Goal: Transaction & Acquisition: Purchase product/service

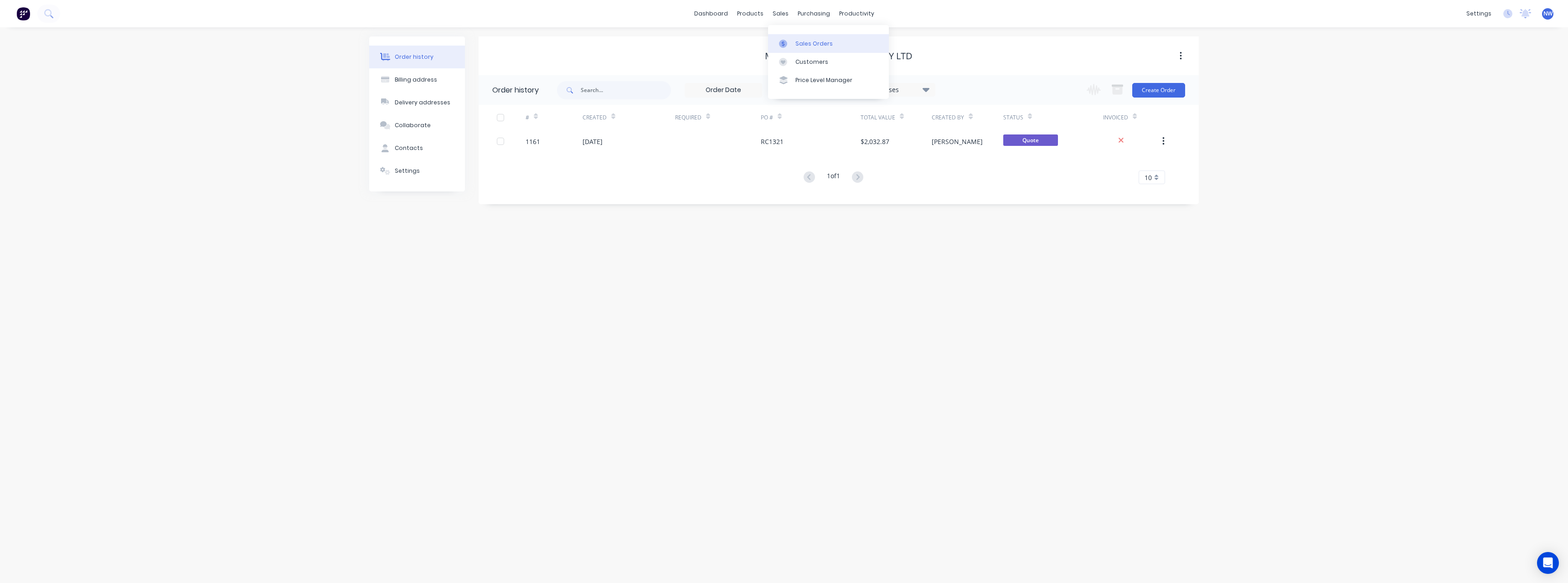
click at [798, 43] on div "Sales Orders" at bounding box center [814, 43] width 37 height 8
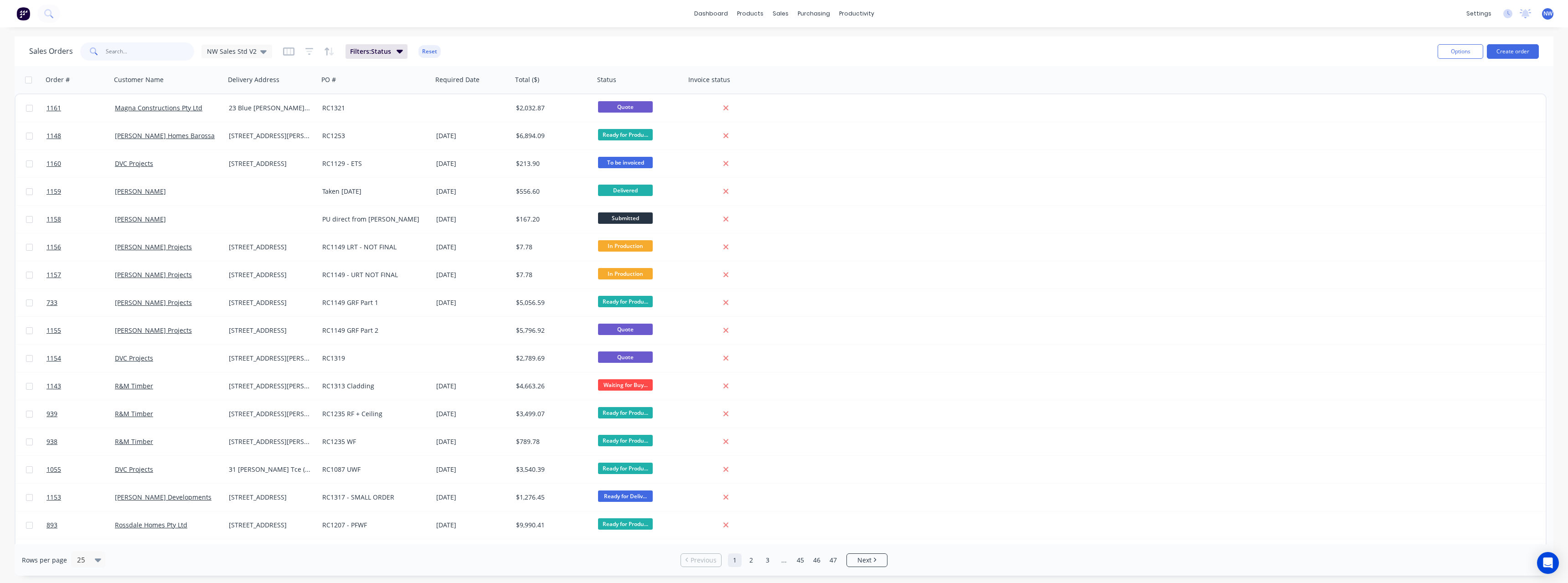
click at [146, 54] on input "text" at bounding box center [150, 52] width 89 height 18
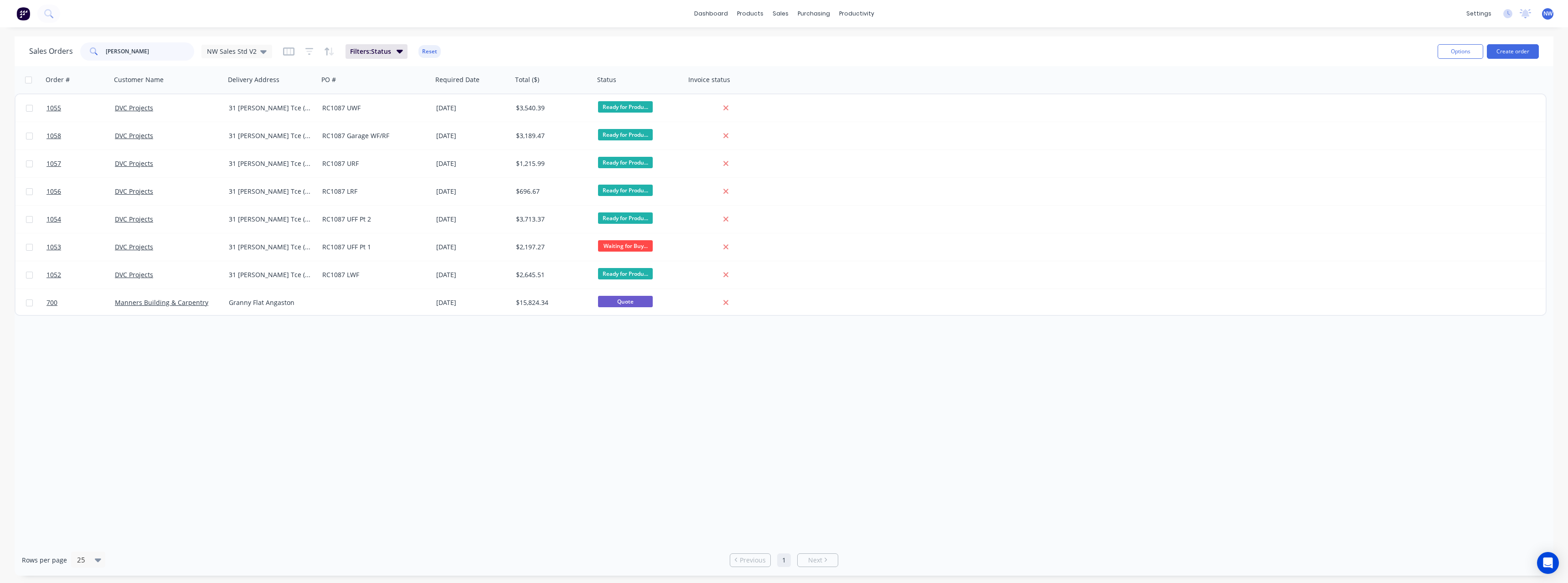
click at [151, 50] on input "[PERSON_NAME]" at bounding box center [150, 52] width 89 height 18
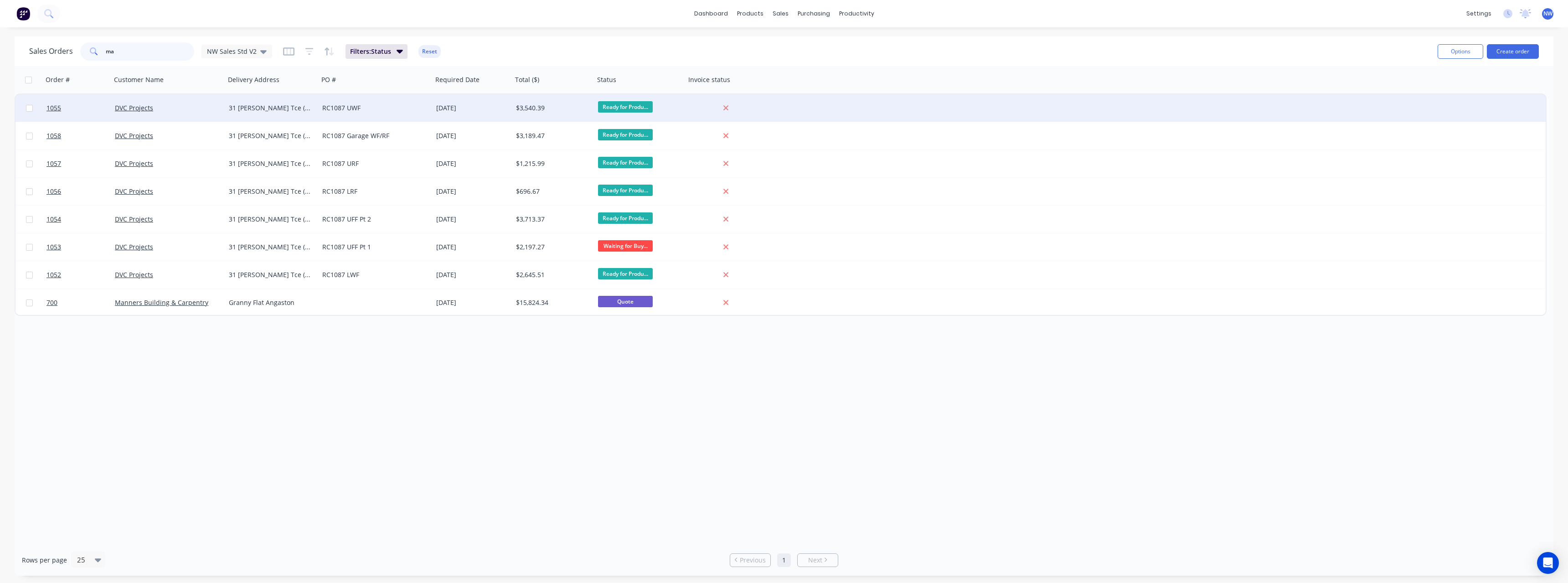
type input "m"
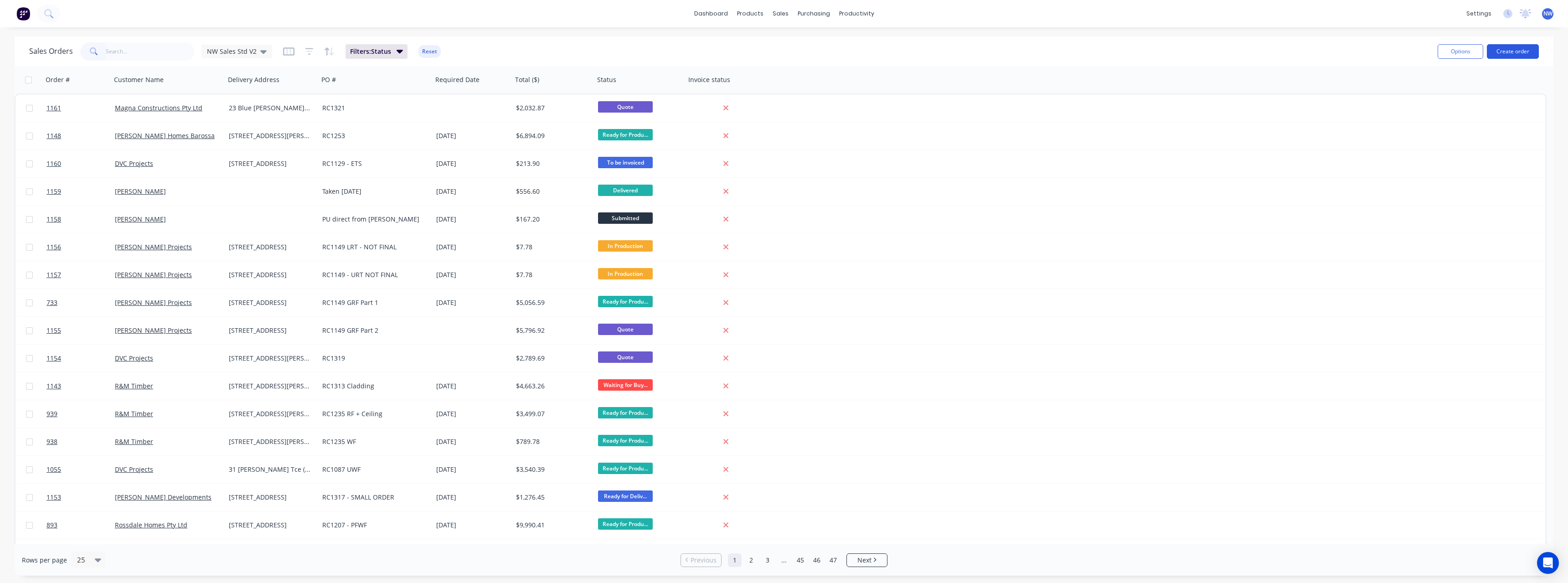
click at [1525, 52] on button "Create order" at bounding box center [1513, 52] width 52 height 15
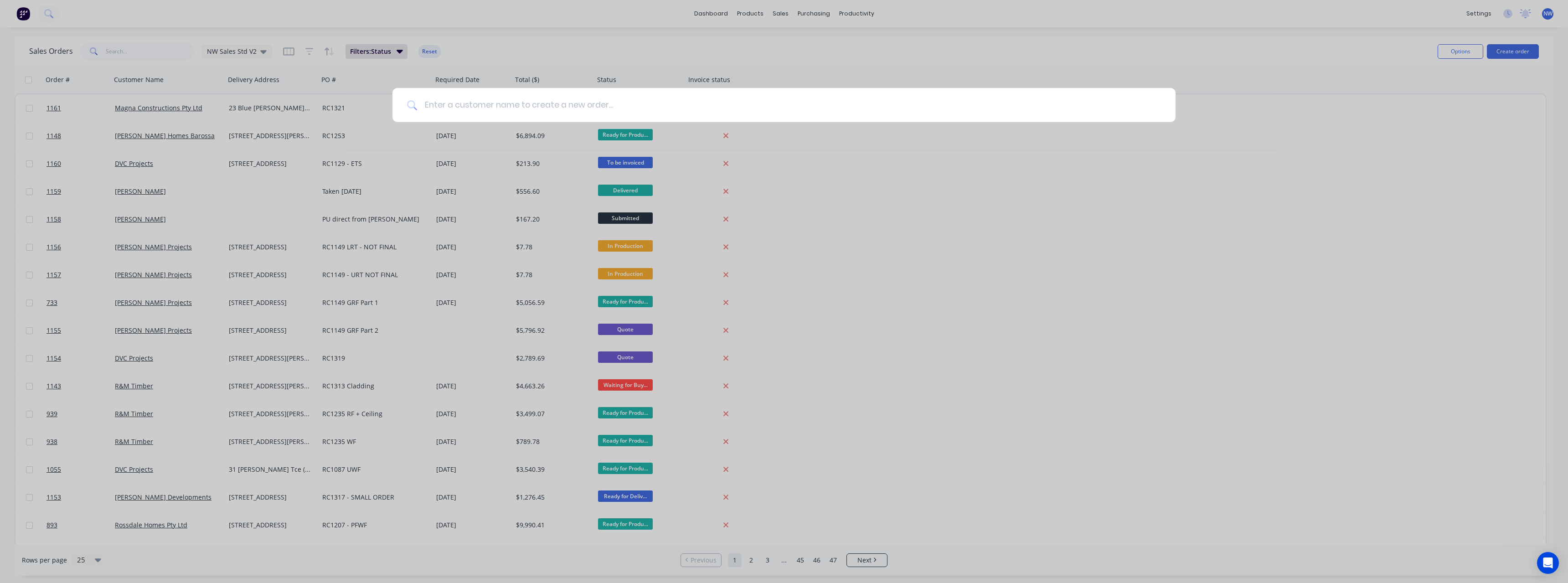
click at [627, 106] on input at bounding box center [789, 105] width 744 height 34
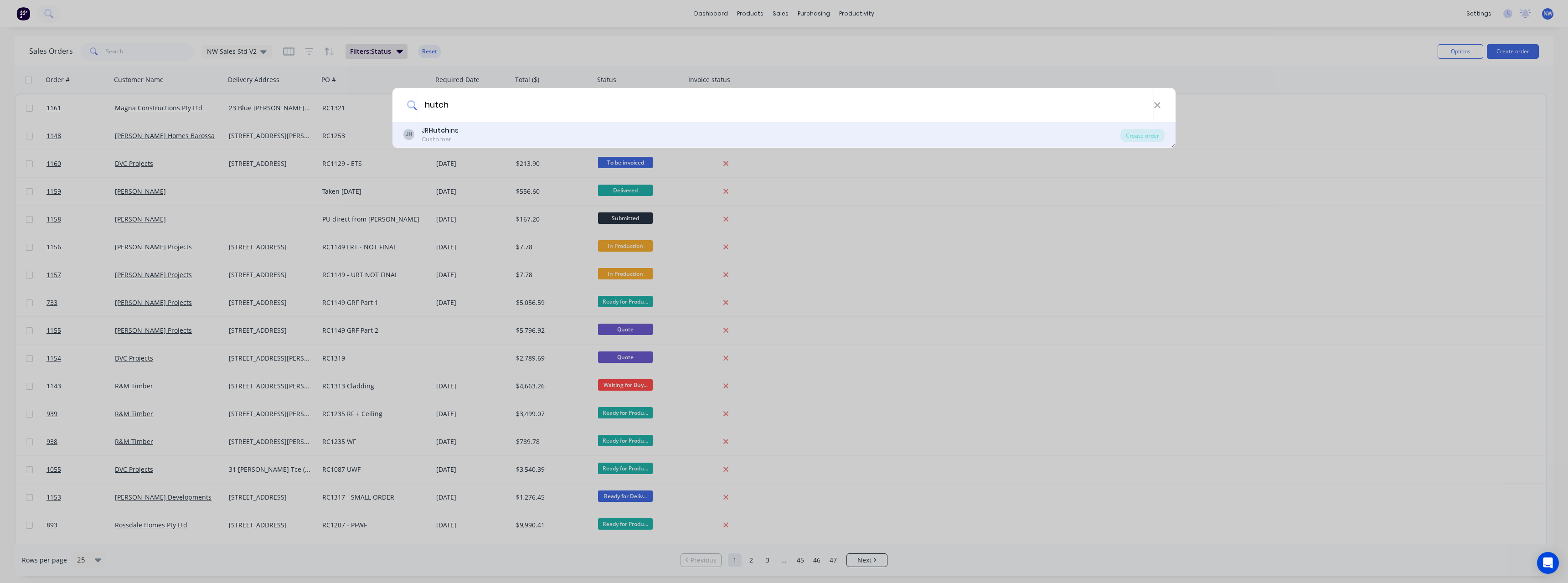
type input "hutch"
click at [444, 128] on b "Hutch" at bounding box center [439, 130] width 21 height 9
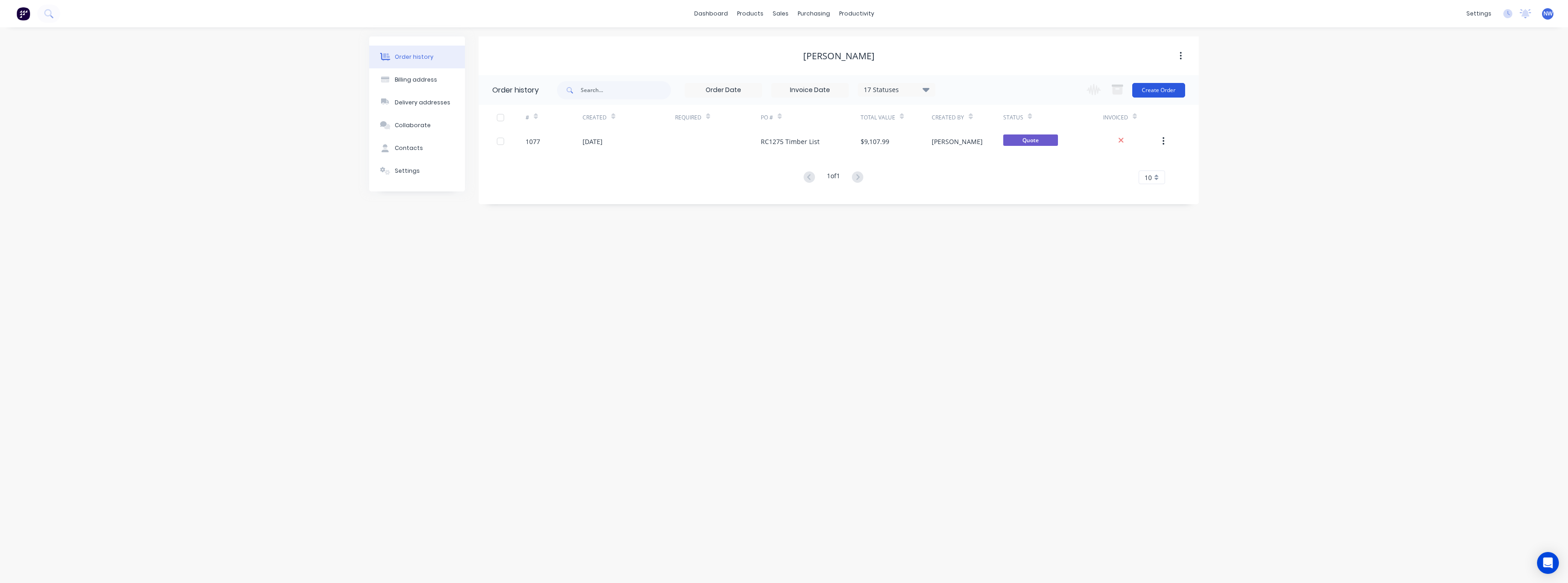
click at [1166, 90] on button "Create Order" at bounding box center [1158, 90] width 53 height 15
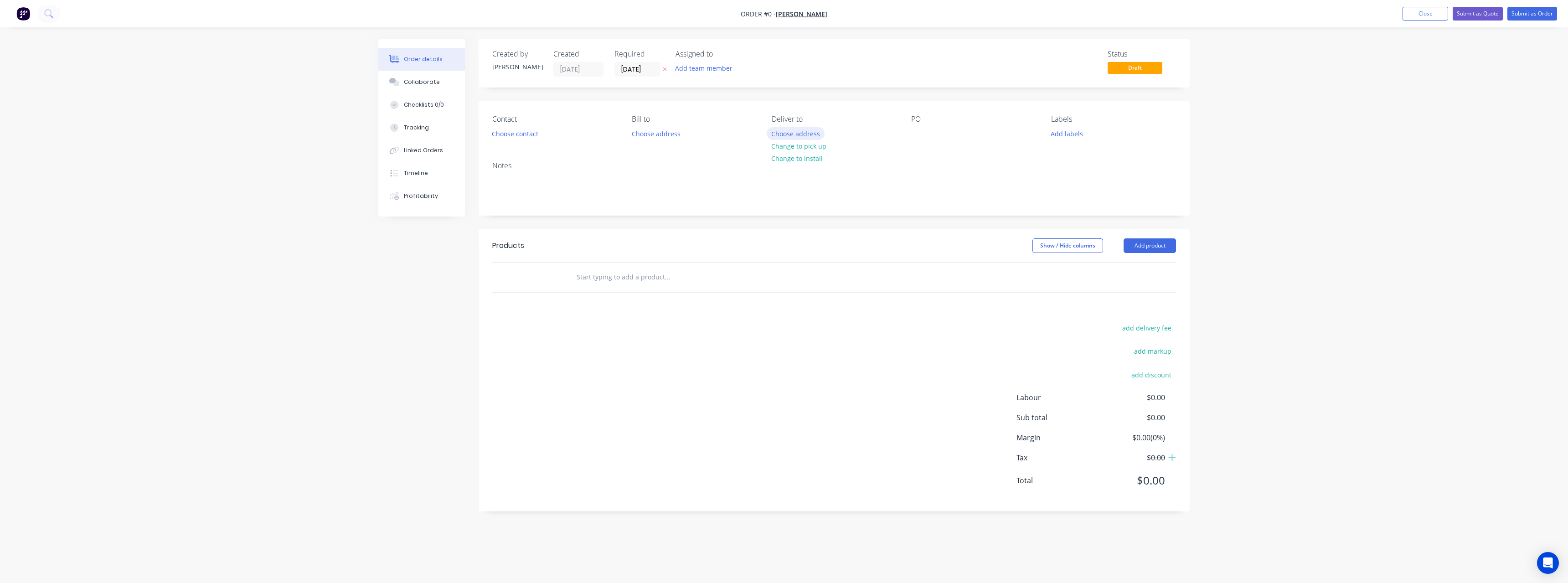
click at [788, 133] on button "Choose address" at bounding box center [796, 133] width 58 height 12
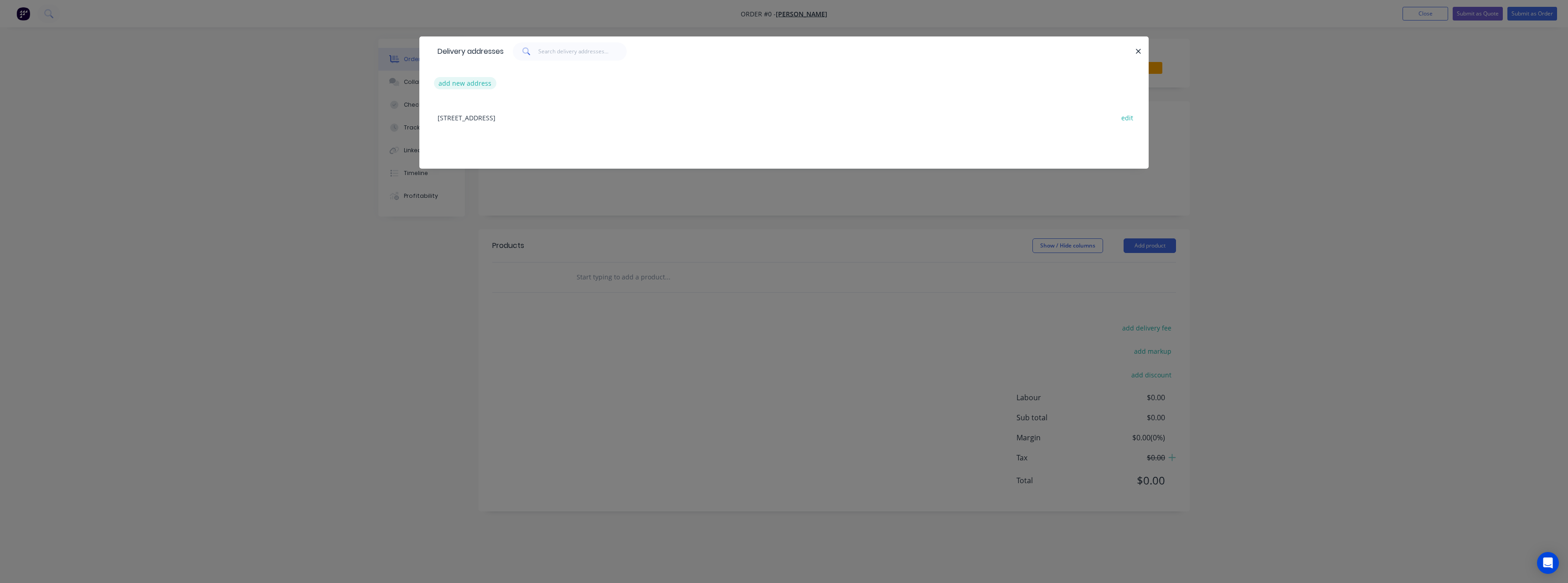
click at [483, 80] on button "add new address" at bounding box center [465, 83] width 63 height 12
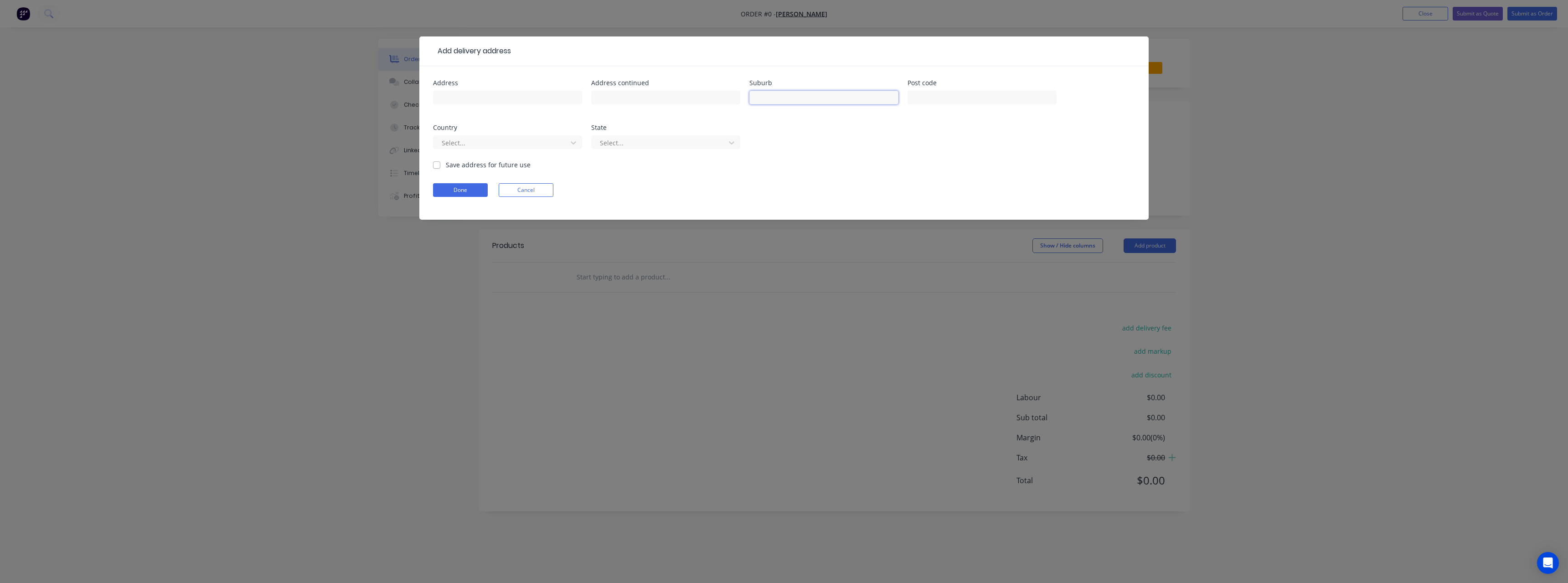
click at [808, 101] on input "text" at bounding box center [824, 97] width 149 height 13
type input "Gawler Belt"
click at [460, 189] on button "Done" at bounding box center [460, 190] width 55 height 13
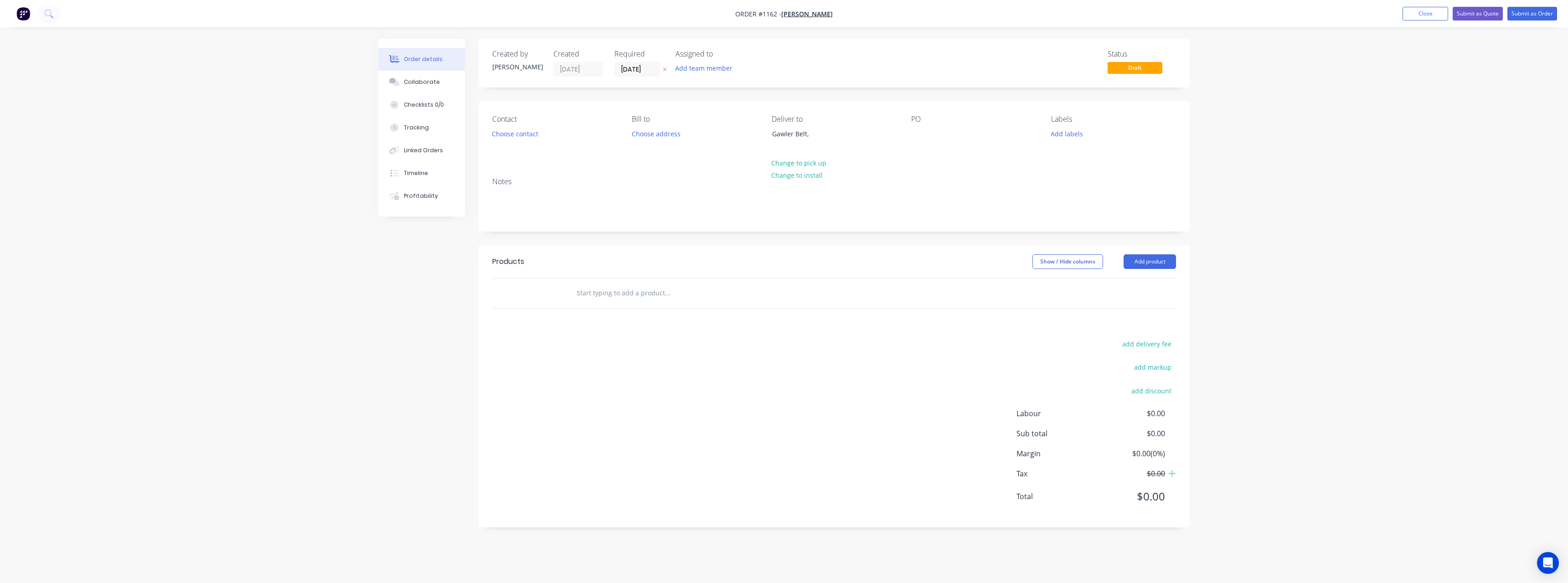
click at [587, 293] on input "text" at bounding box center [668, 293] width 183 height 18
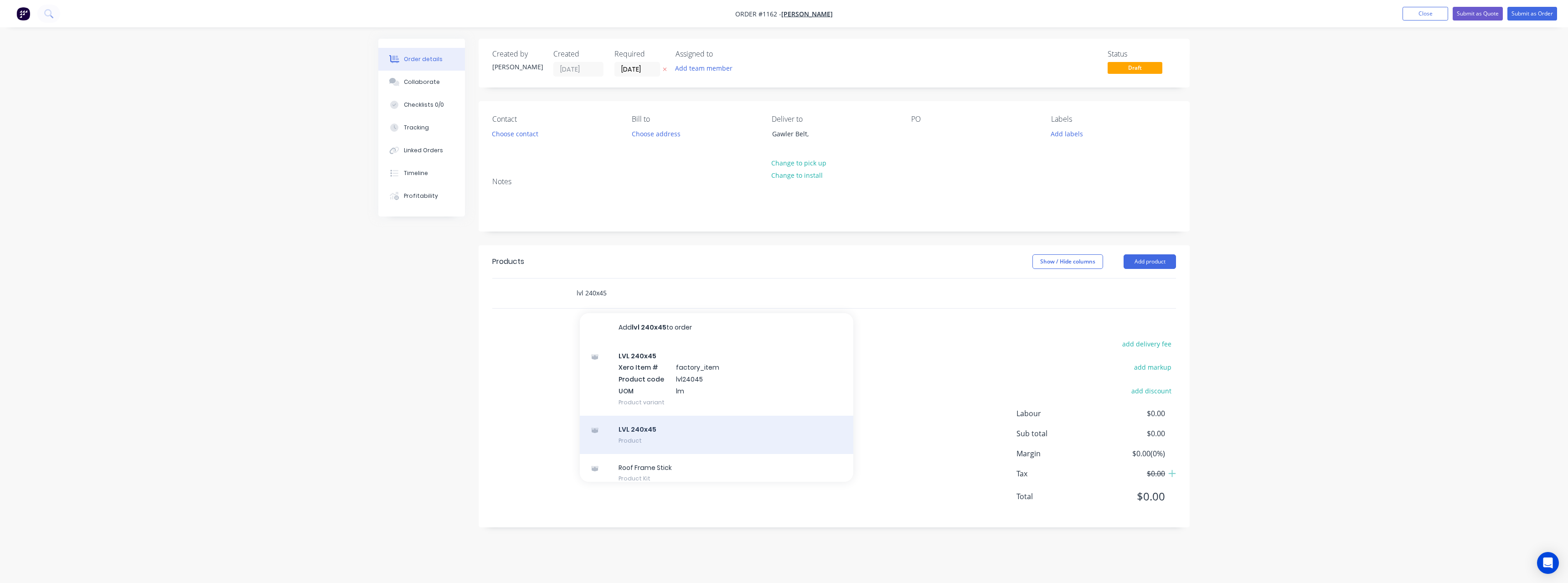
type input "lvl 240x45"
click at [662, 435] on div "LVL 240x45 Product" at bounding box center [716, 435] width 273 height 38
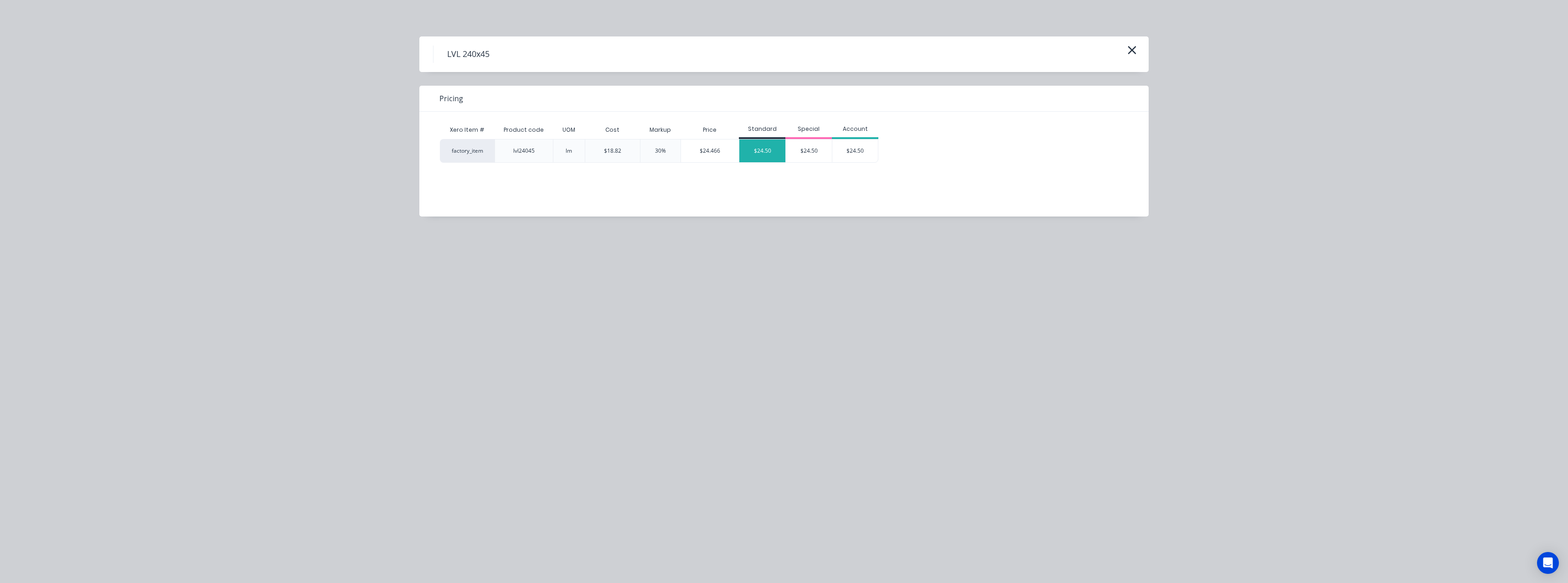
click at [755, 156] on div "$24.50" at bounding box center [763, 150] width 46 height 23
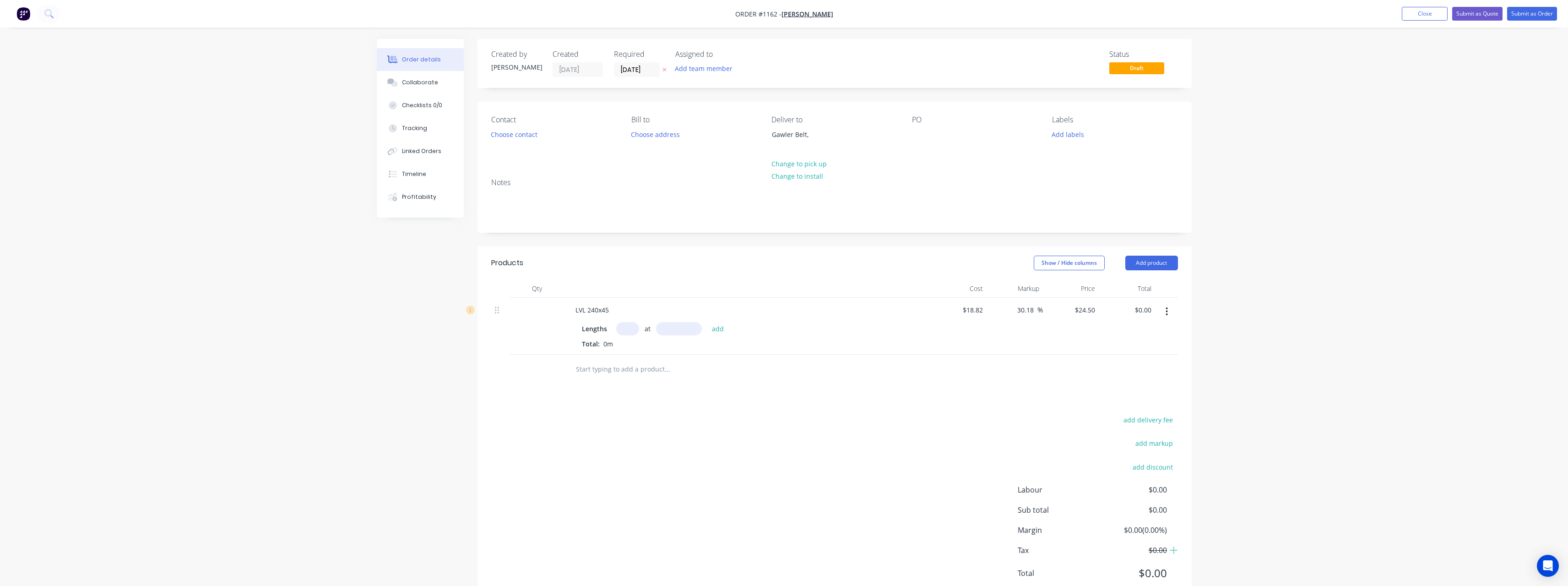
click at [628, 331] on input "text" at bounding box center [627, 328] width 23 height 13
type input "10"
type input "6000"
click at [707, 322] on button "add" at bounding box center [718, 328] width 21 height 12
type input "$1,470.00"
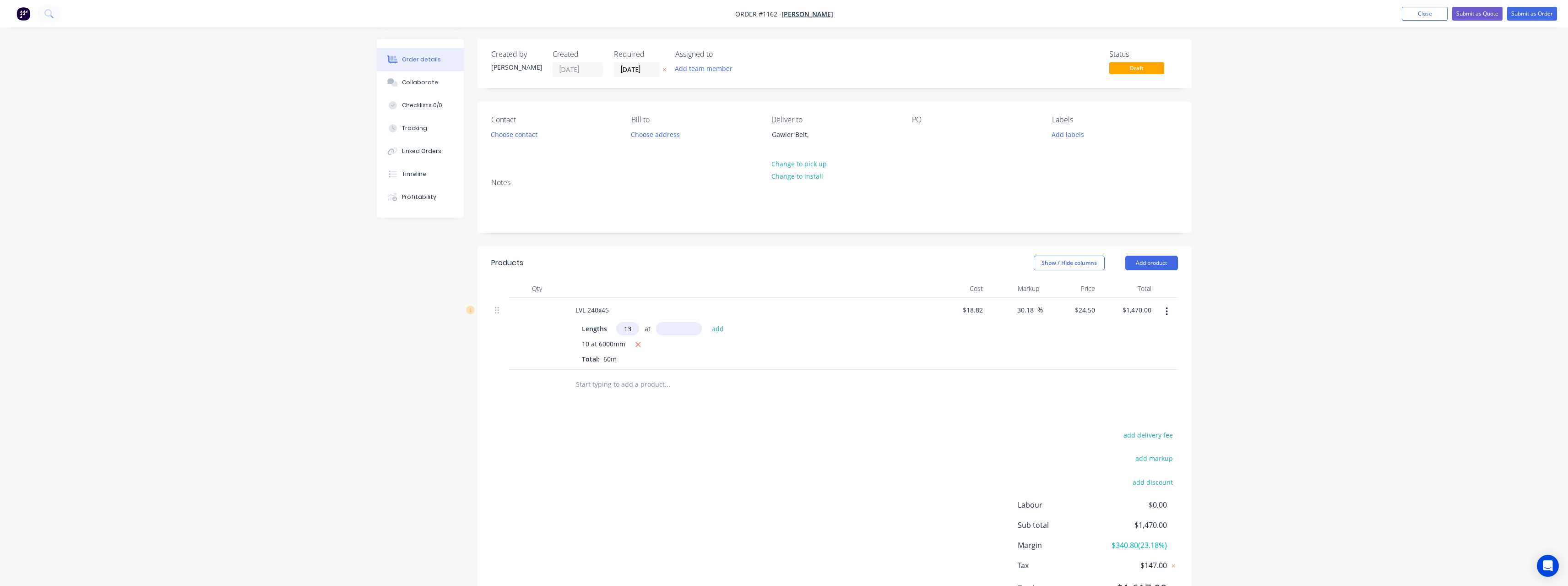
type input "13"
type input "4800"
click at [707, 322] on button "add" at bounding box center [718, 328] width 21 height 12
type input "$2,998.80"
click at [624, 401] on input "text" at bounding box center [667, 399] width 183 height 18
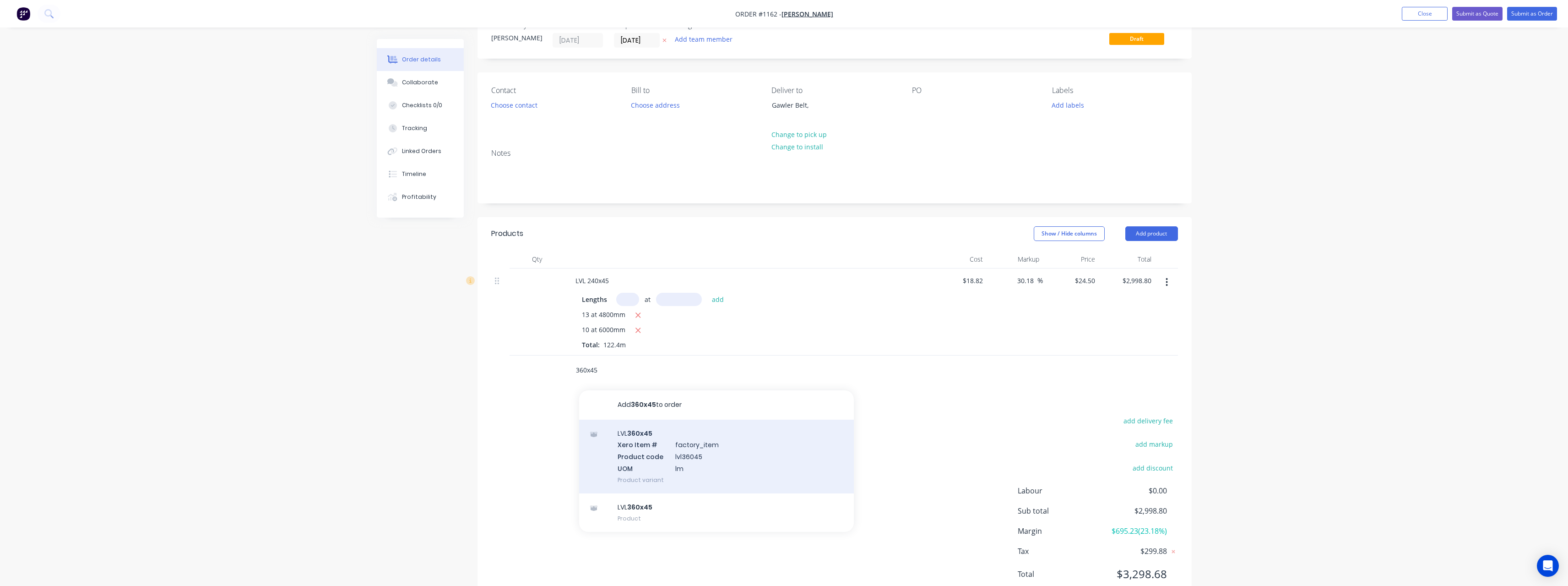
scroll to position [46, 0]
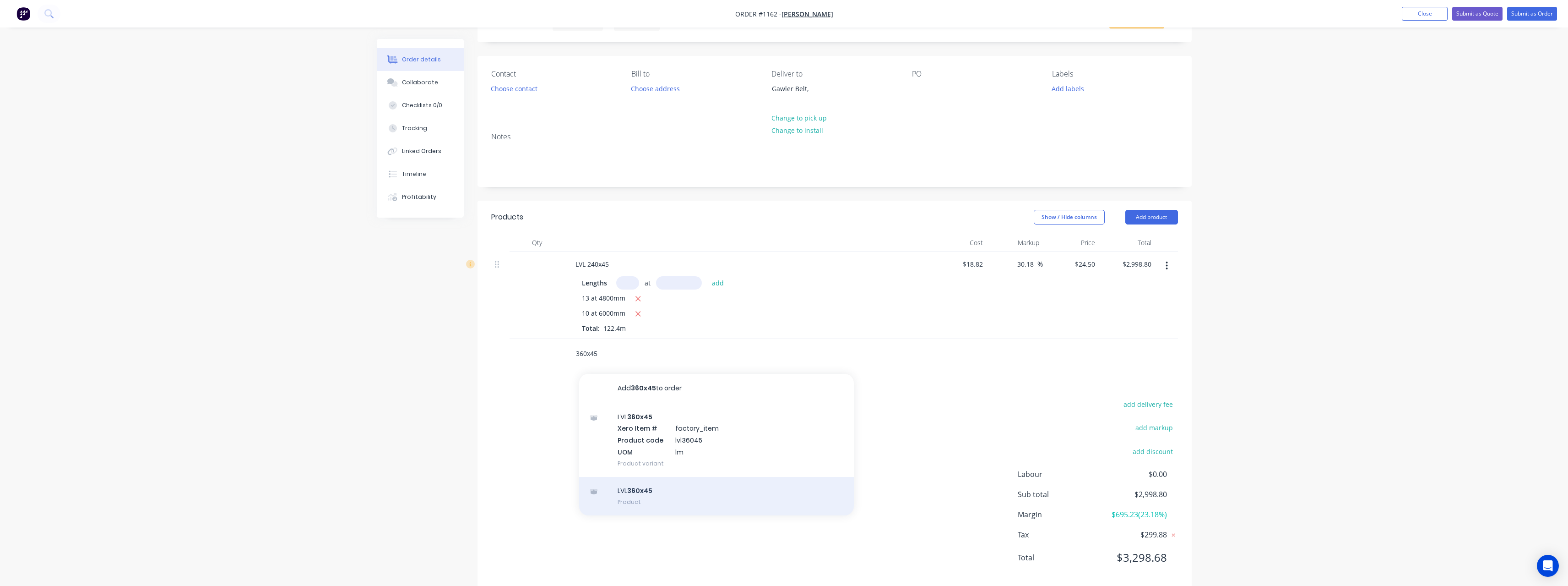
type input "360x45"
click at [661, 482] on div "LVL 360x45 Product" at bounding box center [716, 496] width 274 height 39
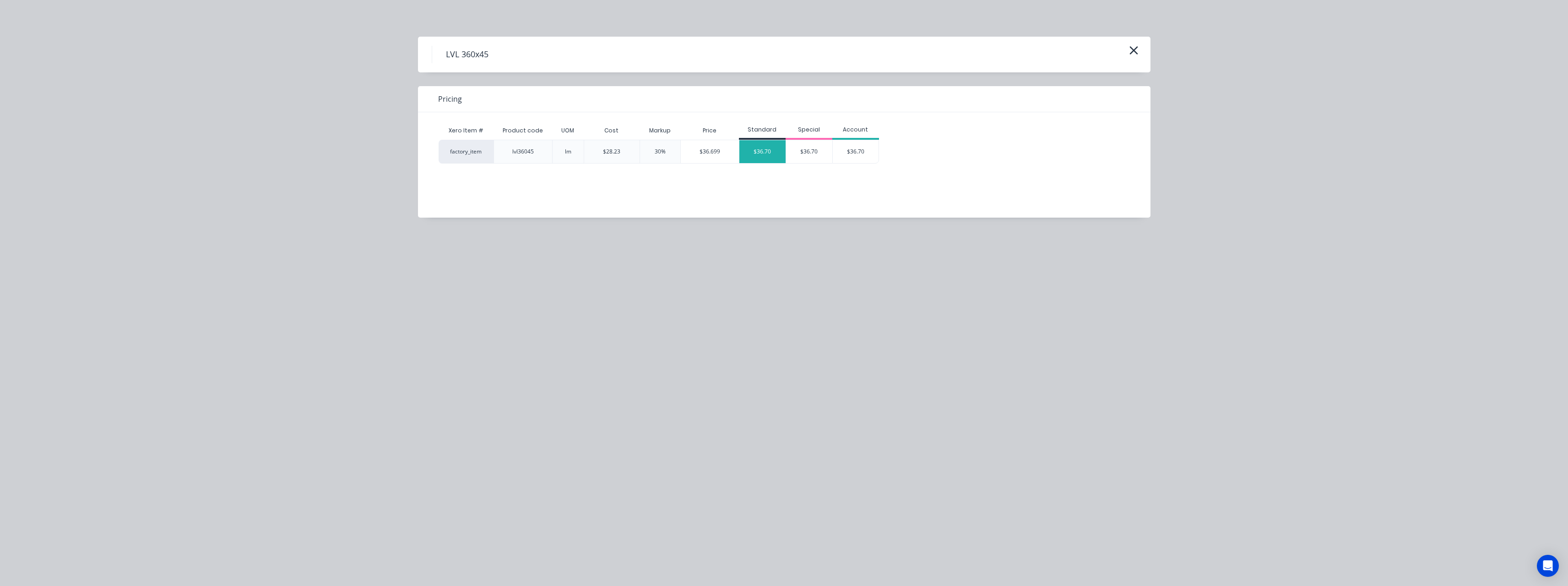
click at [768, 157] on div "$36.70" at bounding box center [762, 151] width 46 height 23
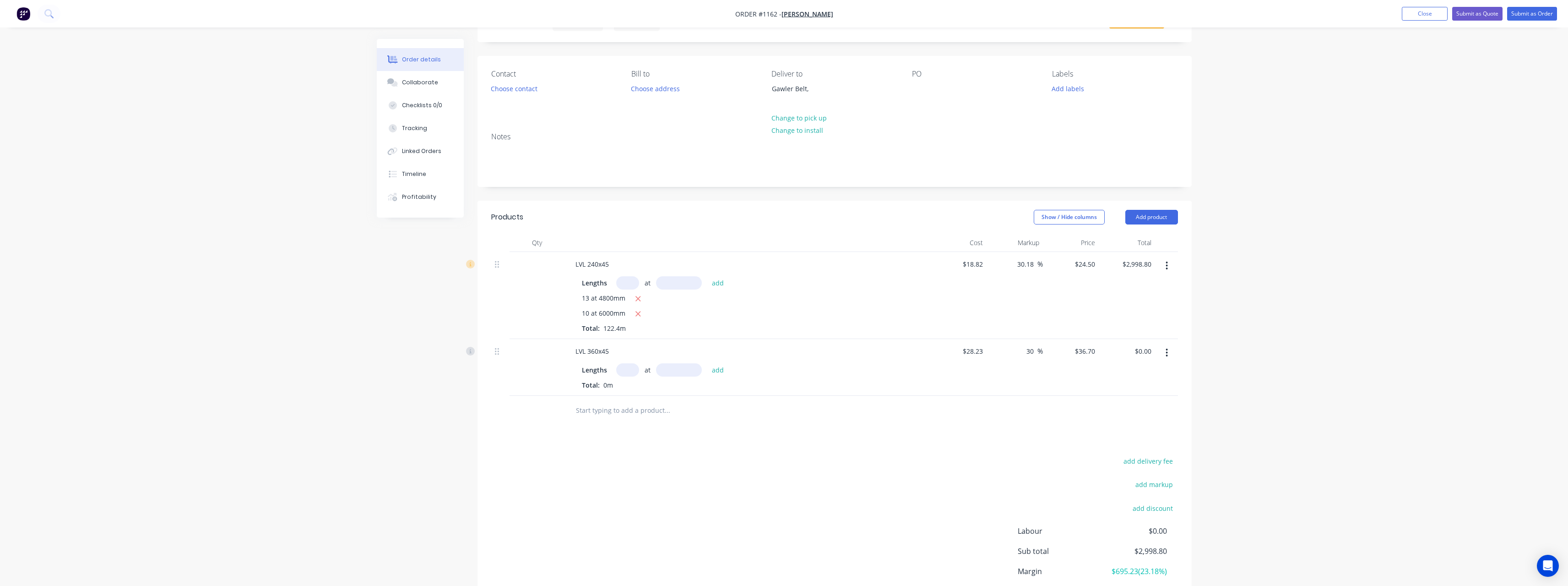
click at [628, 375] on input "text" at bounding box center [627, 370] width 23 height 13
type input "1"
type input "6000"
click at [707, 363] on button "add" at bounding box center [718, 369] width 21 height 12
type input "$220.20"
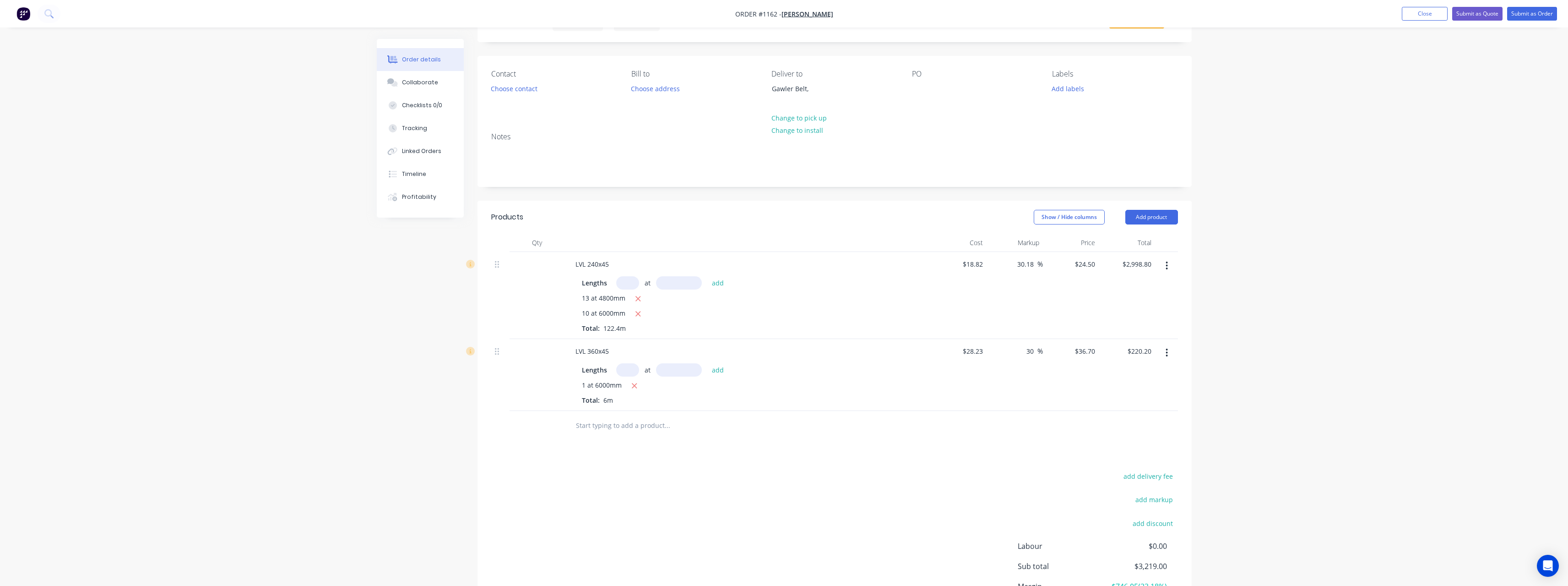
click at [651, 425] on input "text" at bounding box center [667, 426] width 183 height 18
type input "0"
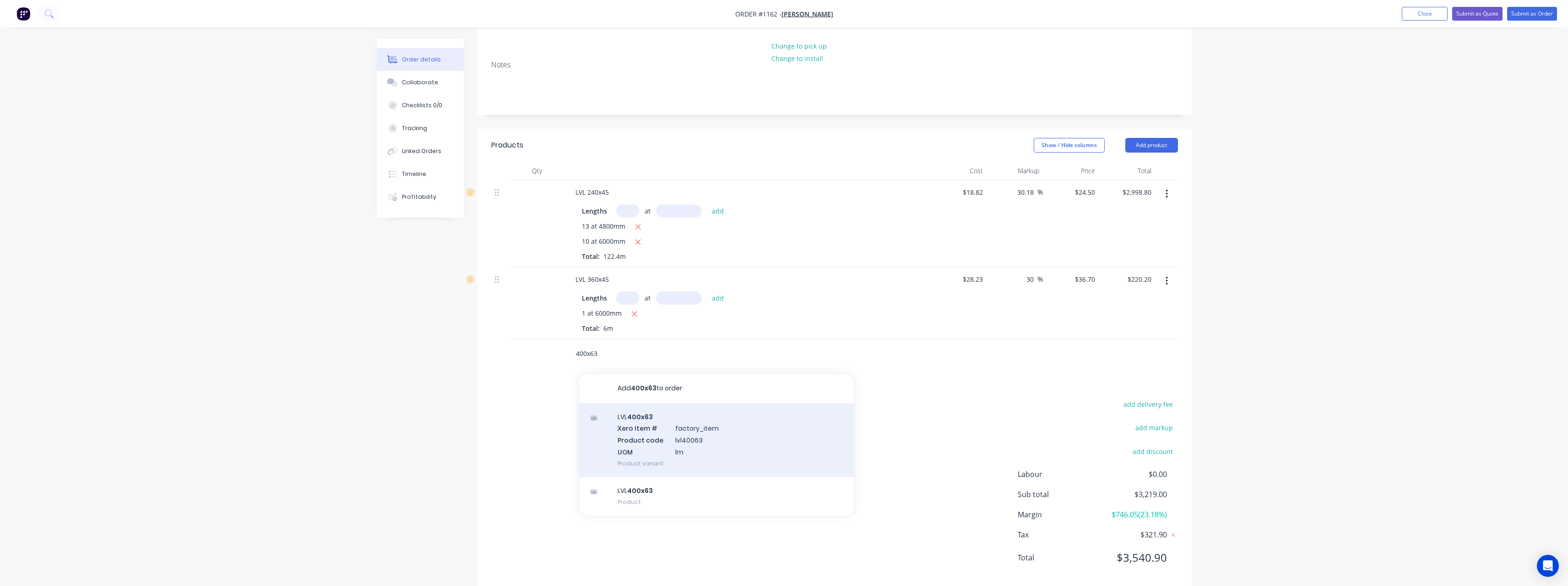
scroll to position [134, 0]
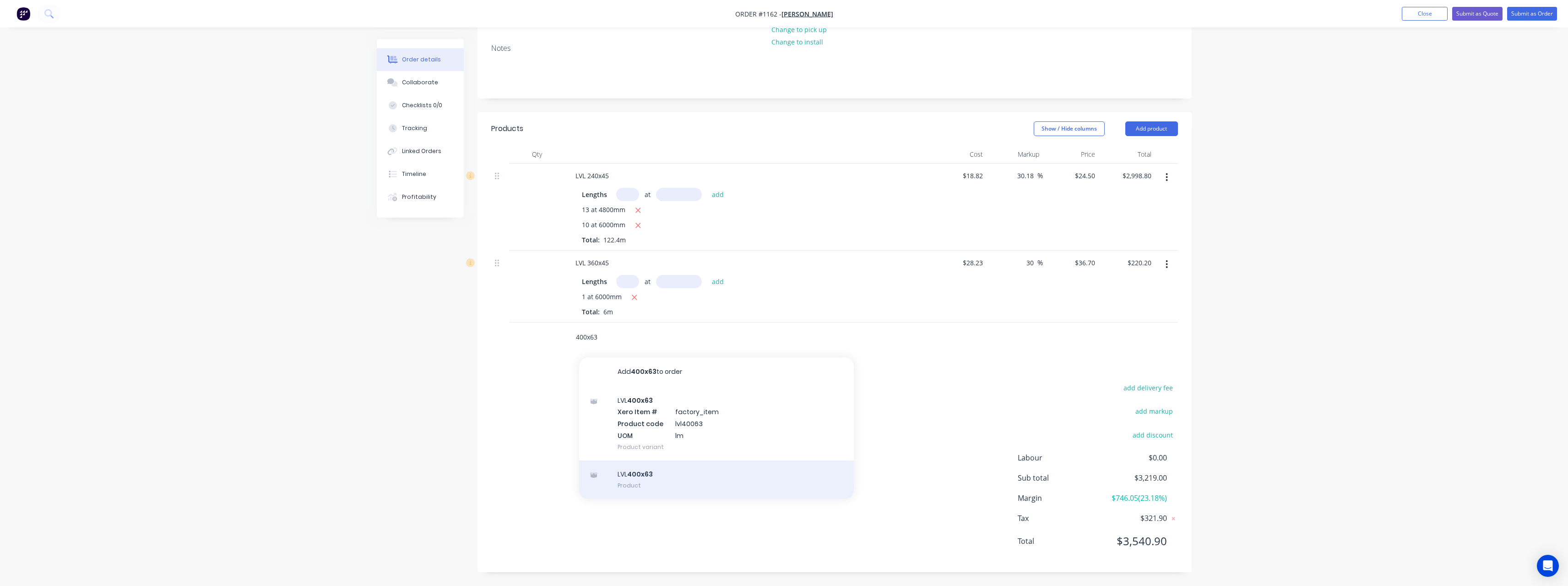
type input "400x63"
click at [664, 478] on div "LVL 400x63 Product" at bounding box center [716, 480] width 274 height 39
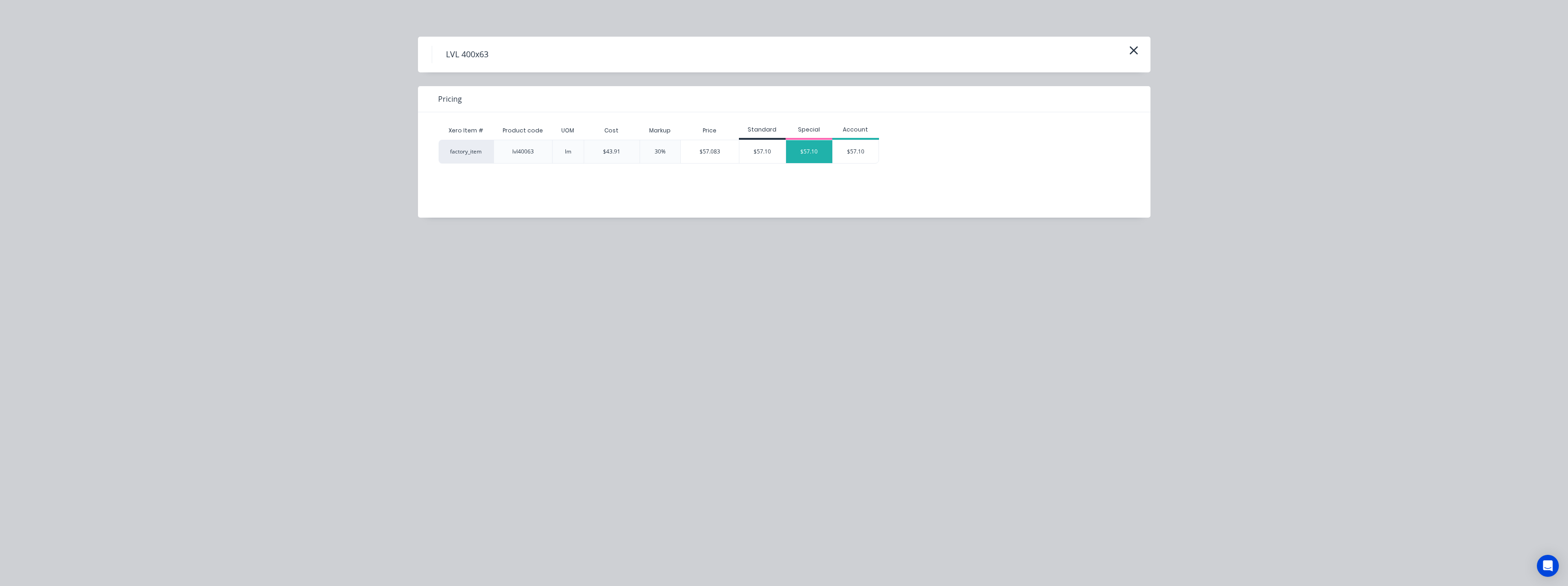
click at [804, 147] on div "$57.10" at bounding box center [809, 151] width 46 height 23
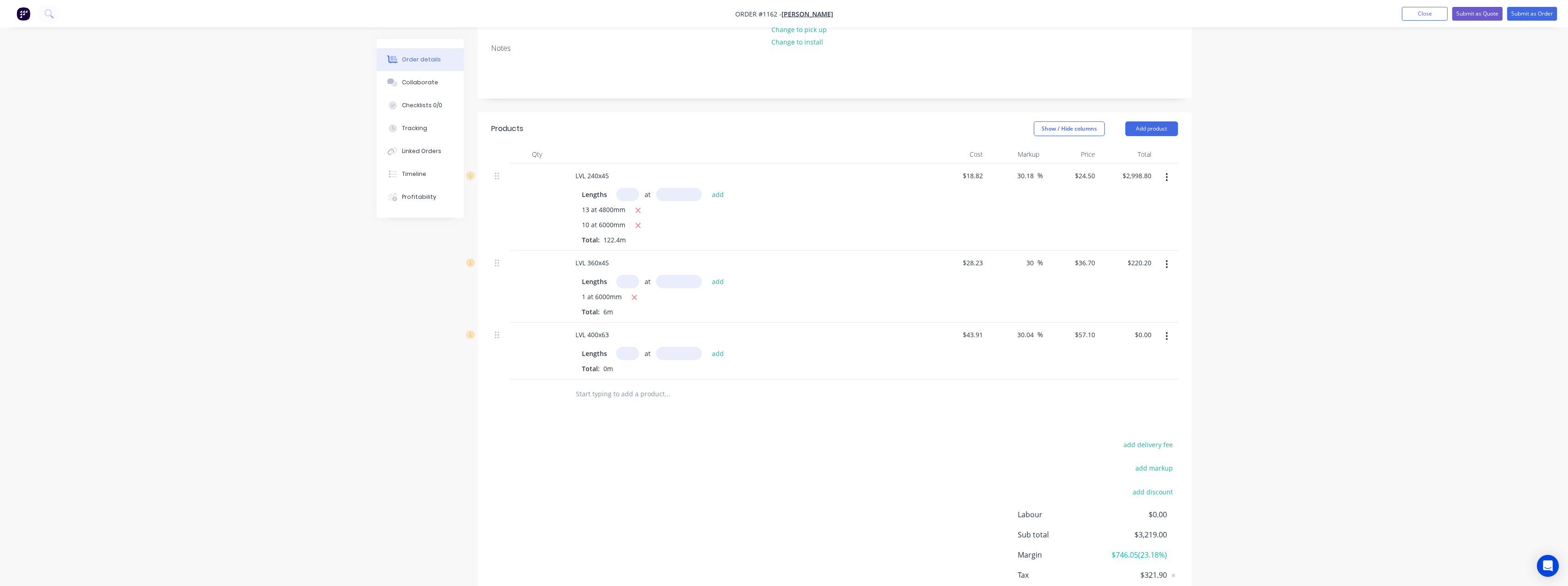
click at [629, 351] on input "text" at bounding box center [627, 354] width 23 height 13
type input "1"
type input "6000"
click at [707, 347] on button "add" at bounding box center [718, 353] width 21 height 12
type input "$342.60"
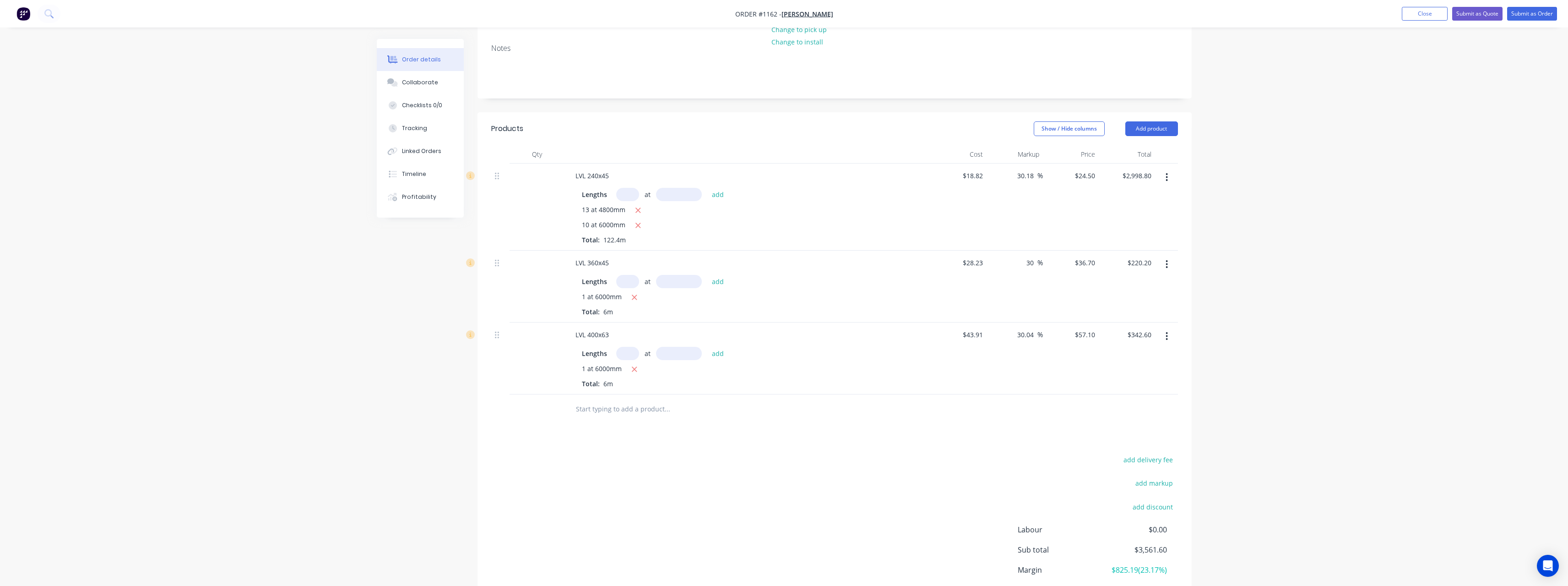
click at [622, 401] on input "text" at bounding box center [667, 409] width 183 height 18
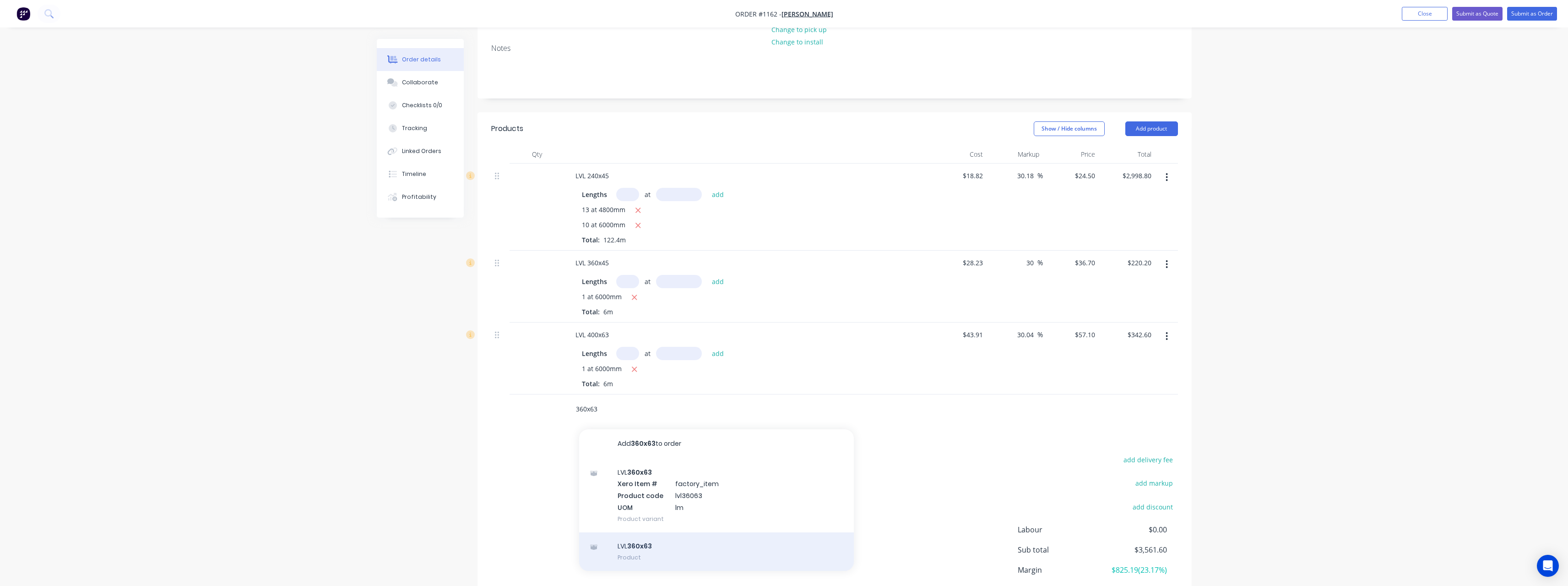
type input "360x63"
click at [642, 541] on div "LVL 360x63 Product" at bounding box center [716, 551] width 274 height 39
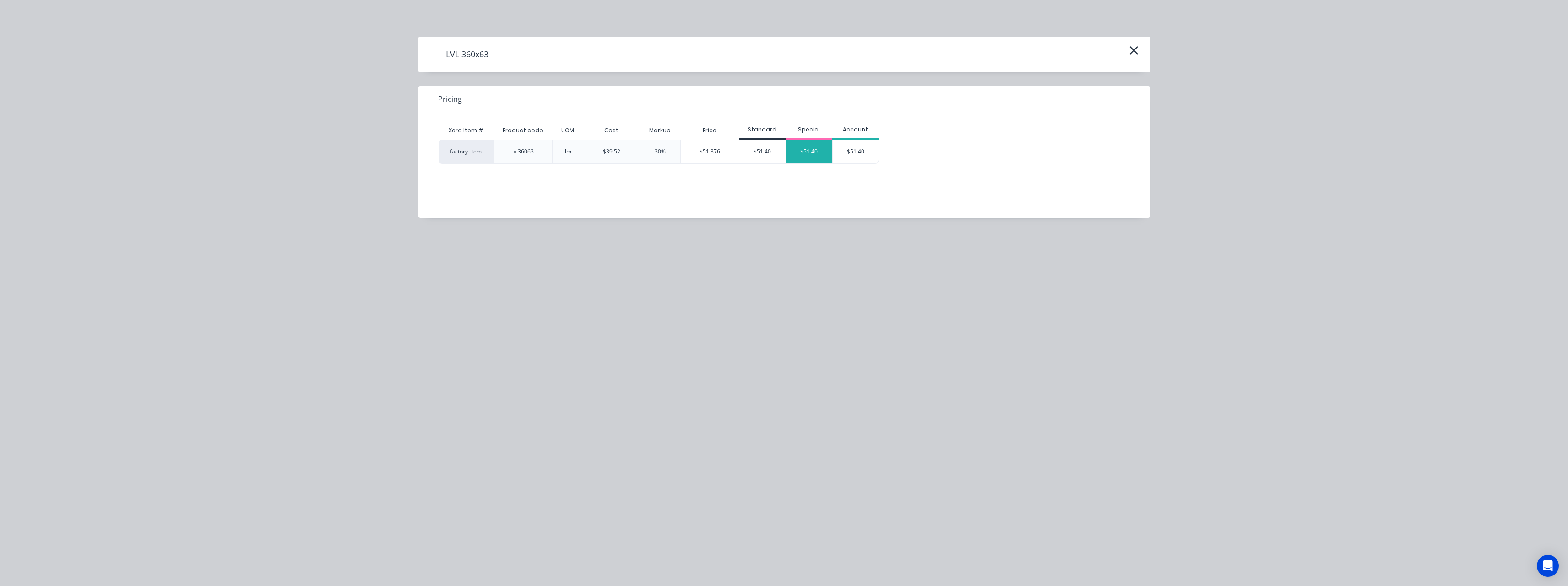
click at [801, 143] on div "$51.40" at bounding box center [809, 151] width 46 height 23
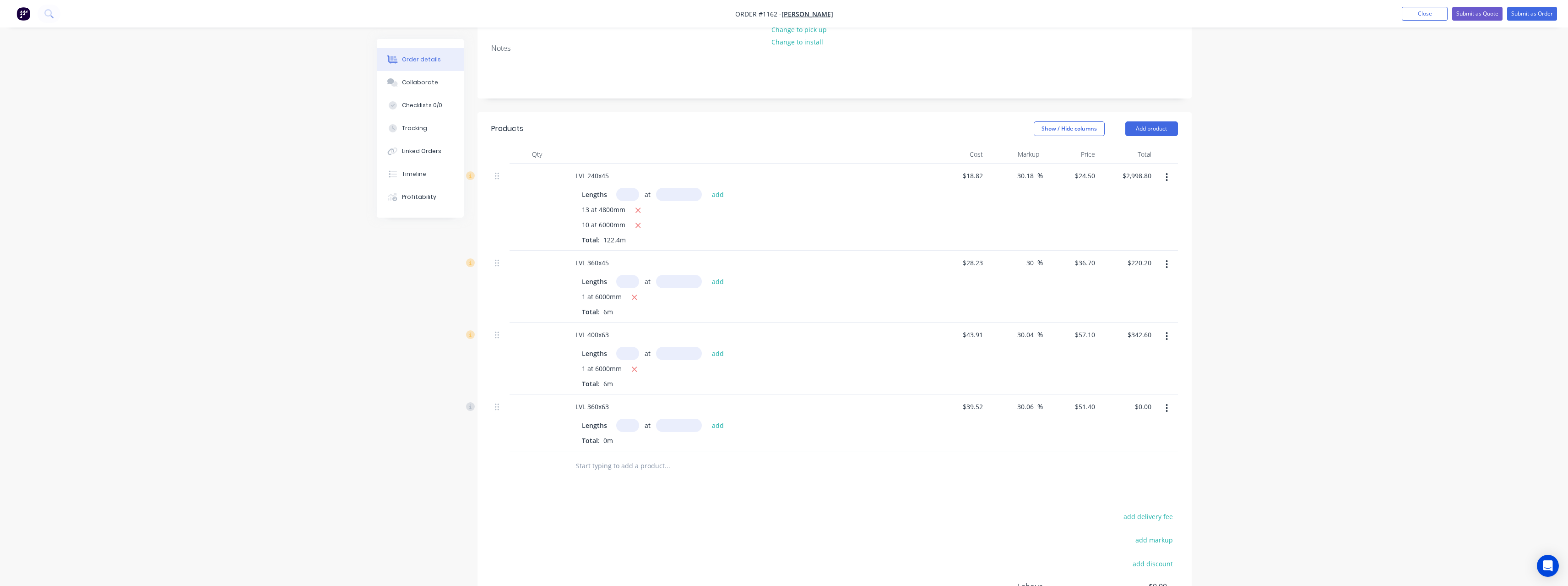
click at [628, 426] on input "text" at bounding box center [627, 425] width 23 height 13
type input "2"
type input "4800"
click at [707, 418] on button "add" at bounding box center [718, 425] width 21 height 12
type input "$493.44"
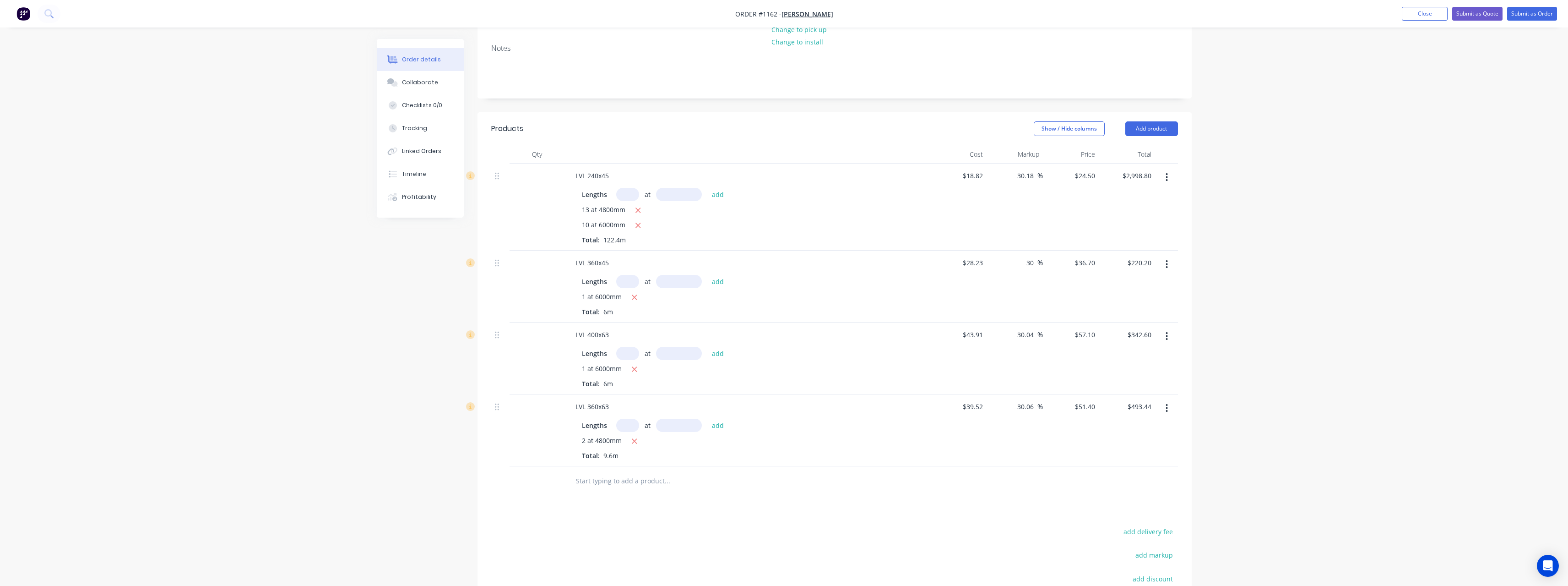
click at [620, 480] on input "text" at bounding box center [667, 481] width 183 height 18
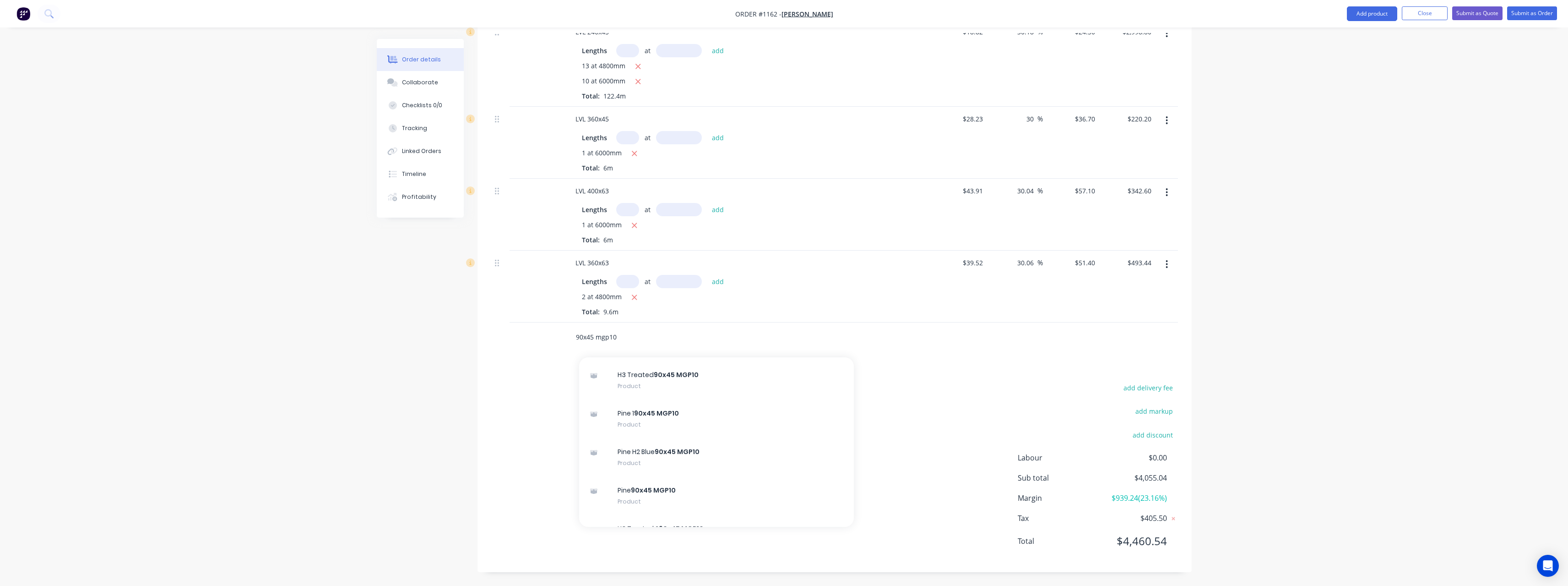
scroll to position [641, 0]
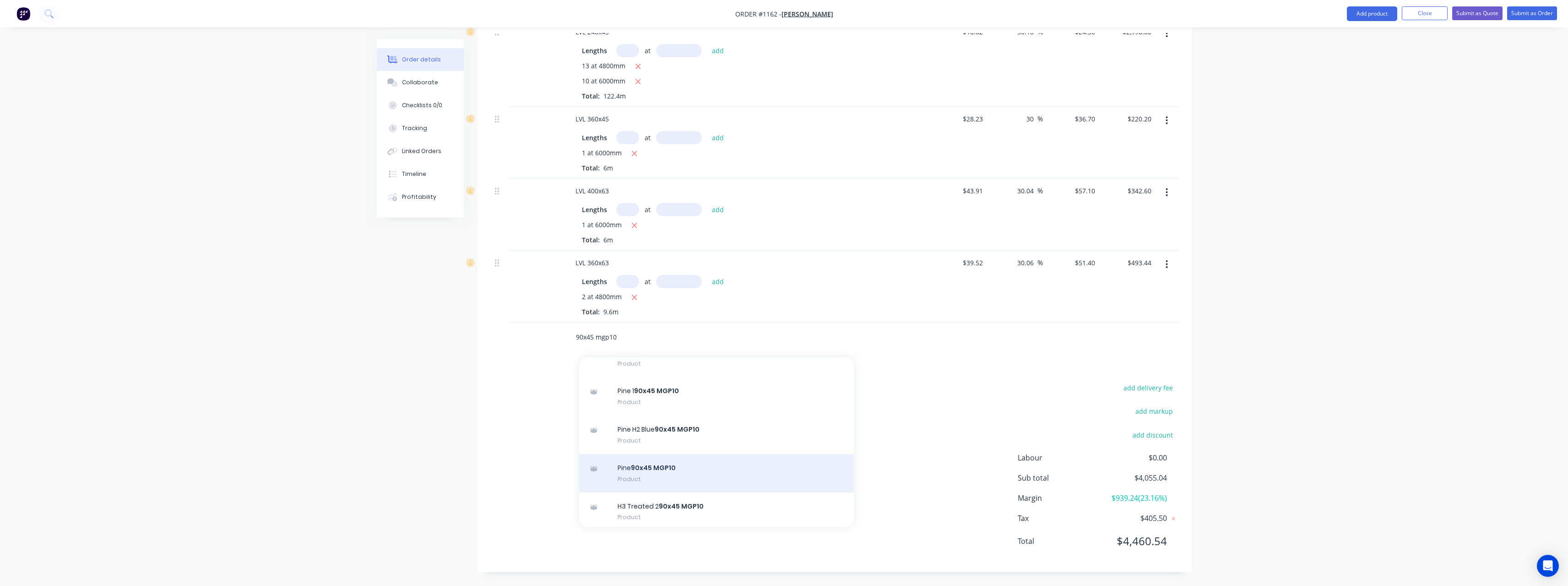
type input "90x45 mgp10"
click at [697, 464] on div "Pine 90x45 MGP10 Product" at bounding box center [716, 473] width 274 height 39
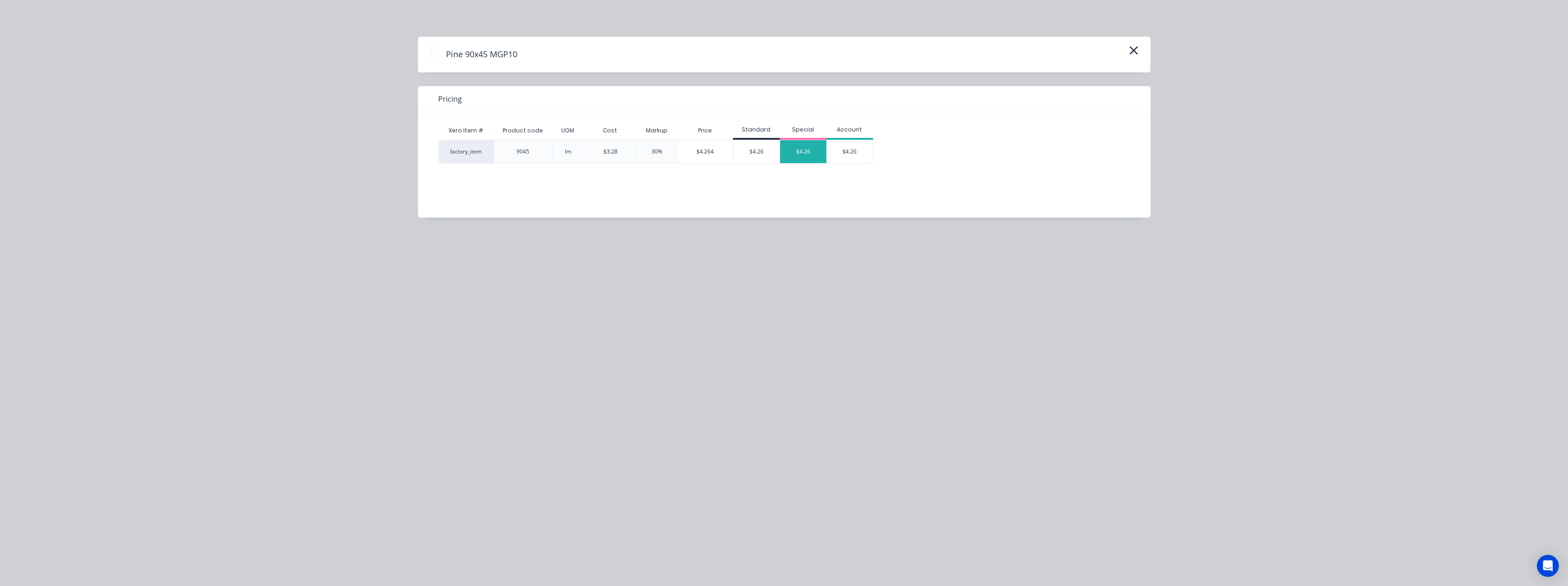
click at [792, 156] on div "$4.26" at bounding box center [803, 151] width 46 height 23
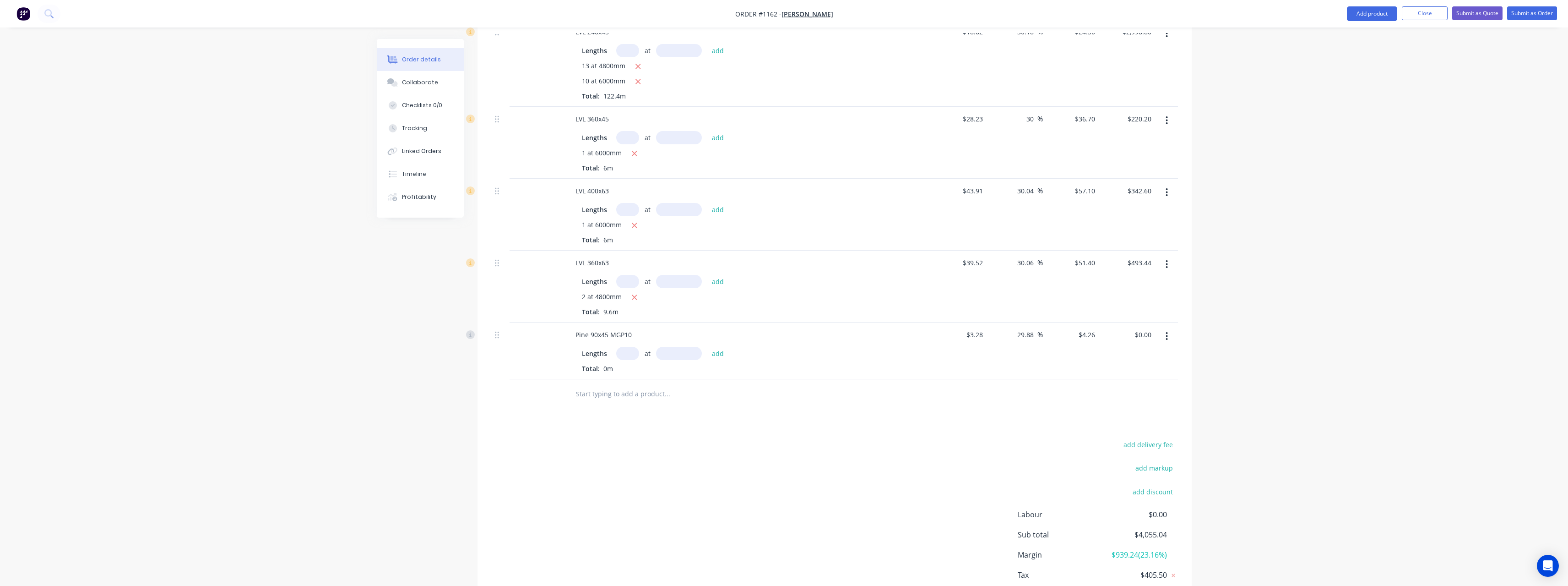
click at [628, 349] on input "text" at bounding box center [627, 354] width 23 height 13
type input "10"
type input "6000"
click at [707, 347] on button "add" at bounding box center [718, 353] width 21 height 12
type input "$255.60"
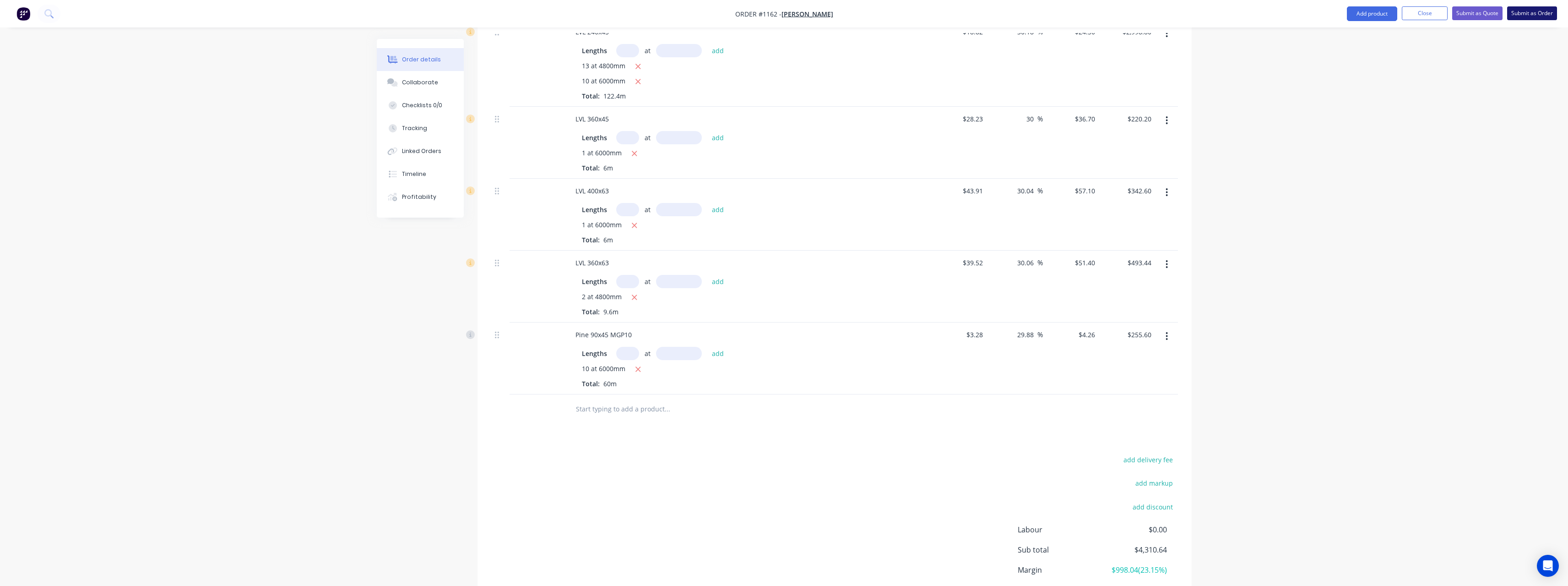
click at [1523, 12] on button "Submit as Order" at bounding box center [1532, 13] width 50 height 13
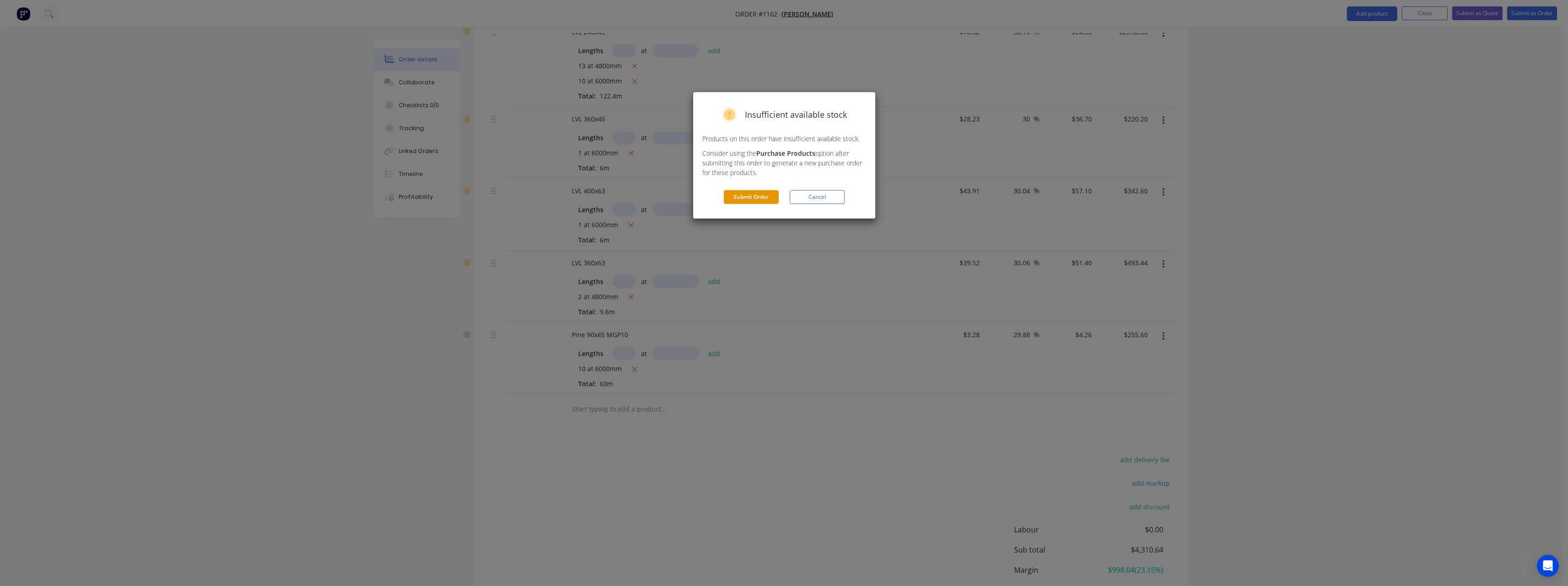
click at [765, 195] on button "Submit Order" at bounding box center [751, 197] width 55 height 13
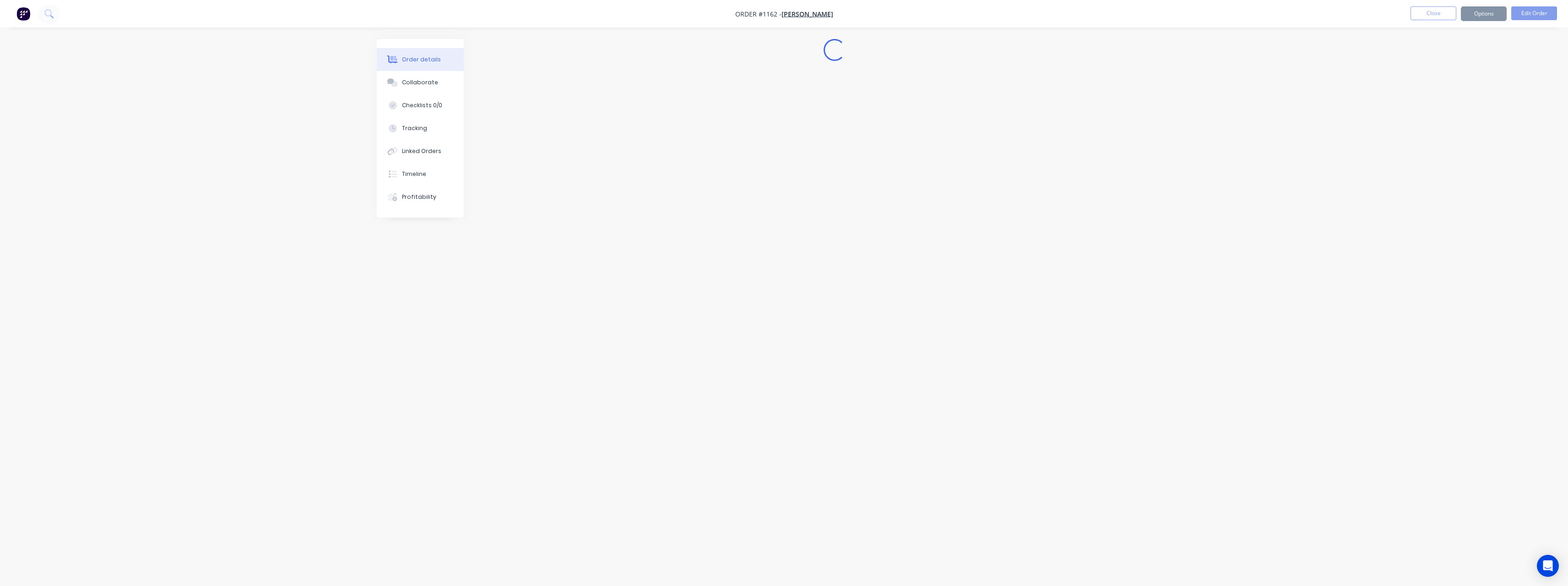
scroll to position [0, 0]
click at [1471, 15] on button "Options" at bounding box center [1484, 13] width 46 height 15
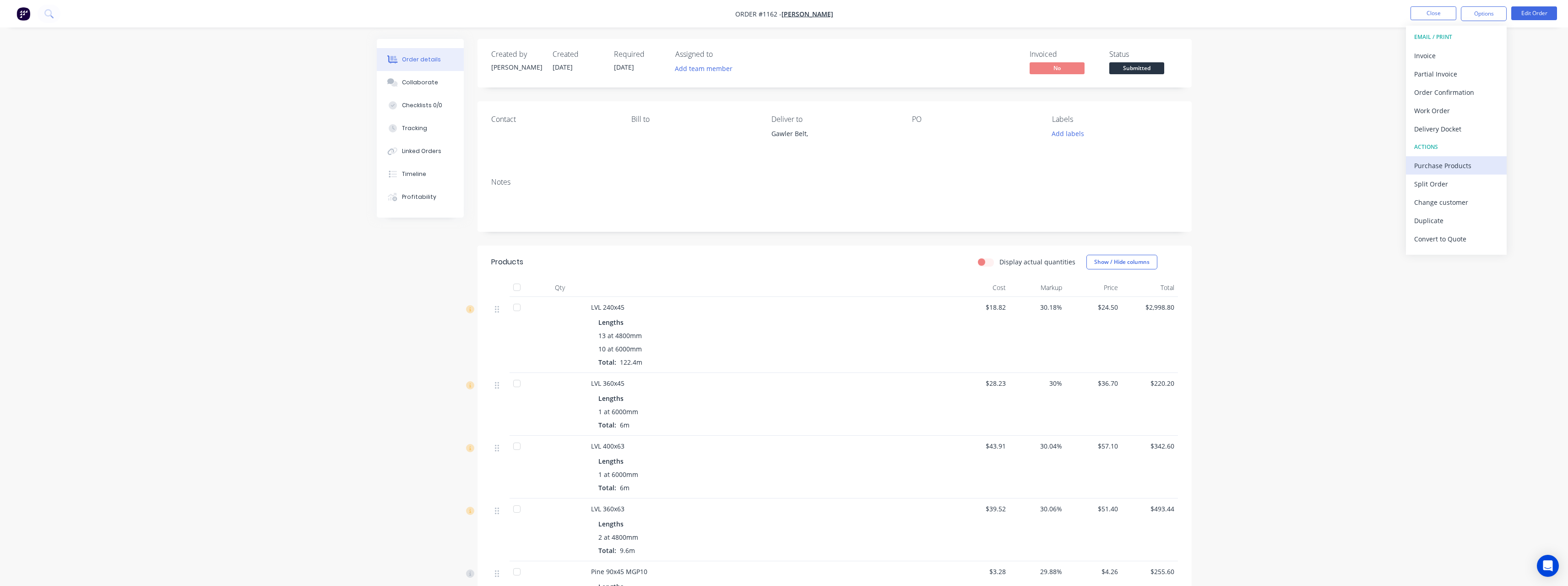
click at [1450, 163] on div "Purchase Products" at bounding box center [1456, 166] width 84 height 13
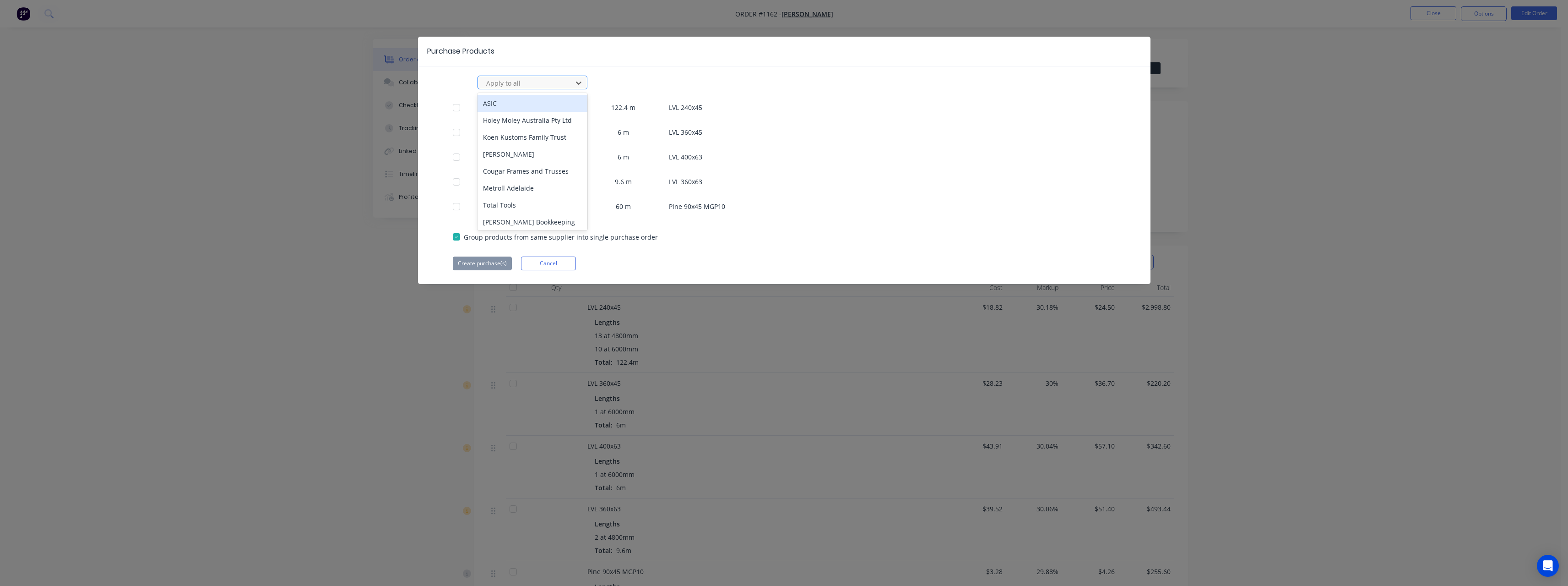
click at [508, 81] on div at bounding box center [526, 83] width 83 height 12
type input "wesb"
click at [505, 102] on div "Wesbeam" at bounding box center [532, 103] width 110 height 17
click at [458, 204] on div at bounding box center [457, 207] width 18 height 18
click at [483, 264] on button "Create purchase(s)" at bounding box center [482, 263] width 59 height 13
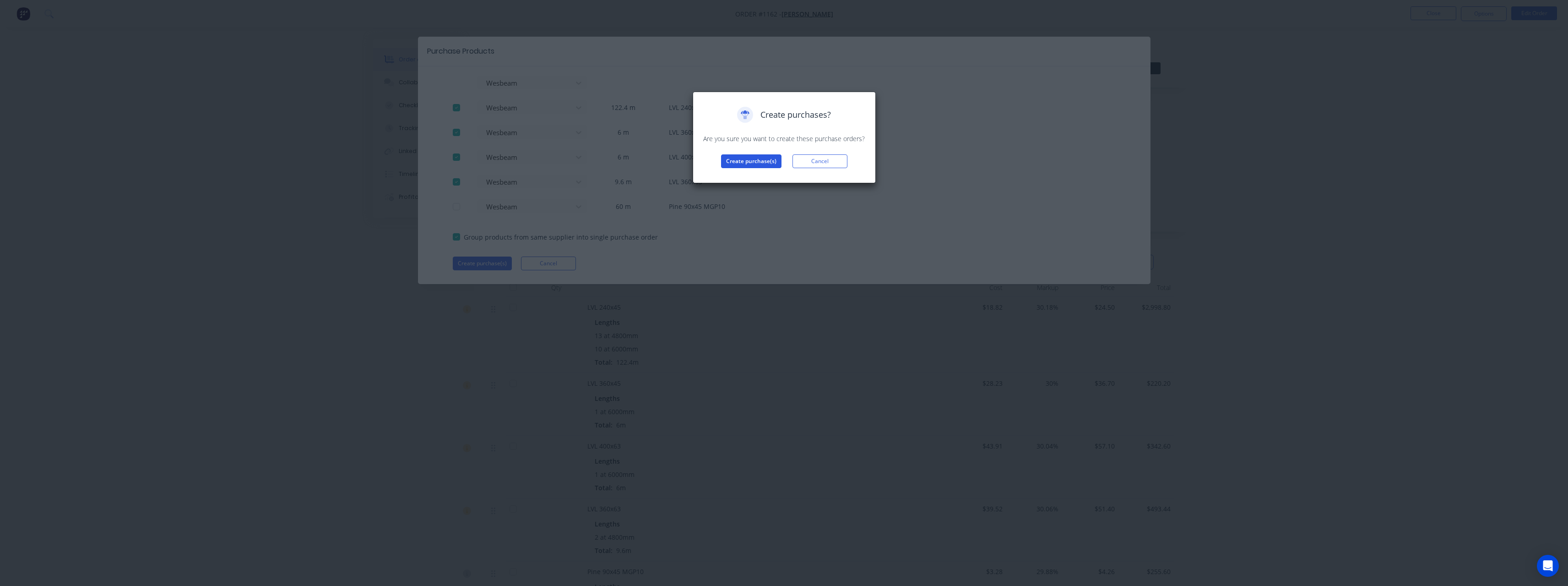
click at [765, 160] on button "Create purchase(s)" at bounding box center [751, 161] width 61 height 13
click at [764, 174] on button "View purchase(s)" at bounding box center [751, 176] width 55 height 13
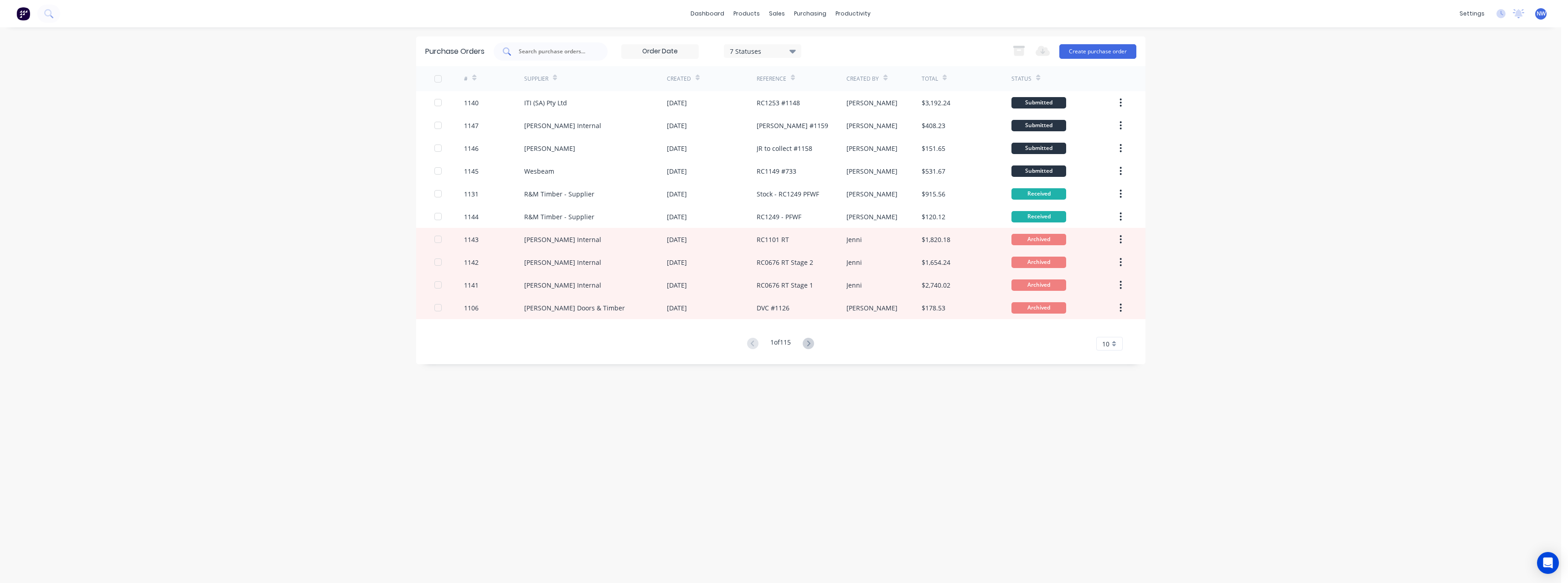
click at [550, 52] on input "text" at bounding box center [556, 51] width 75 height 9
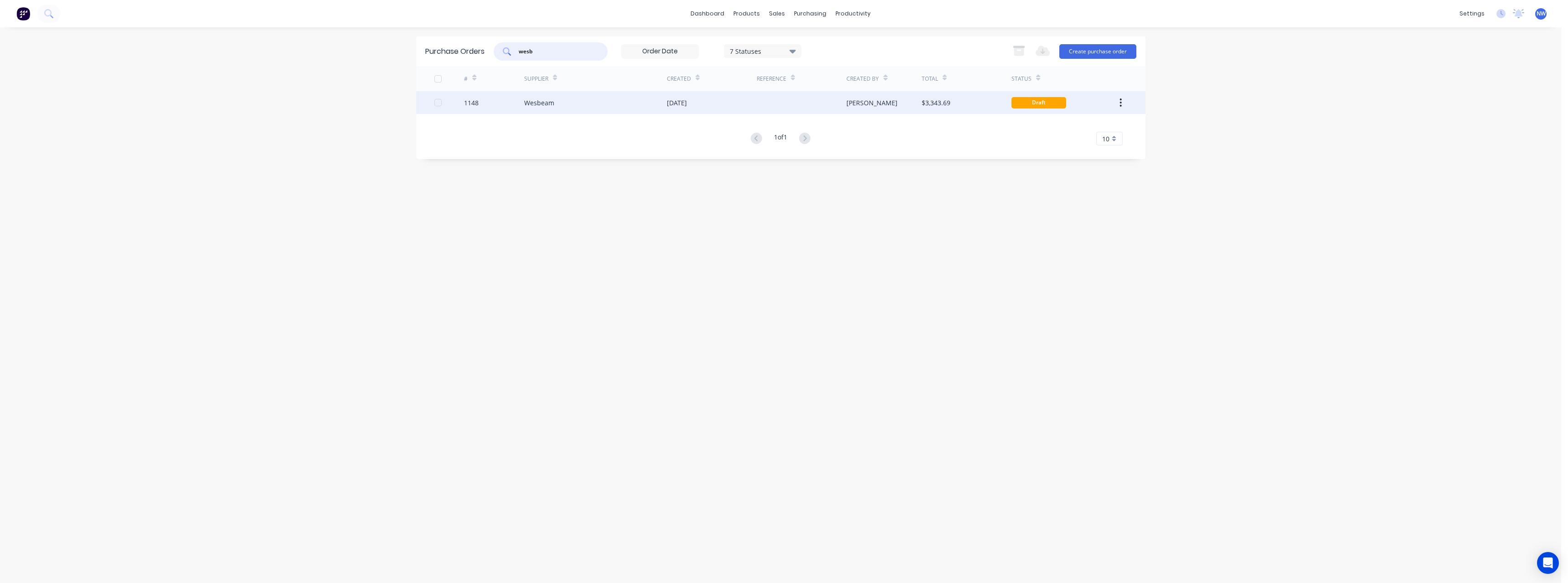
type input "wesb"
click at [547, 98] on div "Wesbeam" at bounding box center [539, 103] width 30 height 10
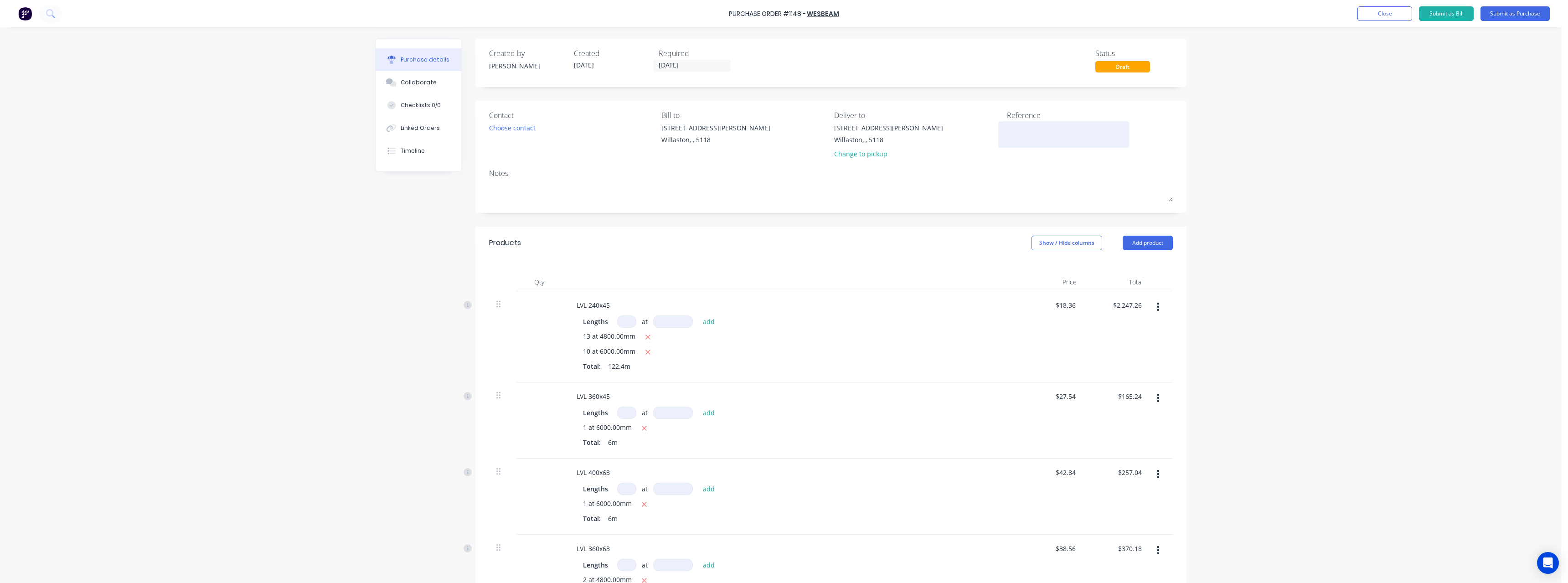
click at [1045, 130] on textarea at bounding box center [1063, 133] width 114 height 21
type textarea "[PERSON_NAME] #1162"
type textarea "x"
type textarea "[PERSON_NAME] #1162"
click at [707, 68] on input "[DATE]" at bounding box center [692, 66] width 77 height 12
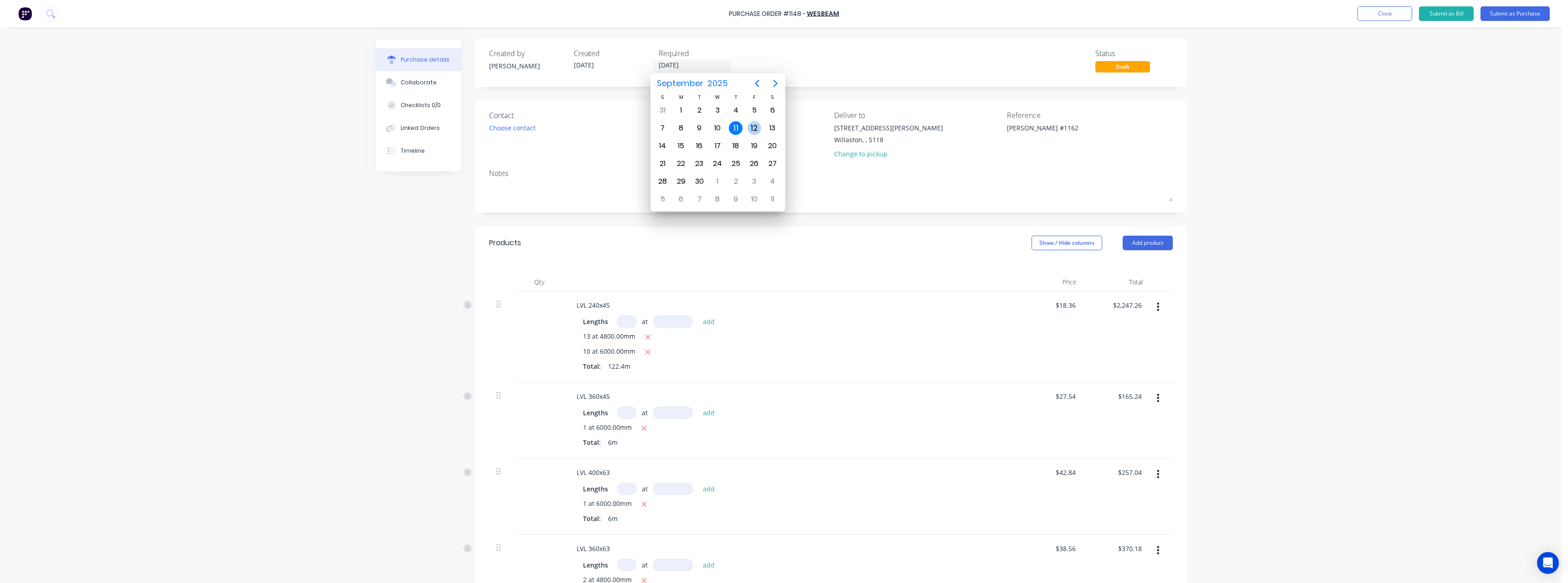
click at [752, 129] on div "12" at bounding box center [754, 128] width 13 height 13
type textarea "x"
type input "[DATE]"
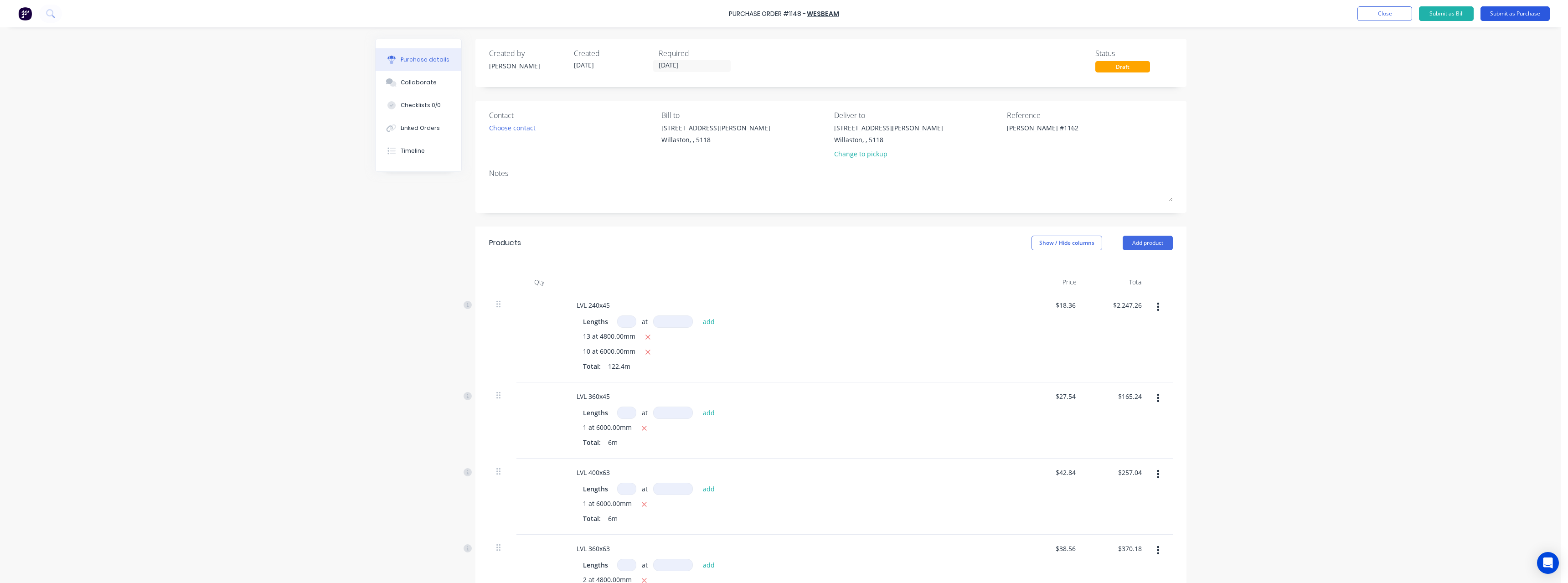
click at [1500, 17] on button "Submit as Purchase" at bounding box center [1515, 13] width 69 height 15
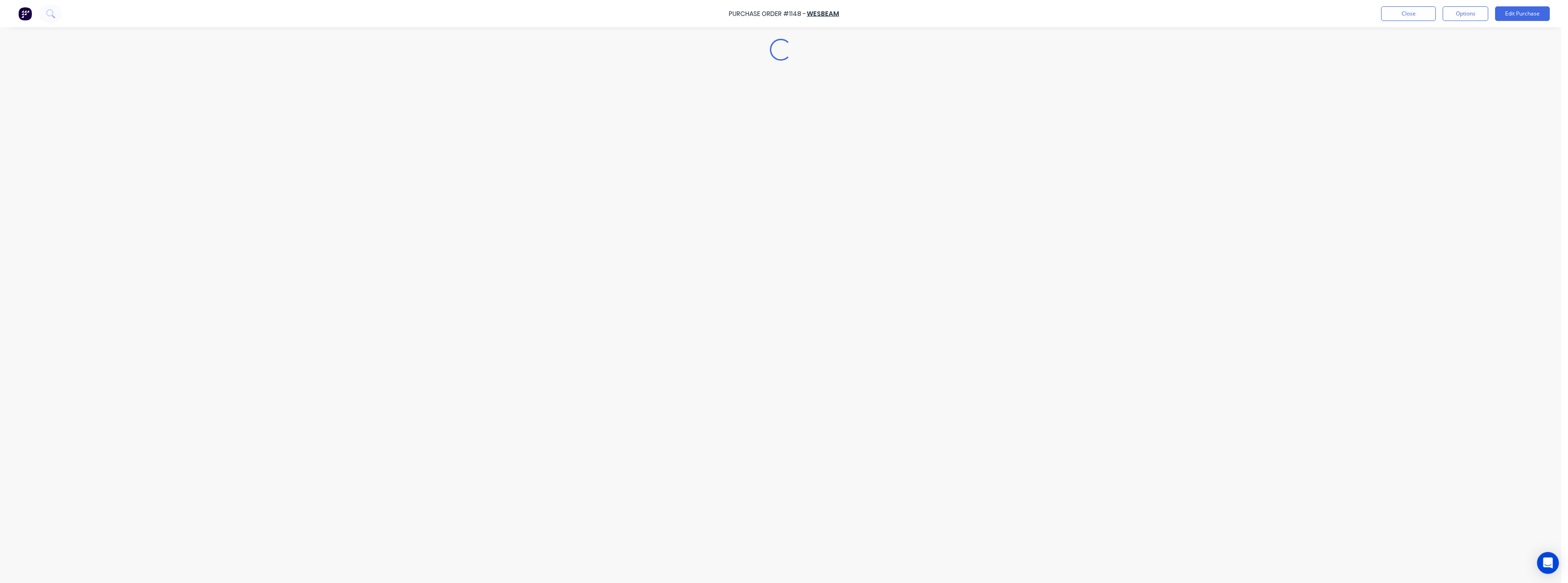
type textarea "x"
click at [1416, 17] on button "Close" at bounding box center [1409, 13] width 55 height 15
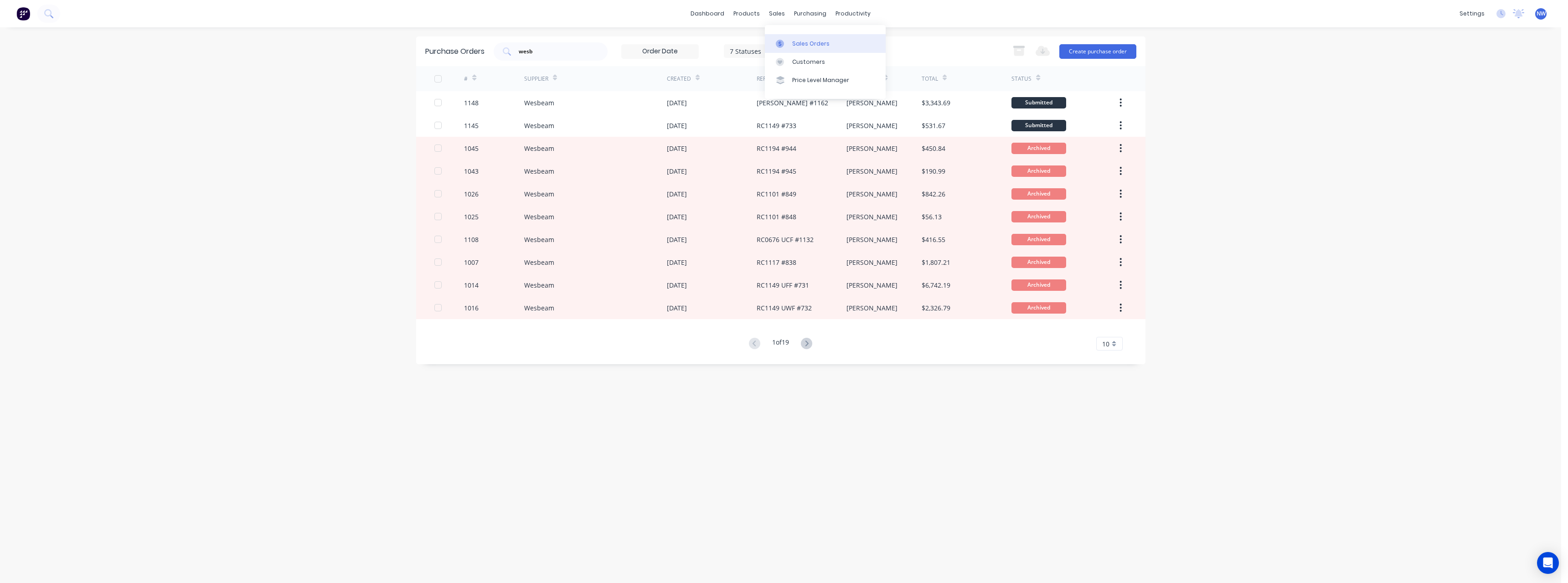
click at [796, 43] on div "Sales Orders" at bounding box center [810, 43] width 37 height 8
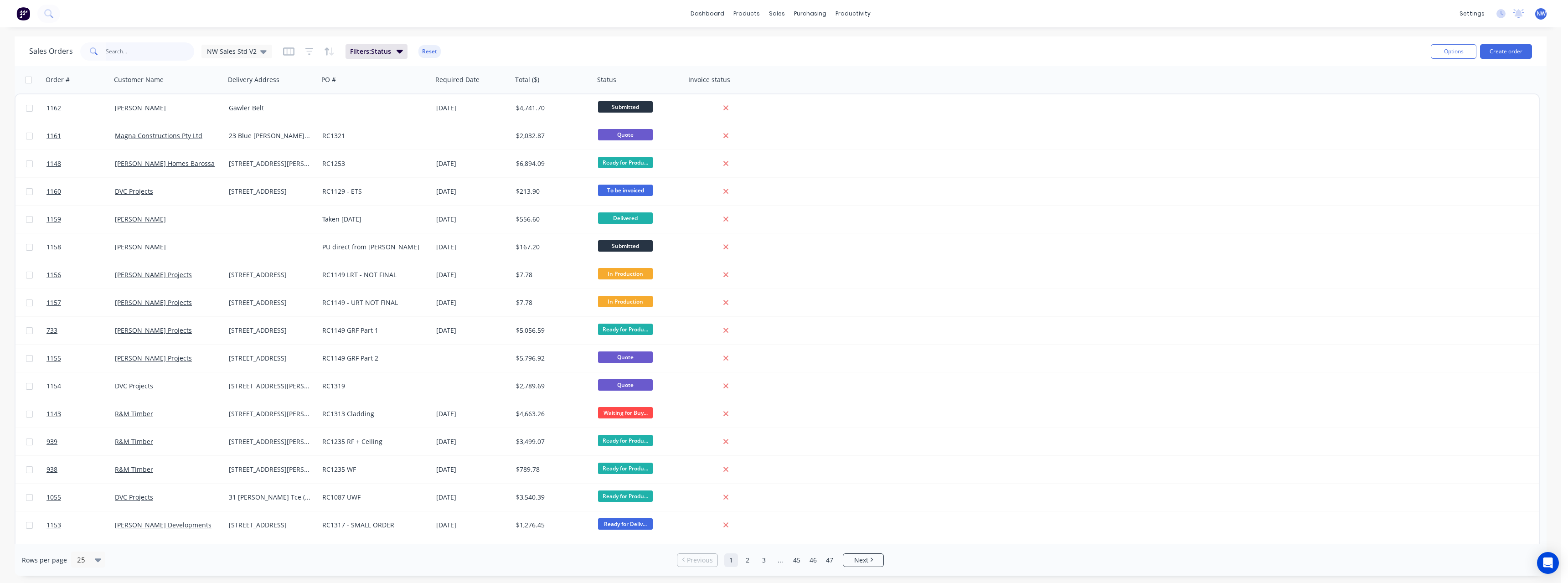
click at [144, 54] on input "text" at bounding box center [150, 52] width 89 height 18
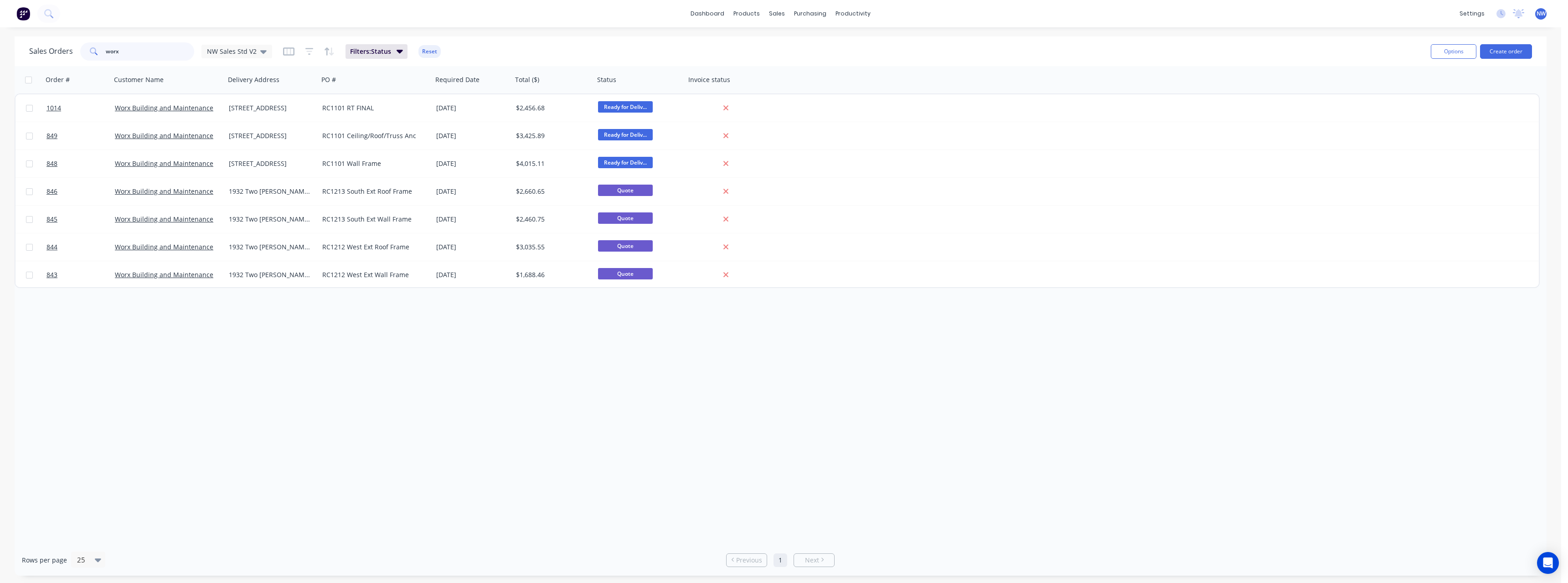
type input "worx"
click at [1509, 43] on div "Options Create order" at bounding box center [1480, 51] width 105 height 23
click at [1502, 53] on button "Create order" at bounding box center [1505, 52] width 52 height 15
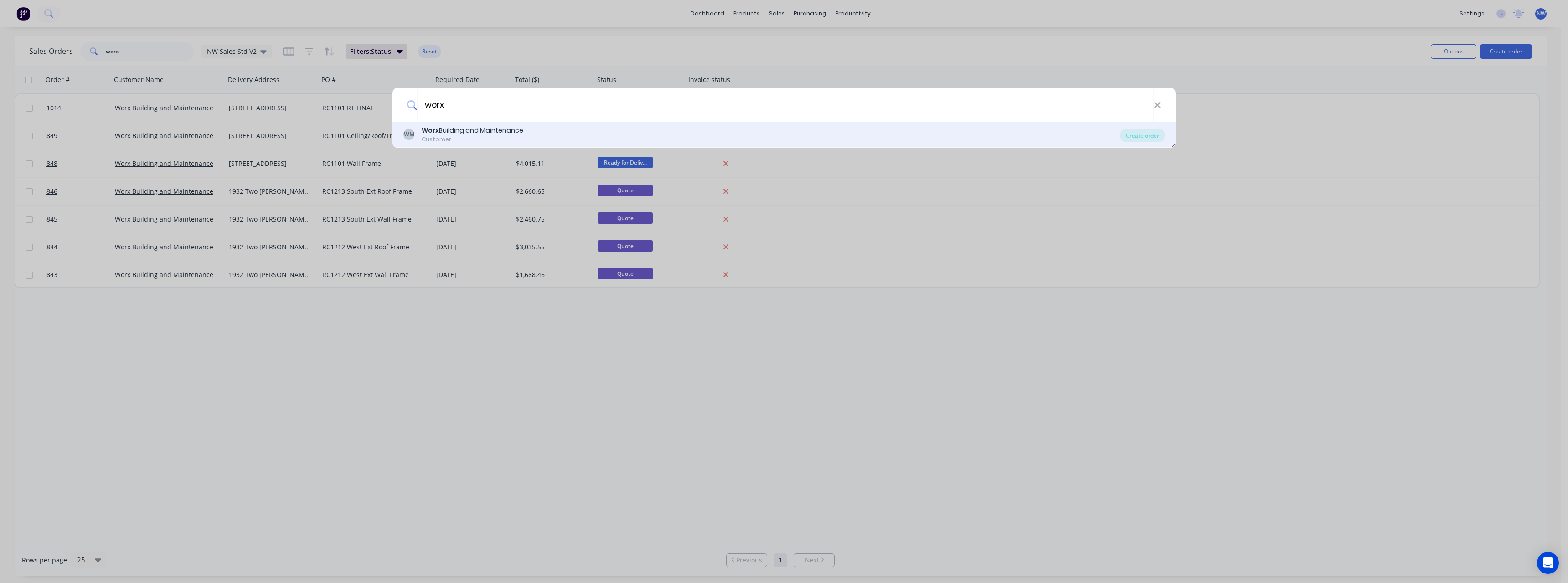
type input "worx"
click at [487, 135] on div "Worx Building and Maintenance" at bounding box center [472, 131] width 102 height 10
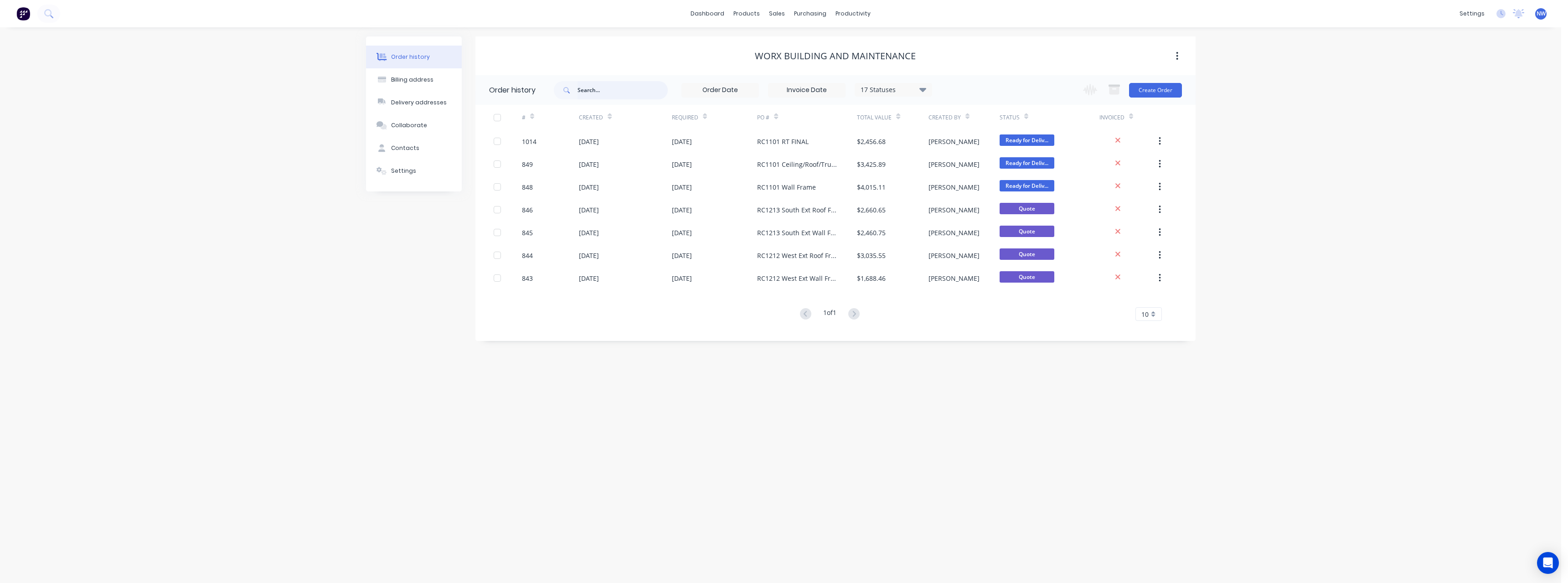
click at [590, 92] on input "text" at bounding box center [623, 90] width 90 height 18
click at [1152, 96] on button "Create Order" at bounding box center [1155, 90] width 53 height 15
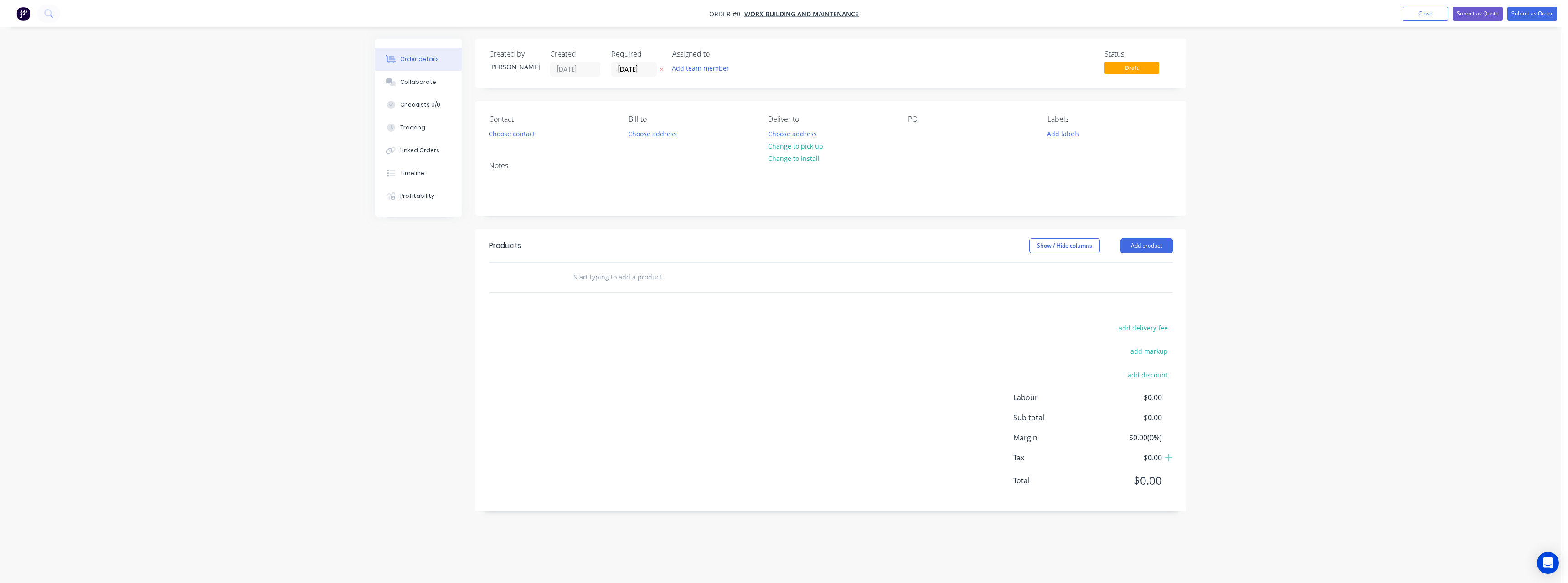
click at [660, 71] on icon "button" at bounding box center [662, 70] width 4 height 4
click at [789, 135] on button "Choose address" at bounding box center [793, 133] width 58 height 12
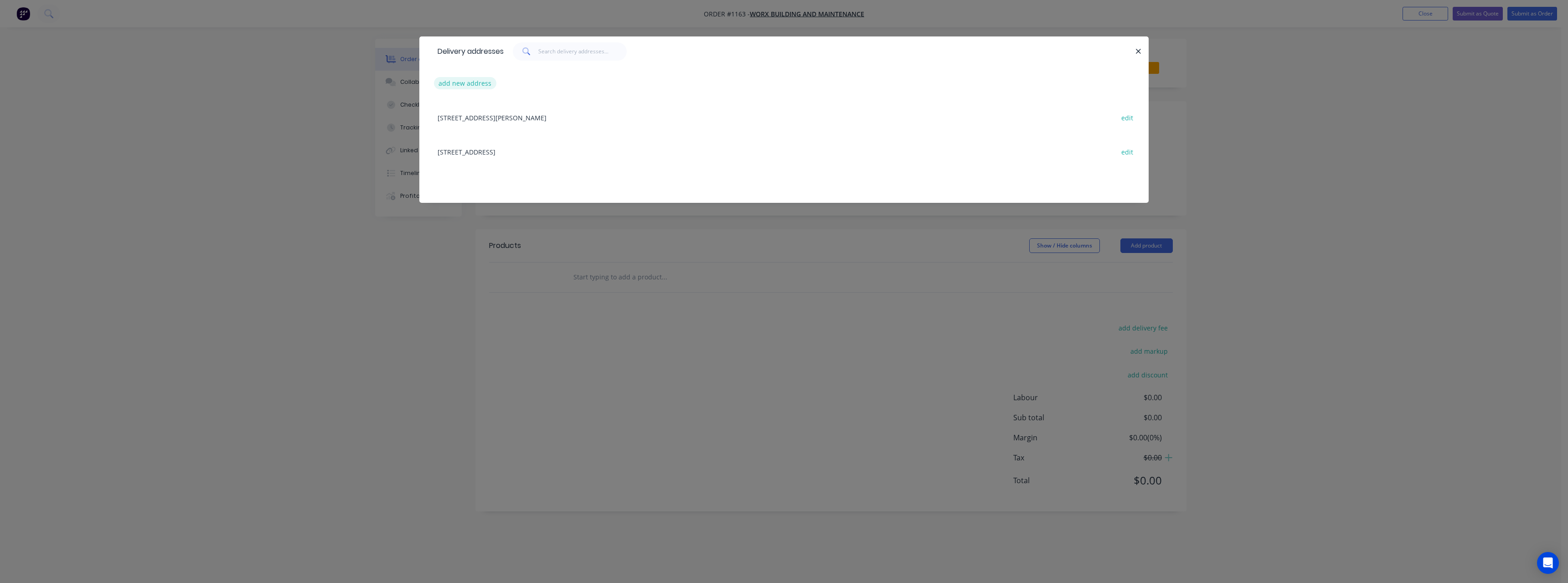
click at [478, 80] on button "add new address" at bounding box center [465, 83] width 63 height 12
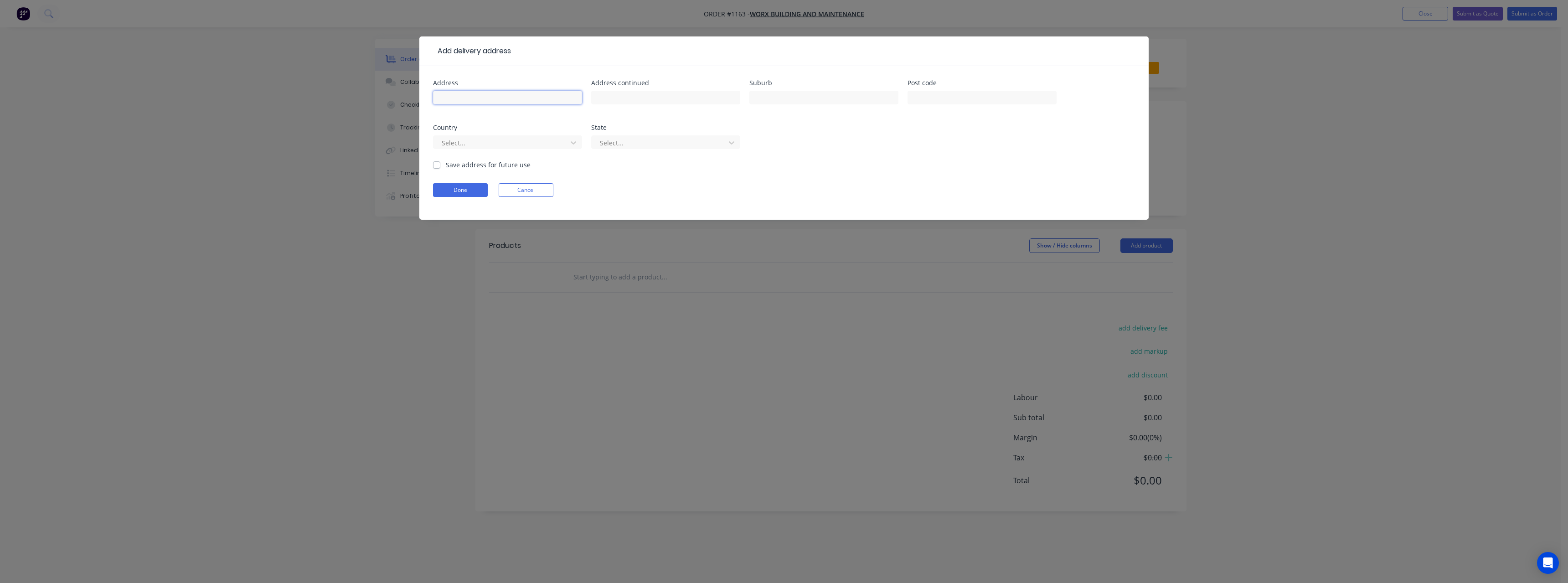
click at [467, 100] on input "text" at bounding box center [507, 97] width 149 height 13
type input "[STREET_ADDRESS][PERSON_NAME]"
click at [785, 96] on input "text" at bounding box center [824, 97] width 149 height 13
type input "Lower Light"
click at [446, 162] on label "Save address for future use" at bounding box center [488, 165] width 85 height 10
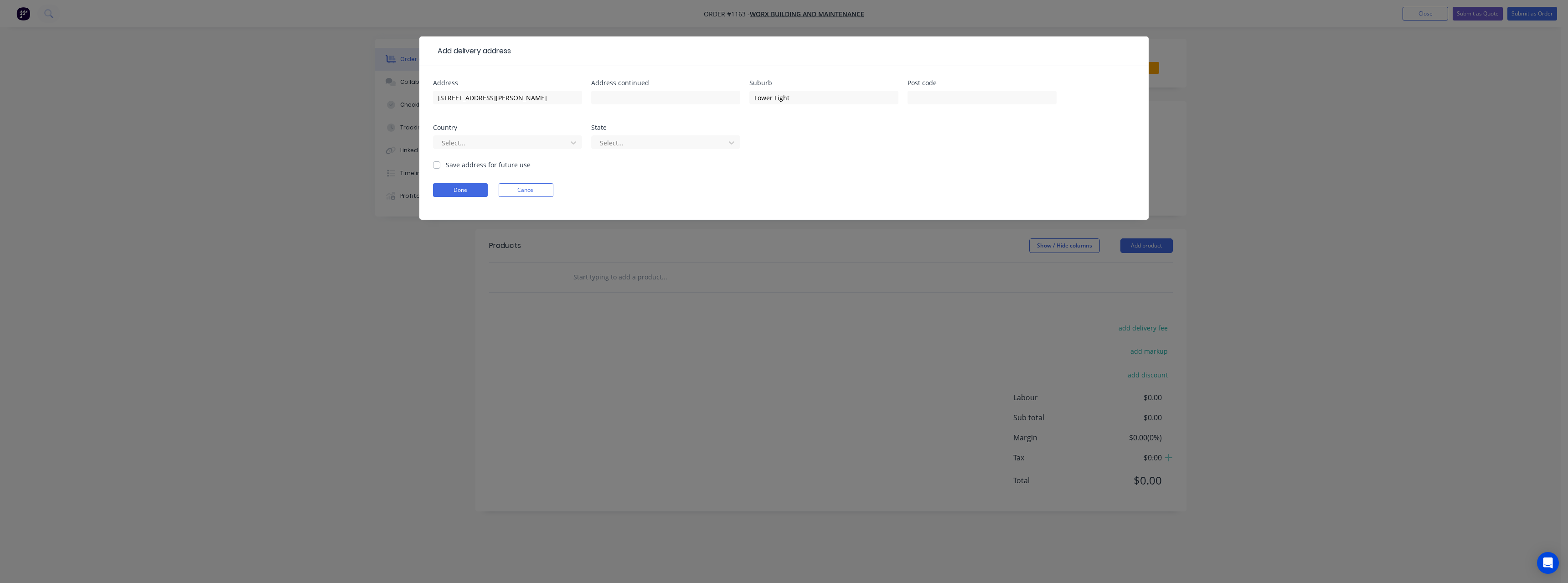
click at [435, 162] on input "Save address for future use" at bounding box center [436, 164] width 7 height 9
checkbox input "true"
click at [446, 186] on button "Done" at bounding box center [460, 190] width 55 height 13
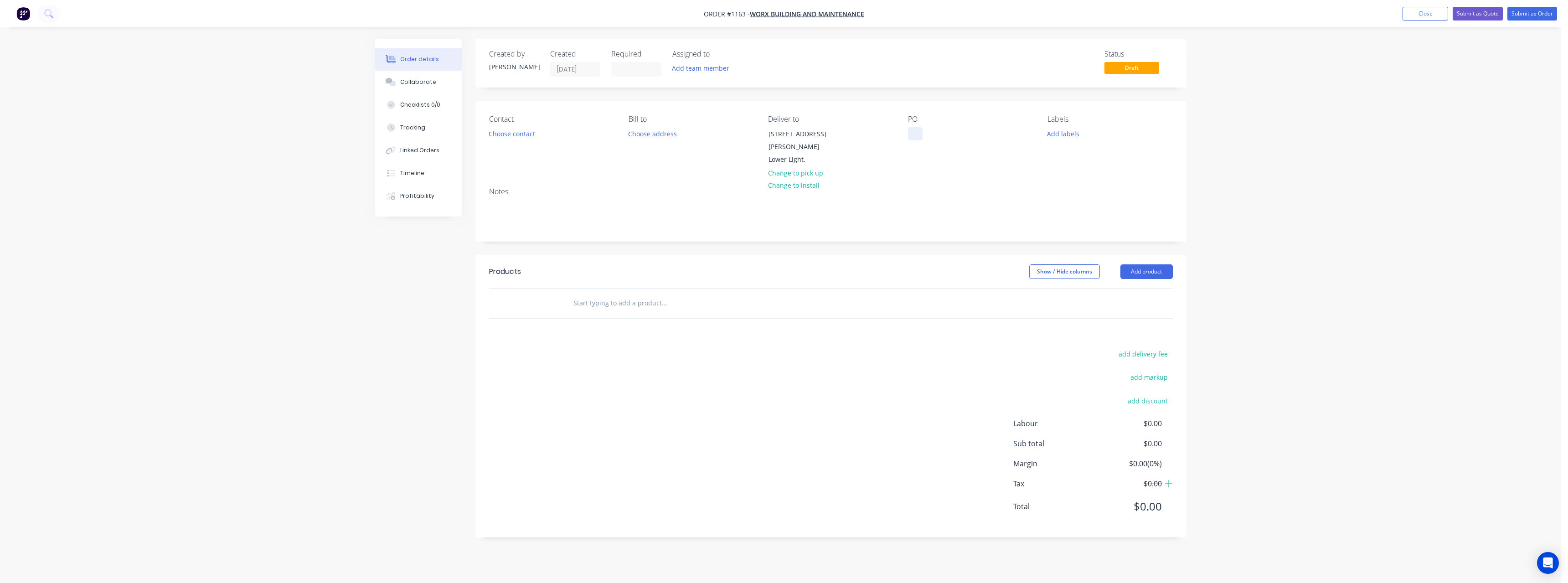
click at [919, 131] on div at bounding box center [915, 134] width 15 height 13
click at [638, 294] on input "text" at bounding box center [664, 303] width 183 height 18
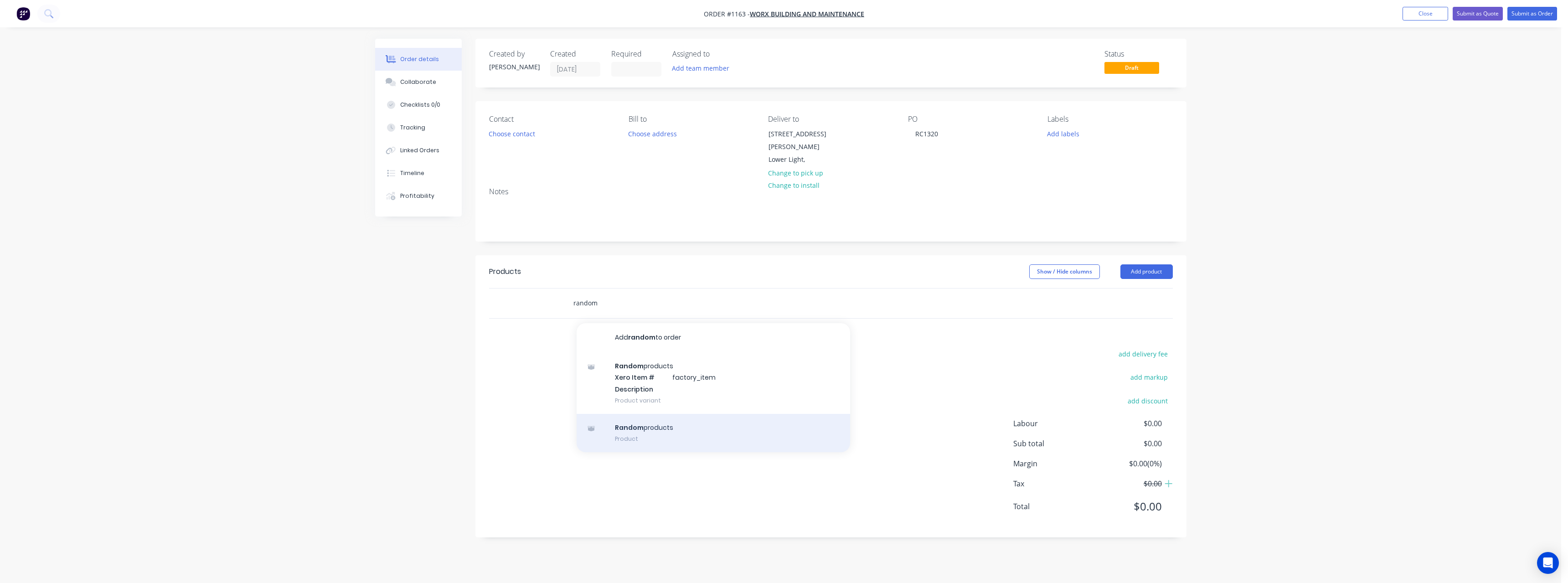
type input "random"
click at [627, 416] on div "Random products Product" at bounding box center [713, 433] width 273 height 38
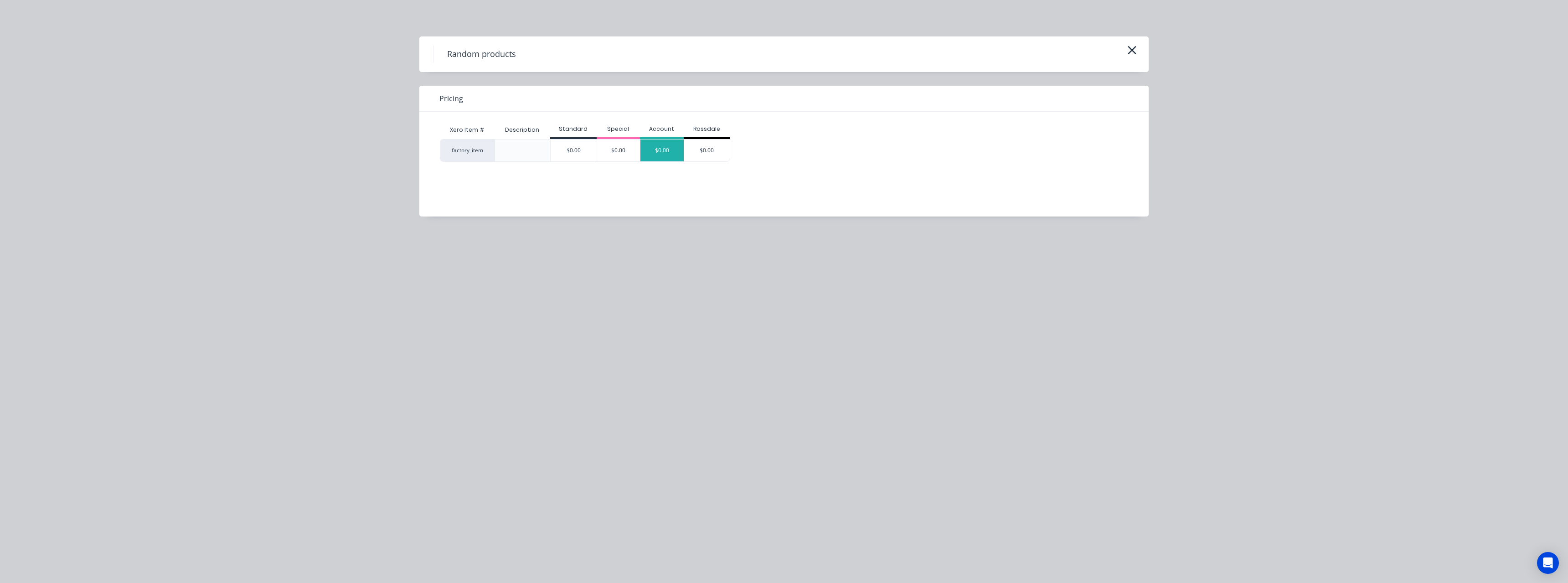
click at [665, 155] on div "$0.00" at bounding box center [662, 150] width 43 height 22
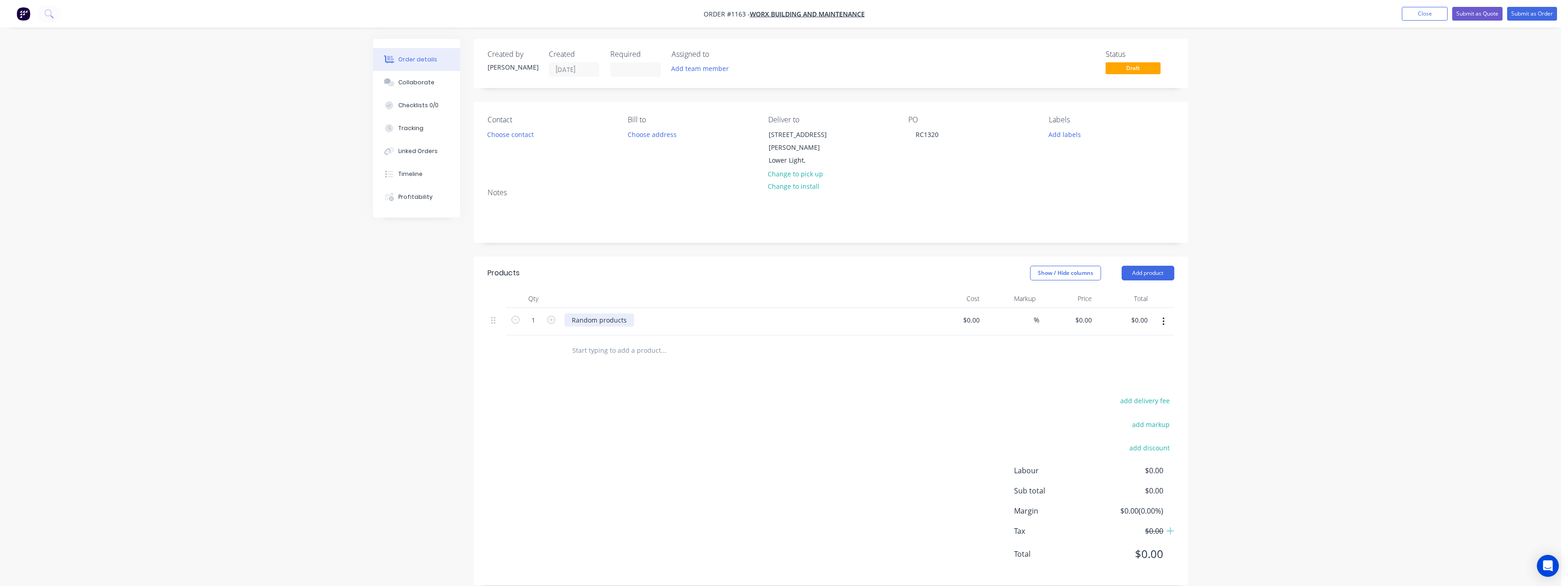
click at [626, 313] on div "Random products" at bounding box center [599, 320] width 70 height 13
drag, startPoint x: 627, startPoint y: 310, endPoint x: 558, endPoint y: 313, distance: 69.1
click at [558, 313] on div "1 Random products $0.00 $0.00 % $0.00 $0.00 $0.00 $0.00" at bounding box center [831, 322] width 686 height 28
click at [616, 313] on div "Stria Cladding 4.2m (404063)" at bounding box center [616, 320] width 103 height 13
click at [981, 313] on input at bounding box center [973, 320] width 21 height 13
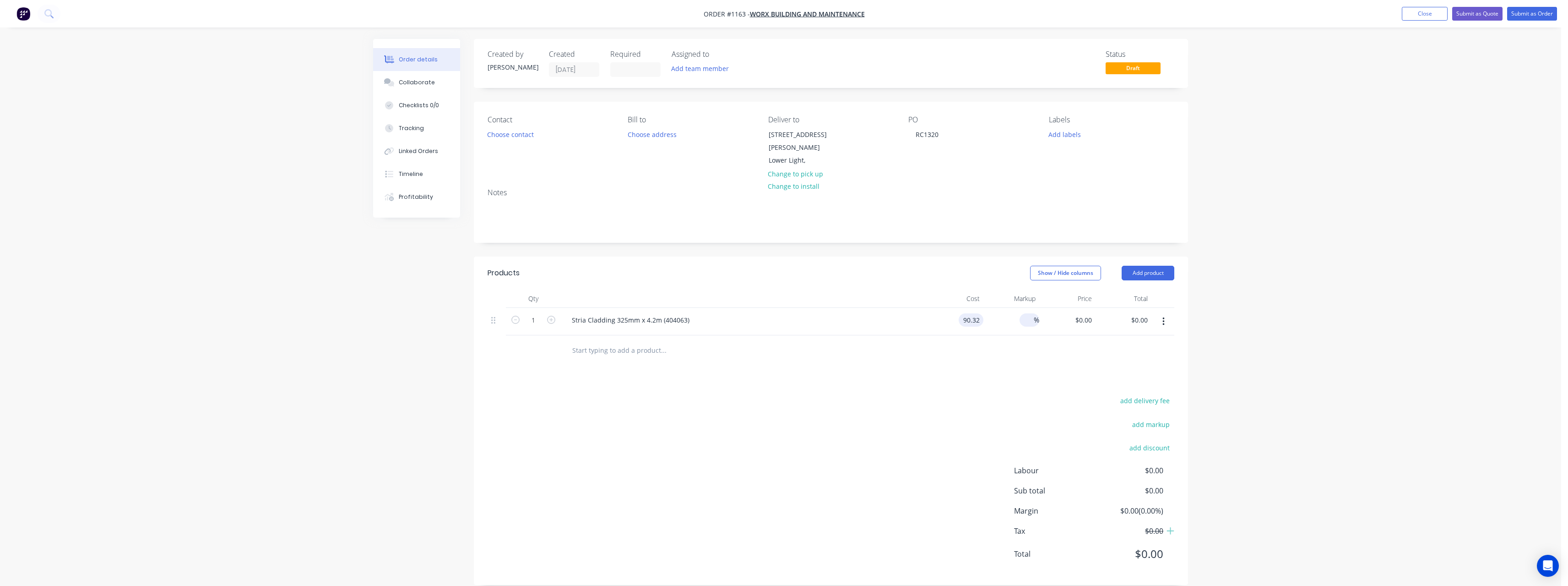
type input "$90.32"
click at [1027, 313] on input at bounding box center [1028, 320] width 10 height 13
type input "20"
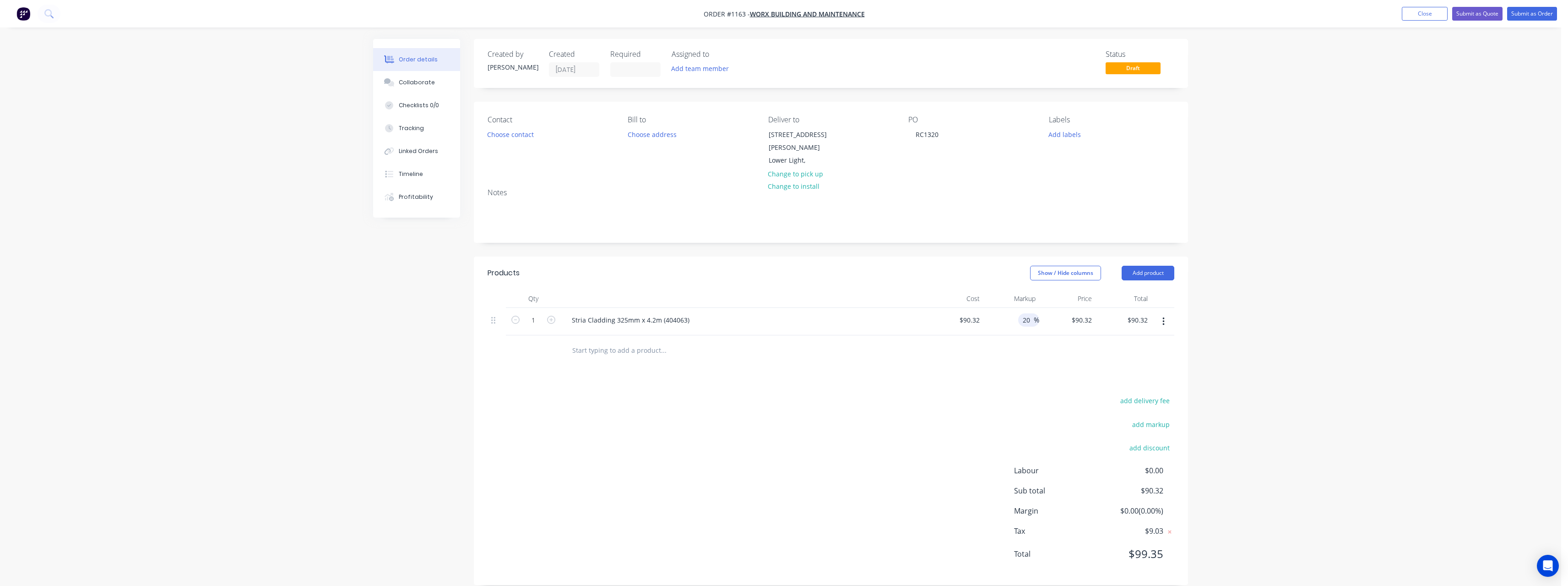
type input "$108.384"
type input "$108.38"
click at [598, 343] on input "text" at bounding box center [663, 350] width 183 height 18
click at [539, 313] on input "1" at bounding box center [533, 320] width 24 height 13
type input "60"
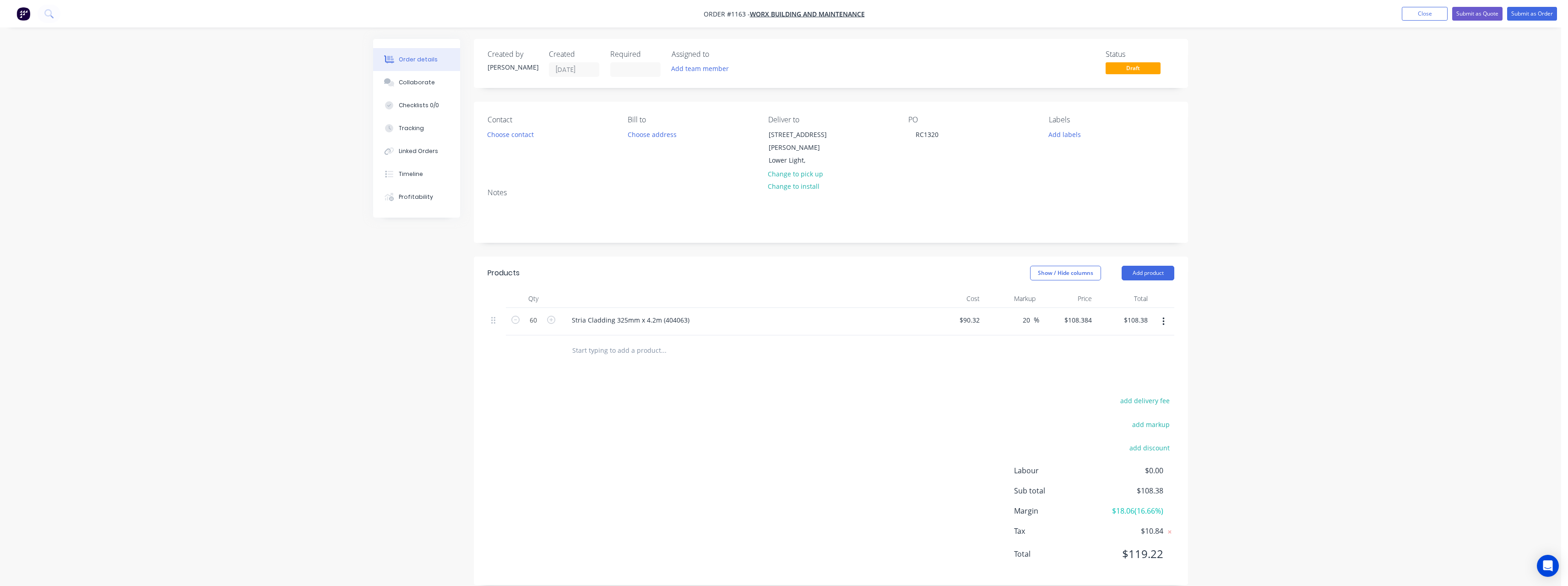
type input "$6,503.04"
click at [717, 349] on input "text" at bounding box center [663, 350] width 183 height 18
click at [984, 311] on div "20 20 %" at bounding box center [1012, 322] width 56 height 28
click at [982, 313] on input "90.32" at bounding box center [971, 320] width 24 height 13
type input "$78.85"
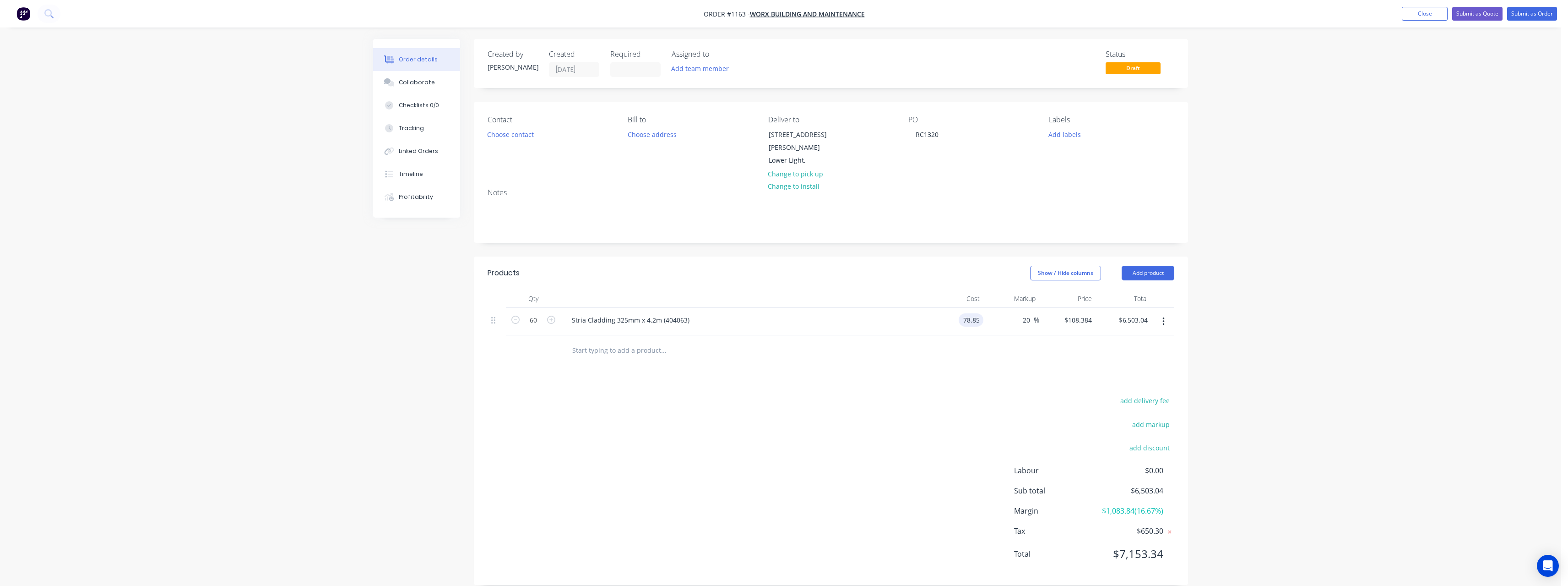
type input "$94.62"
type input "$5,677.20"
click at [998, 324] on div "20 20 %" at bounding box center [1012, 322] width 56 height 28
click at [1092, 313] on input "94.62" at bounding box center [1083, 320] width 24 height 13
type input "95"
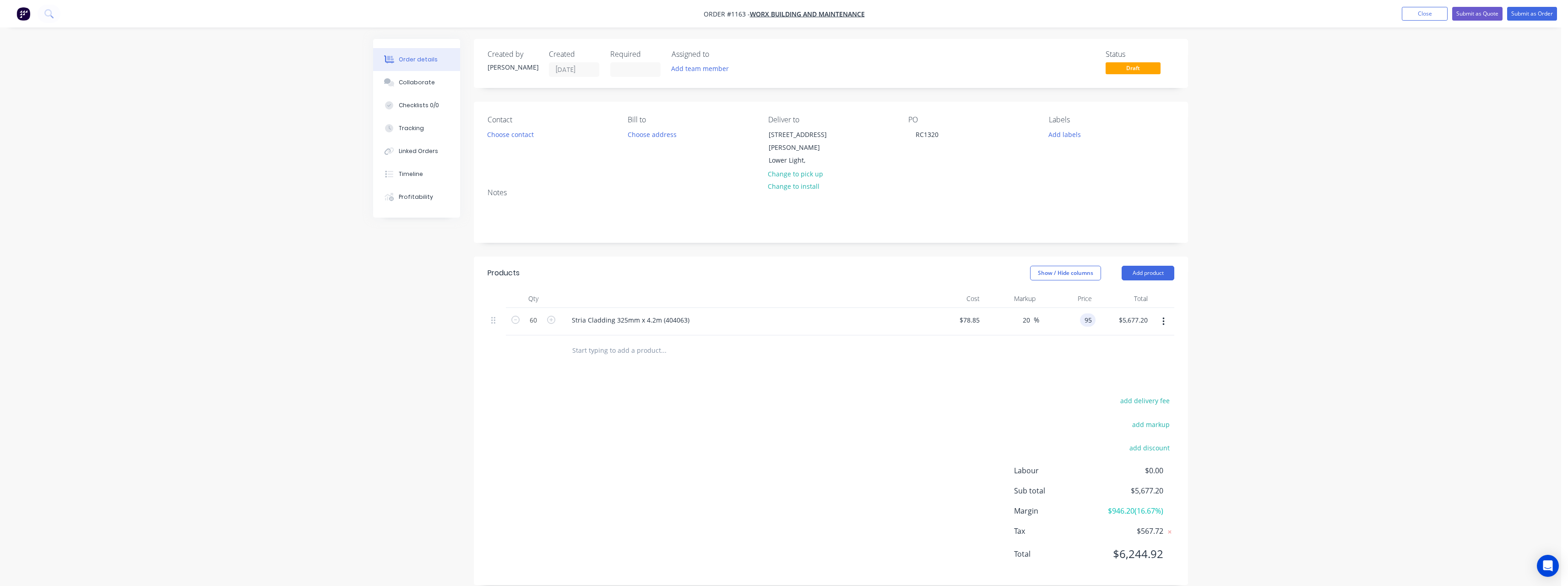
type input "20.48"
type input "$95.00"
type input "$5,700.00"
click at [642, 341] on input "text" at bounding box center [663, 350] width 183 height 18
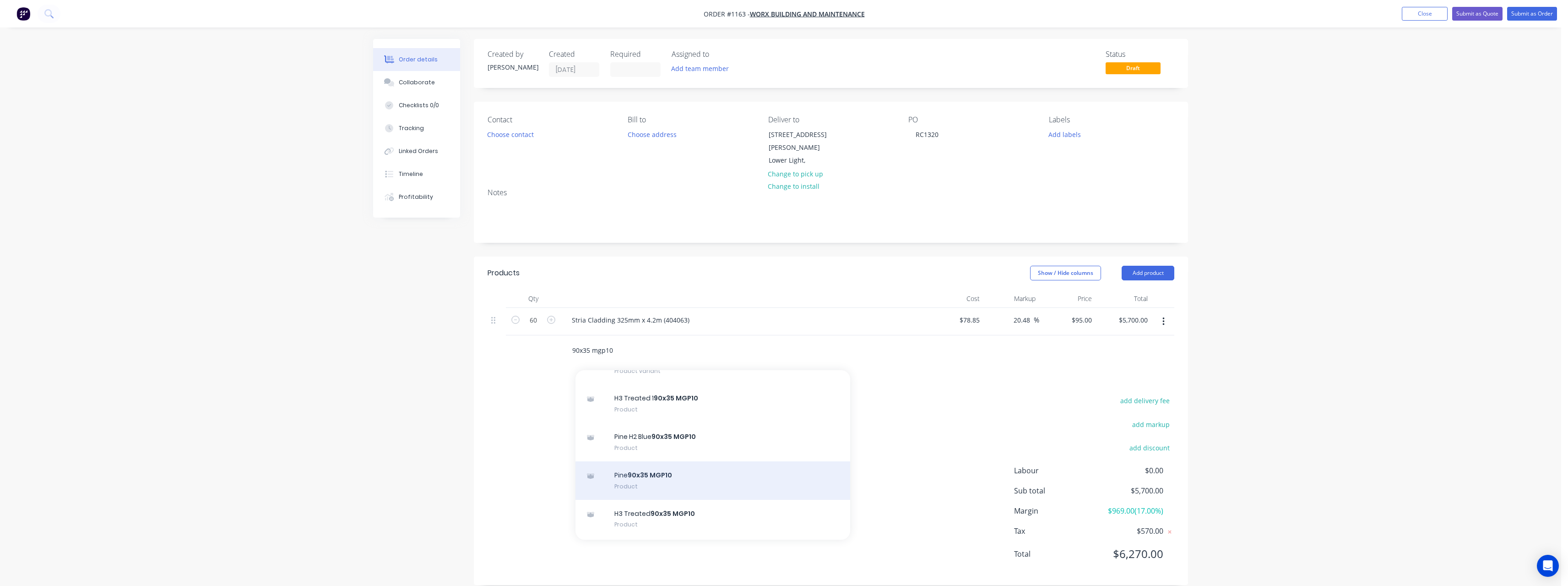
type input "90x35 mgp10"
click at [682, 461] on div "Pine 90x35 MGP10 Product" at bounding box center [712, 480] width 274 height 39
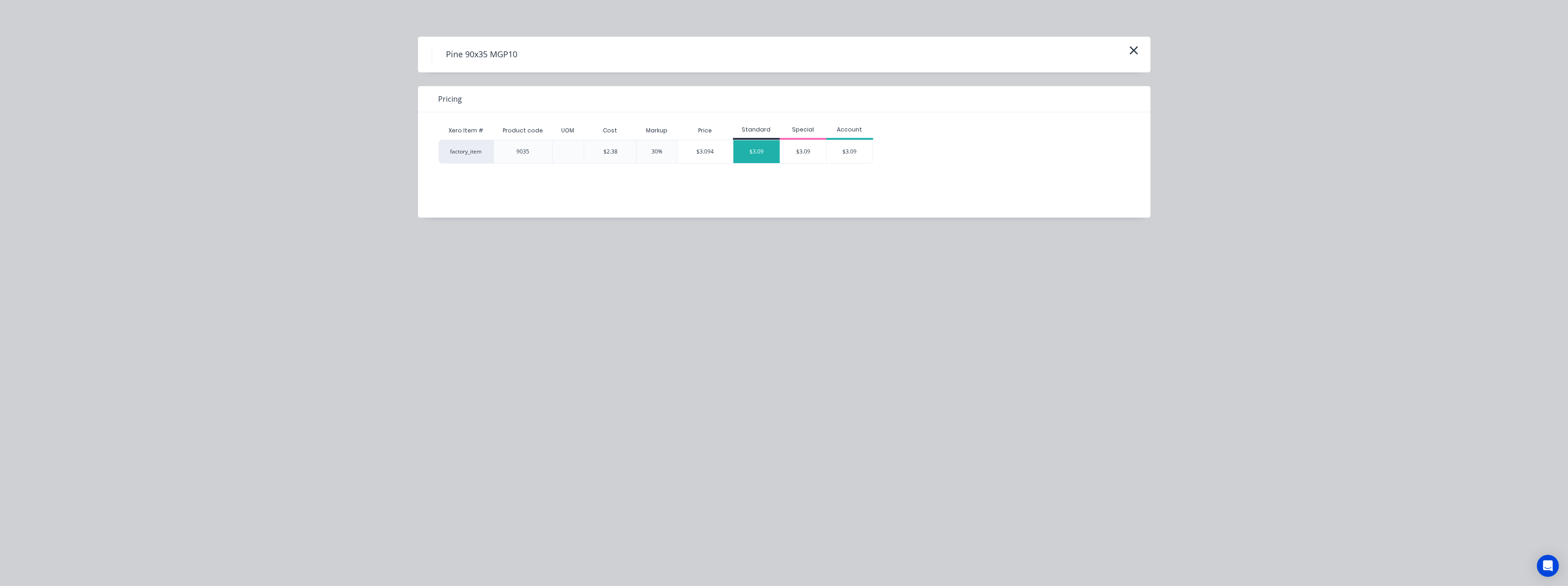
click at [765, 155] on div "$3.09" at bounding box center [757, 151] width 46 height 23
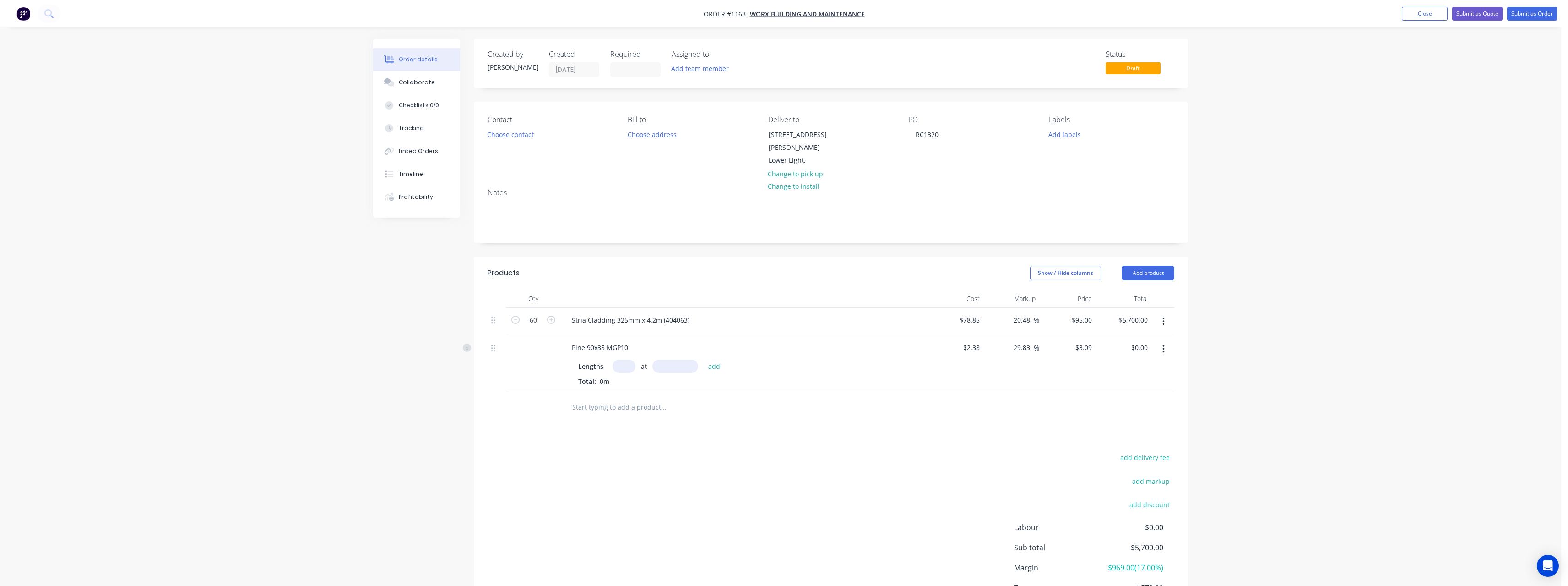
click at [630, 360] on input "text" at bounding box center [624, 366] width 23 height 13
type input "30"
type input "6000"
click at [704, 360] on button "add" at bounding box center [714, 366] width 21 height 12
type input "$556.20"
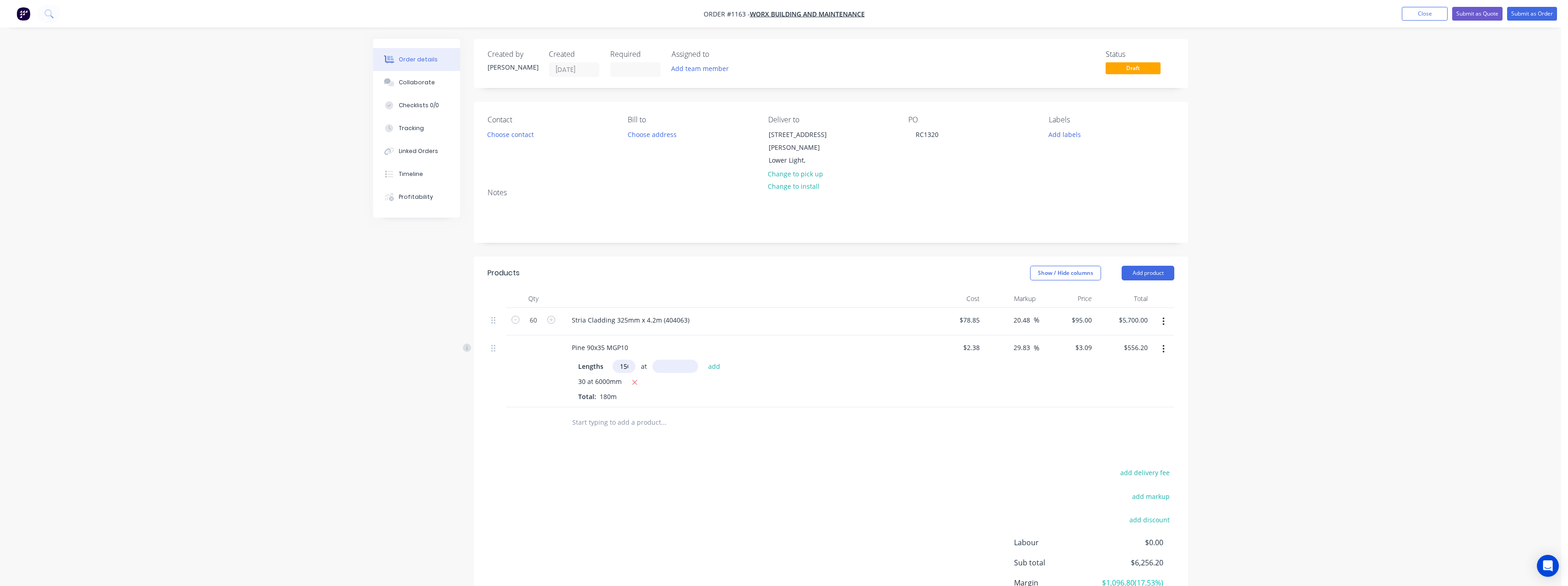
scroll to position [0, 2]
type input "150"
type input "2700"
click at [704, 360] on button "add" at bounding box center [714, 366] width 21 height 12
type input "$1,807.65"
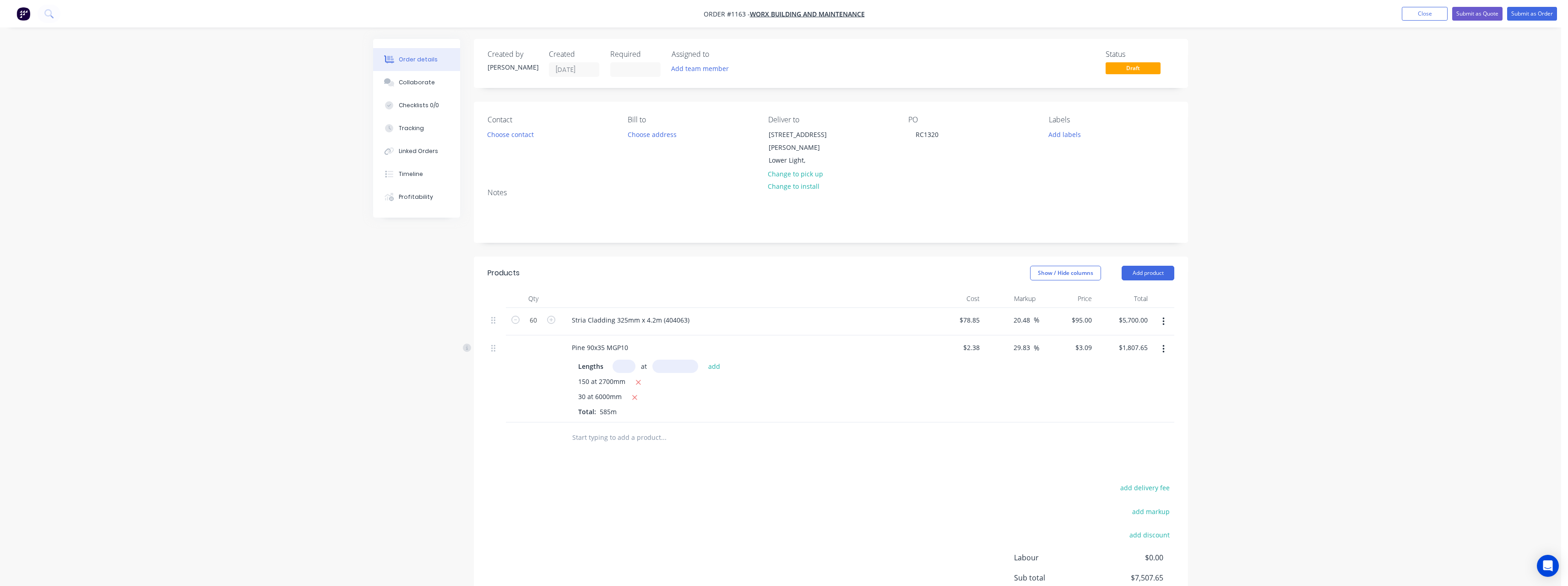
scroll to position [0, 0]
type input "15"
type input "6000"
click at [704, 360] on button "add" at bounding box center [714, 366] width 21 height 12
type input "$2,085.75"
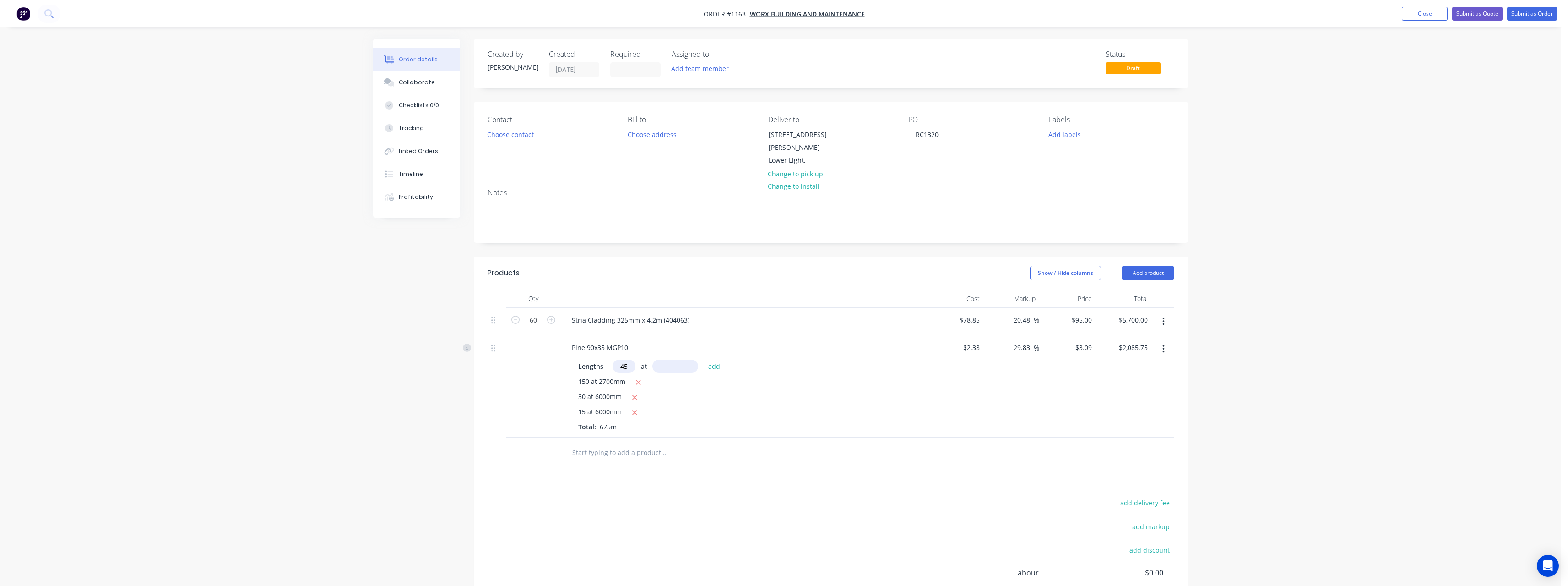
type input "45"
type input "6000"
click at [704, 360] on button "add" at bounding box center [714, 366] width 21 height 12
click at [635, 395] on icon "button" at bounding box center [635, 397] width 5 height 5
click at [636, 409] on icon "button" at bounding box center [635, 412] width 6 height 8
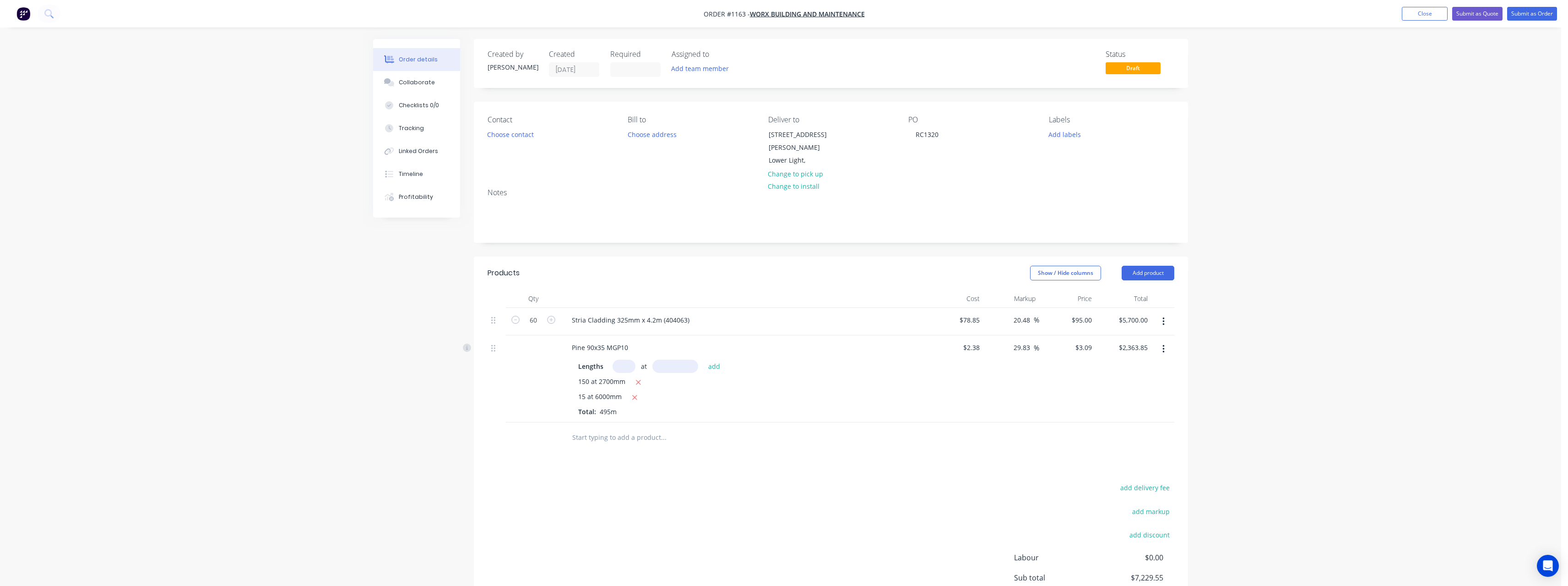
type input "$1,529.55"
click at [641, 428] on input "text" at bounding box center [663, 437] width 183 height 18
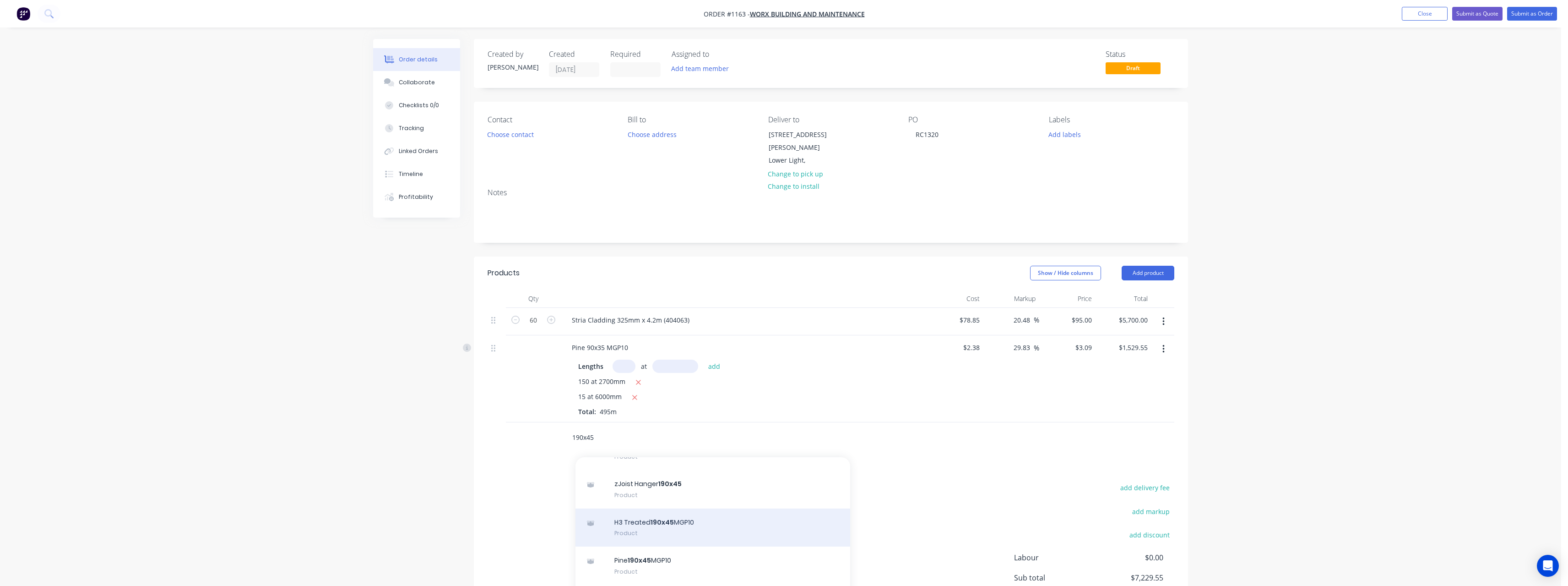
scroll to position [366, 0]
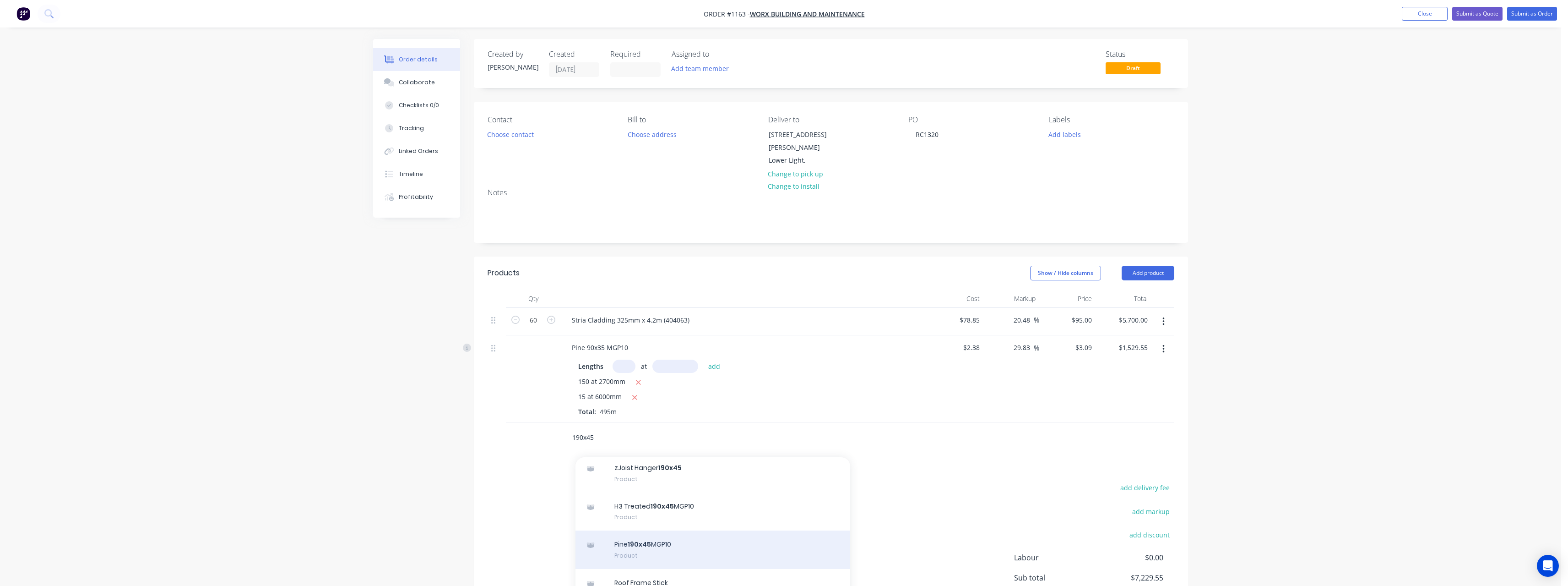
type input "190x45"
click at [705, 530] on div "Pine 190x45 MGP10 Product" at bounding box center [712, 549] width 274 height 39
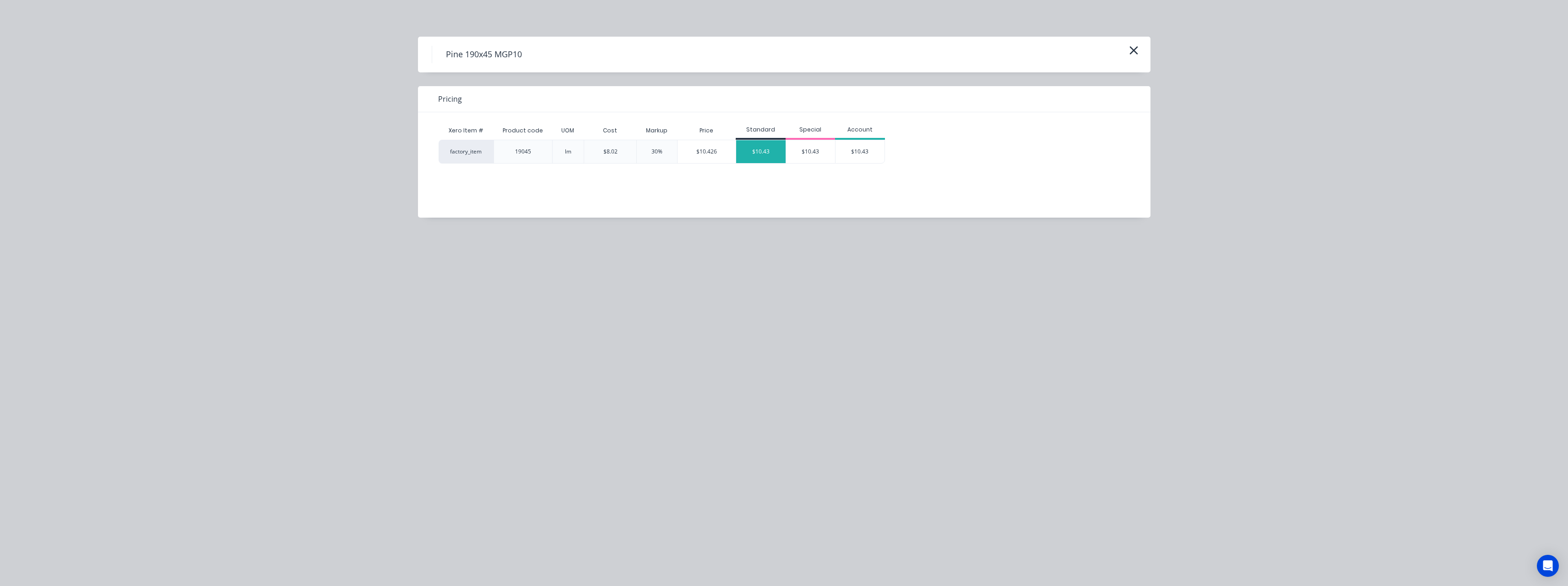
click at [764, 156] on div "$10.43" at bounding box center [760, 151] width 50 height 23
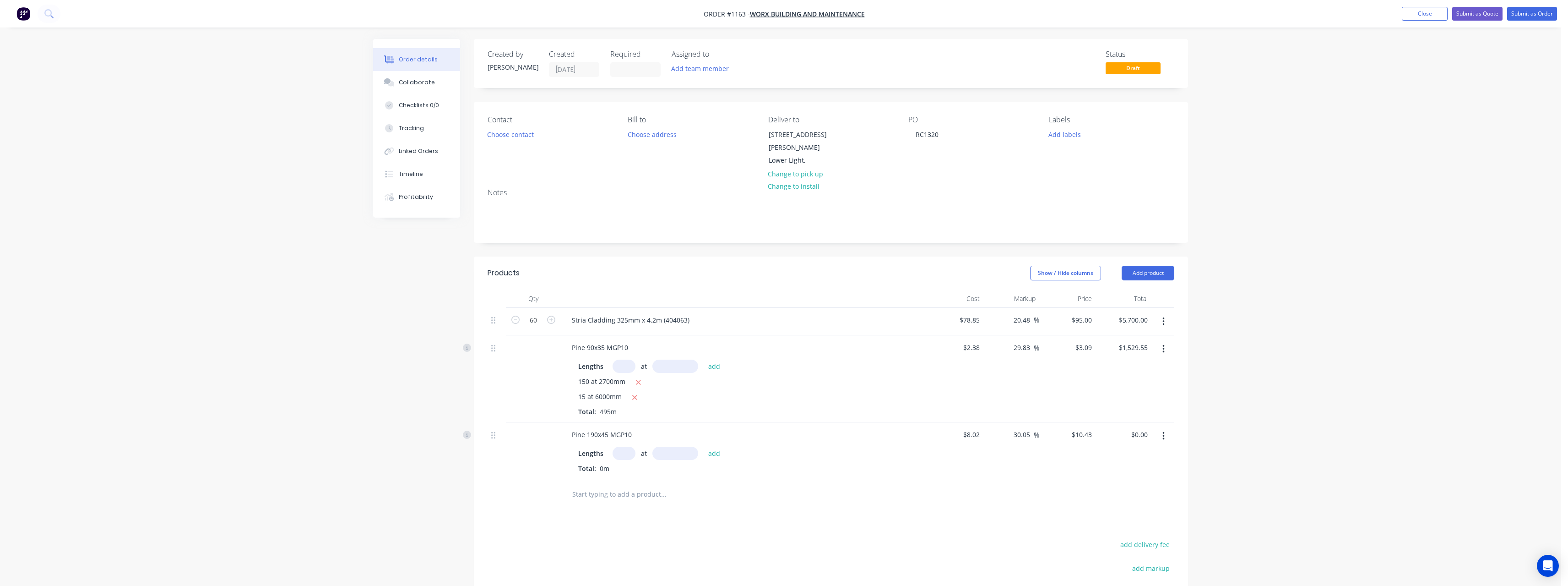
click at [620, 447] on input "text" at bounding box center [624, 453] width 23 height 13
type input "3"
type input "6000"
click at [704, 447] on button "add" at bounding box center [714, 453] width 21 height 12
type input "$187.74"
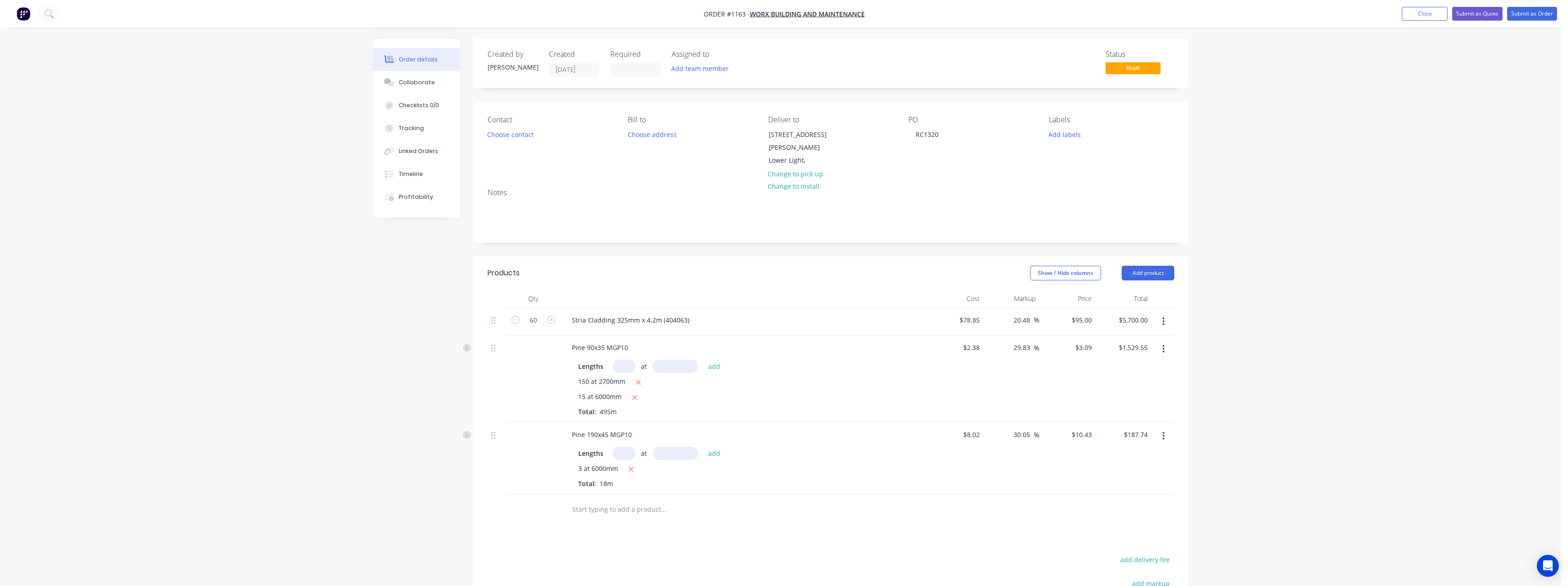
click at [603, 500] on input "text" at bounding box center [663, 509] width 183 height 18
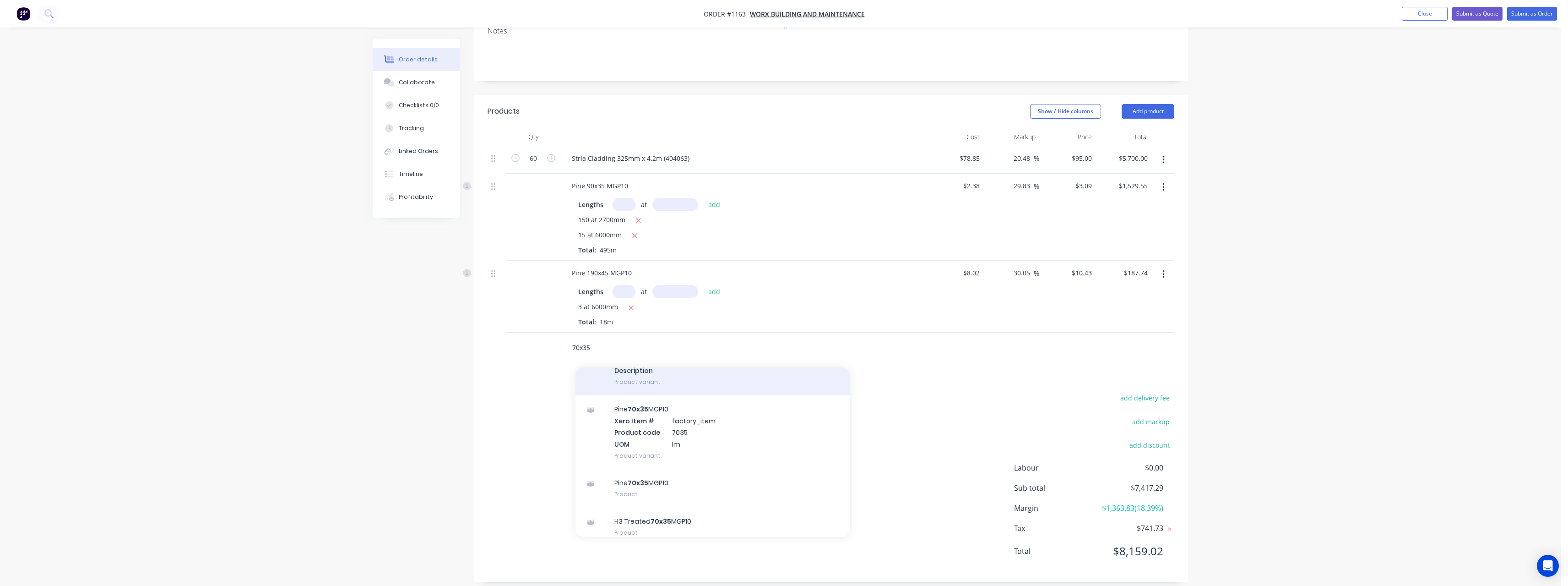
scroll to position [184, 0]
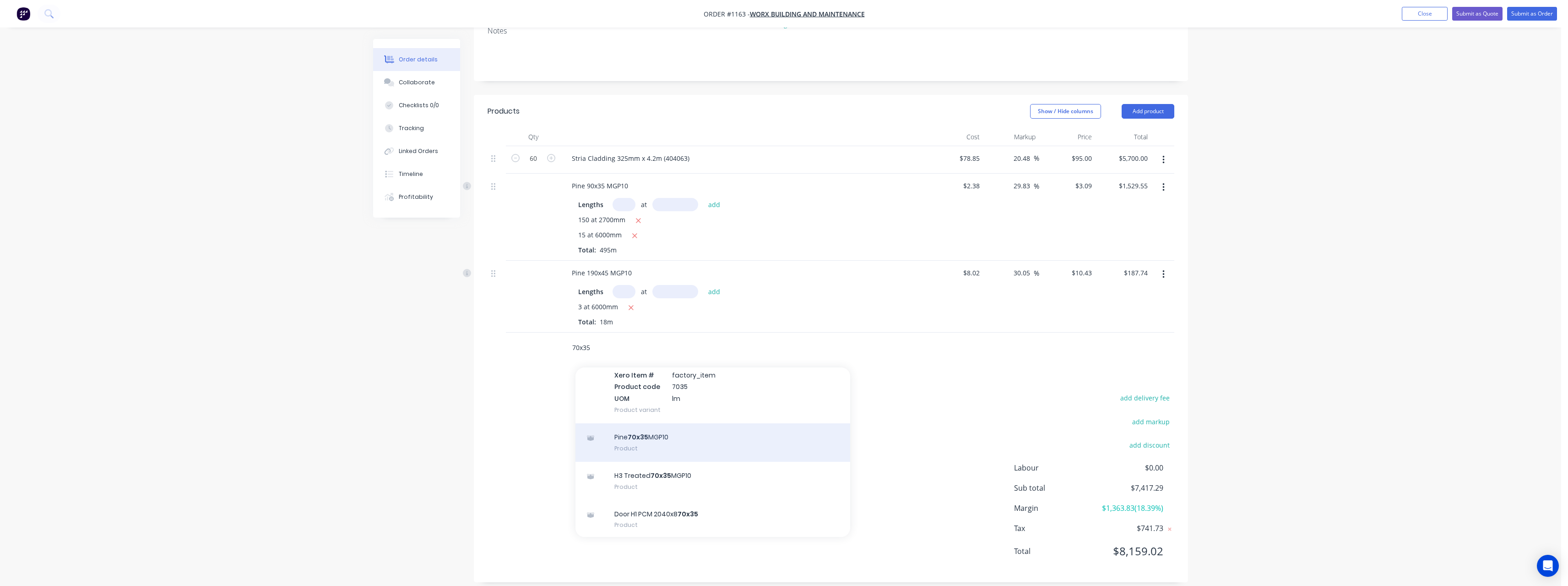
type input "70x35"
click at [735, 432] on div "Pine 70x35 MGP10 Product" at bounding box center [712, 442] width 274 height 39
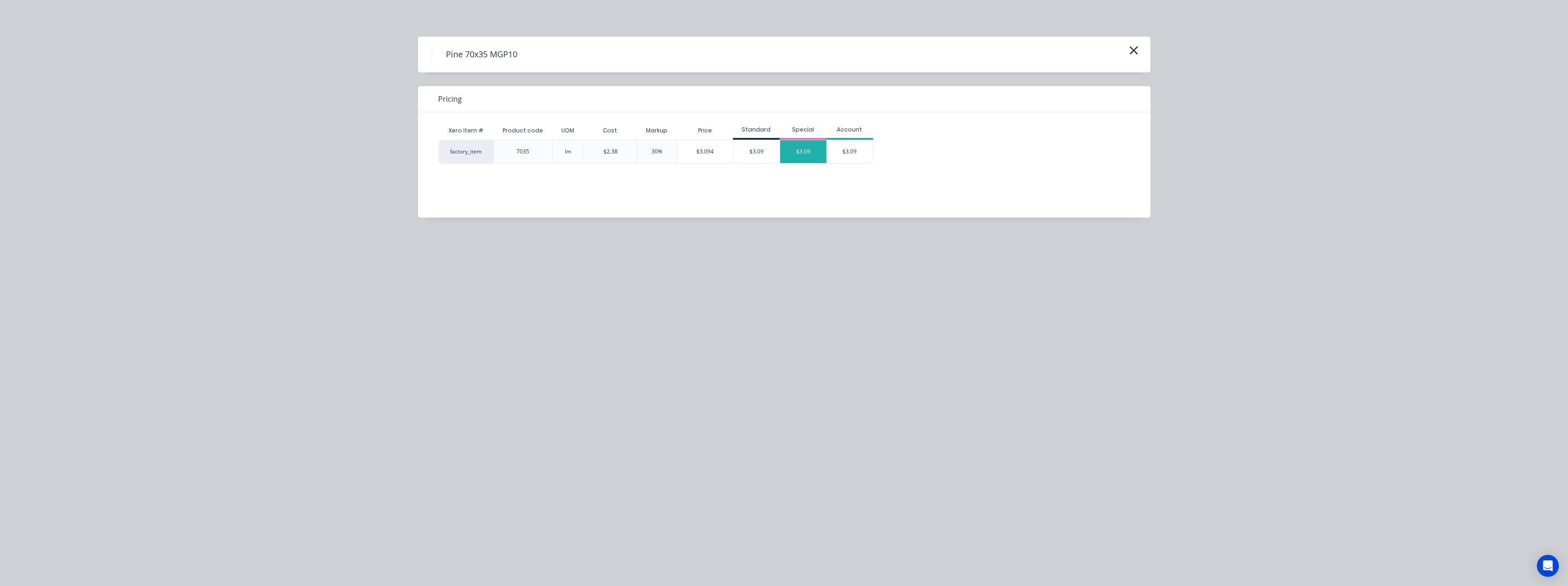
click at [795, 160] on div "$3.09" at bounding box center [803, 151] width 46 height 23
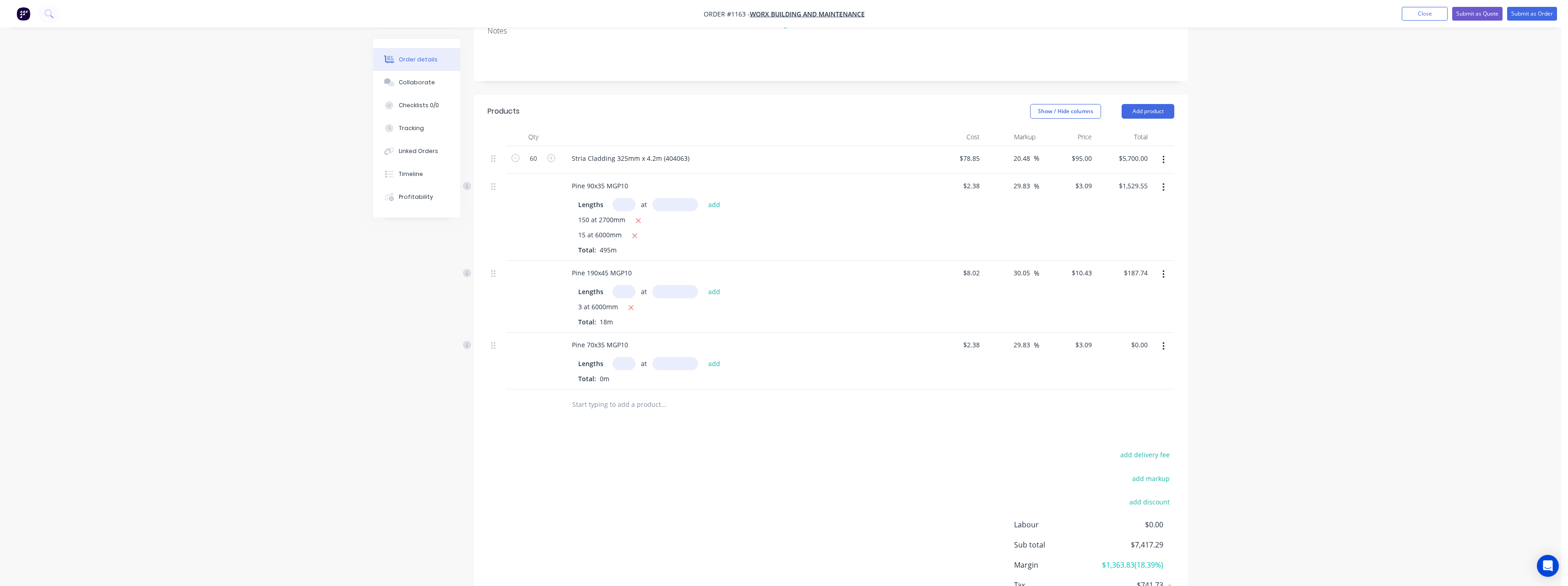
click at [626, 357] on input "text" at bounding box center [624, 363] width 23 height 13
type input "9"
type input "6000"
click at [704, 357] on button "add" at bounding box center [714, 363] width 21 height 12
type input "$166.86"
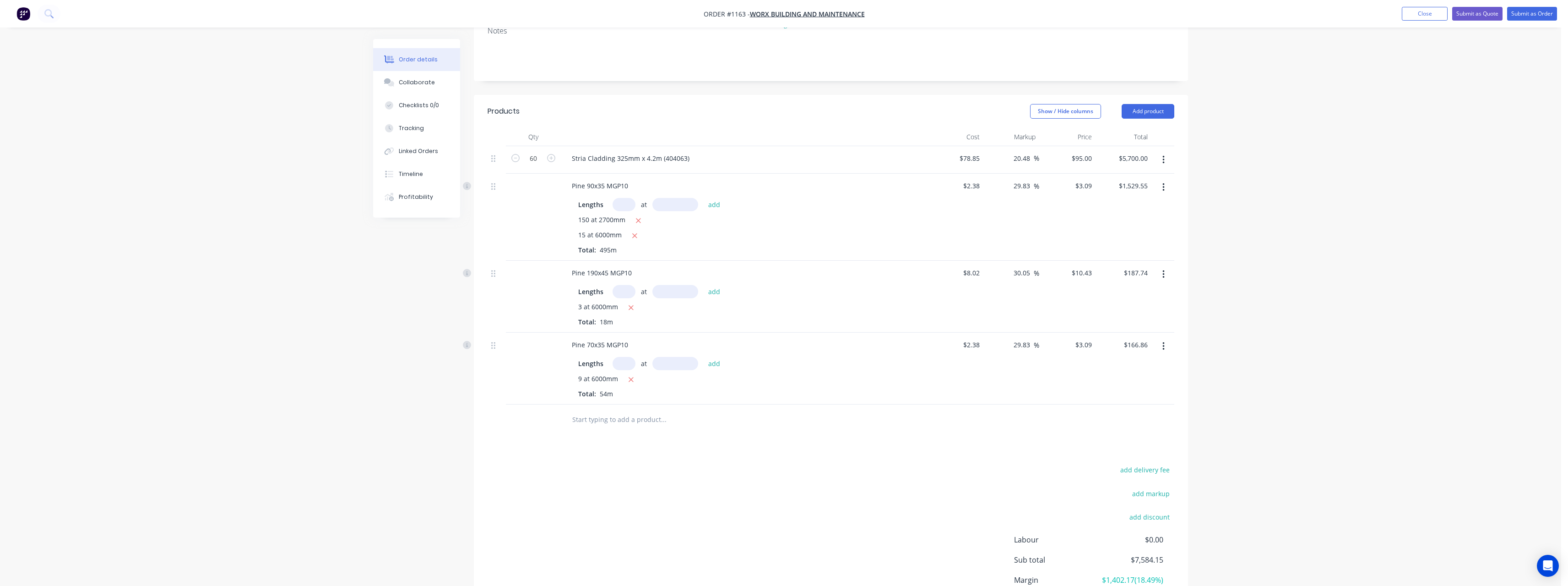
click at [608, 410] on input "text" at bounding box center [663, 419] width 183 height 18
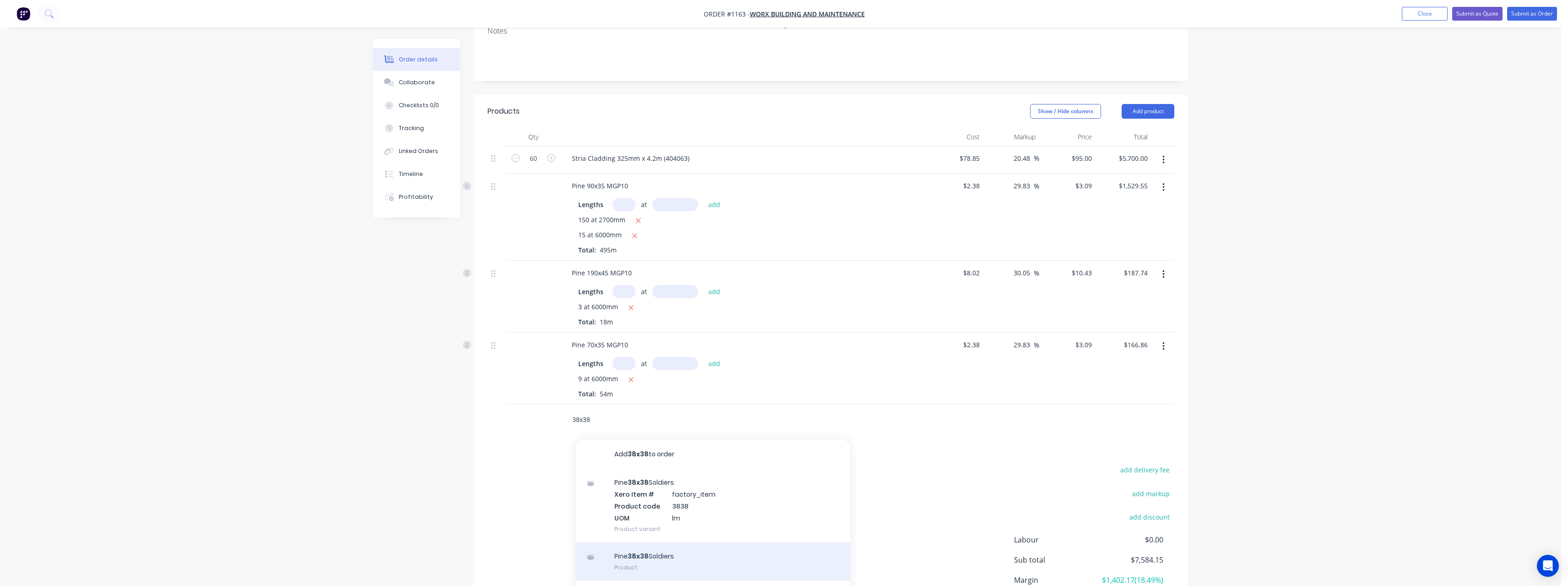
type input "38x38"
click at [658, 543] on div "Pine 38x38 Soldiers Product" at bounding box center [712, 562] width 274 height 39
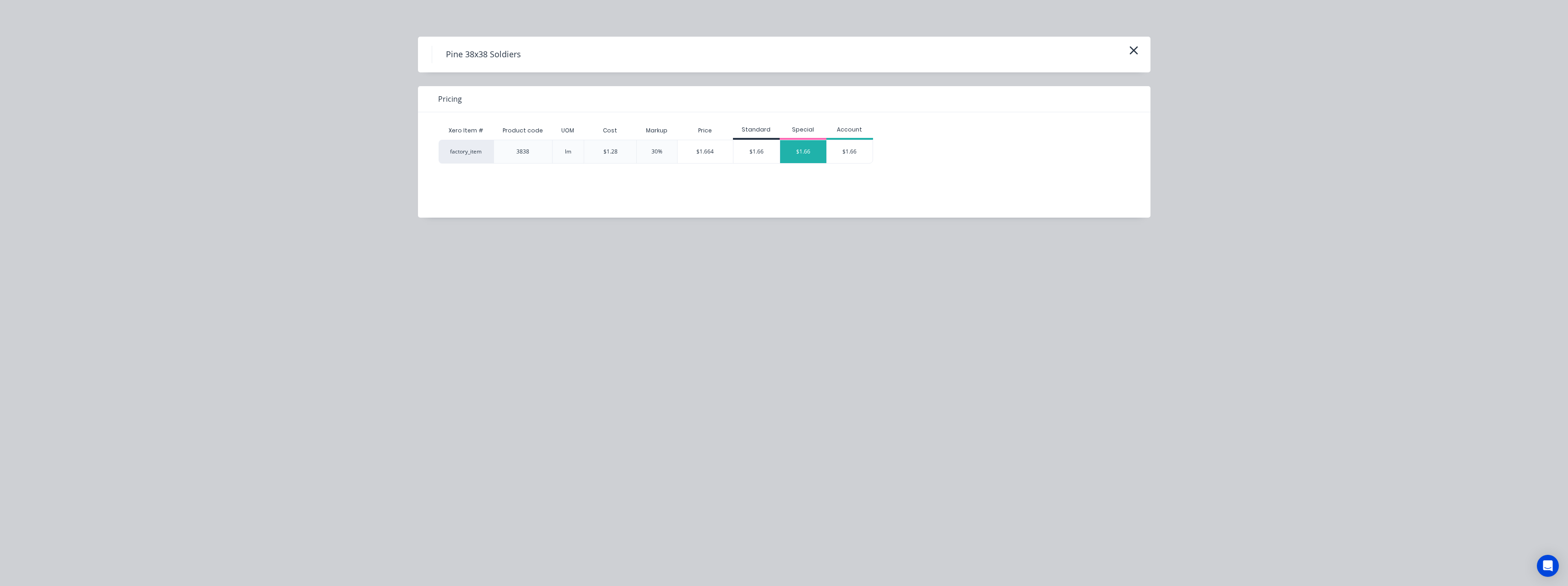
click at [802, 152] on div "$1.66" at bounding box center [803, 151] width 46 height 23
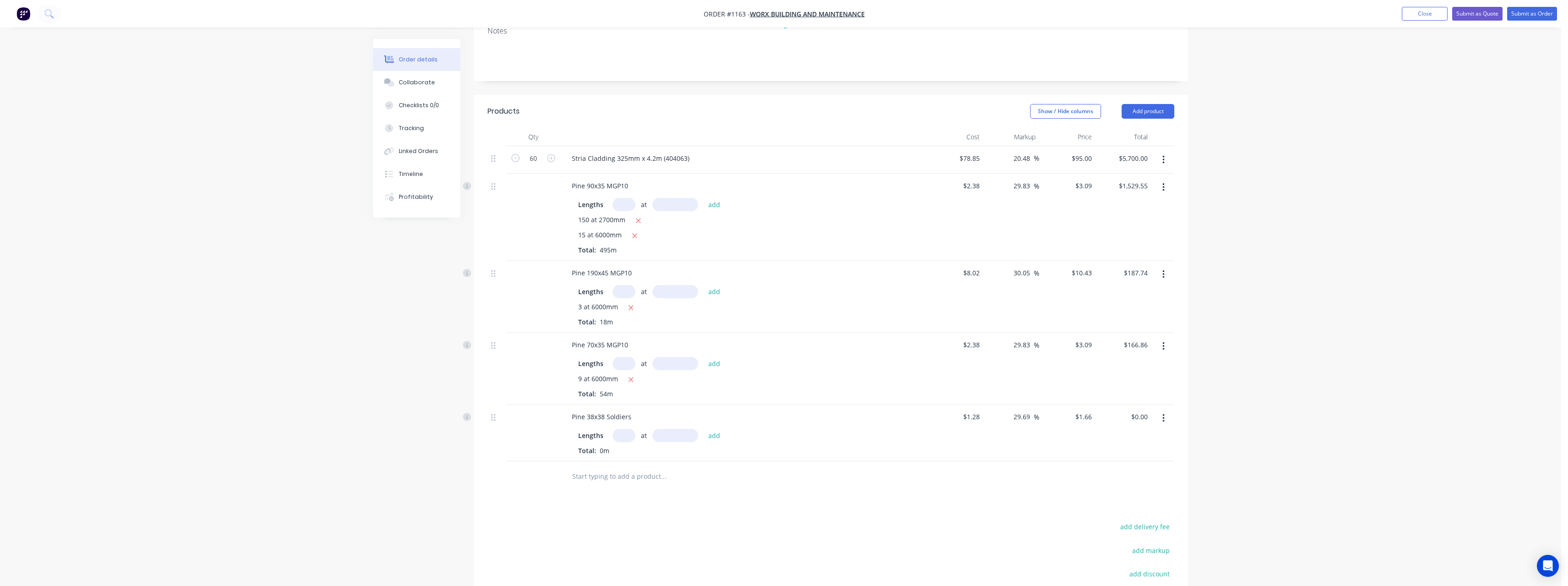
click at [630, 429] on input "text" at bounding box center [624, 436] width 23 height 13
type input "10"
type input "2400"
click at [704, 429] on button "add" at bounding box center [714, 436] width 21 height 12
type input "$39.84"
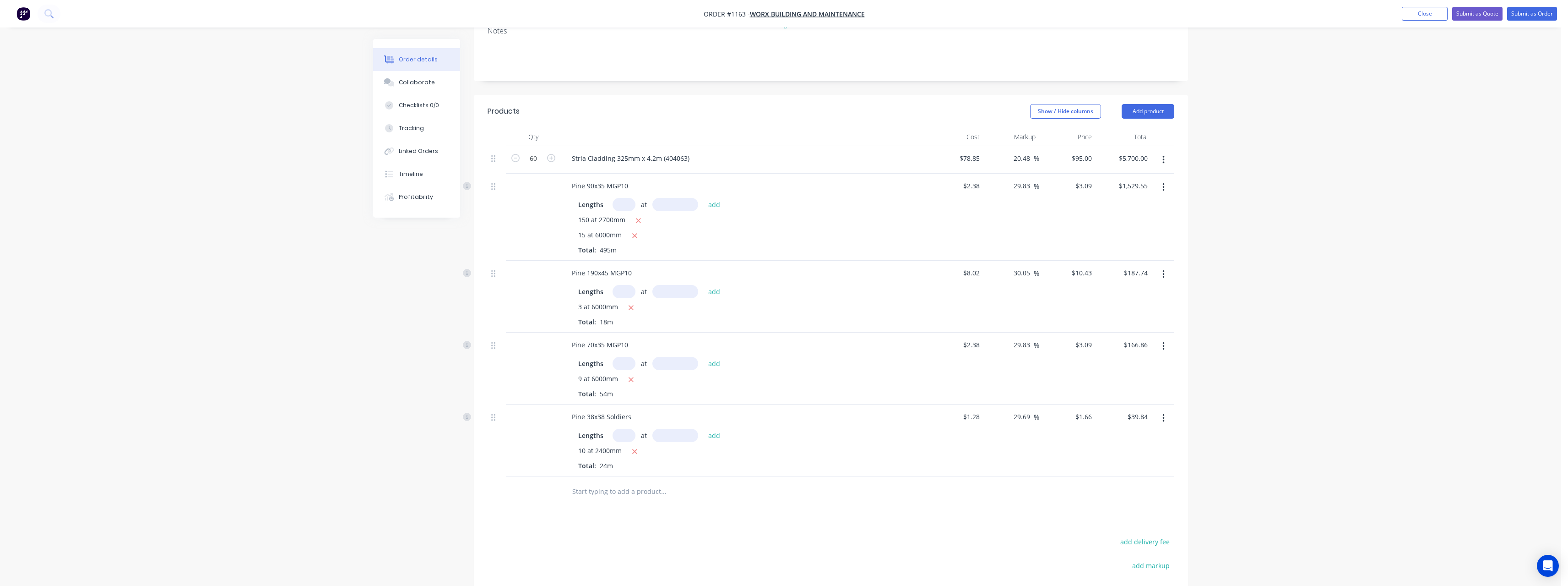
click at [603, 482] on input "text" at bounding box center [663, 491] width 183 height 18
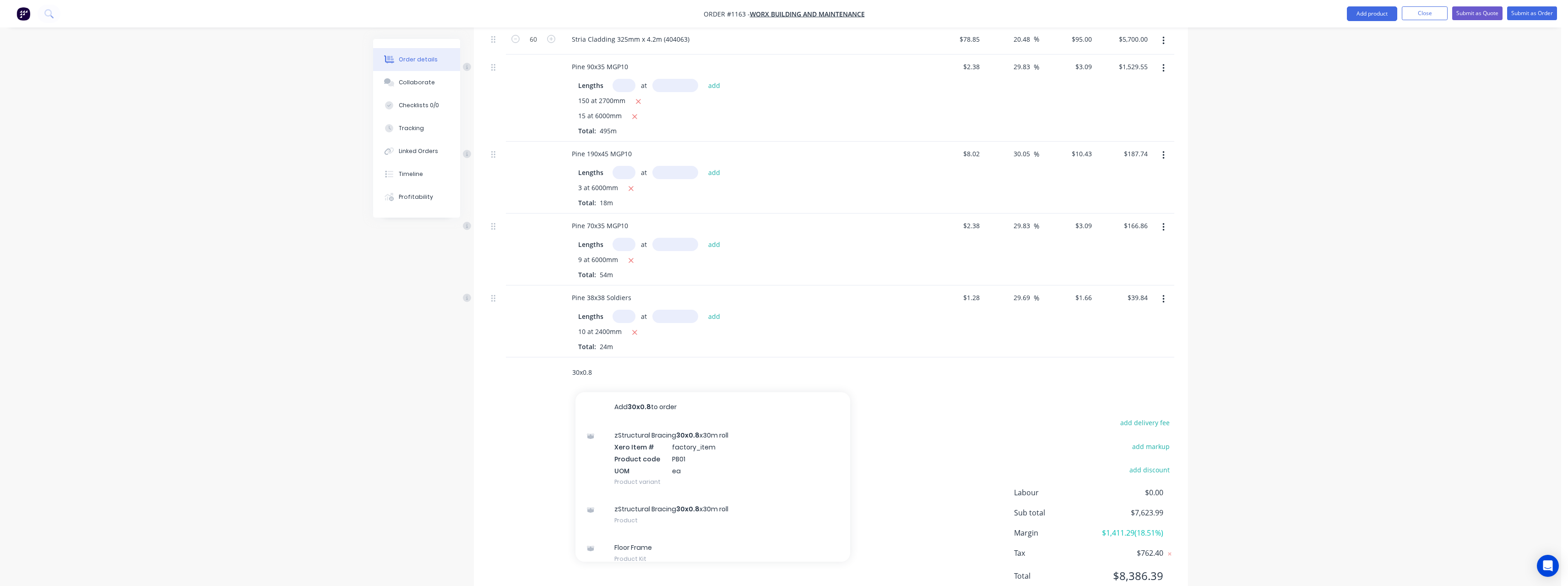
scroll to position [305, 0]
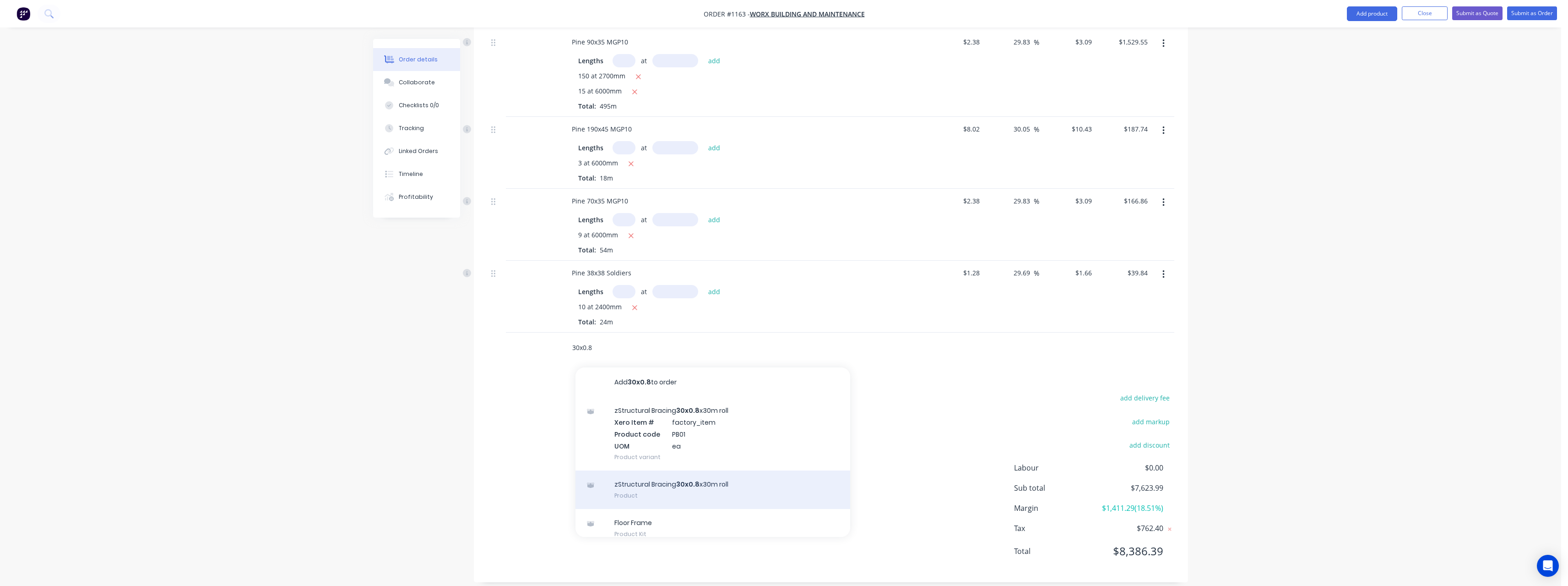
type input "30x0.8"
click at [707, 474] on div "zStructural Bracing 30x0.8 x30m roll Product" at bounding box center [712, 489] width 274 height 39
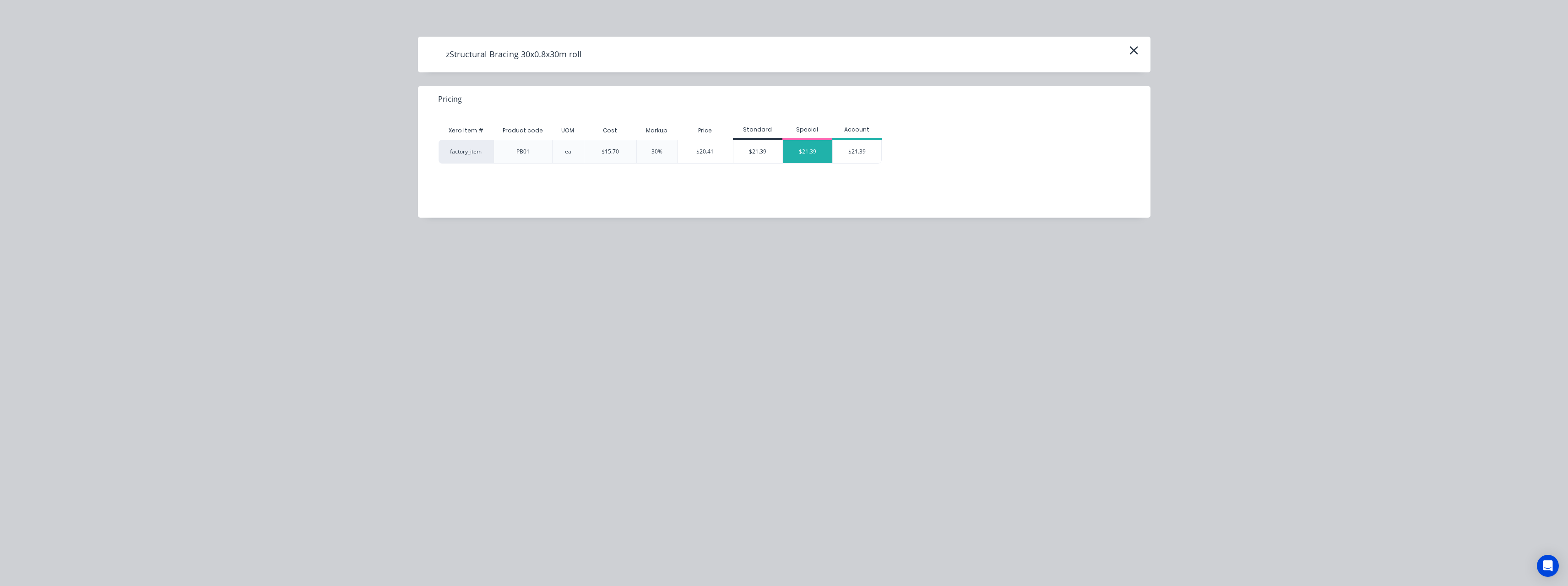
click at [799, 158] on div "$21.39" at bounding box center [808, 151] width 50 height 23
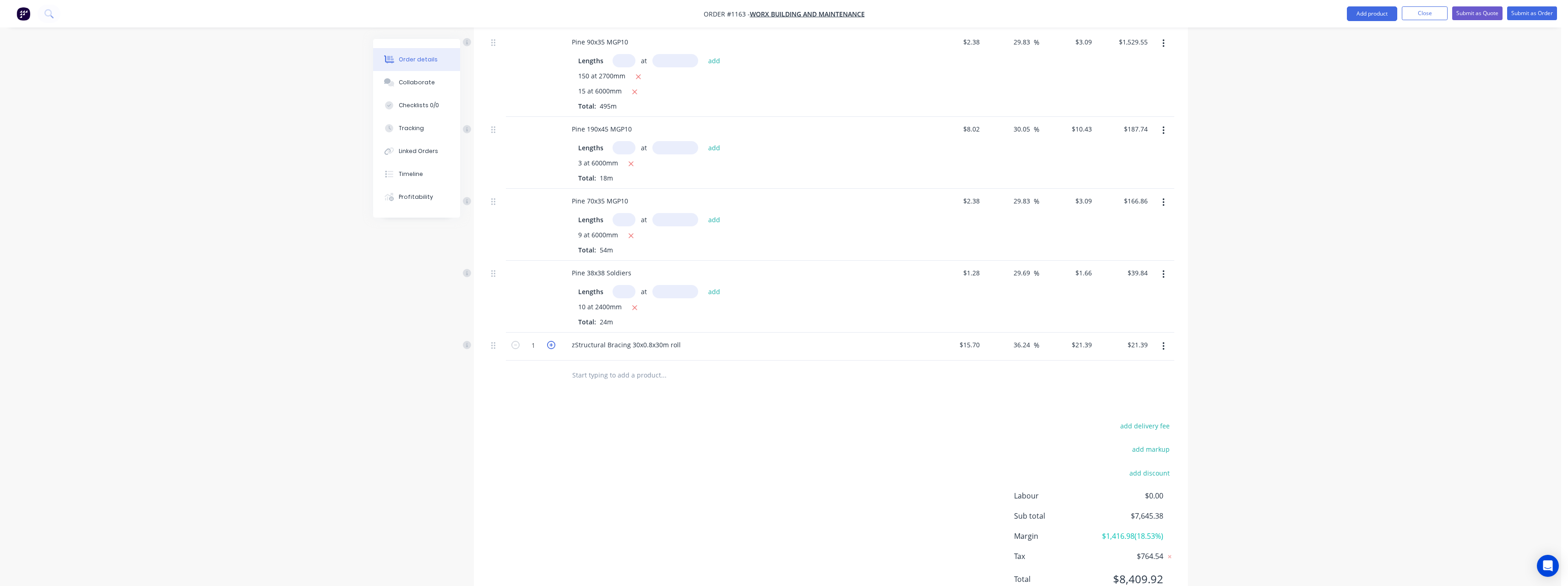
click at [548, 341] on icon "button" at bounding box center [551, 344] width 8 height 8
type input "2"
type input "$42.78"
click at [548, 341] on icon "button" at bounding box center [551, 344] width 8 height 8
type input "3"
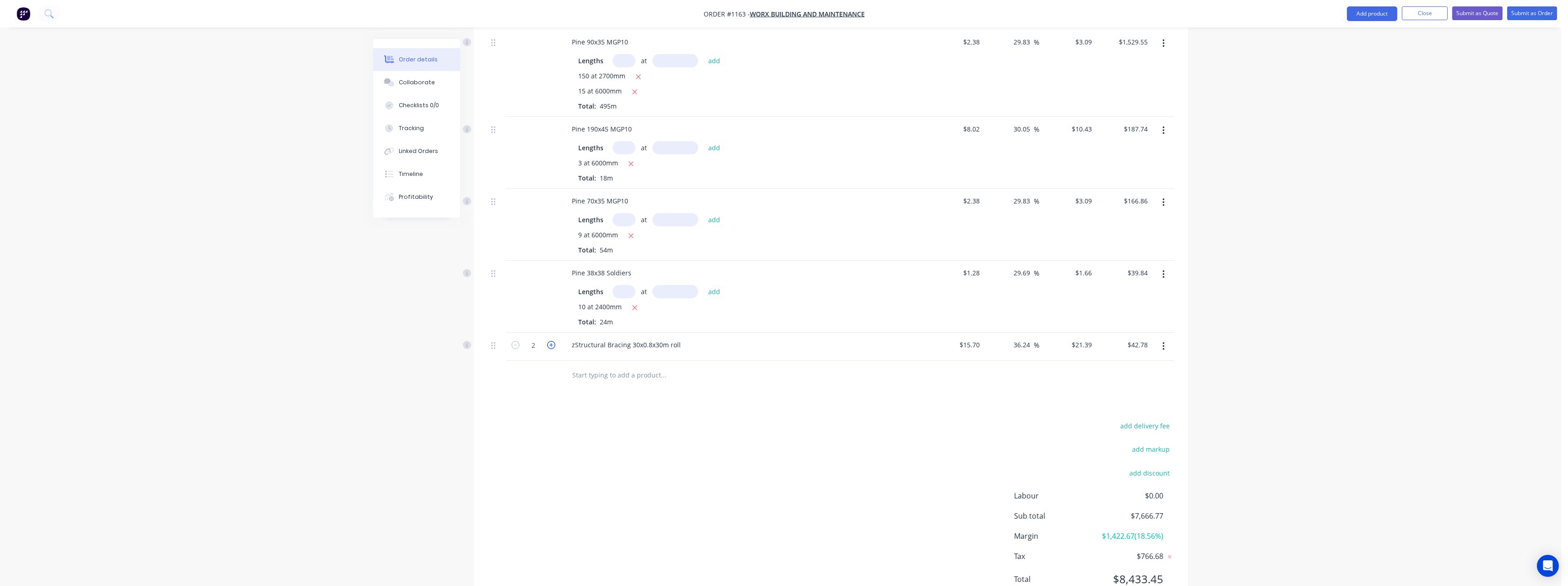
type input "$64.17"
click at [548, 341] on icon "button" at bounding box center [551, 344] width 8 height 8
type input "4"
type input "$85.56"
click at [548, 341] on icon "button" at bounding box center [551, 344] width 8 height 8
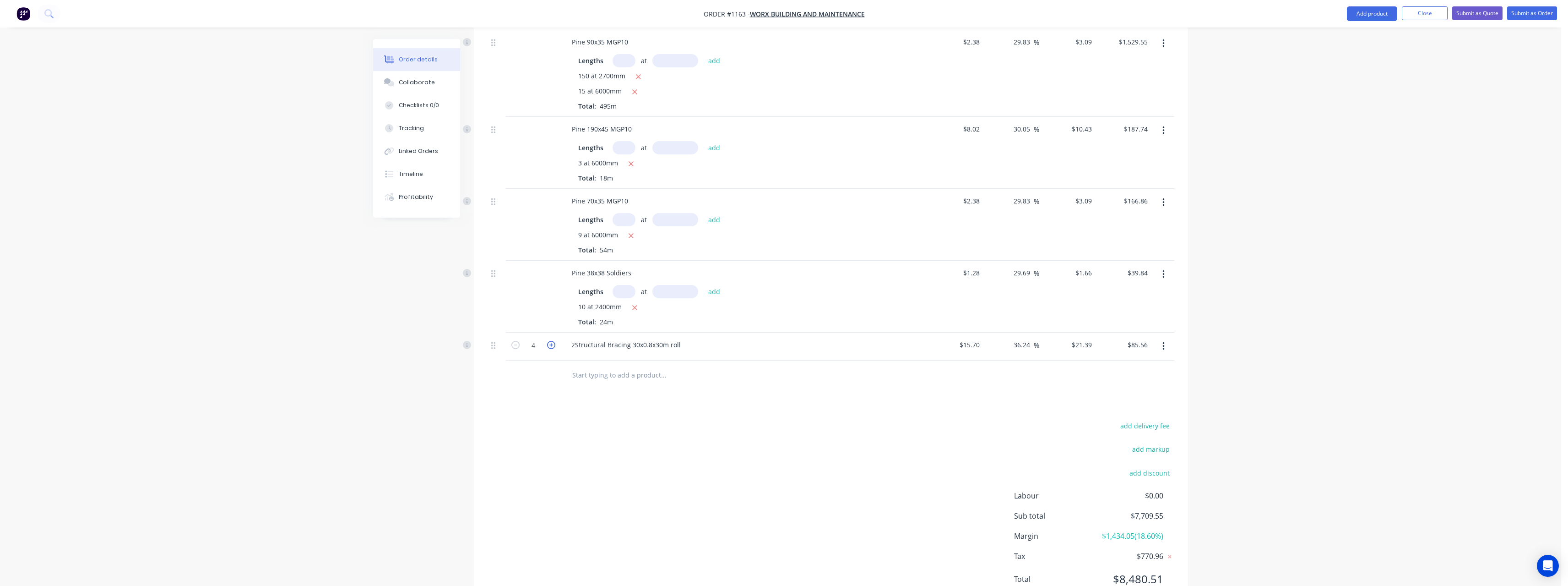
type input "5"
type input "$106.95"
click at [602, 372] on input "text" at bounding box center [663, 375] width 183 height 18
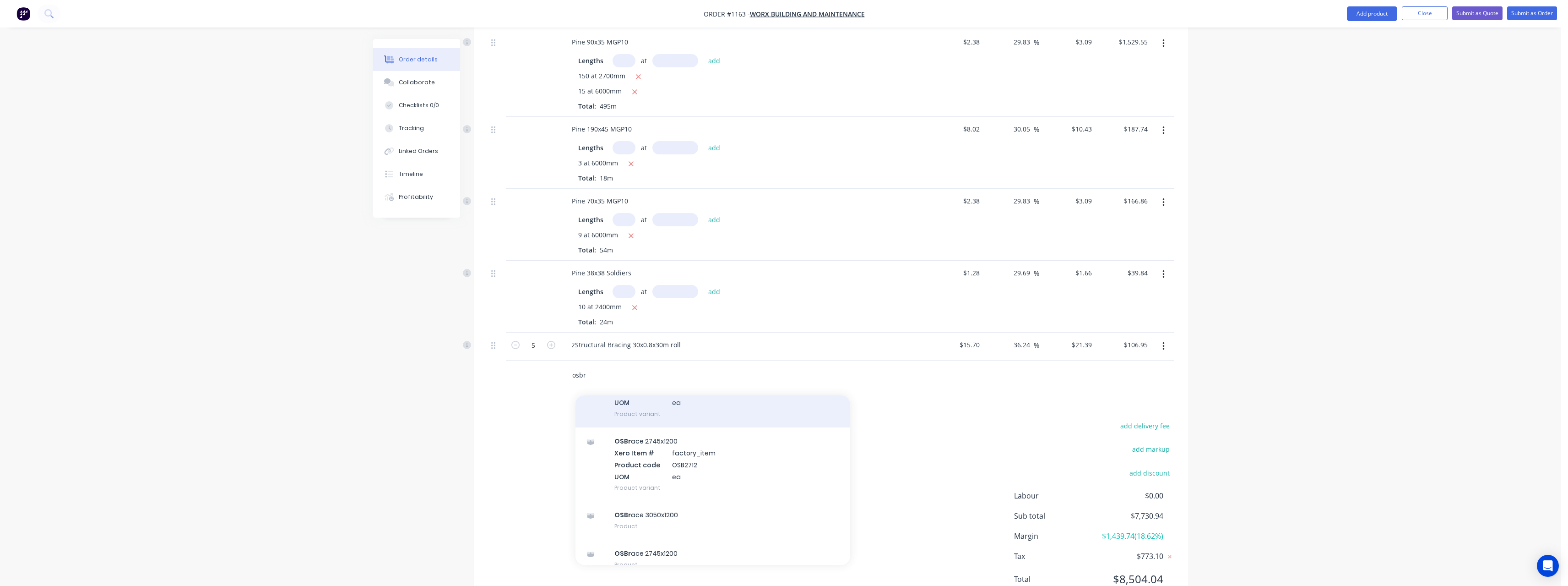
scroll to position [184, 0]
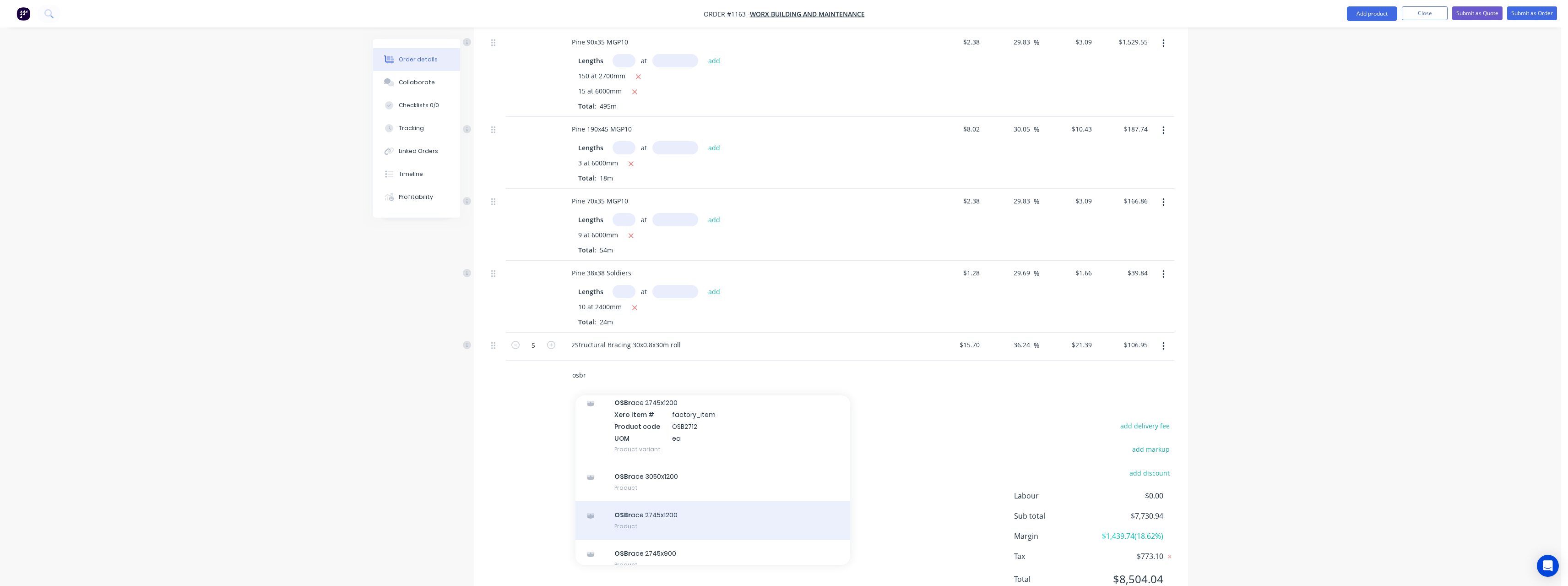
type input "osbr"
click at [682, 501] on div "OSBr ace 2745x1200 Product" at bounding box center [712, 520] width 274 height 39
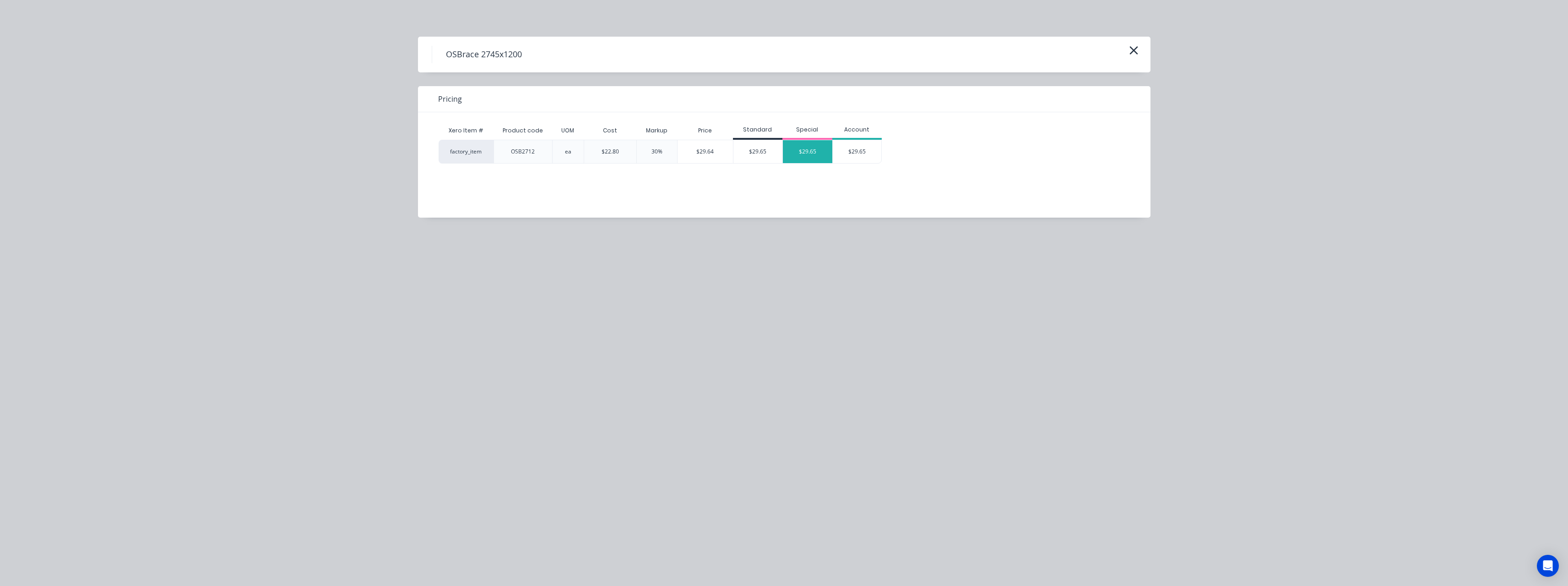
click at [801, 152] on div "$29.65" at bounding box center [808, 151] width 50 height 23
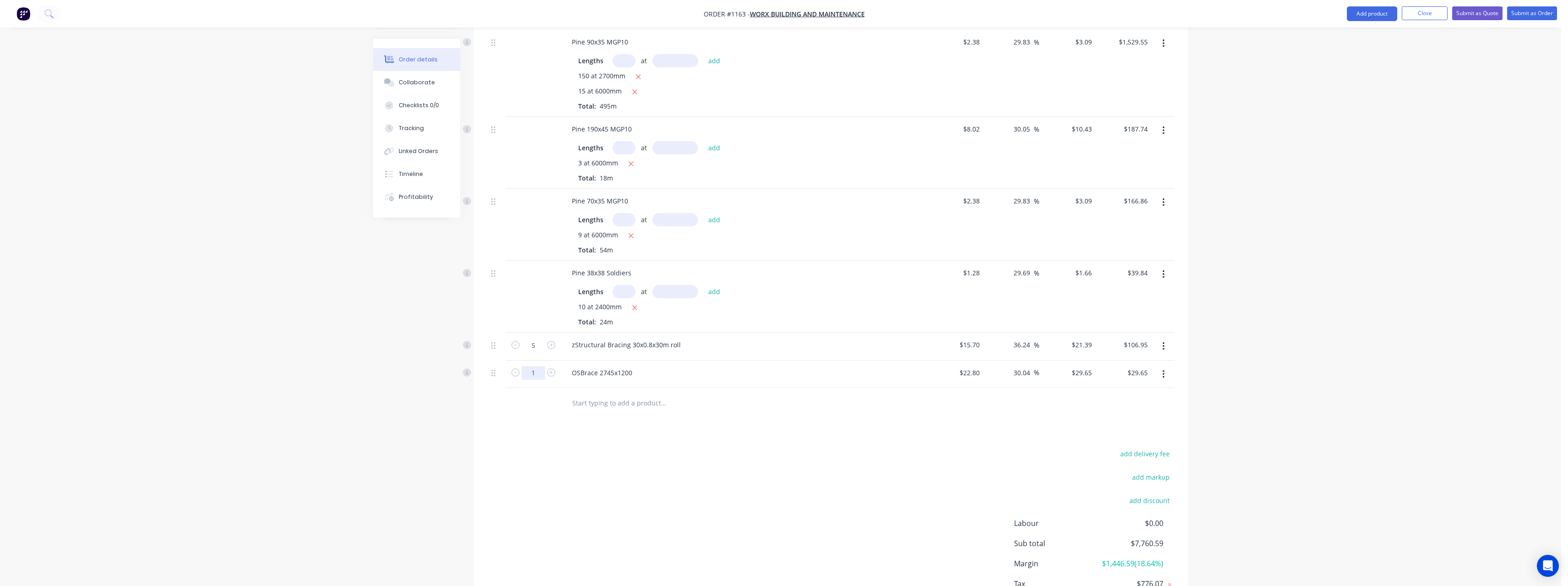
click at [537, 366] on input "1" at bounding box center [533, 373] width 24 height 13
type input "7"
type input "$207.55"
click at [621, 393] on input "text" at bounding box center [663, 402] width 183 height 18
click at [613, 396] on input "text" at bounding box center [663, 402] width 183 height 18
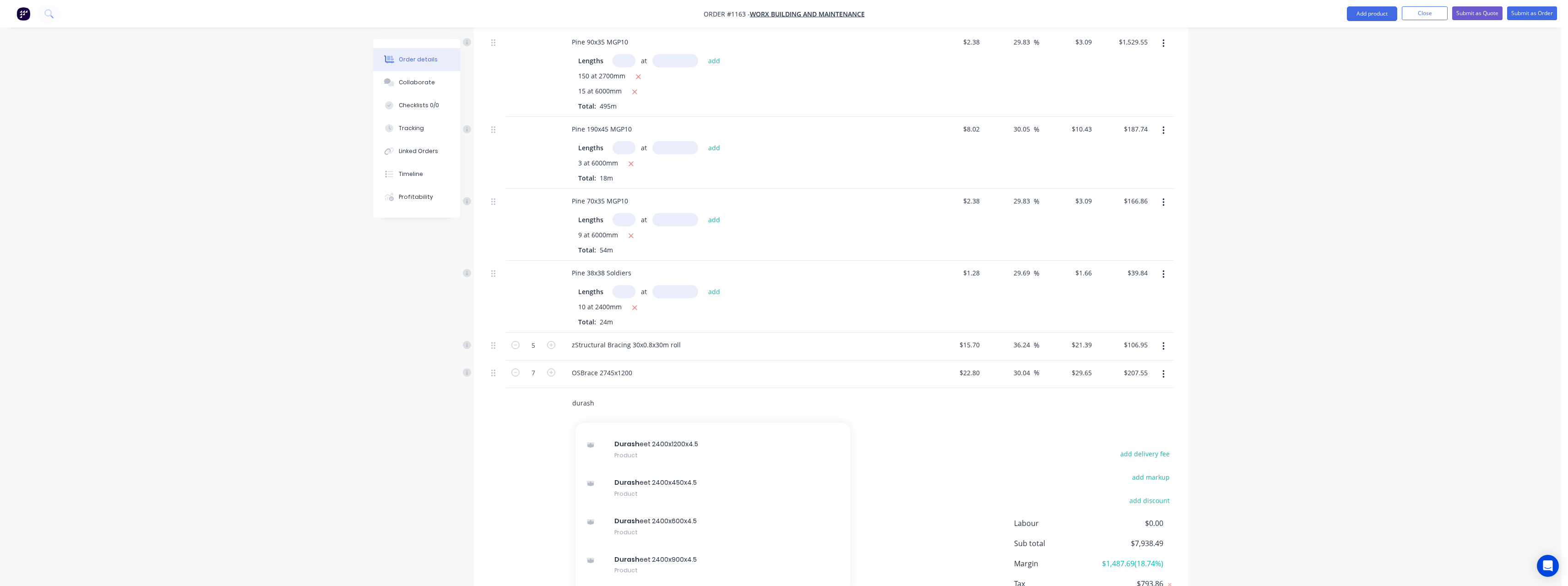
scroll to position [362, 0]
type input "durash"
click at [720, 483] on div "Durash eet 2400x600x4.5 Product" at bounding box center [712, 496] width 274 height 39
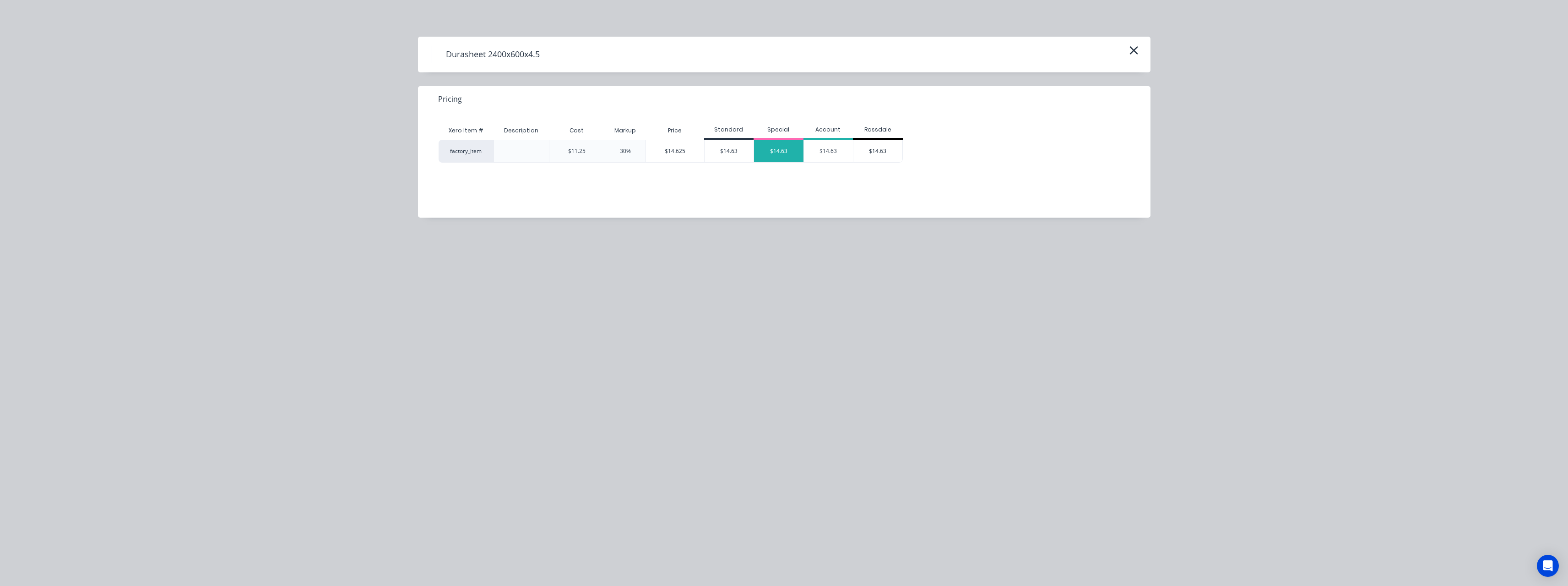
click at [780, 154] on div "$14.63" at bounding box center [778, 151] width 50 height 22
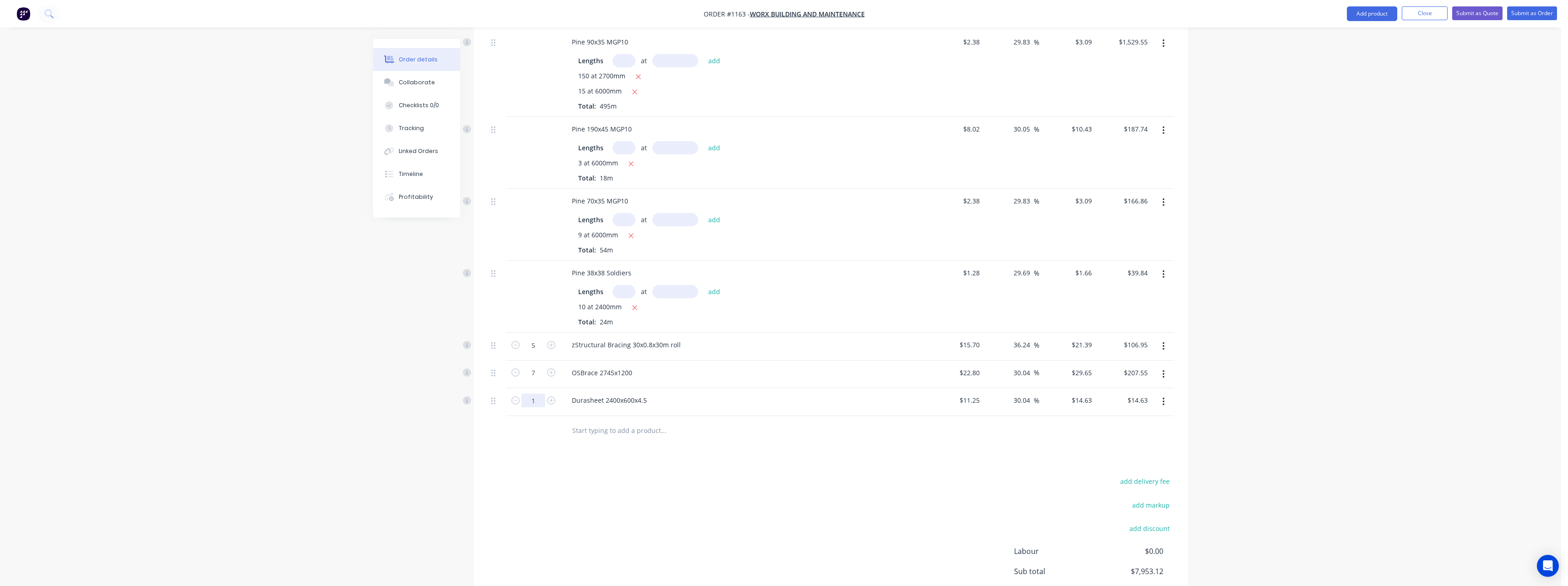
click at [537, 393] on input "1" at bounding box center [533, 400] width 24 height 13
type input "17"
type input "$248.71"
click at [641, 421] on input "text" at bounding box center [663, 431] width 183 height 18
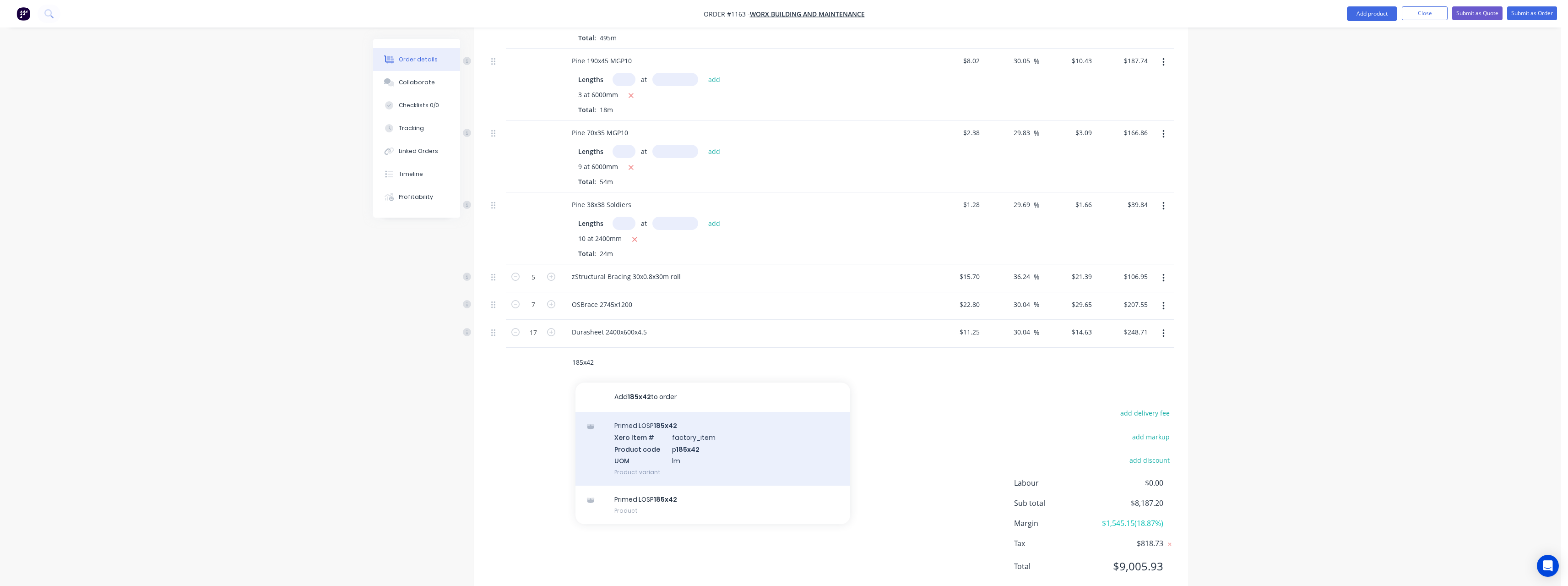
scroll to position [389, 0]
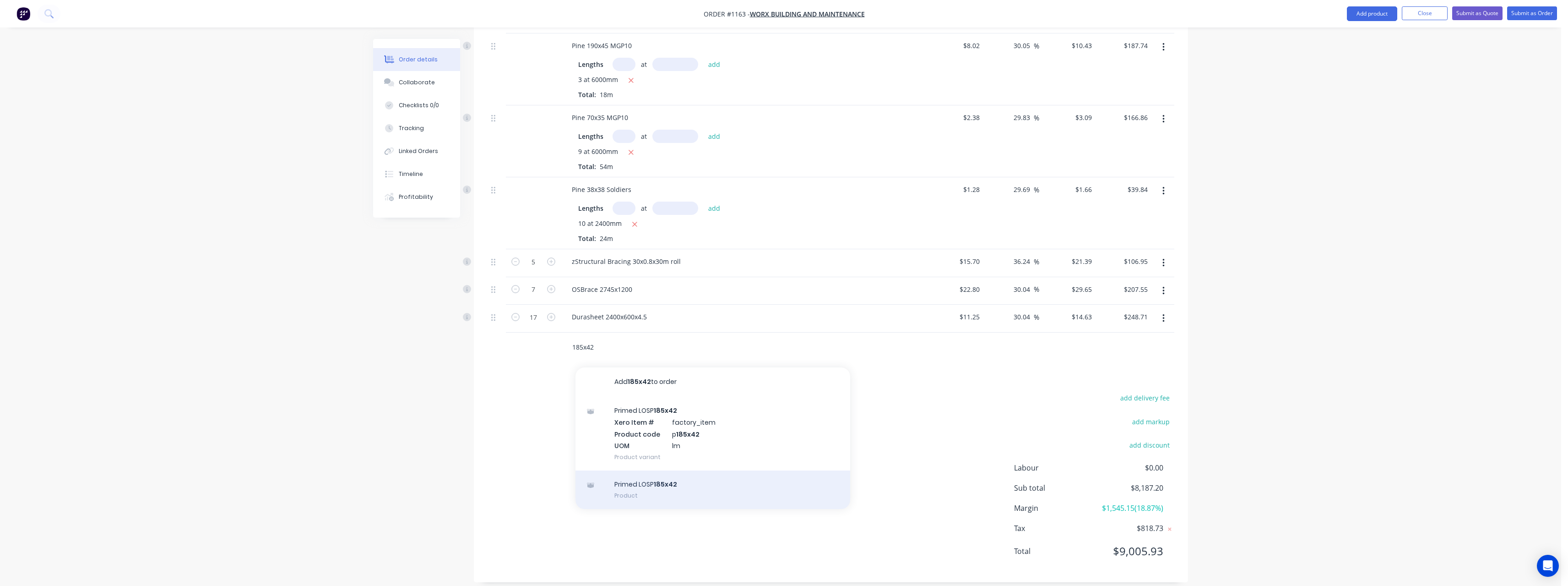
type input "185x42"
click at [672, 484] on div "Primed LOSP 185x42 Product" at bounding box center [712, 489] width 274 height 39
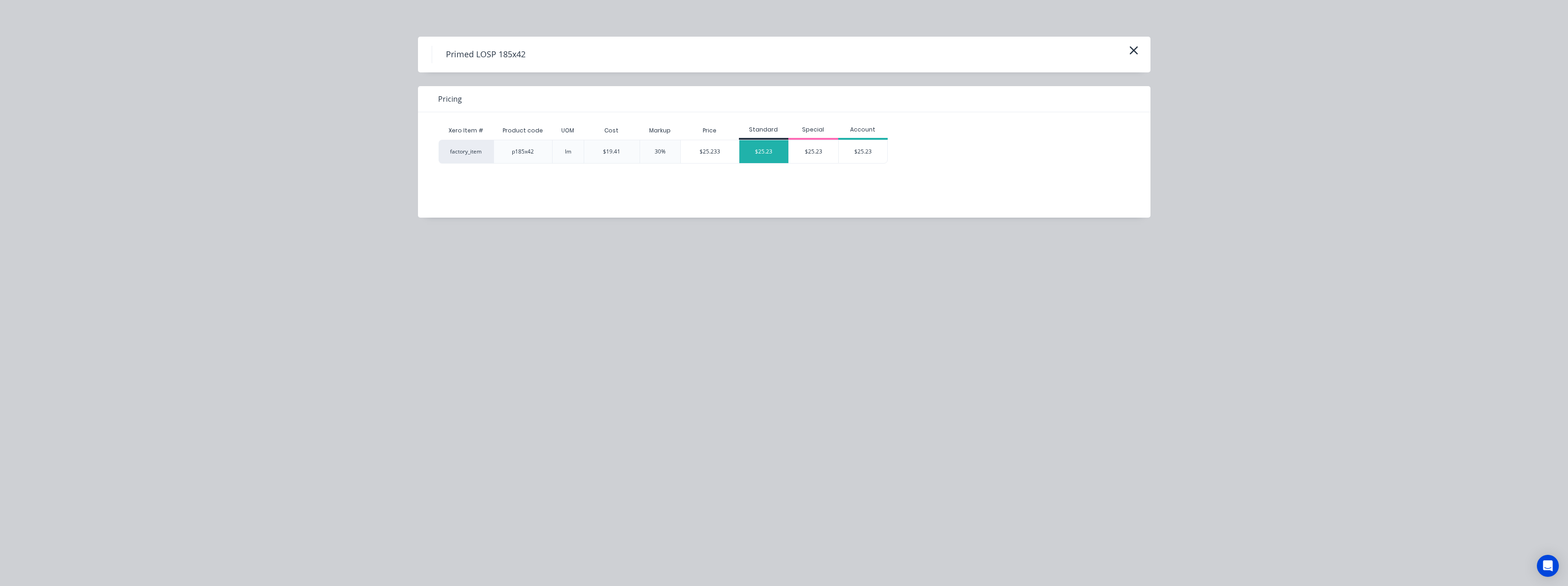
click at [765, 156] on div "$25.23" at bounding box center [764, 151] width 50 height 23
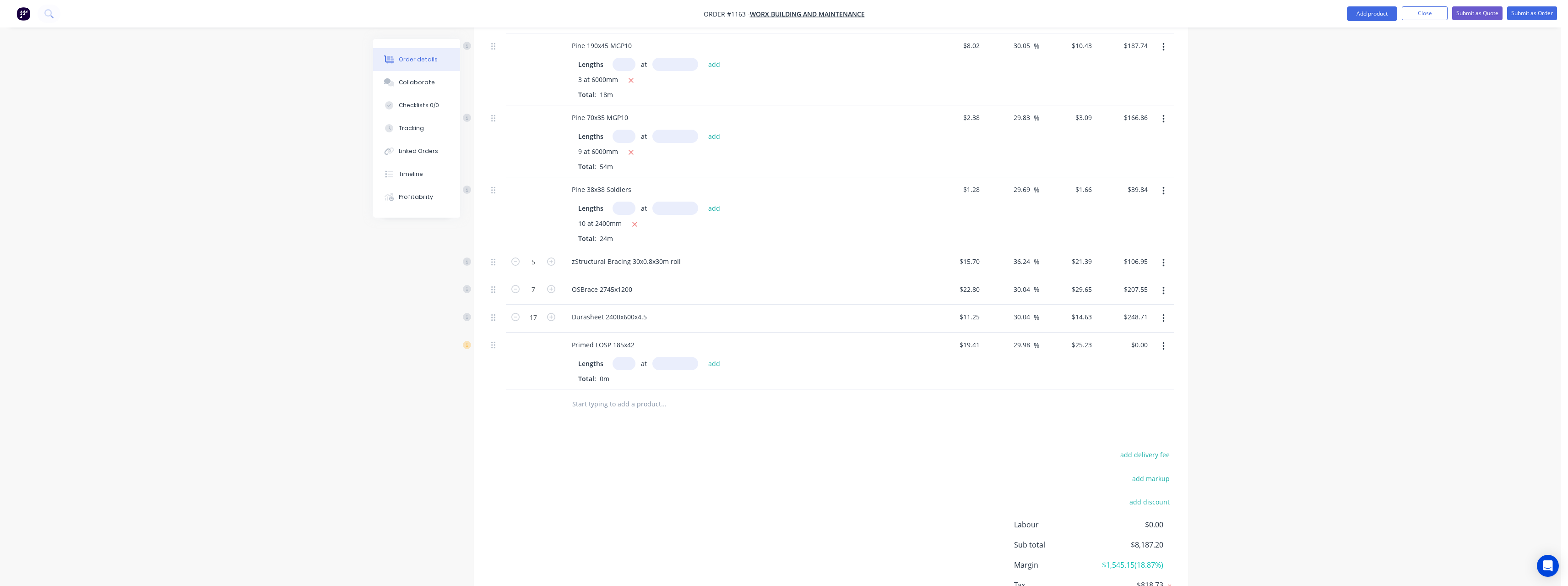
click at [621, 357] on input "text" at bounding box center [624, 363] width 23 height 13
type input "4"
type input "7200"
click at [704, 357] on button "add" at bounding box center [714, 363] width 21 height 12
type input "$726.62"
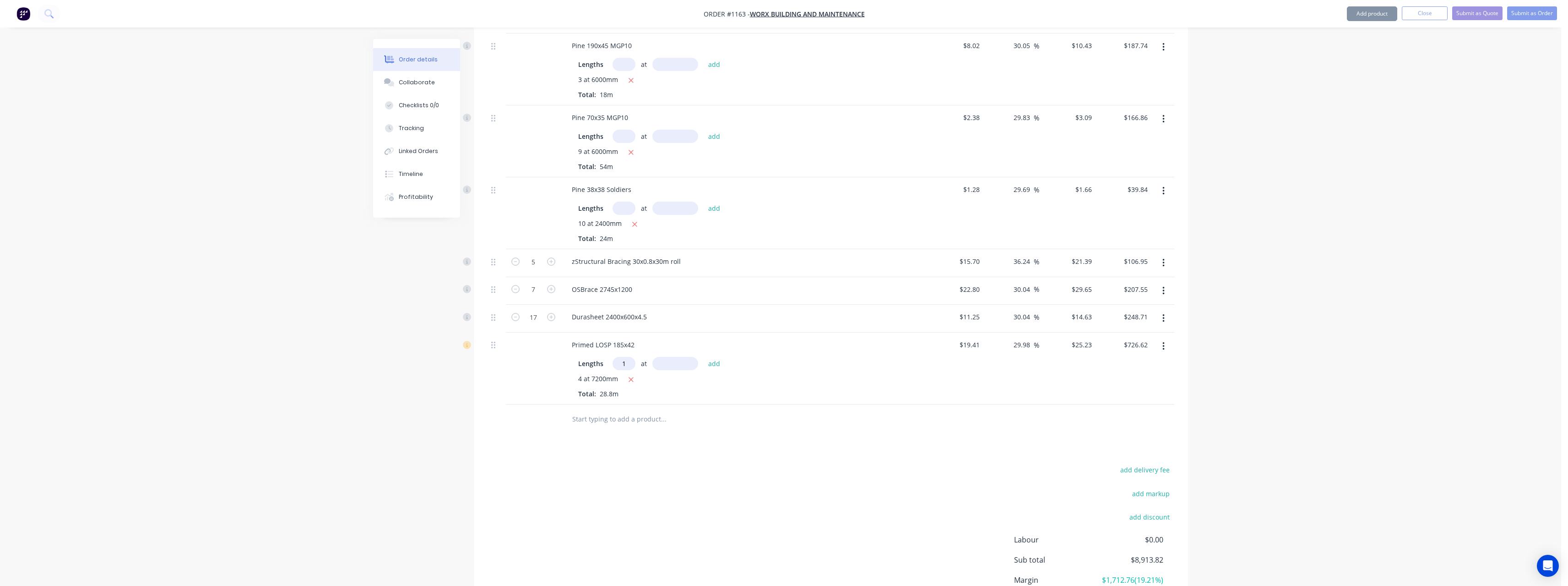
type input "1"
type input "4800"
click at [704, 357] on button "add" at bounding box center [714, 363] width 21 height 12
type input "$847.73"
click at [625, 425] on input "text" at bounding box center [663, 434] width 183 height 18
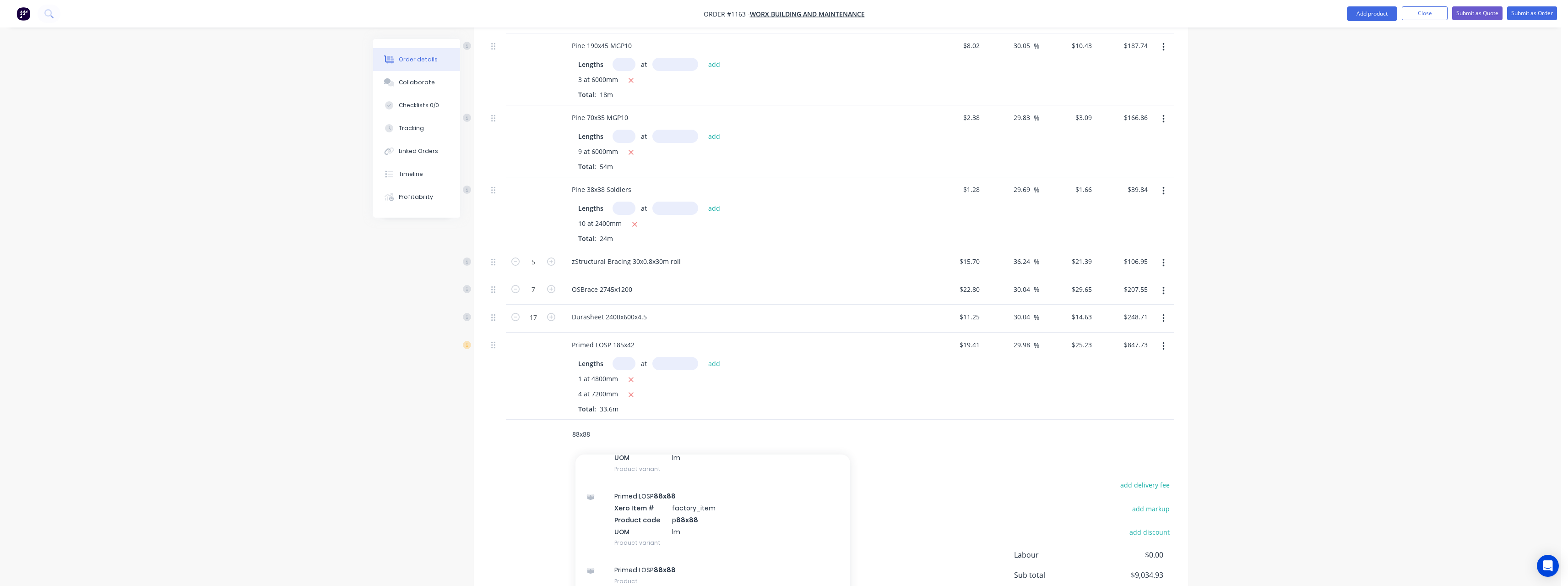
scroll to position [84, 0]
type input "88x88"
click at [662, 549] on div "Primed LOSP 88x88 Product" at bounding box center [712, 566] width 274 height 39
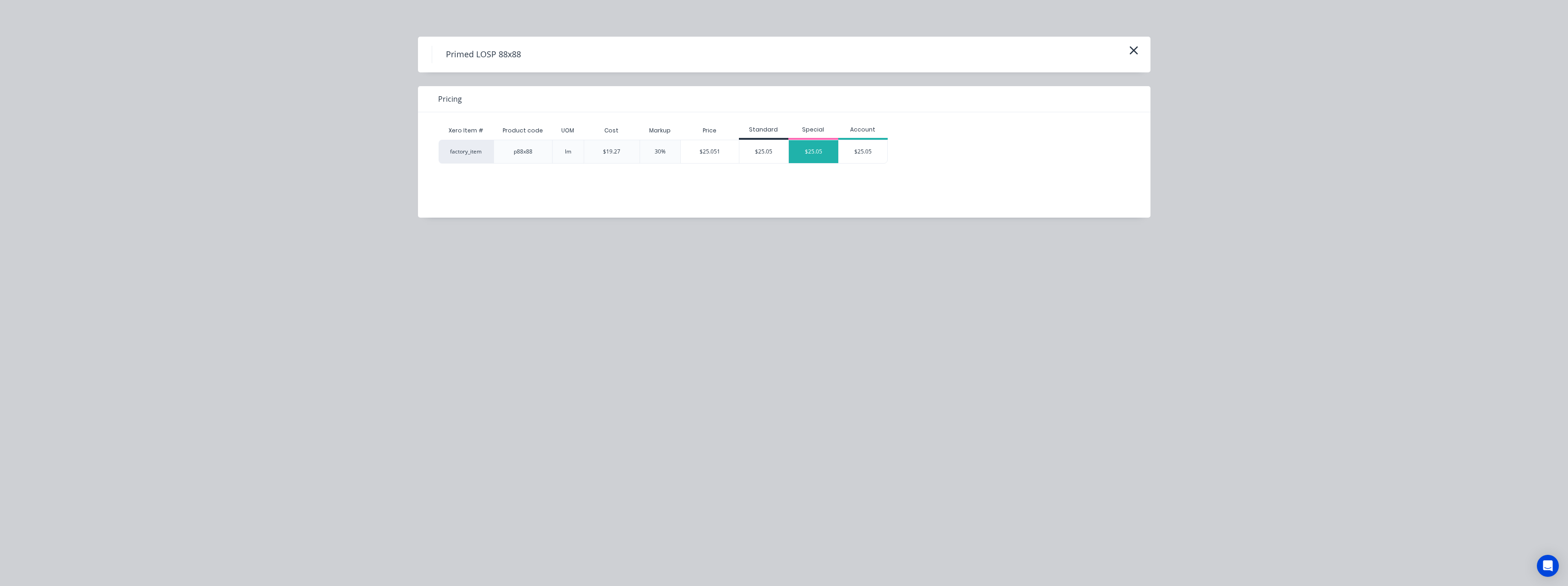
click at [797, 154] on div "$25.05" at bounding box center [813, 151] width 50 height 23
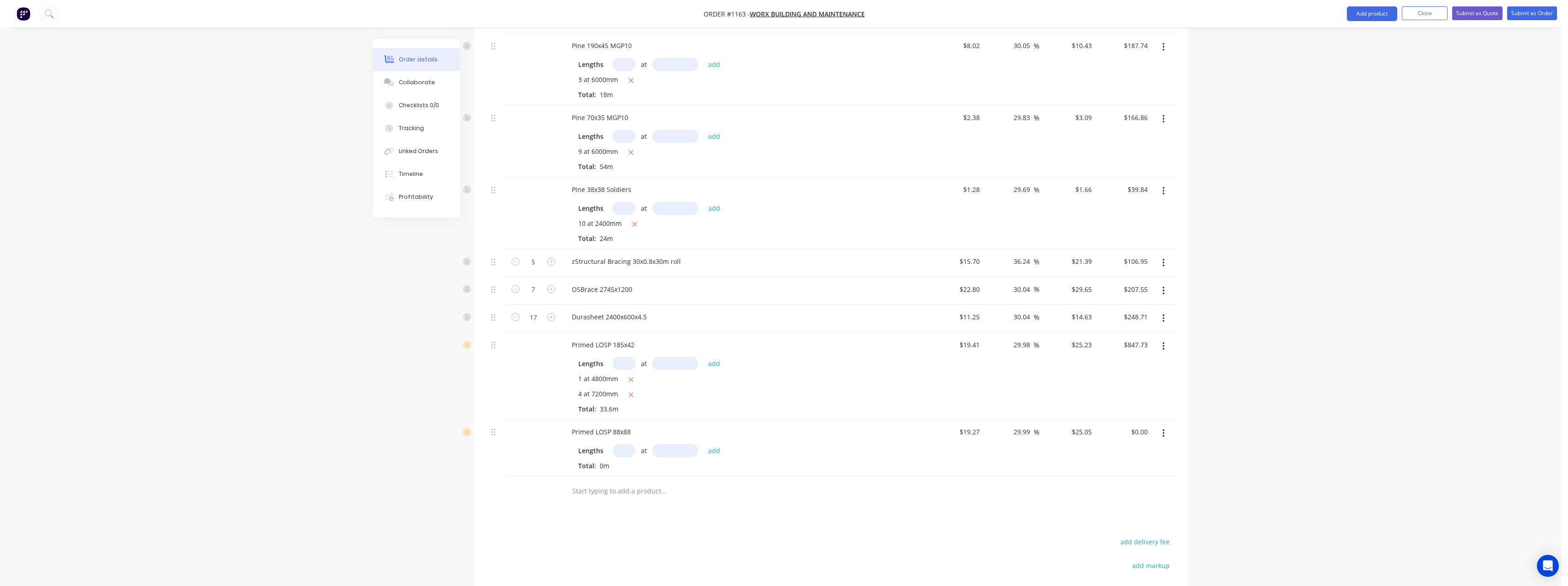
click at [633, 444] on input "text" at bounding box center [624, 451] width 23 height 13
type input "2"
type input "3000"
click at [704, 444] on button "add" at bounding box center [714, 450] width 21 height 12
type input "$150.30"
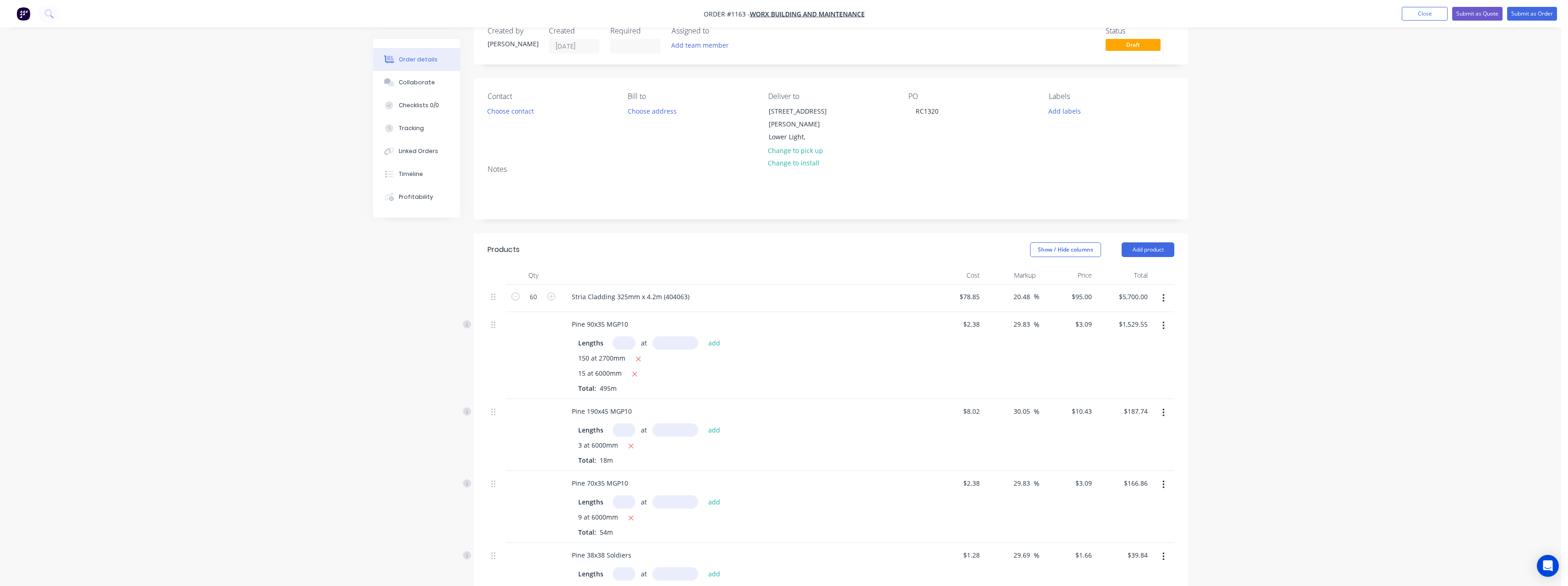
scroll to position [23, 0]
click at [1034, 320] on span "%" at bounding box center [1036, 325] width 6 height 10
click at [1032, 318] on input "29.83" at bounding box center [1023, 325] width 21 height 13
type input "27"
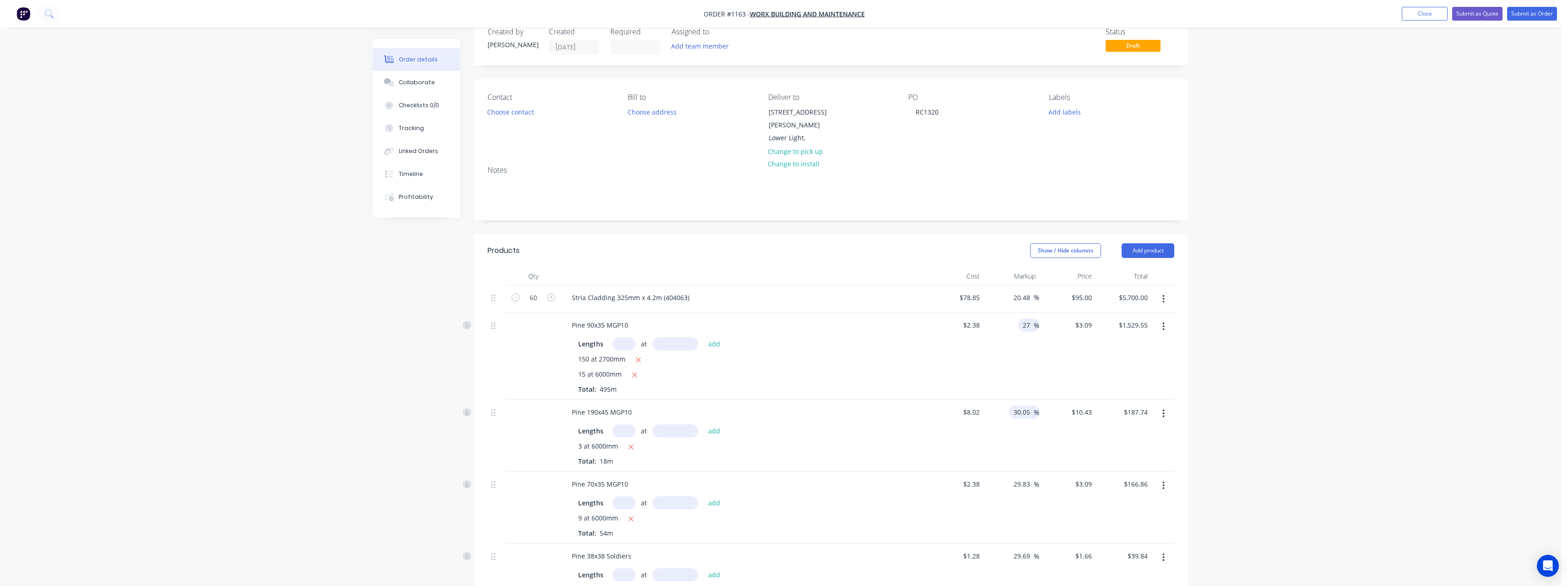
type input "$3.0226"
type input "$1,496.19"
click at [1030, 406] on input "30.05" at bounding box center [1023, 412] width 21 height 13
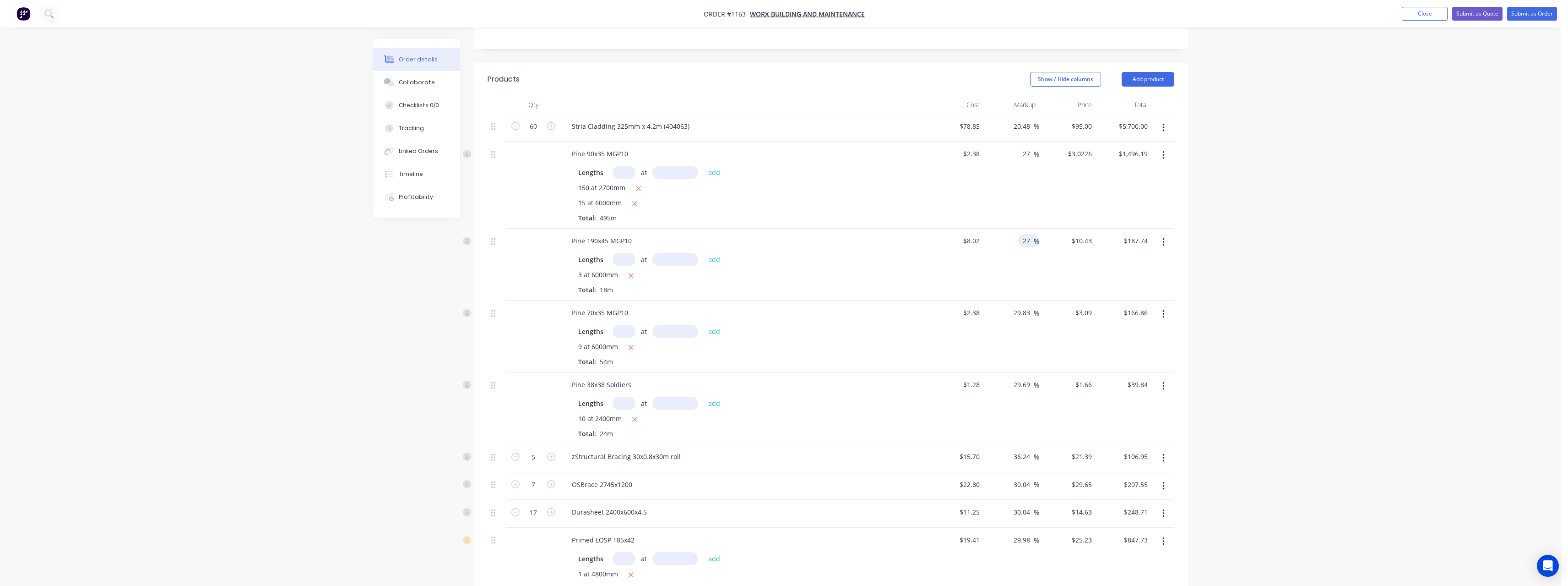
scroll to position [206, 0]
type input "27"
type input "$10.1854"
type input "$183.34"
click at [1035, 296] on span "%" at bounding box center [1036, 301] width 6 height 10
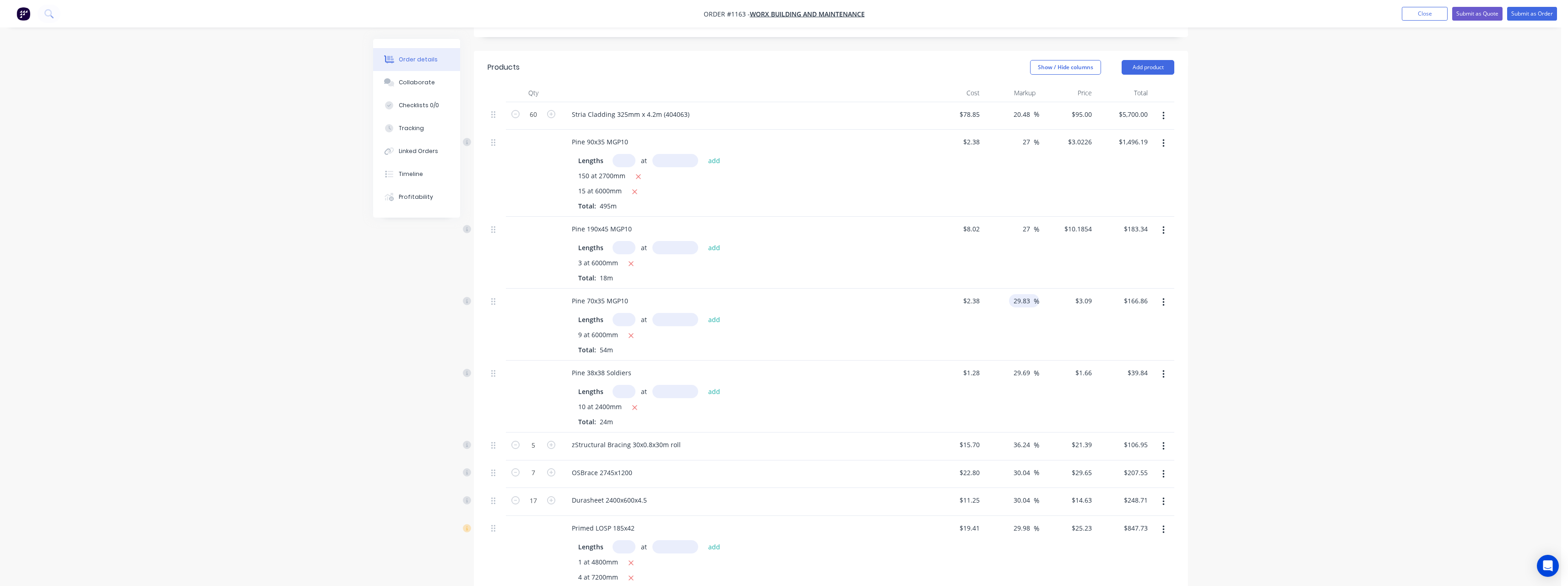
click at [1035, 296] on span "%" at bounding box center [1036, 301] width 6 height 10
click at [1031, 294] on input "29.83" at bounding box center [1023, 301] width 21 height 13
type input "27"
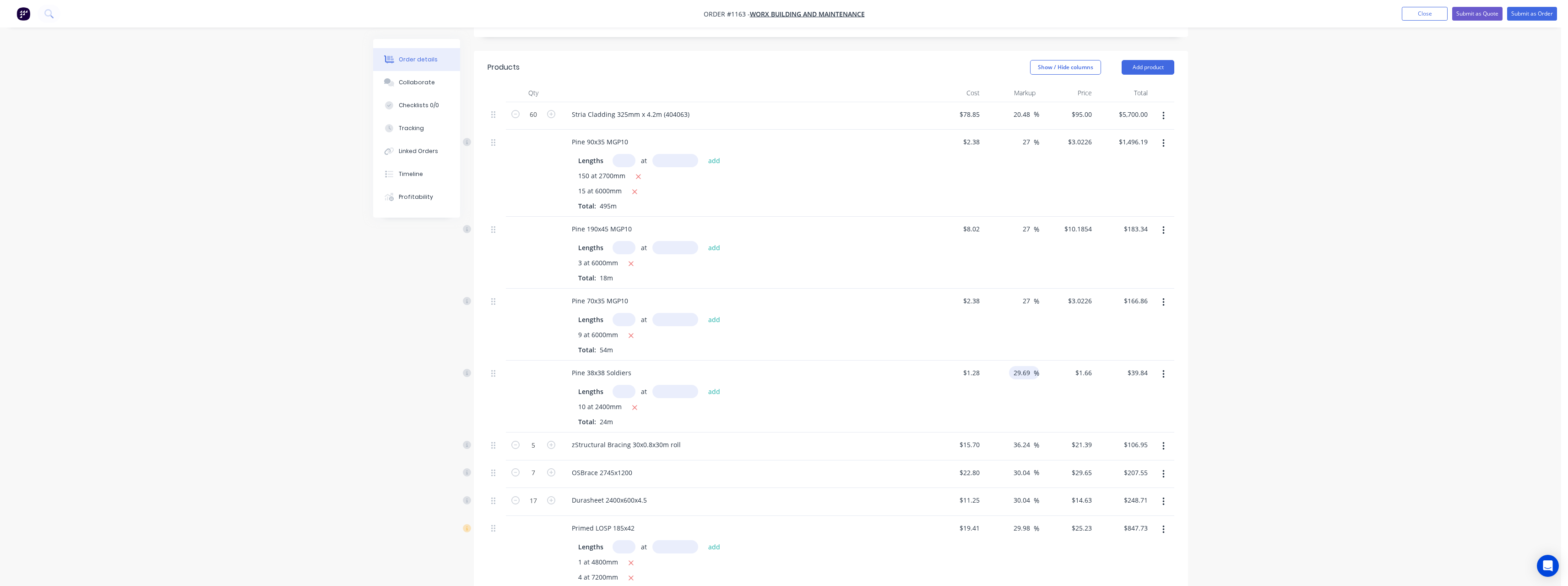
type input "$3.0226"
type input "$163.22"
click at [1029, 366] on input "29.69" at bounding box center [1023, 373] width 21 height 13
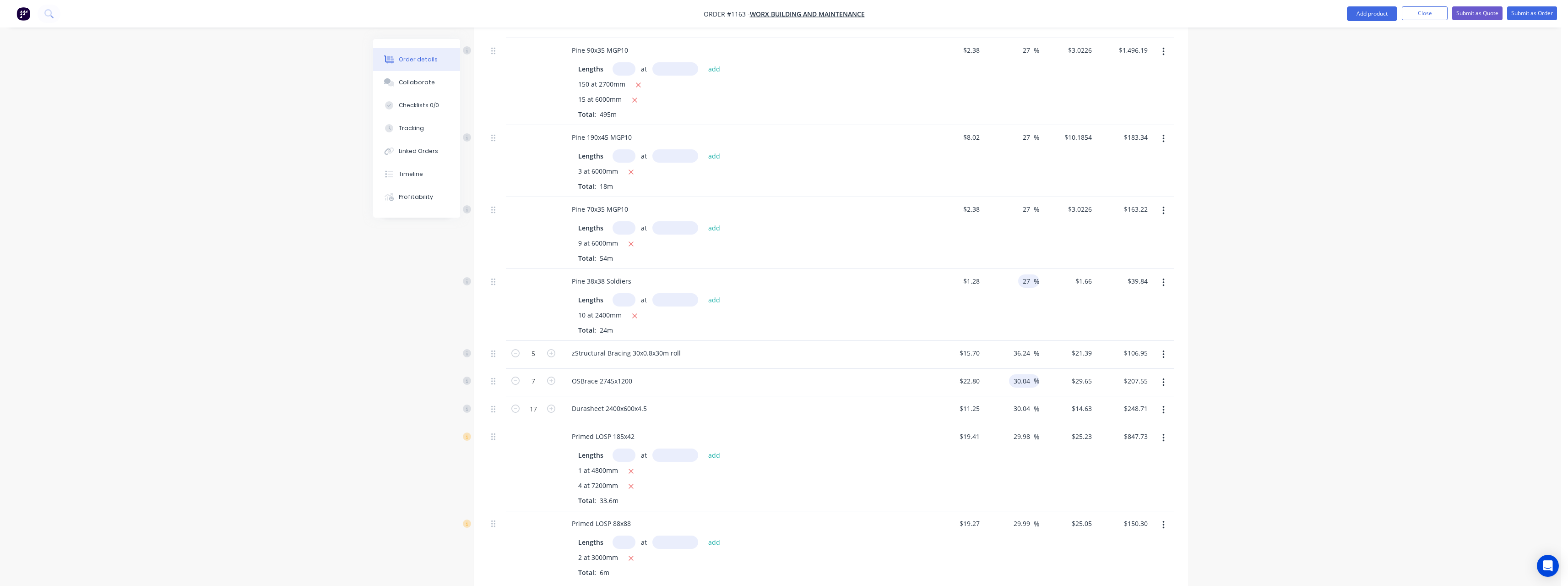
type input "27"
type input "$1.6256"
type input "$39.01"
click at [1031, 374] on input "30.04" at bounding box center [1023, 381] width 21 height 13
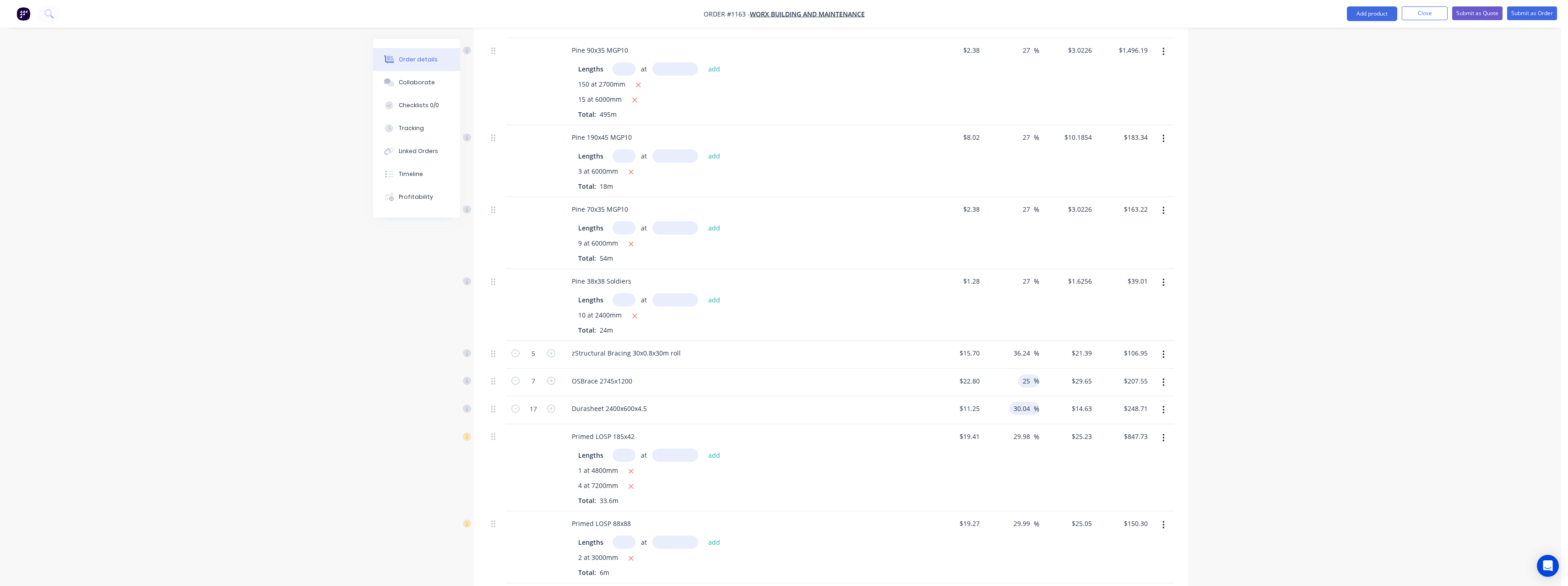
type input "25"
type input "$28.50"
type input "$199.50"
click at [1029, 402] on input "30.04" at bounding box center [1023, 409] width 21 height 13
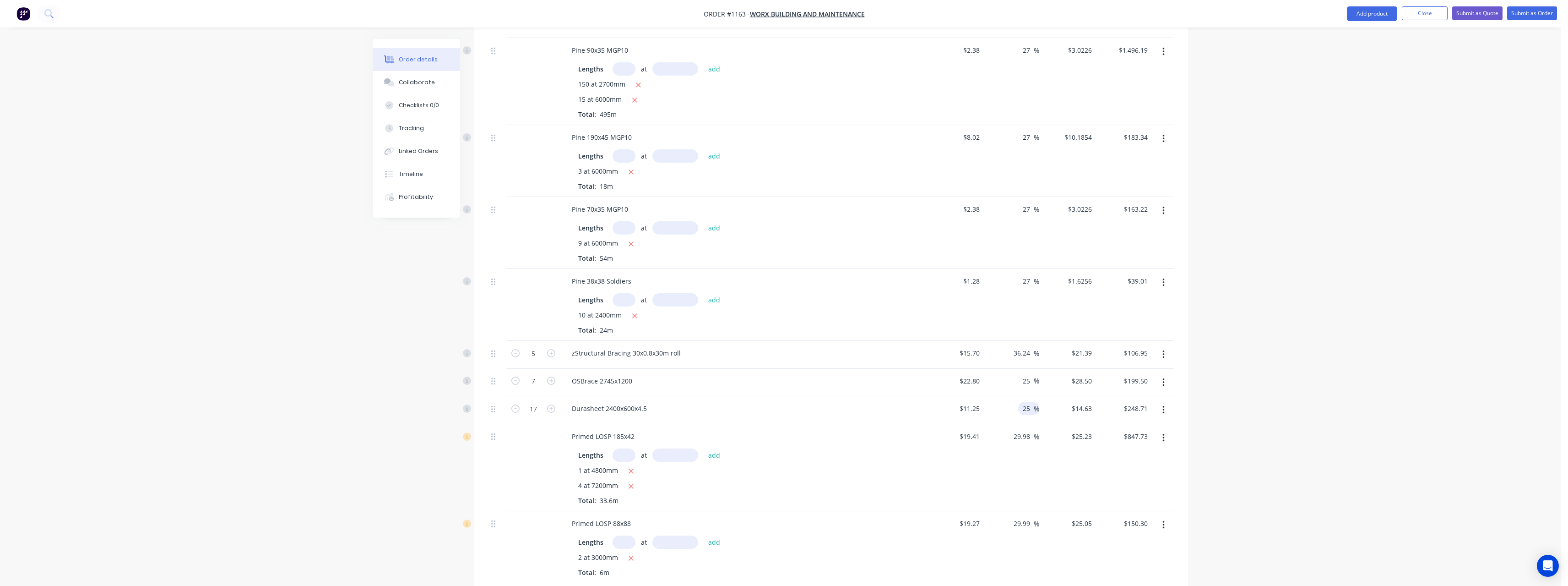
scroll to position [343, 0]
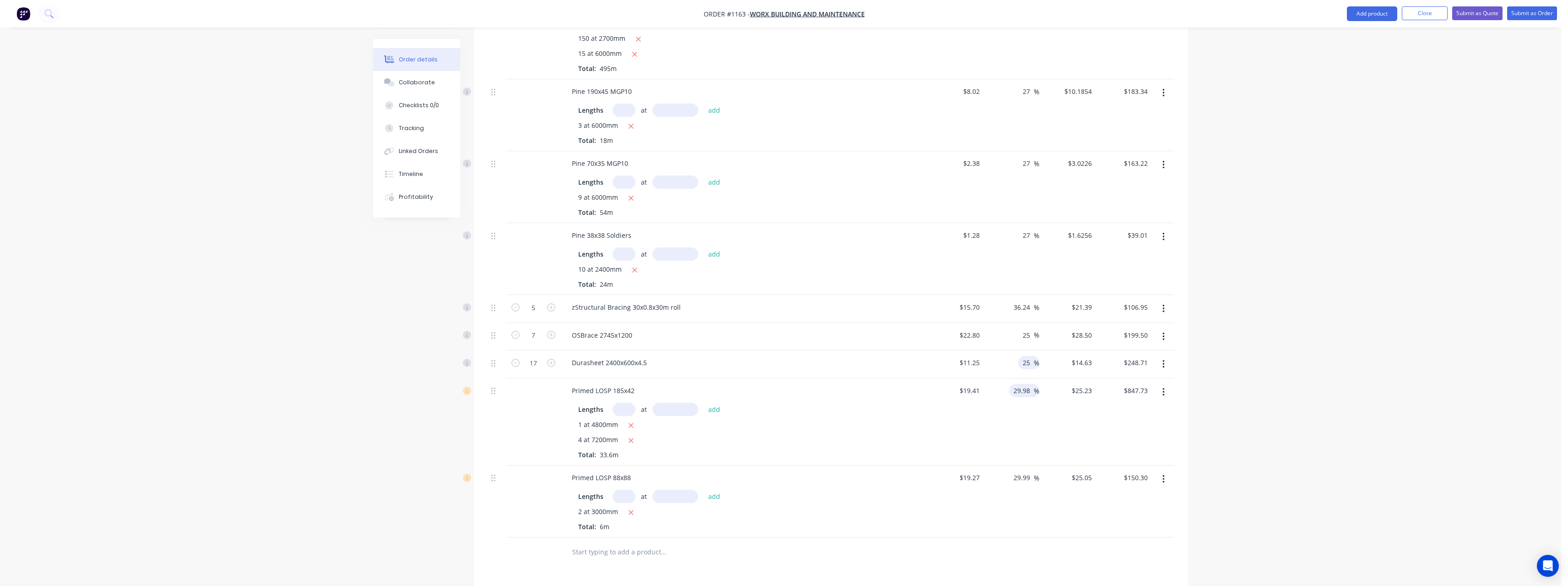
type input "25"
type input "$14.0625"
type input "$239.06"
click at [1032, 384] on input "29.98" at bounding box center [1023, 391] width 21 height 13
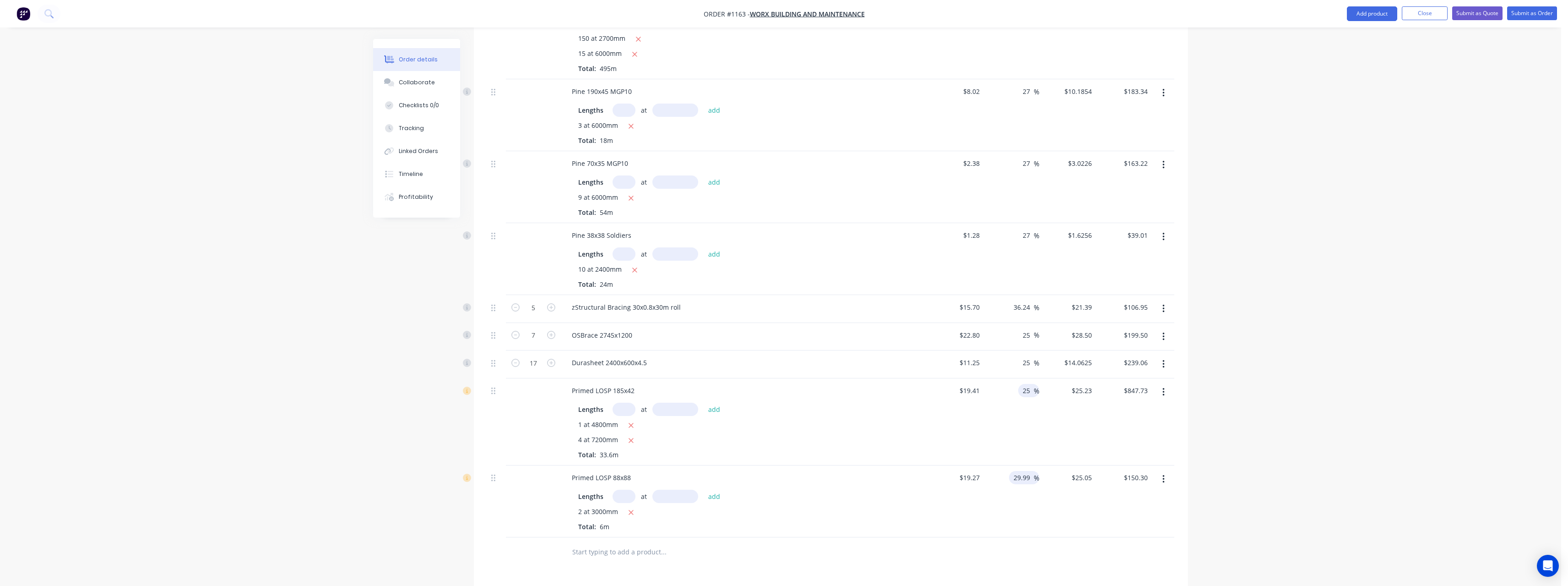
type input "25"
type input "$24.2625"
type input "$815.22"
click at [1031, 471] on input "29.99" at bounding box center [1023, 478] width 21 height 13
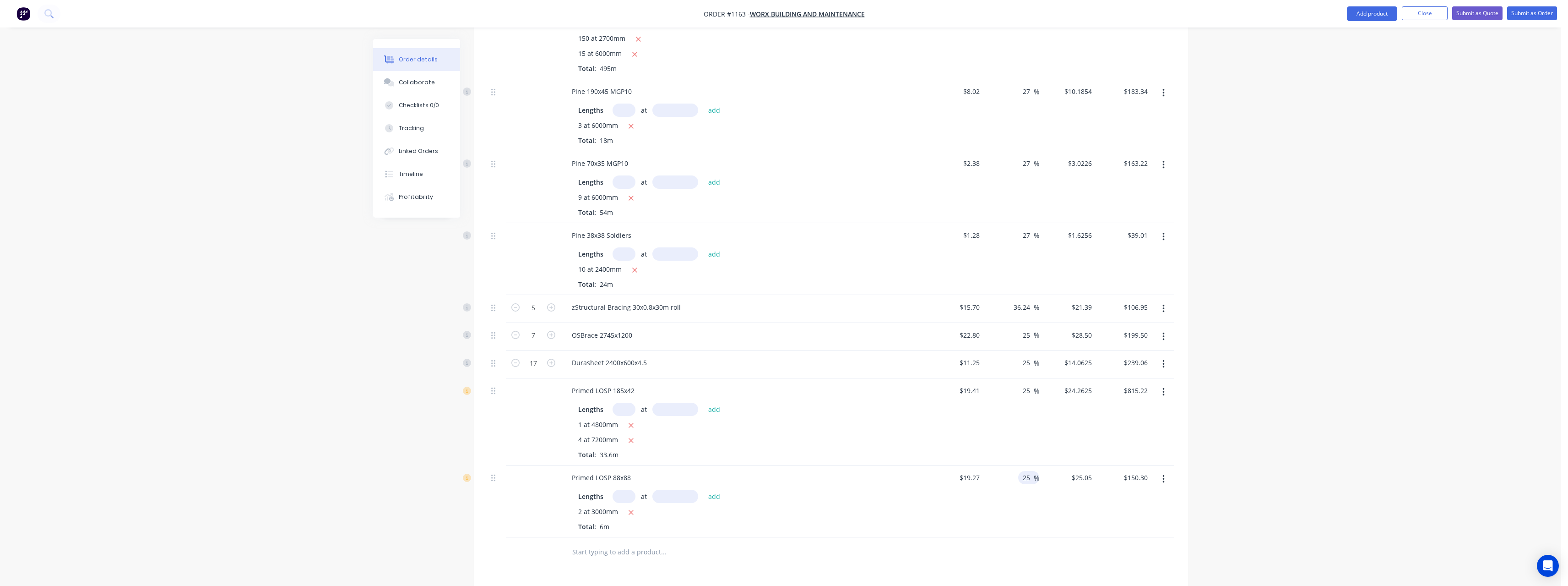
type input "25"
type input "$24.0875"
type input "$144.53"
click at [987, 538] on div at bounding box center [831, 552] width 686 height 30
click at [1490, 17] on button "Submit as Quote" at bounding box center [1477, 13] width 50 height 13
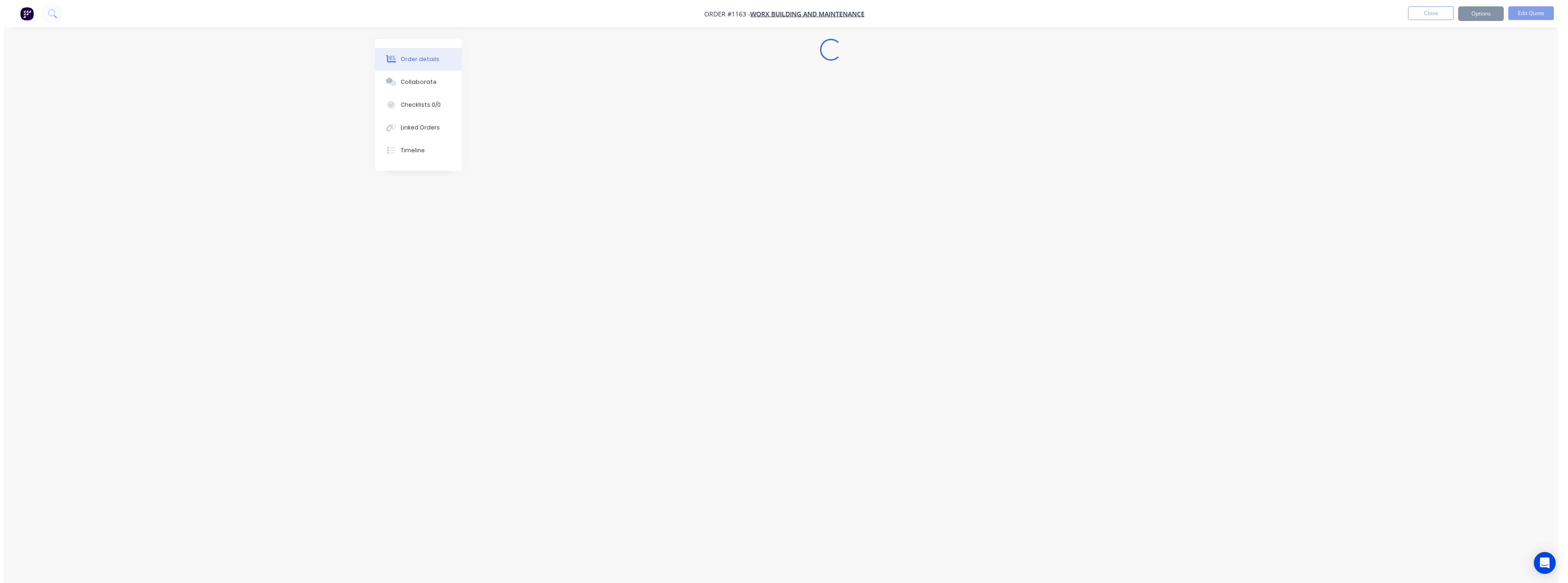
scroll to position [0, 0]
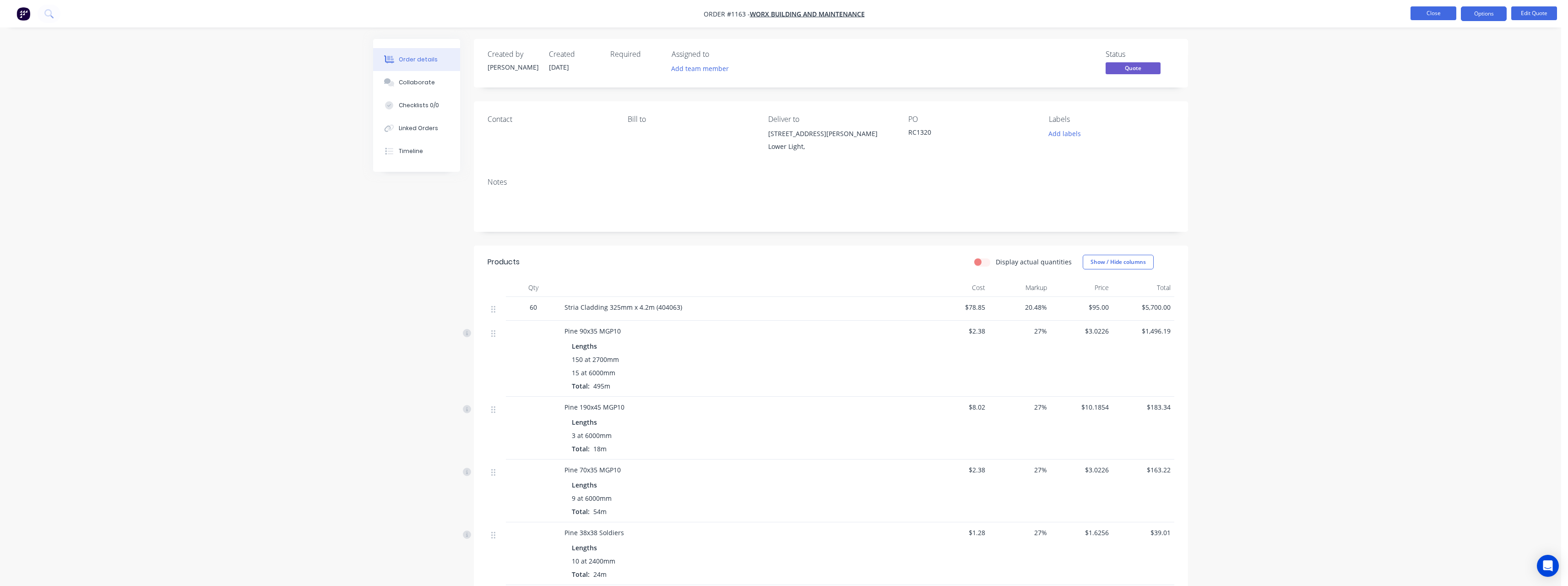
click at [1431, 13] on button "Close" at bounding box center [1433, 13] width 46 height 13
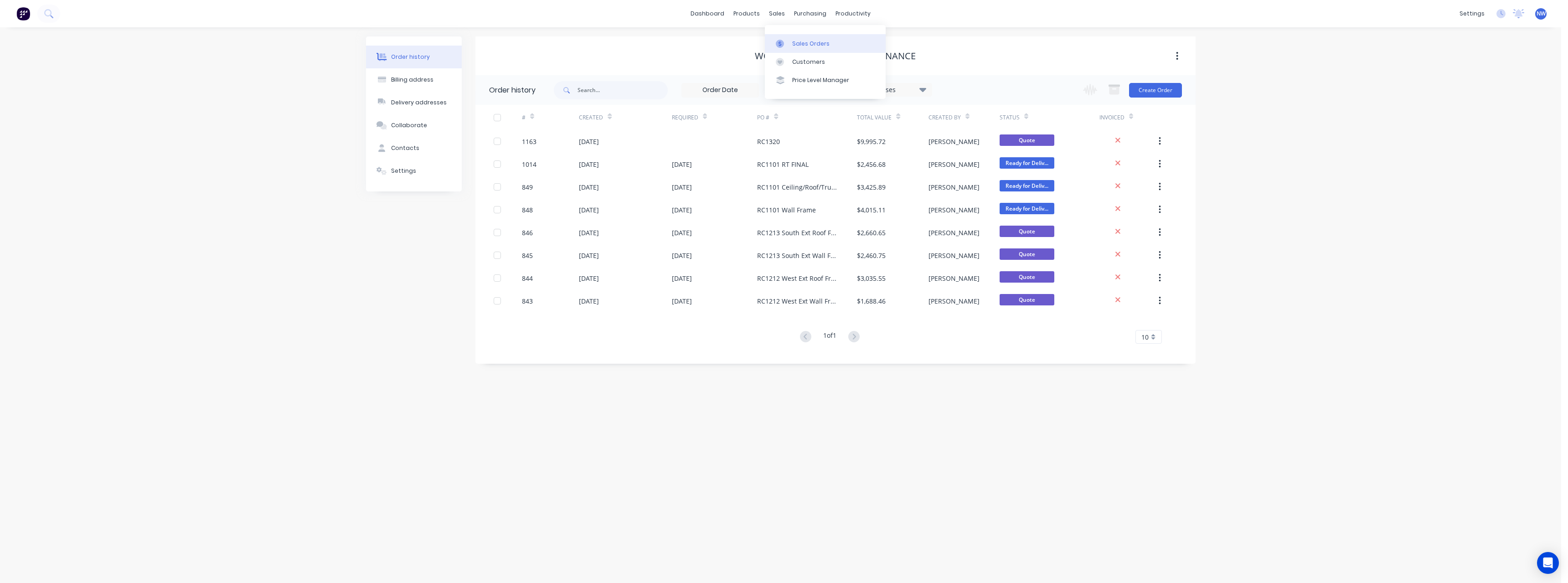
click at [801, 40] on div "Sales Orders" at bounding box center [810, 43] width 37 height 8
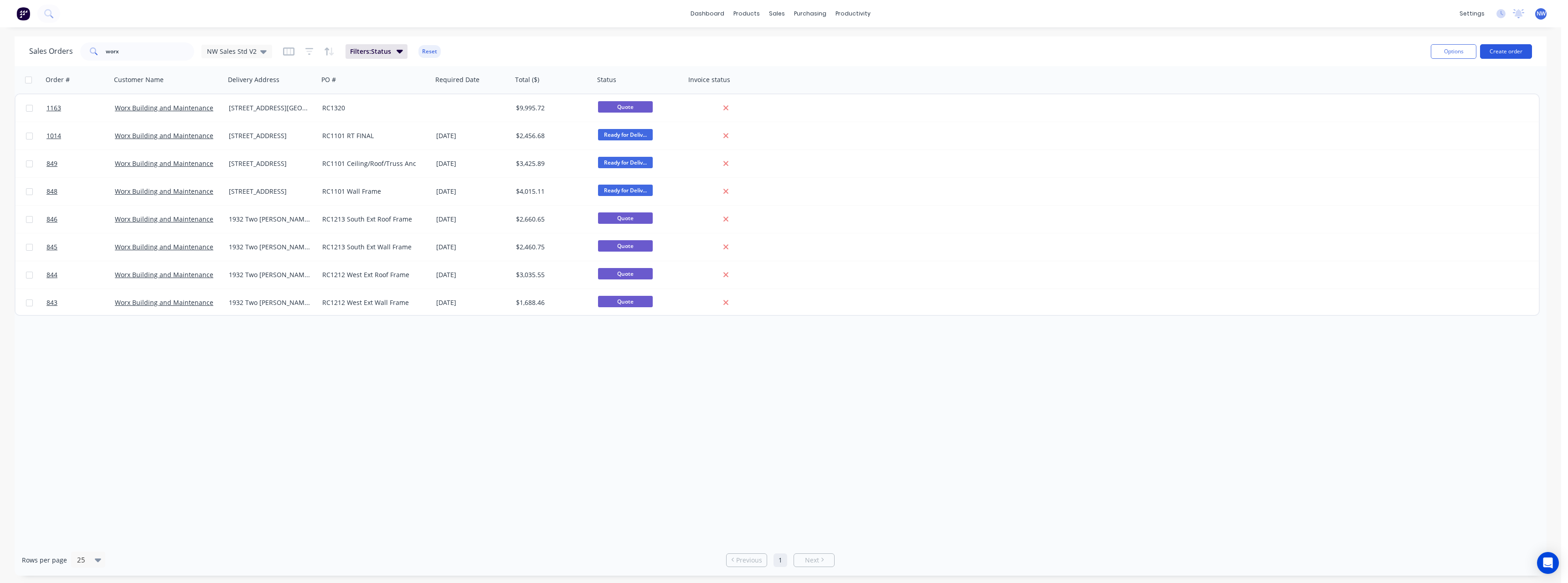
click at [1513, 52] on button "Create order" at bounding box center [1505, 52] width 52 height 15
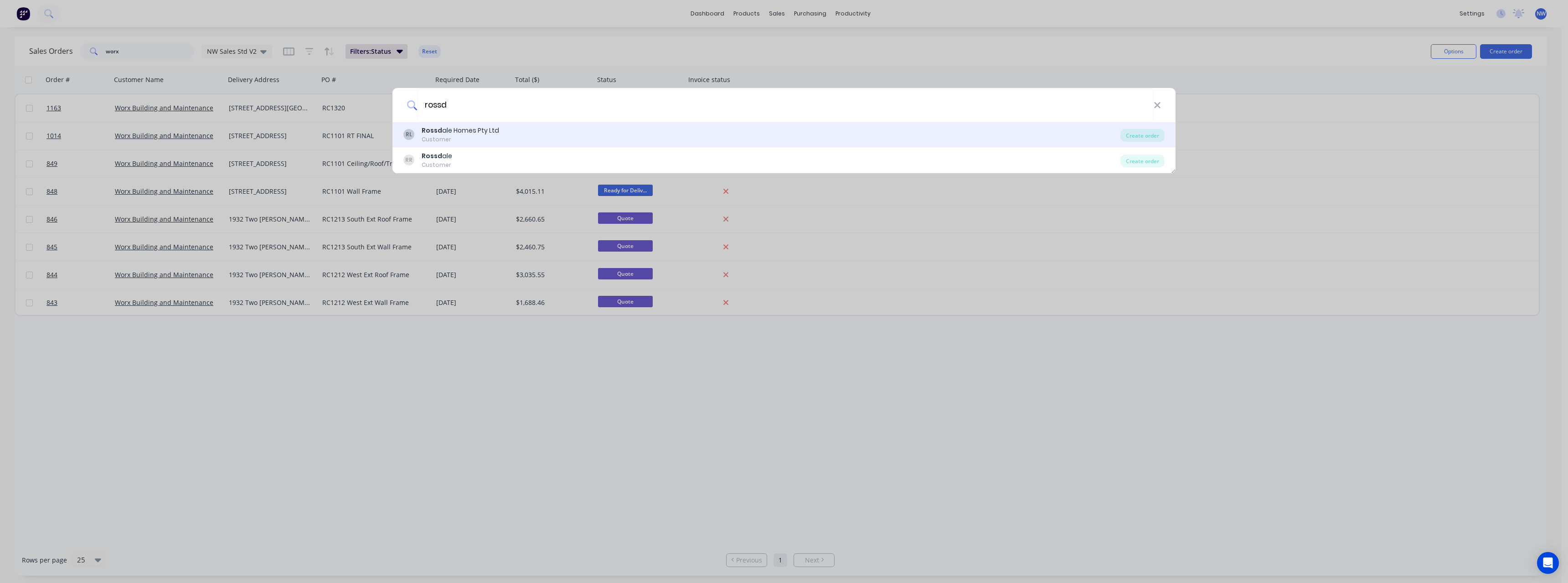
type input "rossd"
click at [540, 144] on div "RL Rossd ale Homes Pty Ltd Customer Create order" at bounding box center [784, 135] width 783 height 26
click at [537, 141] on div "RL Rossd ale Homes Pty Ltd Customer" at bounding box center [762, 134] width 717 height 18
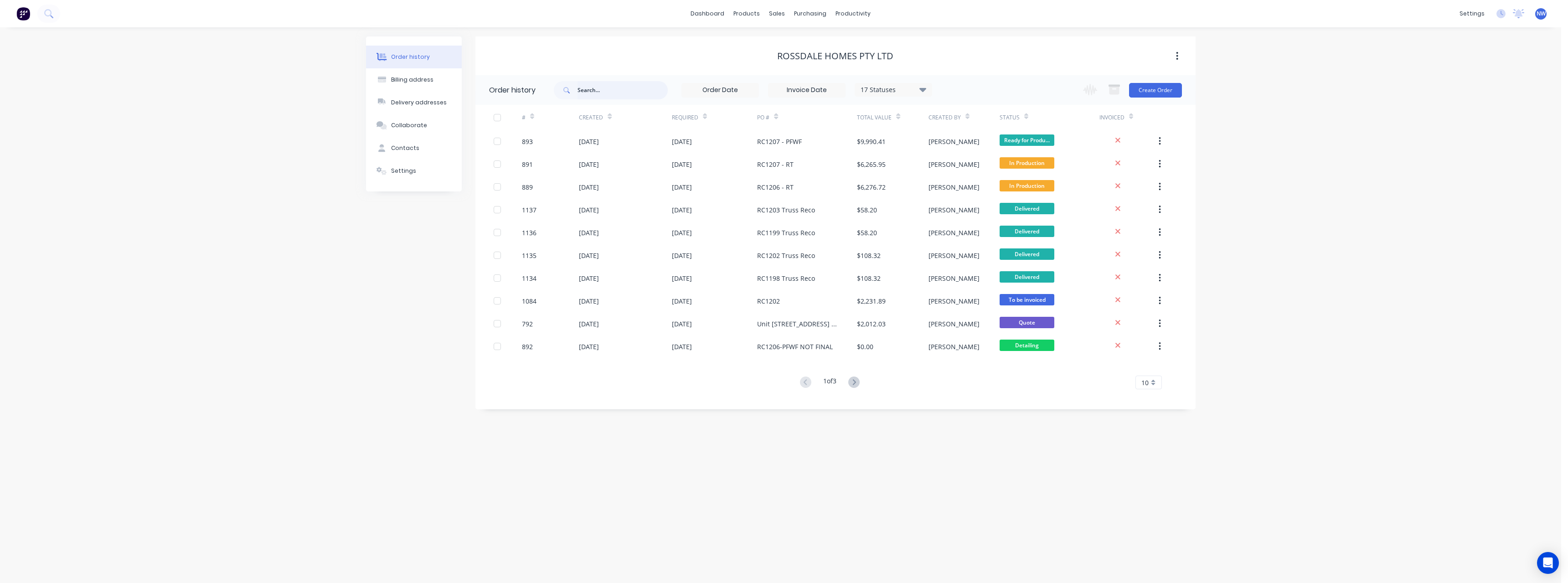
click at [631, 96] on input "text" at bounding box center [623, 90] width 90 height 18
type input "rc1246"
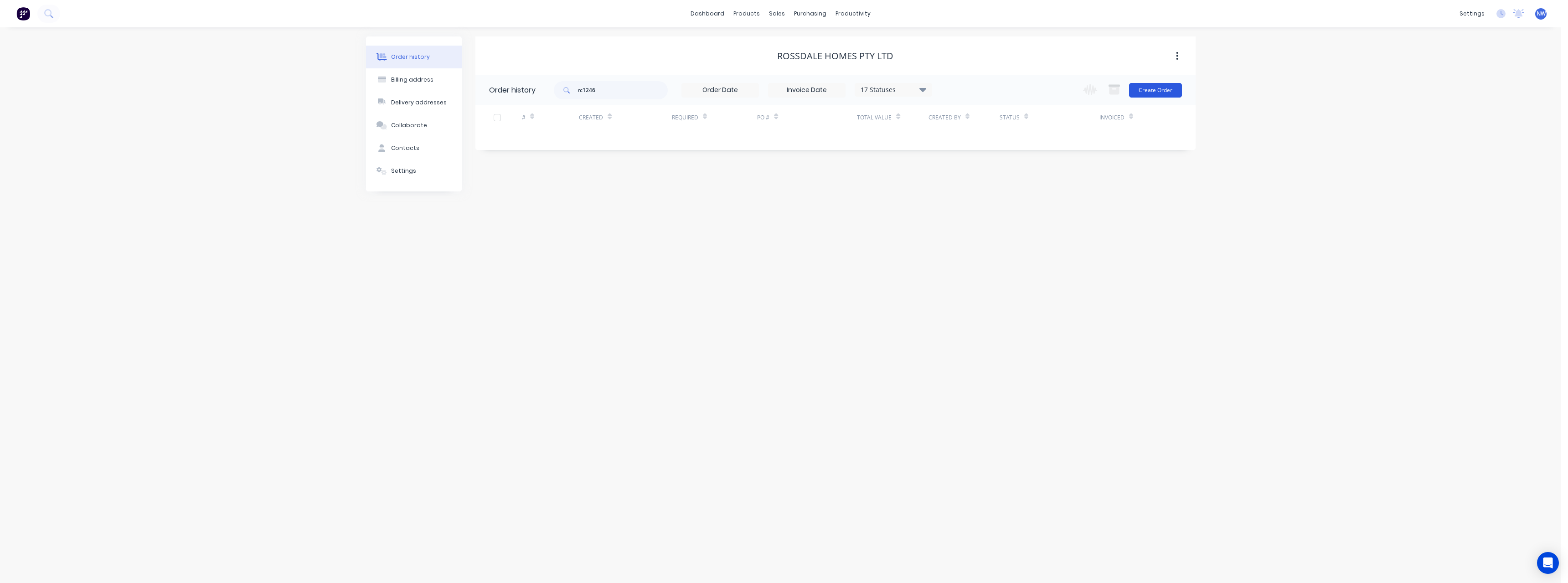
click at [1153, 93] on button "Create Order" at bounding box center [1155, 90] width 53 height 15
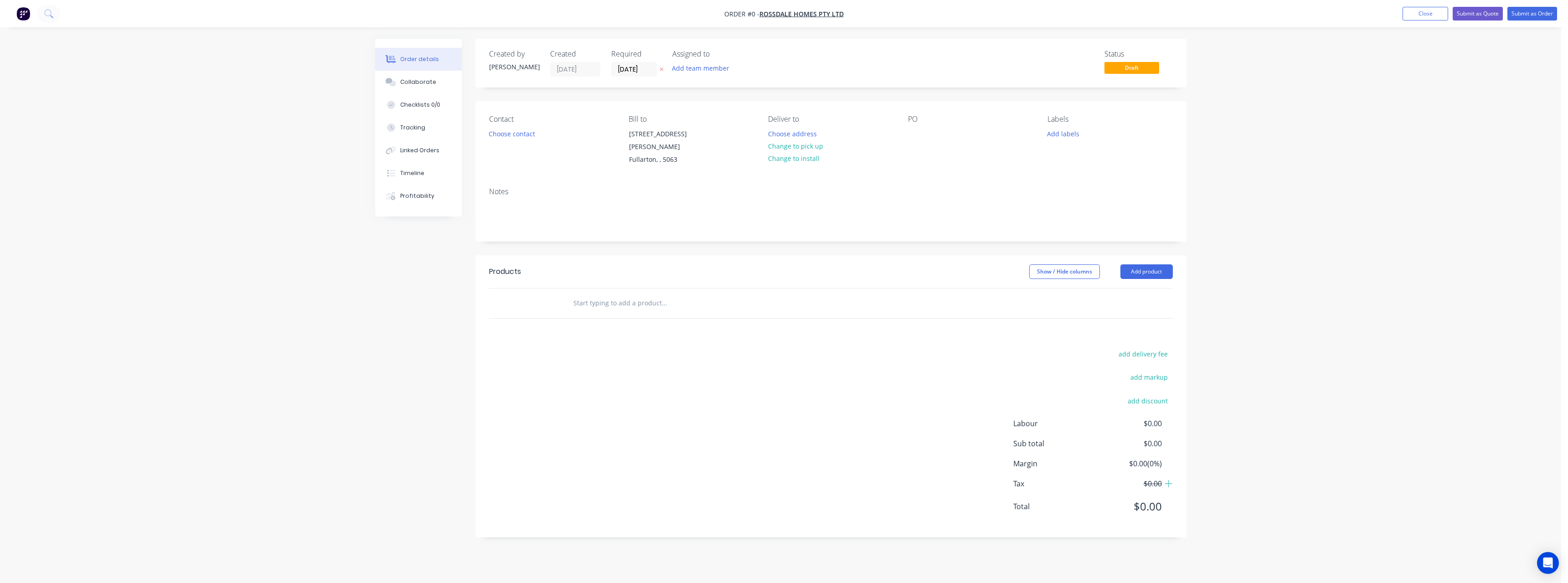
click at [660, 69] on icon "button" at bounding box center [662, 69] width 4 height 5
click at [783, 134] on button "Choose address" at bounding box center [793, 133] width 58 height 12
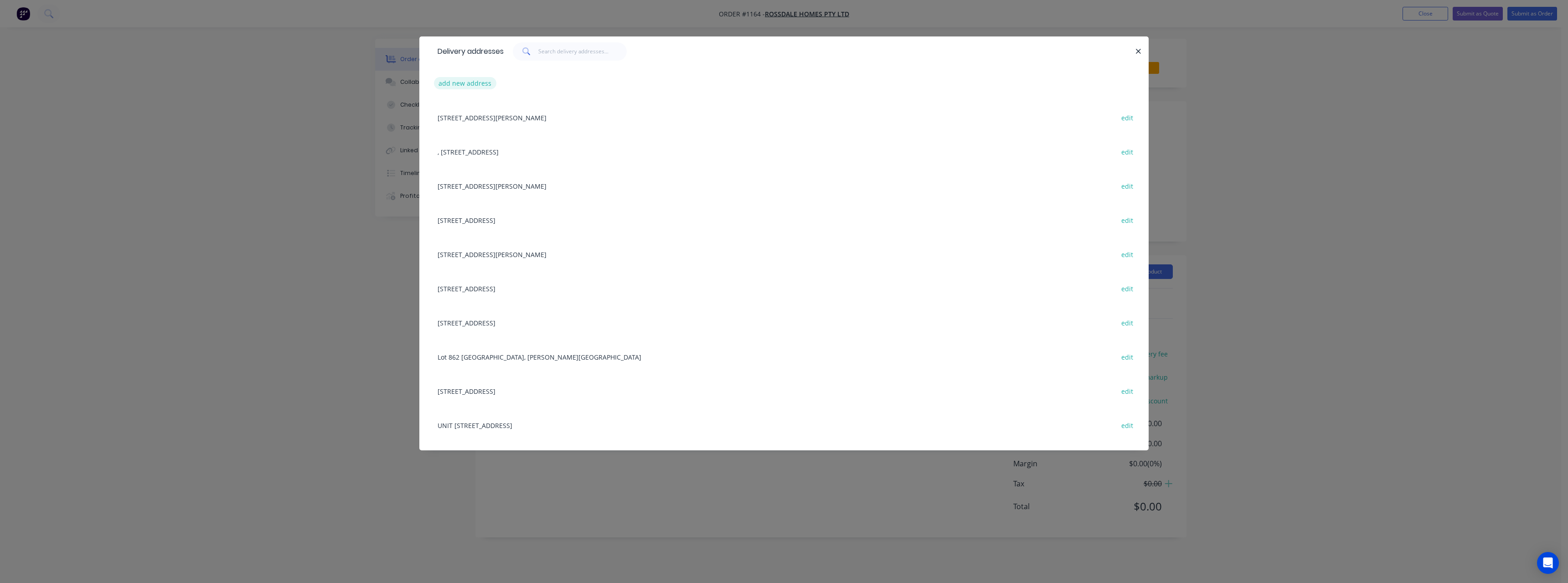
click at [486, 82] on button "add new address" at bounding box center [465, 83] width 63 height 12
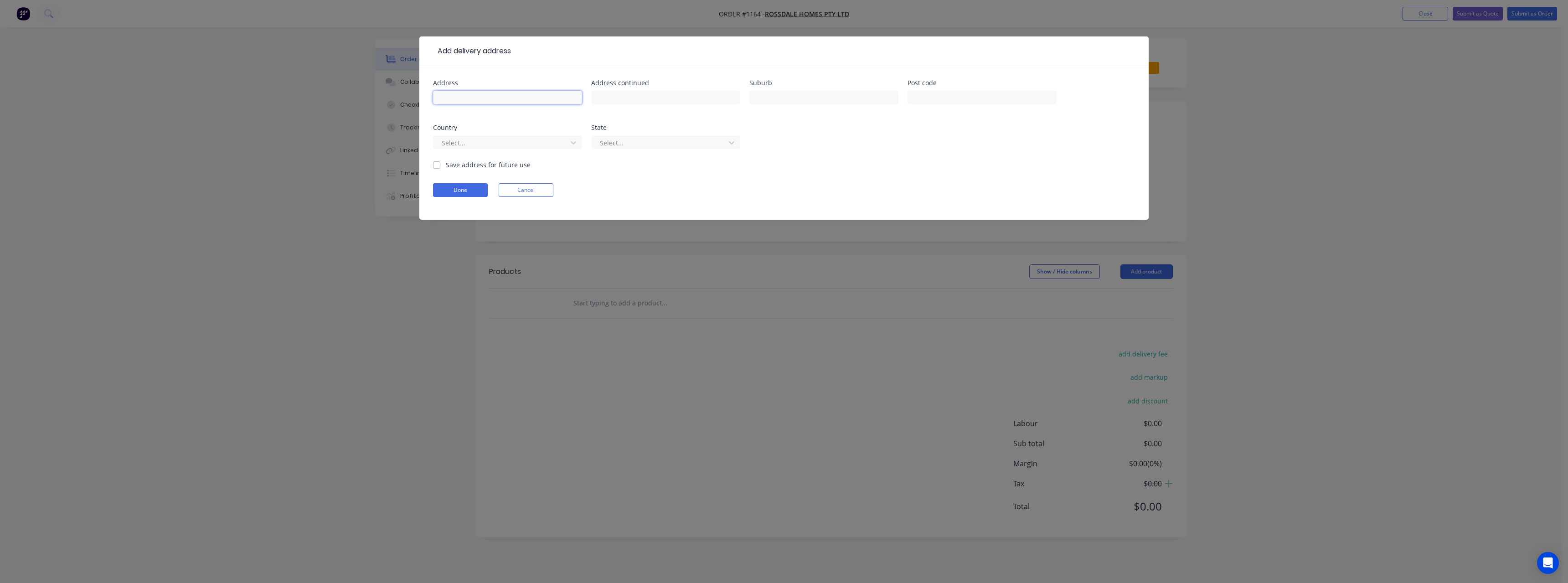
click at [541, 99] on input "text" at bounding box center [507, 97] width 149 height 13
type input "Dwelling 1,"
click at [620, 100] on input "text" at bounding box center [665, 97] width 149 height 13
type input "Lot 772 [PERSON_NAME]"
click at [772, 97] on input "text" at bounding box center [824, 97] width 149 height 13
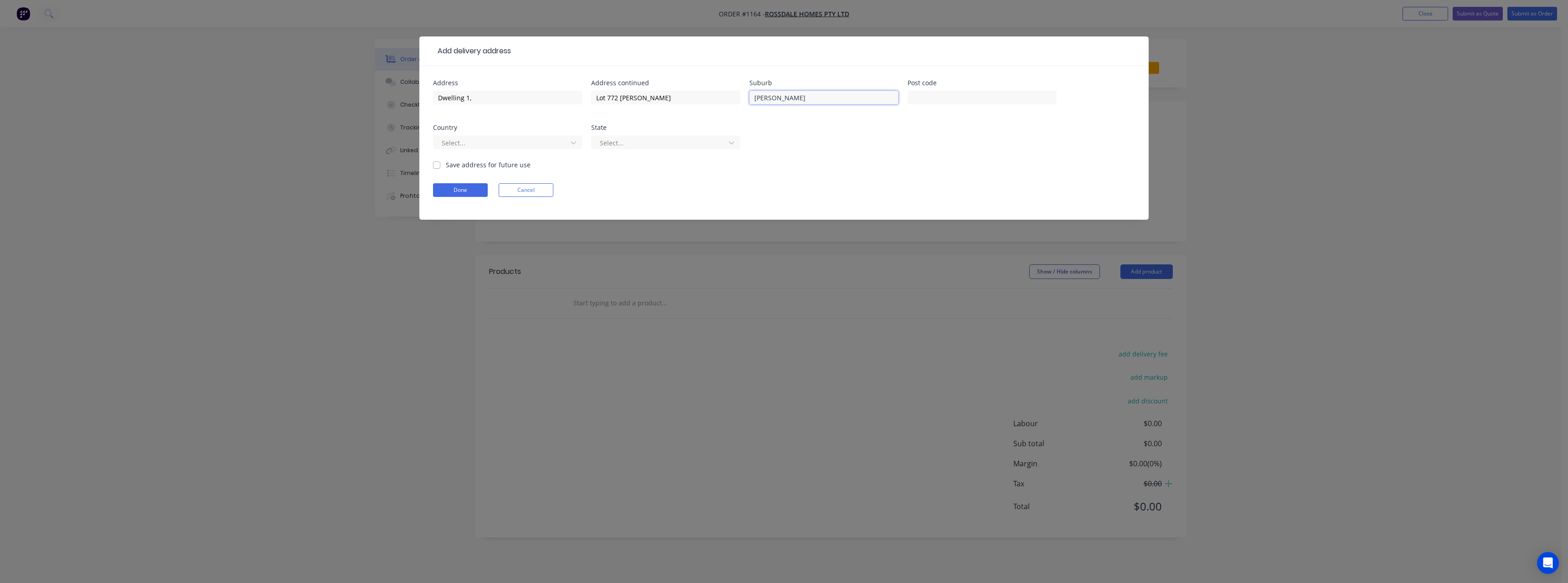
type input "[PERSON_NAME]"
click at [446, 167] on label "Save address for future use" at bounding box center [488, 165] width 85 height 10
click at [438, 167] on input "Save address for future use" at bounding box center [436, 164] width 7 height 9
checkbox input "true"
click at [482, 187] on button "Done" at bounding box center [460, 190] width 55 height 13
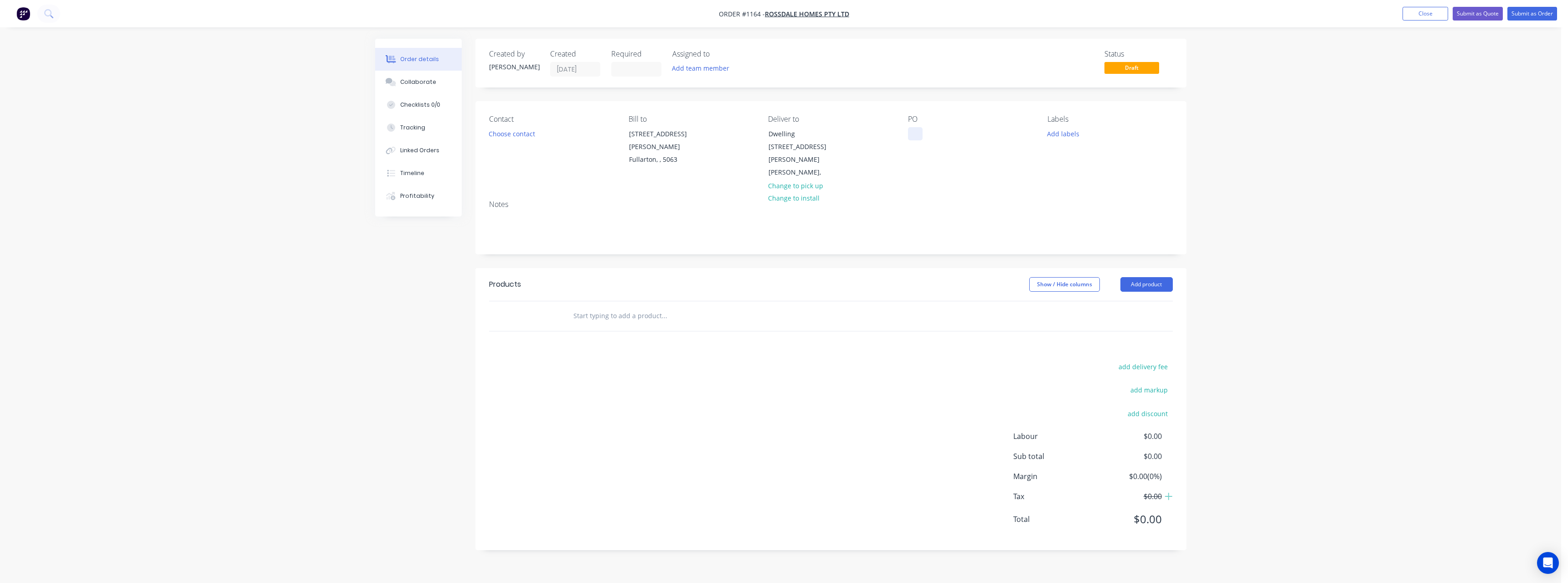
click at [915, 139] on div at bounding box center [915, 134] width 15 height 13
click at [621, 307] on input "text" at bounding box center [664, 316] width 183 height 18
click at [808, 141] on div "Dwelling [STREET_ADDRESS][PERSON_NAME]" at bounding box center [807, 147] width 75 height 38
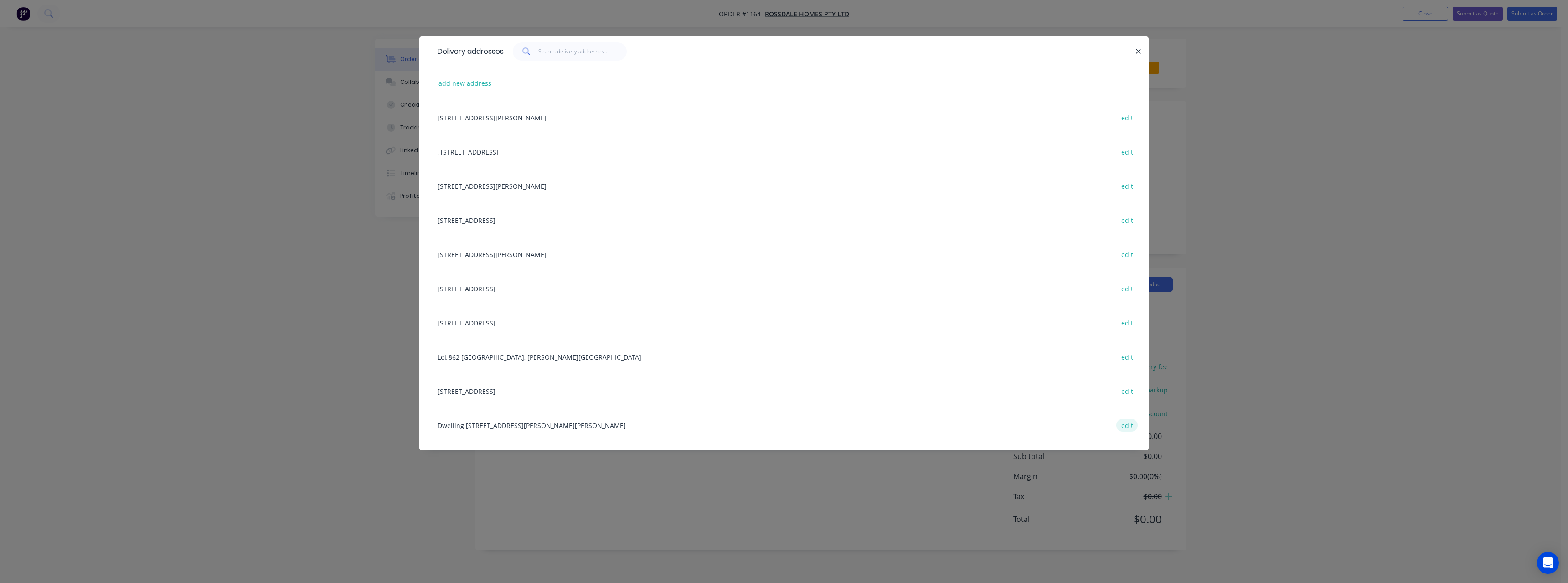
click at [1124, 423] on button "edit" at bounding box center [1127, 425] width 21 height 12
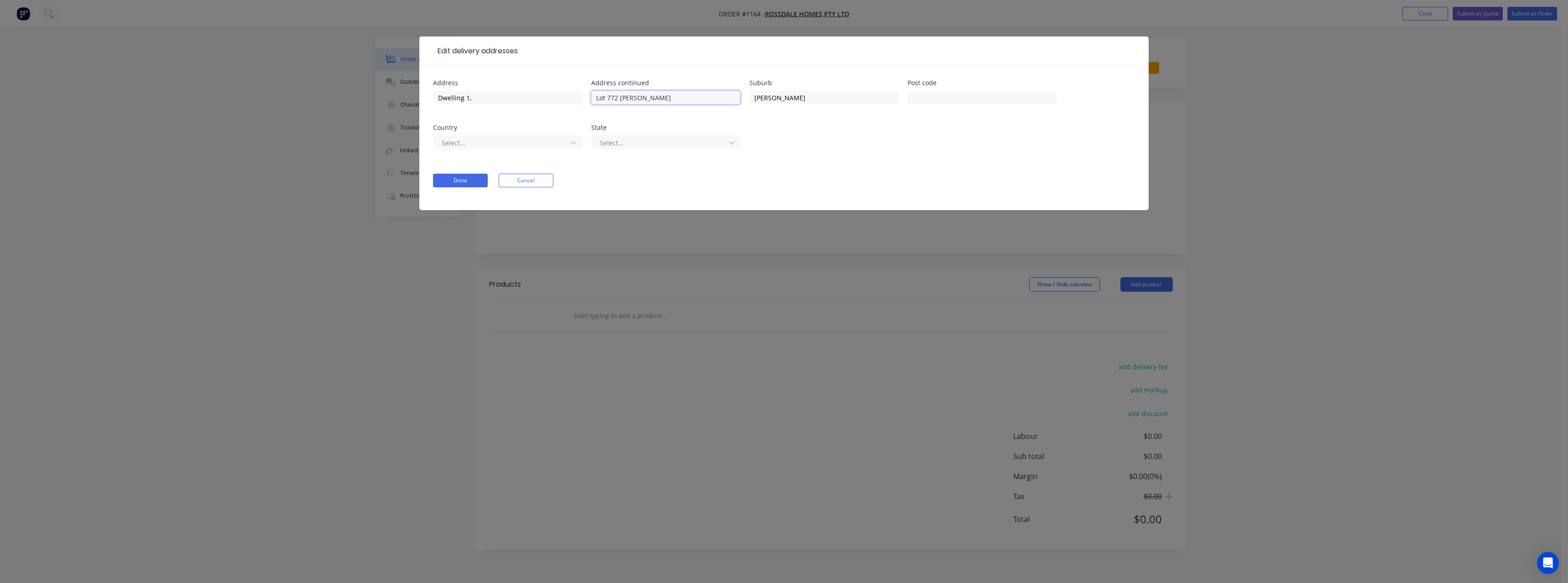
click at [620, 102] on input "Lot 772 [PERSON_NAME]" at bounding box center [665, 97] width 149 height 13
type input "[STREET_ADDRESS][PERSON_NAME]"
click at [466, 183] on button "Done" at bounding box center [460, 180] width 55 height 13
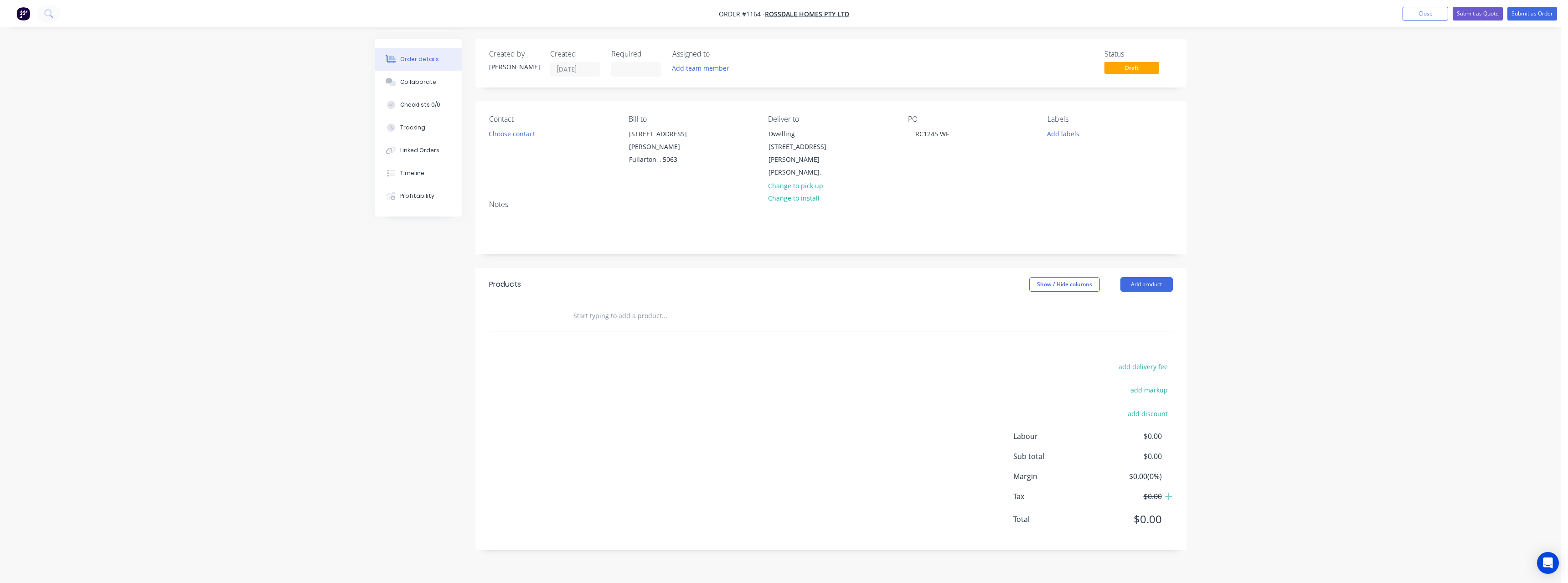
click at [636, 307] on input "text" at bounding box center [664, 316] width 183 height 18
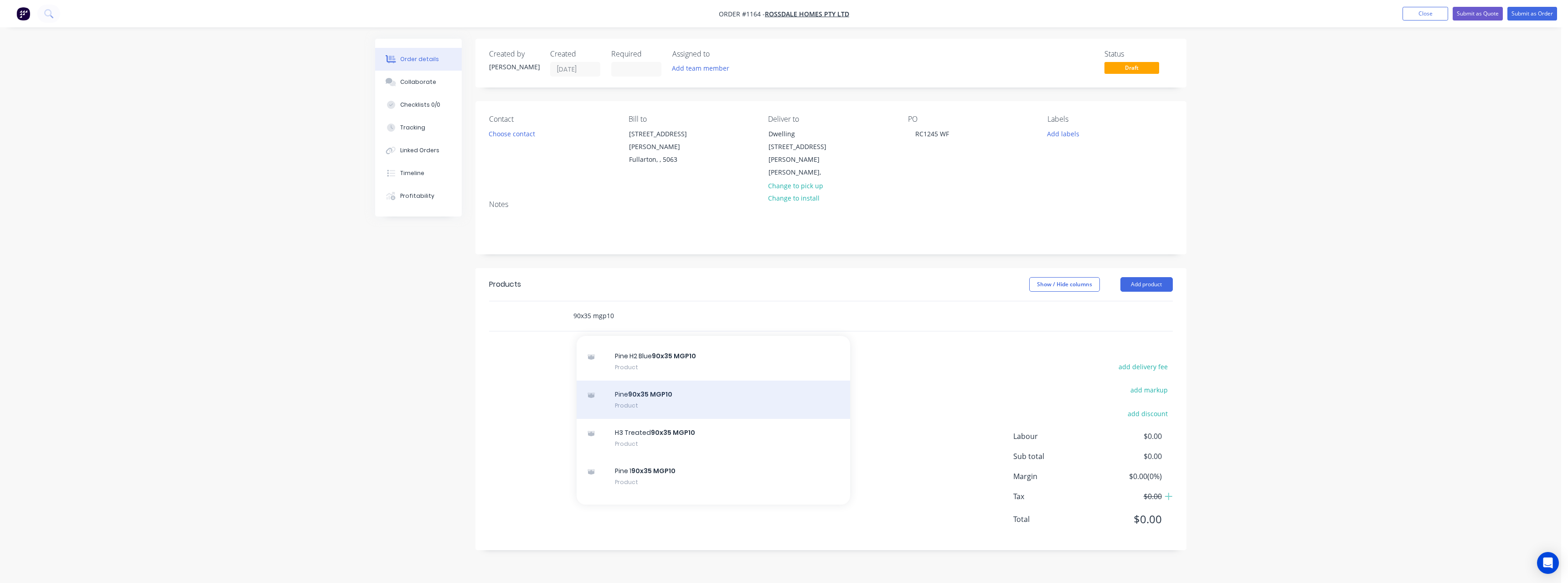
type input "90x35 mgp10"
click at [663, 380] on div "Pine 90x35 MGP10 Product" at bounding box center [713, 399] width 273 height 38
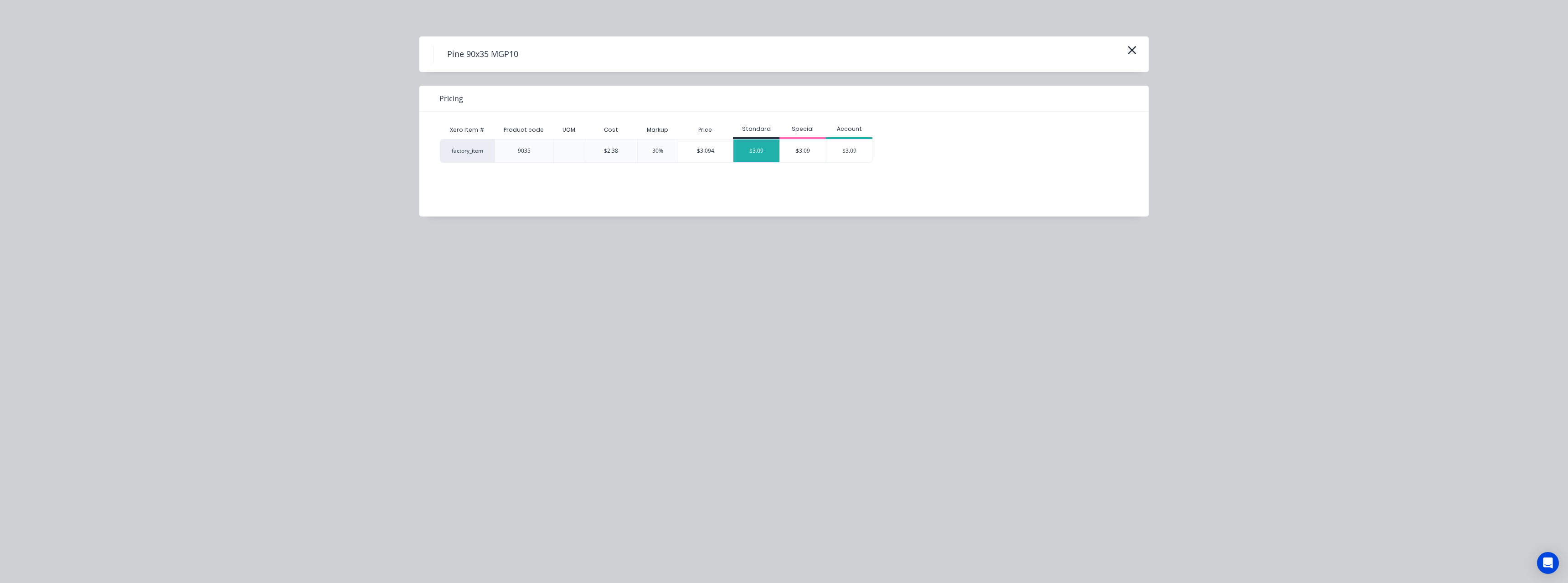
click at [751, 148] on div "$3.09" at bounding box center [757, 150] width 46 height 23
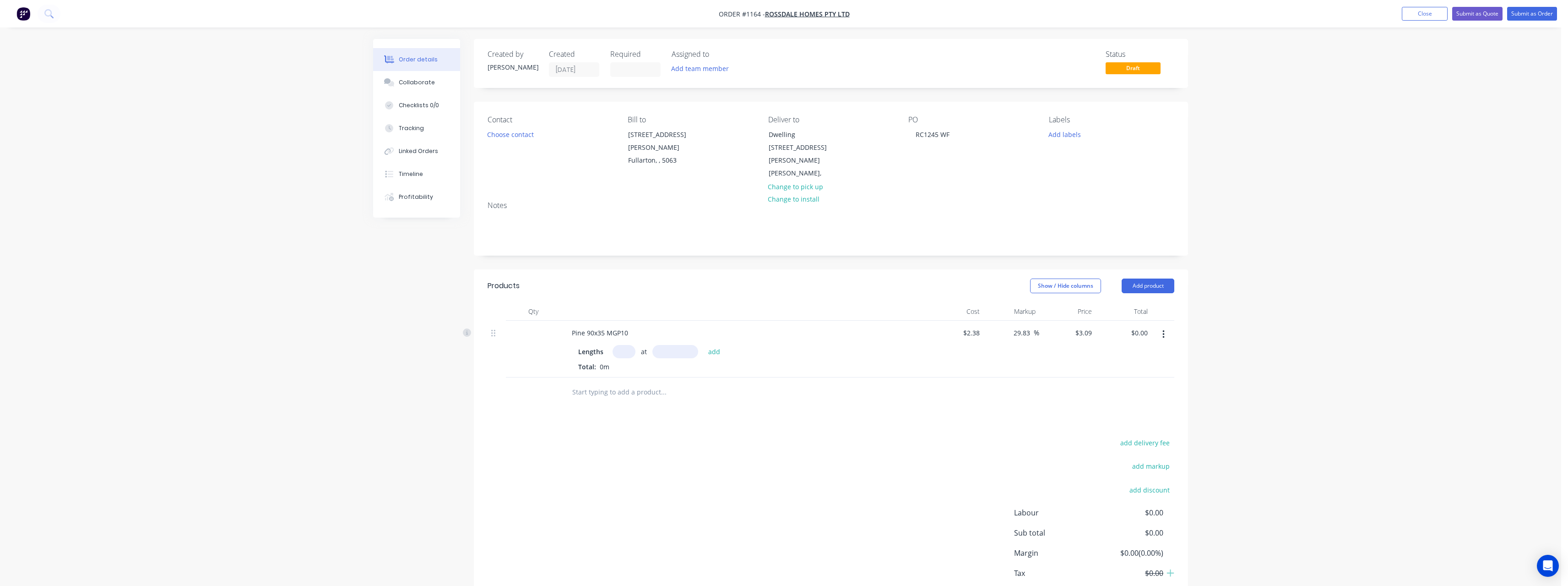
click at [624, 345] on input "text" at bounding box center [624, 352] width 23 height 13
type input "14"
type input "6000"
click at [704, 345] on button "add" at bounding box center [714, 351] width 21 height 12
type input "$259.56"
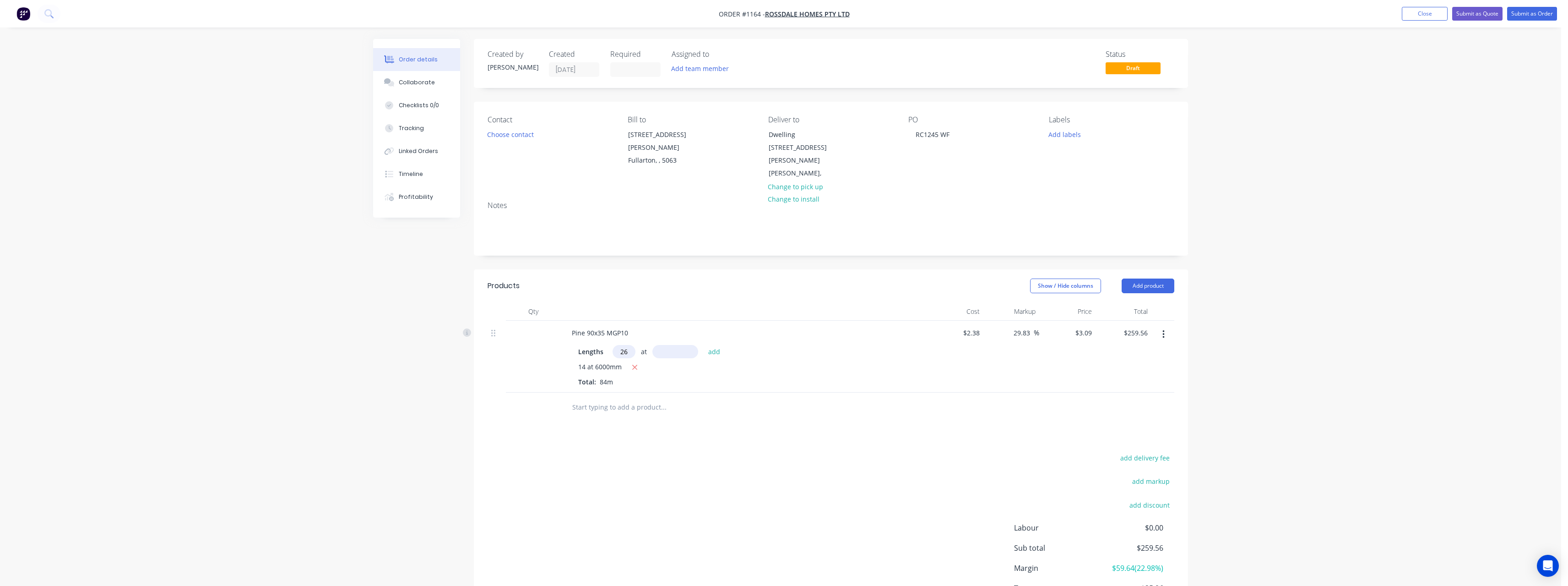
type input "26"
click at [704, 345] on button "add" at bounding box center [714, 351] width 21 height 12
click at [626, 345] on input "text" at bounding box center [624, 352] width 23 height 13
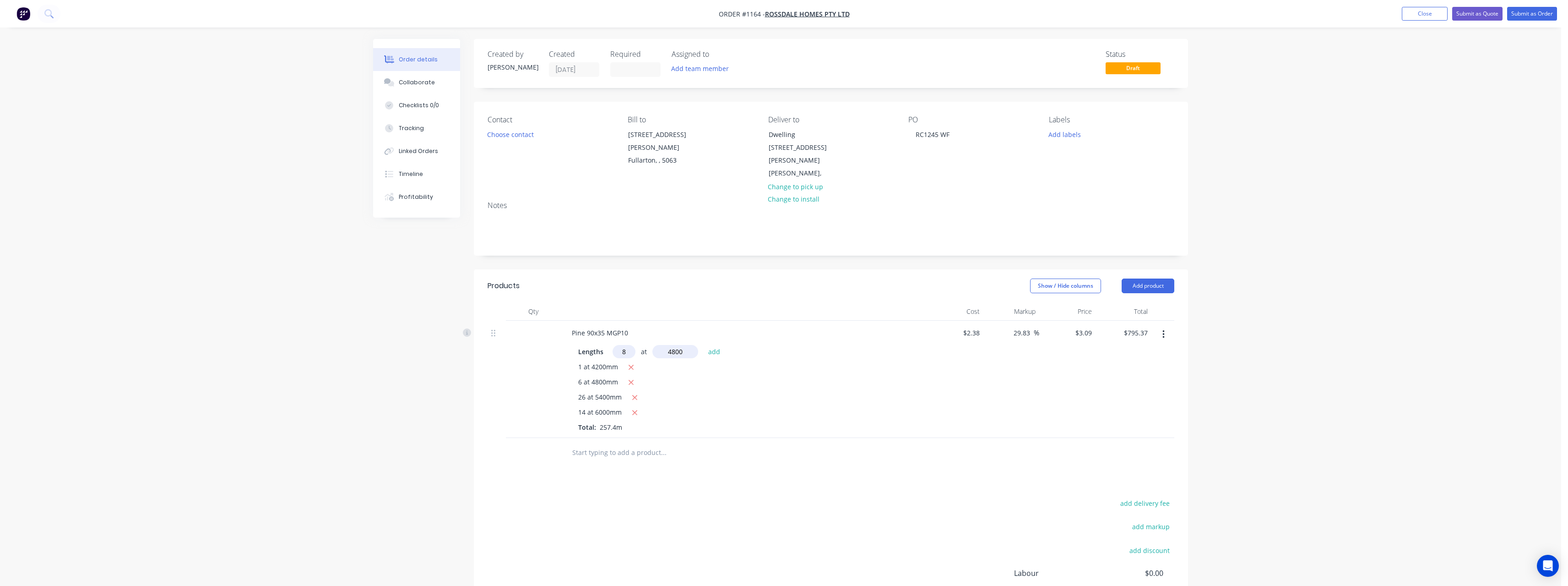
click at [704, 345] on button "add" at bounding box center [714, 351] width 21 height 12
click at [630, 379] on icon "button" at bounding box center [631, 382] width 6 height 8
click at [625, 345] on input "text" at bounding box center [624, 352] width 23 height 13
click at [704, 345] on button "add" at bounding box center [714, 351] width 21 height 12
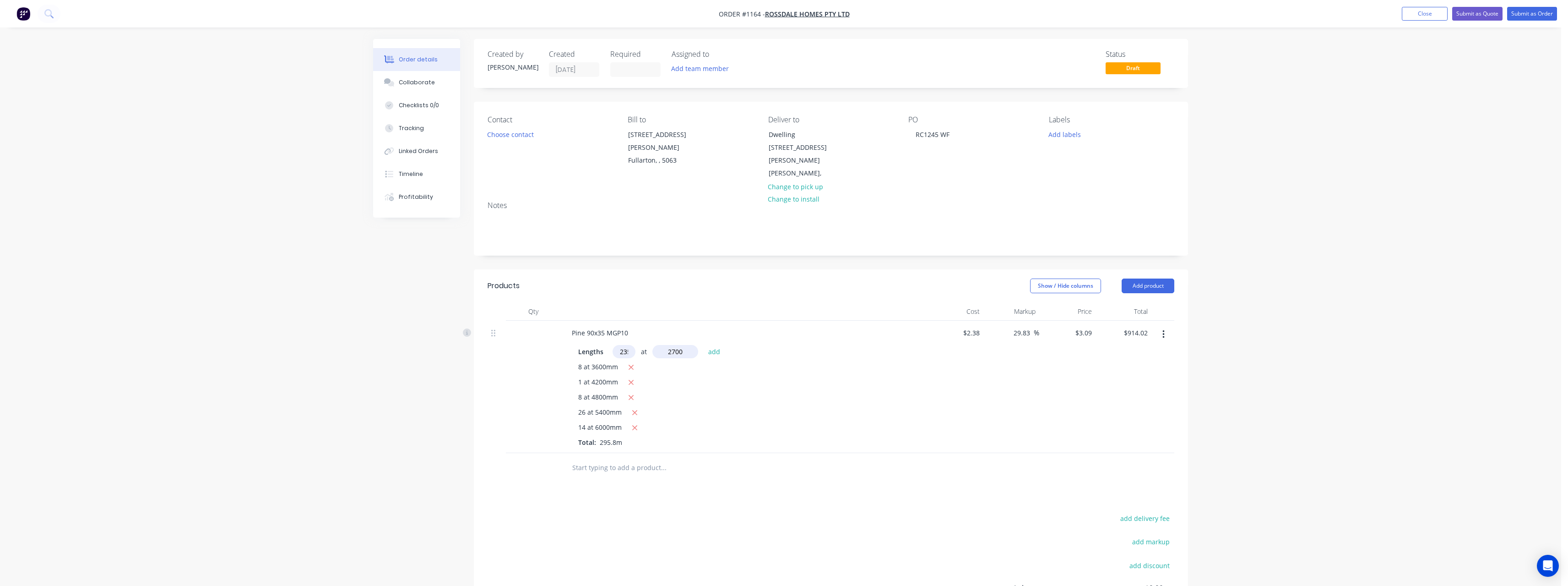
click at [704, 345] on button "add" at bounding box center [714, 351] width 21 height 12
click at [610, 489] on input "text" at bounding box center [663, 498] width 183 height 18
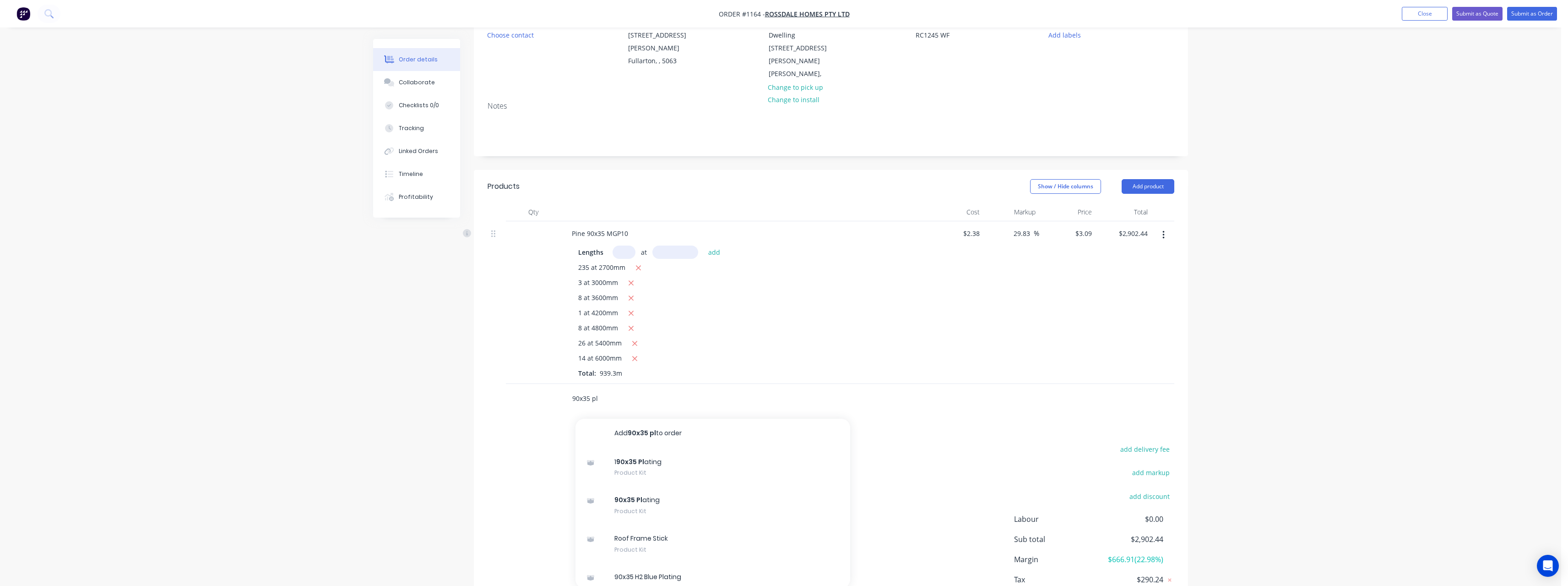
scroll to position [138, 0]
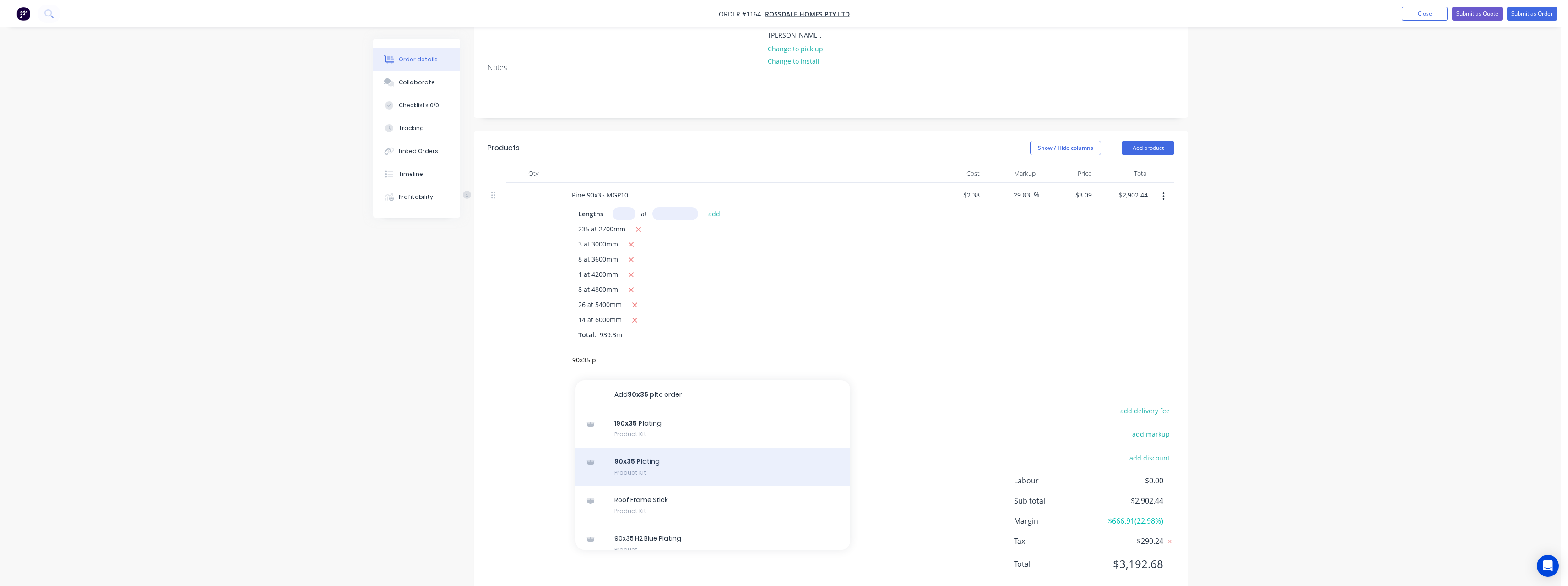
click at [635, 448] on div "90x35 Pl ating Product Kit" at bounding box center [712, 467] width 274 height 39
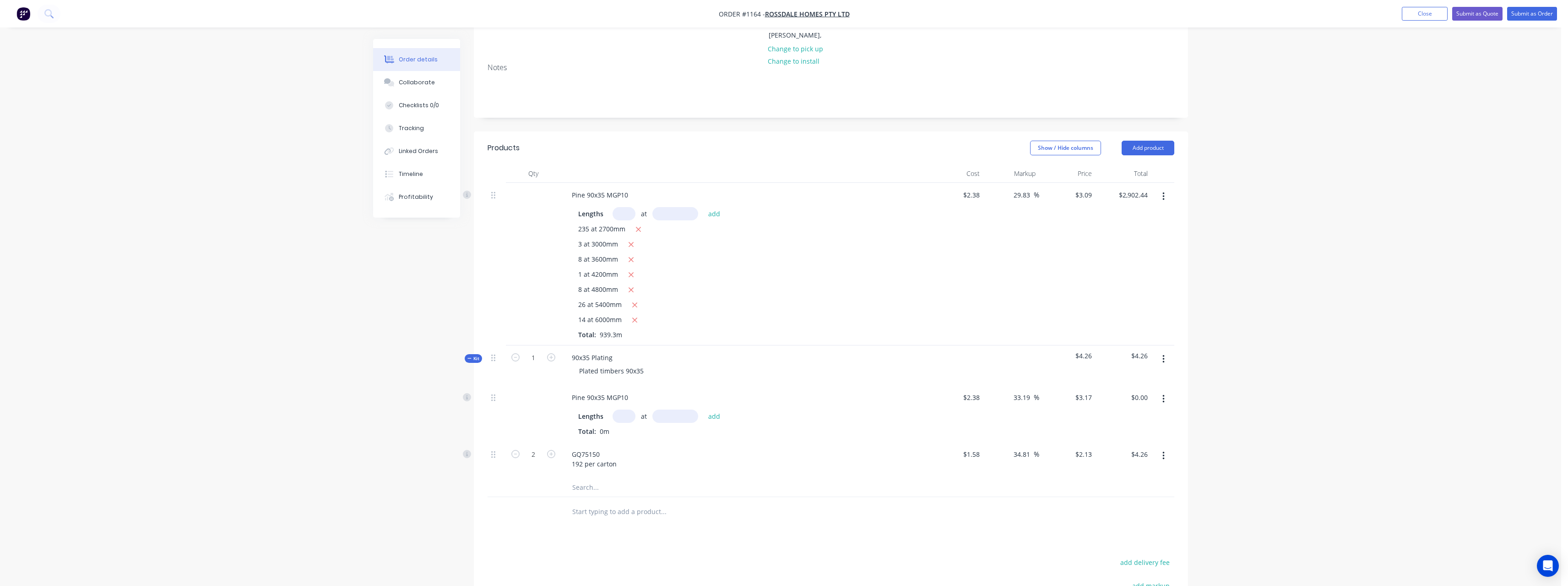
click at [621, 409] on input "text" at bounding box center [624, 416] width 23 height 13
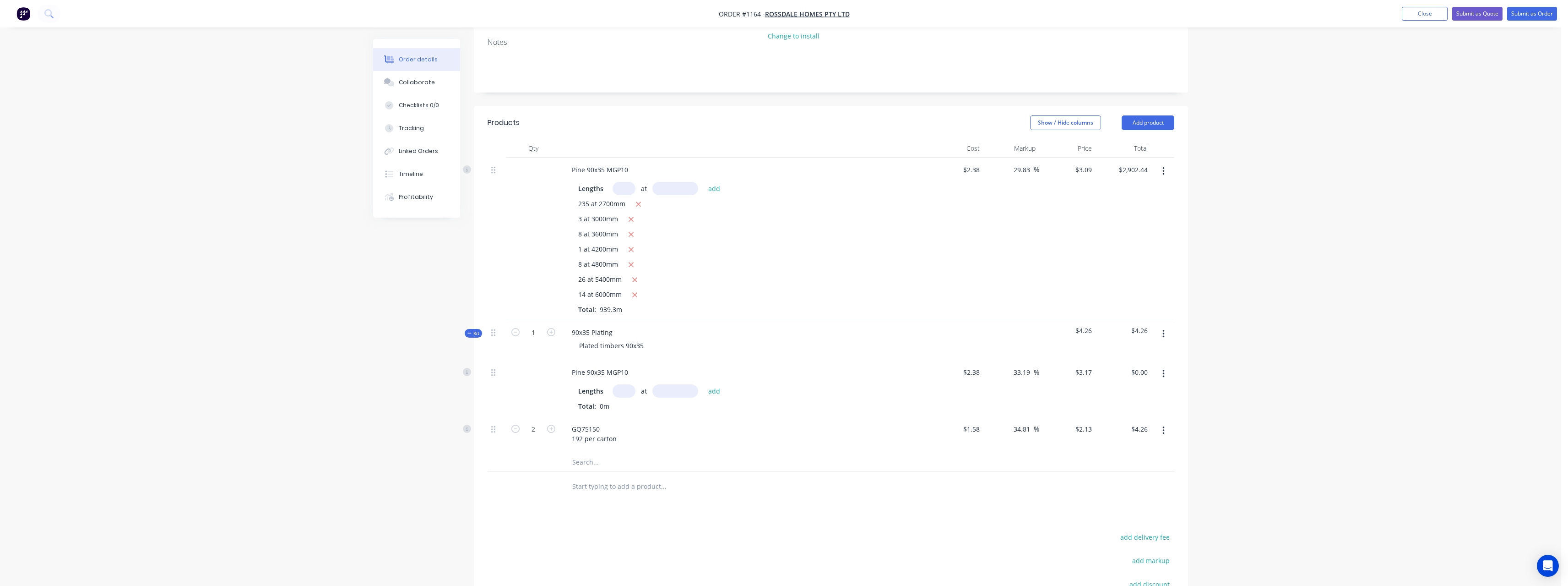
scroll to position [184, 0]
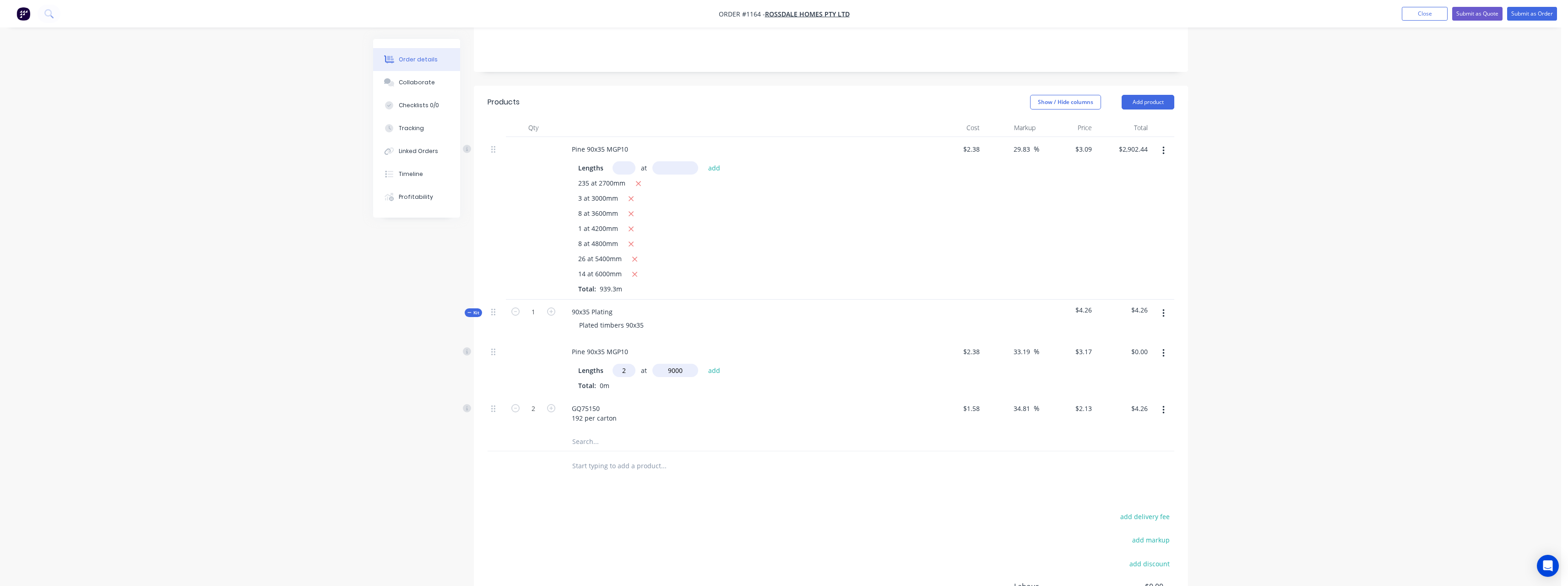
click at [704, 364] on button "add" at bounding box center [714, 370] width 21 height 12
click at [540, 462] on input "2" at bounding box center [533, 469] width 24 height 13
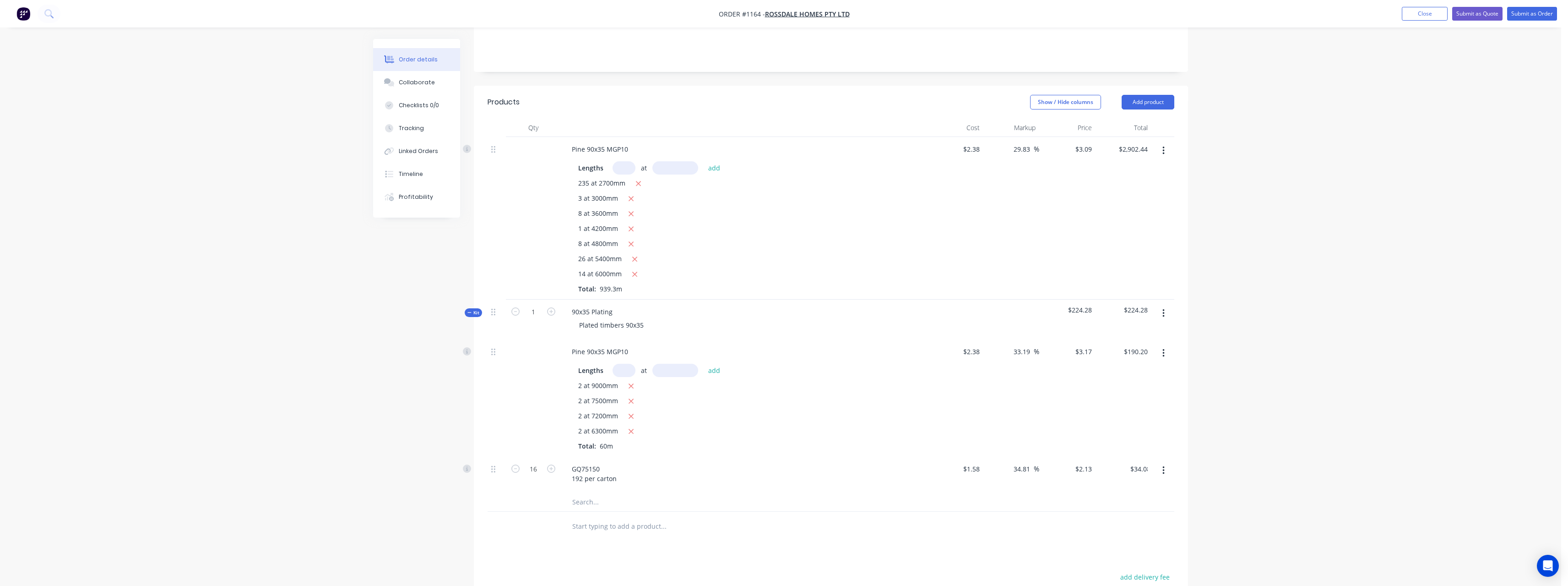
click at [611, 517] on input "text" at bounding box center [663, 526] width 183 height 18
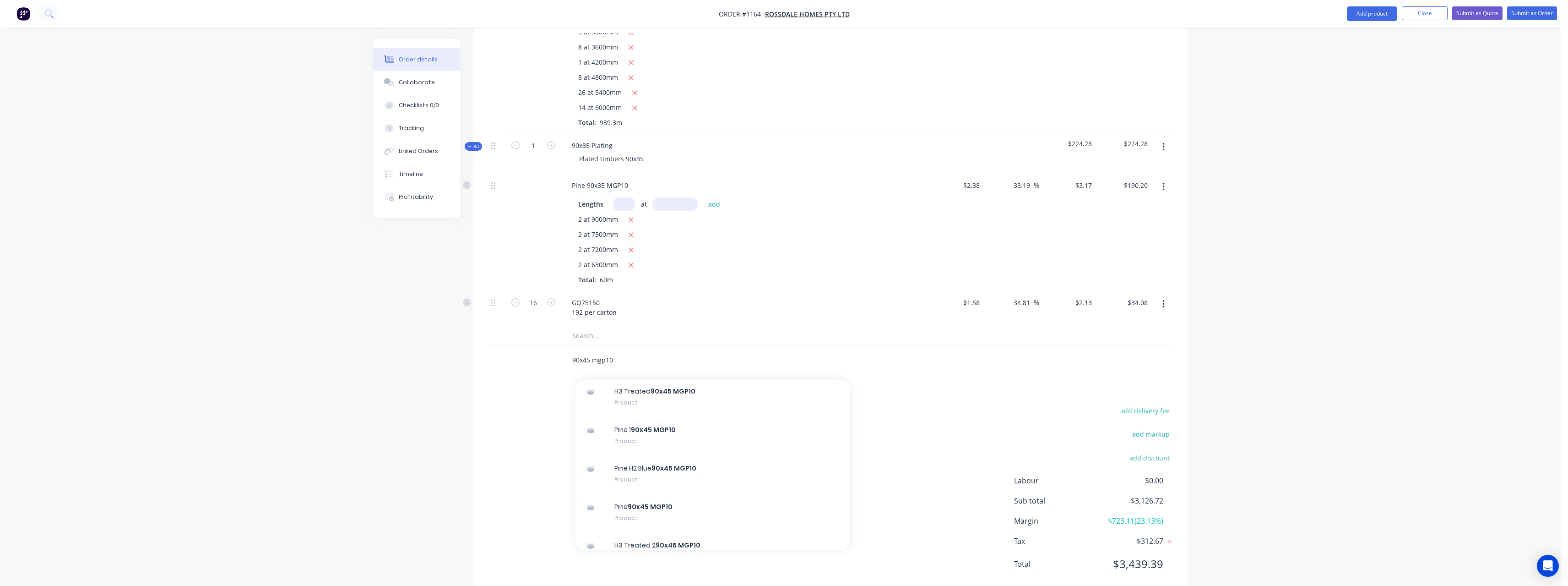
scroll to position [641, 0]
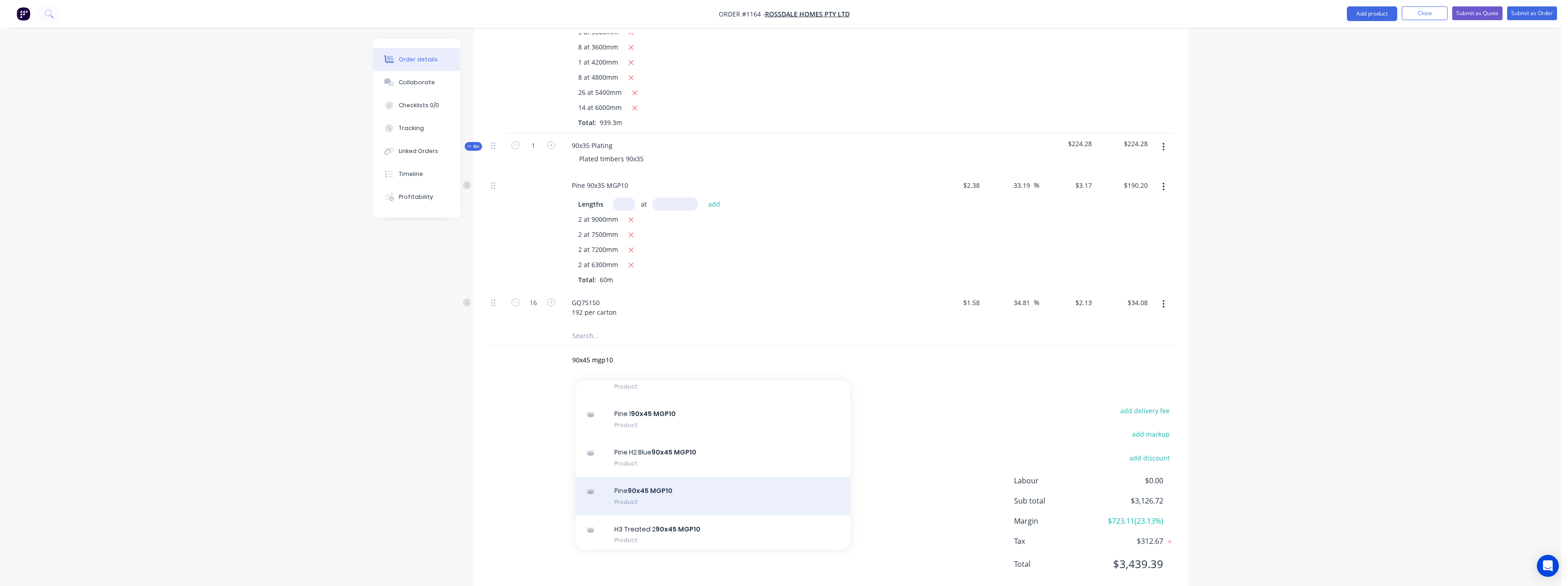
click at [686, 477] on div "Pine 90x45 MGP10 Product" at bounding box center [712, 496] width 274 height 39
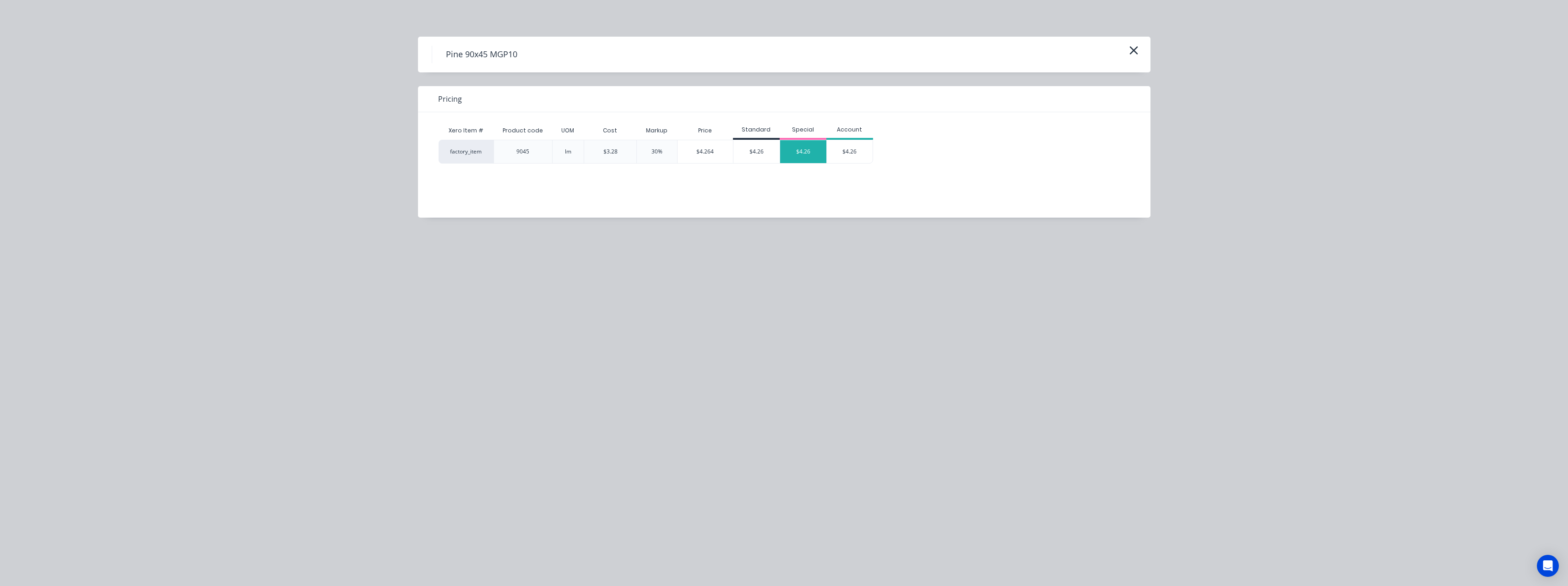
click at [806, 147] on div "$4.26" at bounding box center [803, 151] width 46 height 23
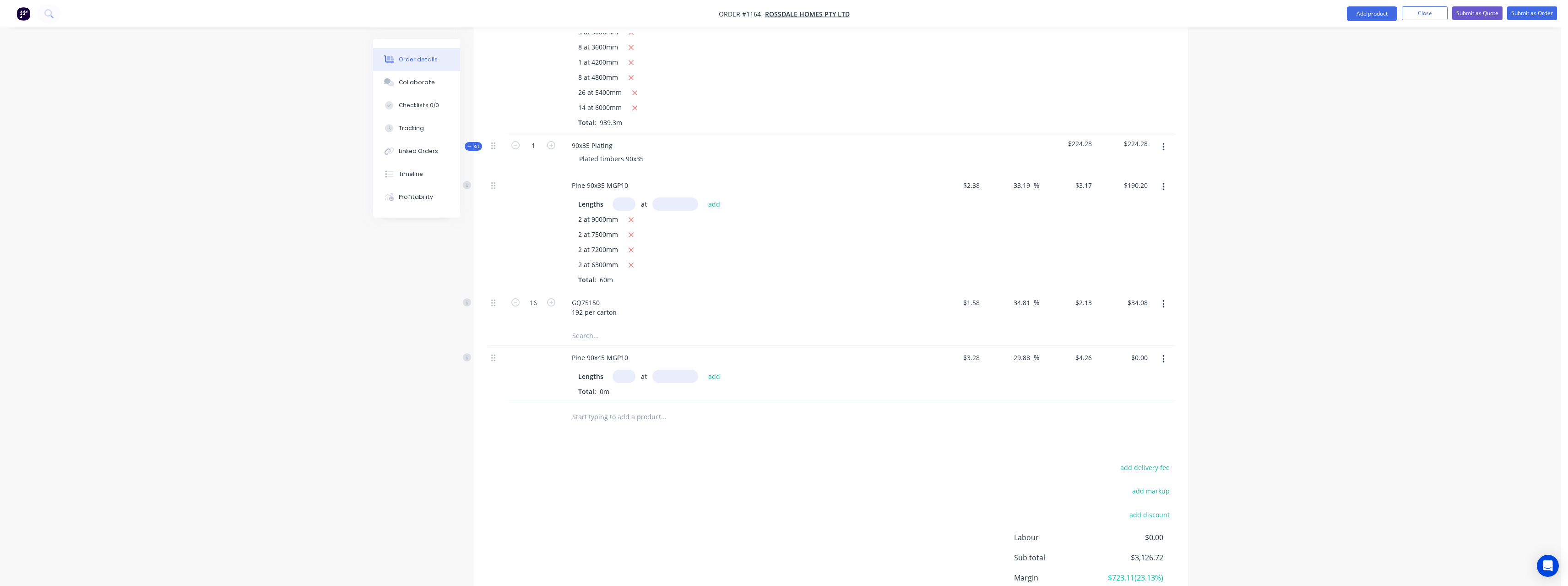
click at [626, 369] on input "text" at bounding box center [624, 376] width 23 height 13
click at [704, 369] on button "add" at bounding box center [714, 376] width 21 height 12
click at [615, 423] on input "text" at bounding box center [663, 432] width 183 height 18
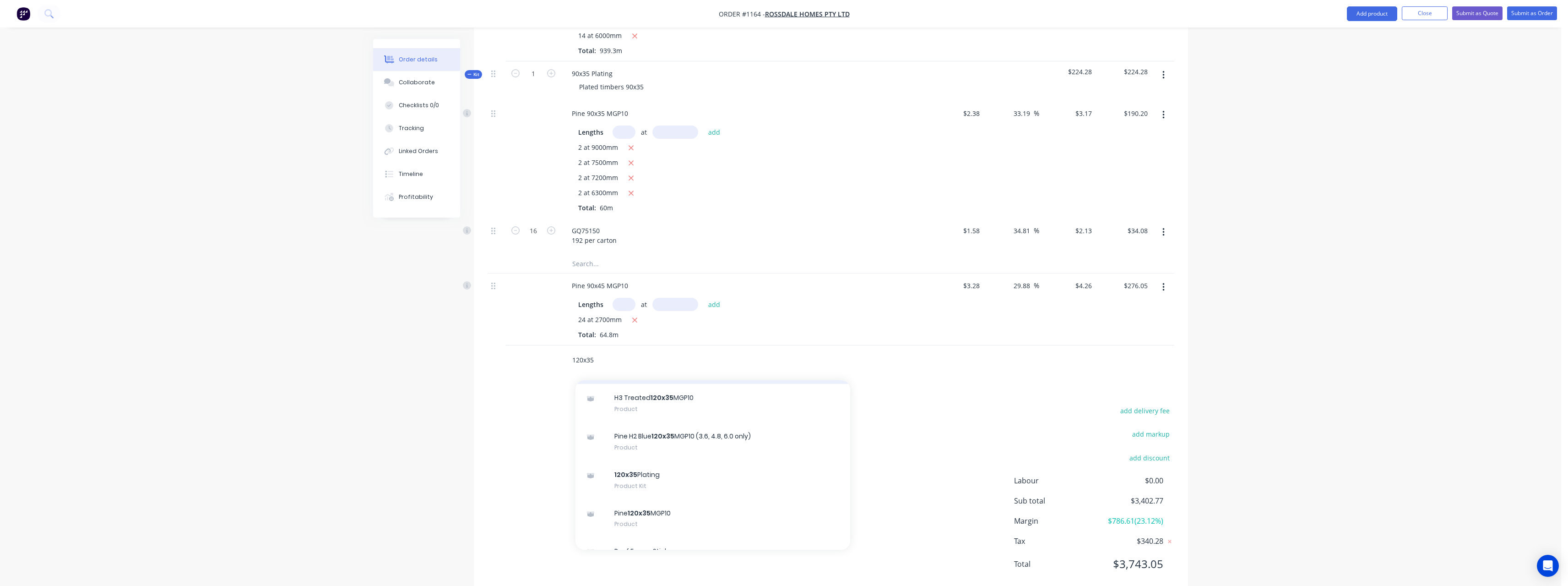
scroll to position [366, 0]
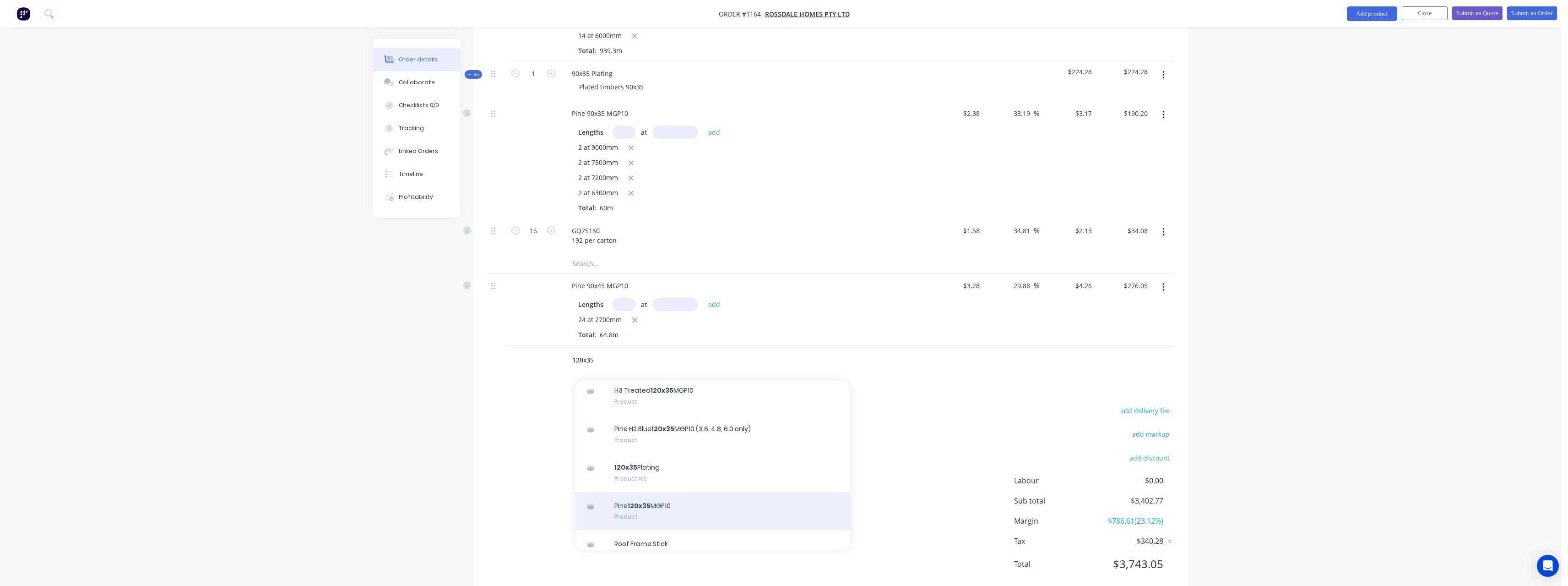
click at [671, 492] on div "Pine 120x35 MGP10 Product" at bounding box center [712, 511] width 274 height 39
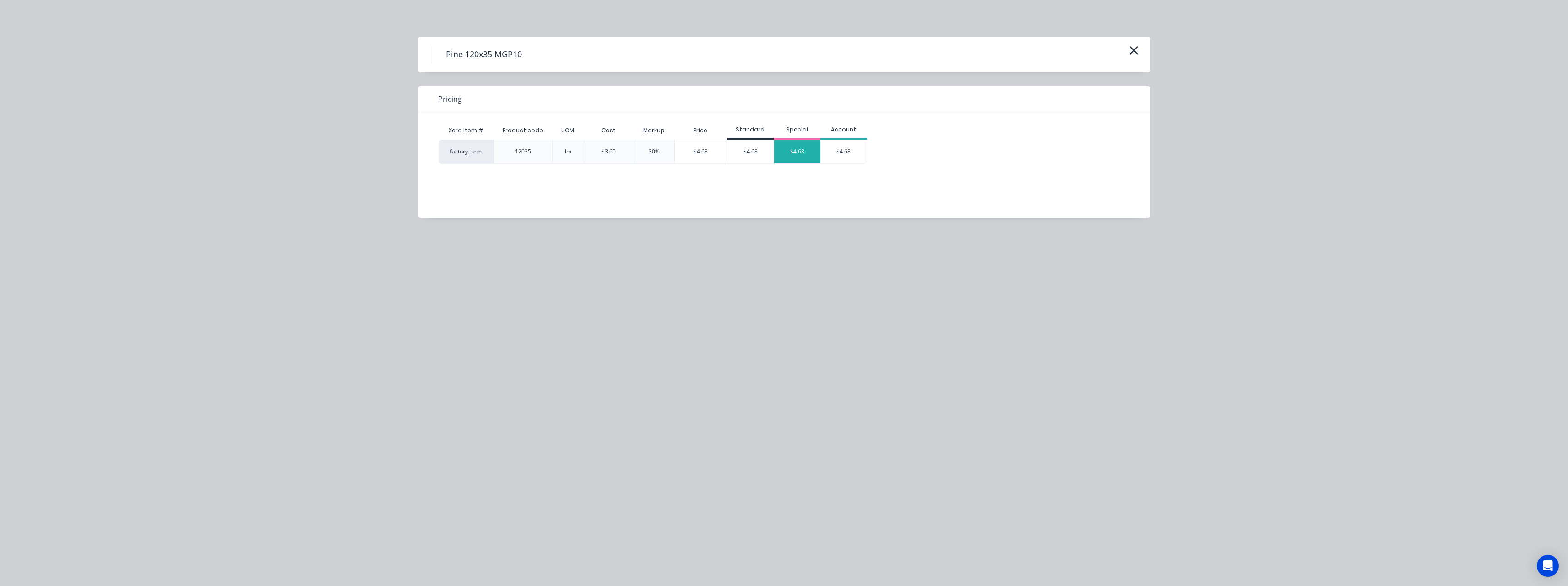
click at [793, 161] on div "$4.68" at bounding box center [797, 151] width 46 height 23
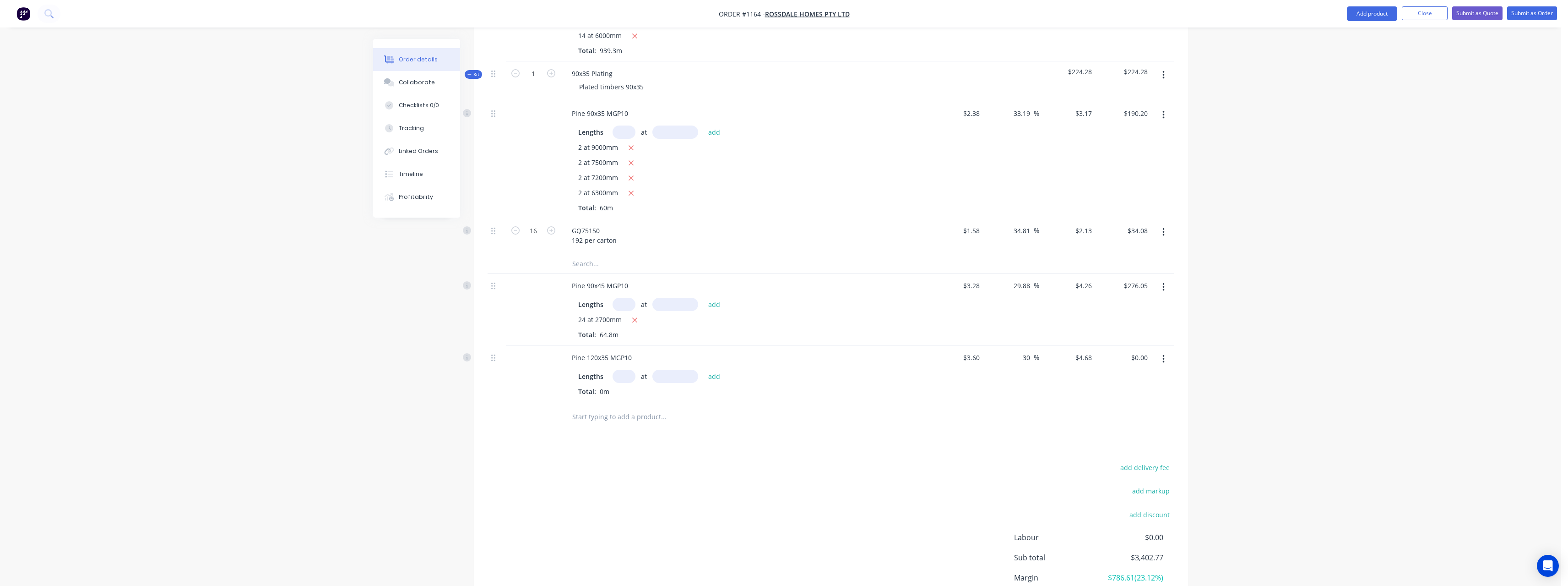
click at [629, 369] on input "text" at bounding box center [624, 376] width 23 height 13
click at [704, 369] on button "add" at bounding box center [714, 376] width 21 height 12
click at [626, 423] on input "text" at bounding box center [663, 432] width 183 height 18
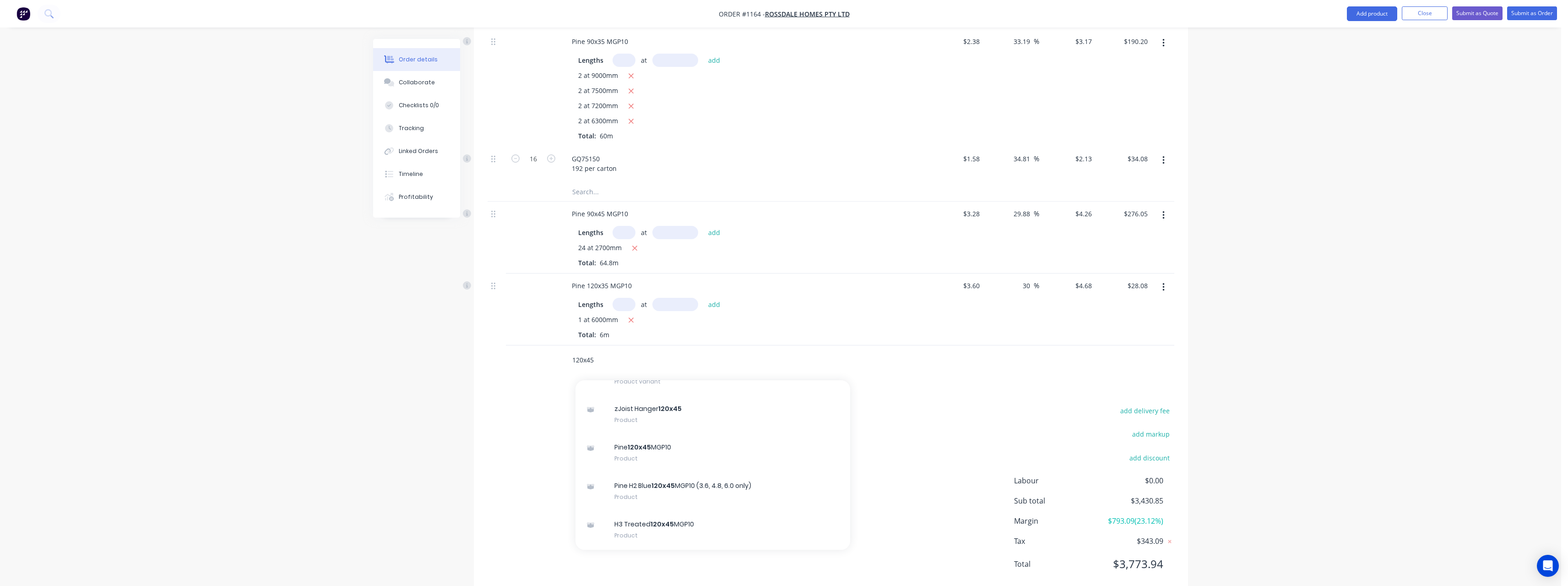
scroll to position [321, 0]
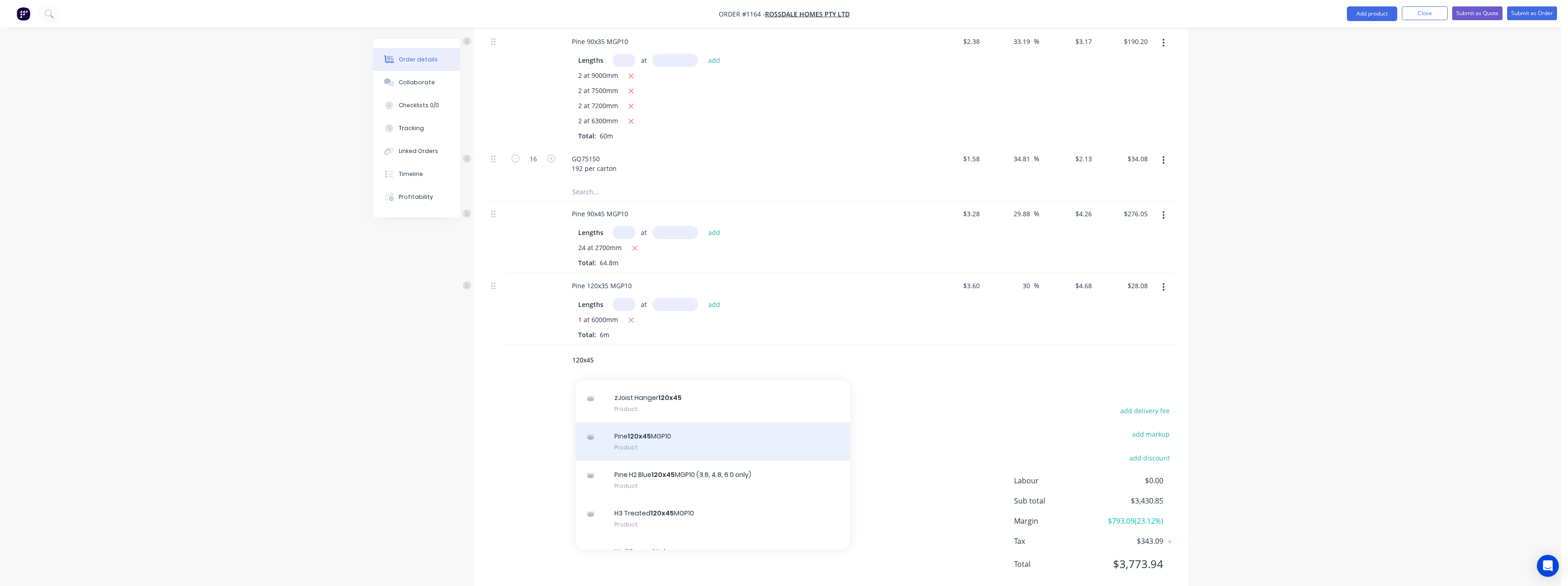
click at [746, 422] on div "Pine 120x45 MGP10 Product" at bounding box center [712, 441] width 274 height 39
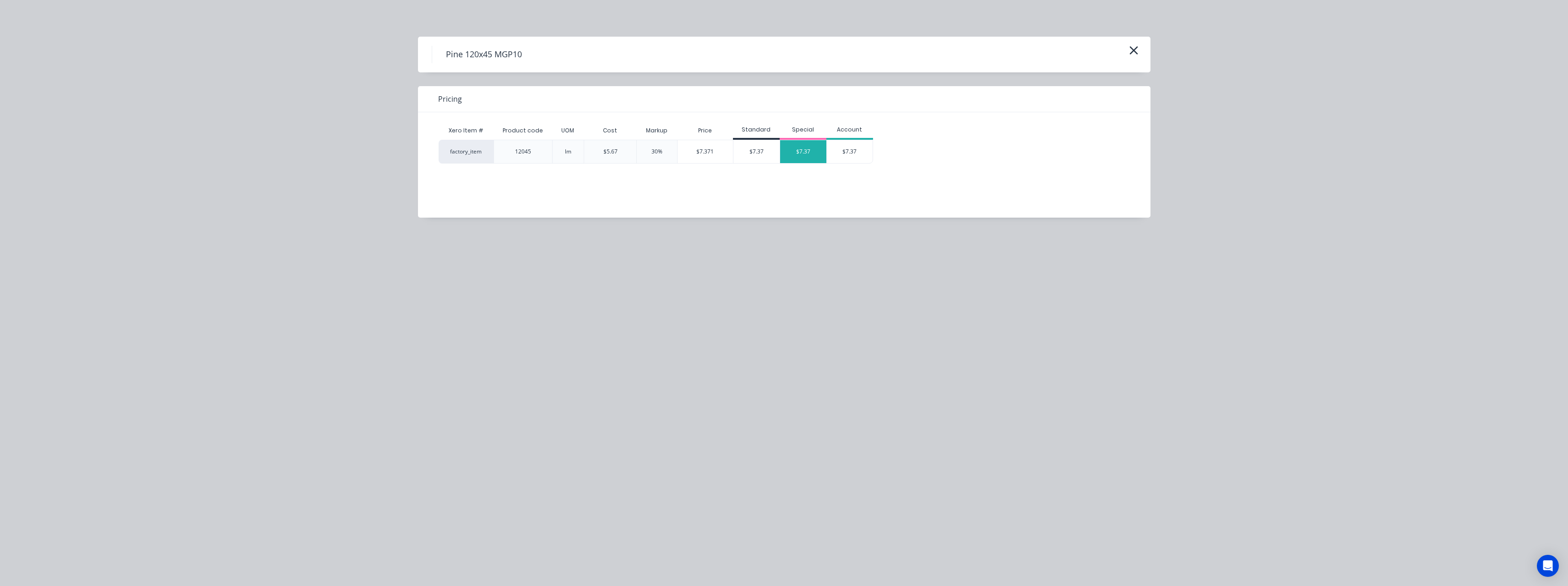
click at [793, 154] on div "$7.37" at bounding box center [803, 151] width 46 height 23
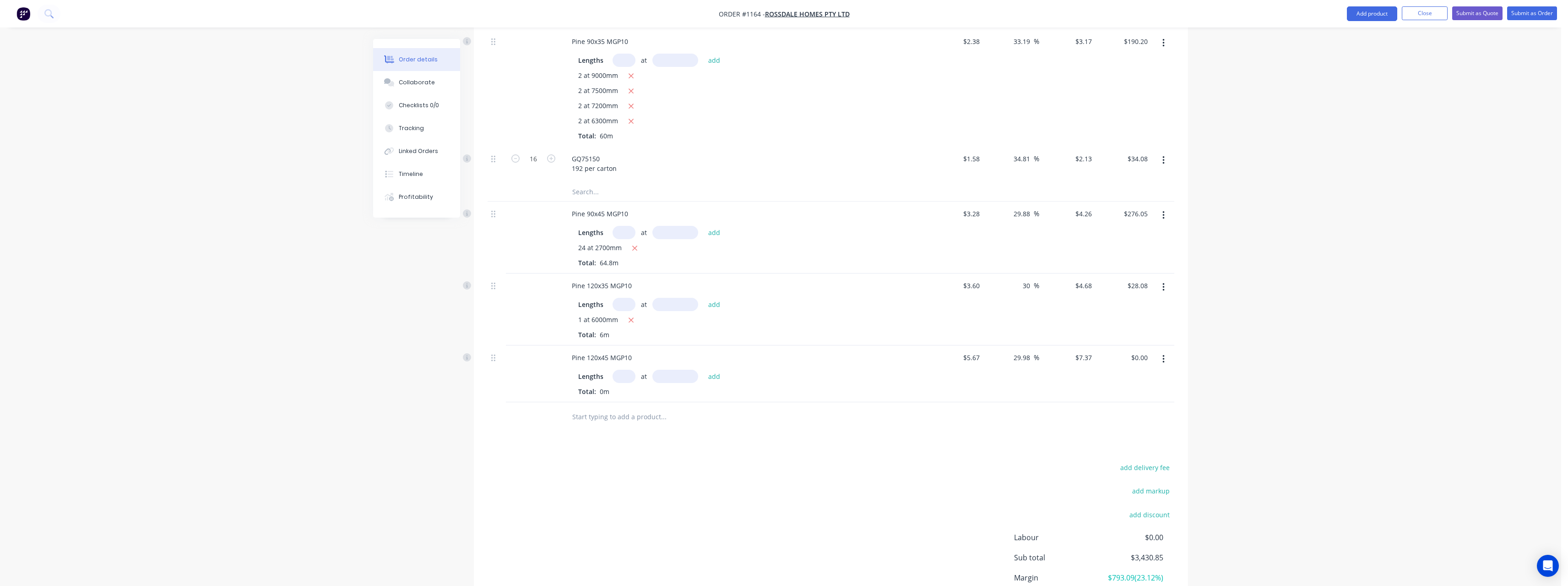
click at [626, 369] on input "text" at bounding box center [624, 376] width 23 height 13
click at [704, 369] on button "add" at bounding box center [714, 376] width 21 height 12
click at [607, 423] on input "text" at bounding box center [663, 432] width 183 height 18
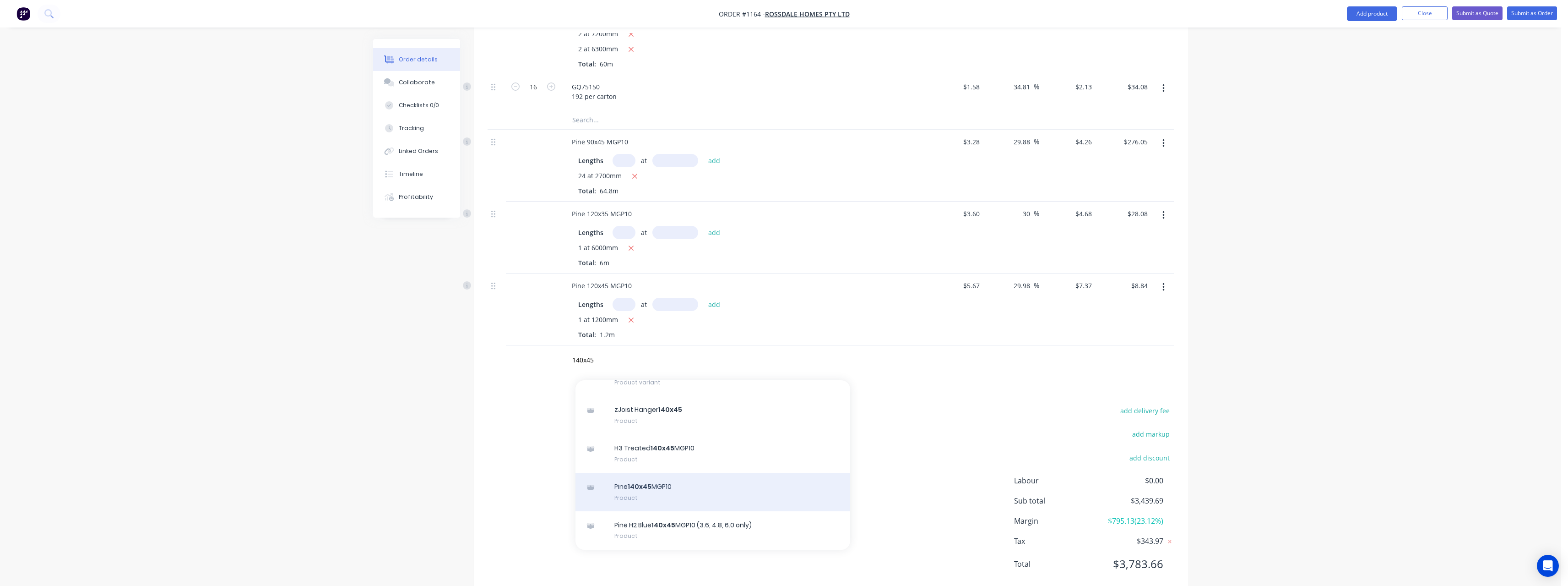
click at [690, 473] on div "Pine 140x45 MGP10 Product" at bounding box center [712, 492] width 274 height 39
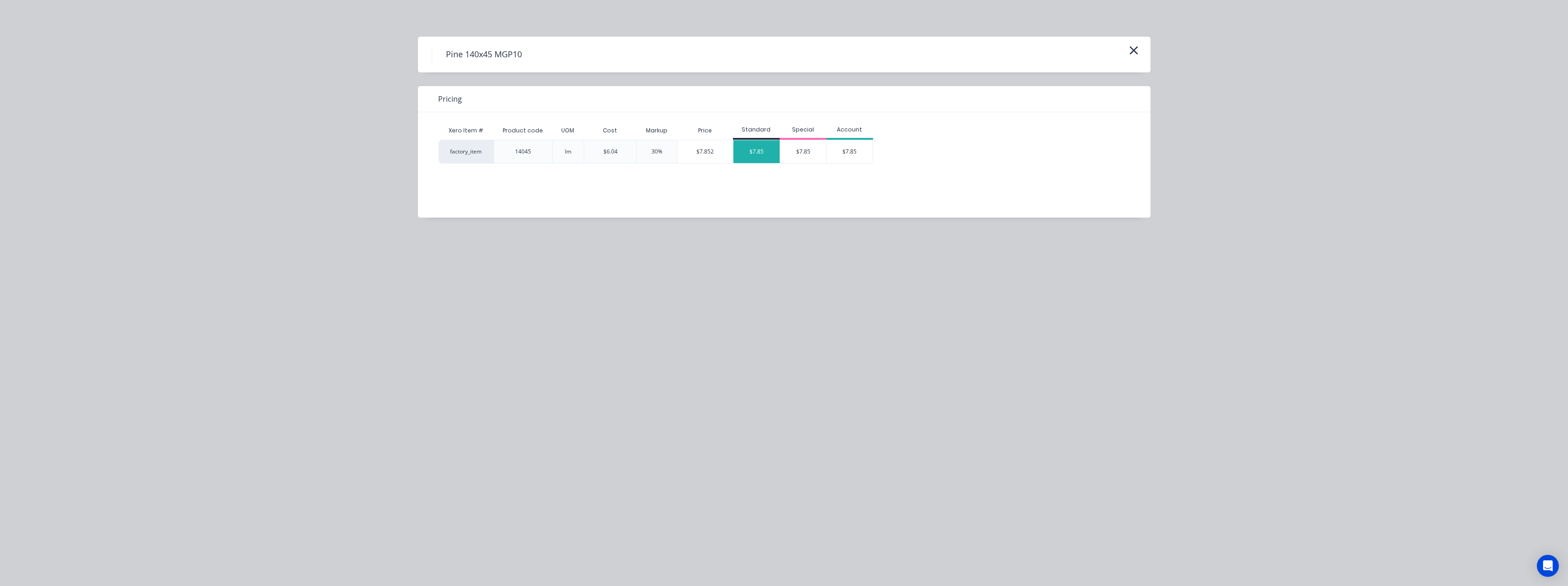
click at [764, 150] on div "$7.85" at bounding box center [757, 151] width 46 height 23
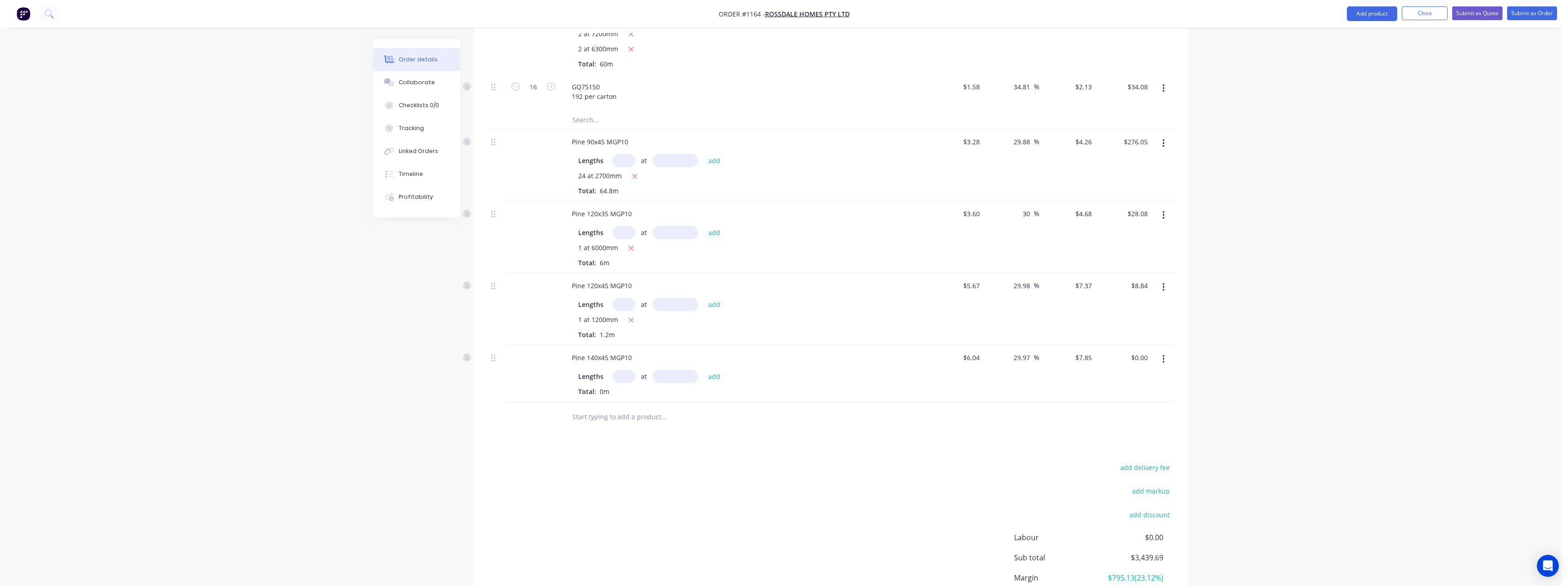
click at [628, 369] on input "text" at bounding box center [624, 376] width 23 height 13
click at [704, 369] on button "add" at bounding box center [714, 376] width 21 height 12
click at [595, 438] on input "text" at bounding box center [663, 447] width 183 height 18
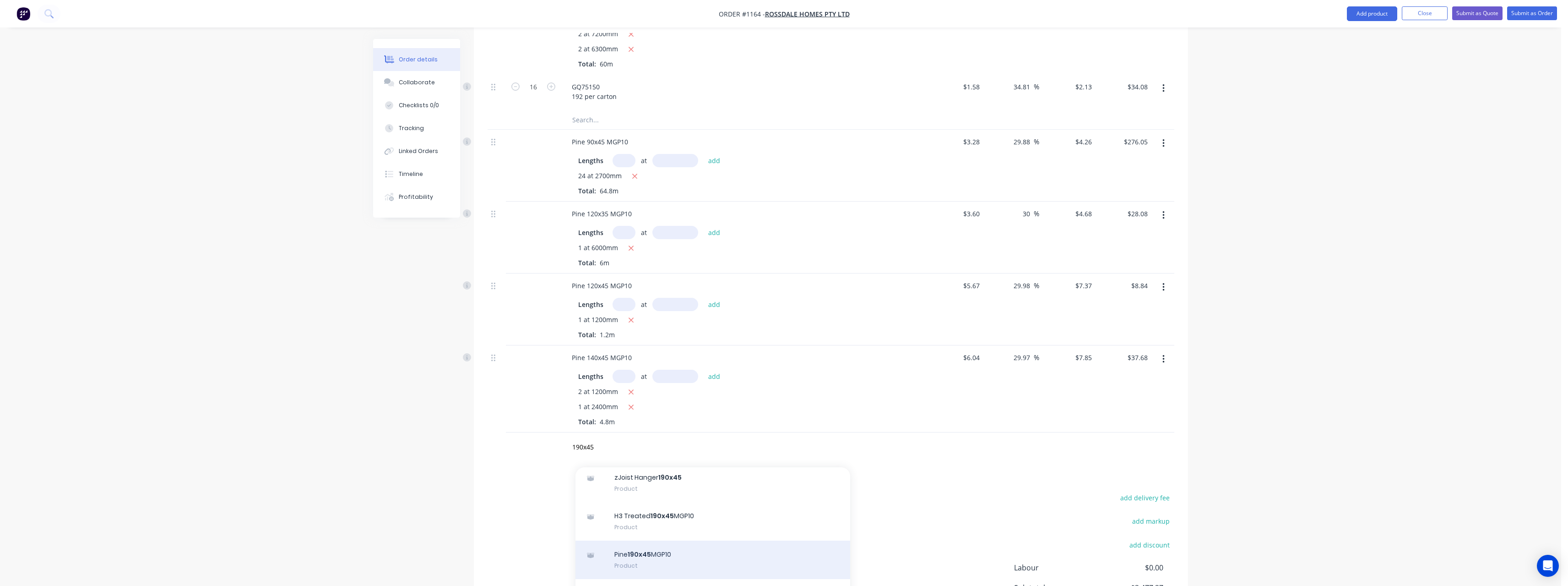
click at [690, 541] on div "Pine 190x45 MGP10 Product" at bounding box center [712, 560] width 274 height 39
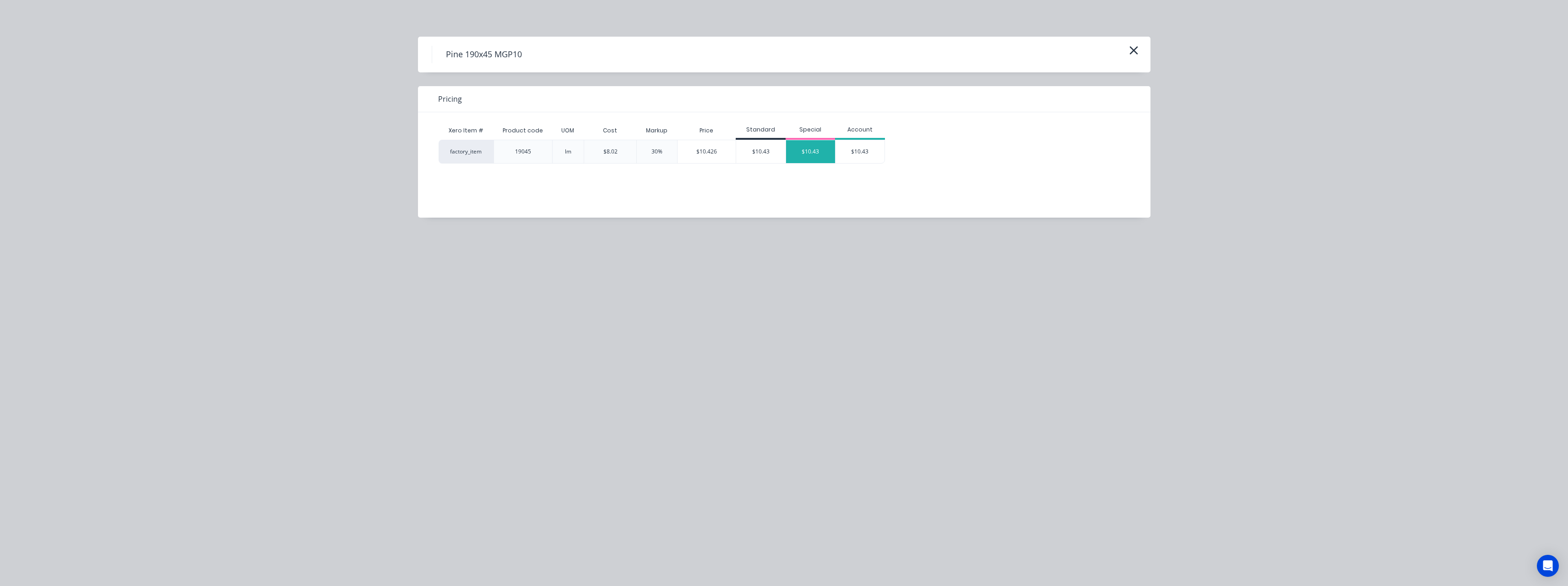
click at [803, 149] on div "$10.43" at bounding box center [811, 151] width 50 height 23
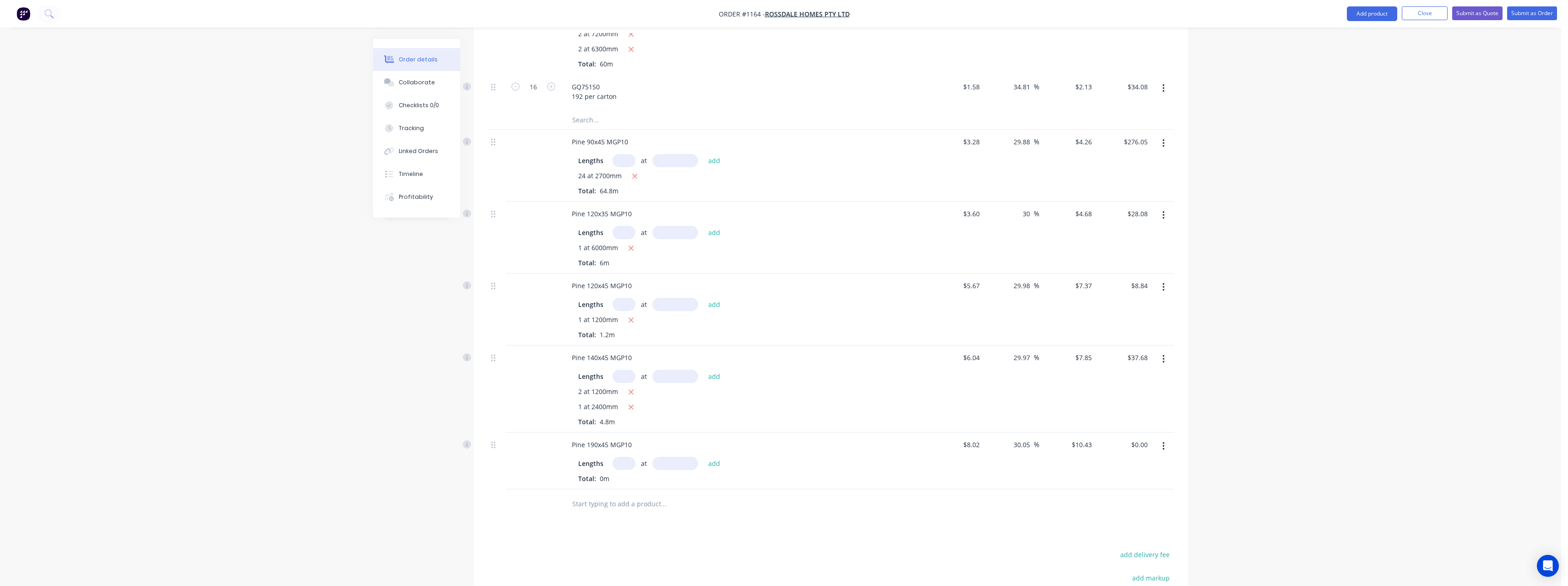
click at [624, 457] on input "text" at bounding box center [624, 464] width 23 height 13
click at [704, 457] on button "add" at bounding box center [714, 463] width 21 height 12
click at [597, 510] on input "text" at bounding box center [663, 519] width 183 height 18
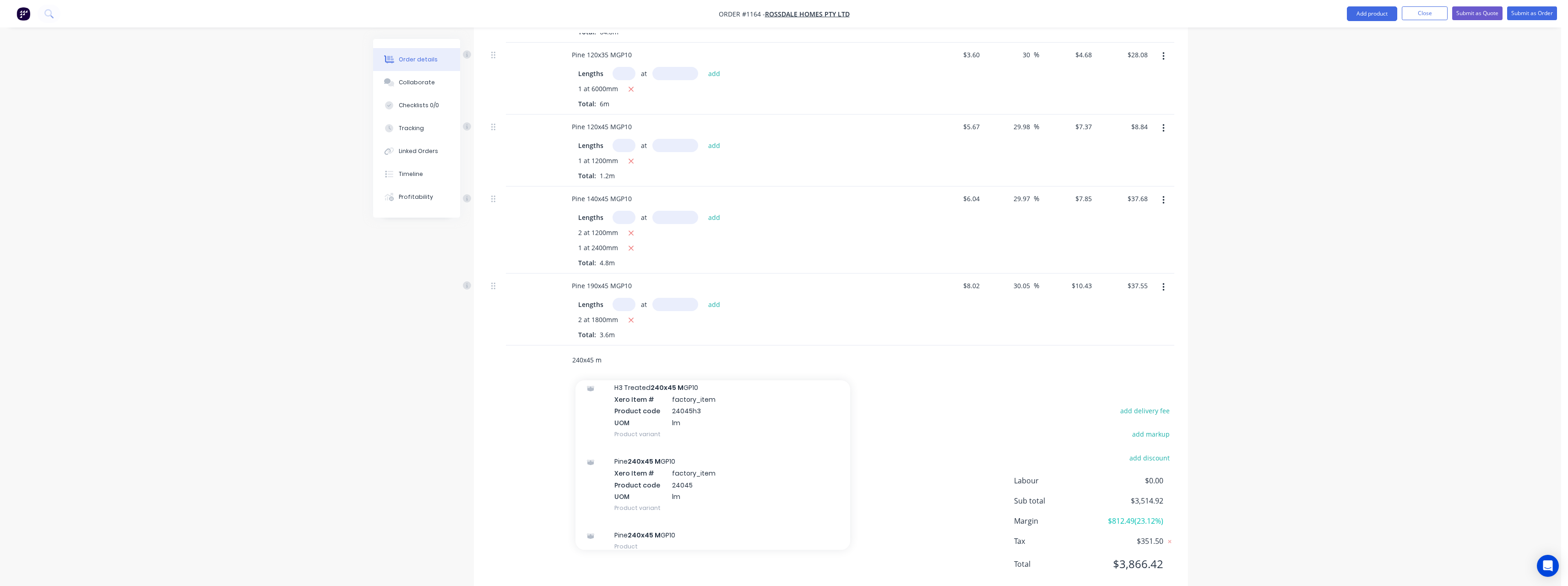
scroll to position [138, 0]
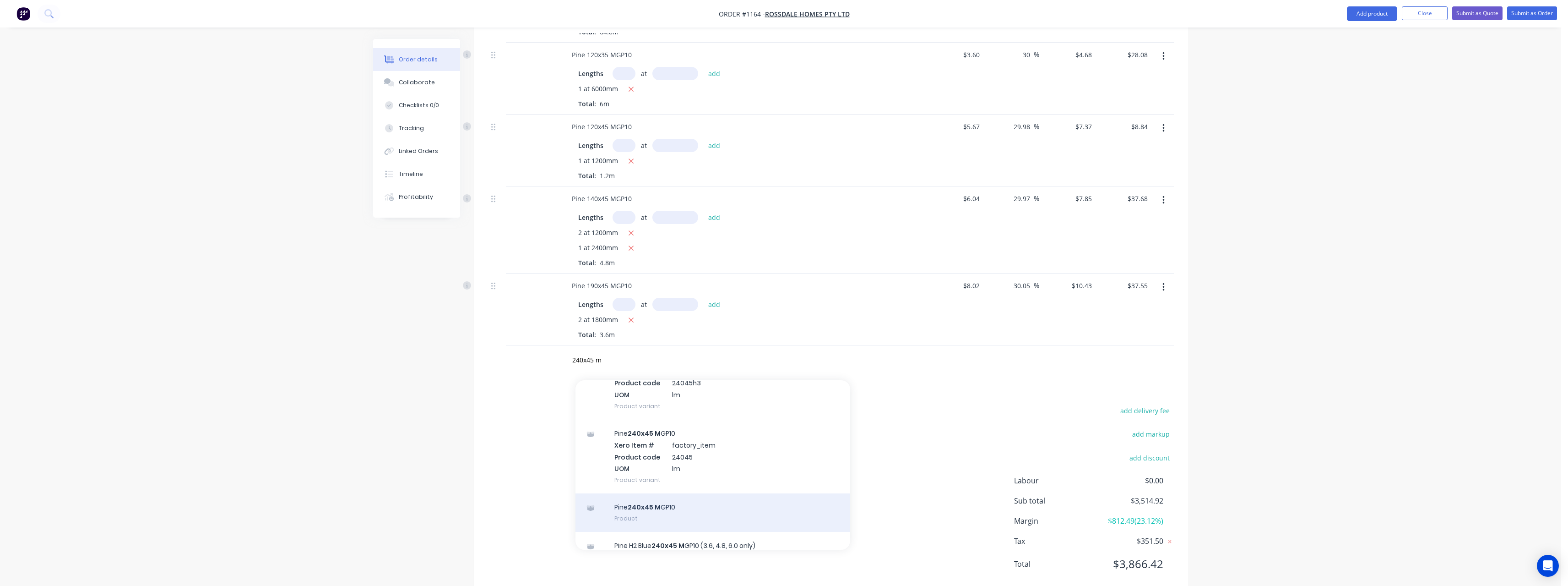
click at [693, 493] on div "Pine 240x45 M GP10 Product" at bounding box center [712, 512] width 274 height 39
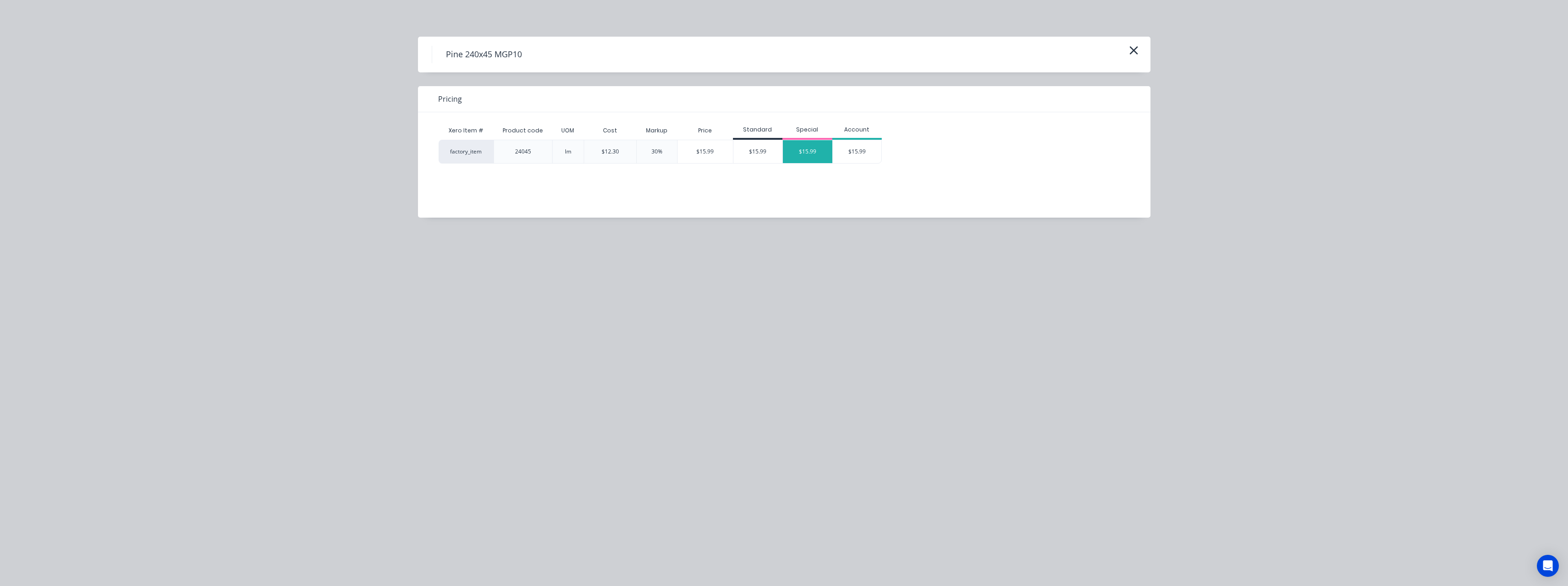
click at [815, 154] on div "$15.99" at bounding box center [808, 151] width 50 height 23
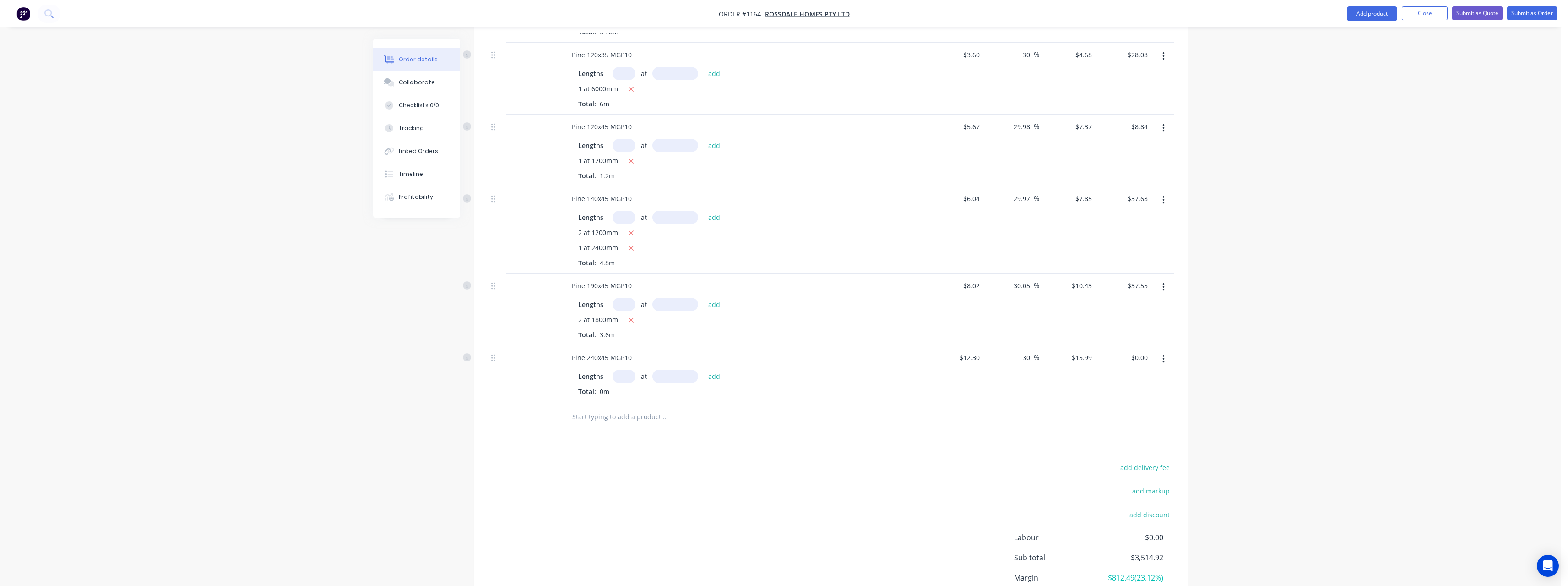
click at [624, 369] on input "text" at bounding box center [624, 376] width 23 height 13
click at [704, 369] on button "add" at bounding box center [714, 376] width 21 height 12
click at [614, 438] on input "text" at bounding box center [663, 447] width 183 height 18
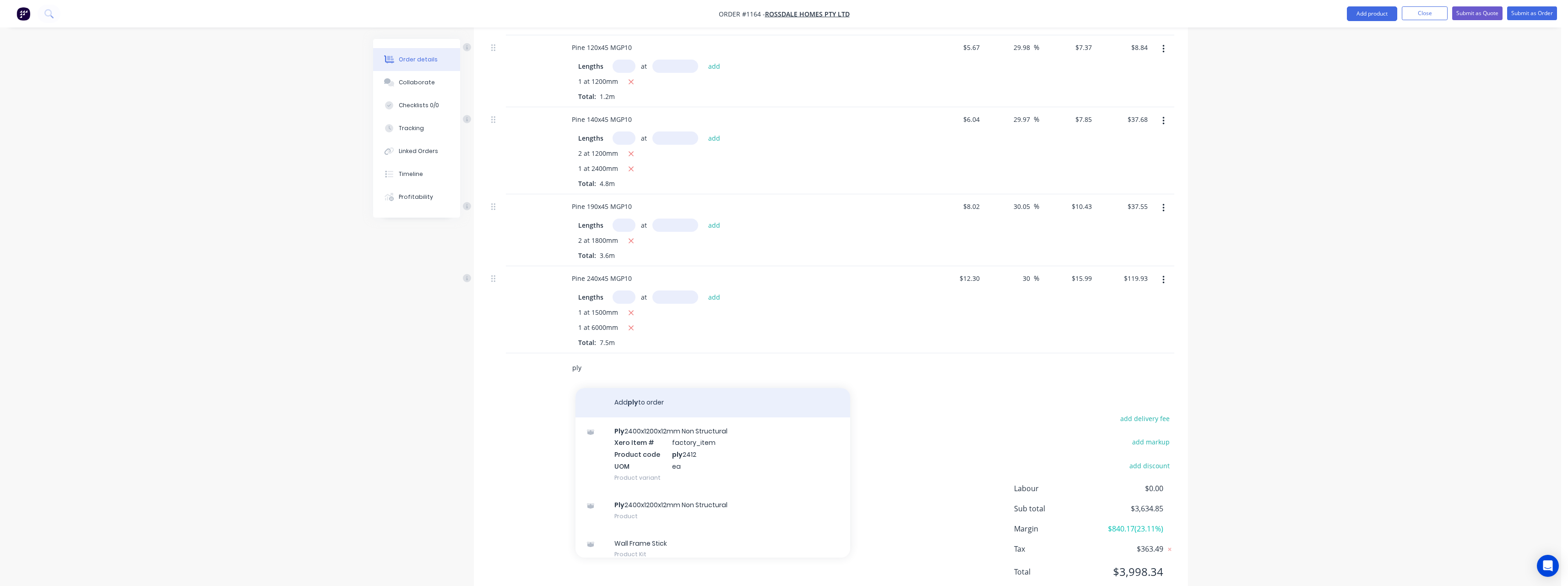
scroll to position [812, 0]
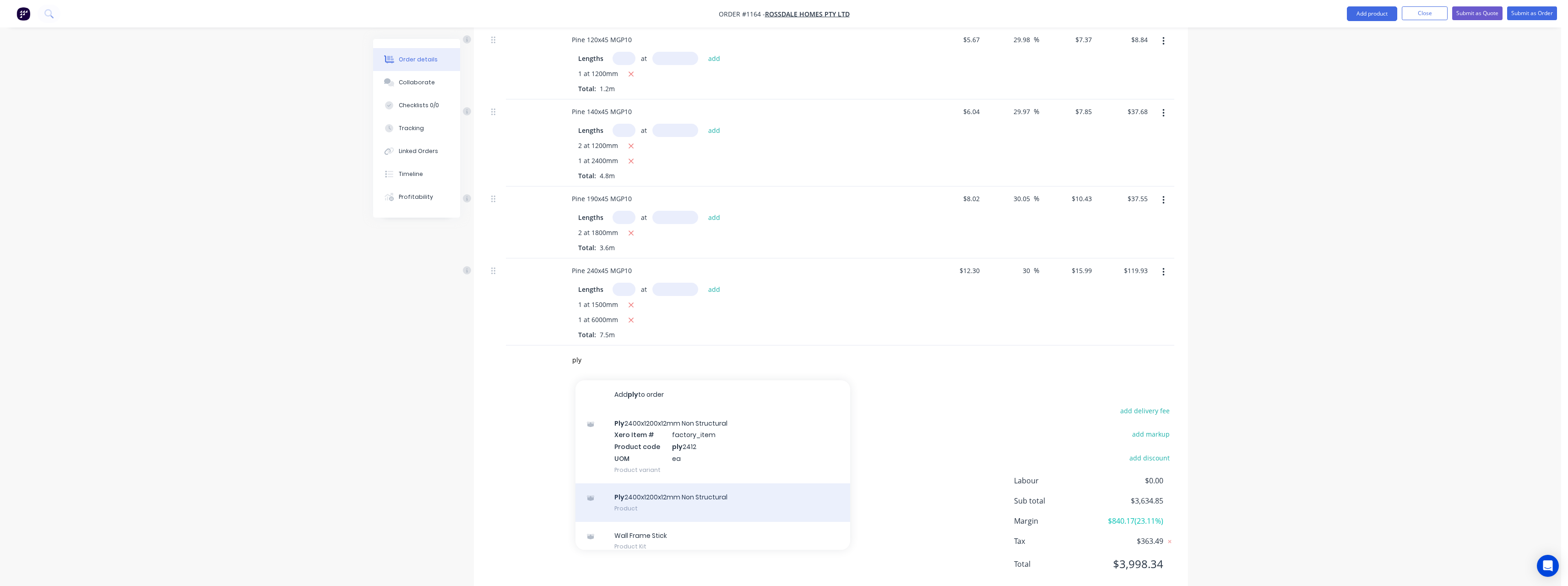
click at [751, 483] on div "Ply 2400x1200x12mm Non Structural Product" at bounding box center [712, 502] width 274 height 39
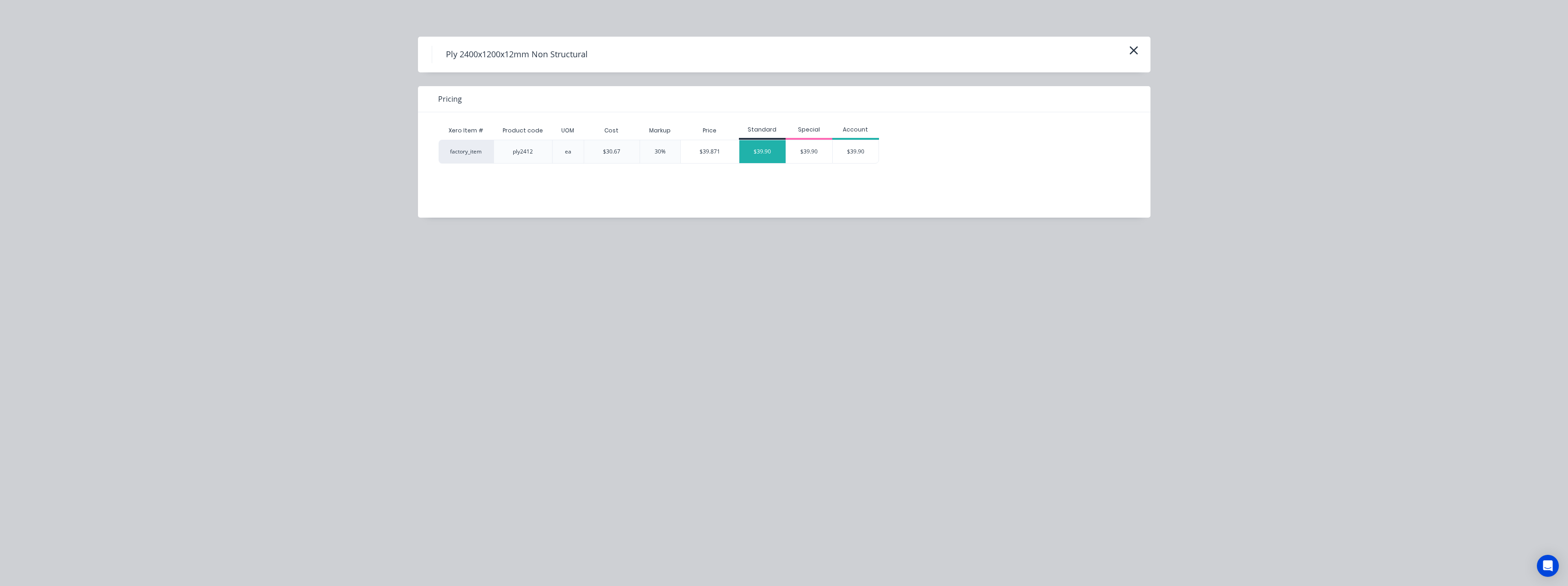
click at [765, 153] on div "$39.90" at bounding box center [762, 151] width 46 height 23
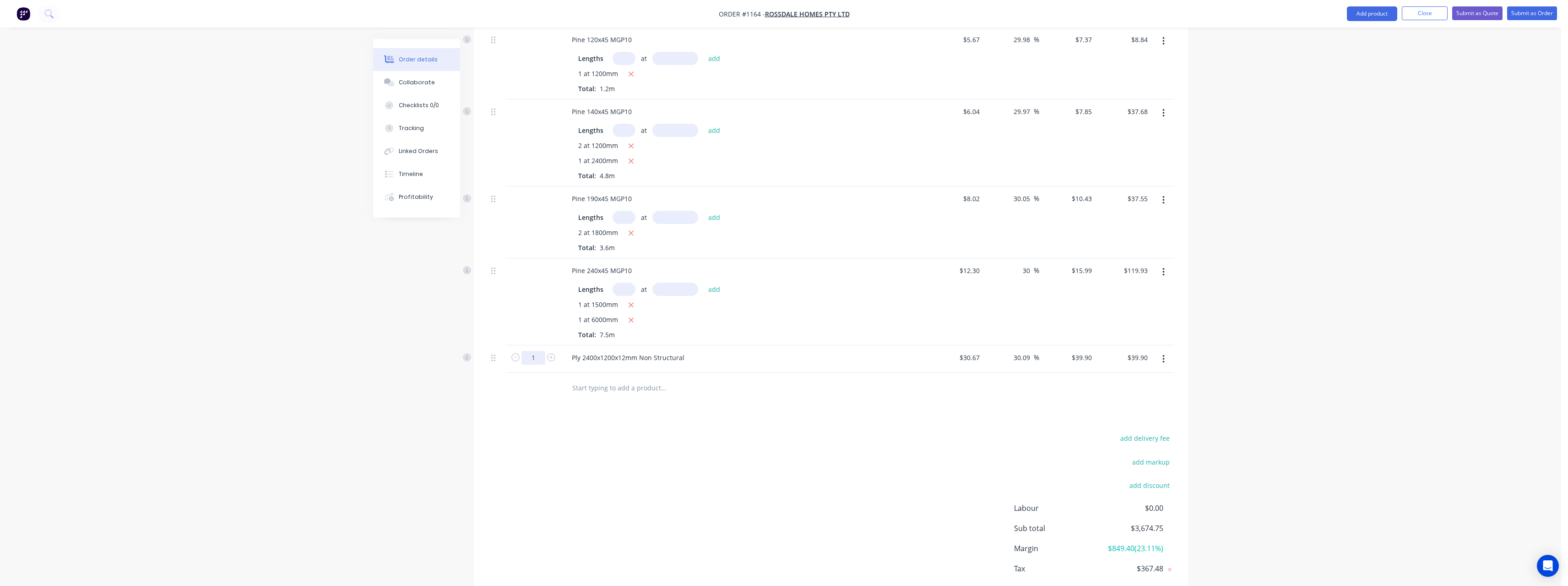
click at [540, 351] on input "1" at bounding box center [533, 358] width 24 height 13
click at [627, 379] on input "text" at bounding box center [663, 388] width 183 height 18
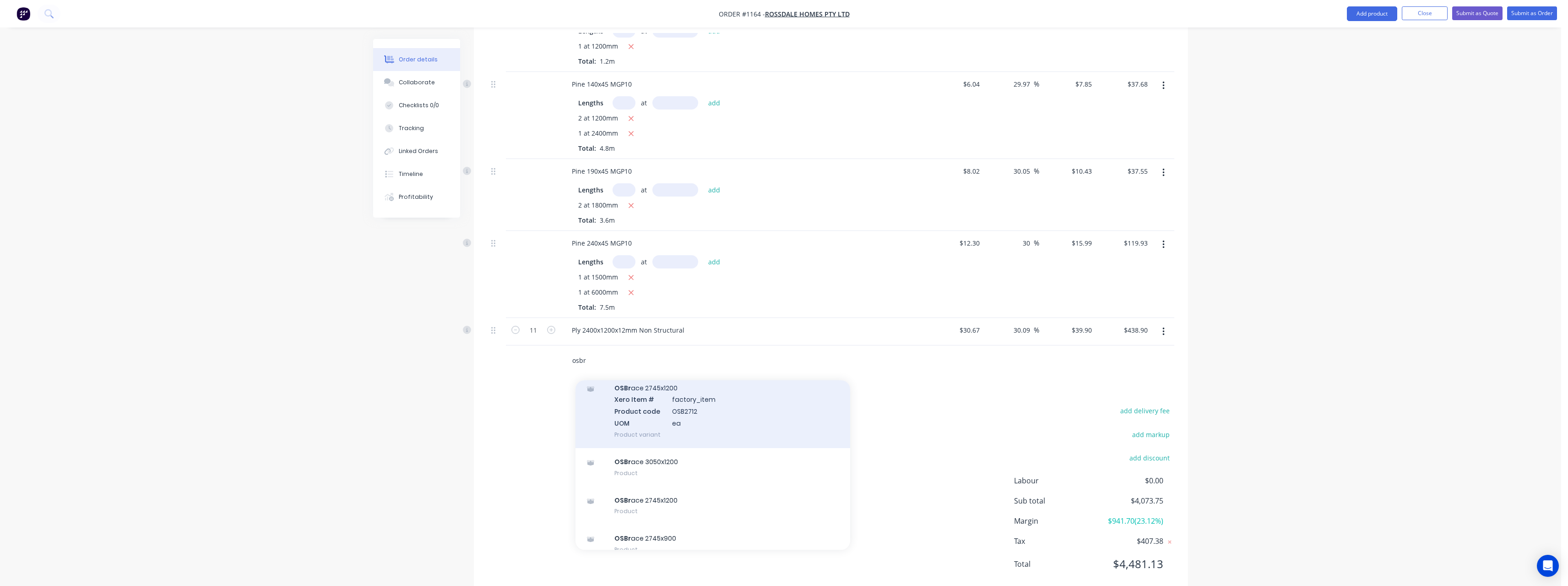
scroll to position [229, 0]
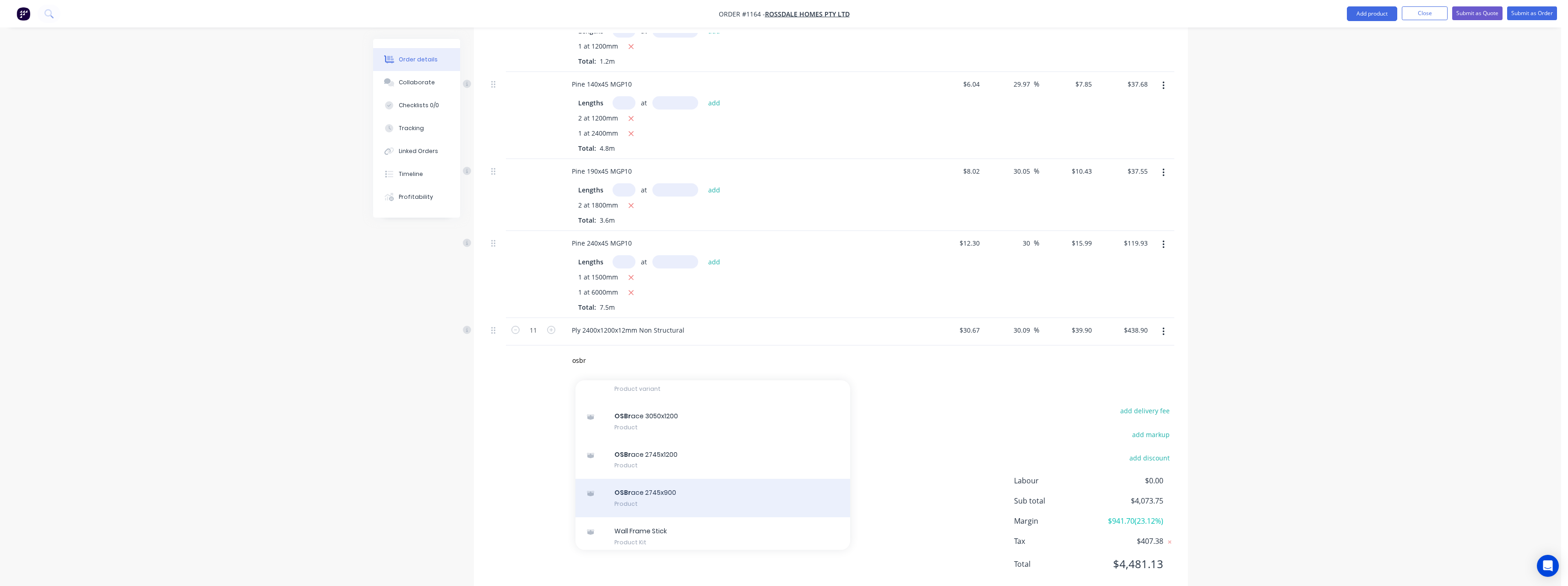
click at [694, 479] on div "OSBr ace 2745x900 Product" at bounding box center [712, 498] width 274 height 39
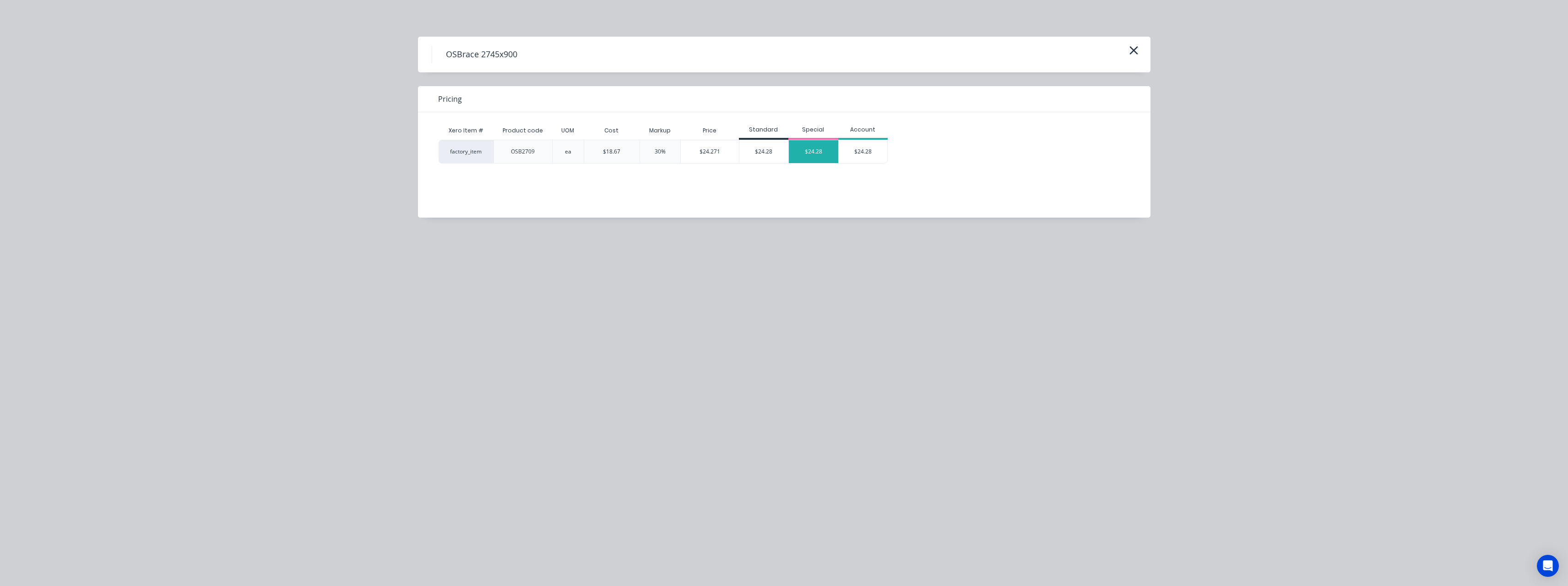
click at [804, 153] on div "$24.28" at bounding box center [813, 151] width 50 height 23
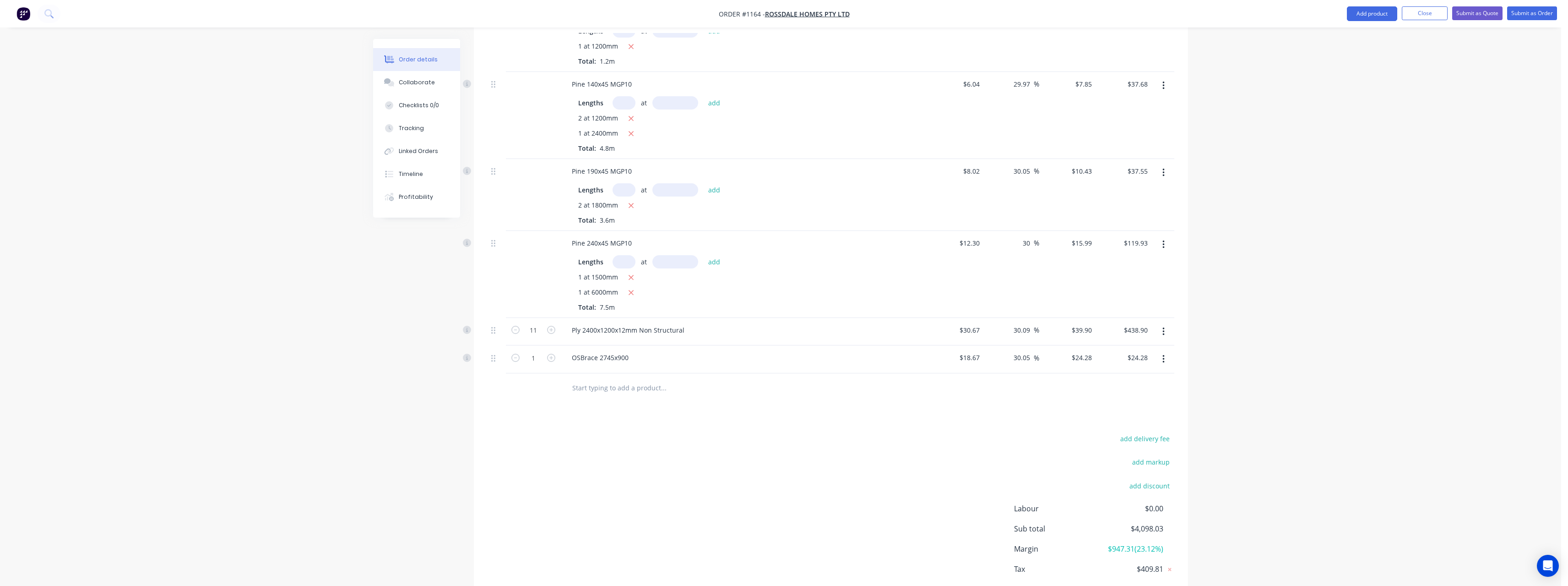
click at [622, 379] on input "text" at bounding box center [663, 388] width 183 height 18
click at [693, 468] on div "OSBr ace 2745x1200 Product" at bounding box center [712, 487] width 274 height 39
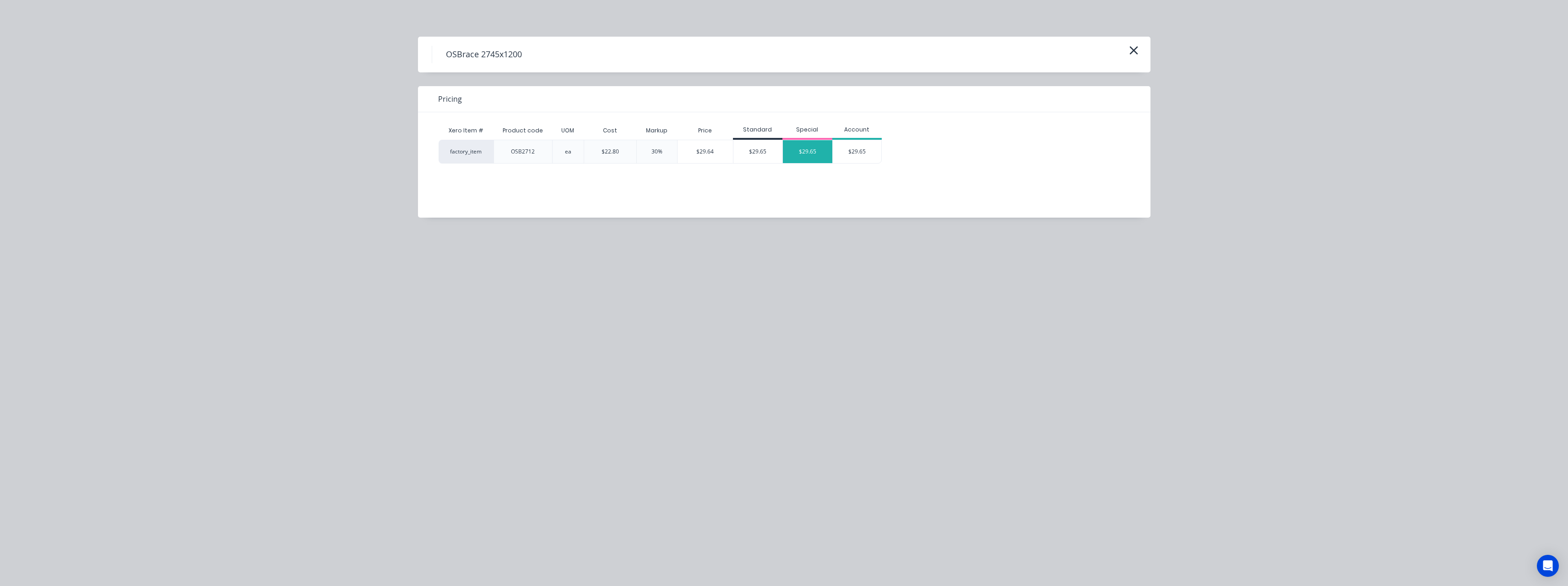
click at [798, 155] on div "$29.65" at bounding box center [808, 151] width 50 height 23
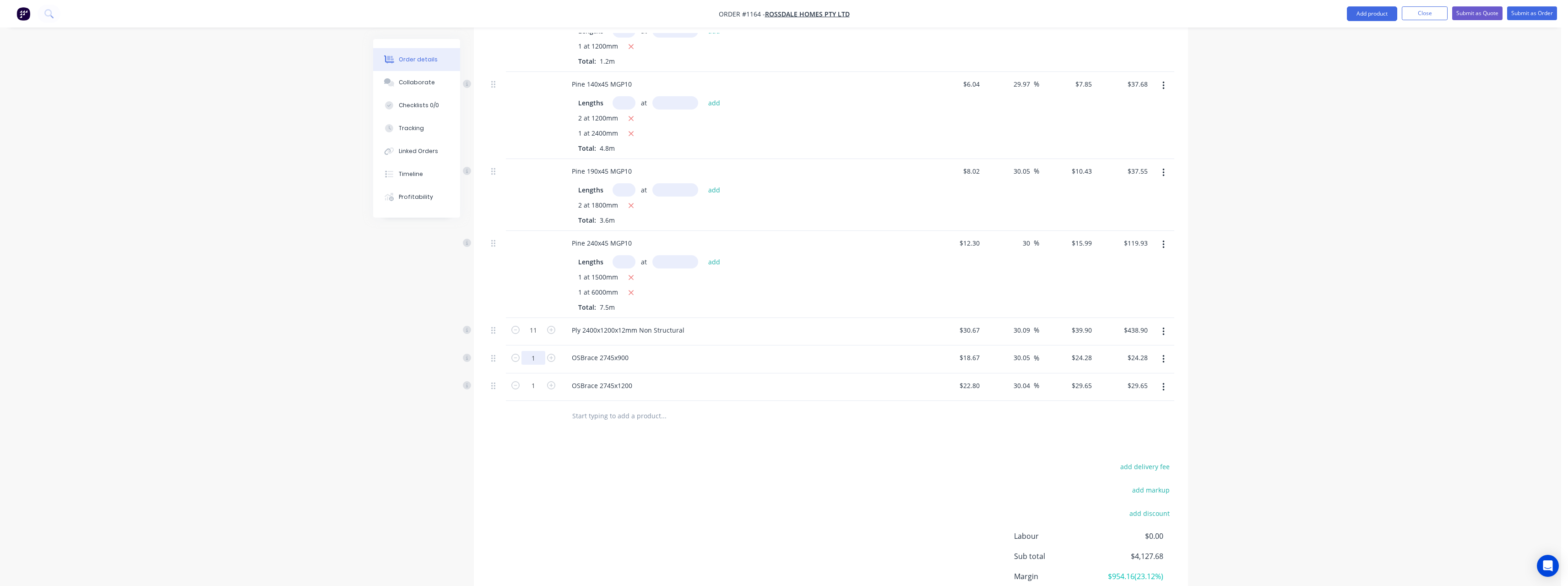
click at [535, 351] on input "1" at bounding box center [533, 358] width 24 height 13
click at [645, 379] on div "OSBrace 2745x1200" at bounding box center [743, 385] width 359 height 13
click at [542, 379] on input "1" at bounding box center [533, 385] width 24 height 13
click at [630, 406] on input "text" at bounding box center [663, 415] width 183 height 18
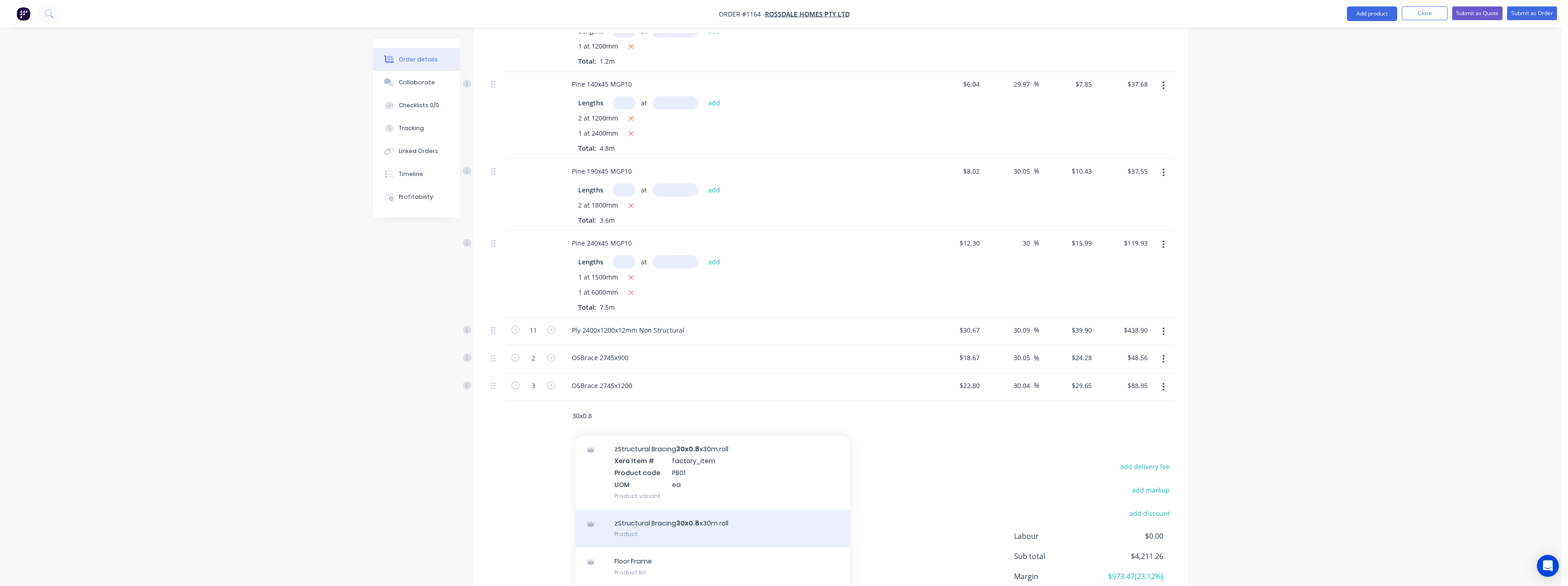
scroll to position [46, 0]
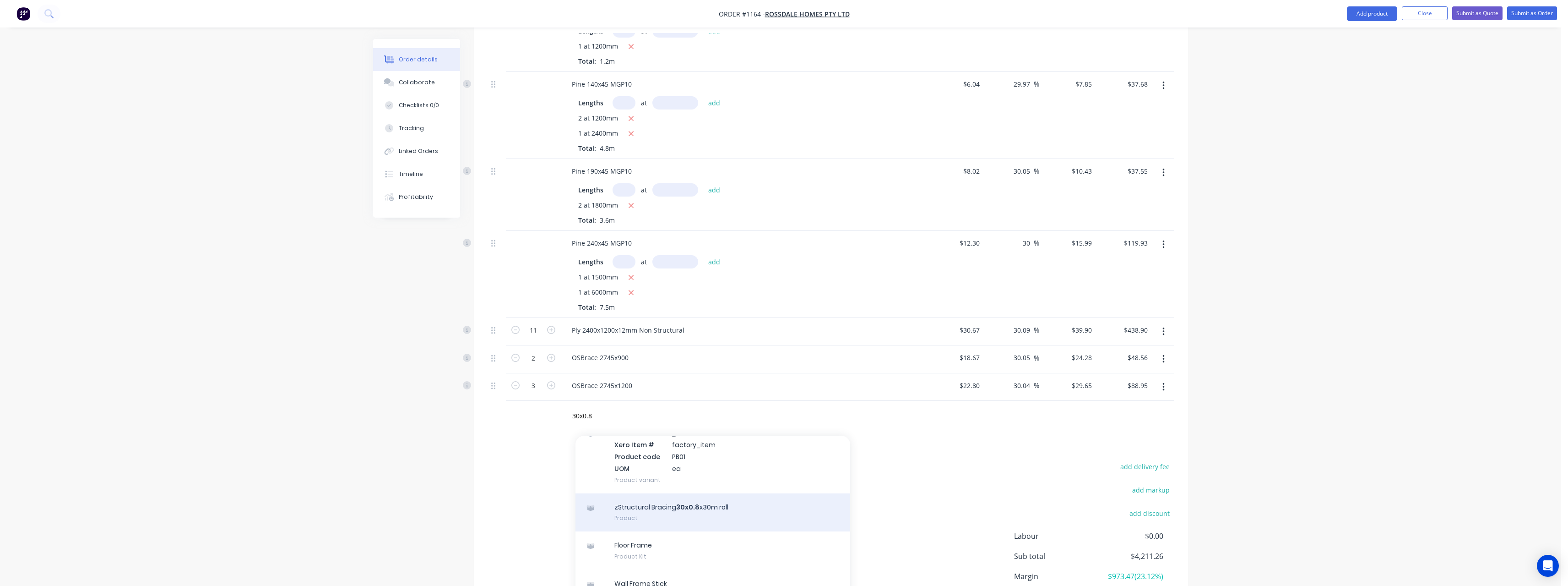
click at [697, 493] on div "zStructural Bracing 30x0.8 x30m roll Product" at bounding box center [712, 512] width 274 height 39
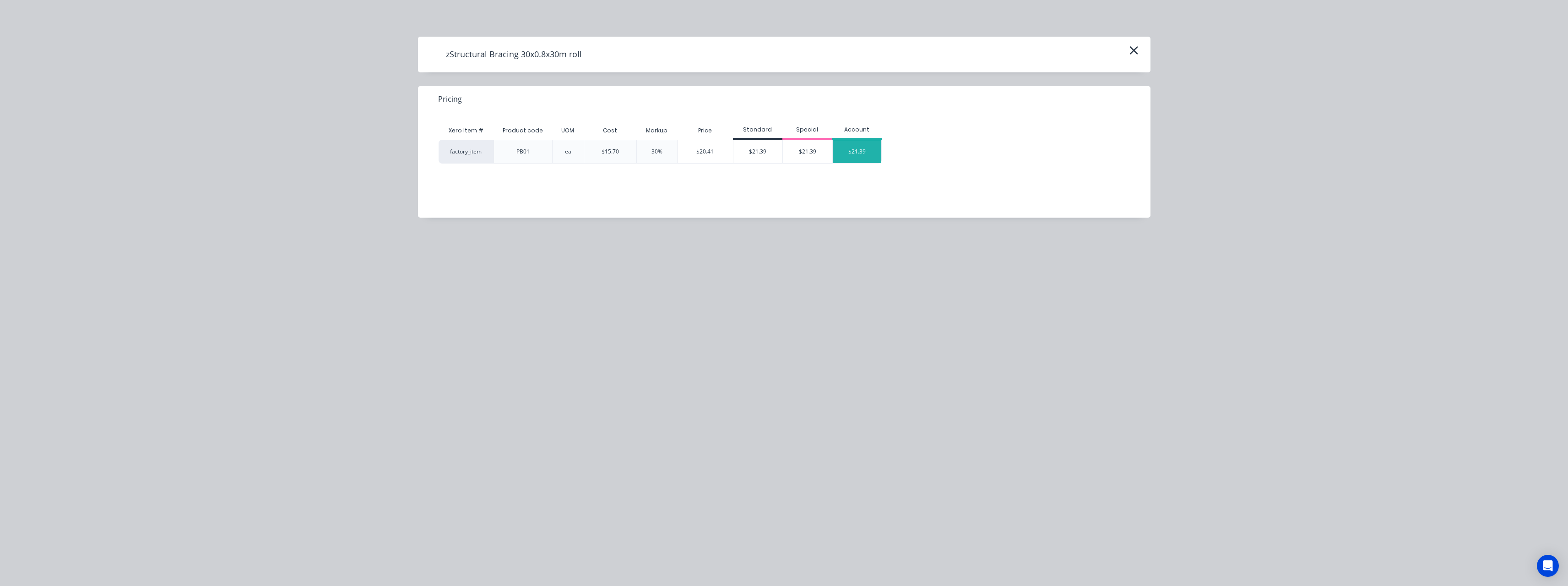
click at [833, 154] on div "$21.39" at bounding box center [857, 151] width 49 height 23
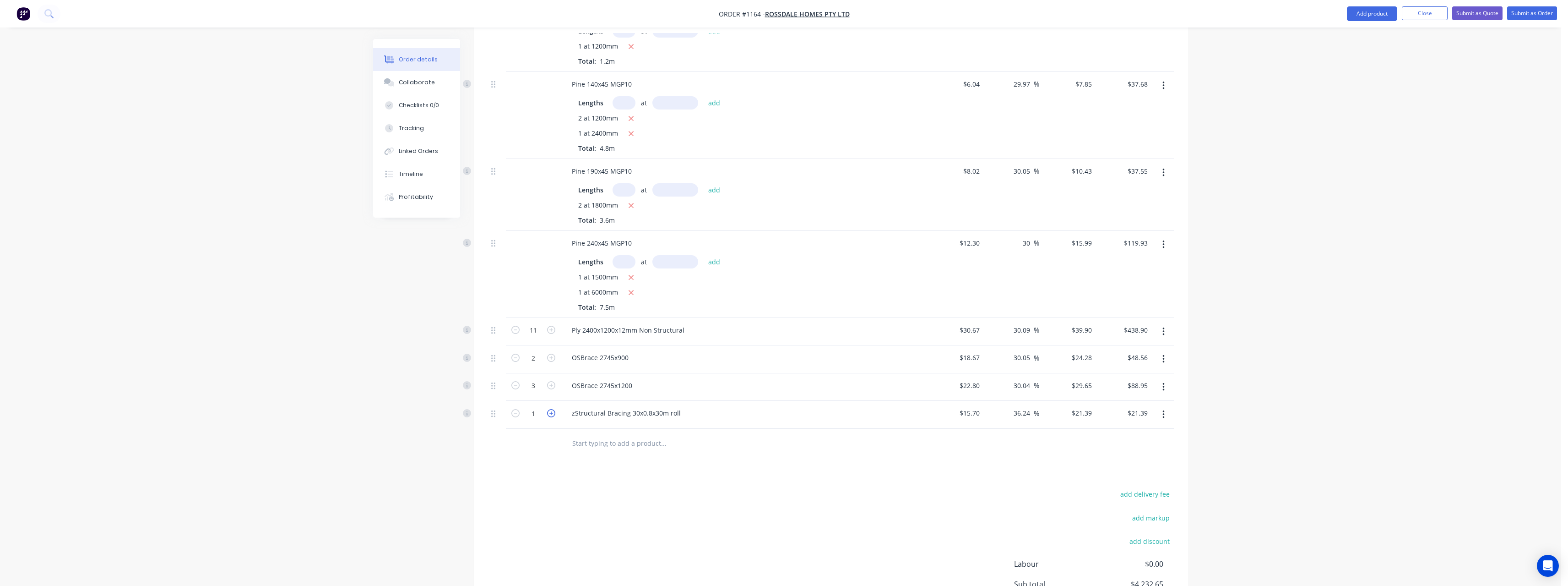
click at [553, 409] on icon "button" at bounding box center [551, 413] width 8 height 8
click at [597, 434] on input "text" at bounding box center [663, 443] width 183 height 18
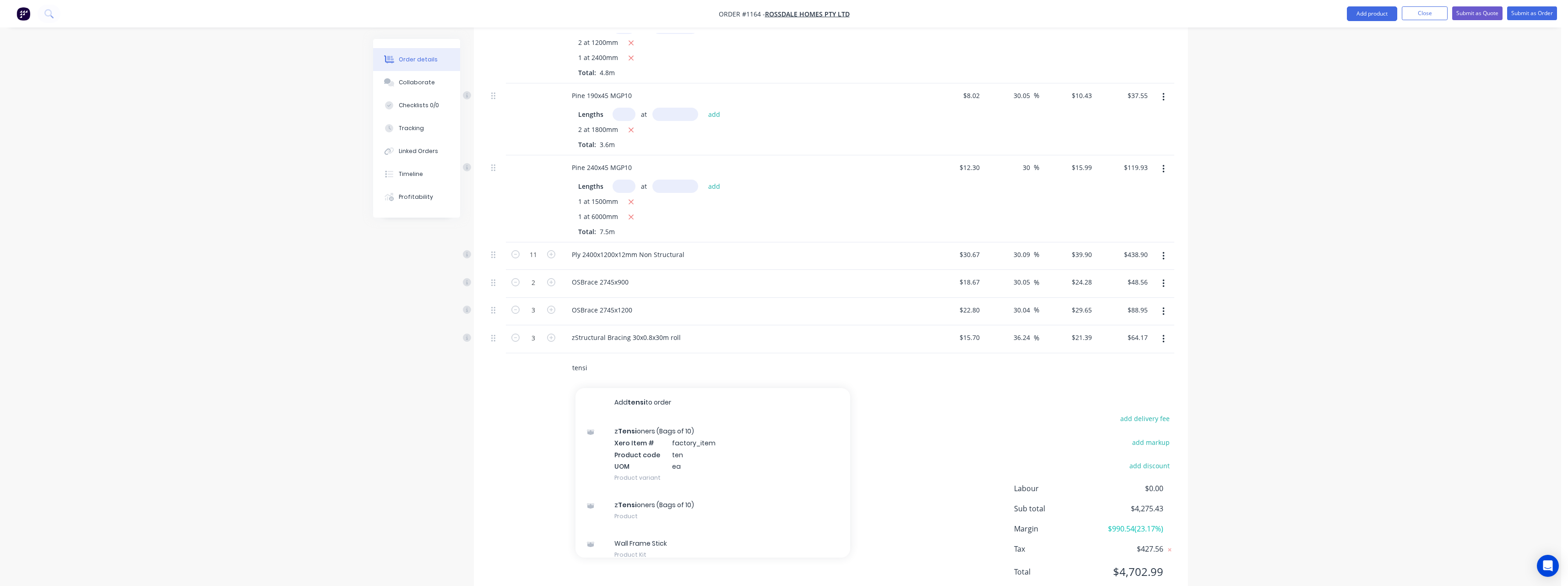
scroll to position [922, 0]
click at [713, 483] on div "z Tensi oners (Bags of 10) Product" at bounding box center [712, 502] width 274 height 39
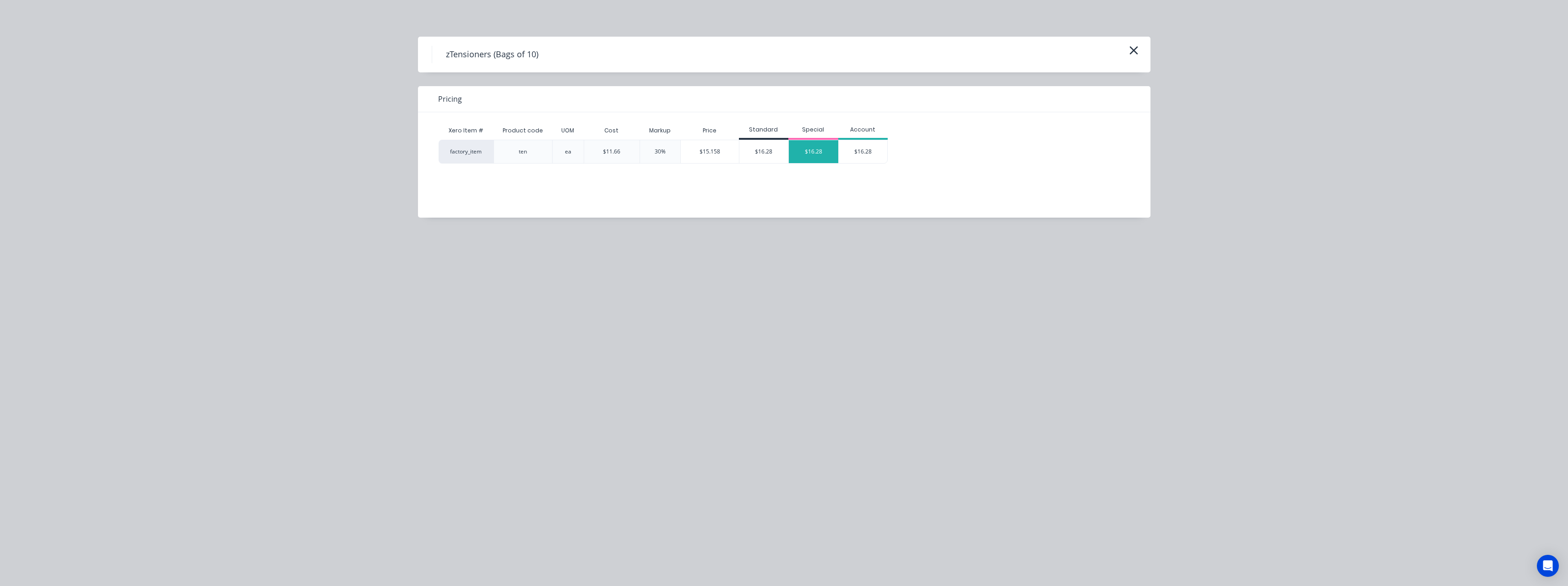
click at [809, 150] on div "$16.28" at bounding box center [813, 151] width 50 height 23
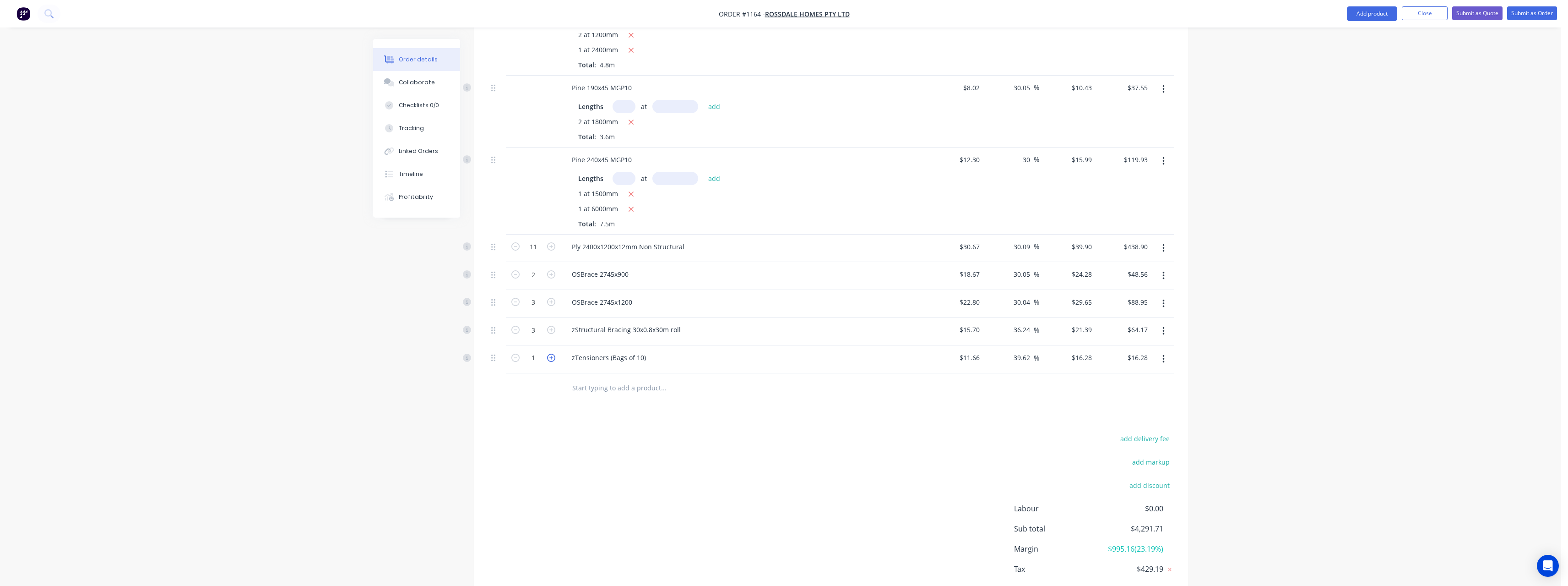
click at [553, 354] on icon "button" at bounding box center [551, 357] width 8 height 8
click at [586, 379] on input "text" at bounding box center [663, 388] width 183 height 18
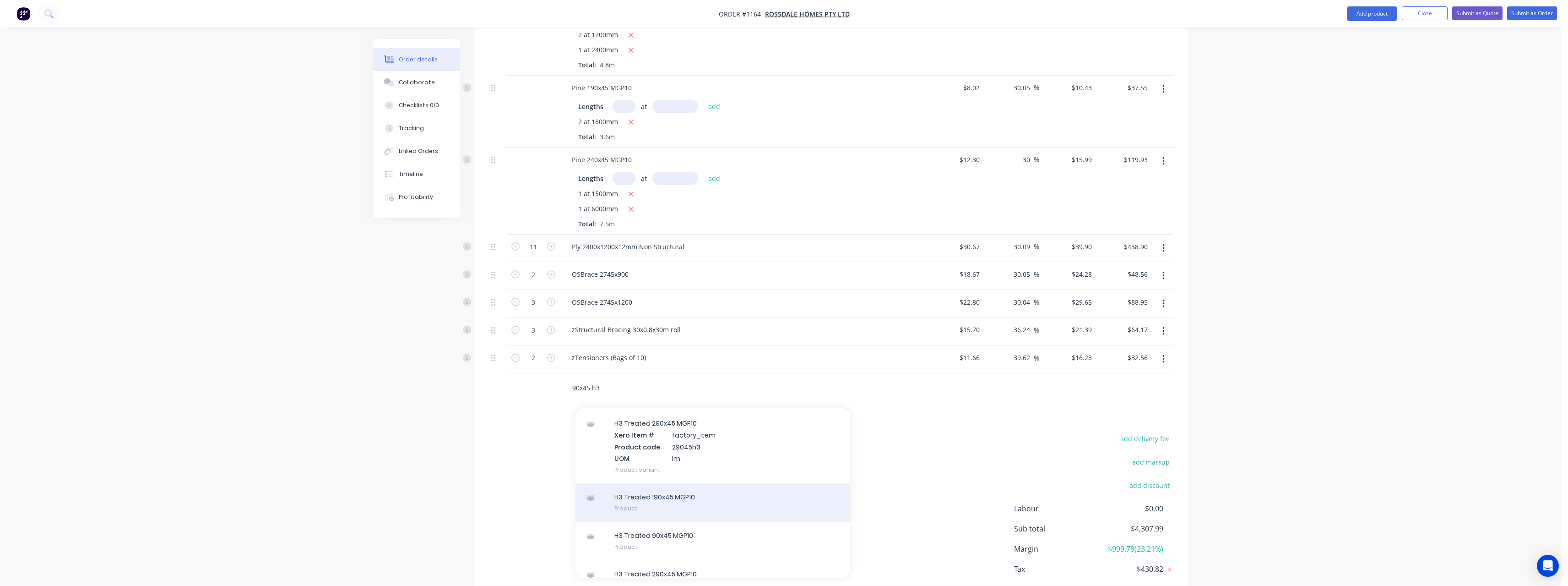
scroll to position [196, 0]
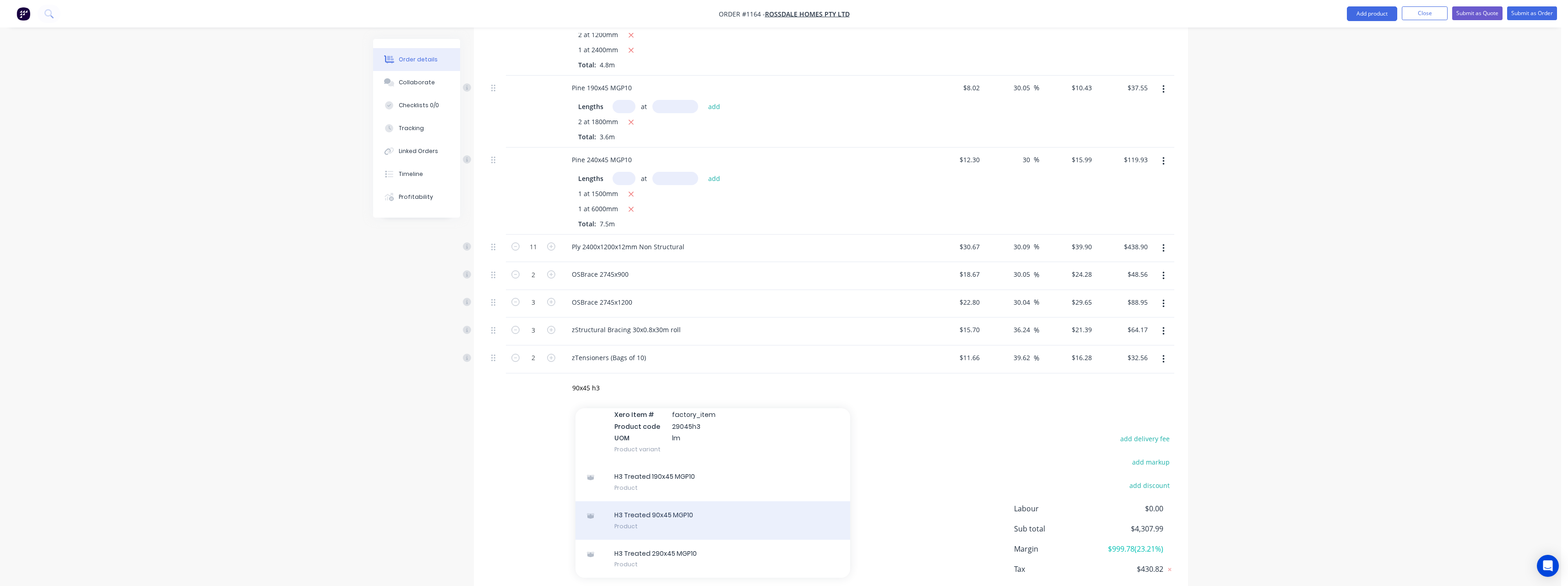
click at [693, 501] on div "H3 Treated 90x45 MGP10 Product" at bounding box center [712, 520] width 274 height 39
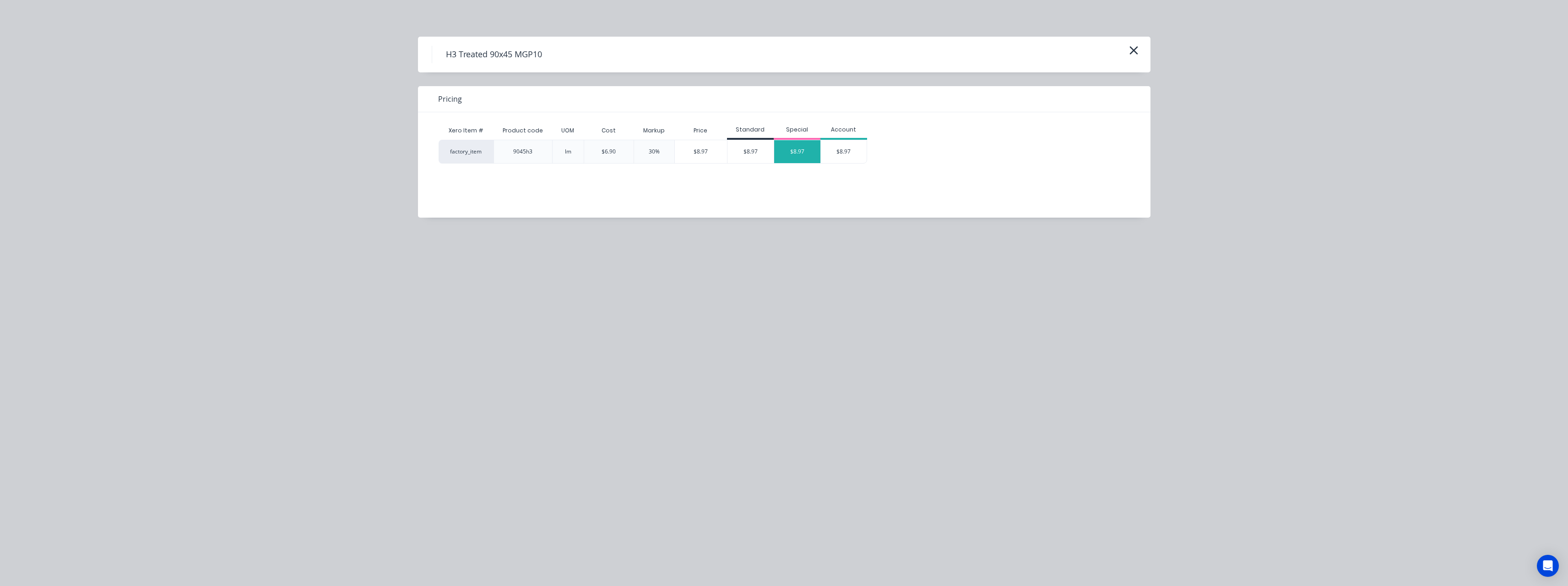
click at [789, 155] on div "$8.97" at bounding box center [797, 151] width 46 height 23
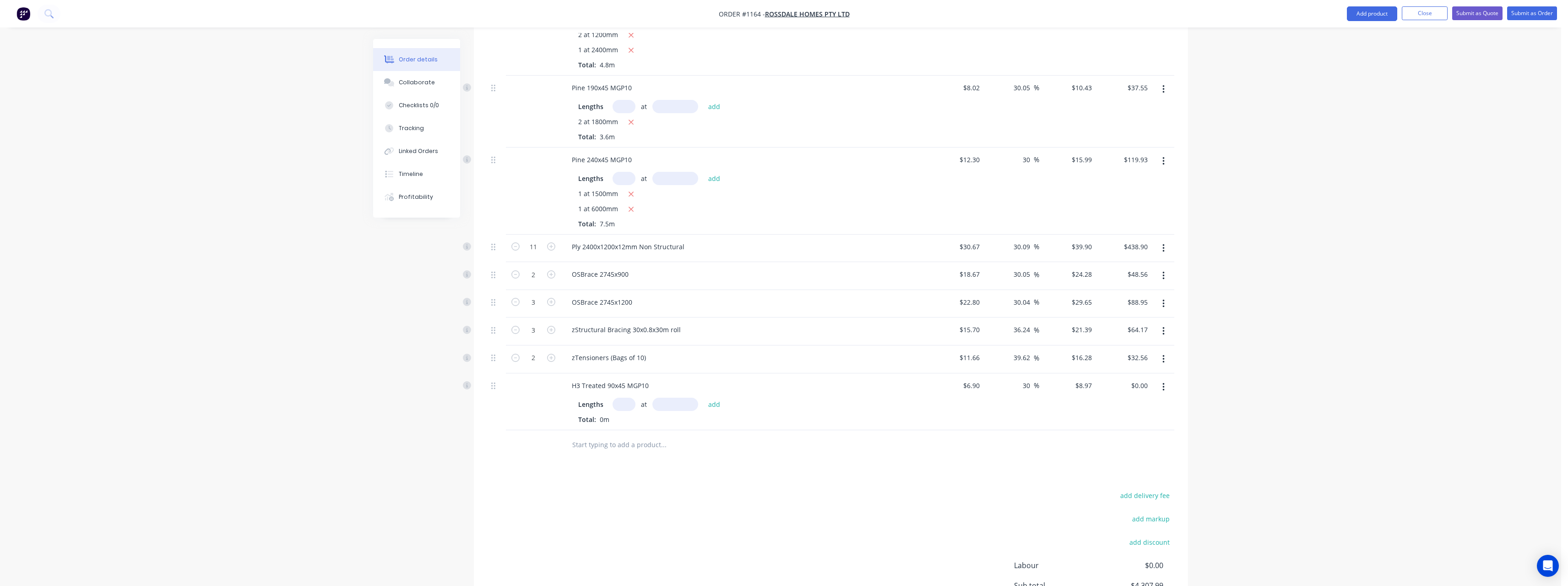
click at [628, 398] on input "text" at bounding box center [624, 404] width 23 height 13
click at [704, 398] on button "add" at bounding box center [714, 404] width 21 height 12
click at [614, 451] on input "text" at bounding box center [663, 460] width 183 height 18
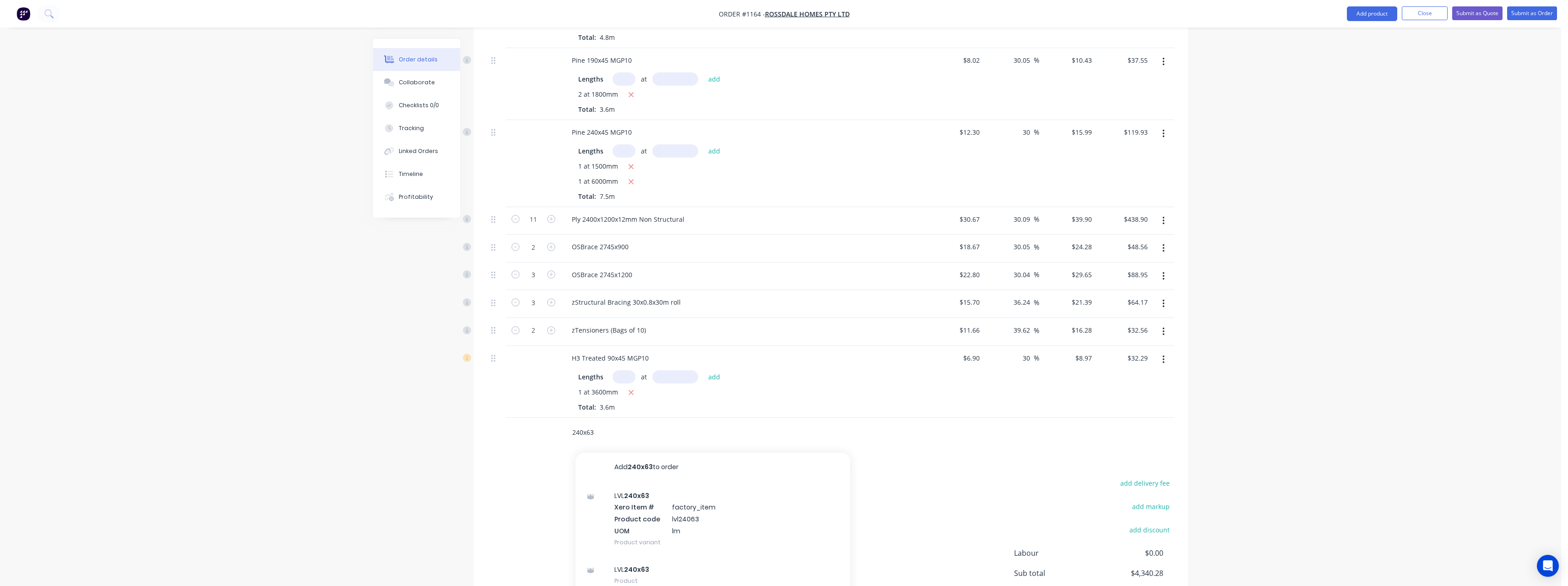
scroll to position [1022, 0]
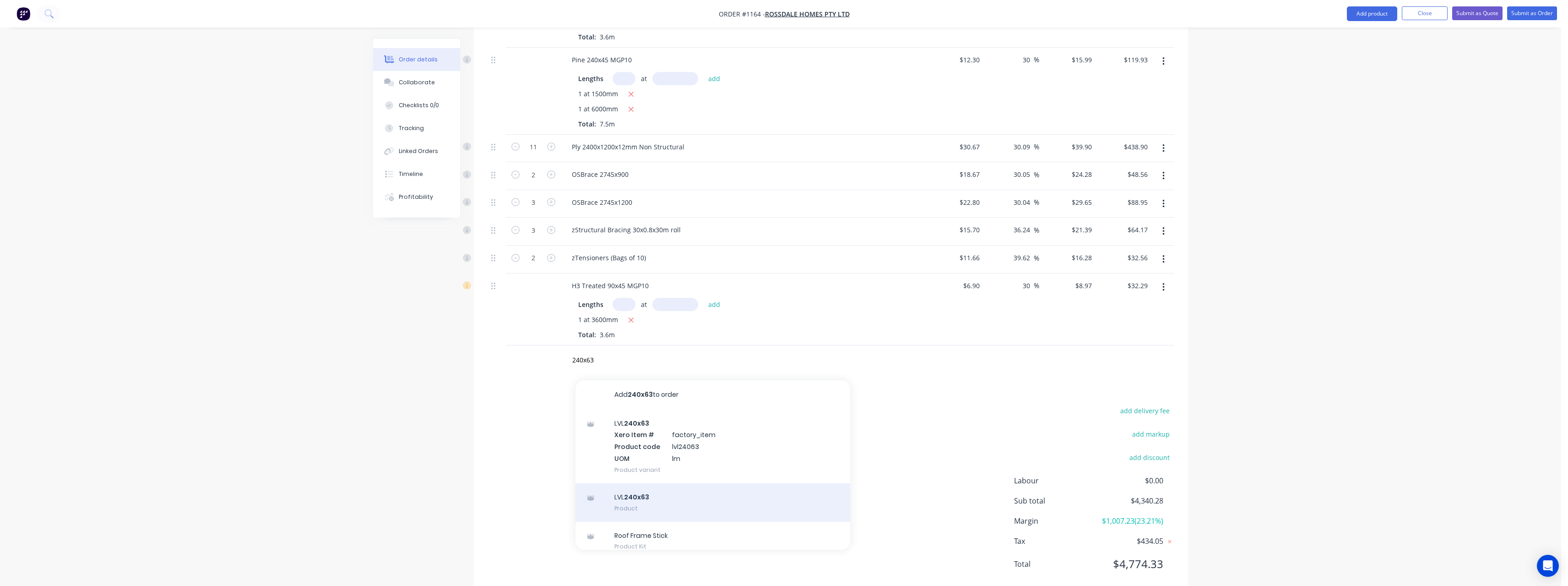
click at [702, 483] on div "LVL 240x63 Product" at bounding box center [712, 502] width 274 height 39
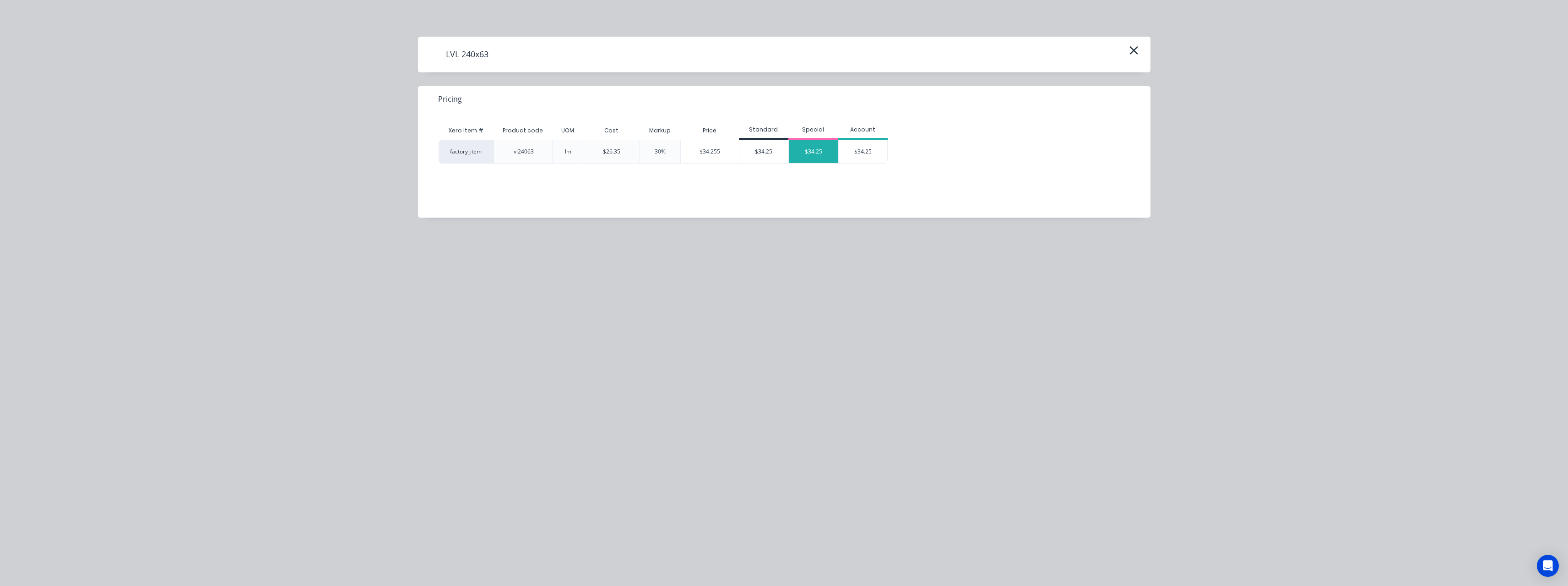
click at [804, 154] on div "$34.25" at bounding box center [813, 151] width 50 height 23
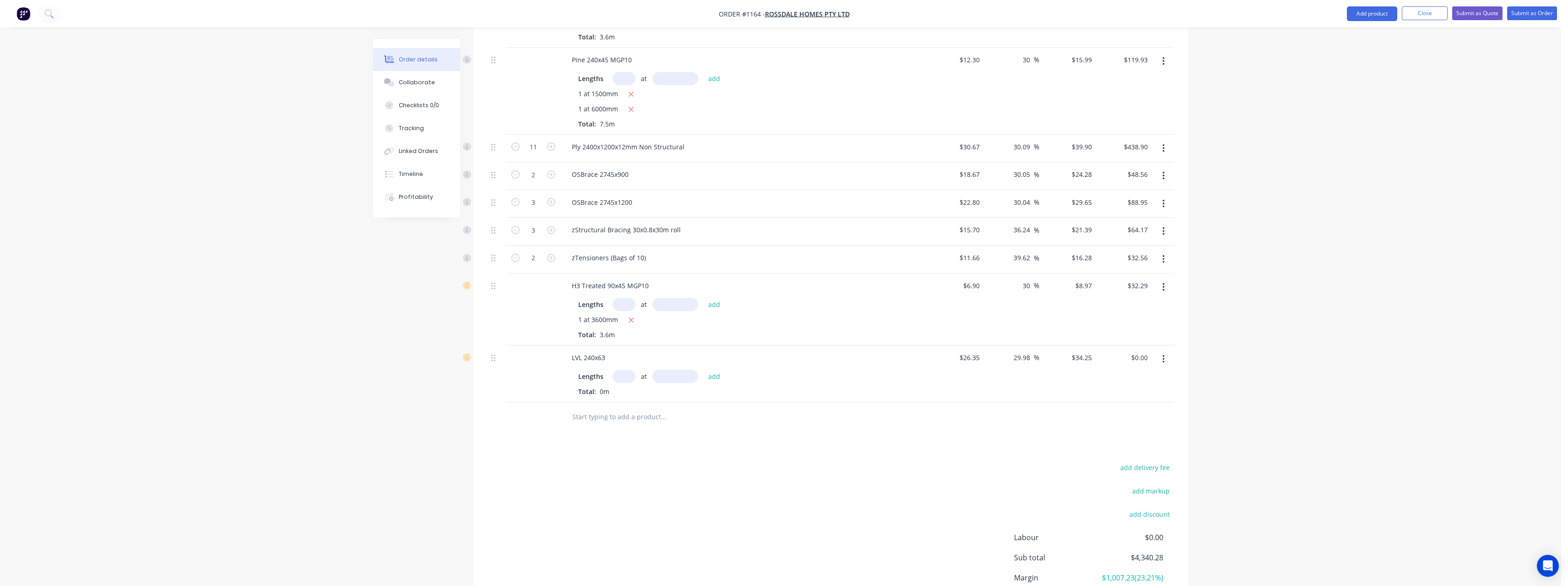
click at [630, 369] on input "text" at bounding box center [624, 376] width 23 height 13
click at [704, 369] on button "add" at bounding box center [714, 376] width 21 height 12
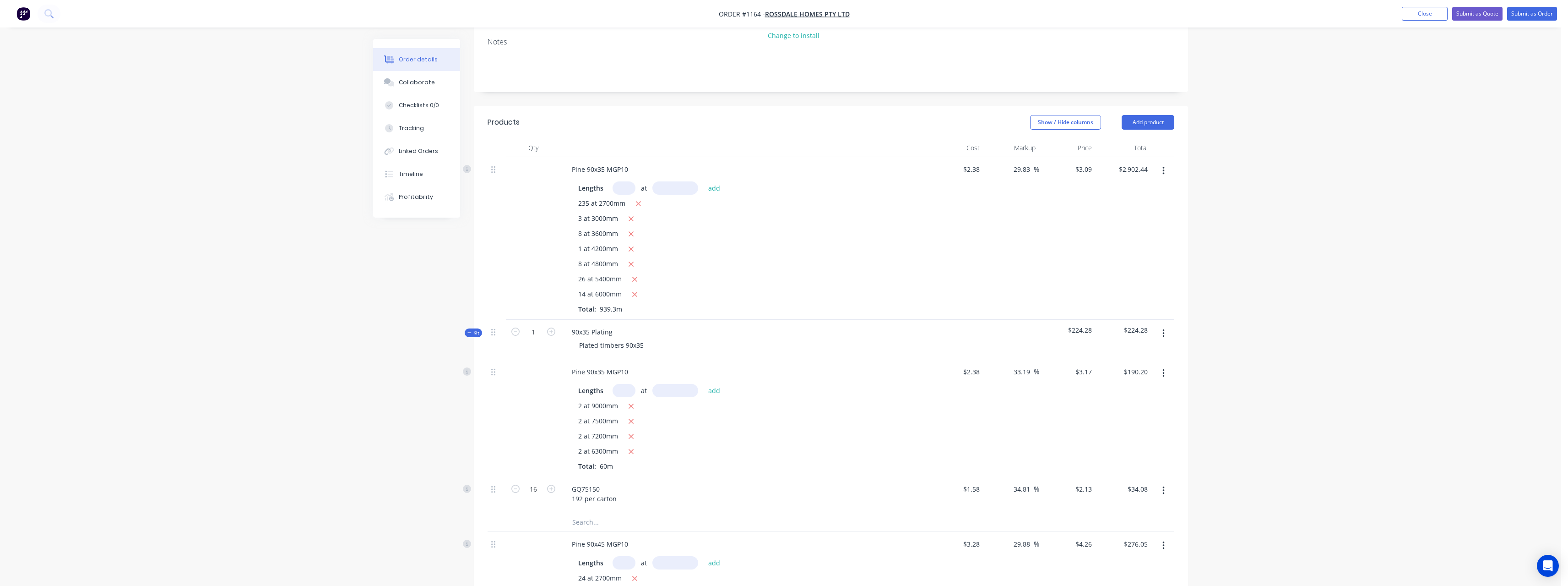
scroll to position [61, 0]
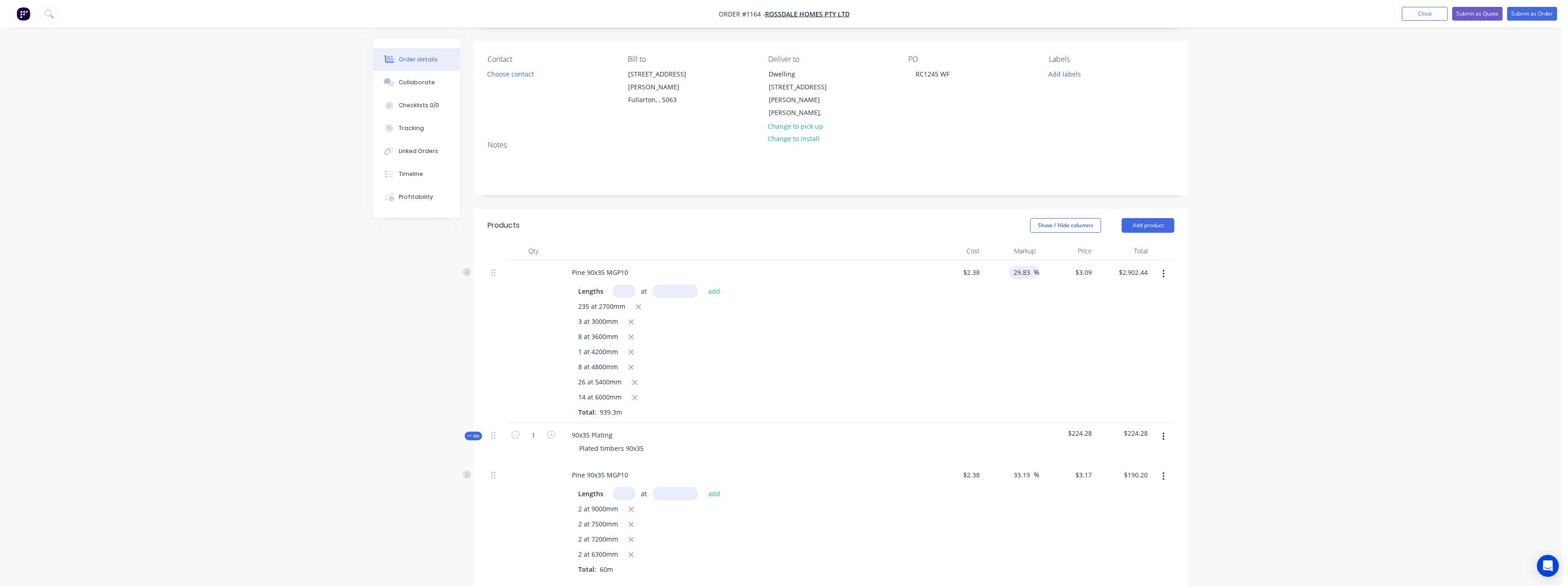
click at [1034, 267] on span "%" at bounding box center [1036, 272] width 6 height 10
click at [1029, 265] on input "29.83" at bounding box center [1023, 272] width 21 height 13
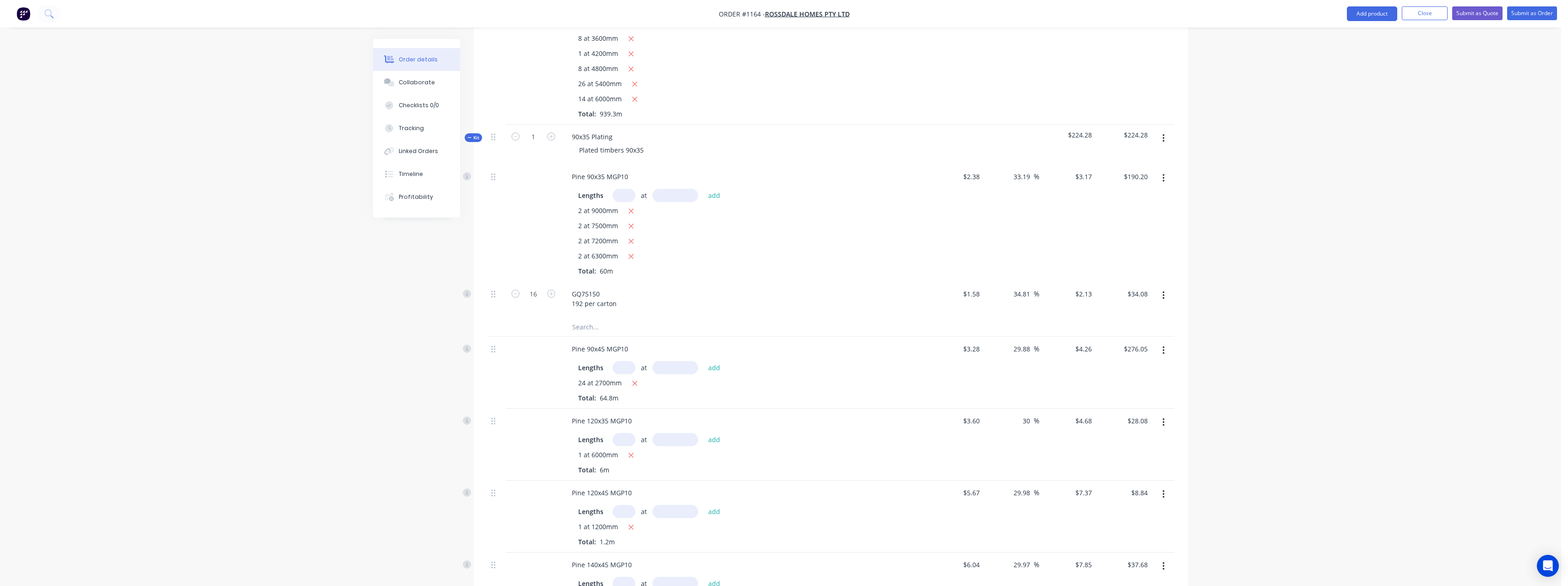
scroll to position [381, 0]
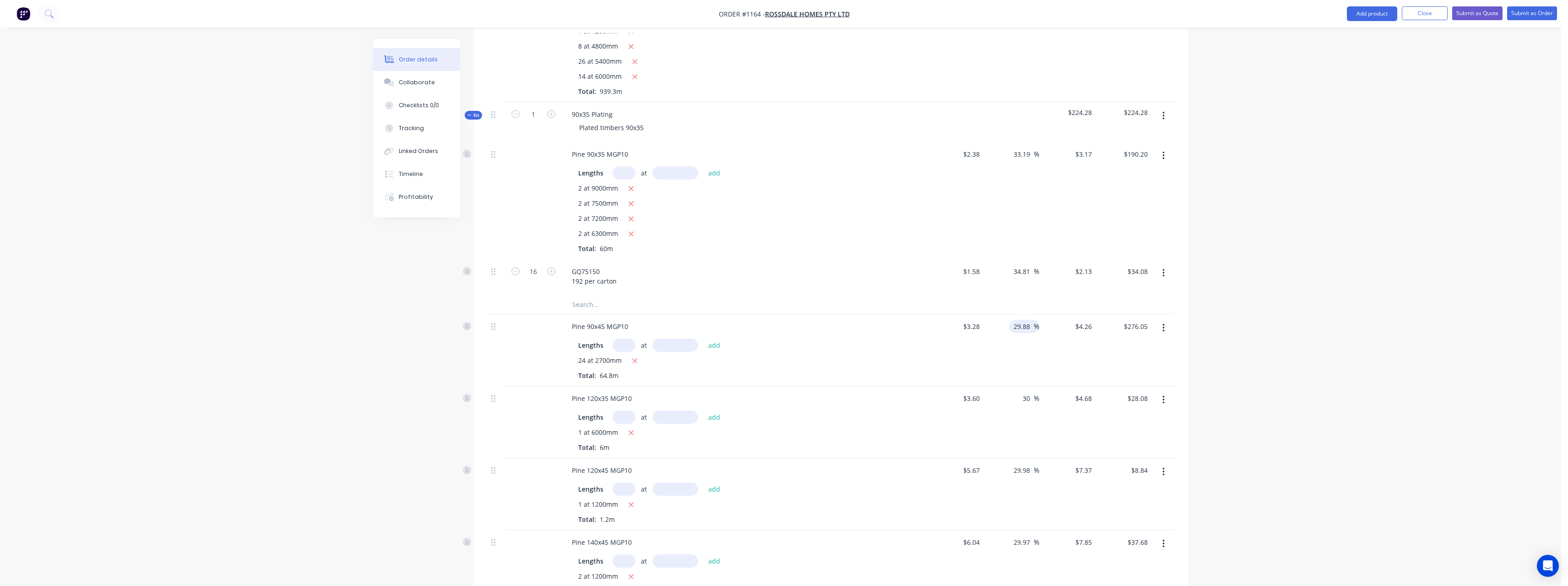
click at [1029, 320] on input "29.88" at bounding box center [1023, 327] width 21 height 13
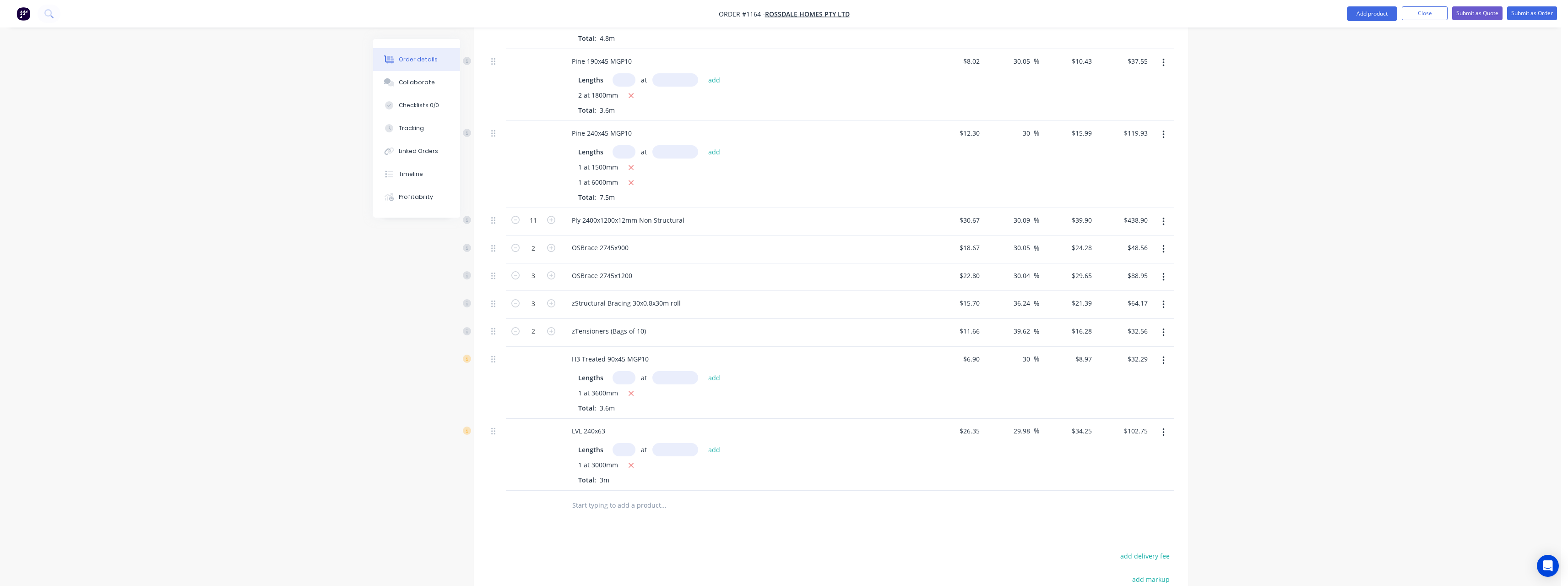
scroll to position [977, 0]
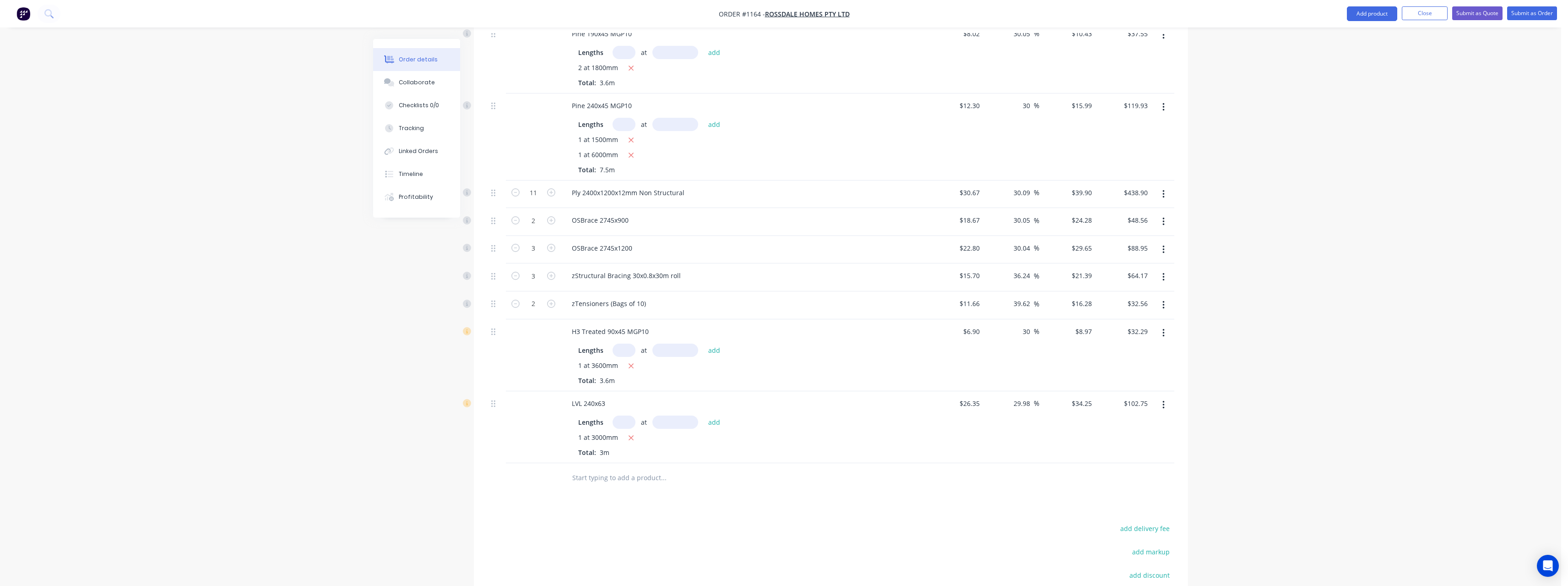
click at [663, 469] on input "text" at bounding box center [663, 478] width 183 height 18
click at [1482, 14] on button "Submit as Quote" at bounding box center [1477, 13] width 50 height 13
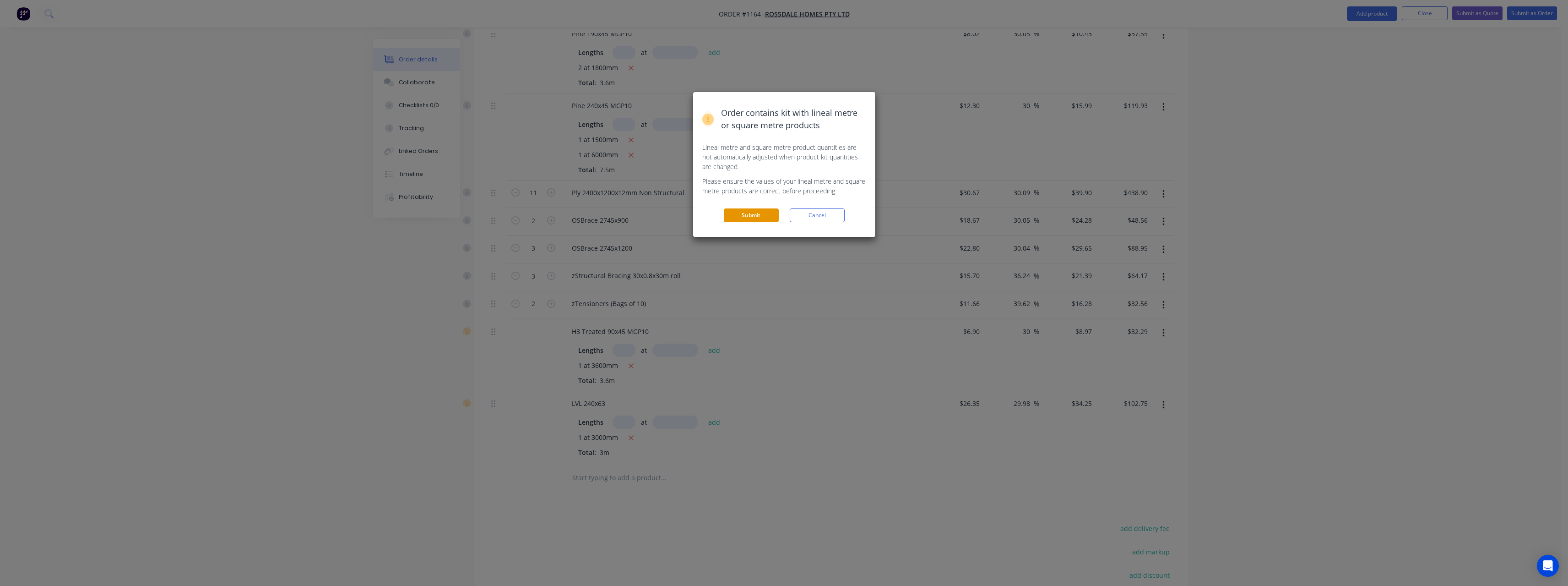
click at [754, 216] on button "Submit" at bounding box center [751, 215] width 55 height 13
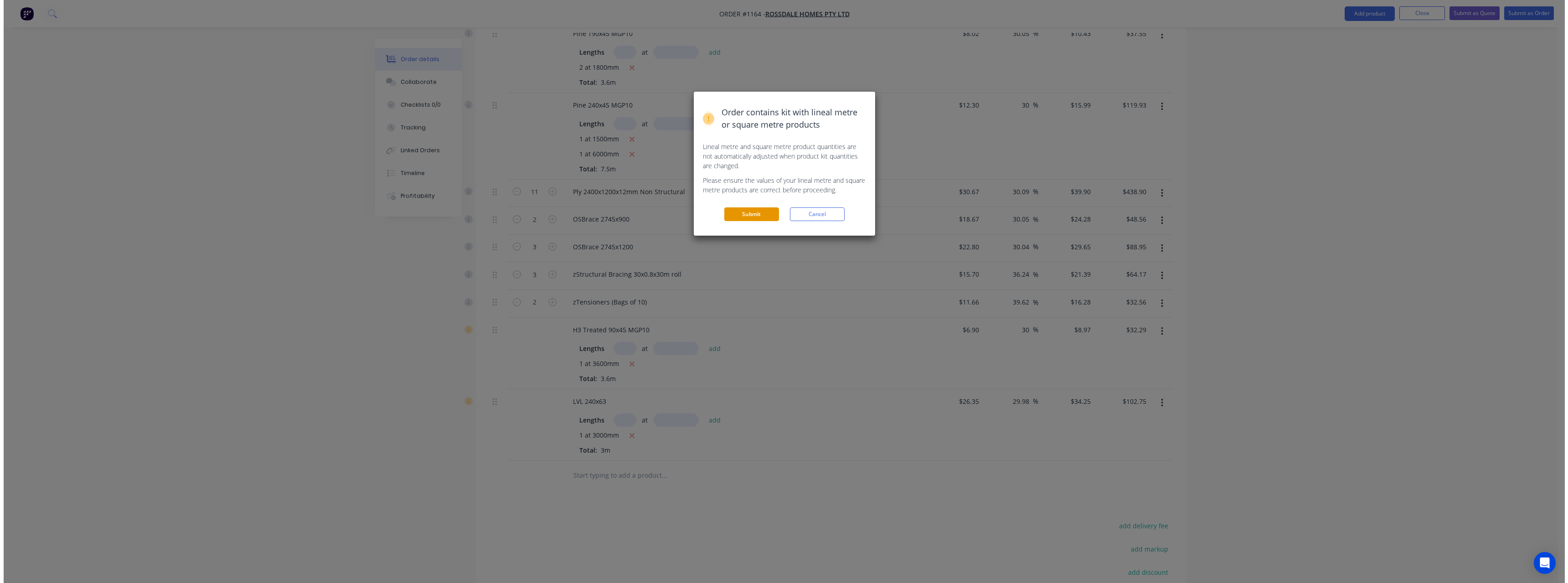
scroll to position [0, 0]
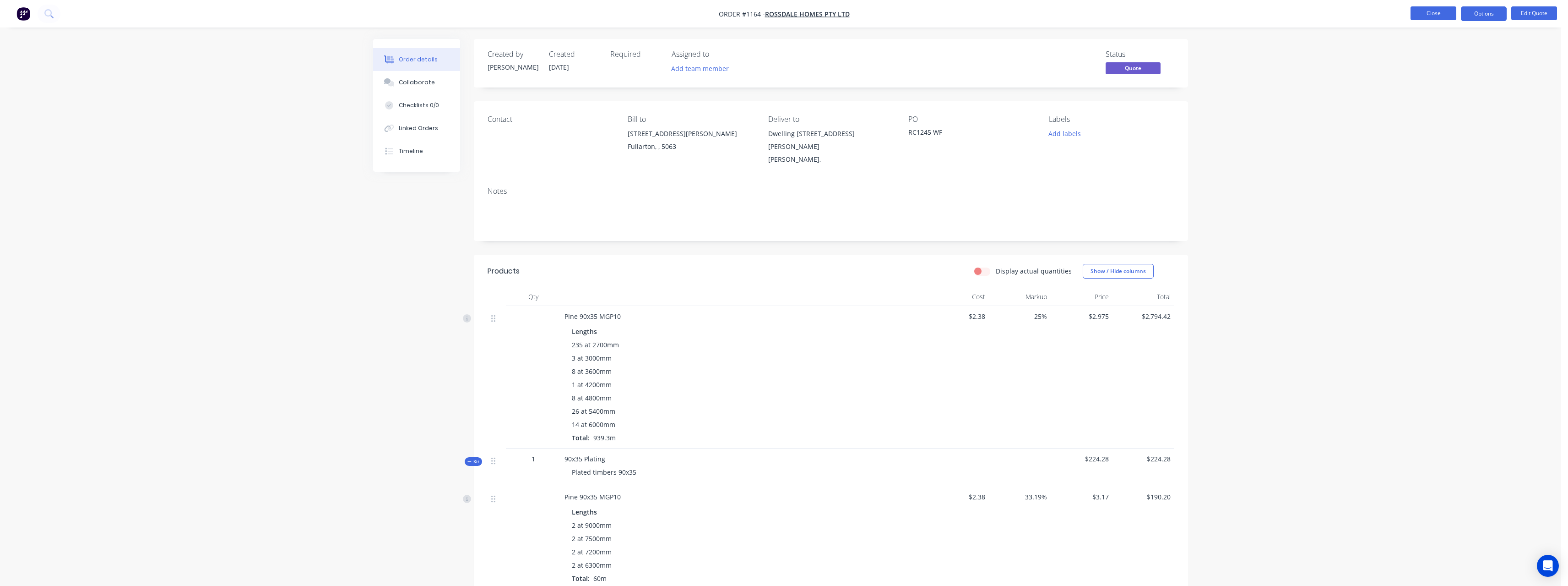
click at [1428, 14] on button "Close" at bounding box center [1433, 13] width 46 height 13
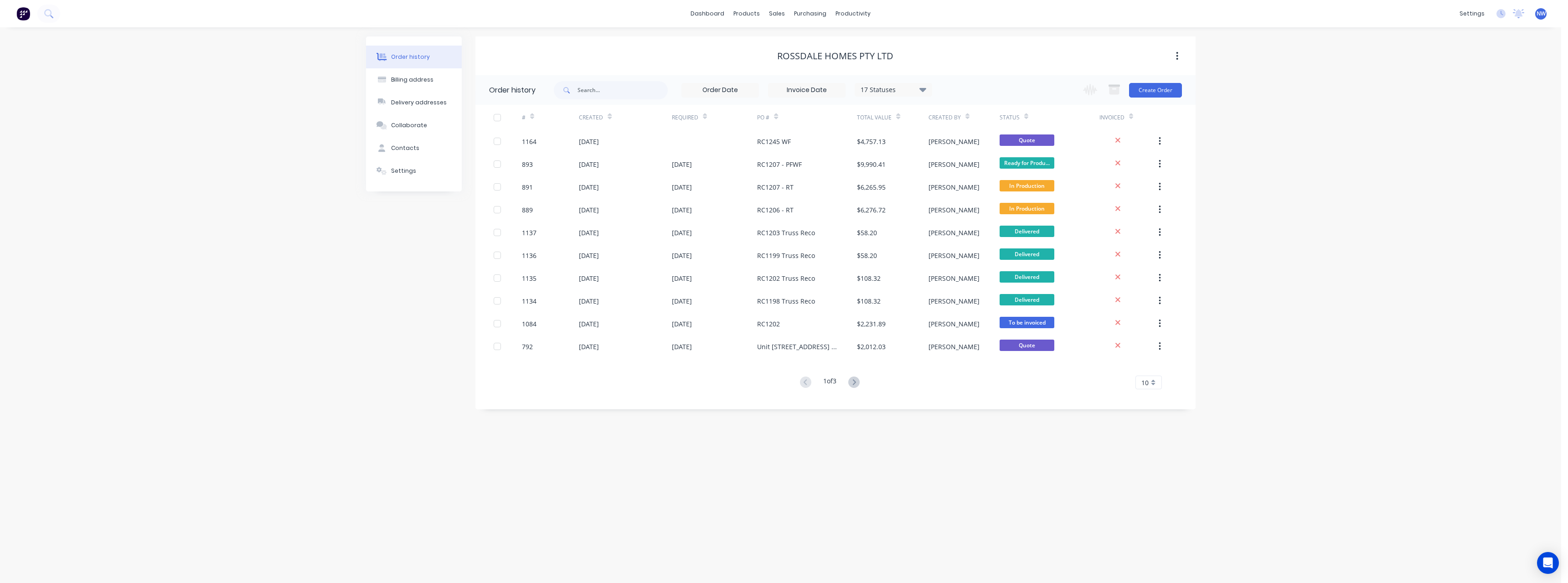
click at [1150, 105] on div "Invoiced" at bounding box center [1128, 117] width 57 height 25
click at [1150, 99] on div "Change order status Submitted On site labour Detailing Ready for Production In …" at bounding box center [1129, 90] width 104 height 30
click at [1149, 93] on button "Create Order" at bounding box center [1155, 90] width 53 height 15
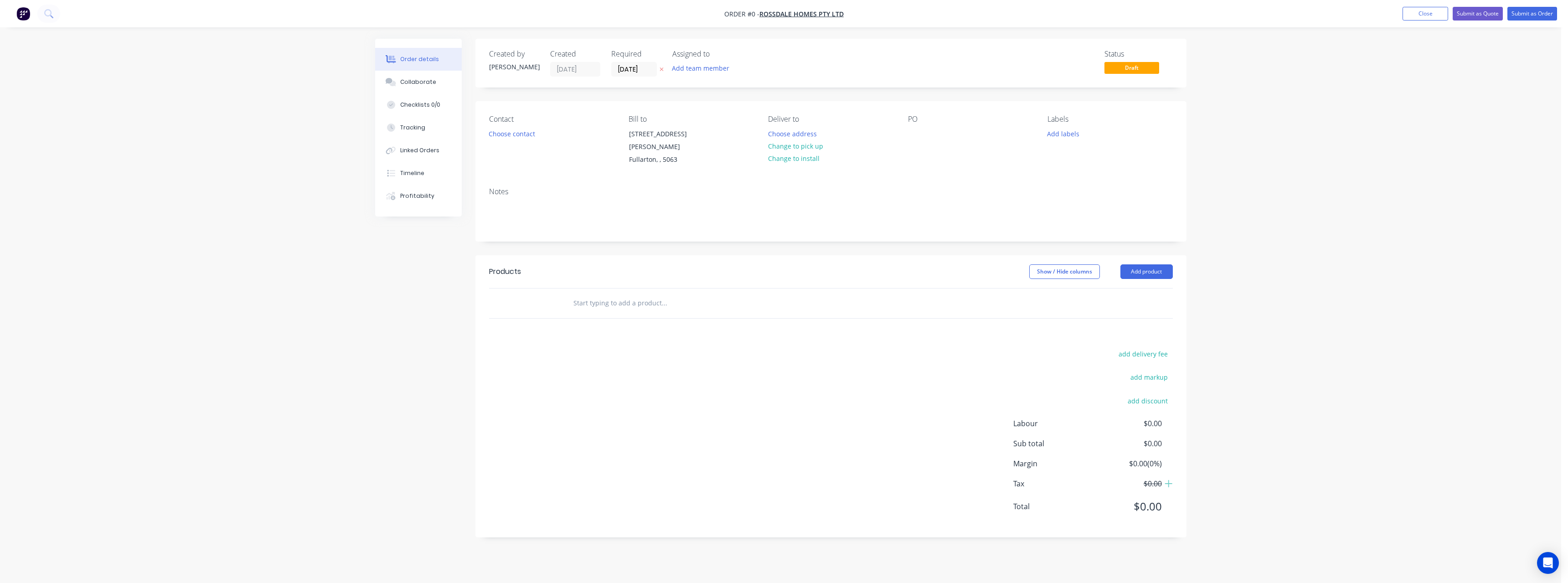
click at [663, 70] on icon "button" at bounding box center [662, 69] width 4 height 5
click at [788, 132] on button "Choose address" at bounding box center [793, 133] width 58 height 12
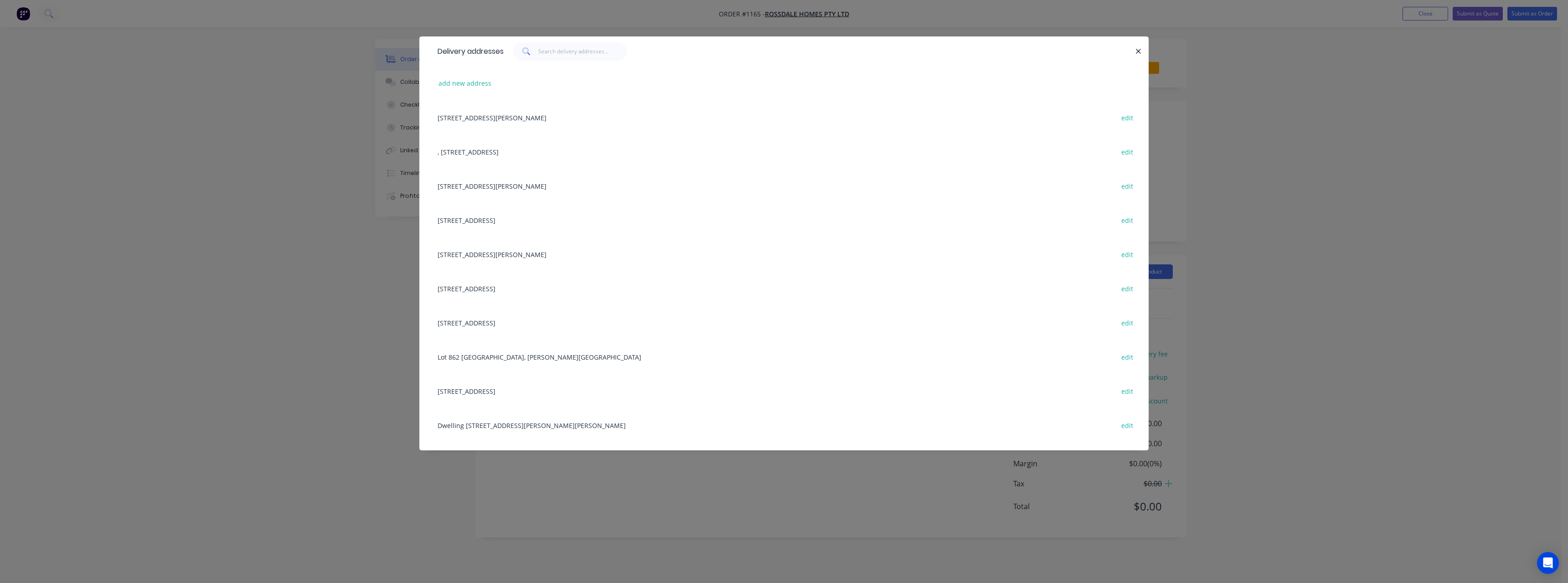
click at [545, 427] on div "Dwelling [STREET_ADDRESS][PERSON_NAME] Park edit" at bounding box center [783, 425] width 702 height 34
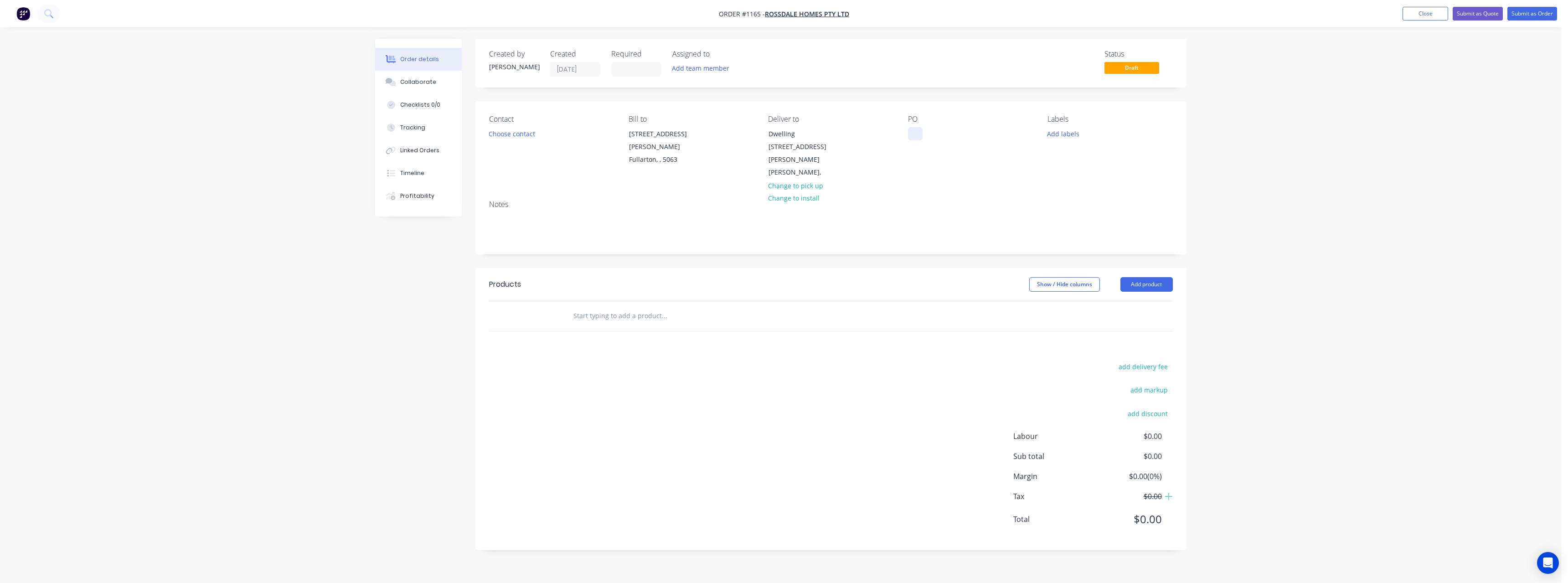
click at [919, 134] on div at bounding box center [915, 134] width 15 height 13
click at [642, 307] on input "text" at bounding box center [664, 316] width 183 height 18
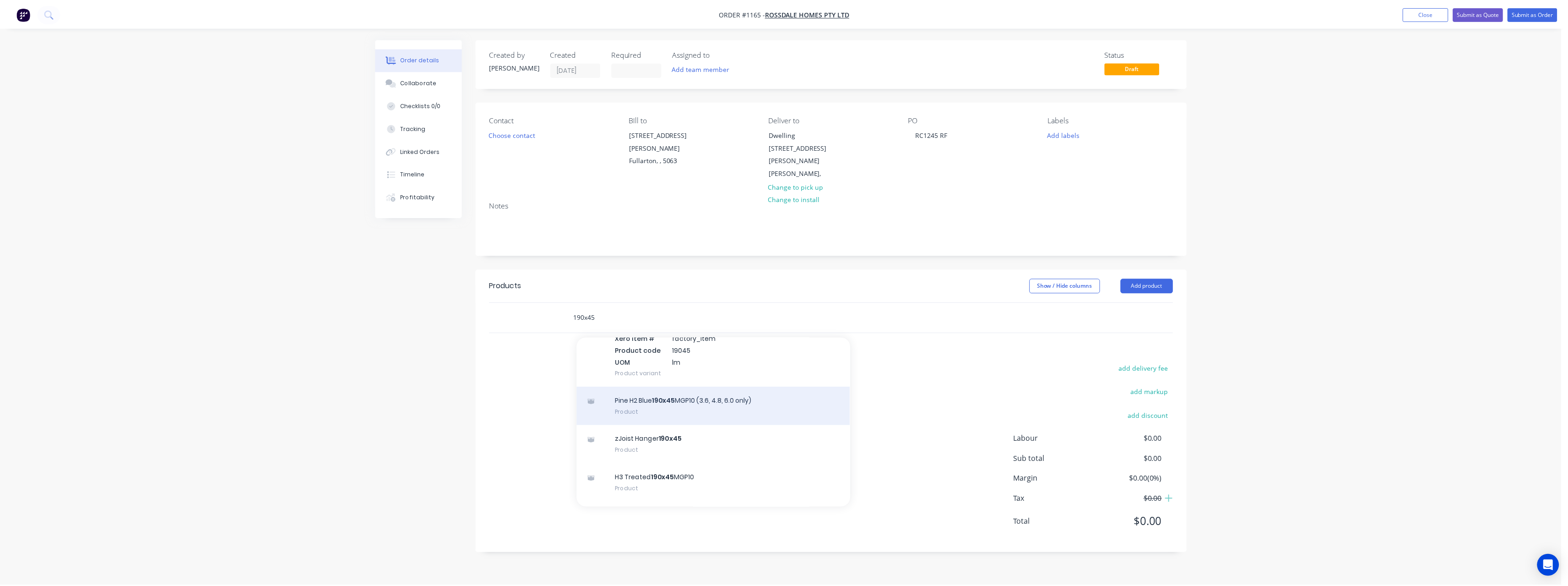
scroll to position [321, 0]
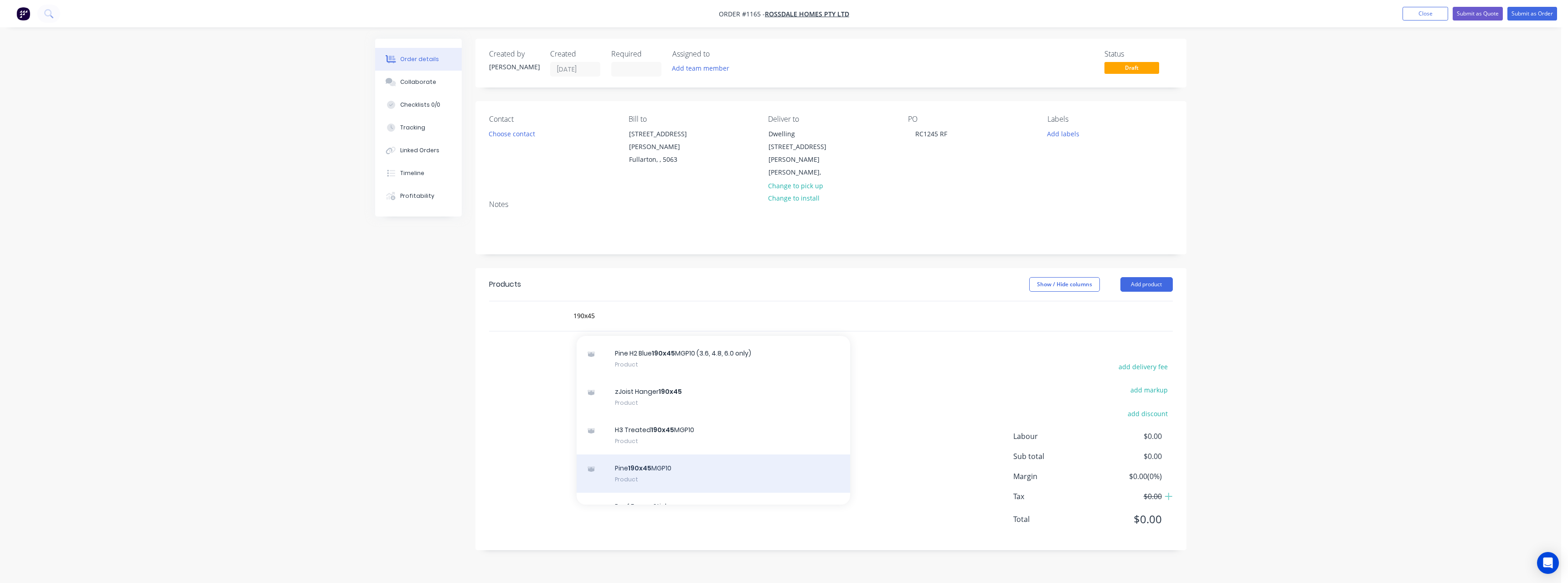
click at [747, 455] on div "Pine 190x45 MGP10 Product" at bounding box center [713, 473] width 273 height 38
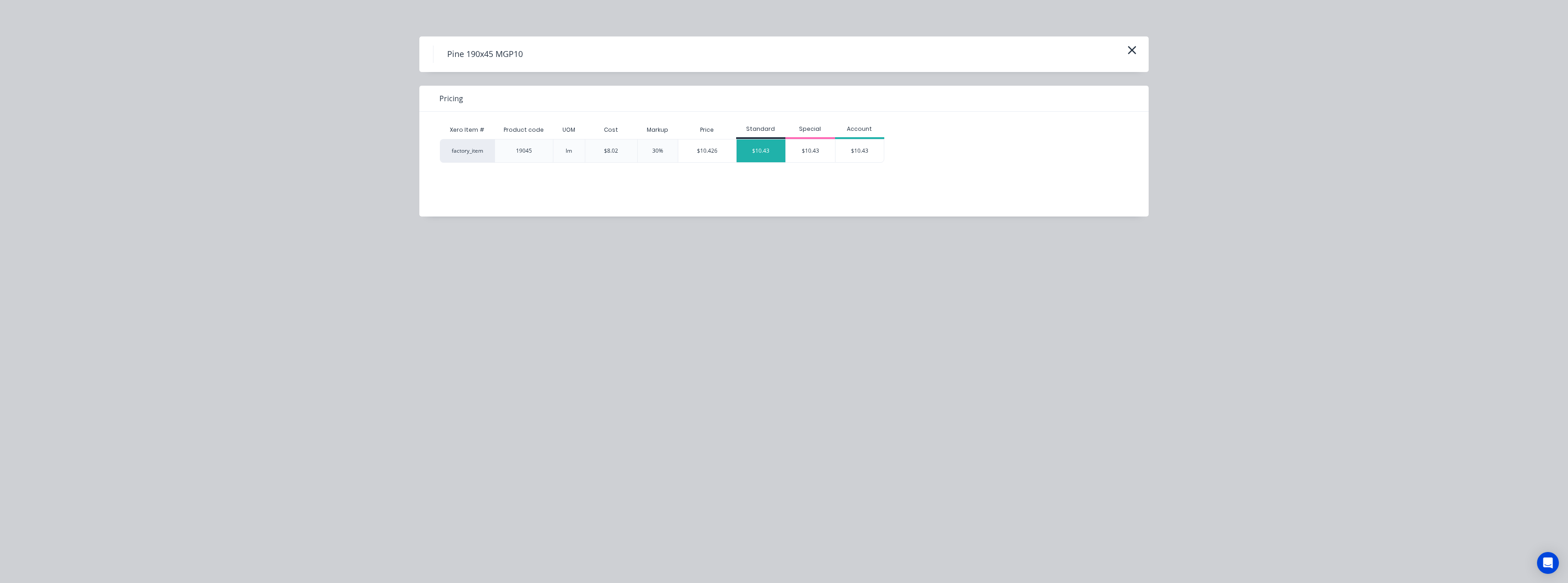
click at [757, 150] on div "$10.43" at bounding box center [761, 150] width 49 height 23
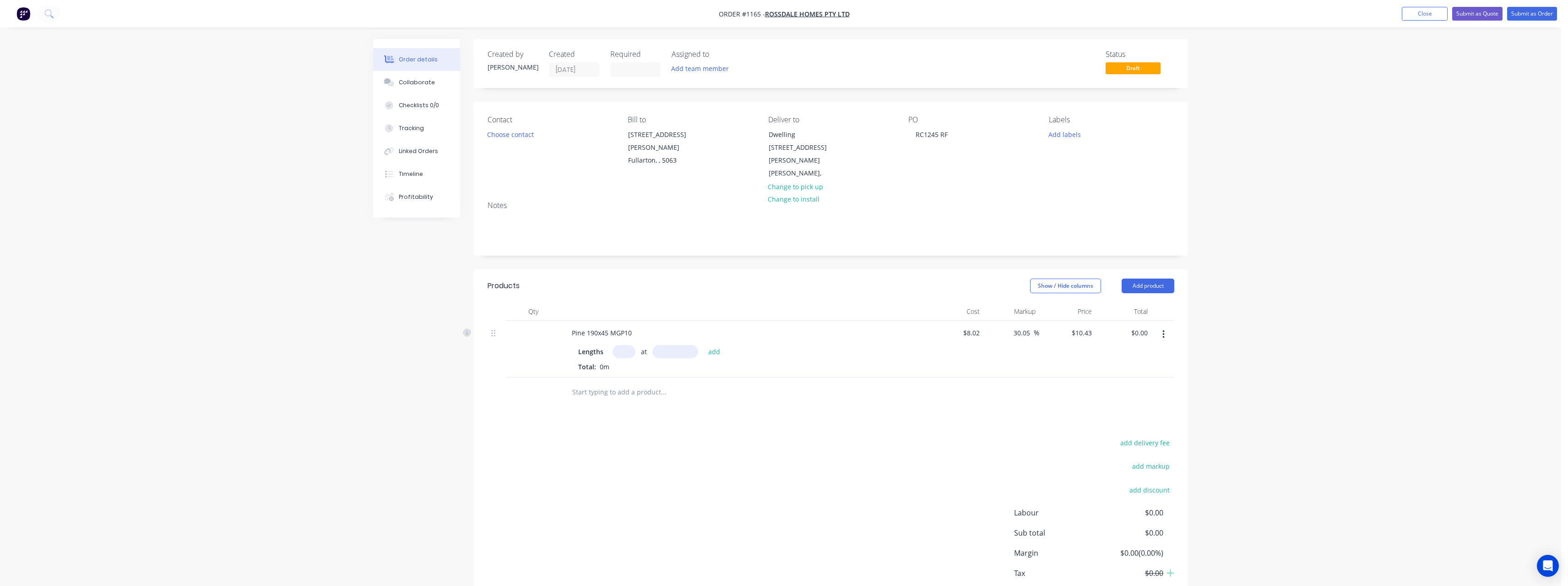
click at [622, 345] on input "text" at bounding box center [624, 352] width 23 height 13
click at [704, 345] on button "add" at bounding box center [714, 351] width 21 height 12
click at [604, 413] on input "text" at bounding box center [663, 422] width 183 height 18
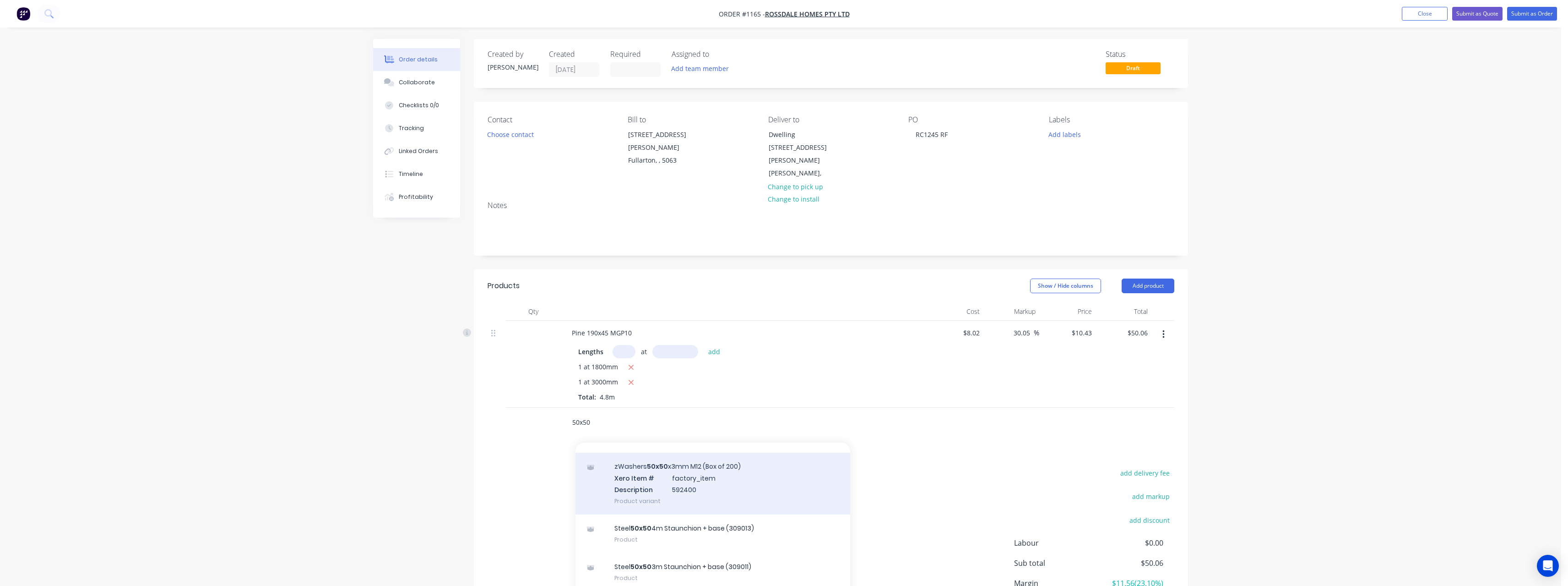
scroll to position [229, 0]
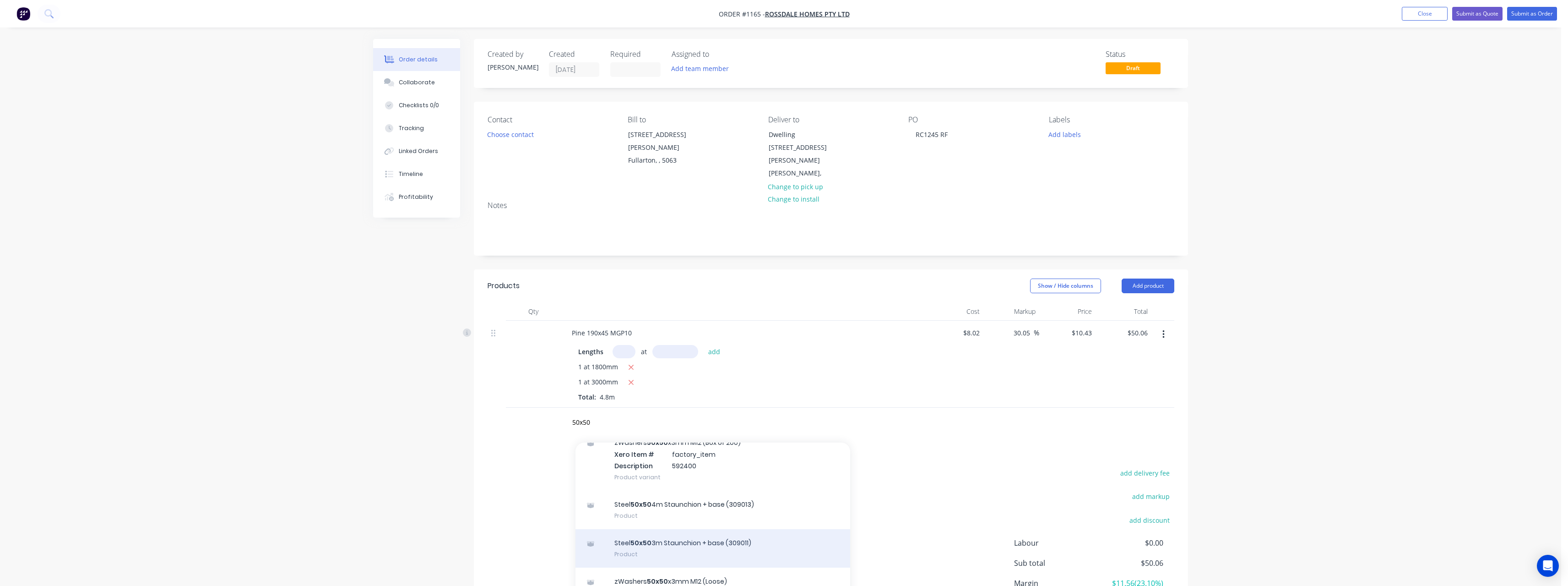
click at [711, 529] on div "Steel 50x50 3m Staunchion + base (309011) Product" at bounding box center [712, 548] width 274 height 39
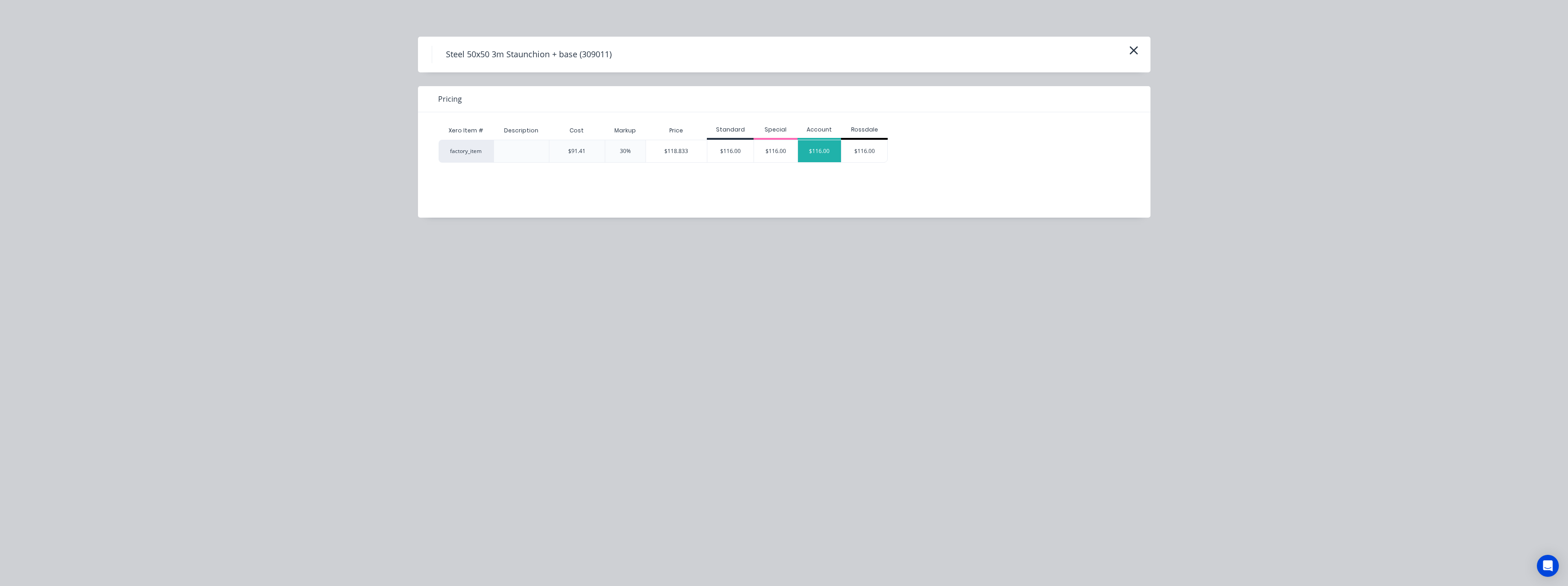
click at [823, 150] on div "$116.00" at bounding box center [819, 151] width 43 height 22
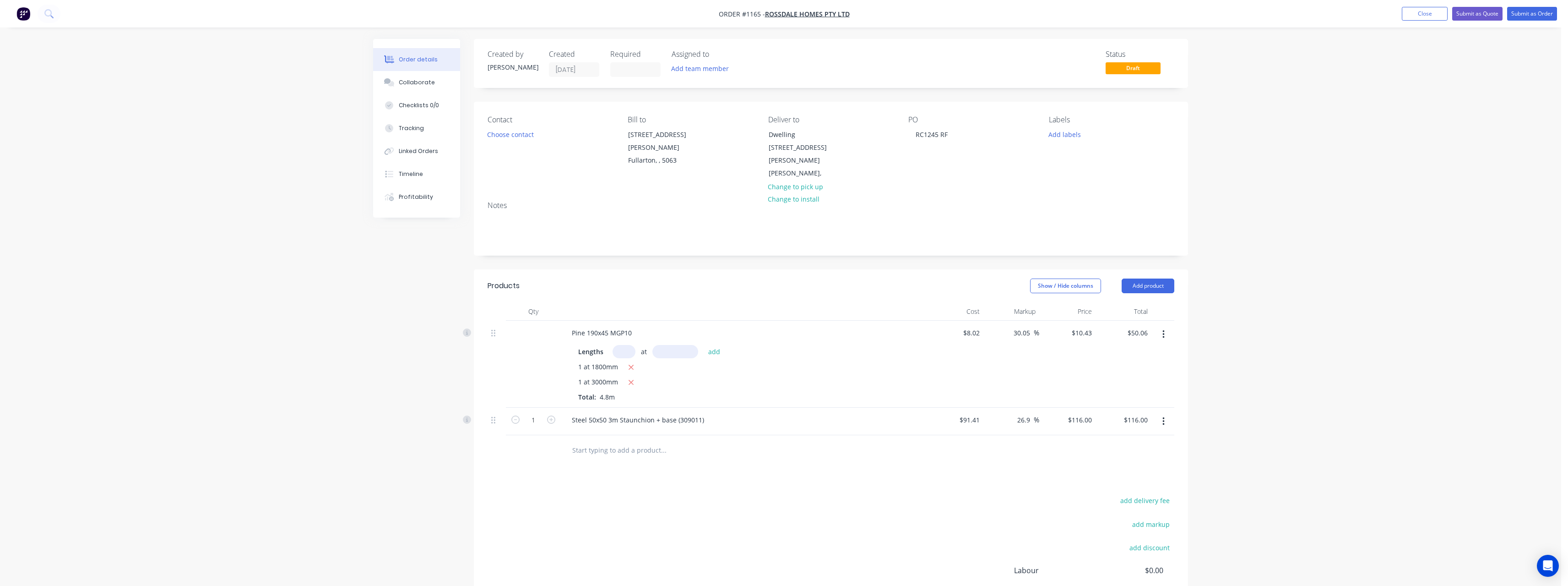
click at [614, 440] on input "text" at bounding box center [663, 450] width 183 height 18
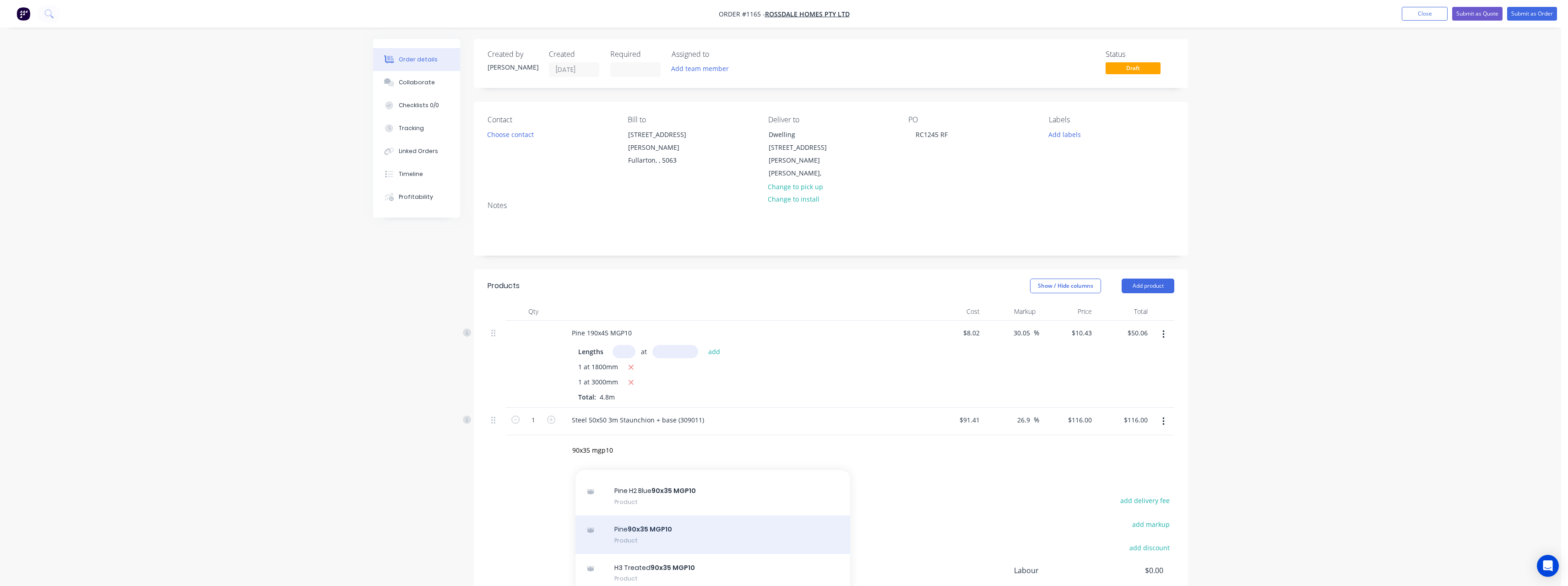
click at [682, 515] on div "Pine 90x35 MGP10 Product" at bounding box center [712, 534] width 274 height 39
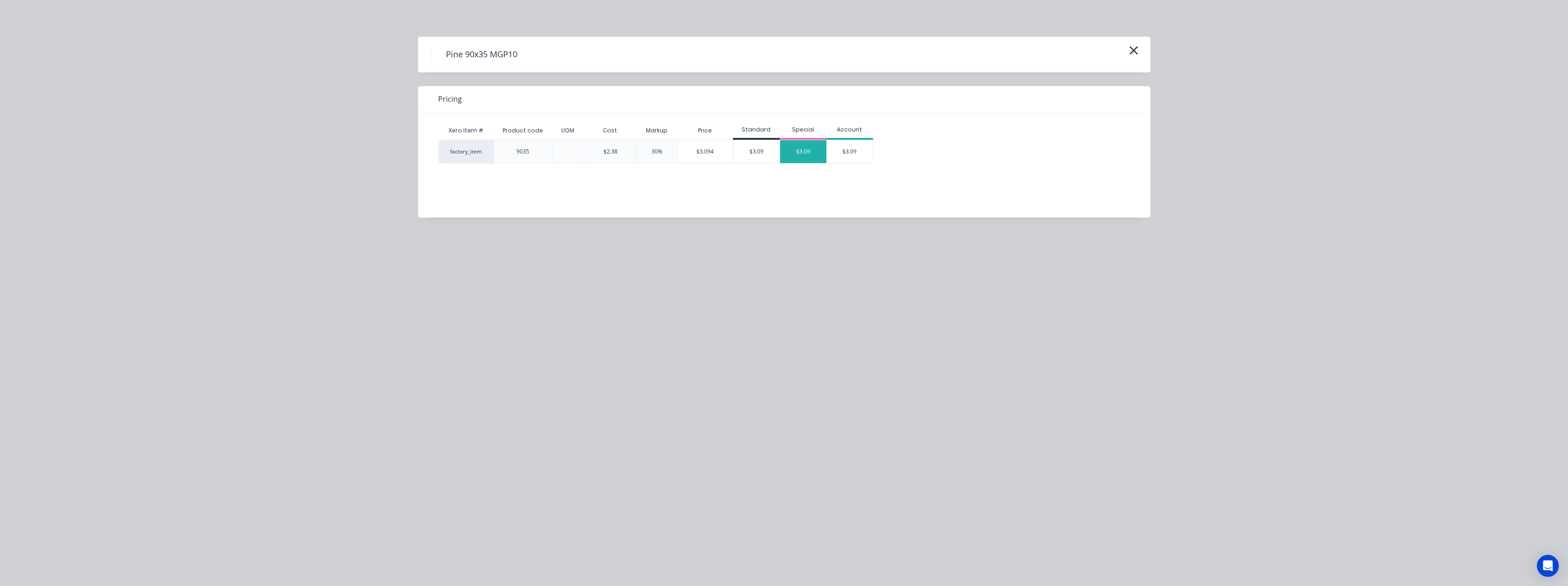
click at [800, 152] on div "$3.09" at bounding box center [803, 151] width 46 height 23
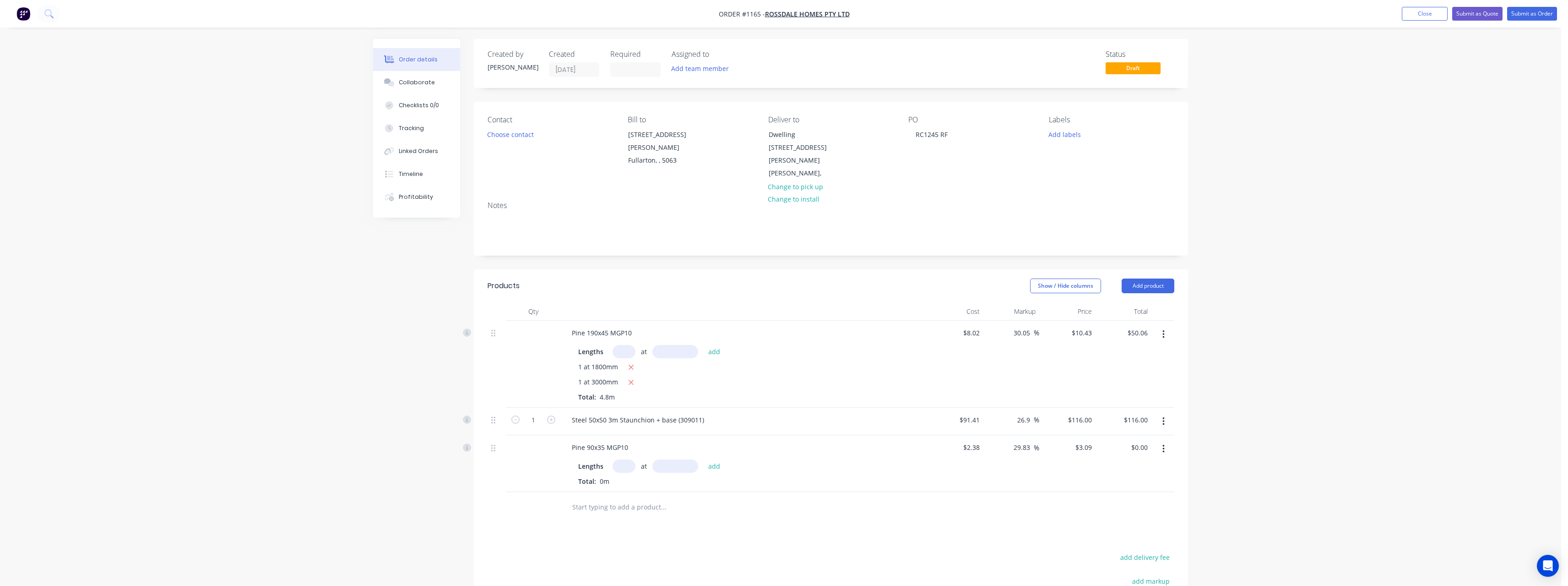
click at [622, 459] on input "text" at bounding box center [624, 466] width 23 height 13
click at [704, 460] on button "add" at bounding box center [714, 466] width 21 height 12
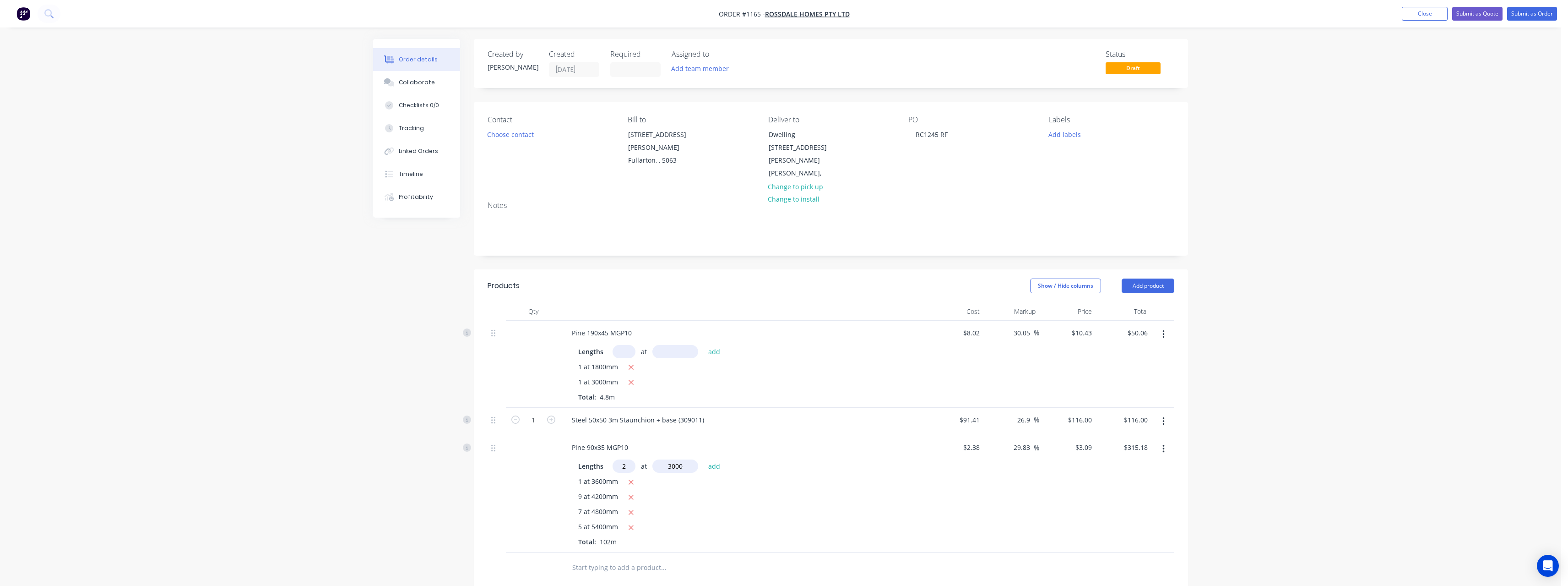
click at [704, 460] on button "add" at bounding box center [714, 466] width 21 height 12
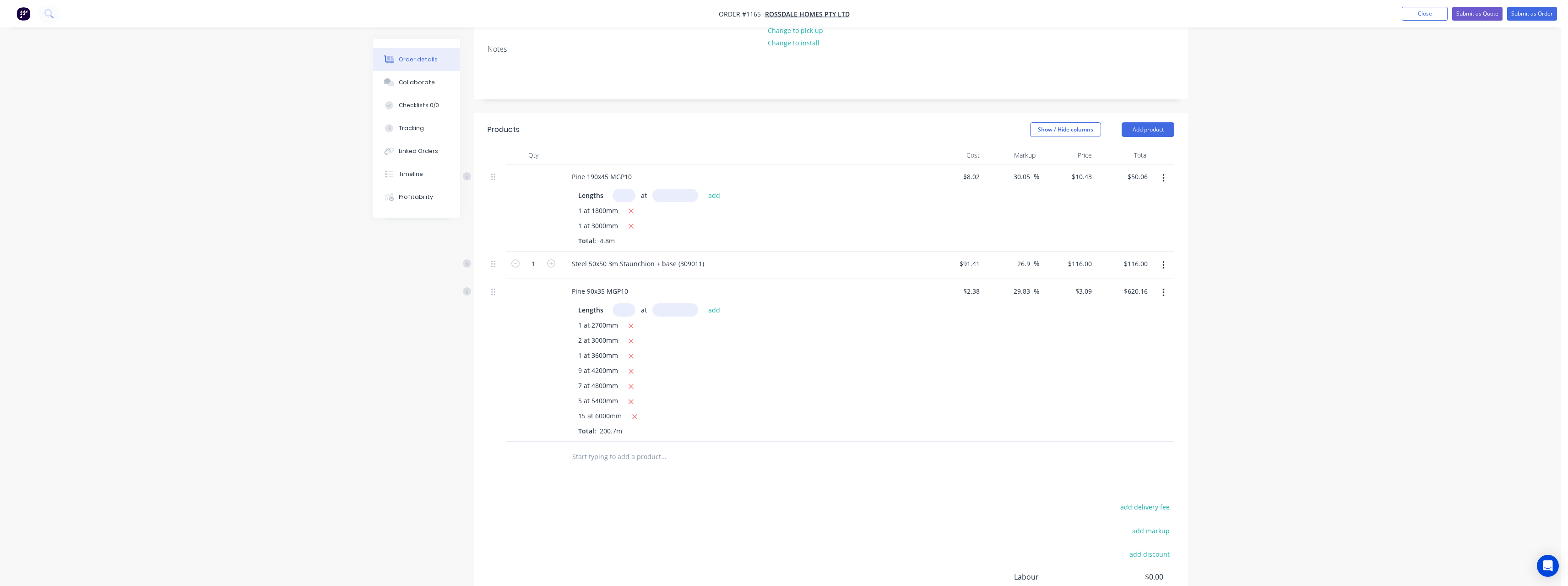
scroll to position [184, 0]
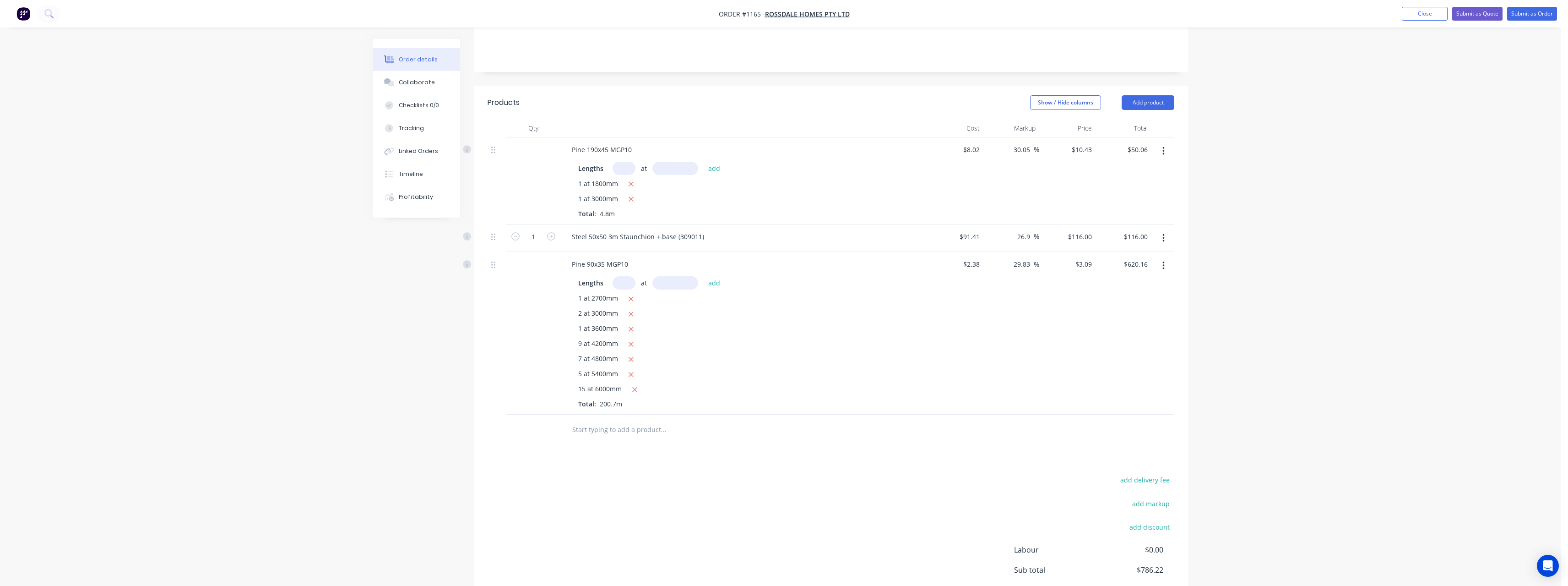
click at [603, 420] on input "text" at bounding box center [663, 429] width 183 height 18
click at [723, 517] on div "90x35 Pl ating Product Kit" at bounding box center [712, 536] width 274 height 39
click at [619, 479] on input "text" at bounding box center [624, 486] width 23 height 13
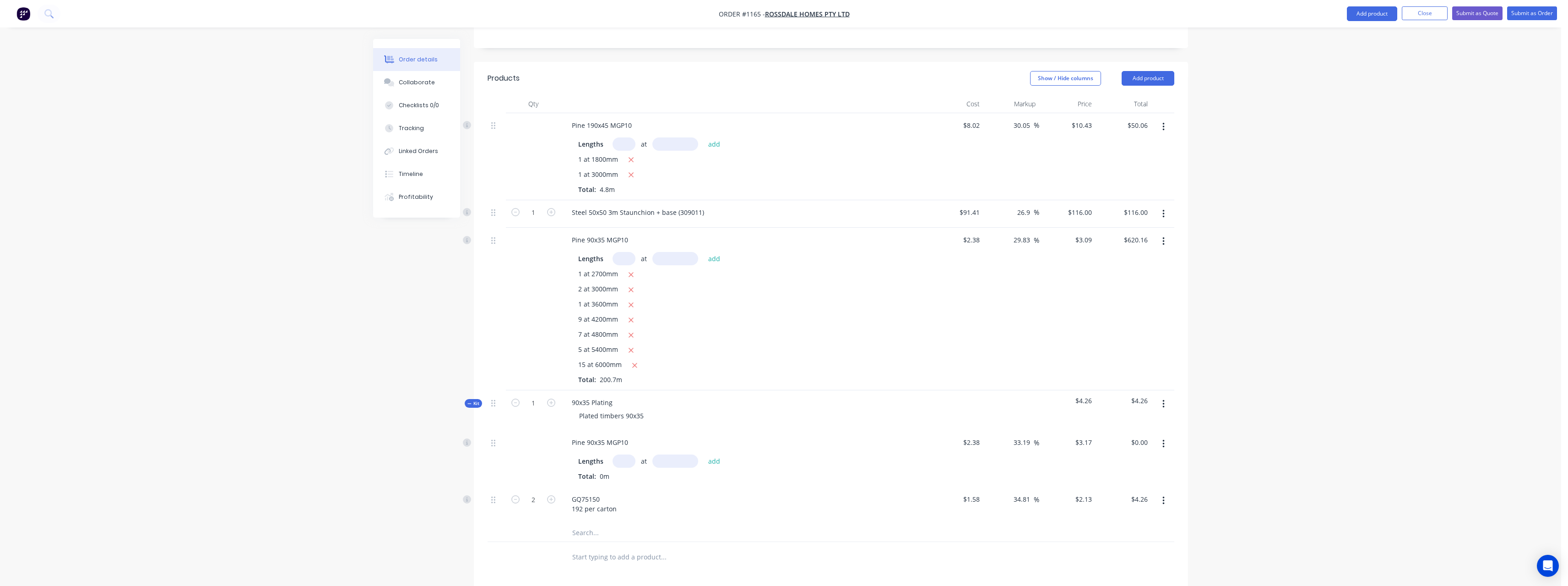
scroll to position [275, 0]
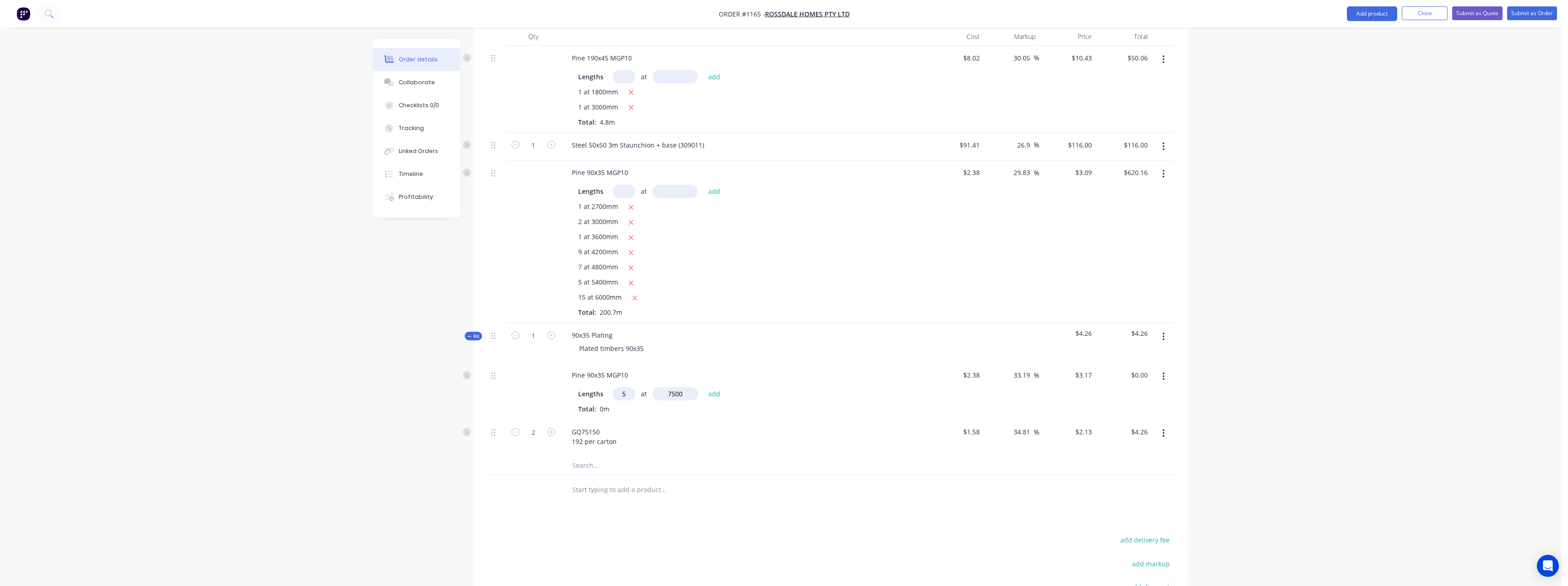
click at [704, 388] on button "add" at bounding box center [714, 394] width 21 height 12
click at [540, 470] on input "2" at bounding box center [533, 477] width 24 height 13
click at [624, 525] on input "text" at bounding box center [663, 535] width 183 height 18
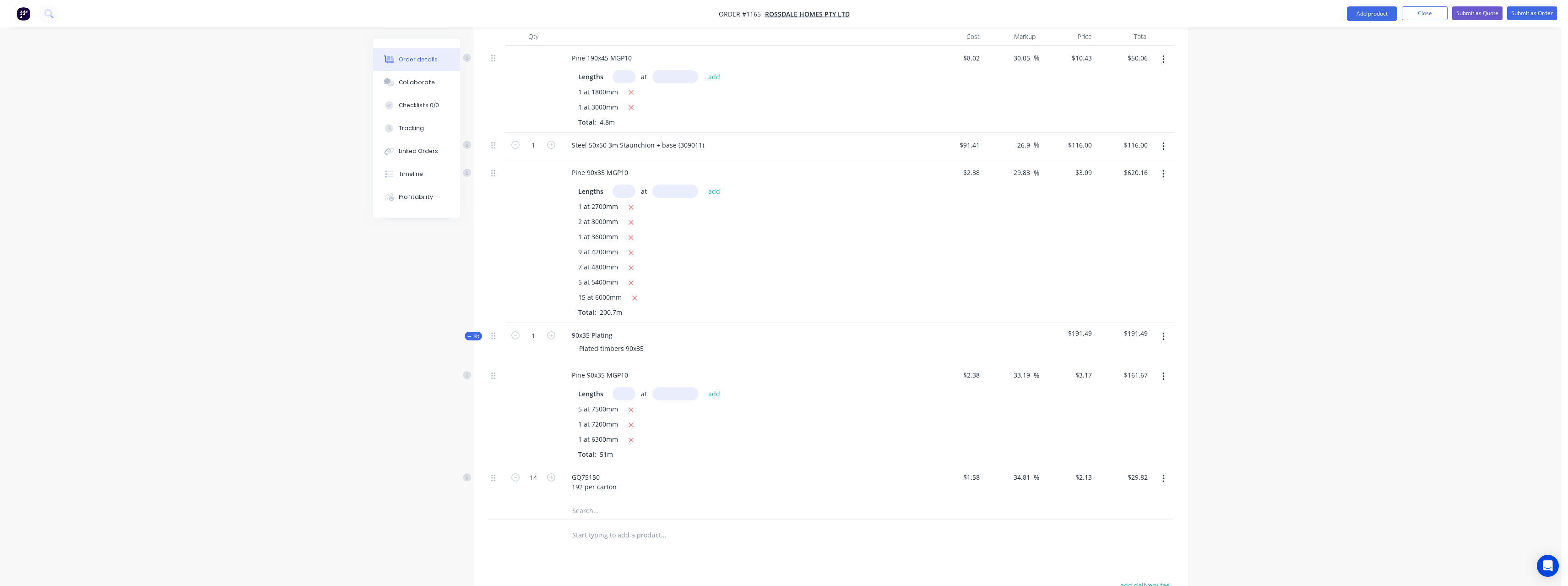
click at [630, 525] on input "text" at bounding box center [663, 535] width 183 height 18
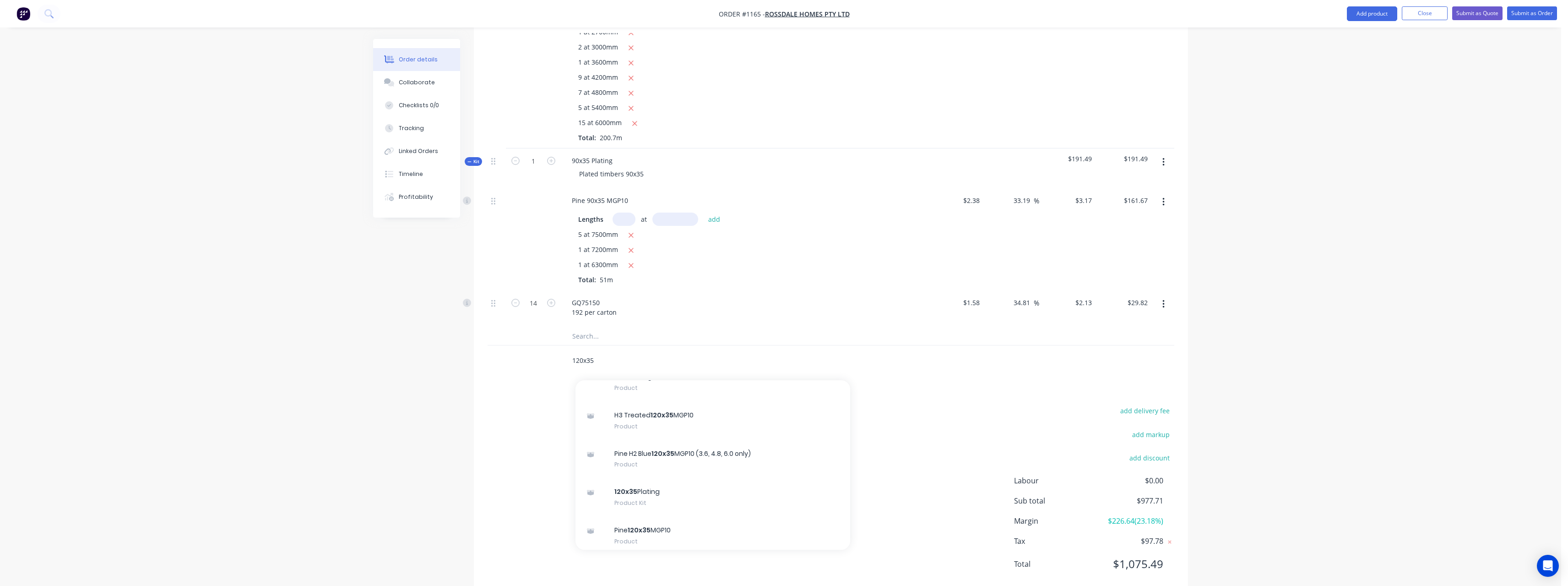
scroll to position [366, 0]
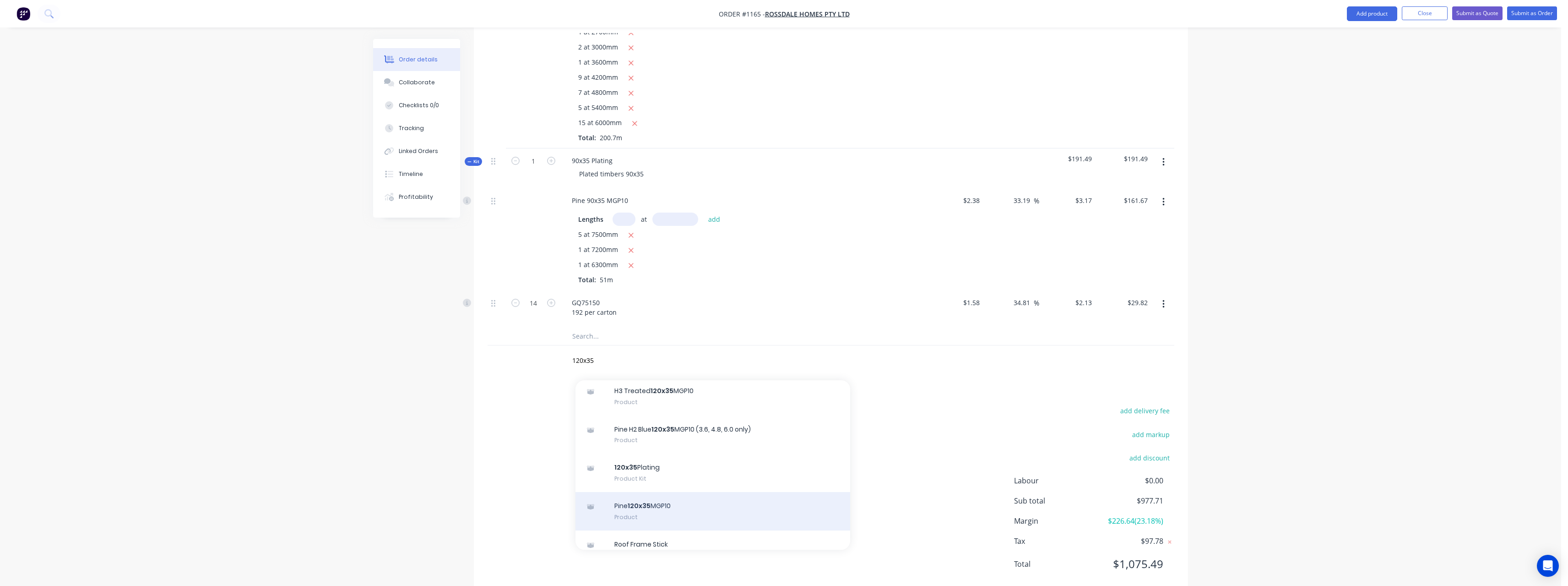
click at [720, 492] on div "Pine 120x35 MGP10 Product" at bounding box center [712, 511] width 274 height 39
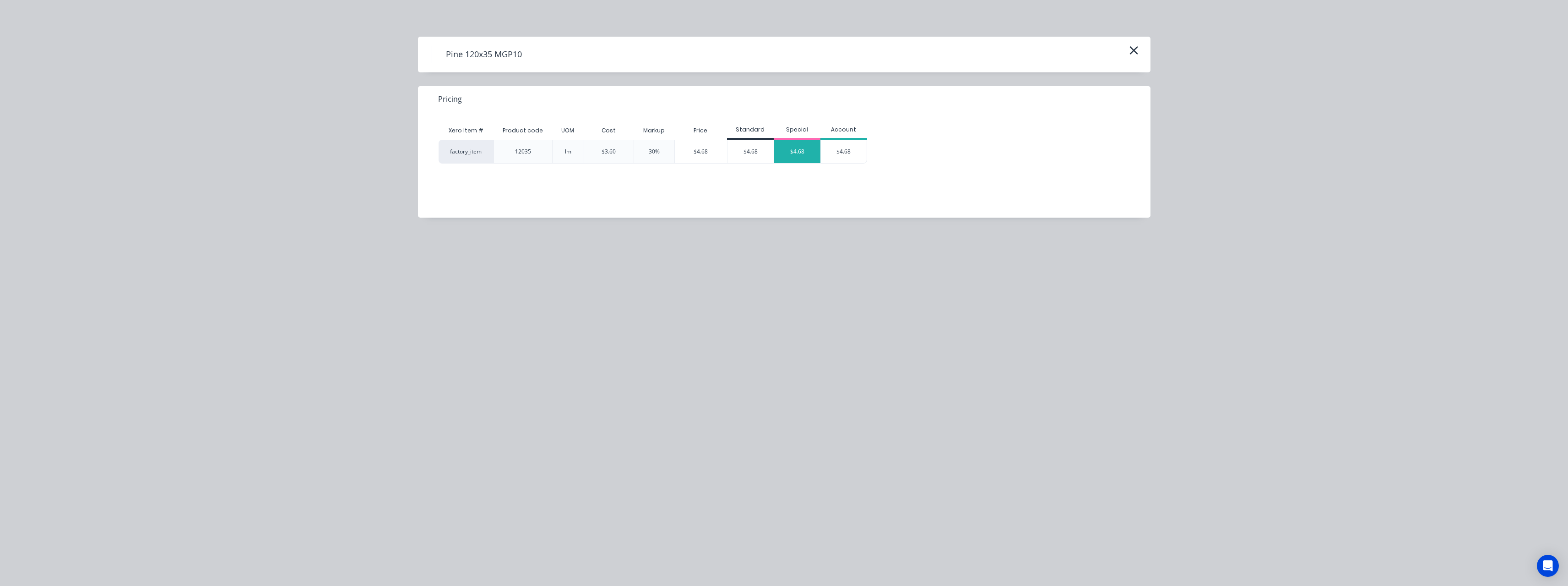
click at [792, 159] on div "$4.68" at bounding box center [797, 151] width 46 height 23
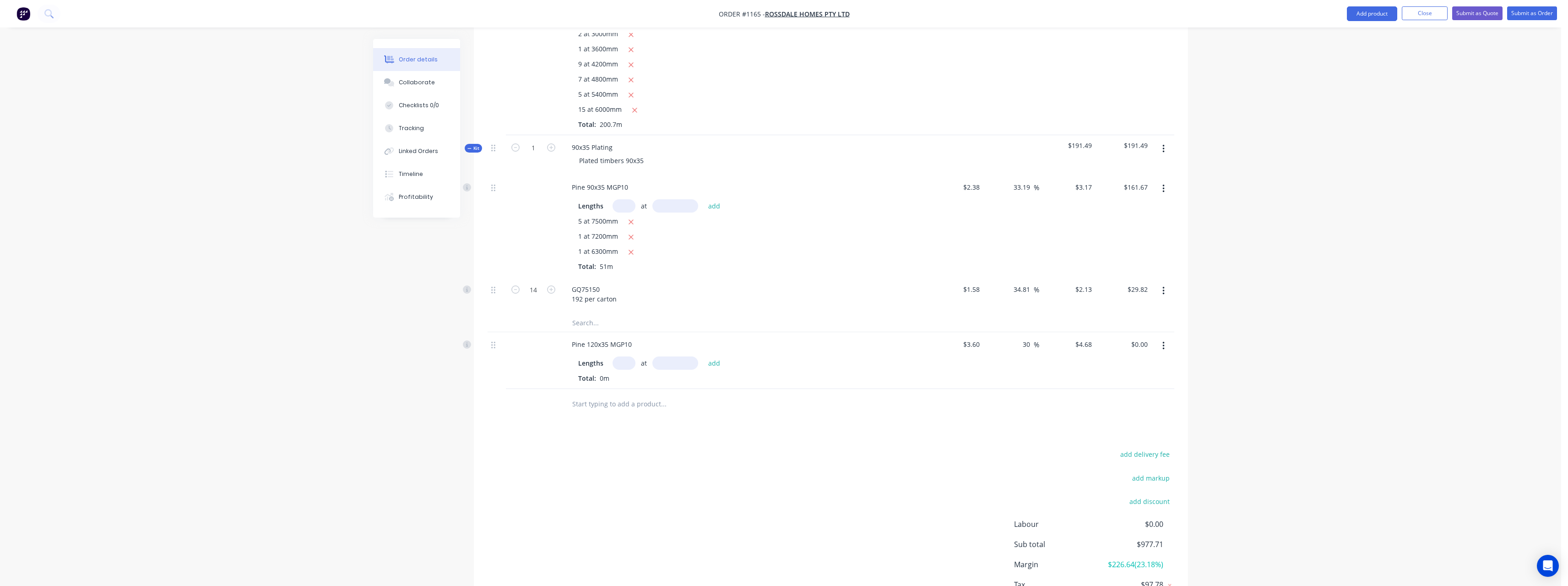
click at [624, 357] on input "text" at bounding box center [624, 363] width 23 height 13
click at [704, 357] on button "add" at bounding box center [714, 363] width 21 height 12
click at [647, 425] on input "text" at bounding box center [663, 434] width 183 height 18
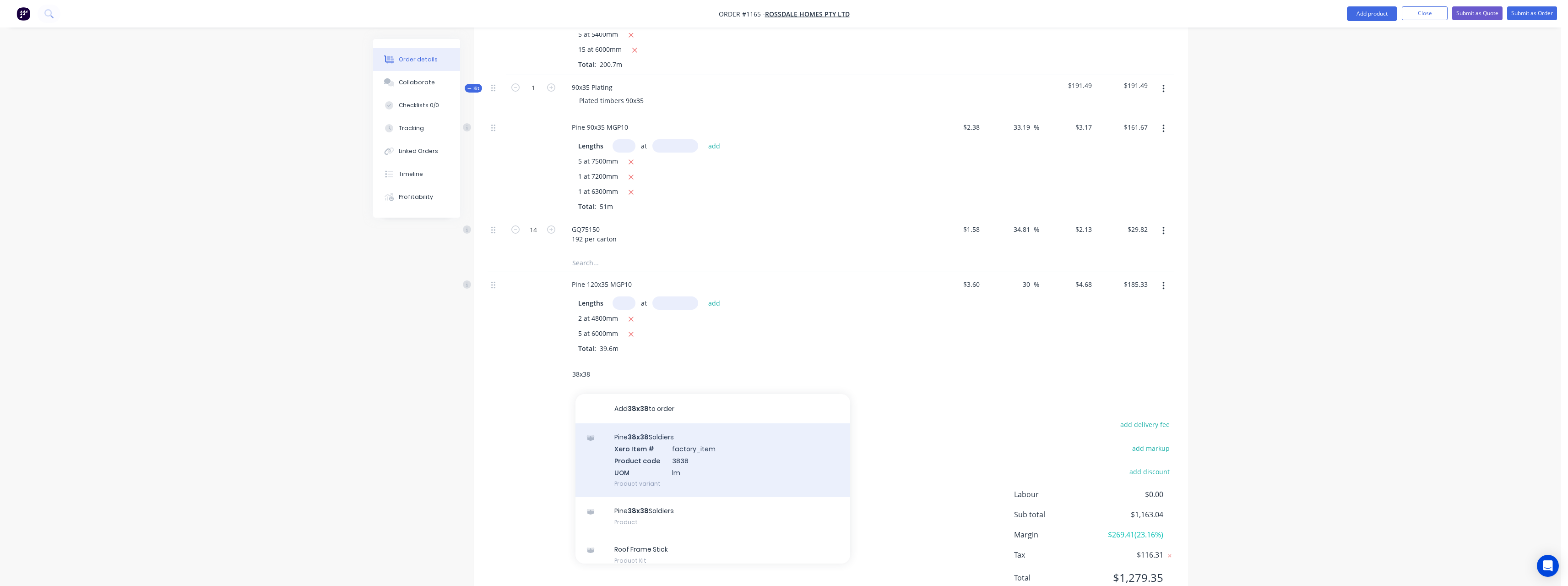
scroll to position [536, 0]
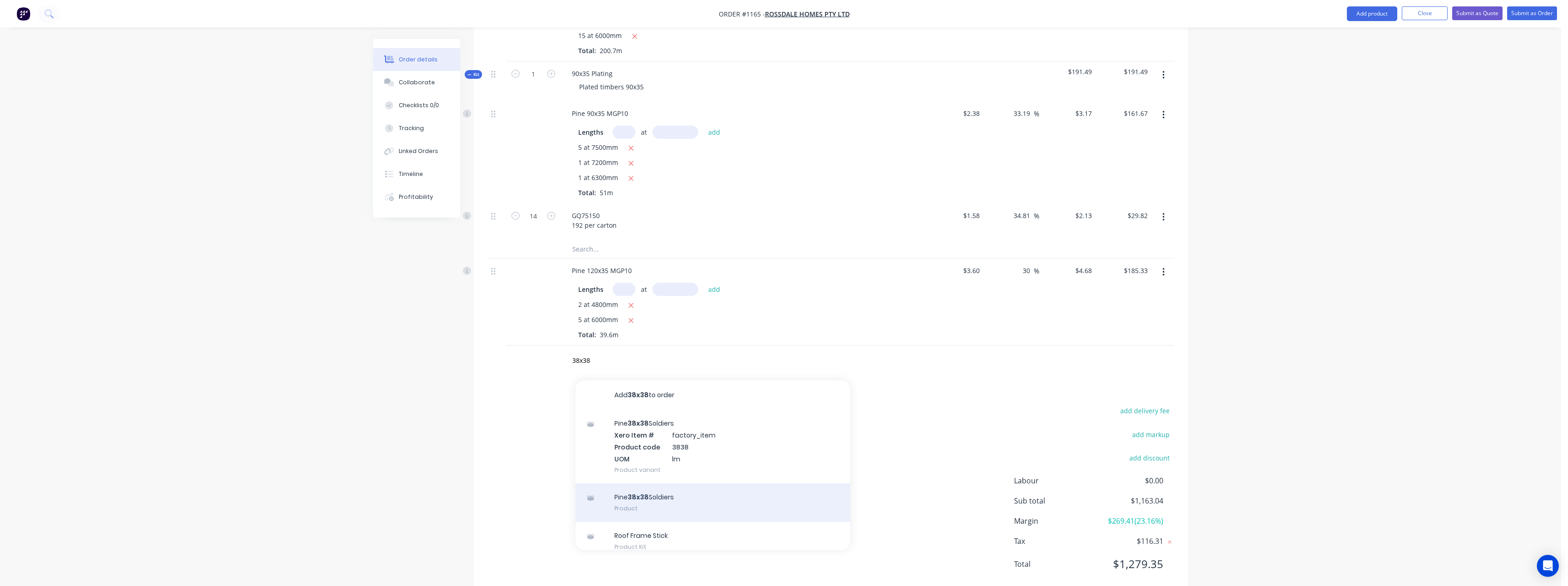
click at [698, 483] on div "Pine 38x38 Soldiers Product" at bounding box center [712, 502] width 274 height 39
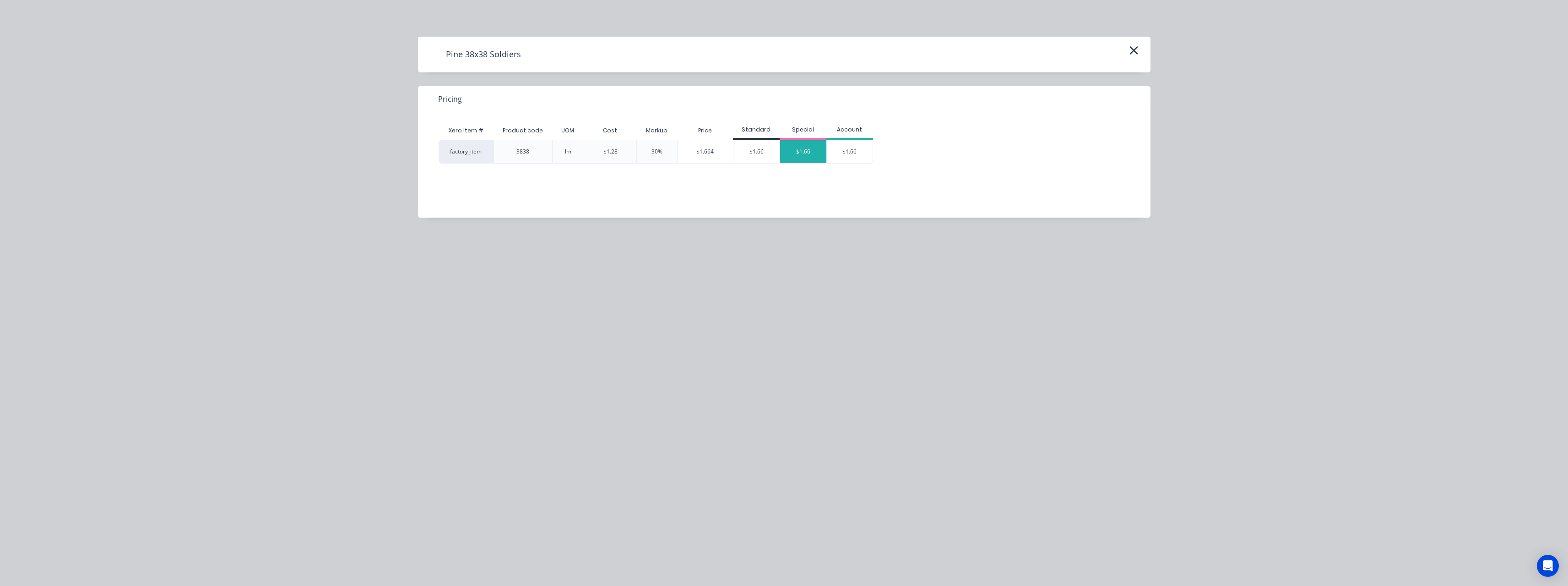
click at [803, 146] on div "$1.66" at bounding box center [803, 151] width 46 height 23
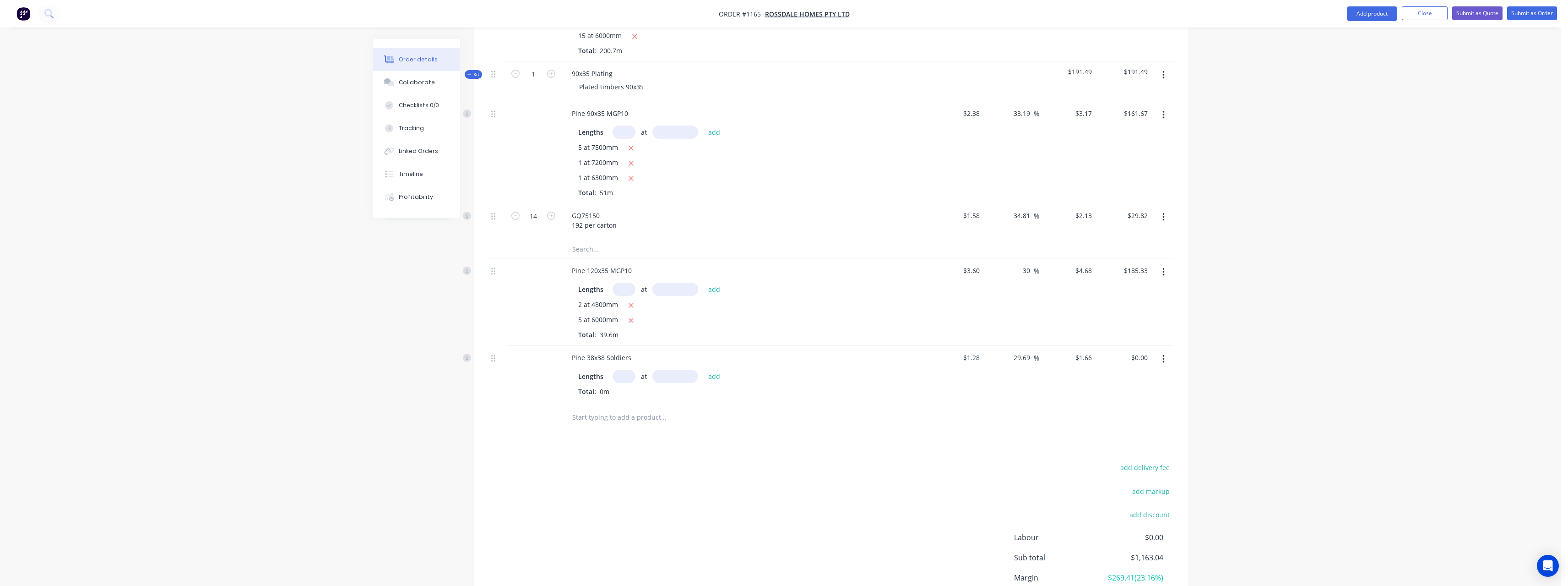
click at [631, 369] on input "text" at bounding box center [624, 376] width 23 height 13
click at [704, 370] on button "add" at bounding box center [714, 376] width 21 height 12
click at [628, 423] on input "text" at bounding box center [663, 432] width 183 height 18
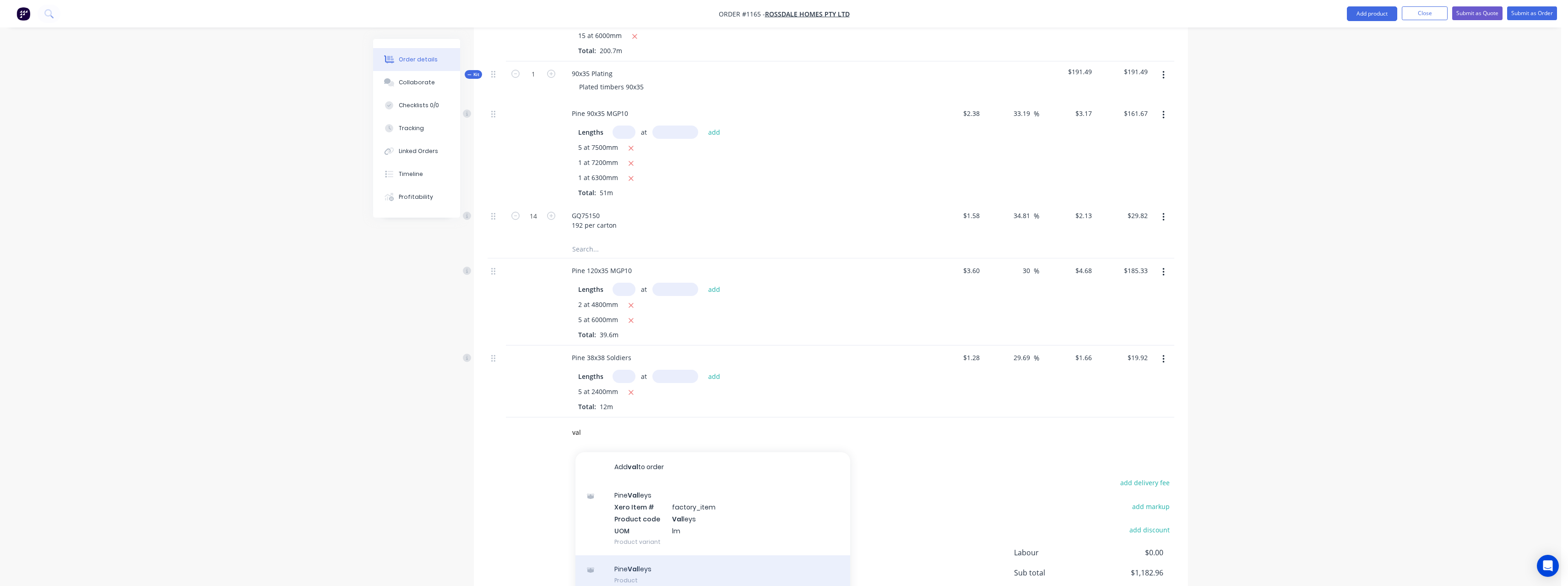
click at [672, 555] on div "Pine [PERSON_NAME] Product" at bounding box center [712, 574] width 274 height 39
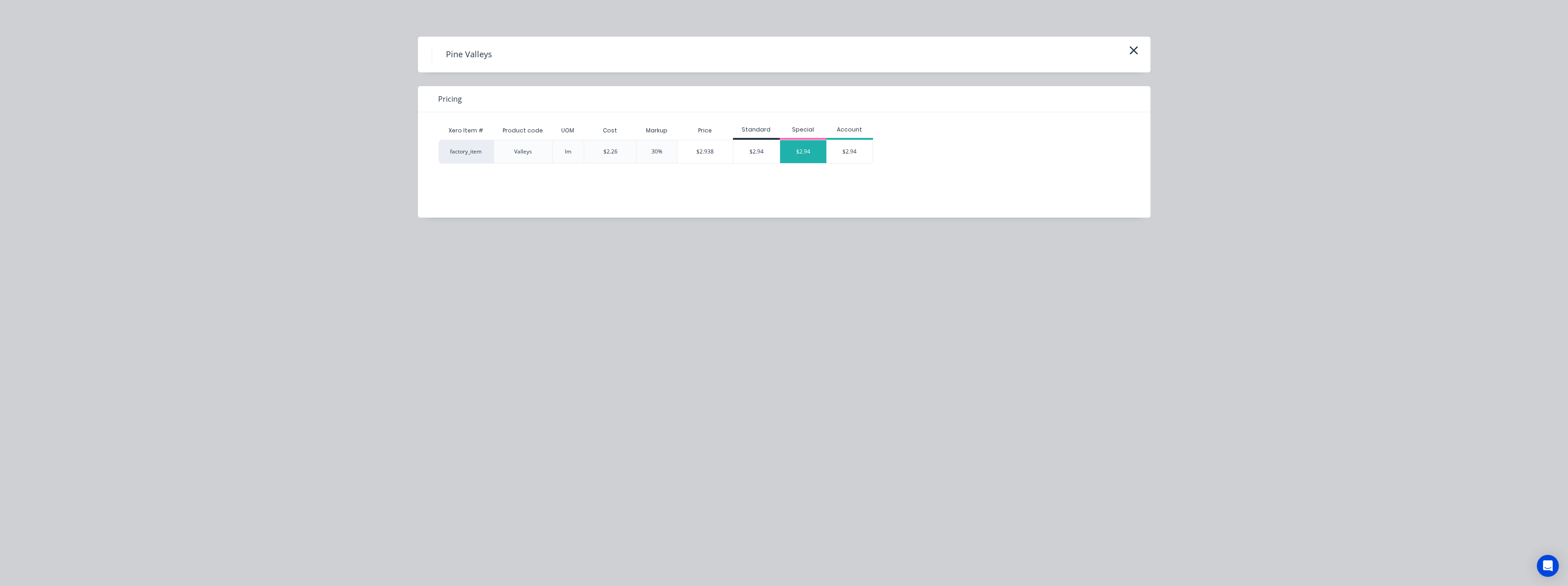
click at [798, 147] on div "$2.94" at bounding box center [803, 151] width 46 height 23
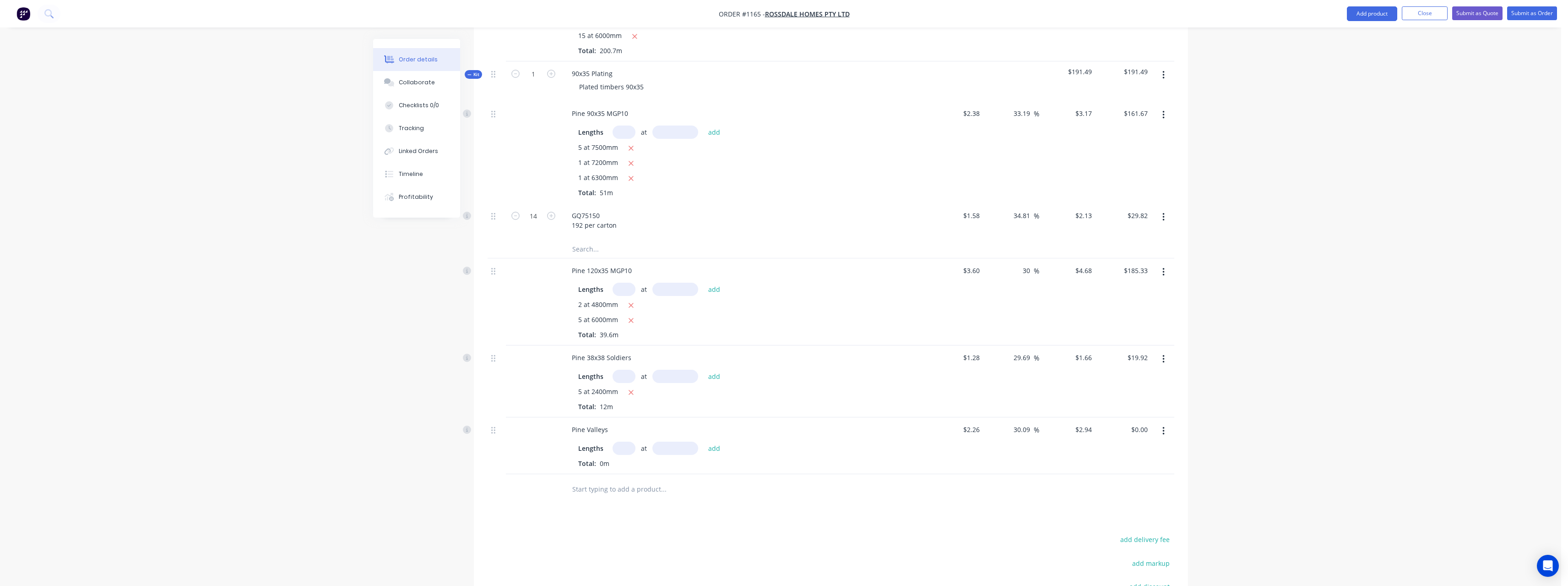
click at [627, 442] on input "text" at bounding box center [624, 448] width 23 height 13
click at [704, 442] on button "add" at bounding box center [714, 448] width 21 height 12
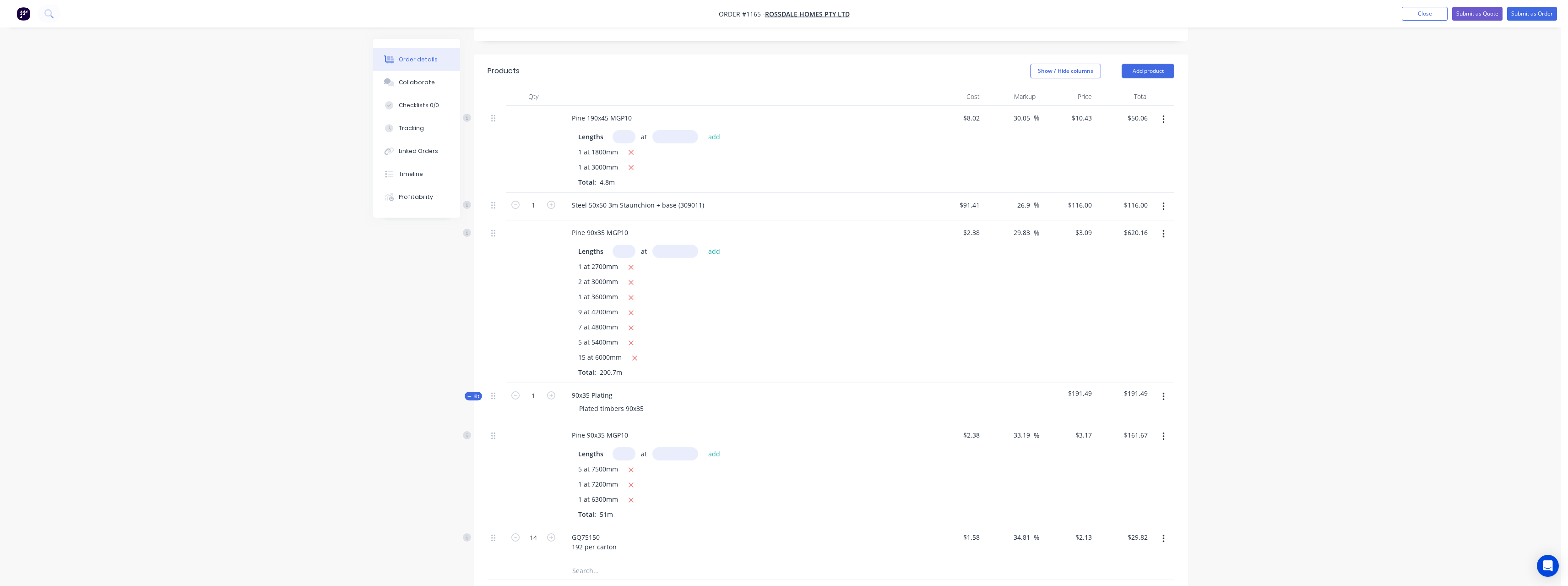
scroll to position [124, 0]
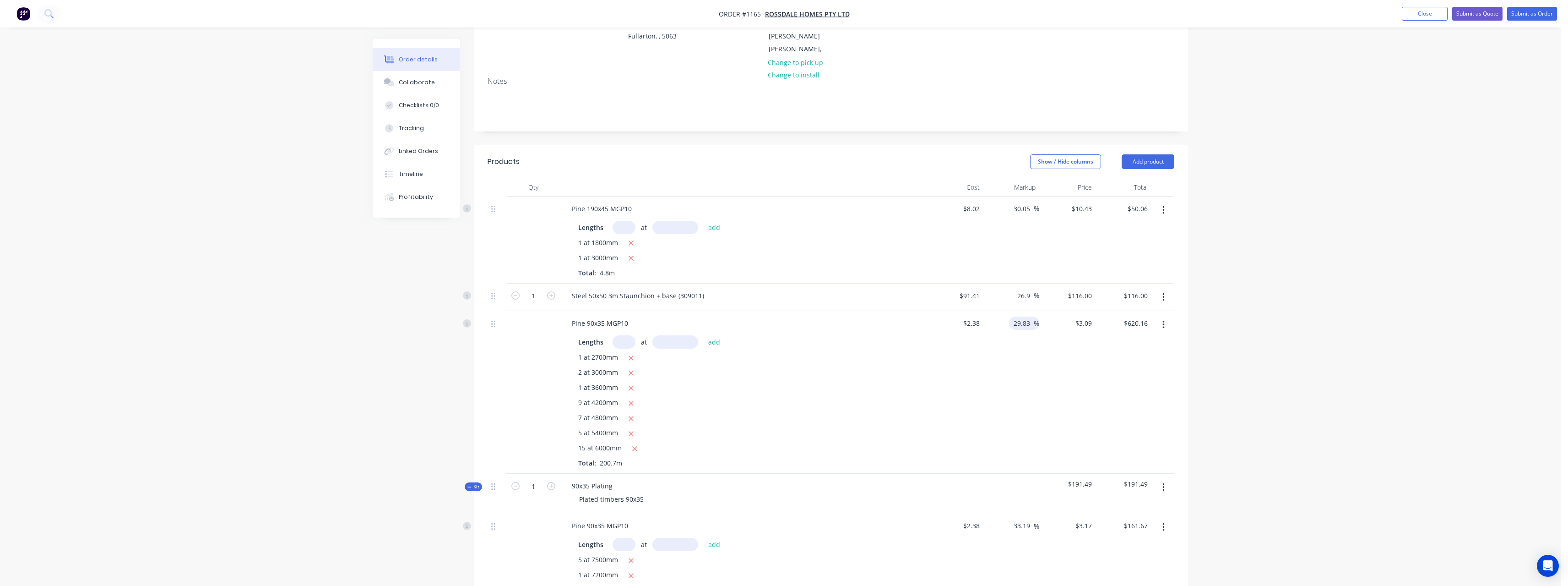
click at [1031, 316] on input "29.83" at bounding box center [1023, 323] width 21 height 13
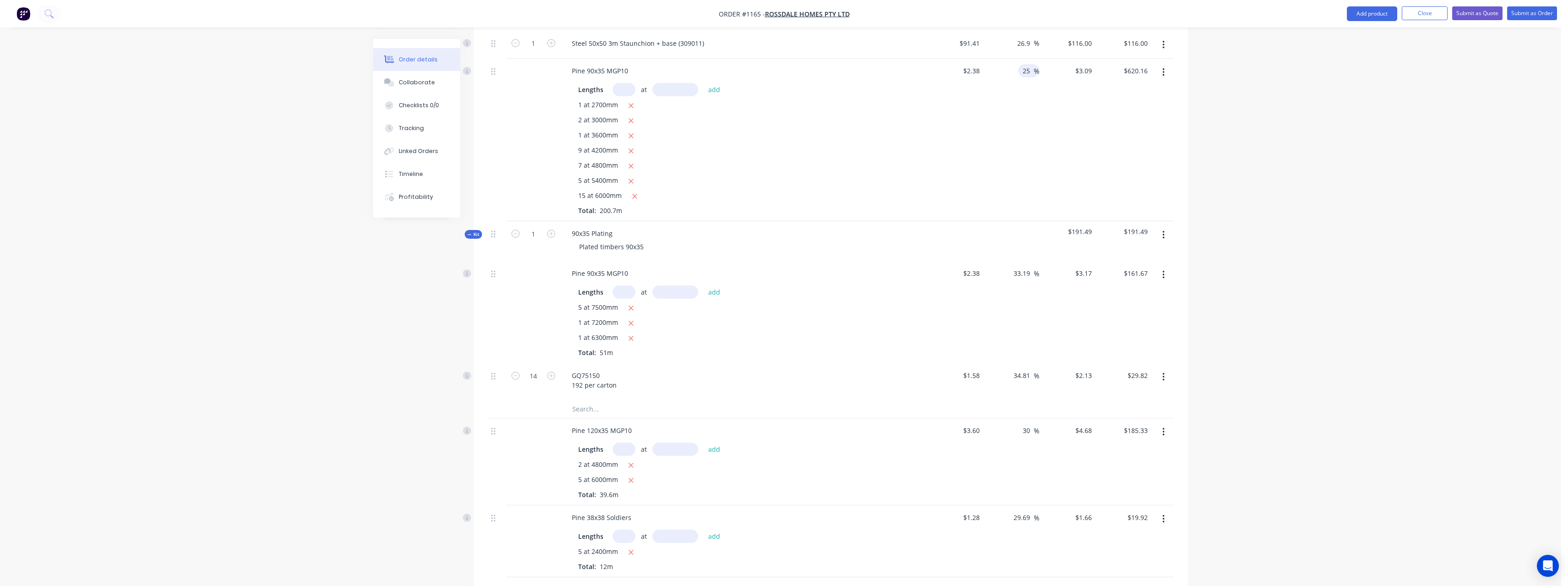
scroll to position [399, 0]
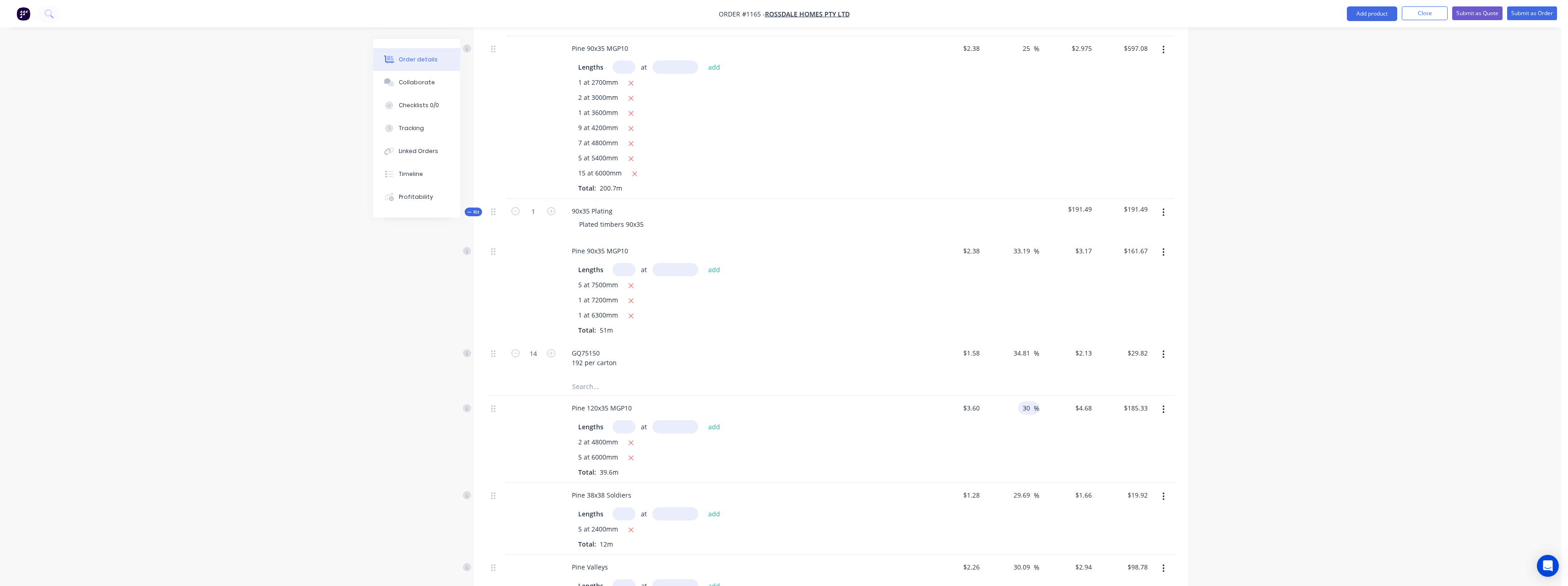
click at [1032, 401] on input "30" at bounding box center [1027, 408] width 12 height 13
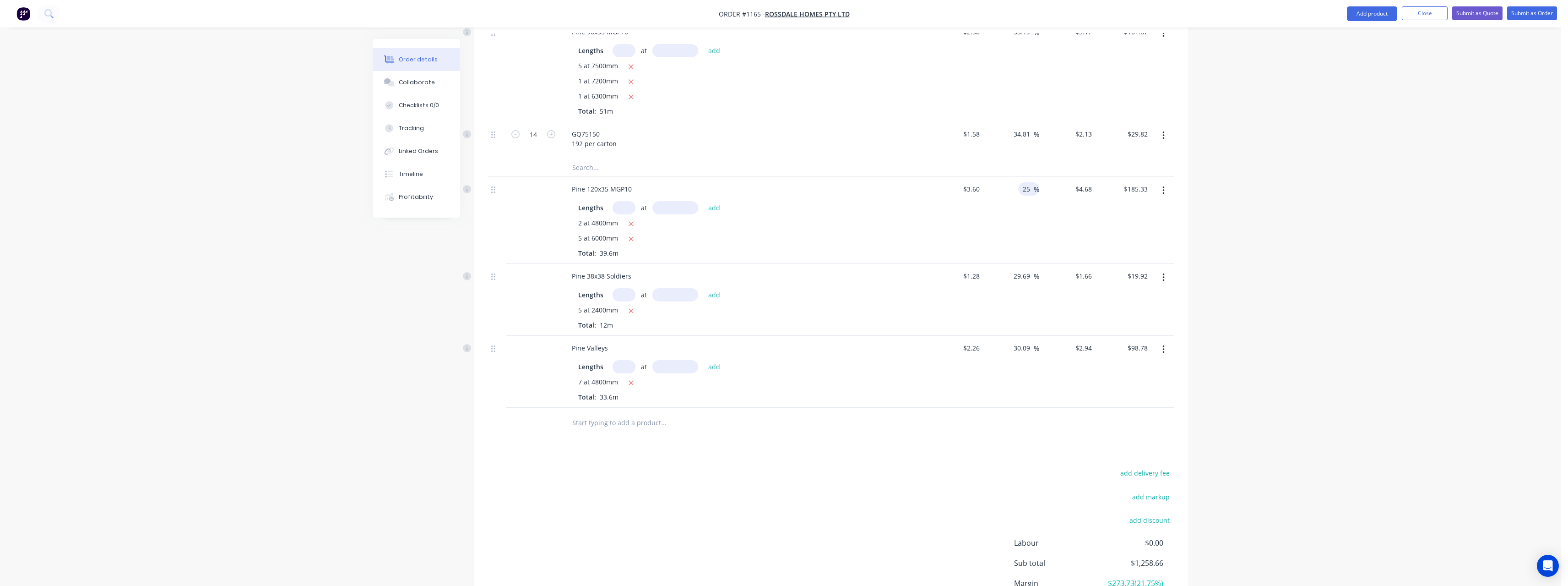
scroll to position [628, 0]
click at [647, 403] on input "text" at bounding box center [663, 412] width 183 height 18
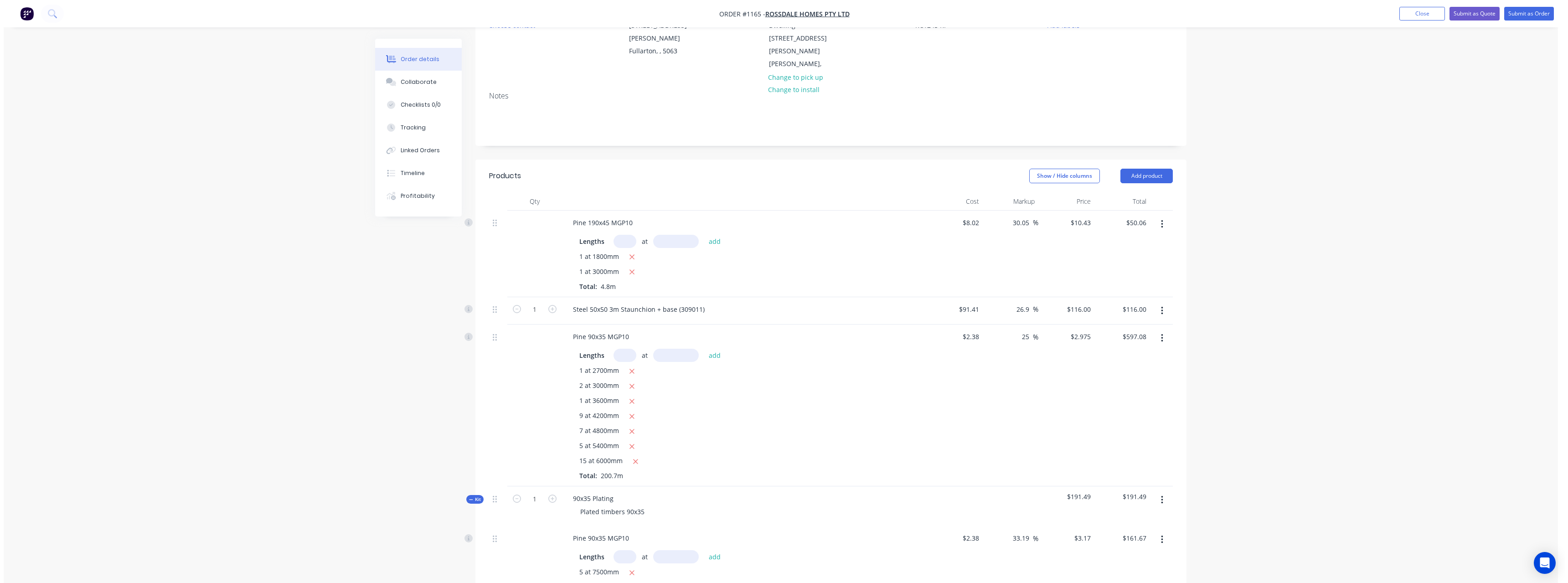
scroll to position [0, 0]
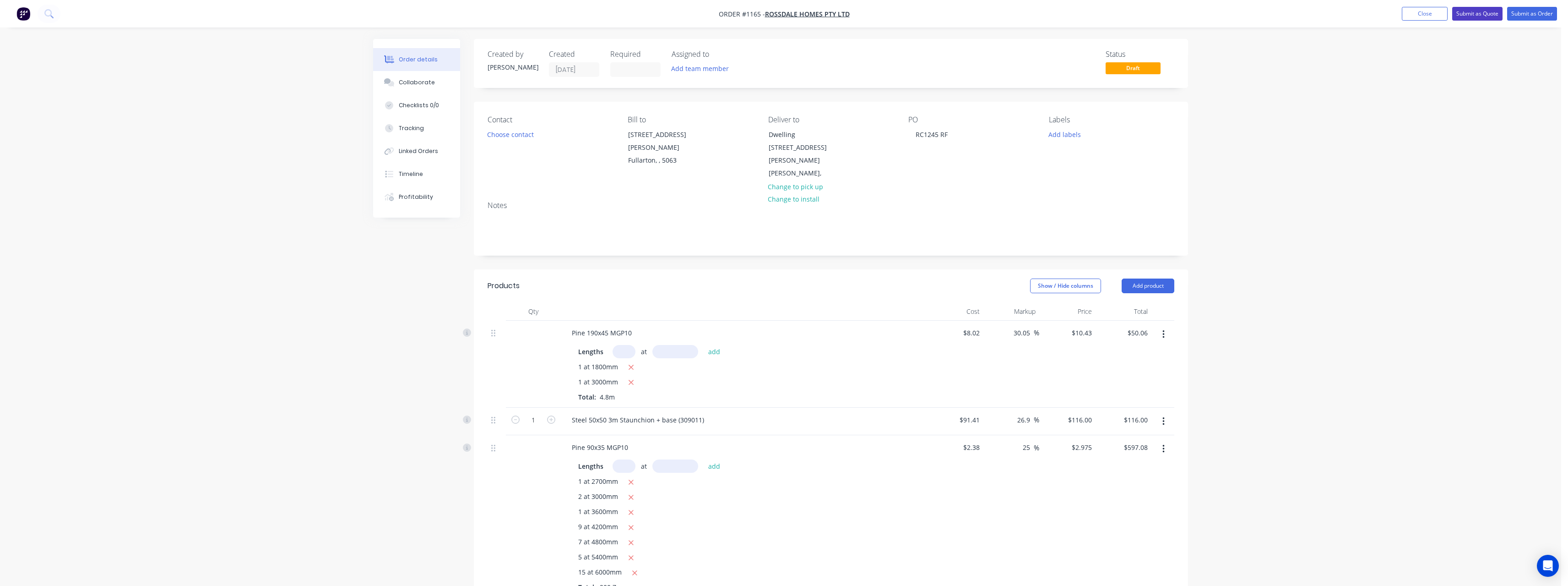
click at [1472, 17] on button "Submit as Quote" at bounding box center [1477, 13] width 50 height 13
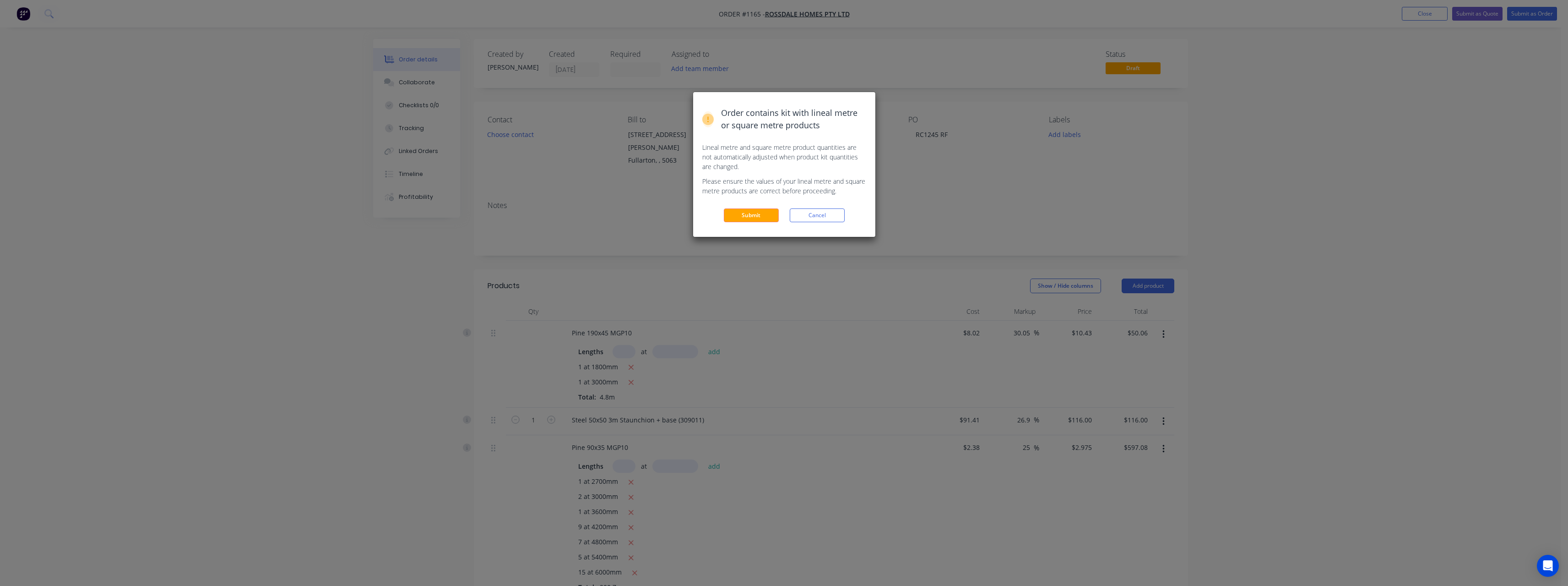
click at [756, 223] on div "Order contains kit with lineal metre or square metre products Lineal metre and …" at bounding box center [784, 165] width 182 height 145
click at [753, 220] on button "Submit" at bounding box center [751, 215] width 55 height 13
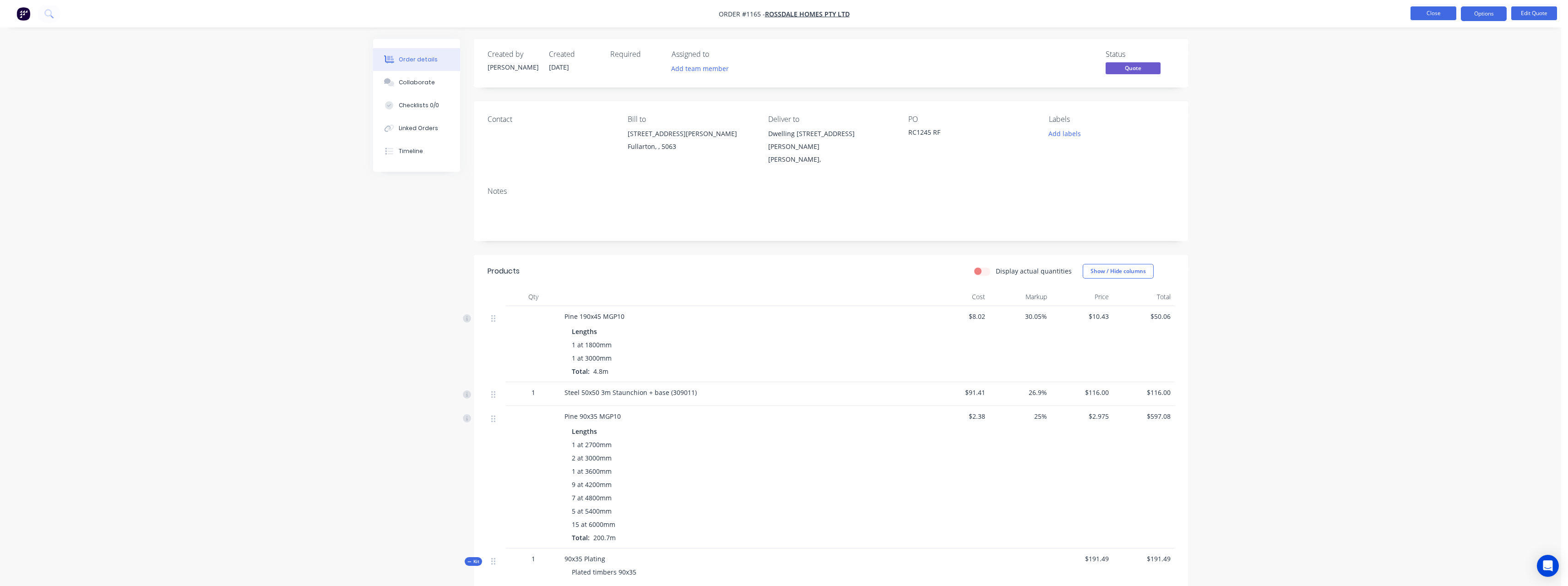
click at [1421, 14] on button "Close" at bounding box center [1433, 13] width 46 height 13
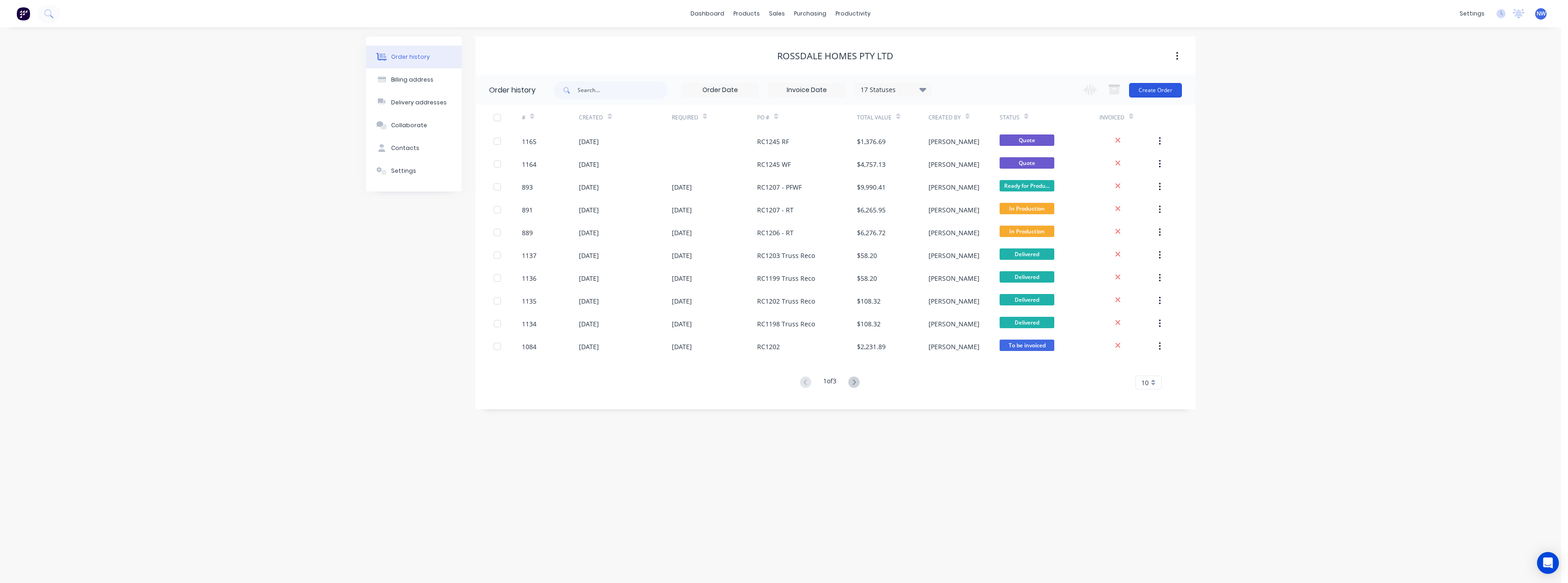
click at [1149, 92] on button "Create Order" at bounding box center [1155, 90] width 53 height 15
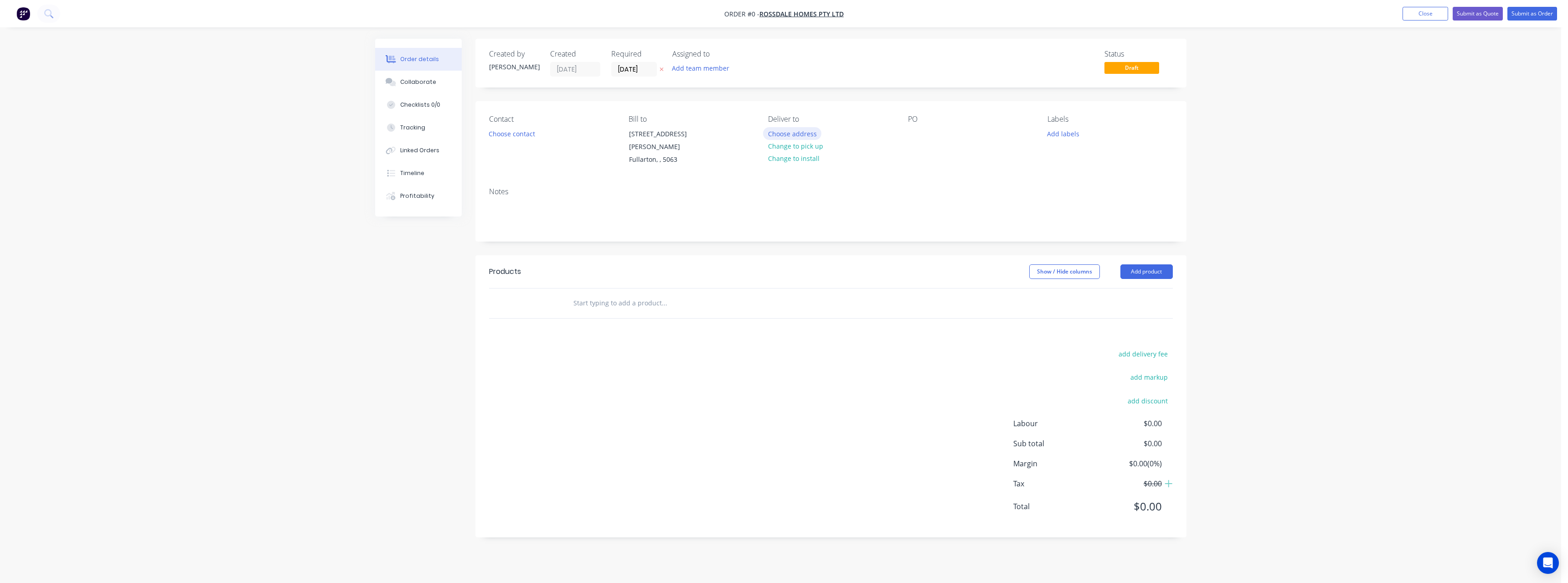
click at [782, 135] on button "Choose address" at bounding box center [793, 133] width 58 height 12
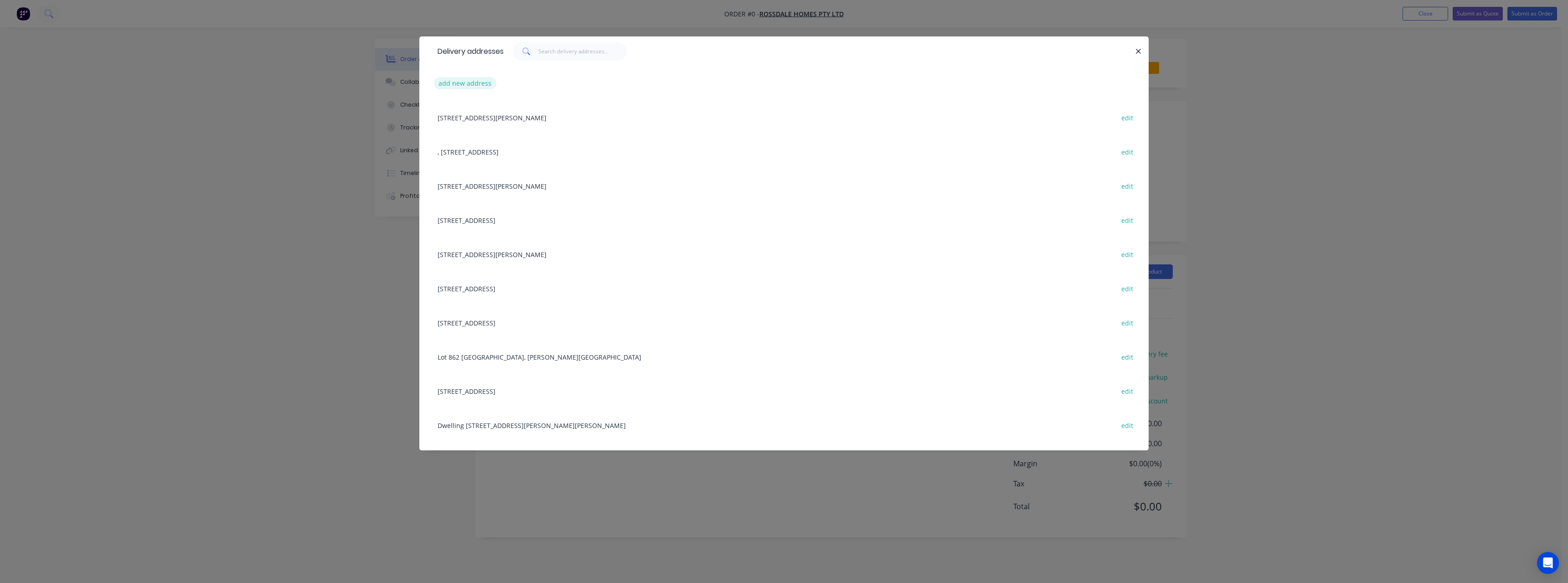
click at [458, 85] on button "add new address" at bounding box center [465, 83] width 63 height 12
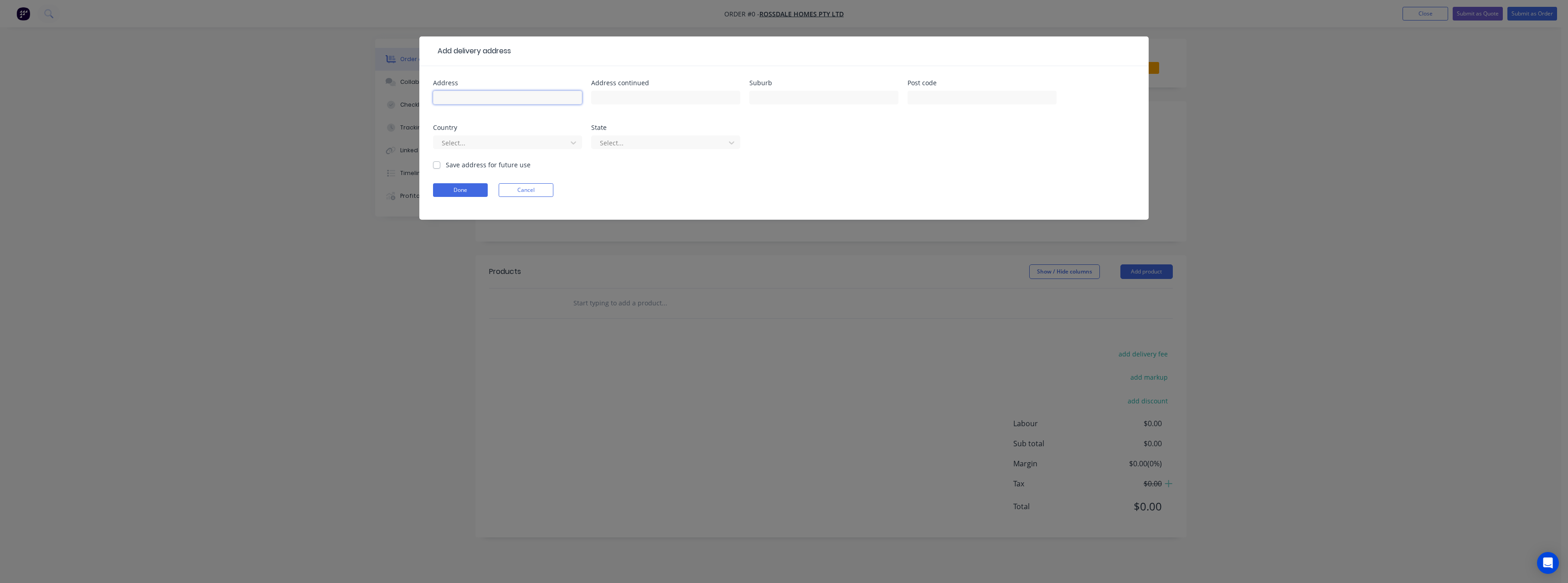
click at [464, 93] on input "text" at bounding box center [507, 97] width 149 height 13
click at [775, 95] on input "text" at bounding box center [824, 97] width 149 height 13
click at [685, 96] on input "text" at bounding box center [665, 97] width 149 height 13
click at [774, 96] on input "text" at bounding box center [824, 97] width 149 height 13
click at [446, 164] on label "Save address for future use" at bounding box center [488, 165] width 85 height 10
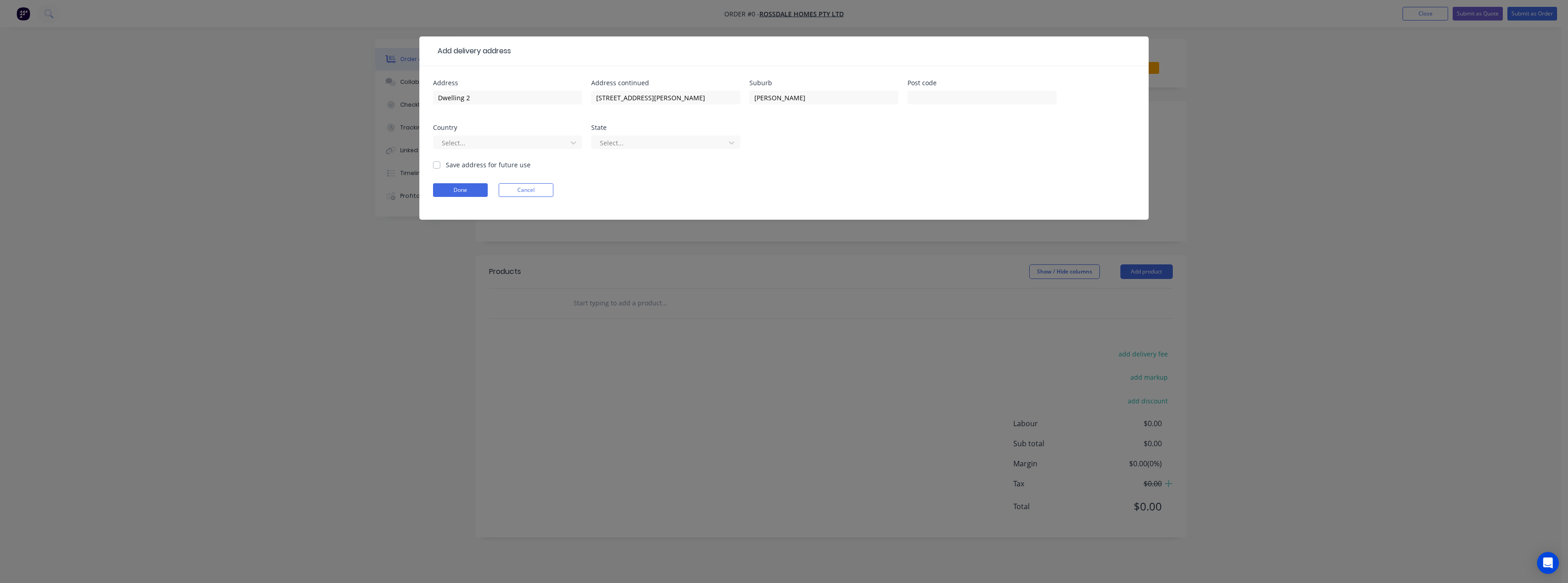
click at [438, 164] on input "Save address for future use" at bounding box center [436, 164] width 7 height 9
click at [466, 187] on button "Done" at bounding box center [460, 190] width 55 height 13
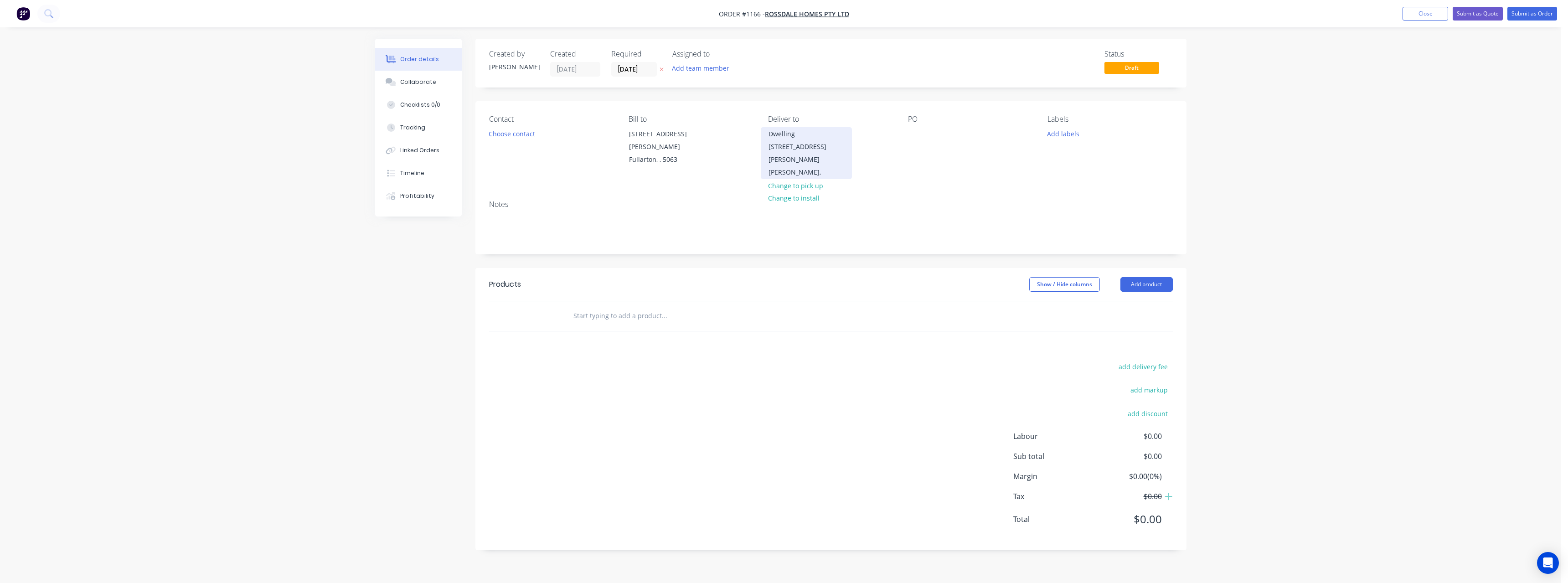
click at [812, 166] on div "[PERSON_NAME]," at bounding box center [807, 172] width 75 height 13
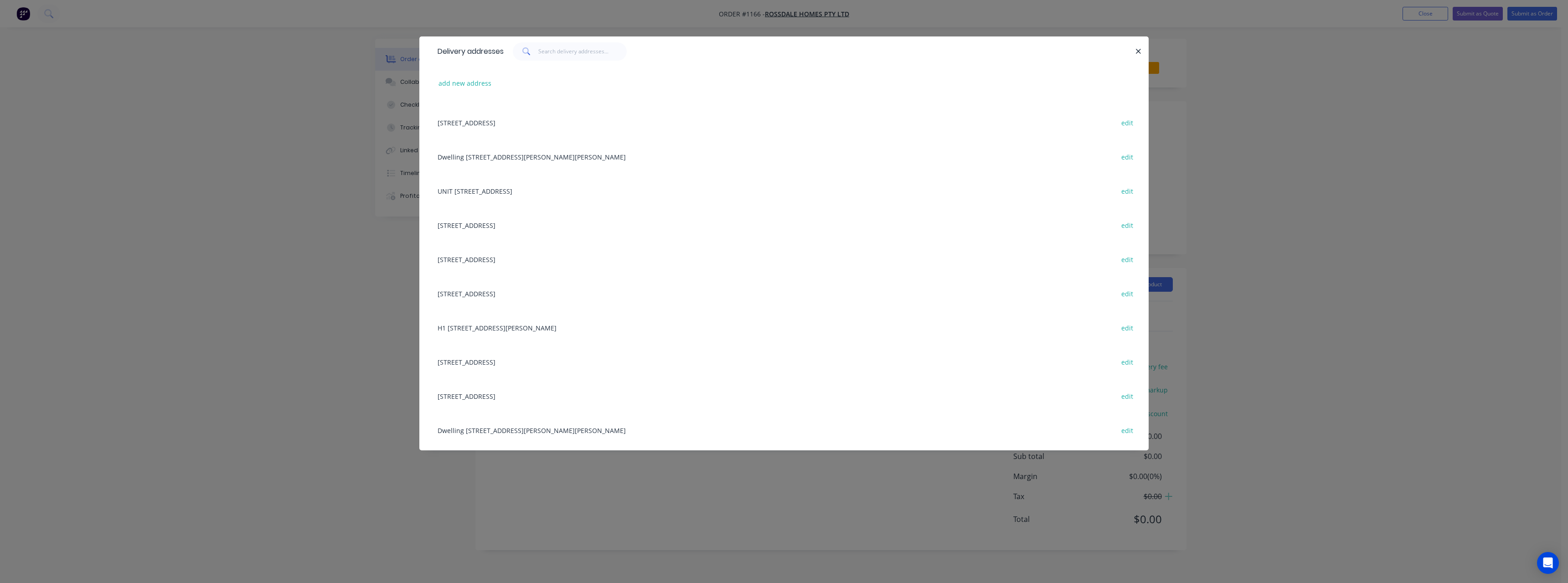
scroll to position [273, 0]
click at [1137, 48] on icon "button" at bounding box center [1138, 51] width 6 height 8
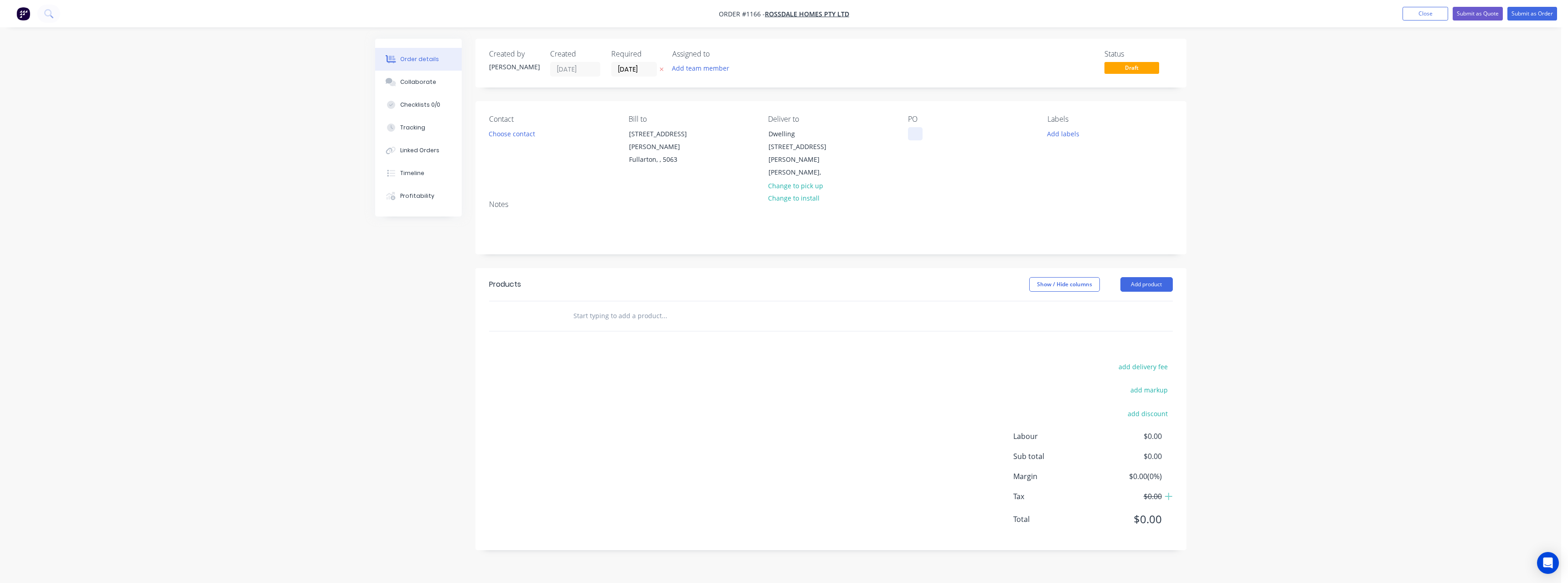
click at [921, 135] on div at bounding box center [915, 134] width 15 height 13
click at [647, 307] on input "text" at bounding box center [664, 316] width 183 height 18
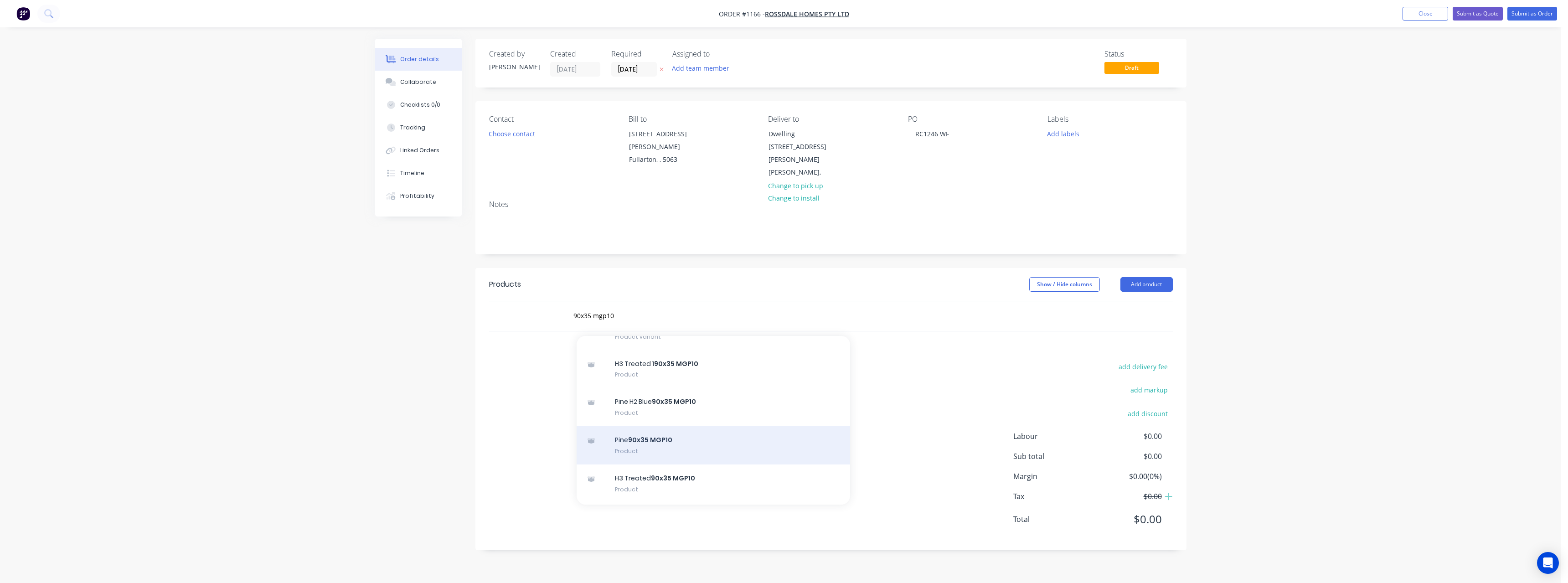
click at [731, 426] on div "Pine 90x35 MGP10 Product" at bounding box center [713, 445] width 273 height 38
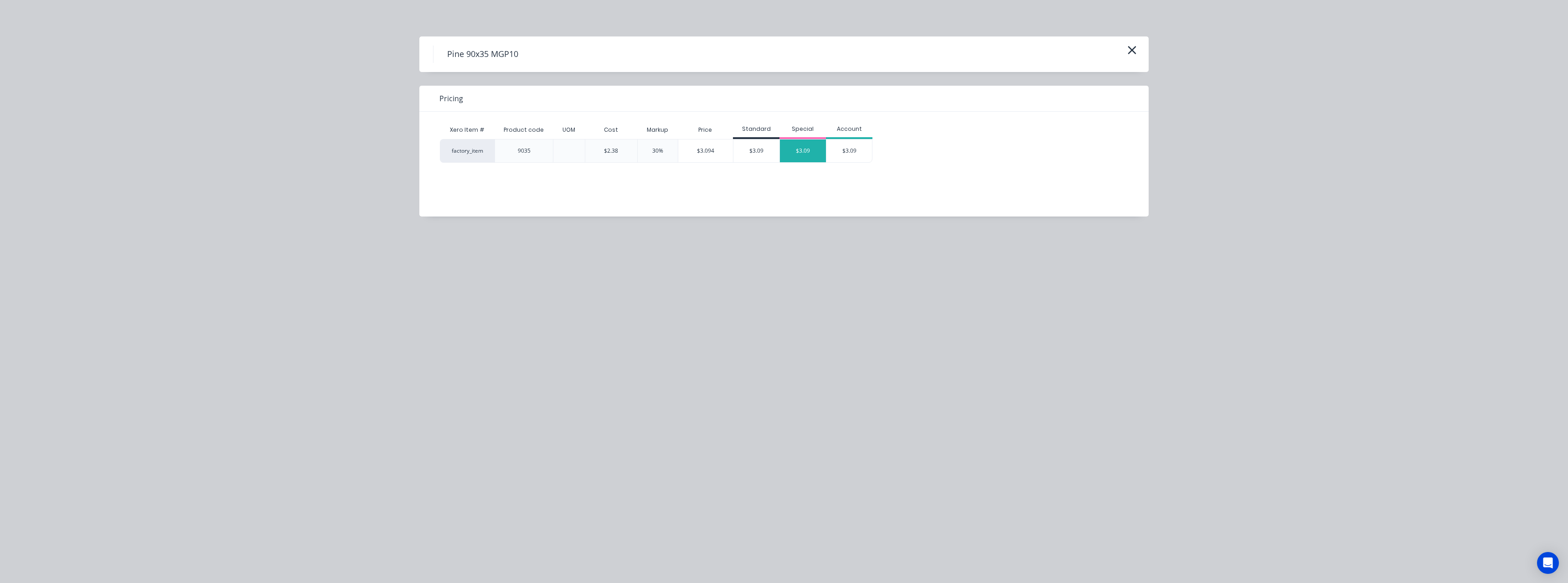
click at [815, 148] on div "$3.09" at bounding box center [803, 150] width 46 height 23
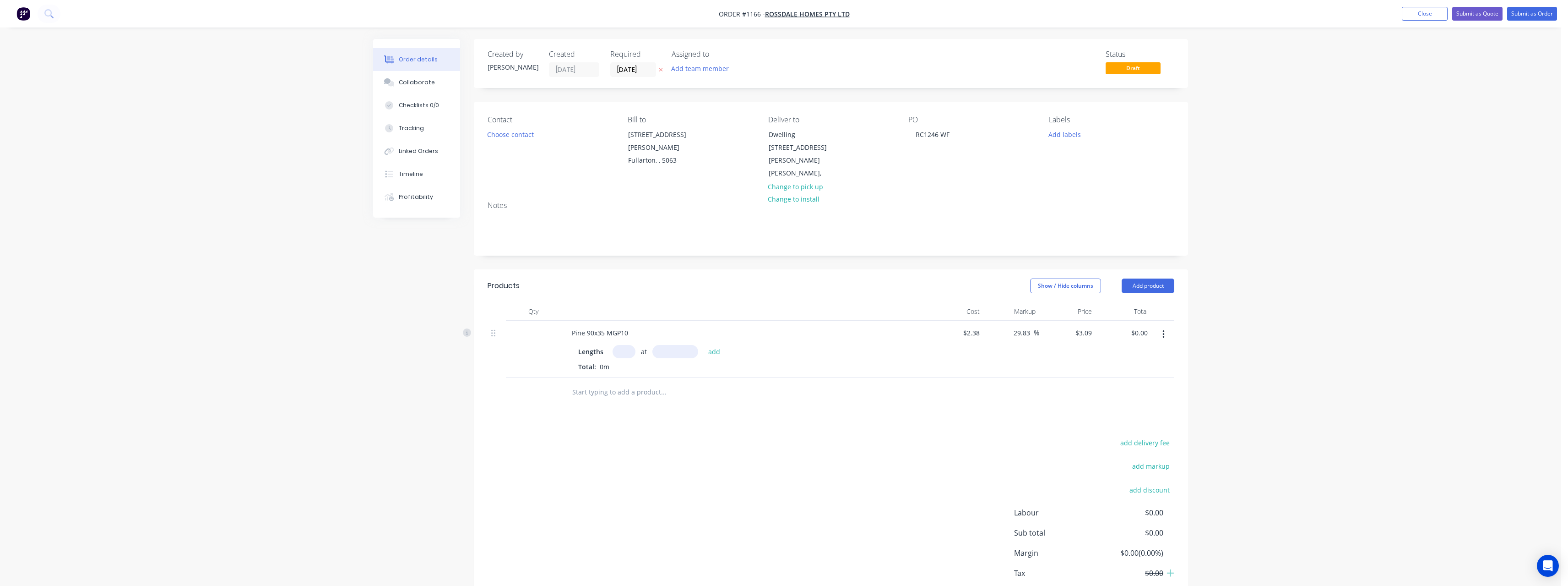
click at [627, 345] on input "text" at bounding box center [624, 352] width 23 height 13
click at [704, 345] on button "add" at bounding box center [714, 351] width 21 height 12
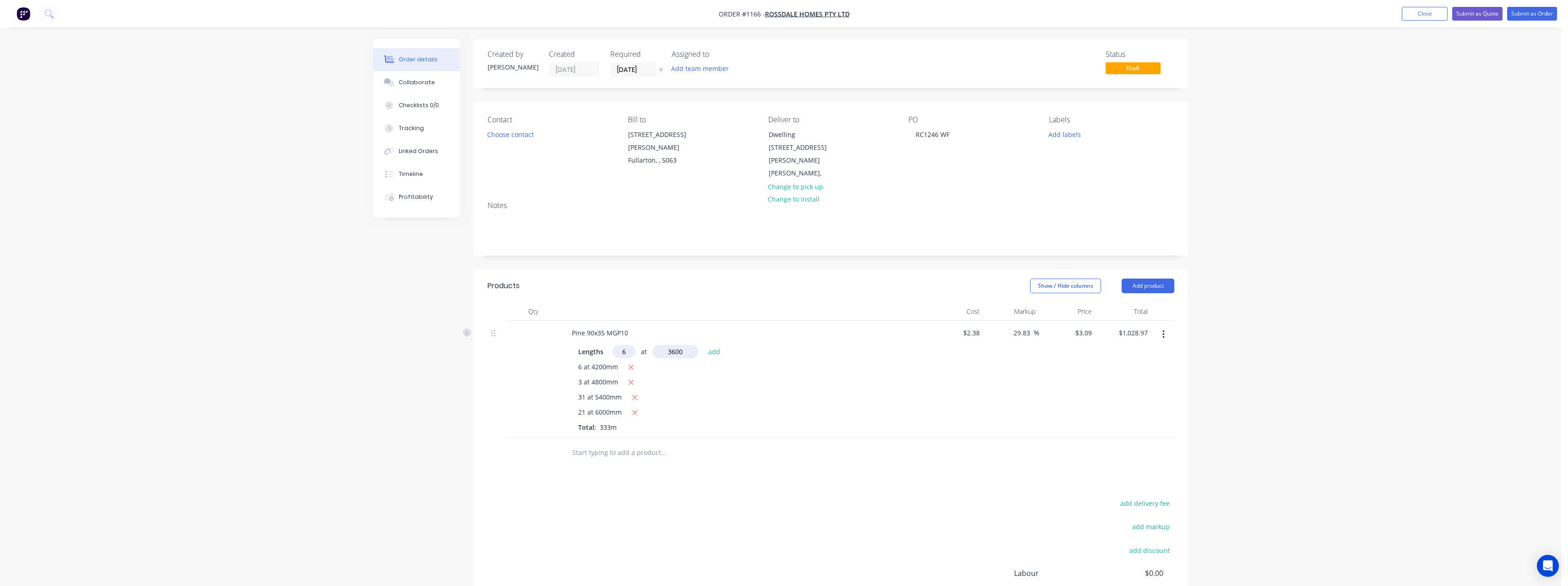
click at [704, 345] on button "add" at bounding box center [714, 351] width 21 height 12
click at [633, 363] on icon "button" at bounding box center [631, 367] width 6 height 8
click at [629, 345] on input "text" at bounding box center [624, 352] width 23 height 13
click at [704, 345] on button "add" at bounding box center [714, 351] width 21 height 12
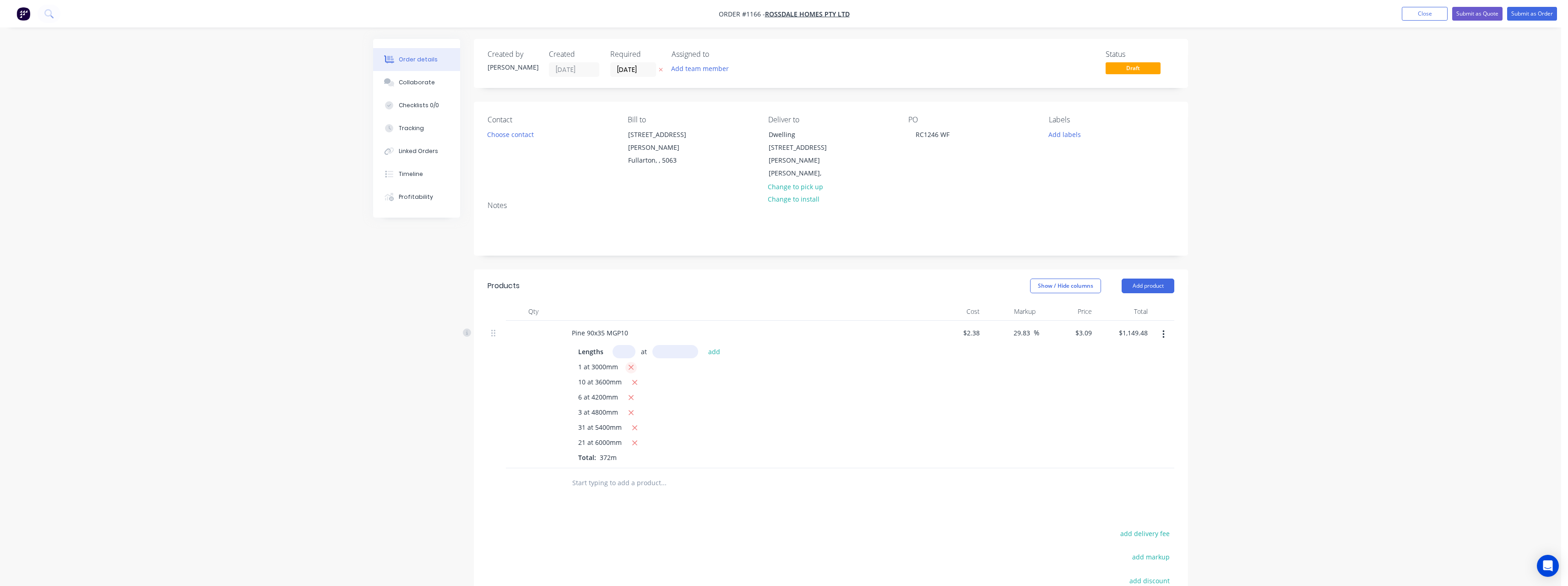
click at [628, 365] on icon "button" at bounding box center [631, 368] width 5 height 5
click at [629, 345] on input "text" at bounding box center [624, 352] width 23 height 13
click at [704, 345] on button "add" at bounding box center [714, 351] width 21 height 12
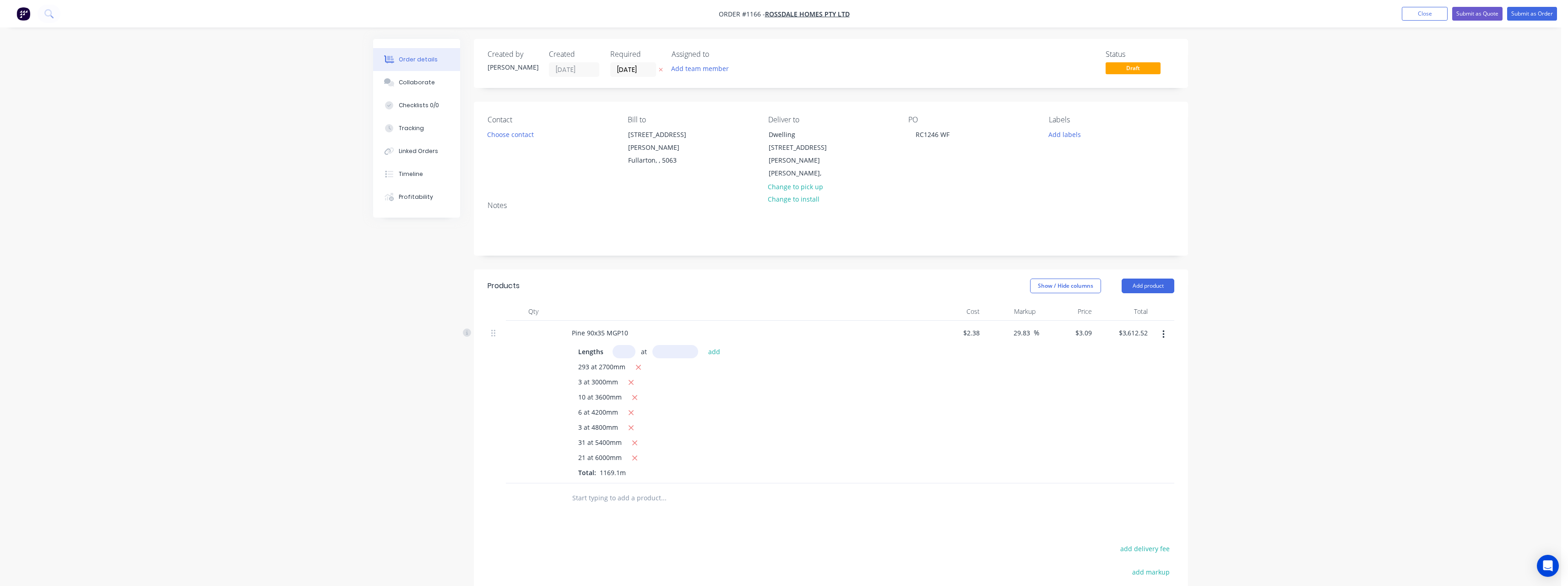
click at [620, 345] on input "text" at bounding box center [624, 352] width 23 height 13
click at [704, 345] on button "add" at bounding box center [714, 351] width 21 height 12
click at [631, 379] on icon "button" at bounding box center [631, 382] width 6 height 8
click at [617, 489] on input "text" at bounding box center [663, 498] width 183 height 18
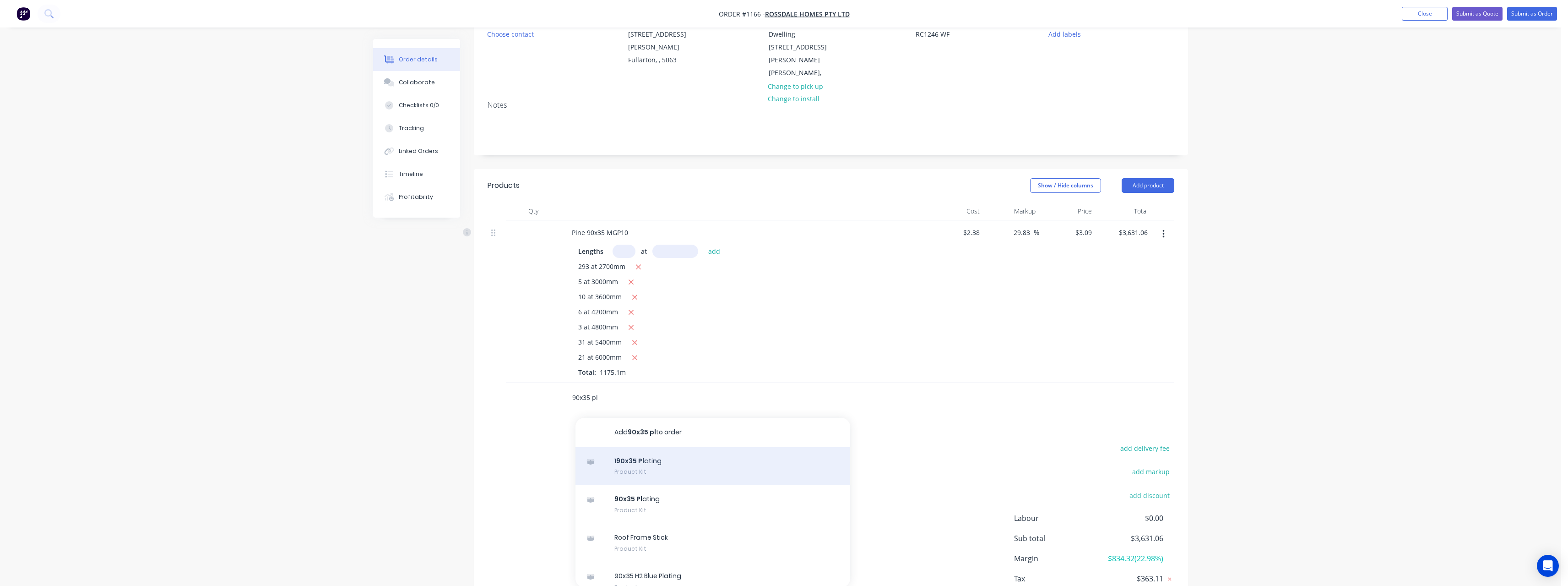
scroll to position [138, 0]
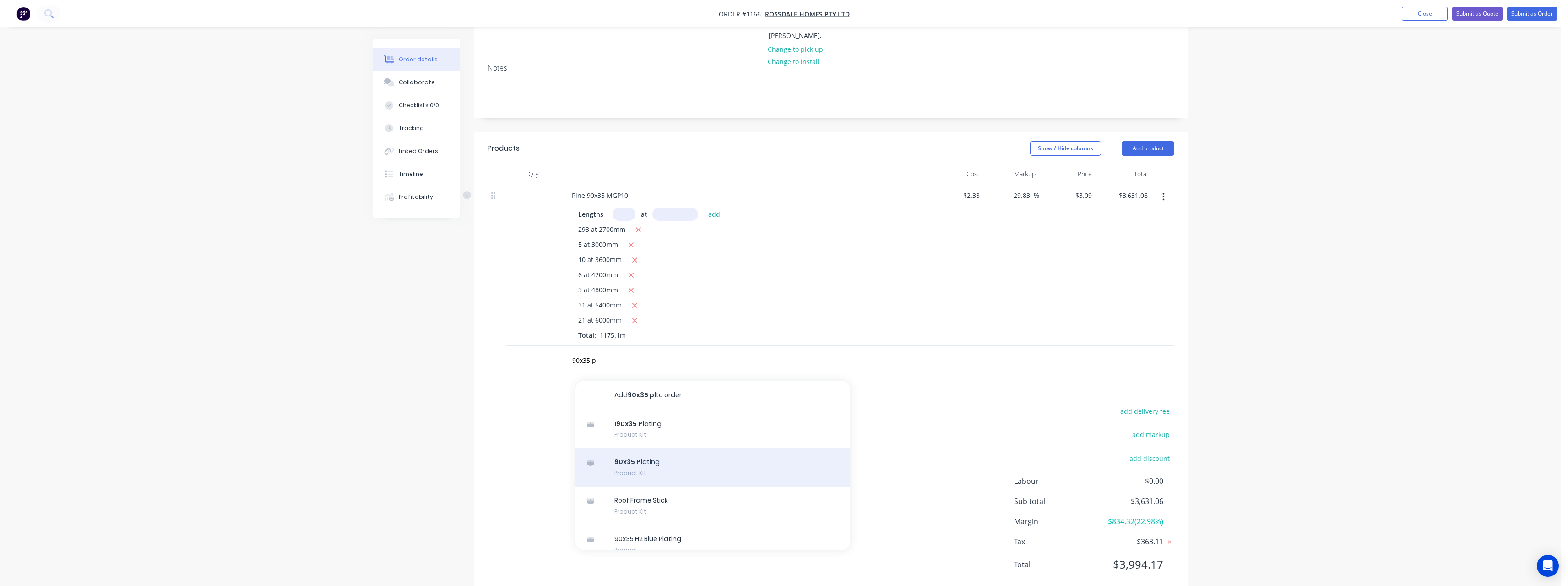
click at [702, 448] on div "90x35 Pl ating Product Kit" at bounding box center [712, 467] width 274 height 39
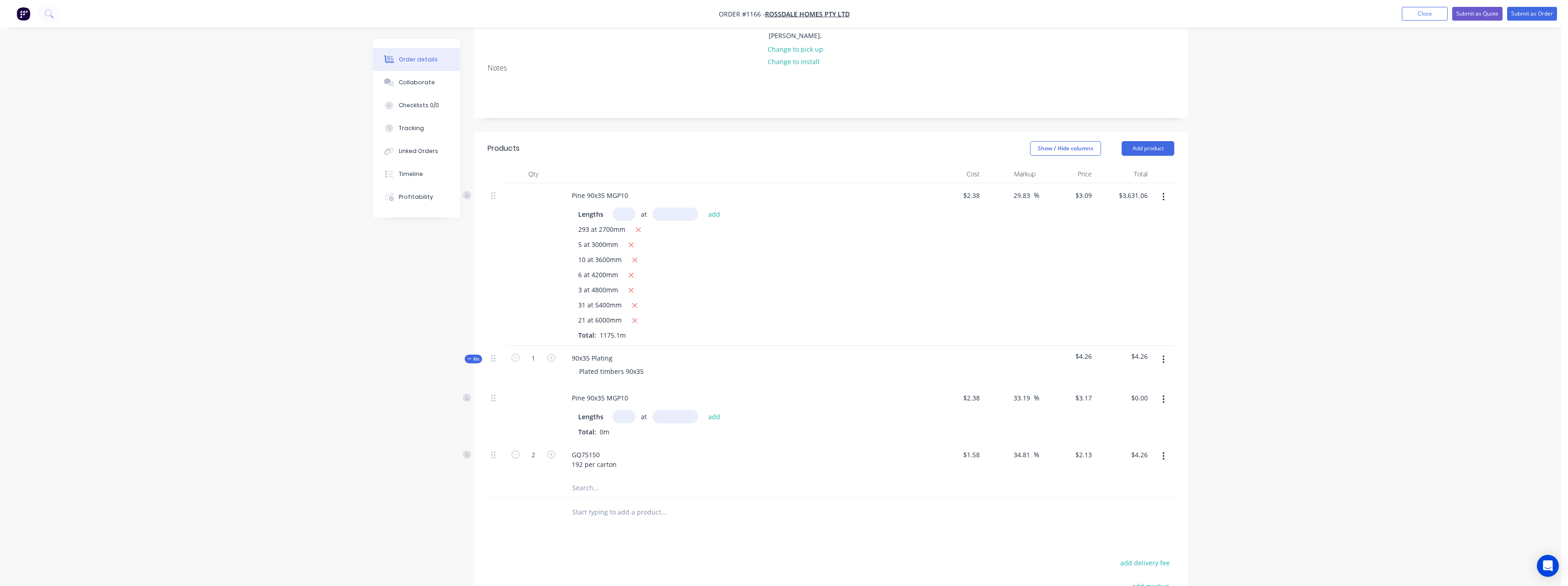
click at [631, 410] on input "text" at bounding box center [624, 417] width 23 height 13
click at [704, 410] on button "add" at bounding box center [714, 416] width 21 height 12
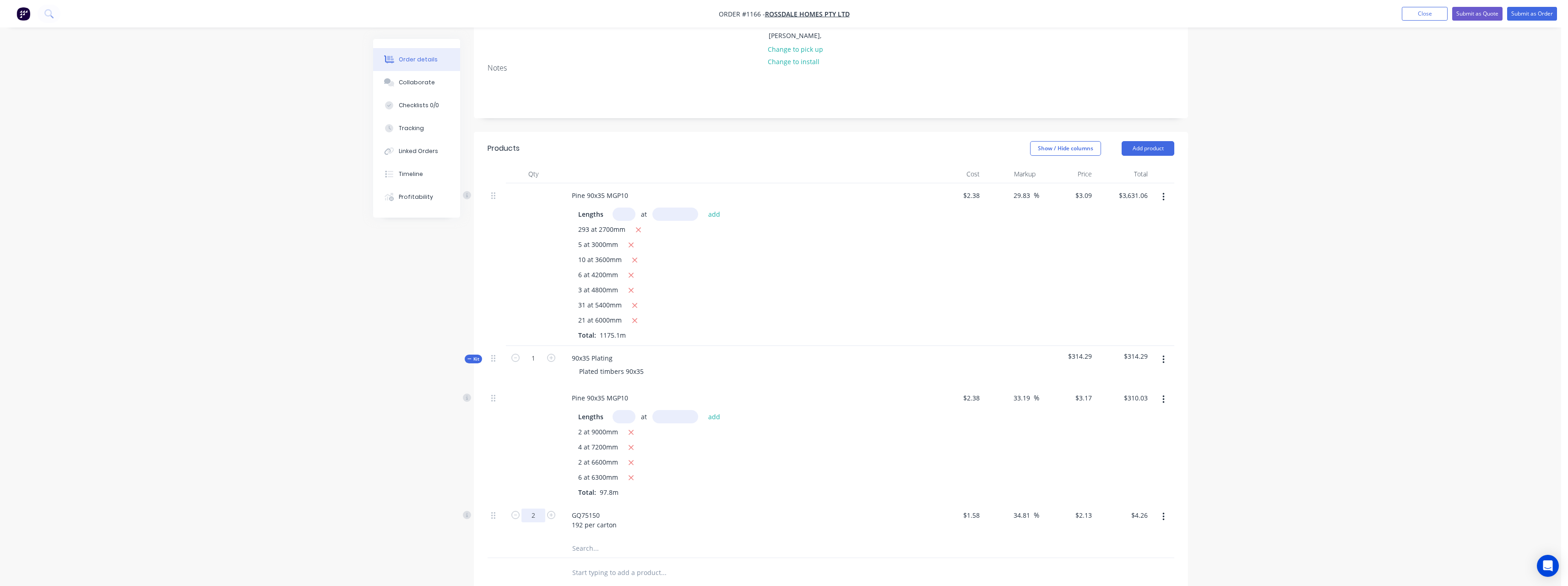
click at [539, 508] on input "2" at bounding box center [533, 515] width 24 height 13
drag, startPoint x: 590, startPoint y: 552, endPoint x: 620, endPoint y: 508, distance: 53.3
click at [590, 563] on input "text" at bounding box center [663, 573] width 183 height 18
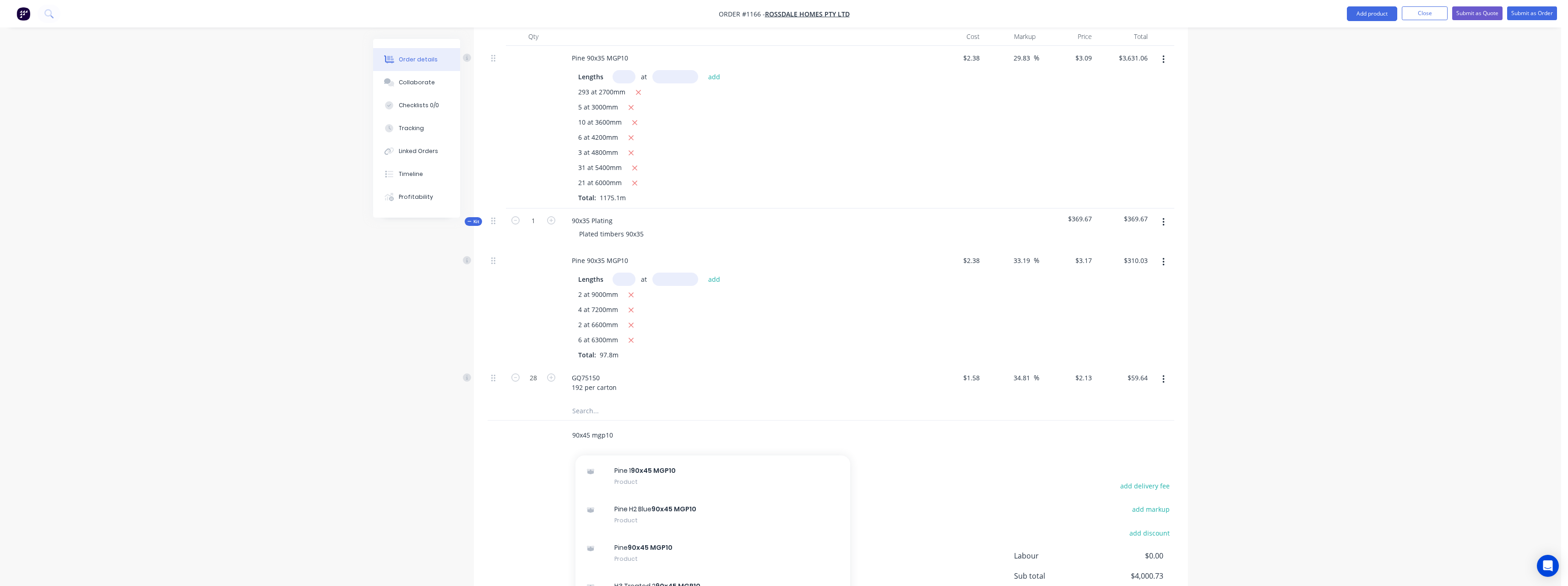
scroll to position [687, 0]
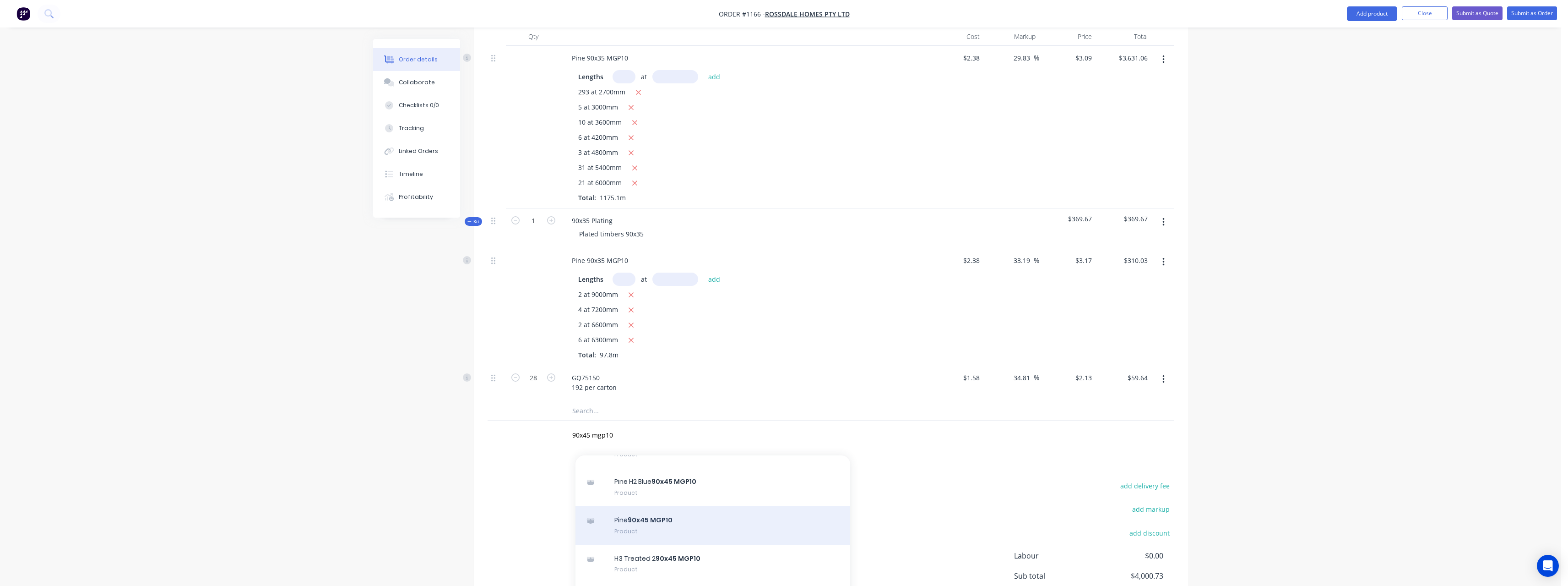
click at [704, 506] on div "Pine 90x45 MGP10 Product" at bounding box center [712, 525] width 274 height 39
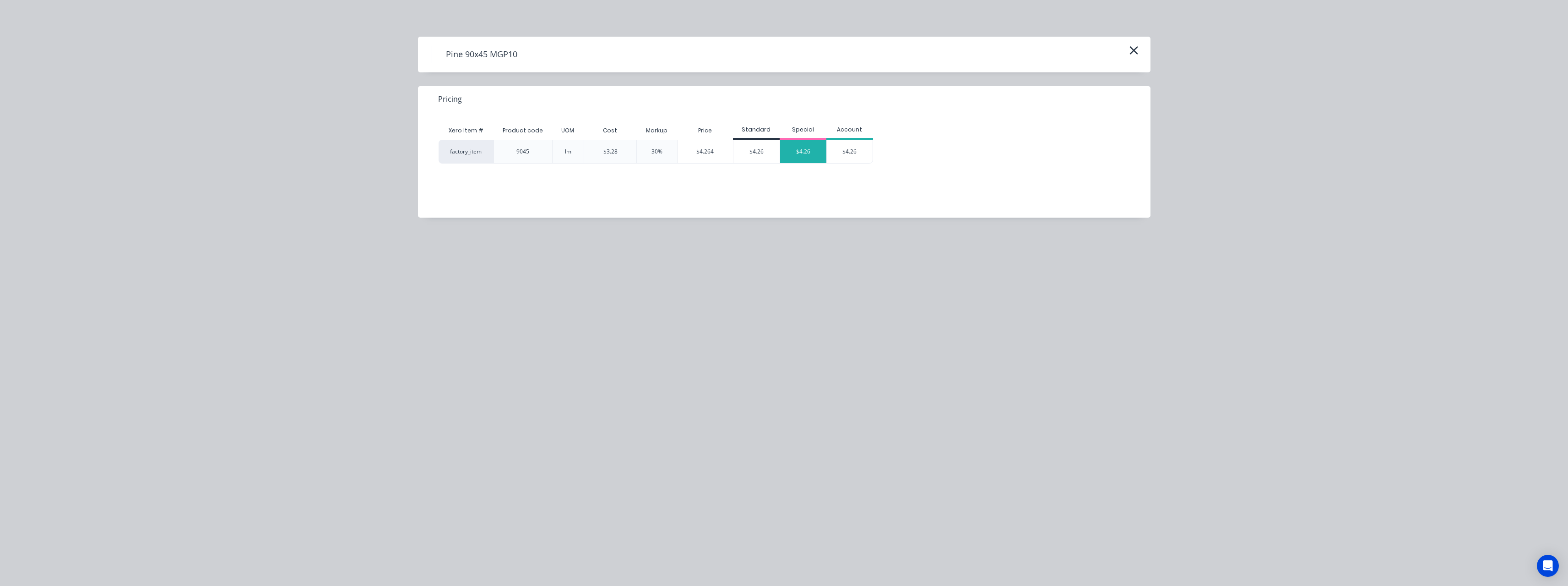
click at [795, 157] on div "$4.26" at bounding box center [803, 151] width 46 height 23
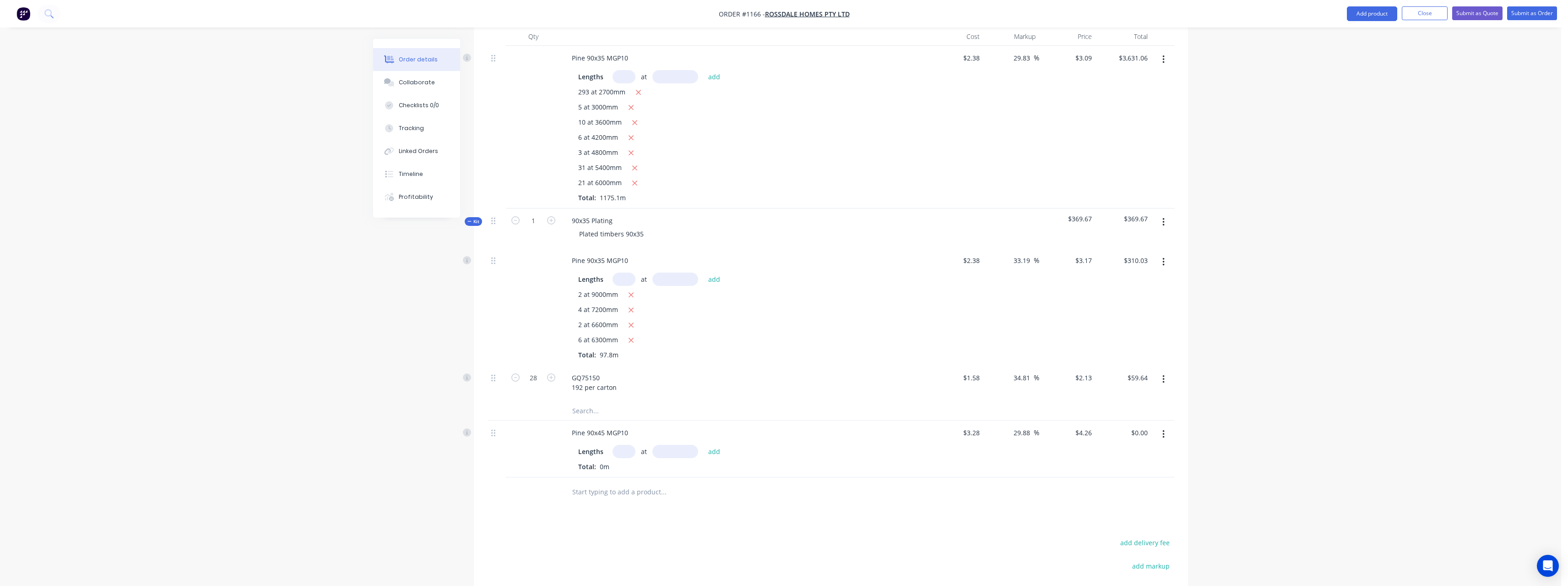
click at [622, 445] on input "text" at bounding box center [624, 451] width 23 height 13
click at [704, 445] on button "add" at bounding box center [714, 451] width 21 height 12
click at [630, 462] on button "button" at bounding box center [631, 467] width 12 height 12
click at [631, 445] on input "text" at bounding box center [624, 451] width 23 height 13
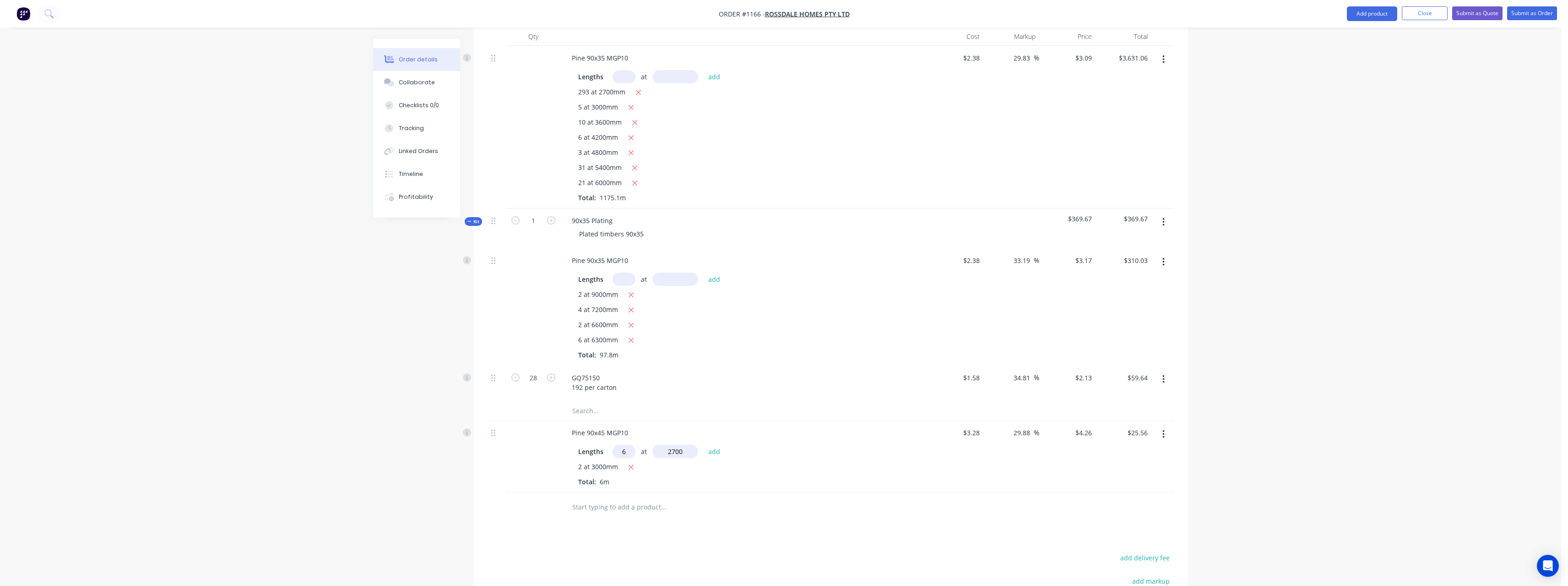
click at [704, 445] on button "add" at bounding box center [714, 451] width 21 height 12
click at [634, 462] on button "button" at bounding box center [631, 467] width 12 height 12
click at [626, 445] on input "text" at bounding box center [624, 451] width 23 height 13
click at [704, 445] on button "add" at bounding box center [714, 451] width 21 height 12
click at [619, 513] on input "text" at bounding box center [663, 522] width 183 height 18
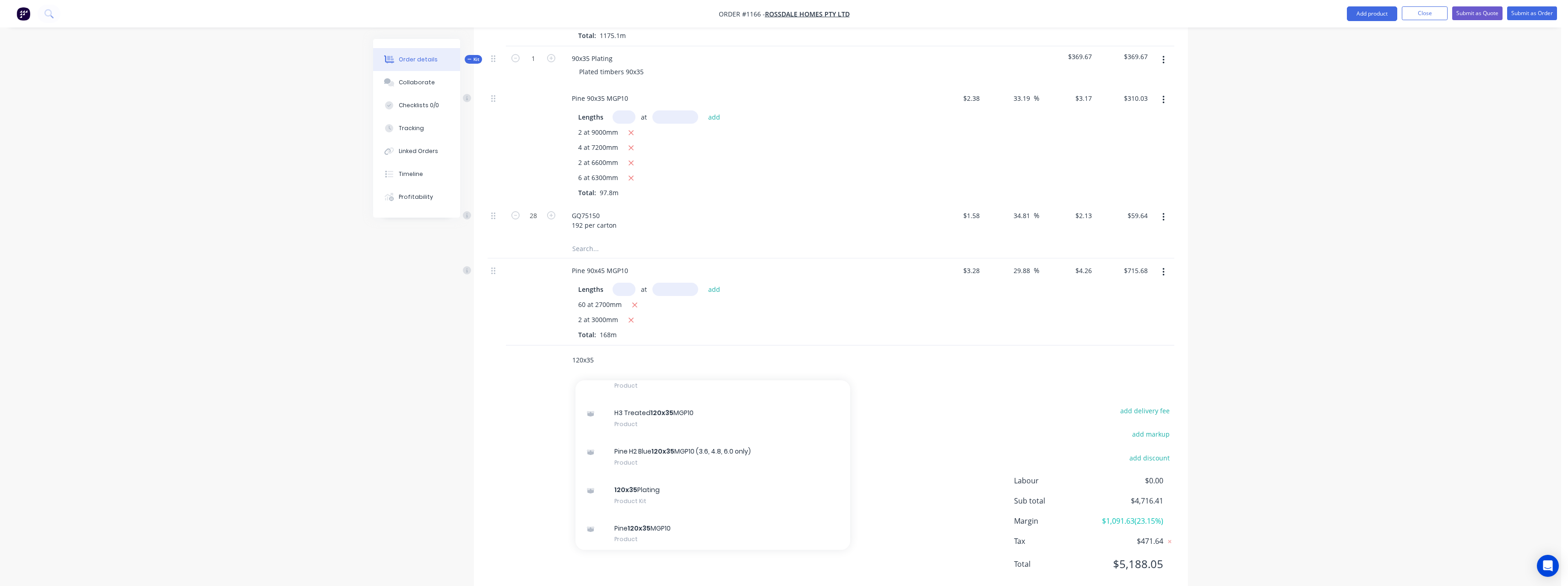
scroll to position [366, 0]
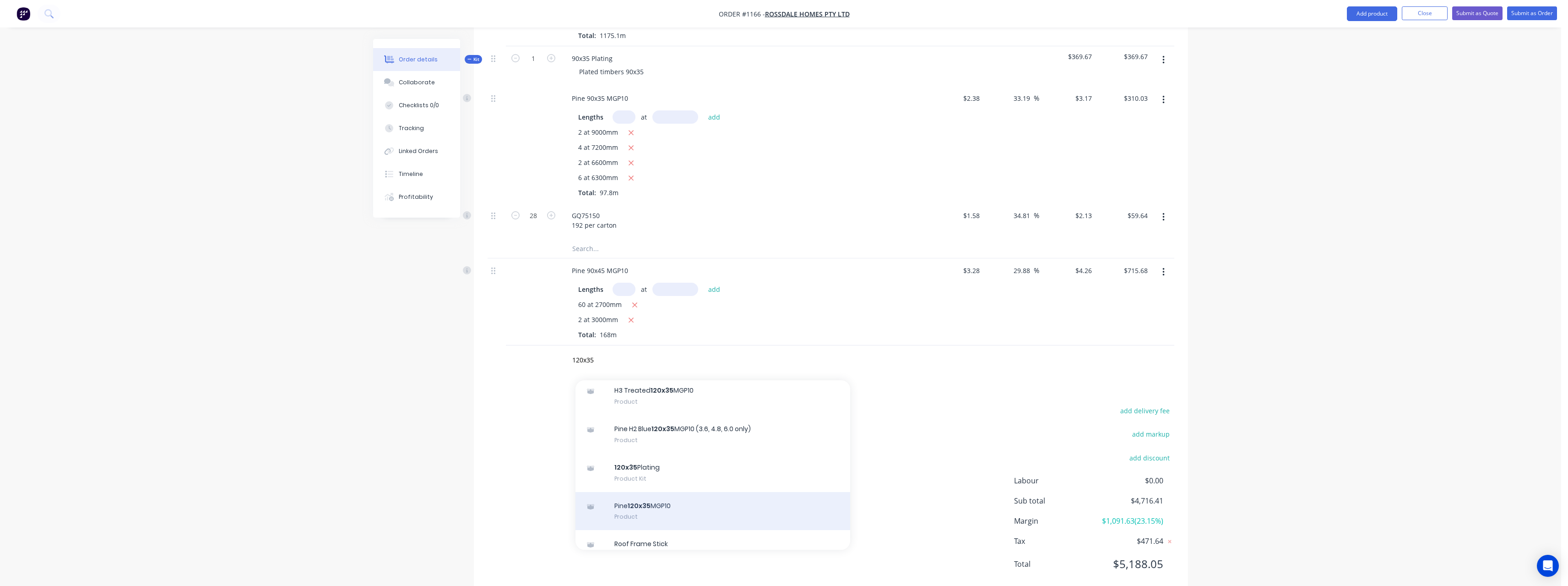
click at [687, 492] on div "Pine 120x35 MGP10 Product" at bounding box center [712, 511] width 274 height 39
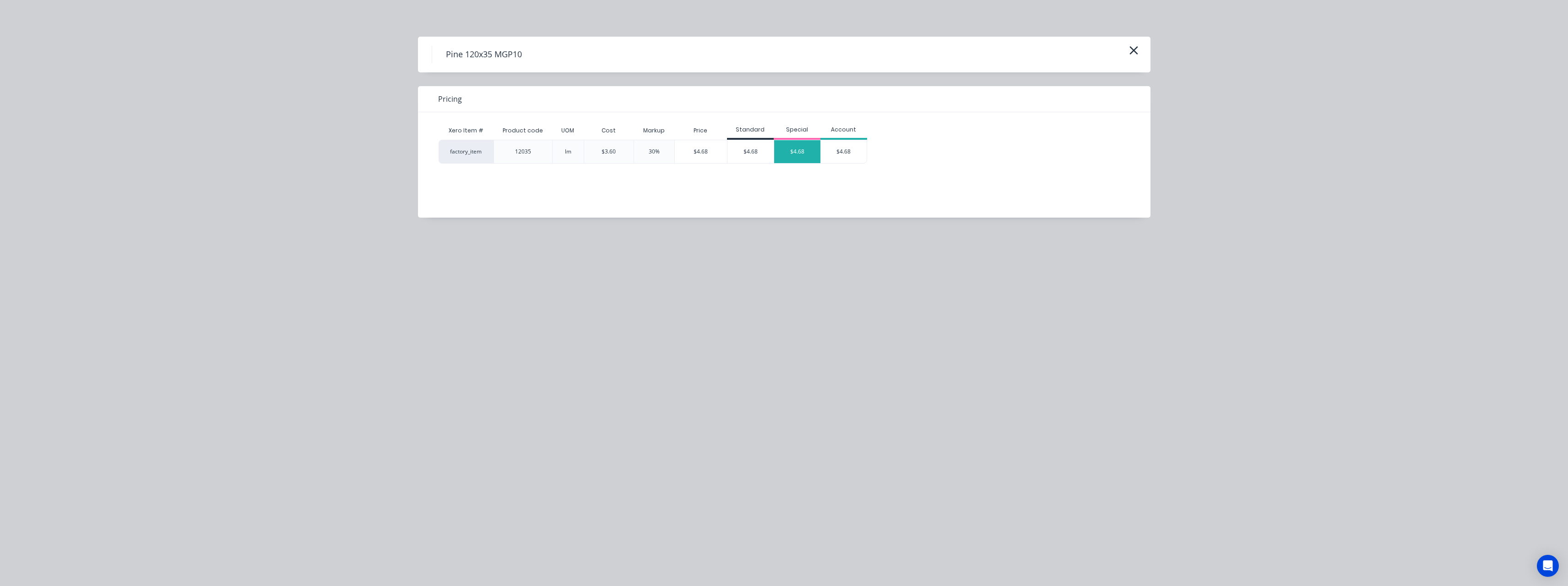
click at [798, 153] on div "$4.68" at bounding box center [797, 151] width 46 height 23
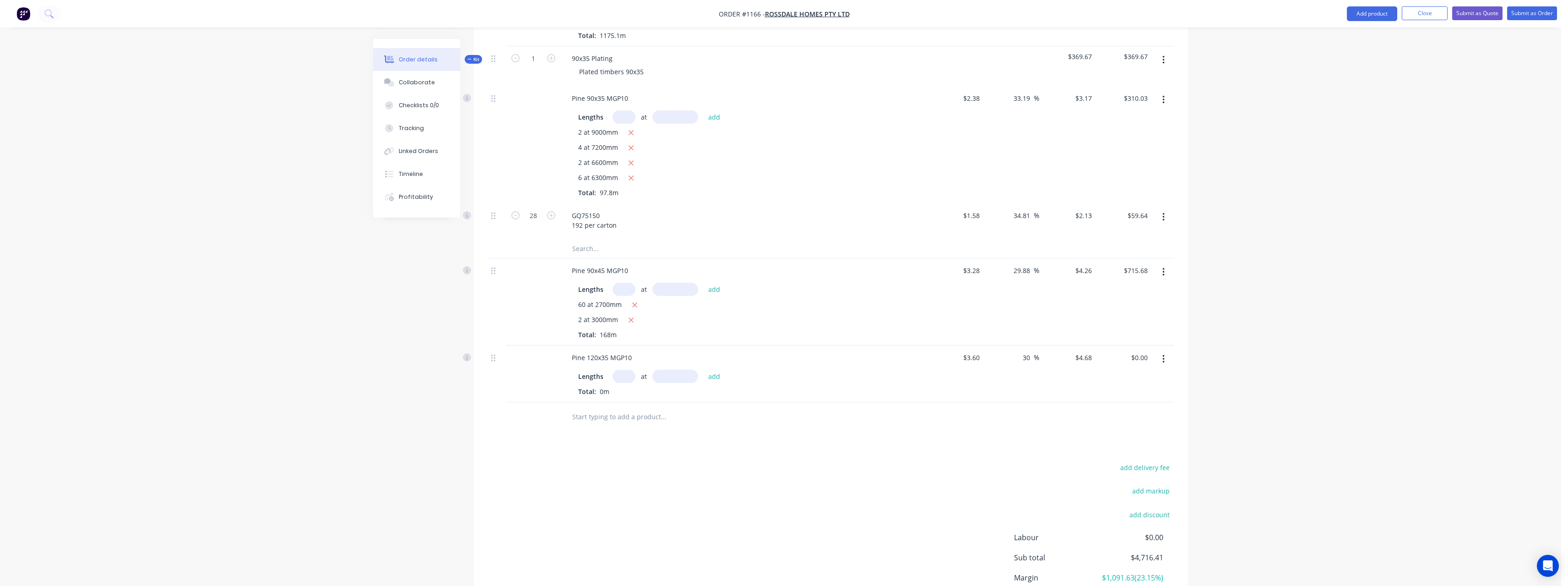
click at [624, 369] on input "text" at bounding box center [624, 376] width 23 height 13
click at [704, 369] on button "add" at bounding box center [714, 376] width 21 height 12
click at [625, 283] on input "text" at bounding box center [624, 289] width 23 height 13
click at [704, 283] on button "add" at bounding box center [714, 289] width 21 height 12
click at [635, 303] on icon "button" at bounding box center [635, 305] width 5 height 5
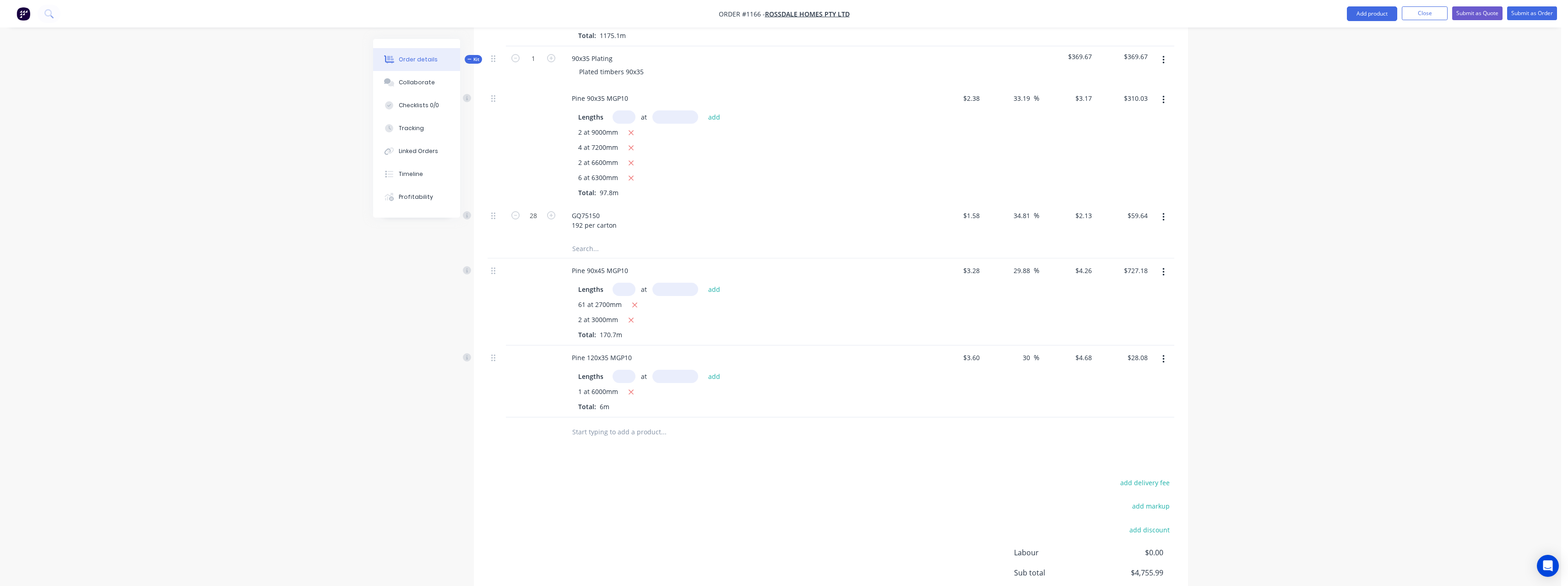
click at [614, 423] on input "text" at bounding box center [663, 432] width 183 height 18
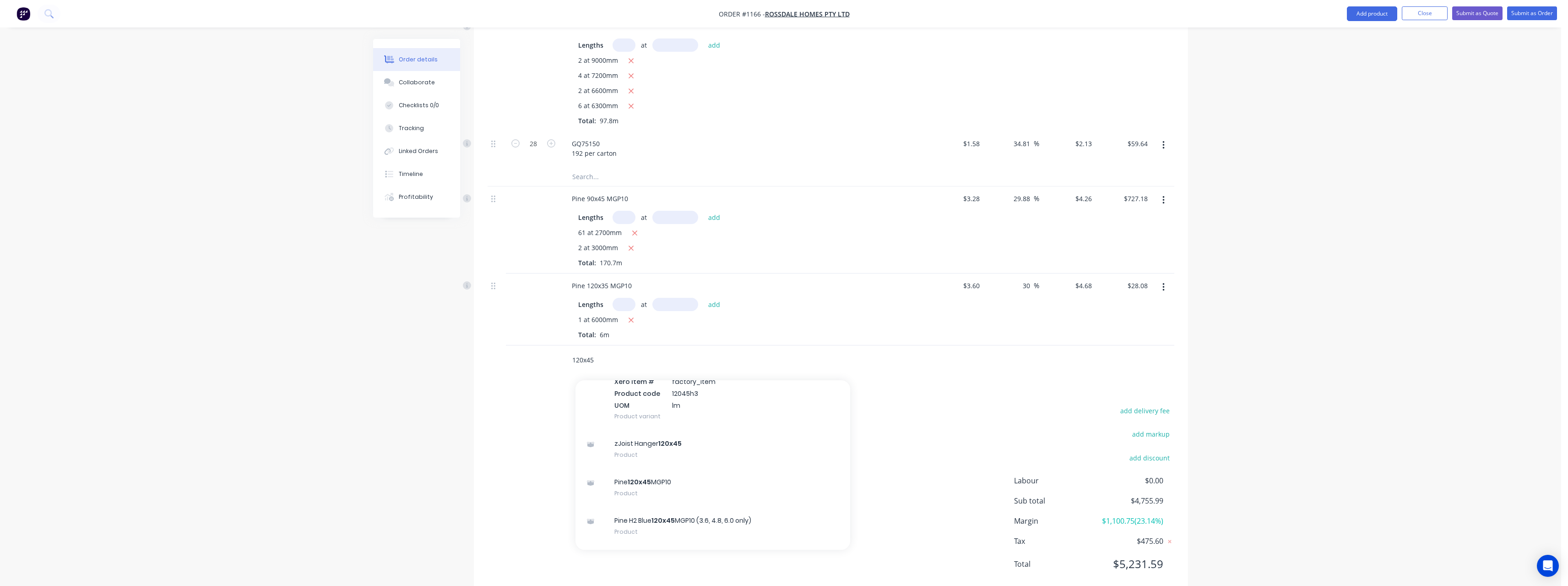
scroll to position [321, 0]
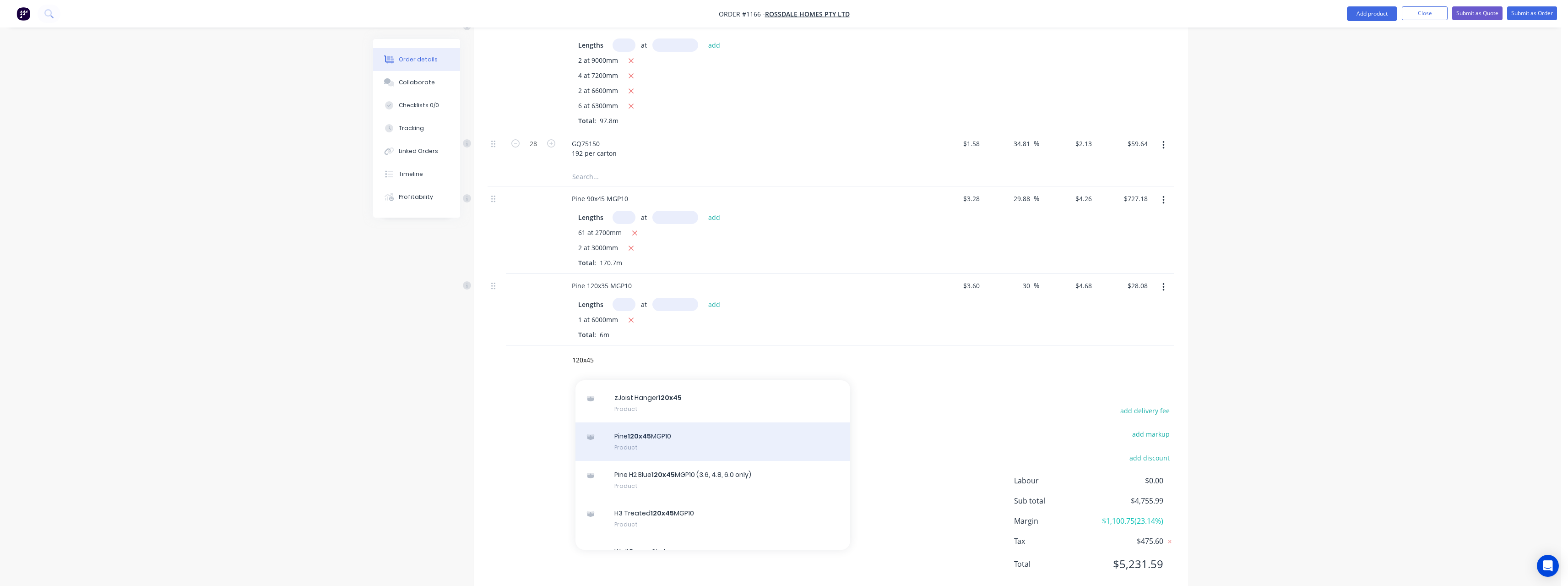
click at [704, 422] on div "Pine 120x45 MGP10 Product" at bounding box center [712, 441] width 274 height 39
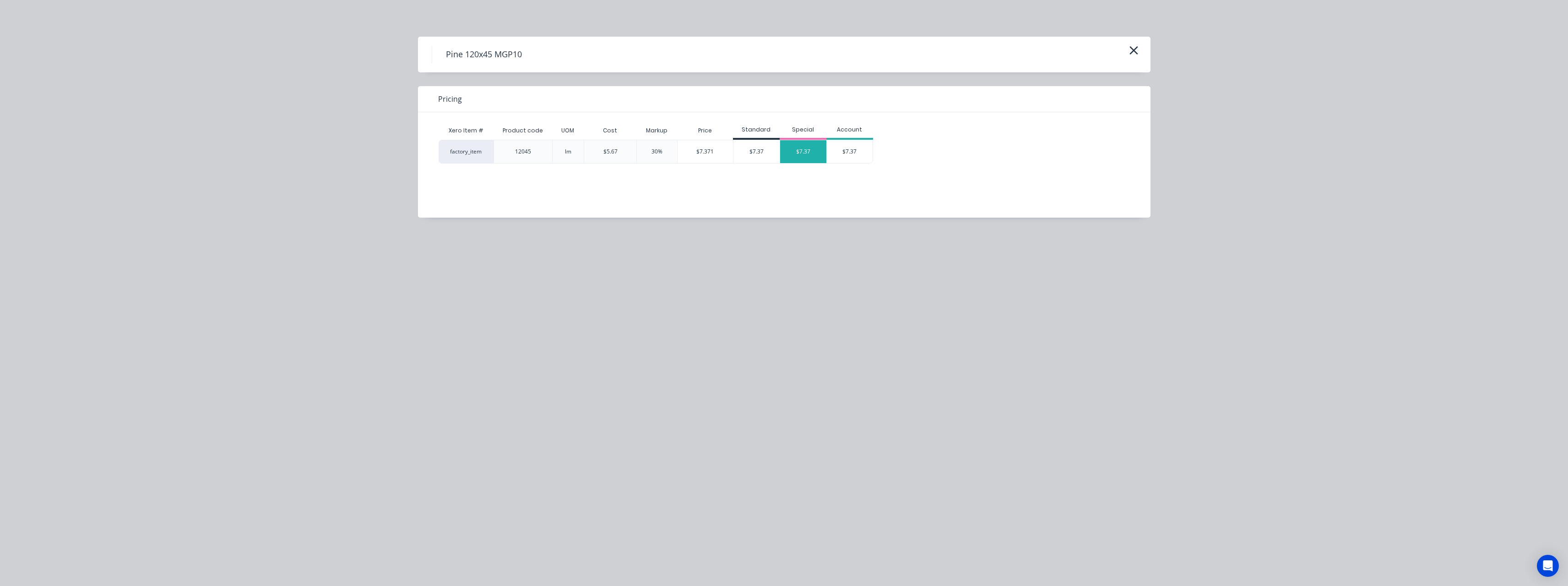
click at [792, 157] on div "$7.37" at bounding box center [803, 151] width 46 height 23
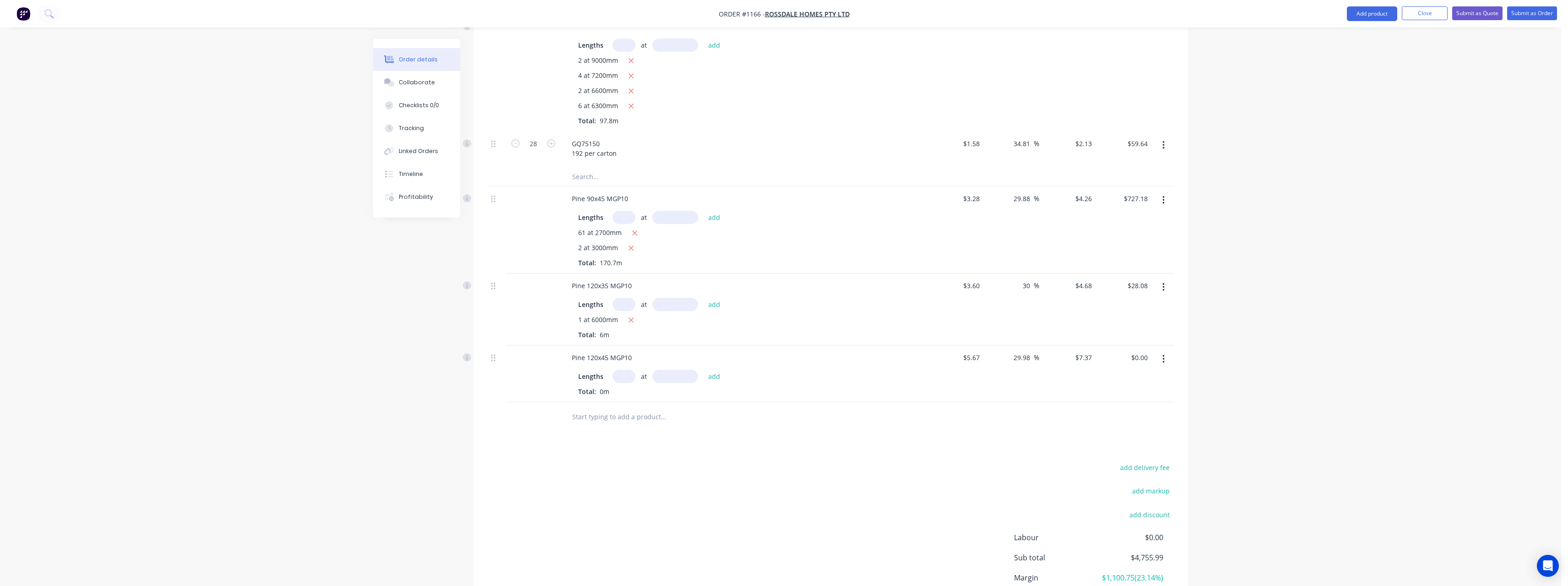
click at [623, 369] on input "text" at bounding box center [624, 376] width 23 height 13
click at [704, 369] on button "add" at bounding box center [714, 376] width 21 height 12
click at [632, 438] on input "text" at bounding box center [663, 447] width 183 height 18
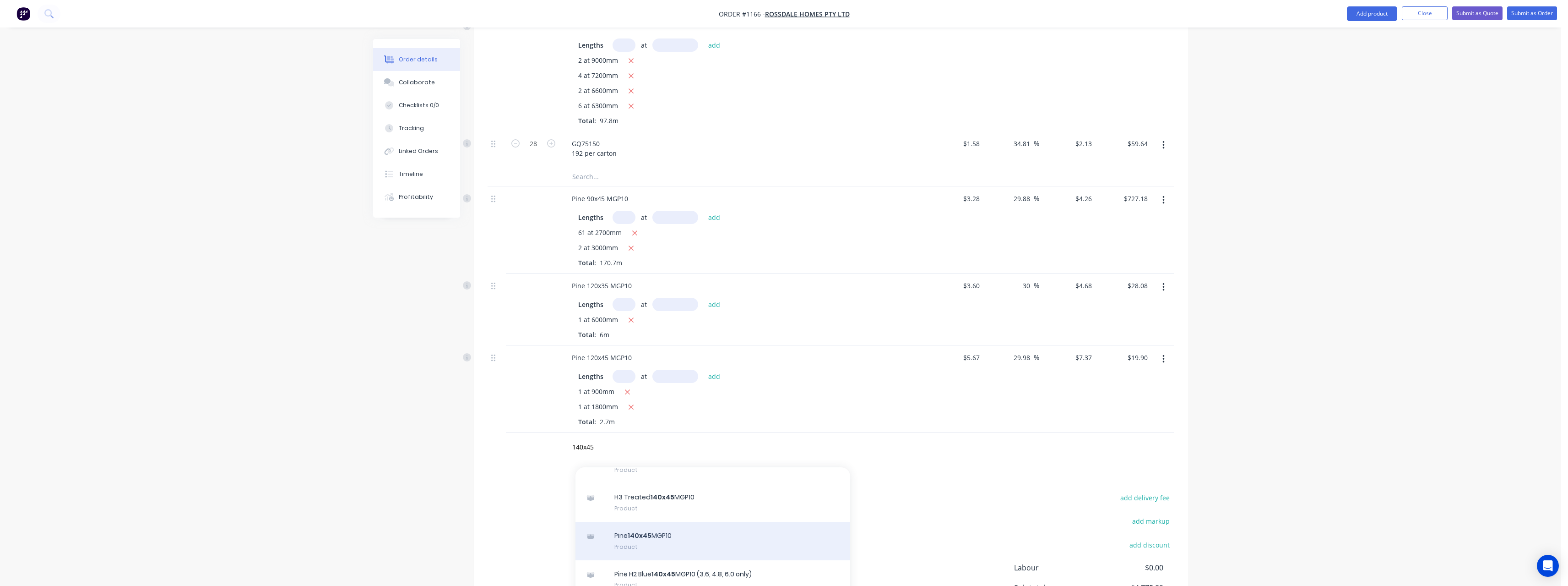
click at [685, 522] on div "Pine 140x45 MGP10 Product" at bounding box center [712, 541] width 274 height 39
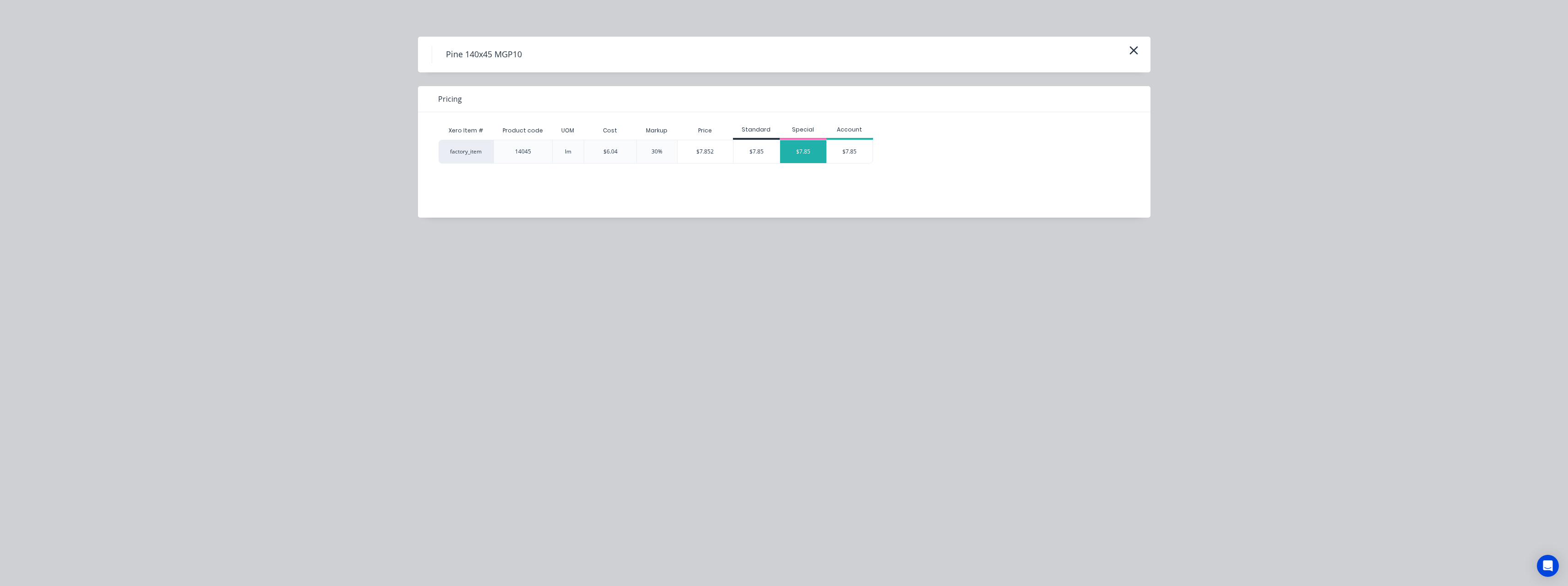
click at [804, 150] on div "$7.85" at bounding box center [803, 151] width 46 height 23
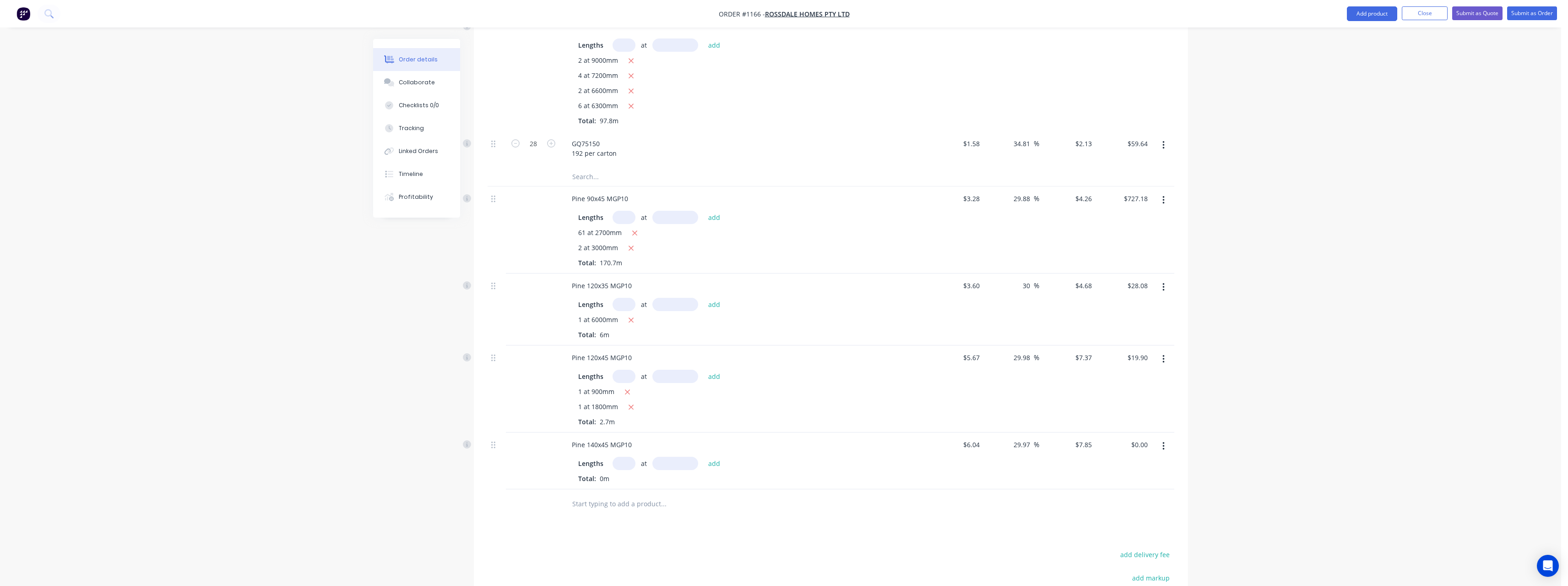
click at [622, 457] on input "text" at bounding box center [624, 464] width 23 height 13
click at [704, 457] on button "add" at bounding box center [714, 463] width 21 height 12
click at [603, 510] on input "text" at bounding box center [663, 519] width 183 height 18
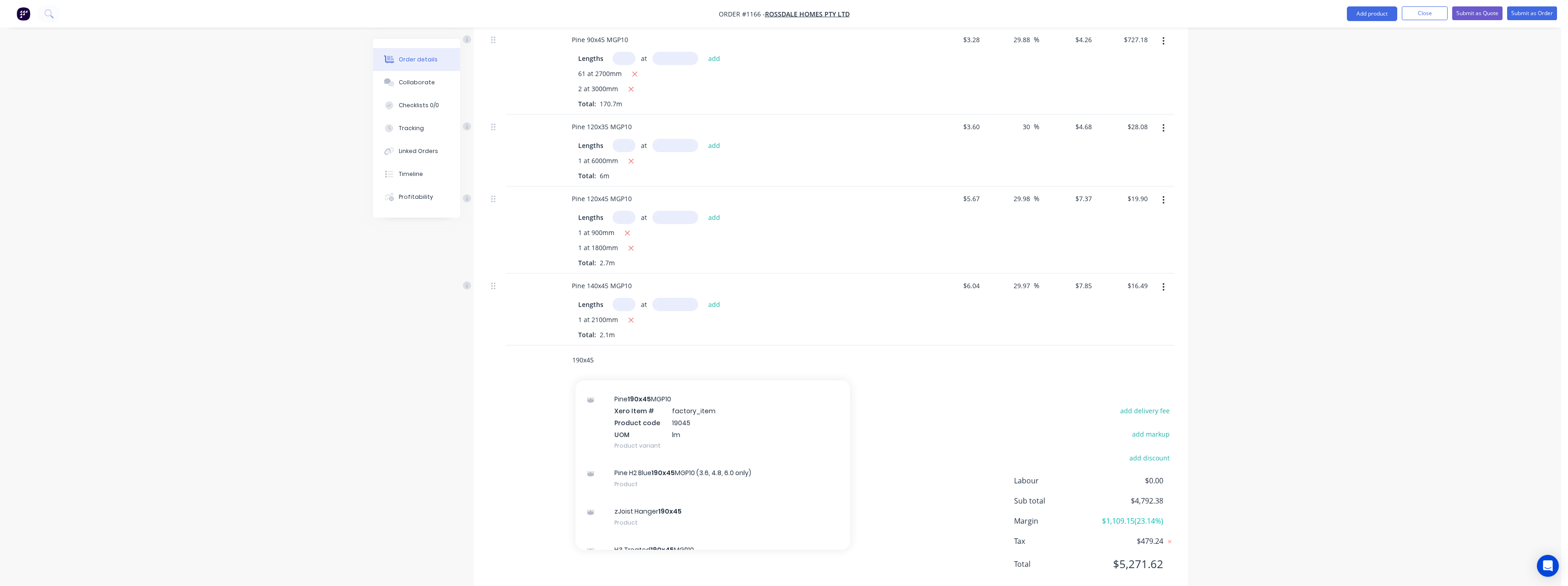
scroll to position [366, 0]
click at [710, 453] on div "Pine 190x45 MGP10 Product" at bounding box center [712, 472] width 274 height 39
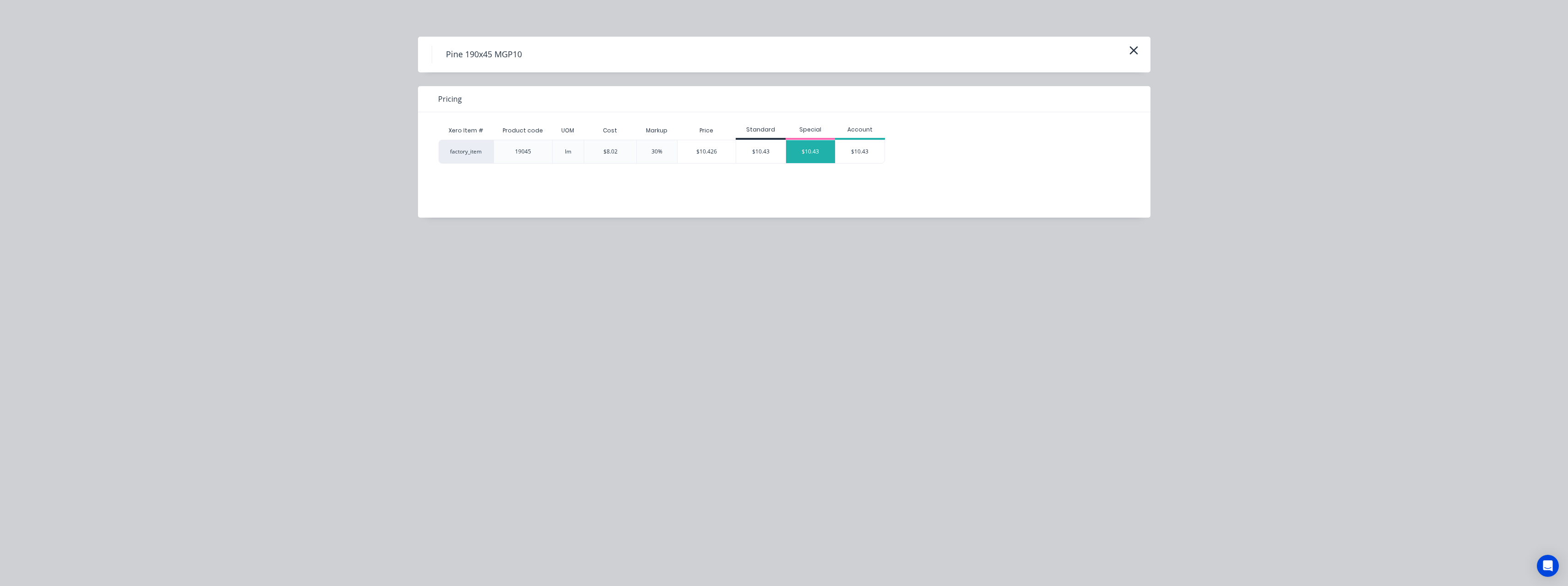
click at [796, 154] on div "$10.43" at bounding box center [811, 151] width 50 height 23
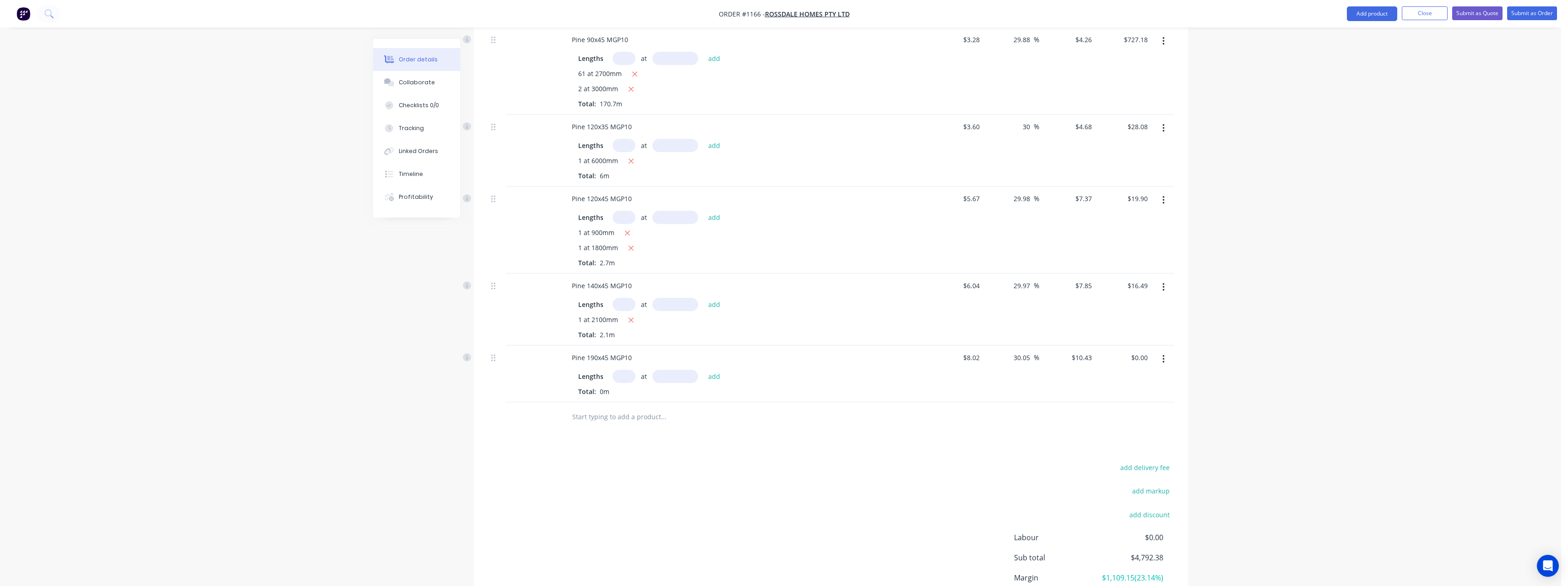
click at [619, 369] on input "text" at bounding box center [624, 376] width 23 height 13
click at [704, 369] on button "add" at bounding box center [714, 376] width 21 height 12
click at [608, 453] on input "text" at bounding box center [663, 462] width 183 height 18
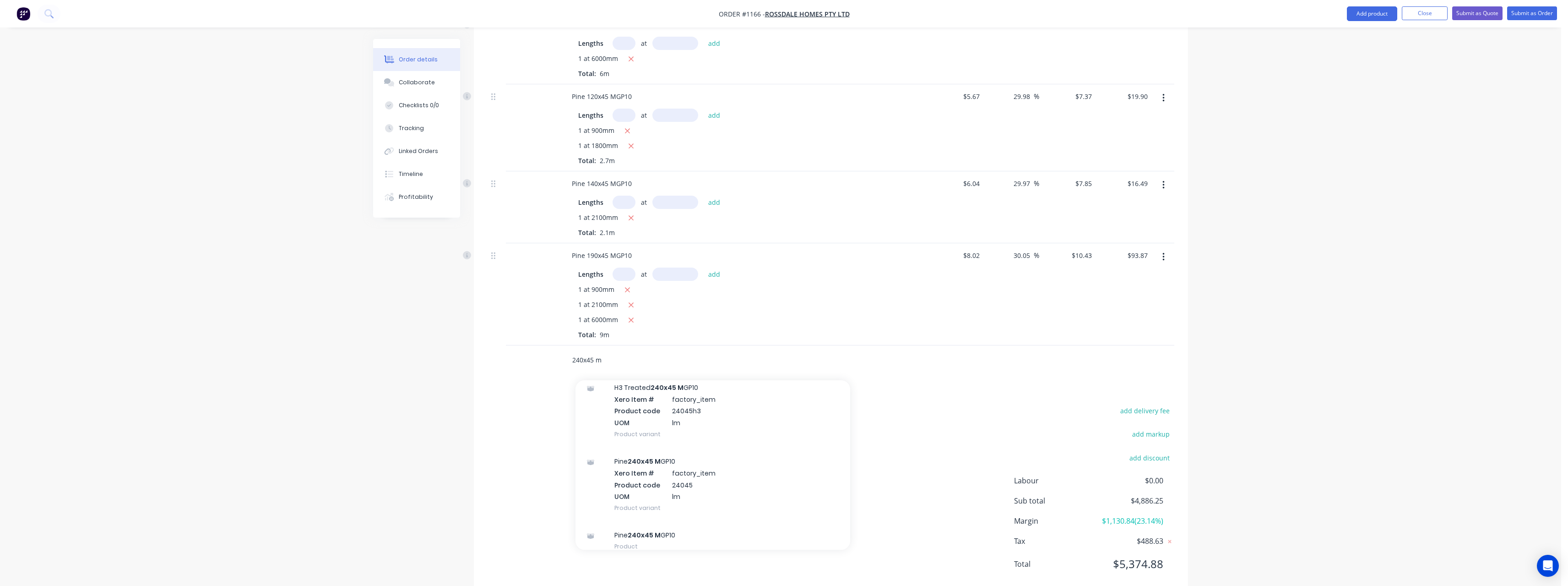
scroll to position [138, 0]
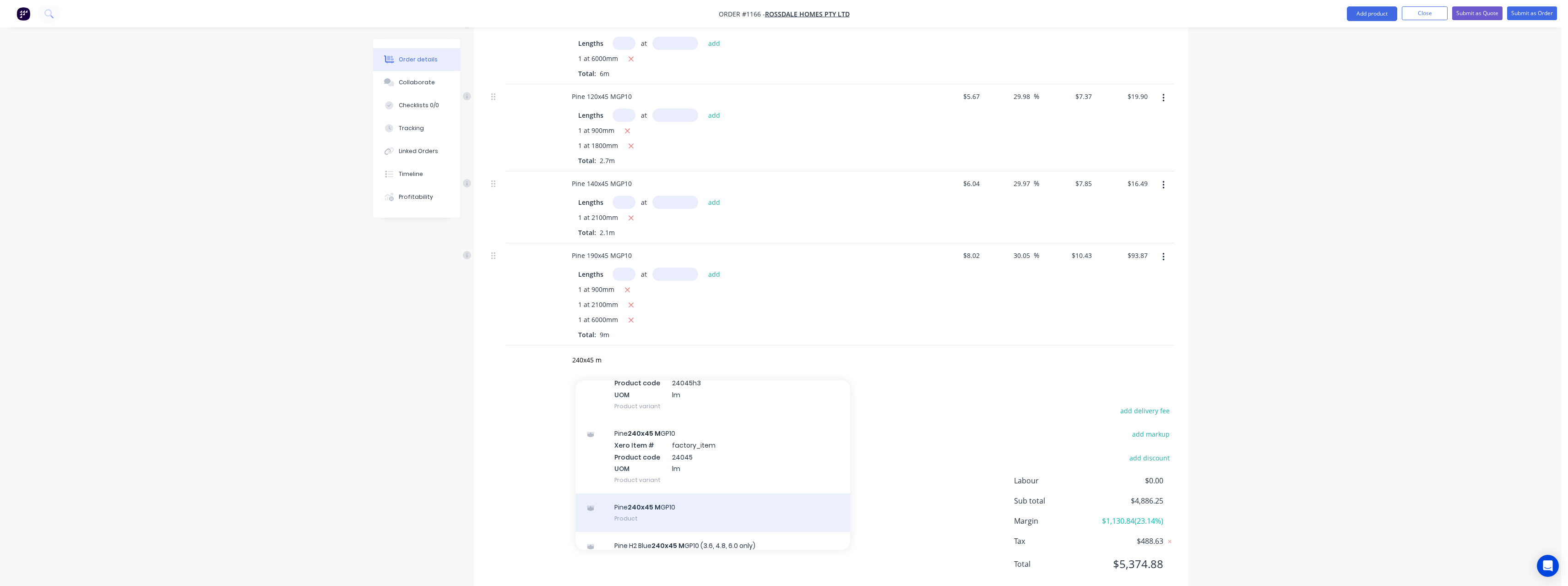
click at [680, 493] on div "Pine 240x45 M GP10 Product" at bounding box center [712, 512] width 274 height 39
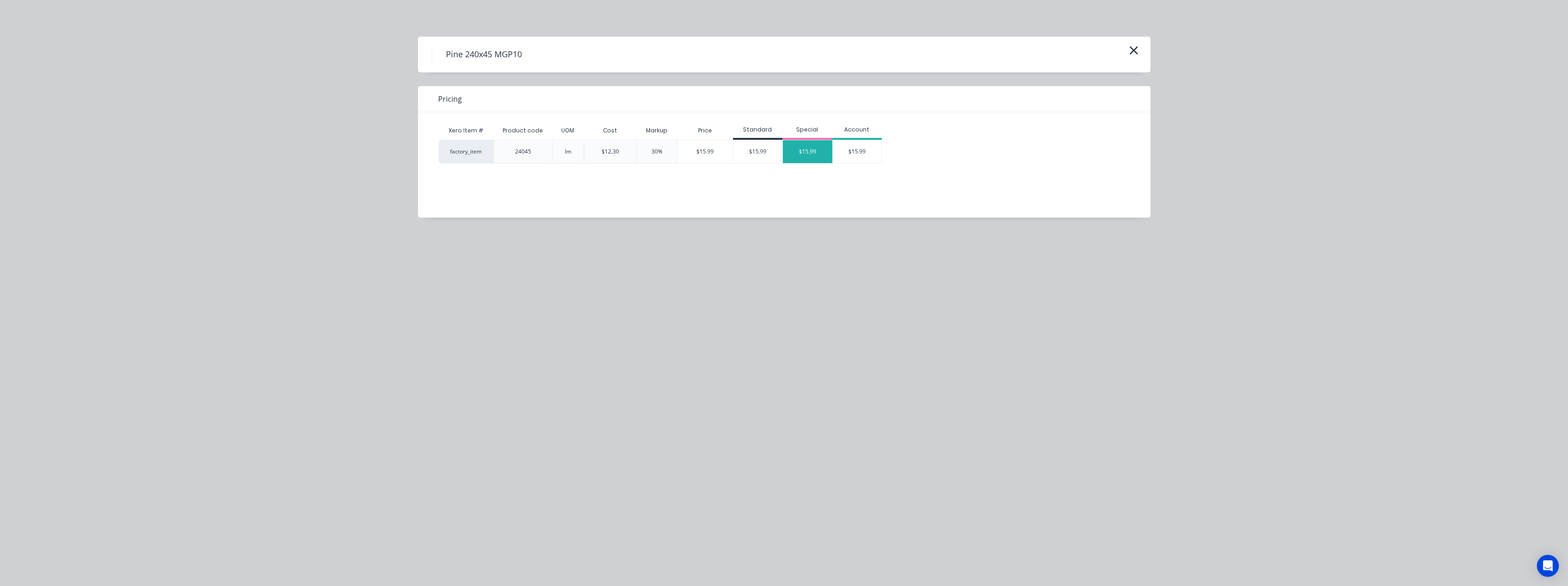
click at [797, 147] on div "$15.99" at bounding box center [808, 151] width 50 height 23
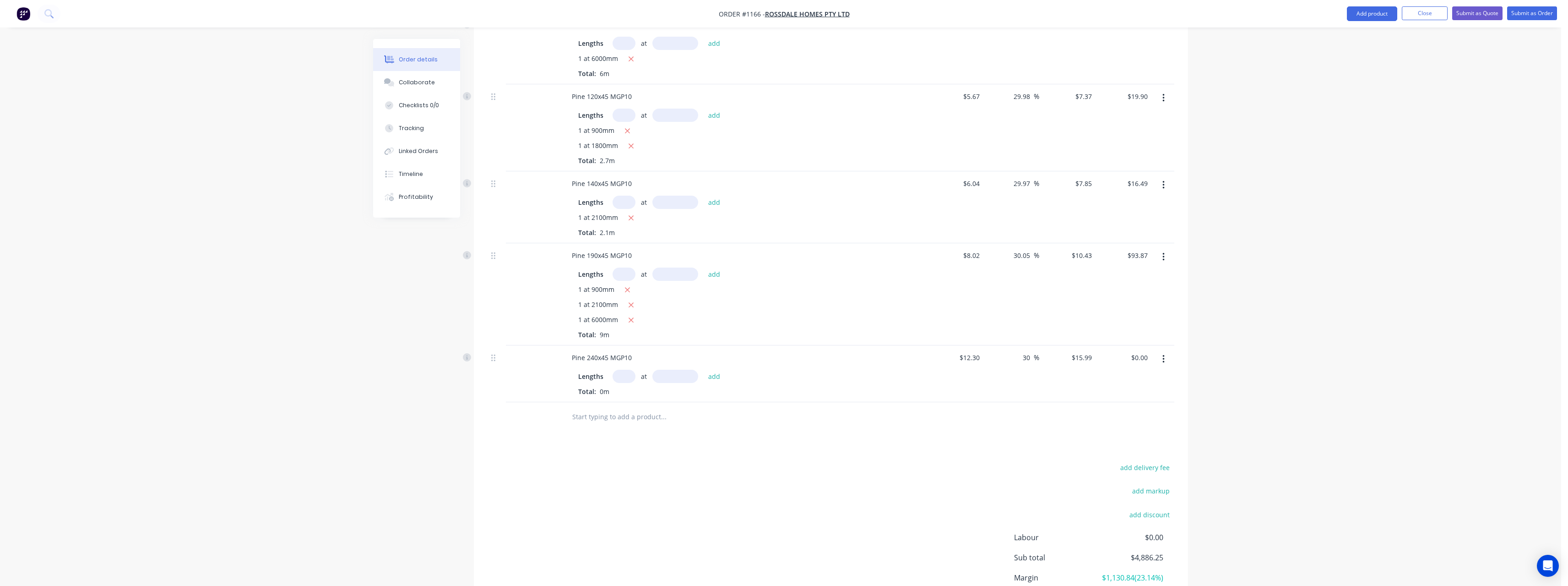
click at [628, 369] on input "text" at bounding box center [624, 376] width 23 height 13
click at [704, 369] on button "add" at bounding box center [714, 376] width 21 height 12
click at [617, 423] on input "text" at bounding box center [663, 432] width 183 height 18
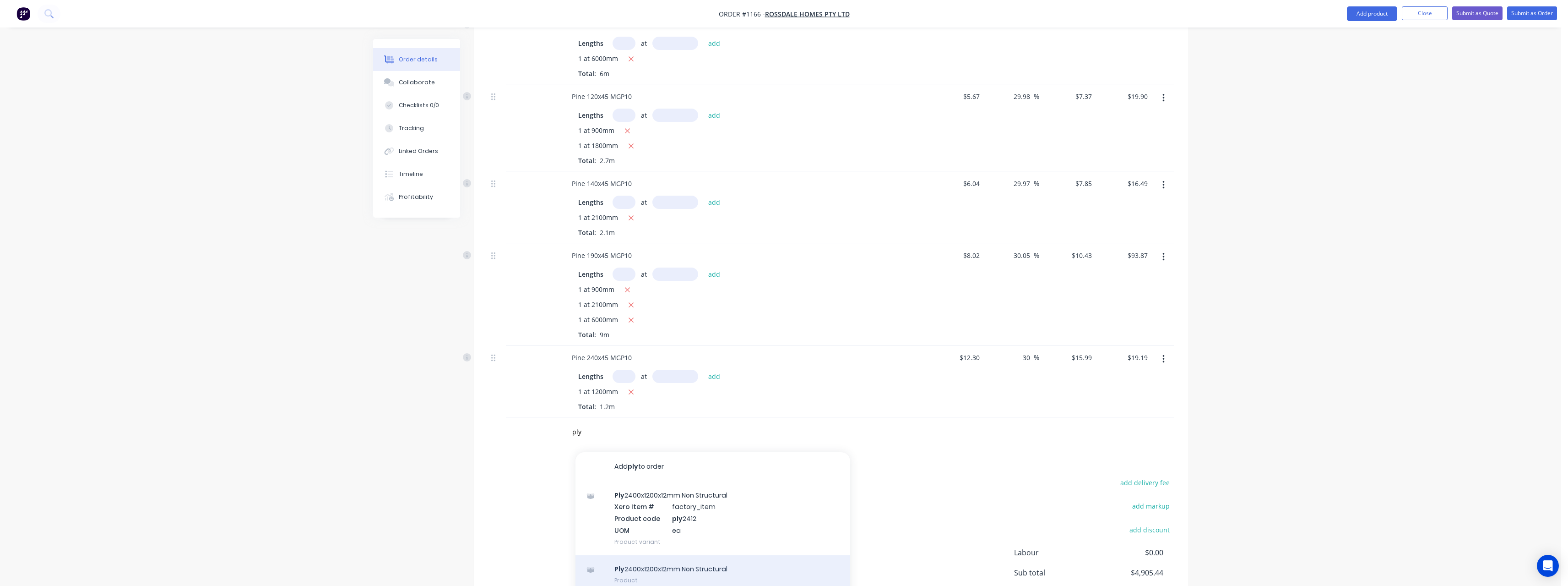
click at [711, 555] on div "Ply 2400x1200x12mm Non Structural Product" at bounding box center [712, 574] width 274 height 39
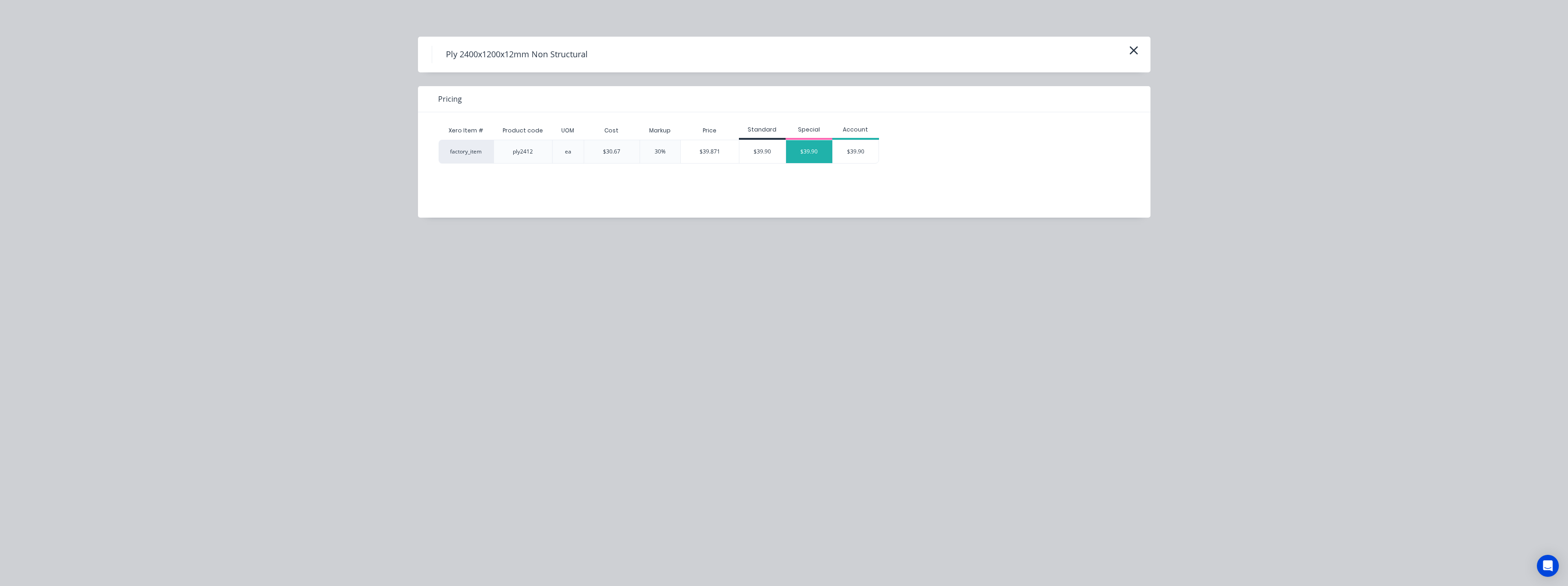
click at [821, 155] on div "$39.90" at bounding box center [809, 151] width 46 height 23
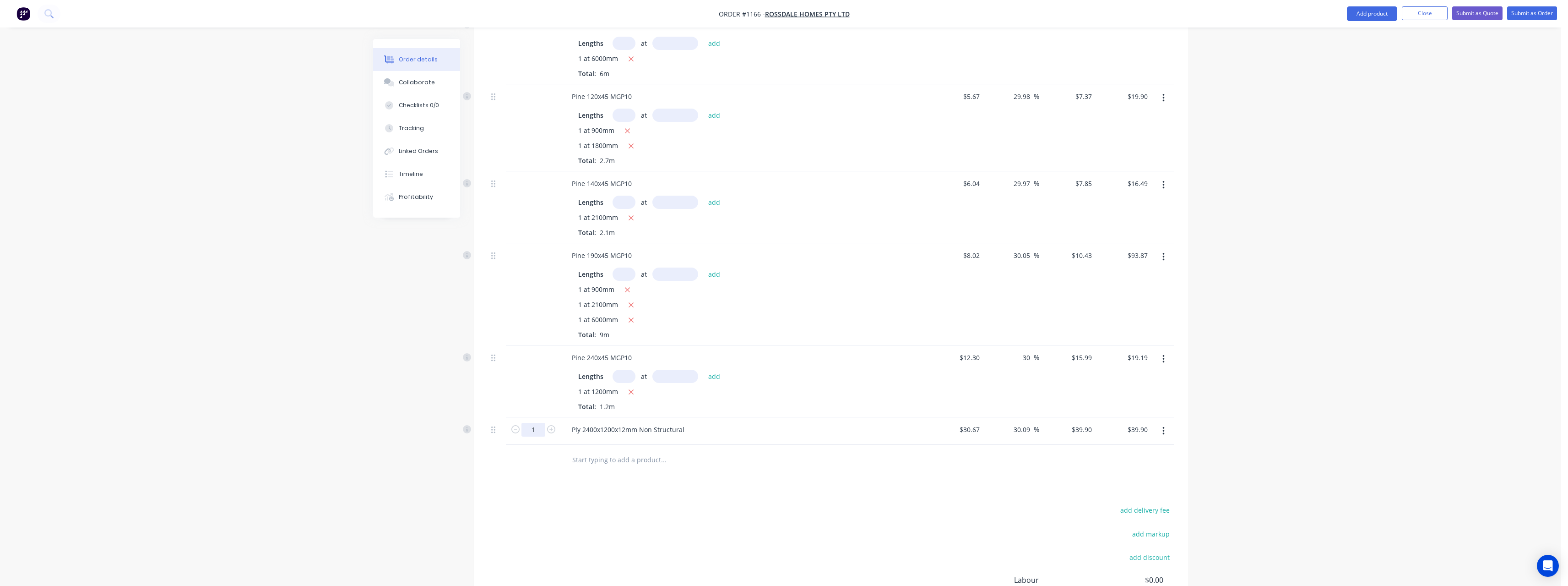
click at [540, 423] on input "1" at bounding box center [533, 429] width 24 height 13
click at [646, 450] on input "text" at bounding box center [663, 459] width 183 height 18
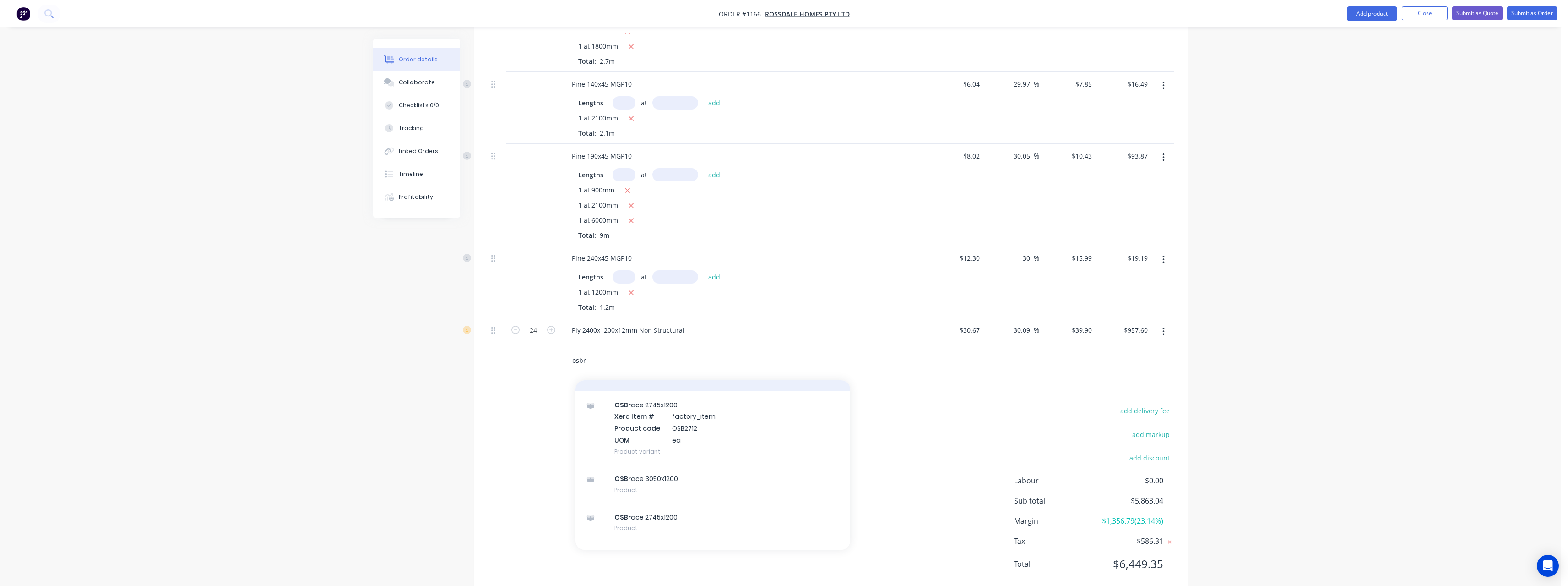
scroll to position [184, 0]
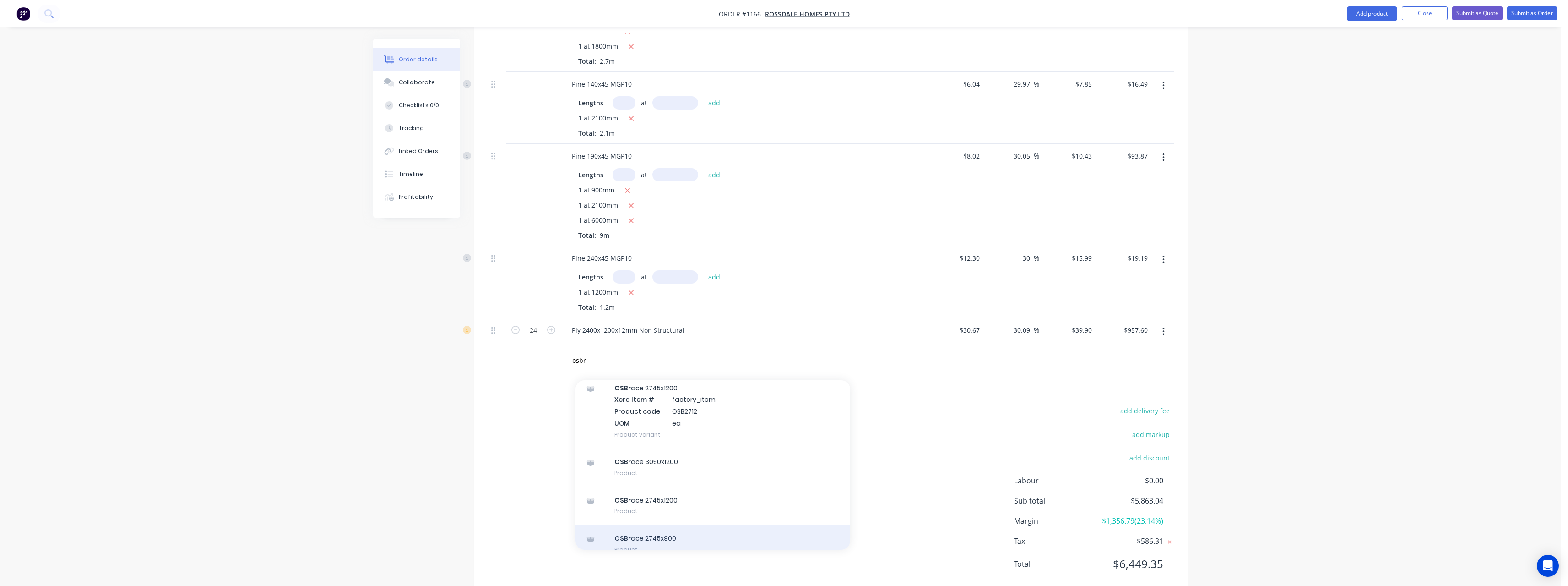
click at [674, 524] on div "OSBr ace 2745x900 Product" at bounding box center [712, 543] width 274 height 39
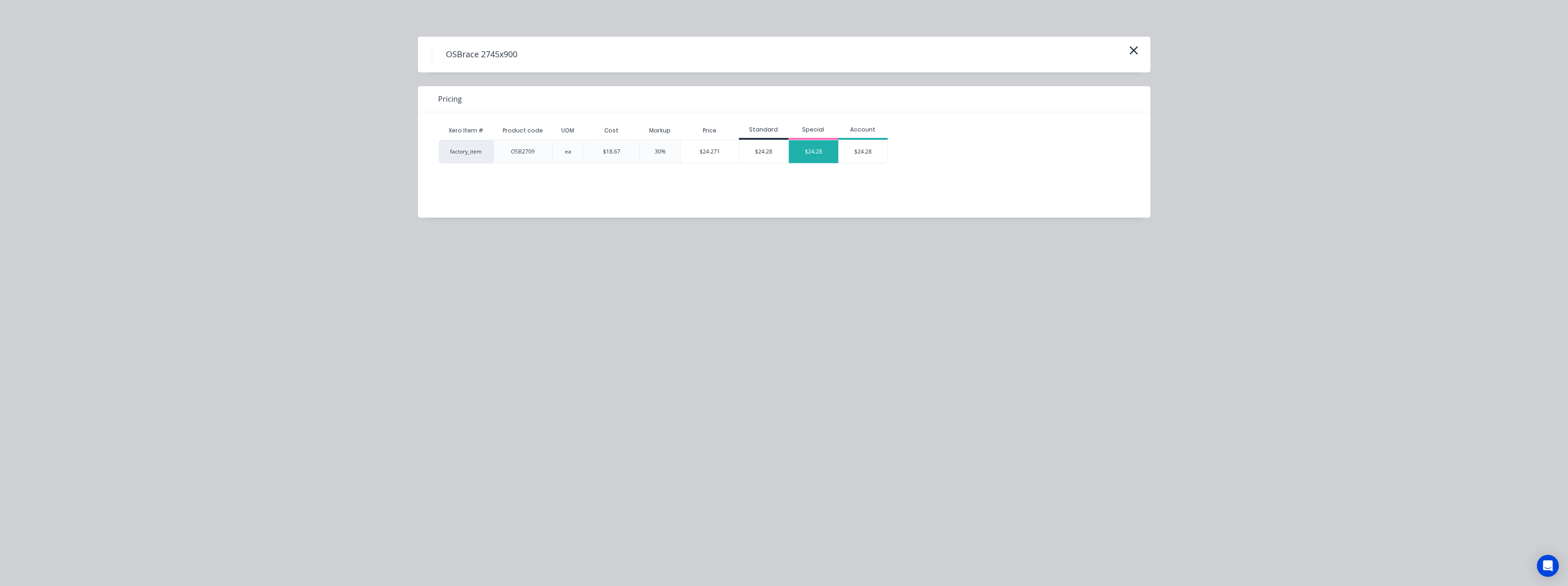
click at [814, 151] on div "$24.28" at bounding box center [813, 151] width 50 height 23
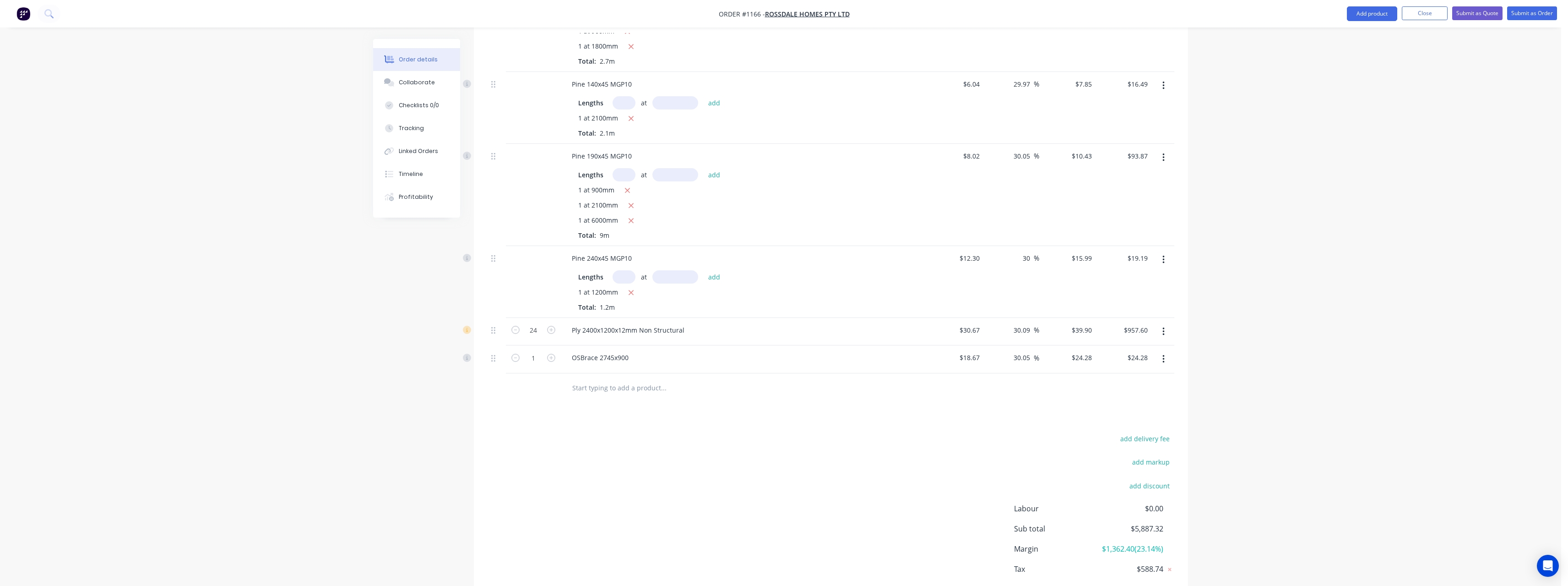
click at [630, 379] on input "text" at bounding box center [663, 388] width 183 height 18
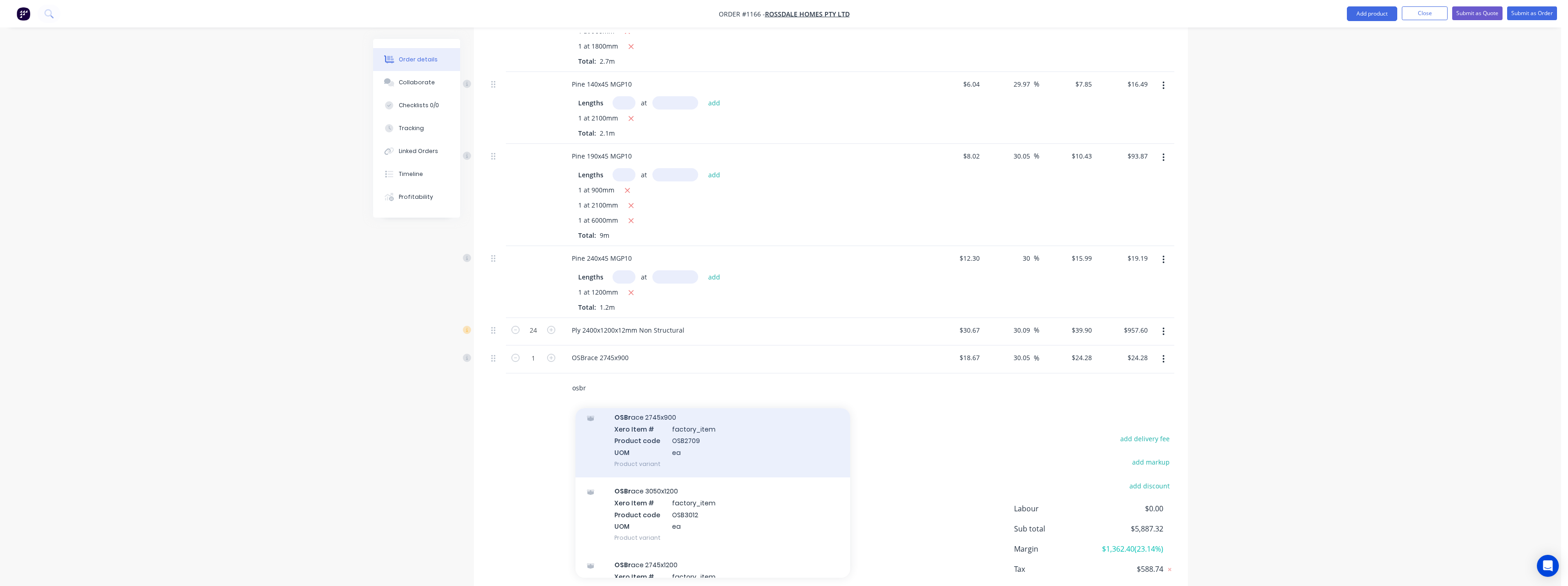
scroll to position [229, 0]
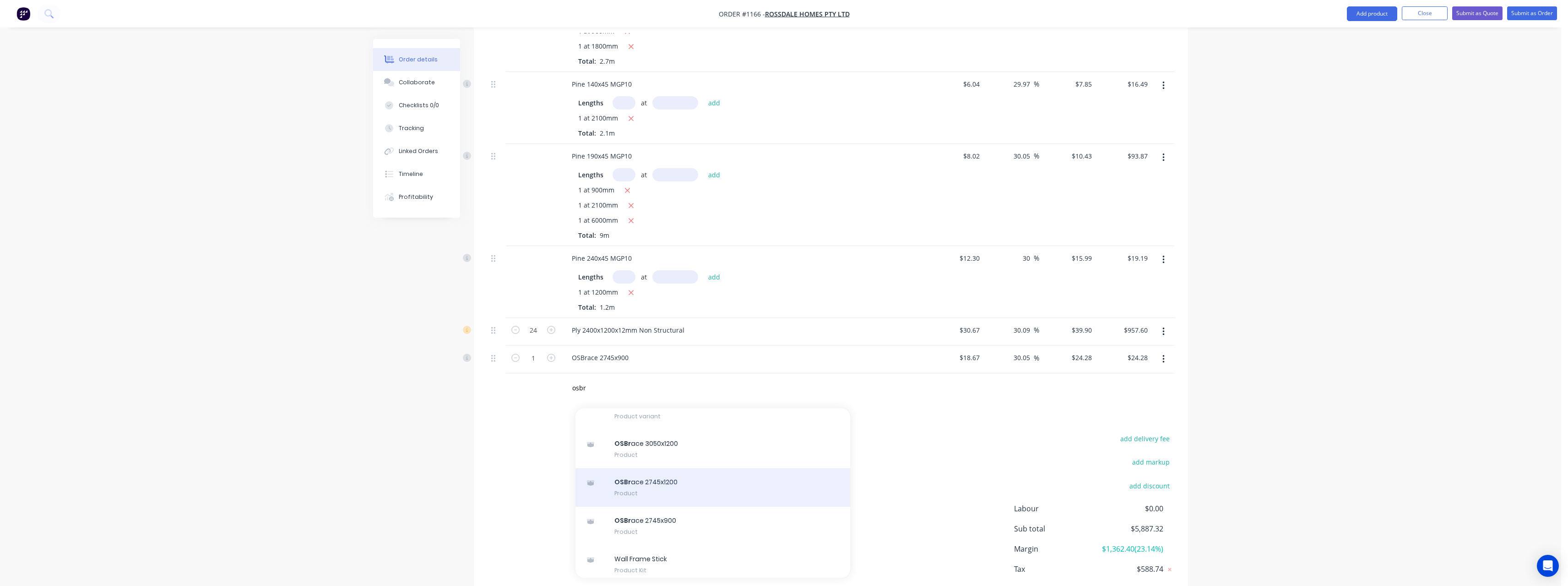
click at [674, 468] on div "OSBr ace 2745x1200 Product" at bounding box center [712, 487] width 274 height 39
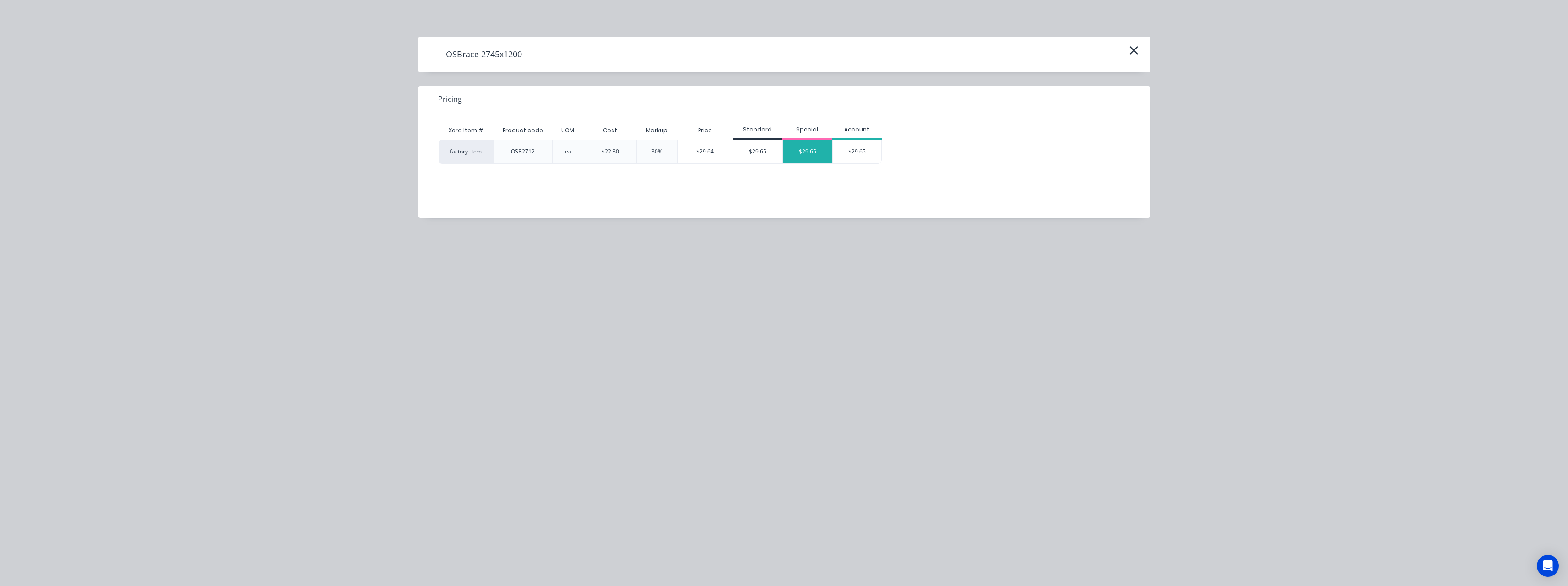
click at [806, 153] on div "$29.65" at bounding box center [808, 151] width 50 height 23
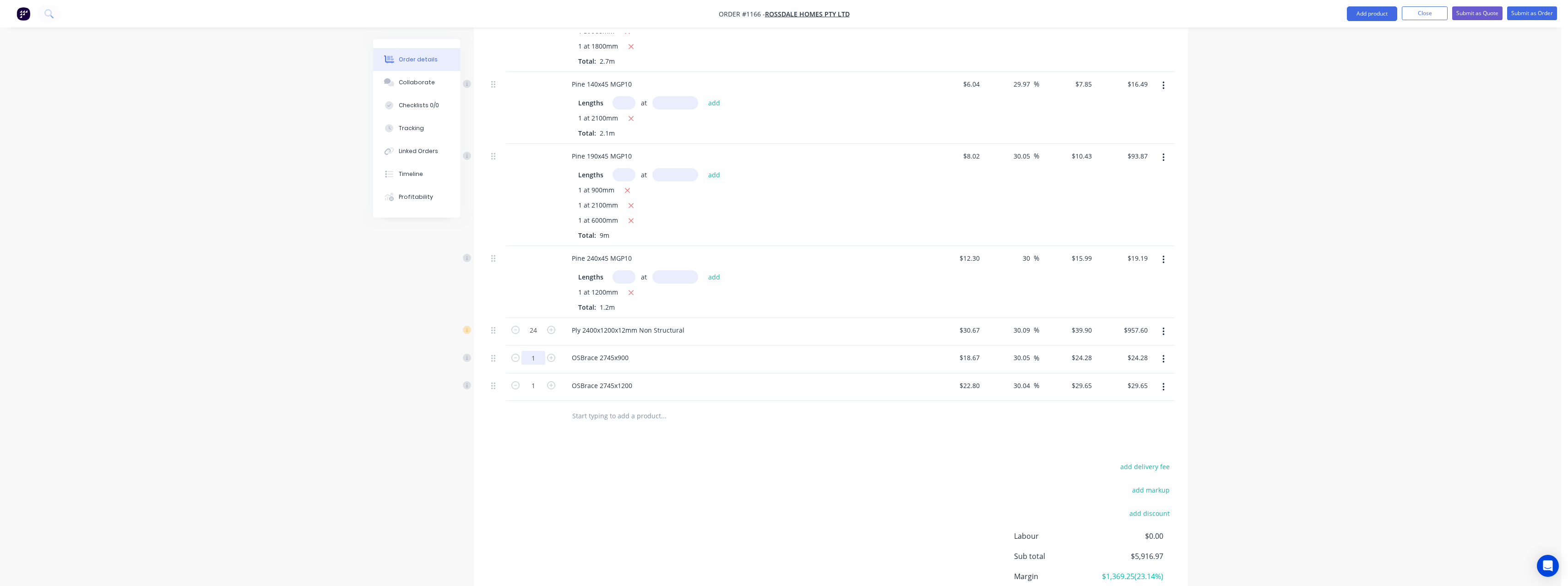
click at [537, 351] on input "1" at bounding box center [533, 358] width 24 height 13
click at [613, 406] on input "text" at bounding box center [663, 415] width 183 height 18
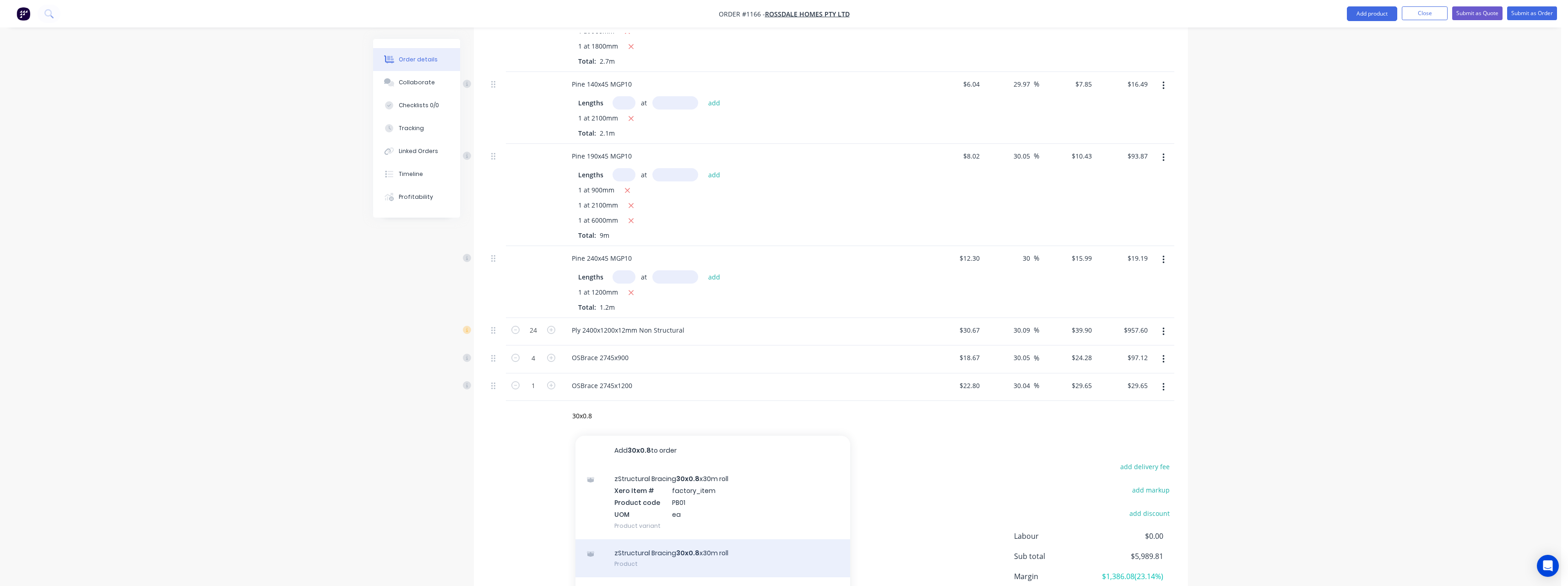
click at [680, 539] on div "zStructural Bracing 30x0.8 x30m roll Product" at bounding box center [712, 558] width 274 height 39
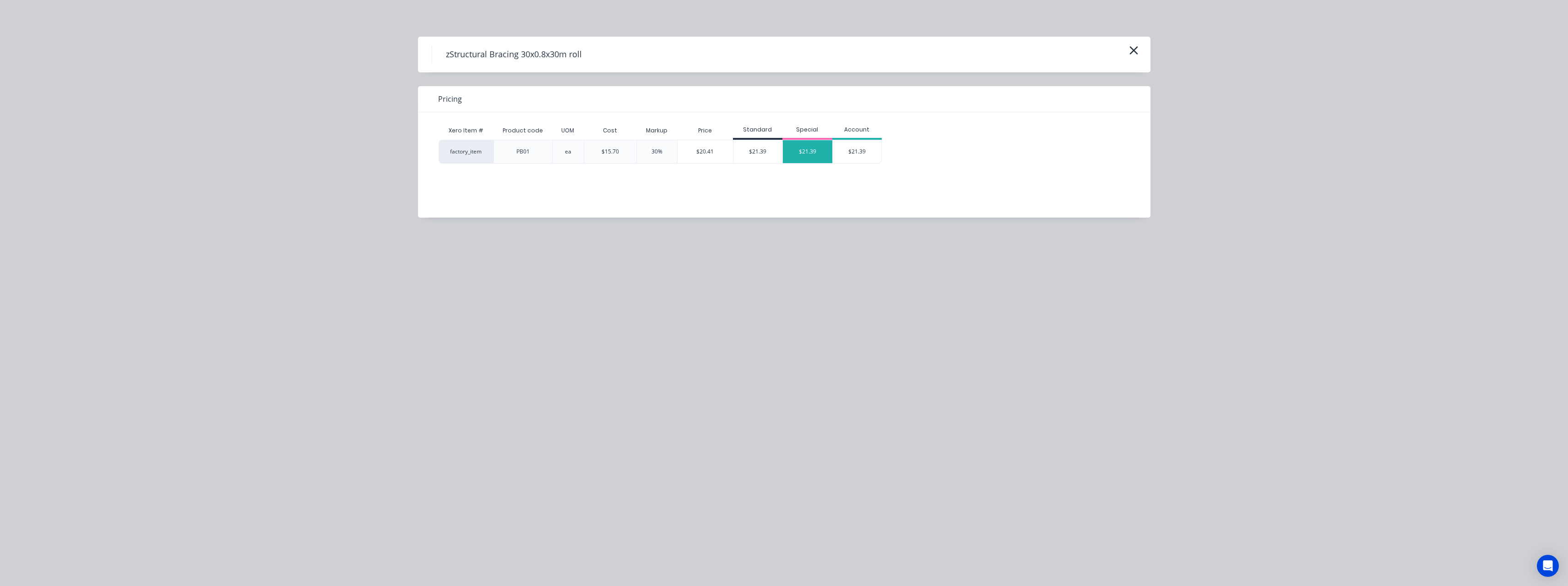
click at [798, 153] on div "$21.39" at bounding box center [808, 151] width 50 height 23
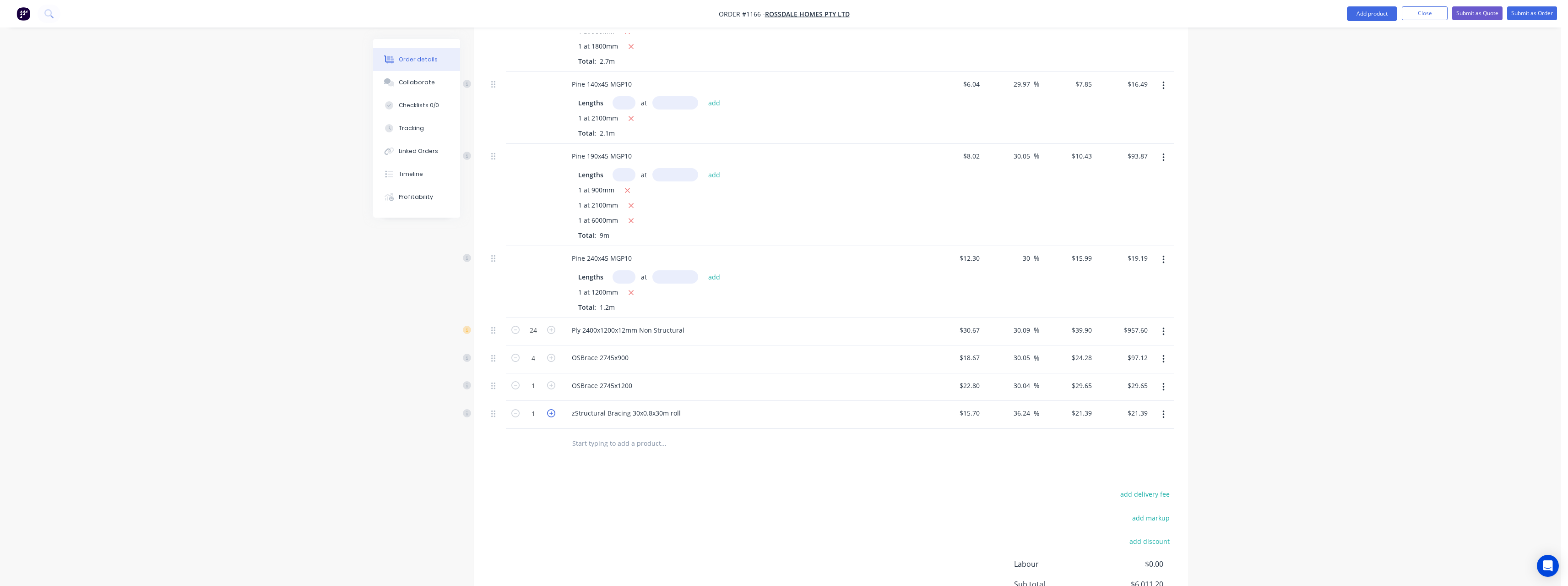
click at [553, 409] on icon "button" at bounding box center [551, 413] width 8 height 8
click at [598, 434] on input "text" at bounding box center [663, 443] width 183 height 18
click at [648, 566] on div "z Tensi oners (Bags of 10) Product" at bounding box center [712, 585] width 274 height 39
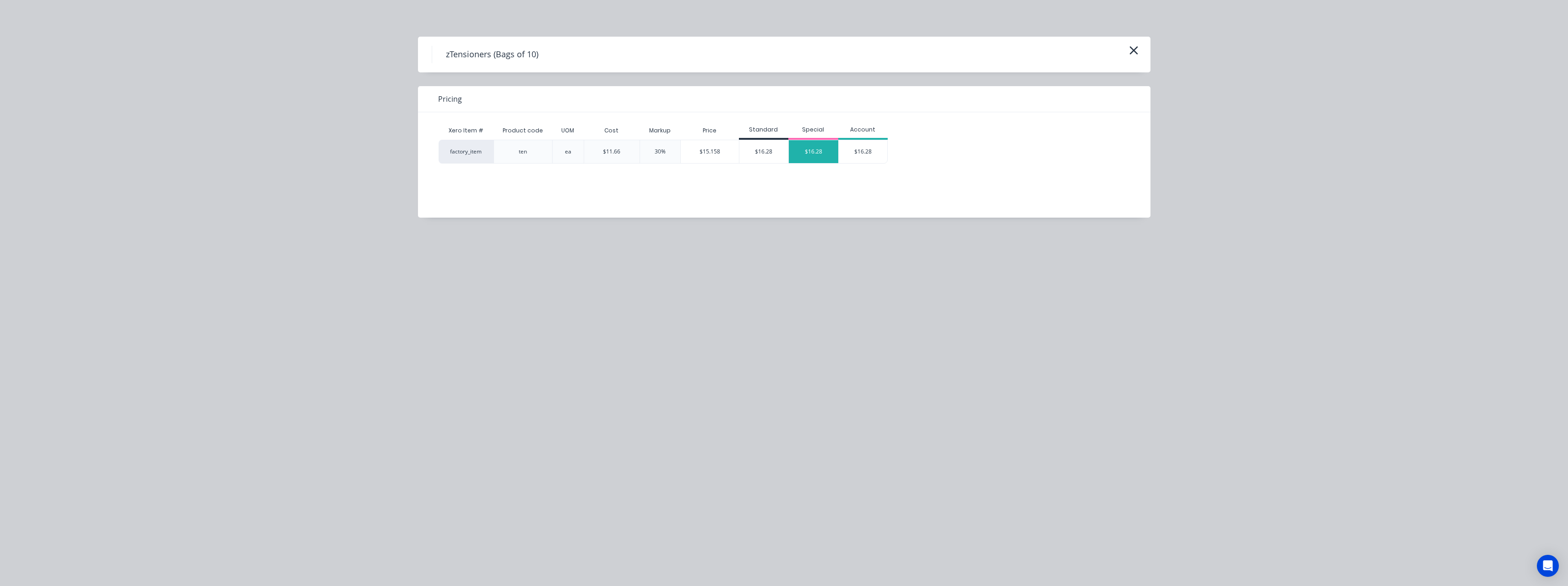
click at [812, 150] on div "$16.28" at bounding box center [813, 151] width 50 height 23
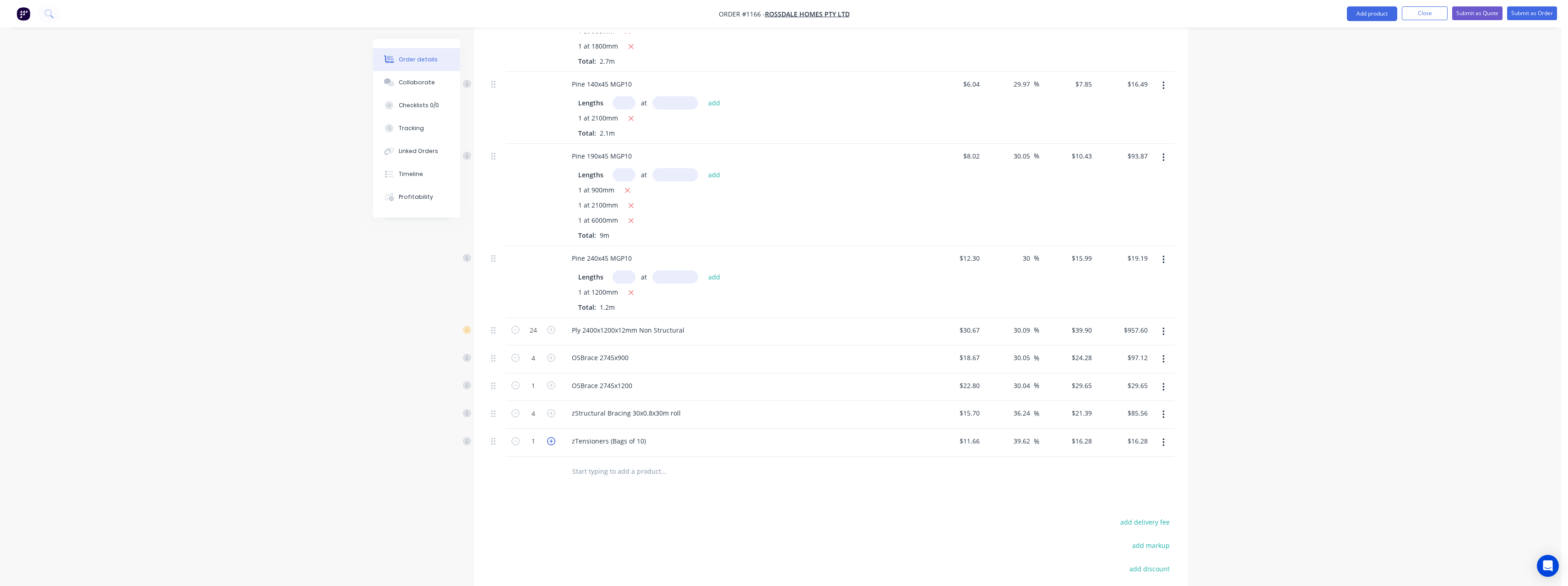
click at [553, 437] on icon "button" at bounding box center [551, 440] width 8 height 8
click at [592, 462] on input "text" at bounding box center [663, 472] width 183 height 18
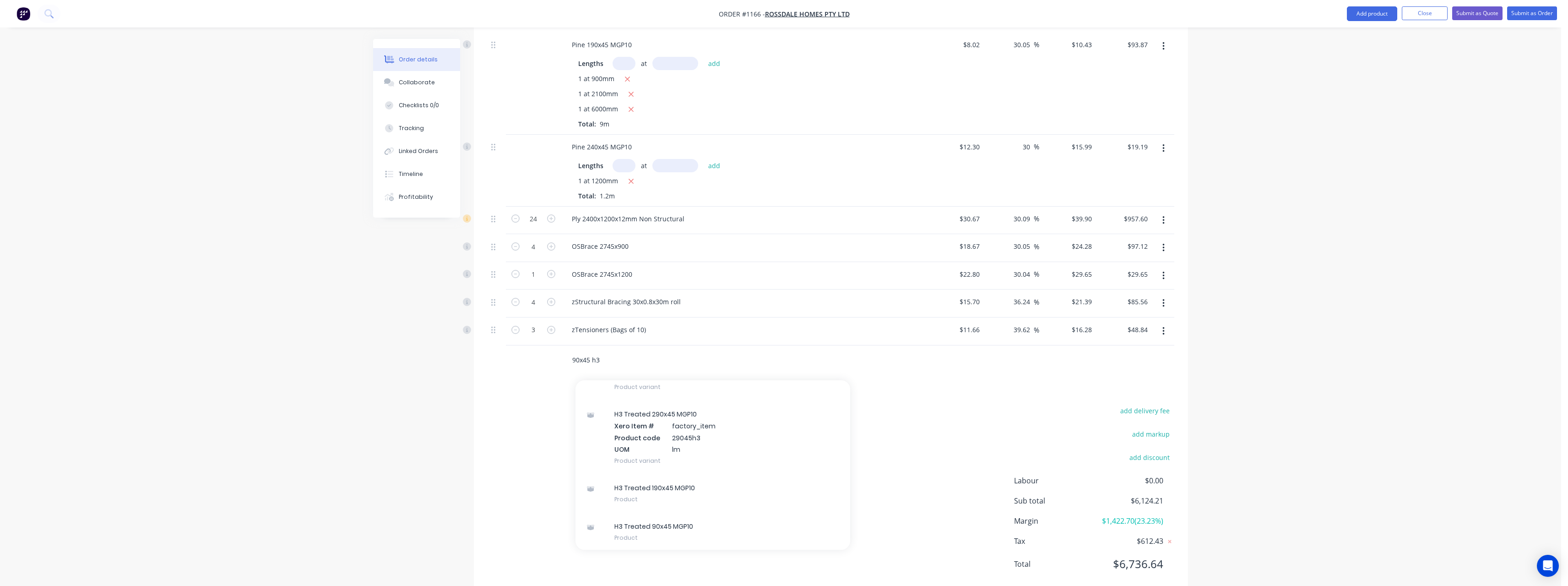
scroll to position [184, 0]
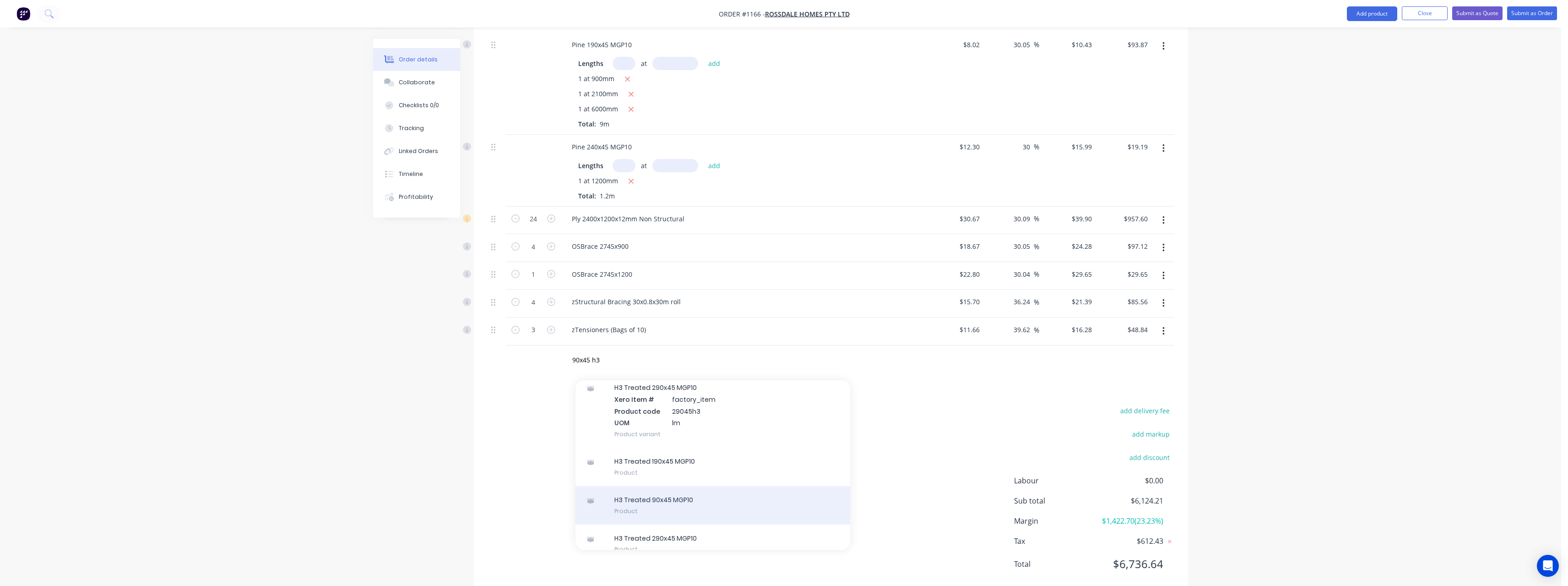
click at [723, 486] on div "H3 Treated 90x45 MGP10 Product" at bounding box center [712, 505] width 274 height 39
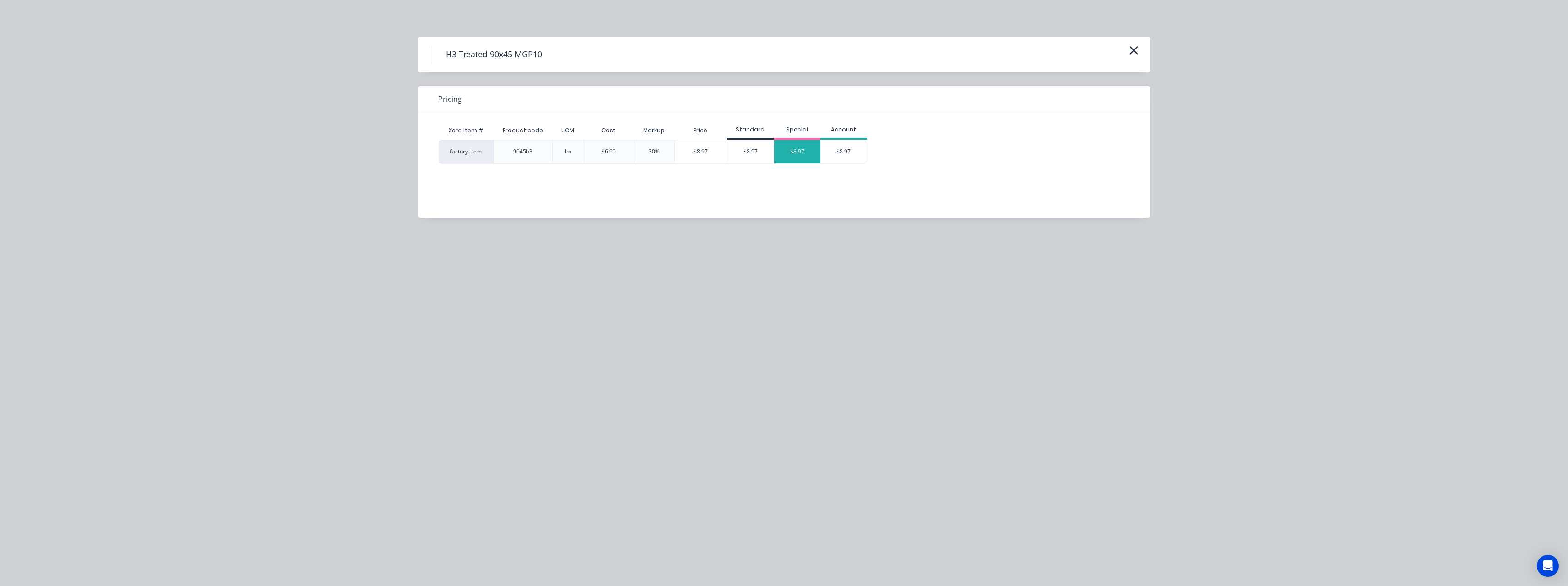
click at [811, 144] on div "$8.97" at bounding box center [797, 151] width 46 height 23
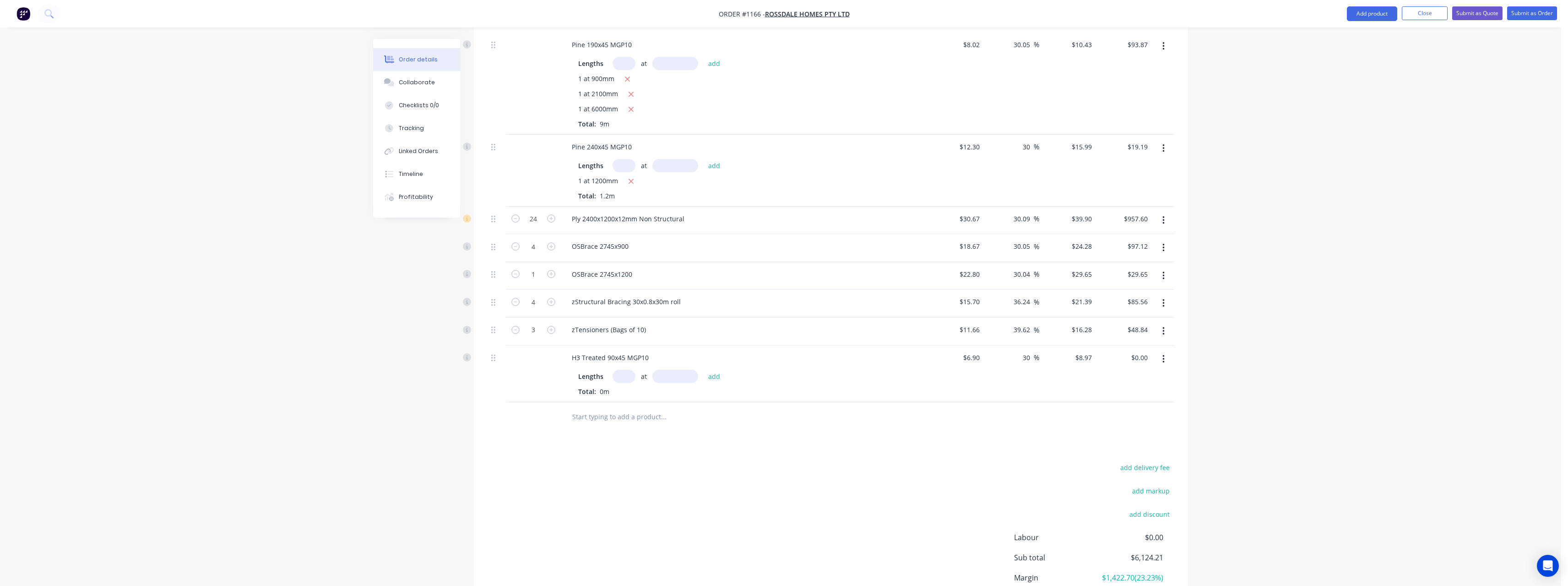
click at [621, 369] on input "text" at bounding box center [624, 376] width 23 height 13
click at [704, 369] on button "add" at bounding box center [714, 376] width 21 height 12
click at [624, 423] on input "text" at bounding box center [663, 432] width 183 height 18
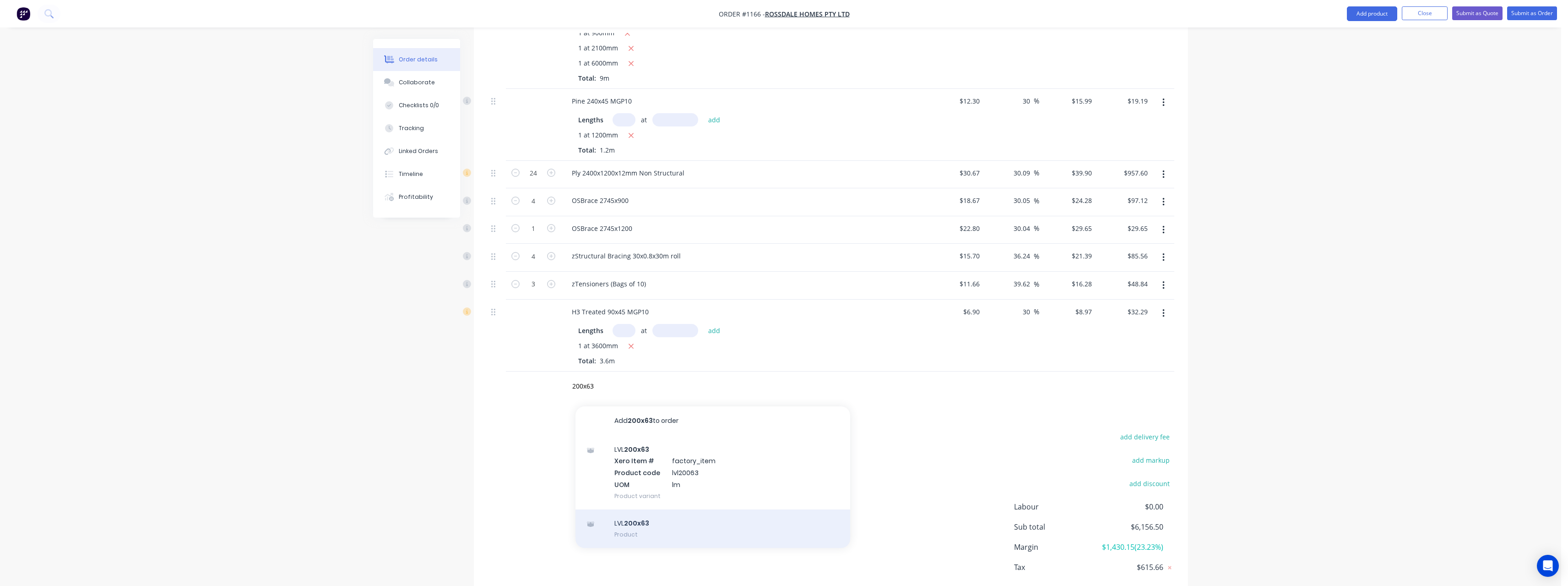
click at [637, 510] on div "LVL 200x63 Product" at bounding box center [712, 529] width 274 height 39
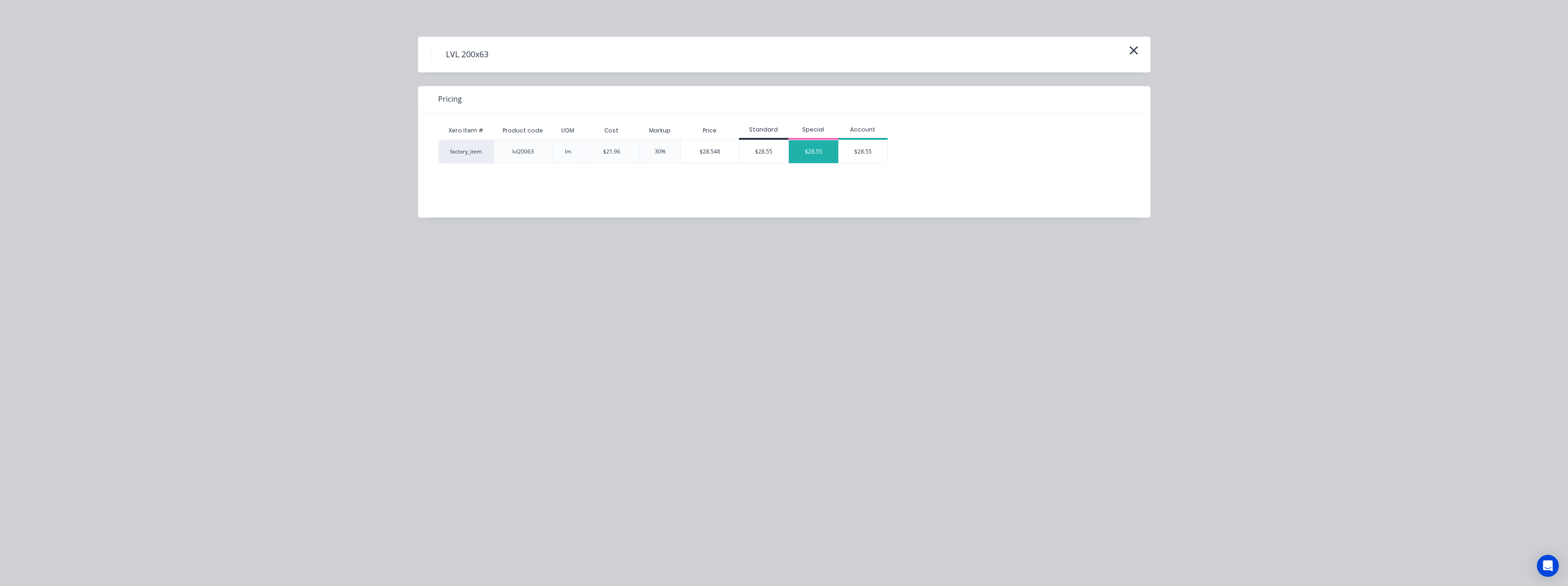
click at [814, 152] on div "$28.55" at bounding box center [813, 151] width 50 height 23
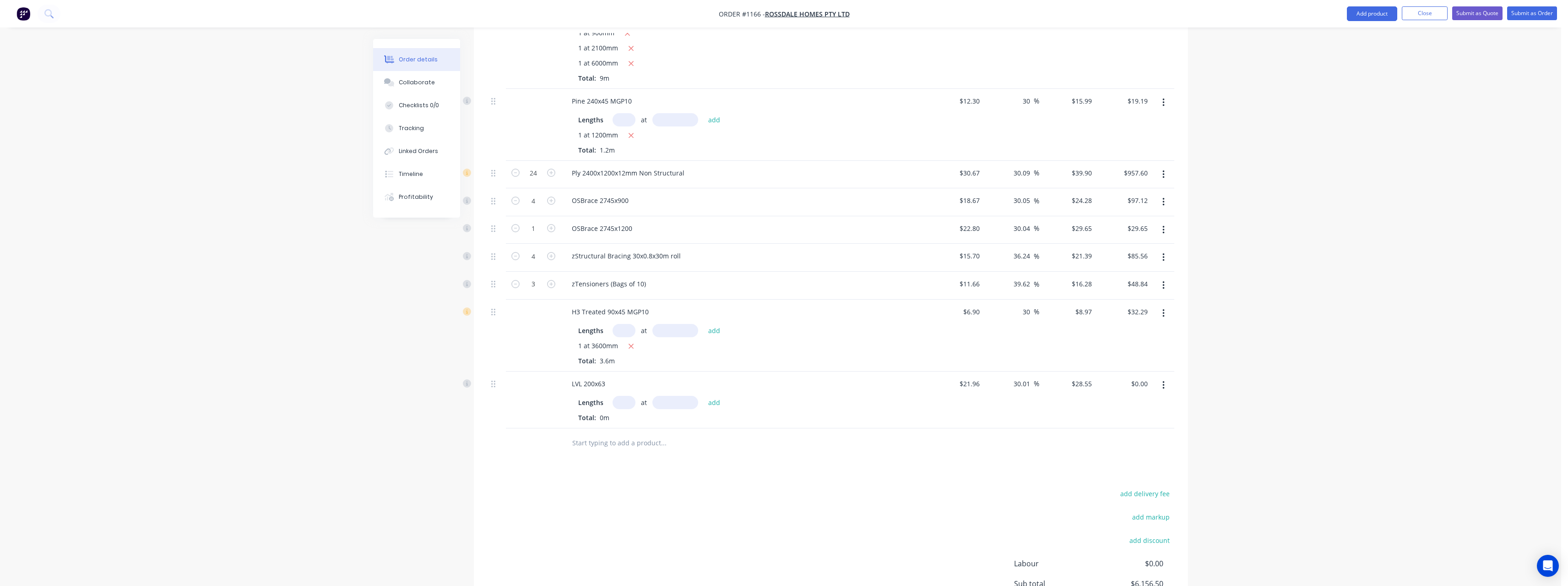
click at [623, 396] on input "text" at bounding box center [624, 402] width 23 height 13
click at [704, 396] on button "add" at bounding box center [714, 402] width 21 height 12
click at [617, 449] on input "text" at bounding box center [663, 458] width 183 height 18
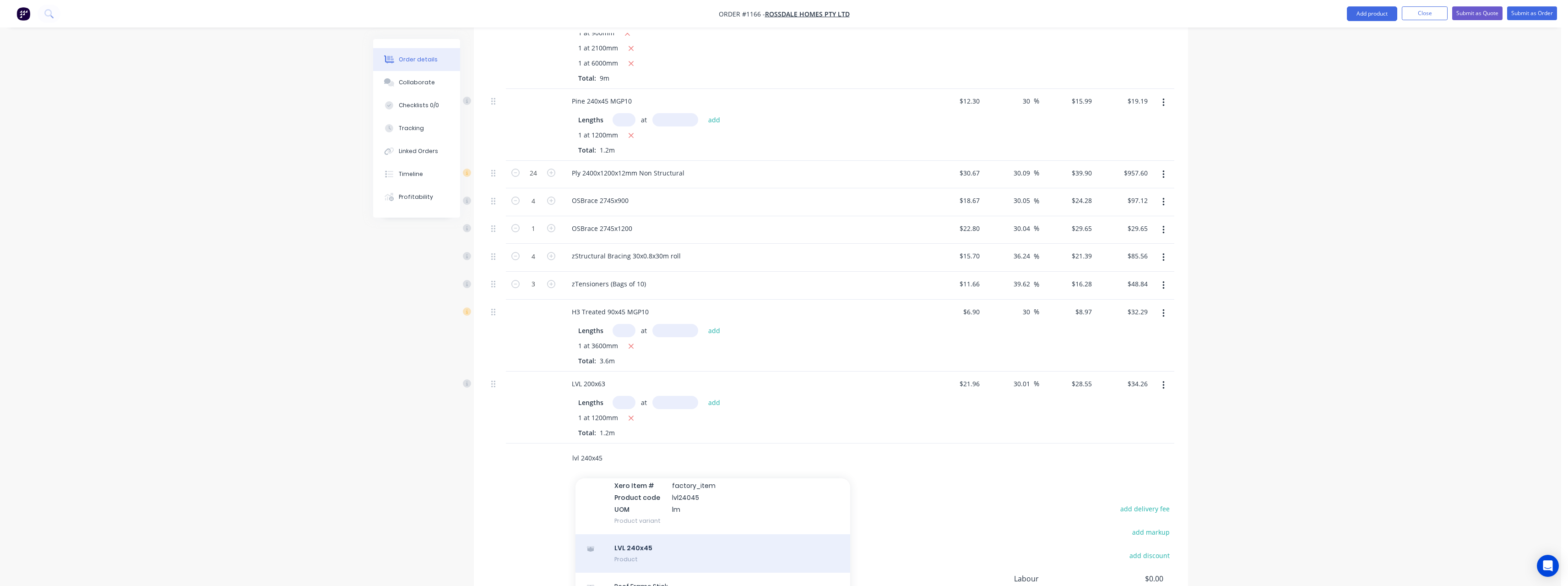
scroll to position [48, 0]
click at [659, 533] on div "LVL 240x45 Product" at bounding box center [712, 552] width 274 height 39
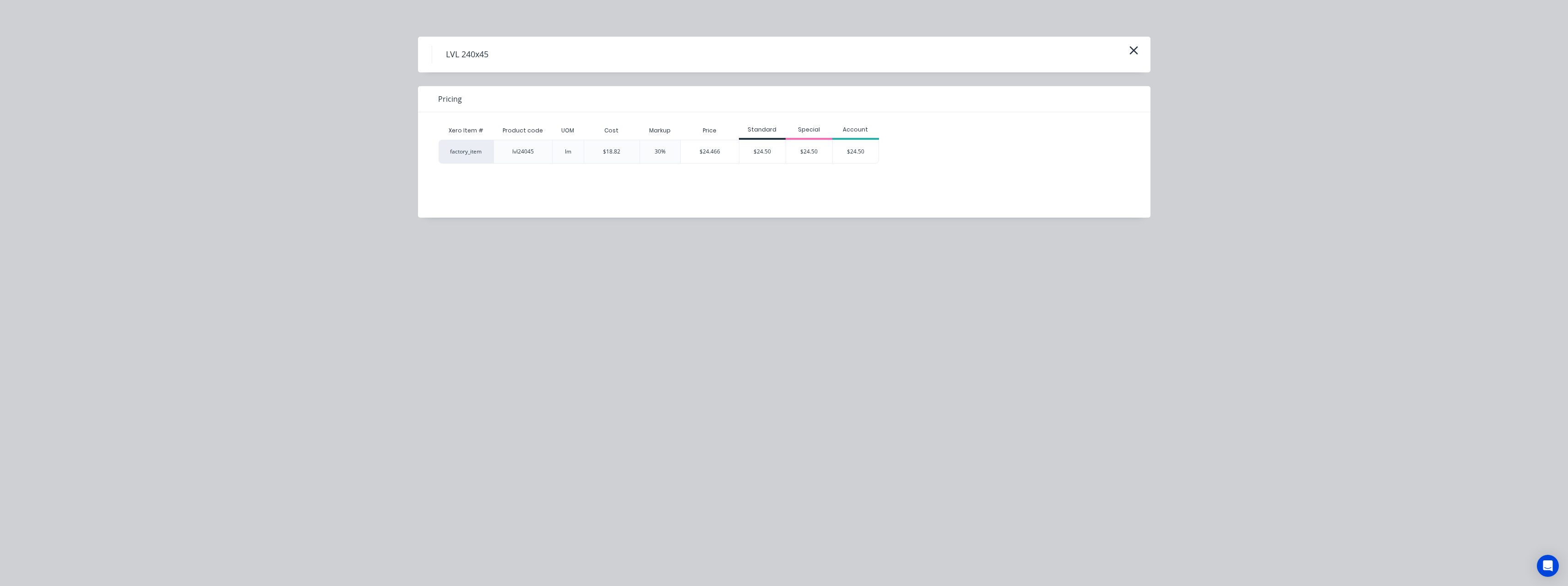
click at [809, 138] on div "Special" at bounding box center [809, 130] width 46 height 18
click at [808, 147] on div "$24.50" at bounding box center [809, 151] width 46 height 23
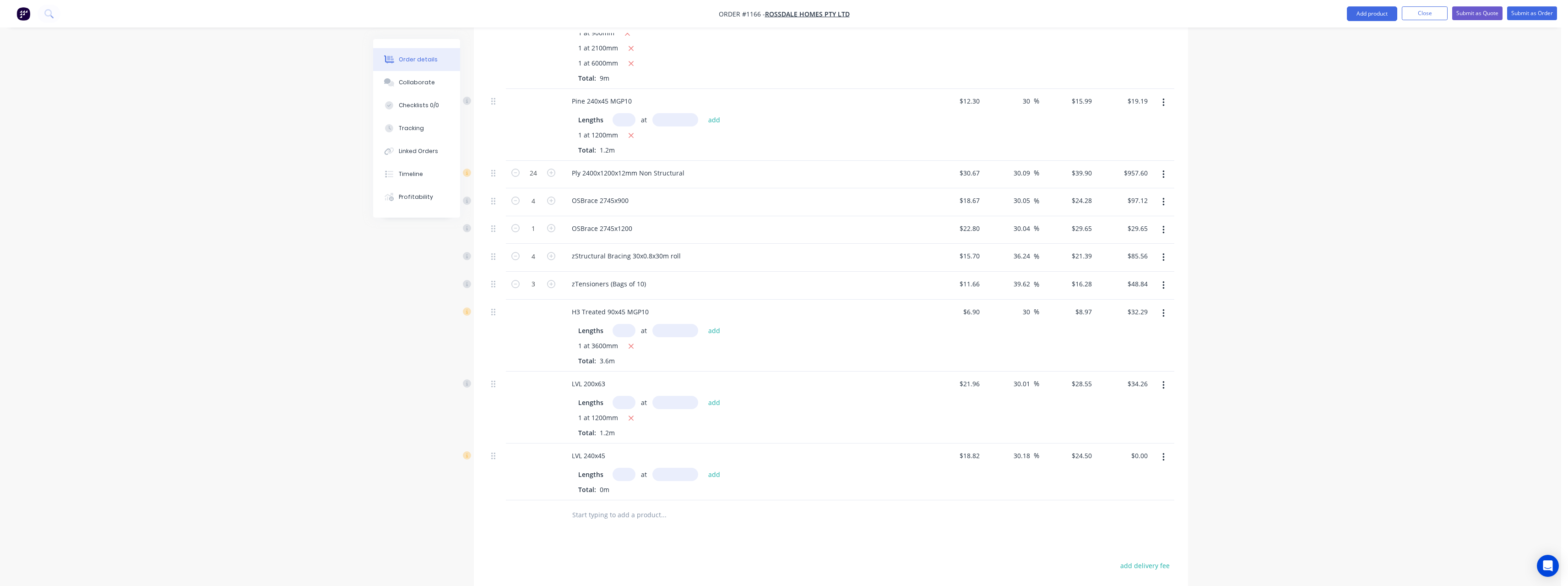
click at [624, 468] on input "text" at bounding box center [624, 475] width 23 height 13
click at [704, 468] on button "add" at bounding box center [714, 474] width 21 height 12
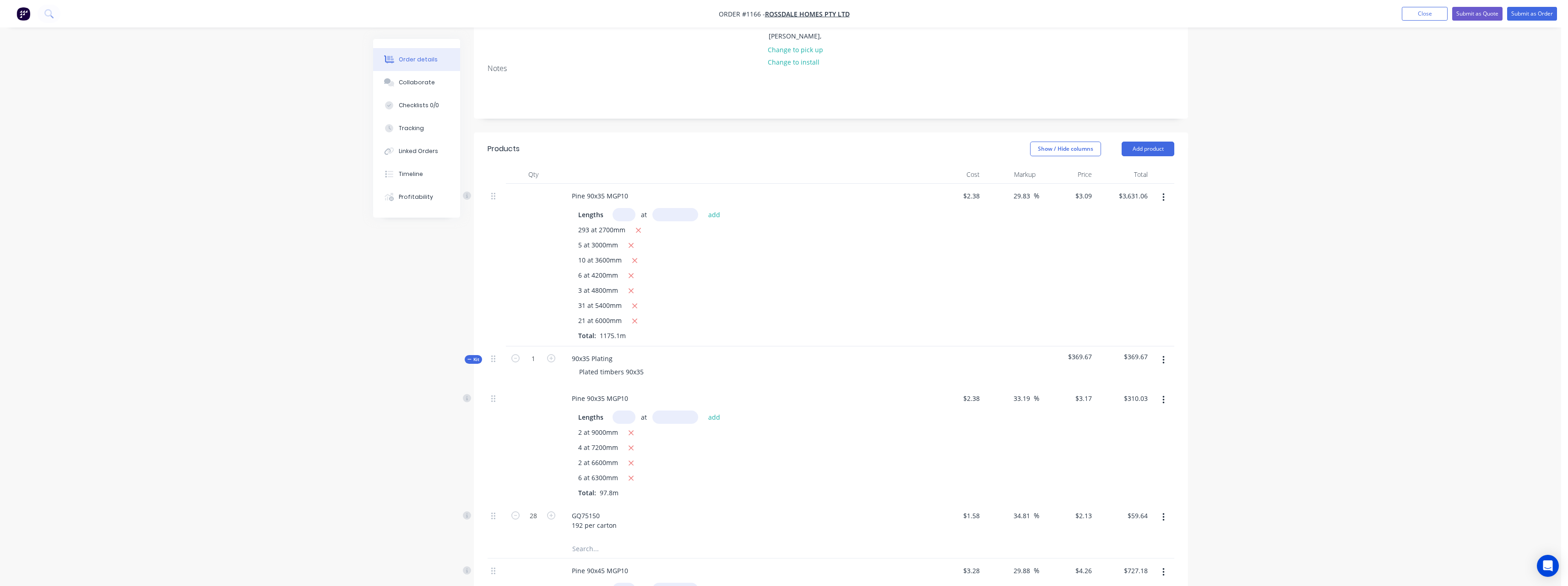
scroll to position [138, 0]
click at [1032, 189] on input "29.83" at bounding box center [1023, 196] width 21 height 13
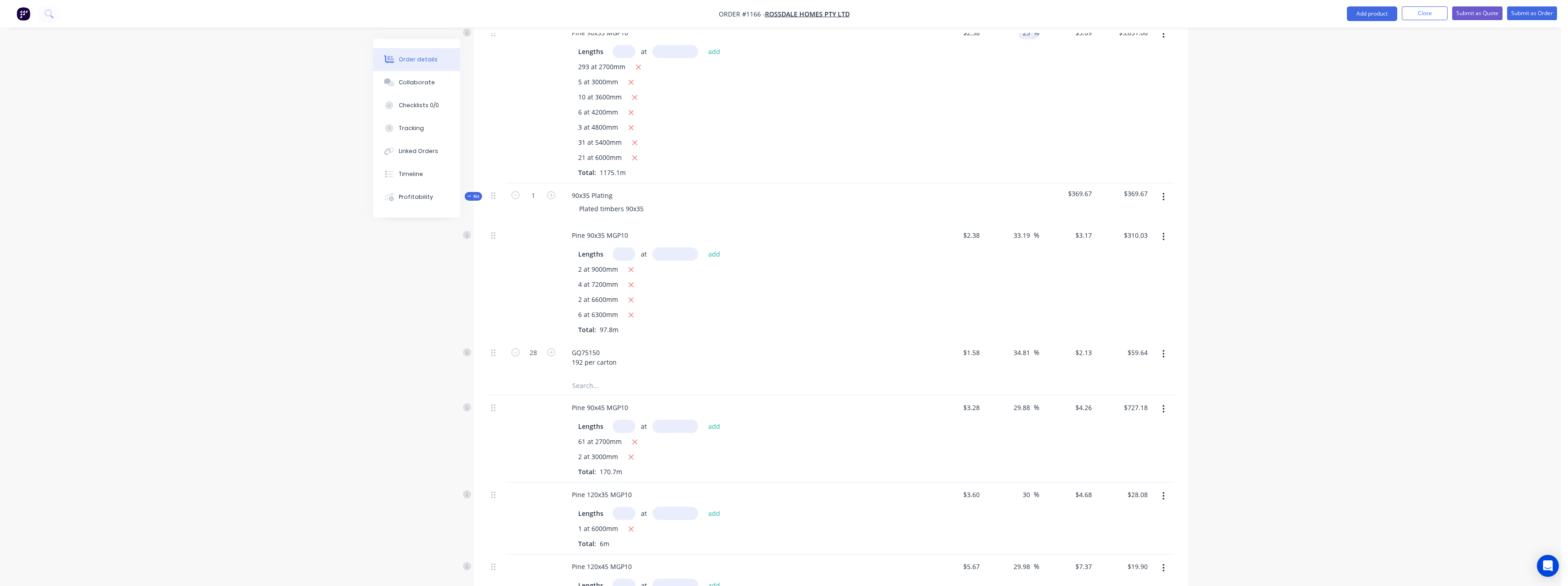
scroll to position [321, 0]
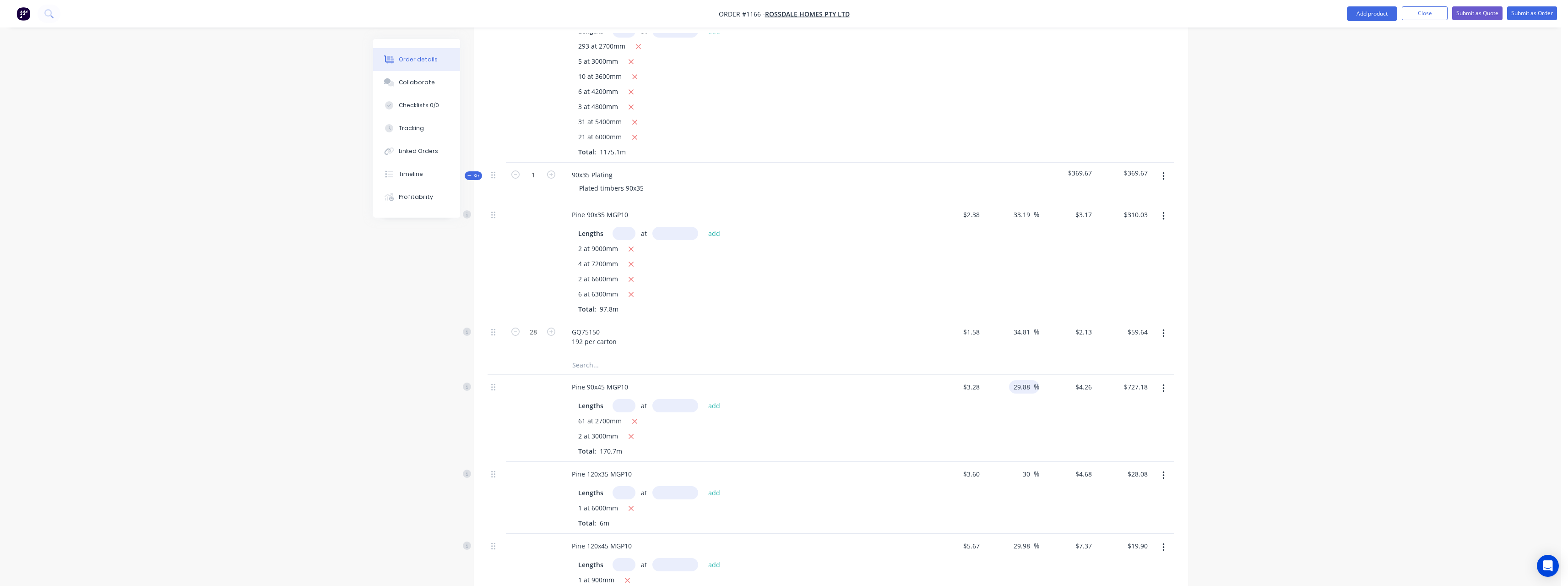
click at [1031, 380] on input "29.88" at bounding box center [1023, 387] width 21 height 13
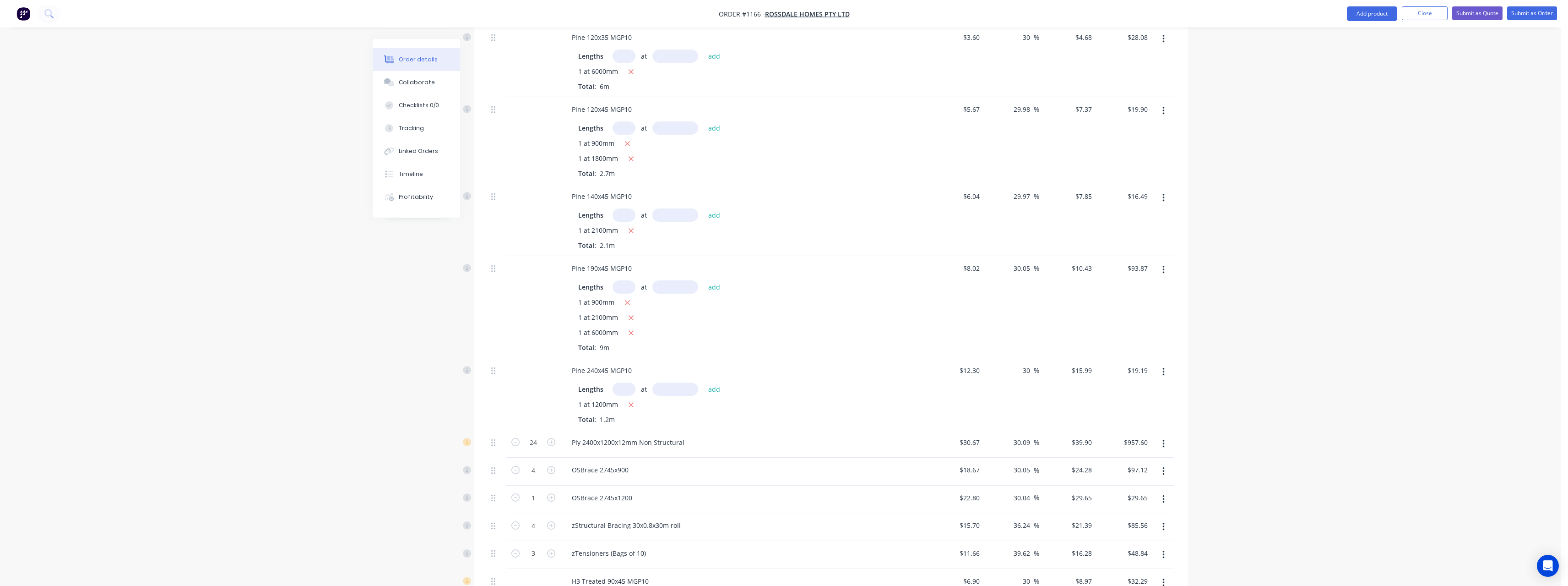
scroll to position [779, 0]
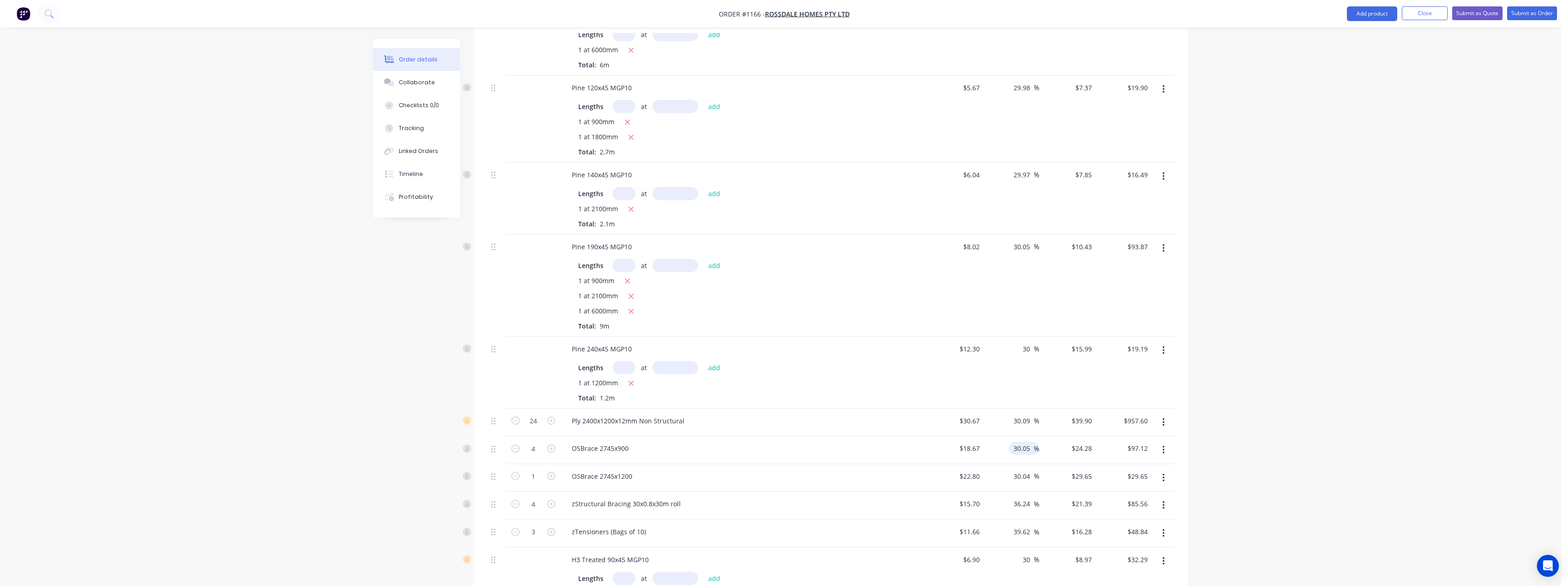
click at [1031, 442] on input "30.05" at bounding box center [1023, 448] width 21 height 13
click at [1031, 470] on input "30.04" at bounding box center [1023, 477] width 21 height 13
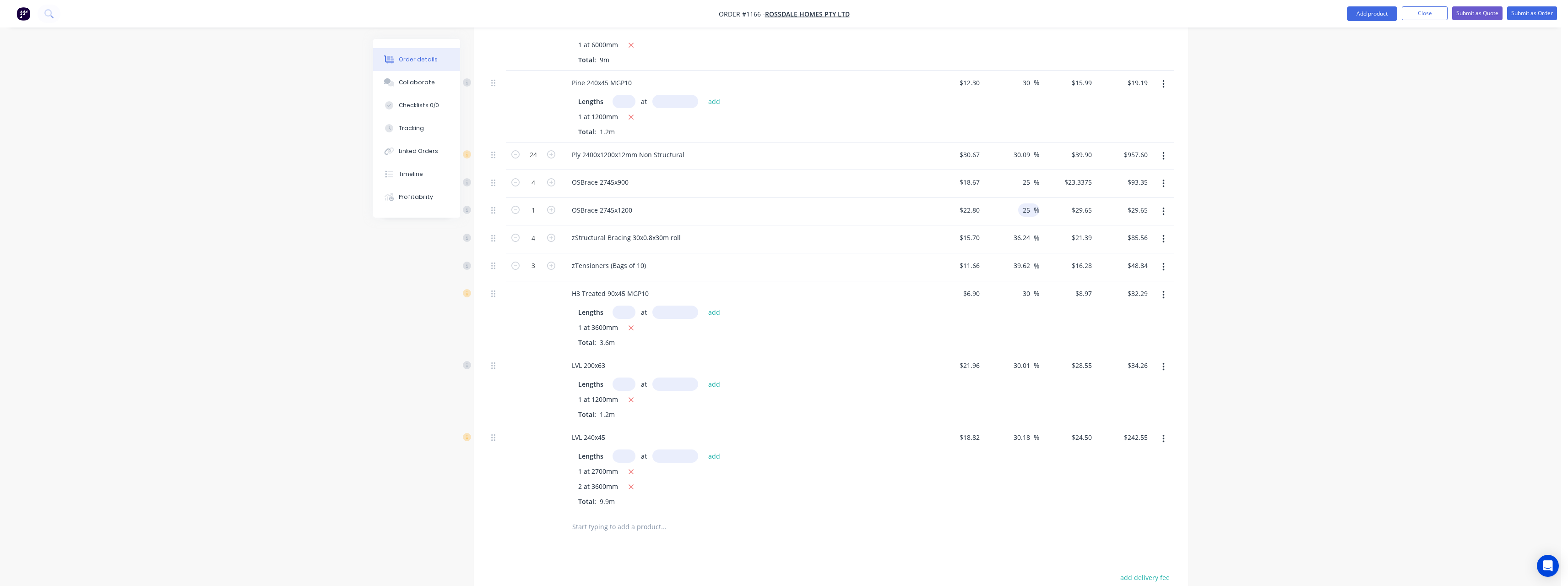
scroll to position [1053, 0]
click at [893, 505] on div at bounding box center [831, 518] width 686 height 30
click at [1483, 15] on button "Submit as Quote" at bounding box center [1477, 13] width 50 height 13
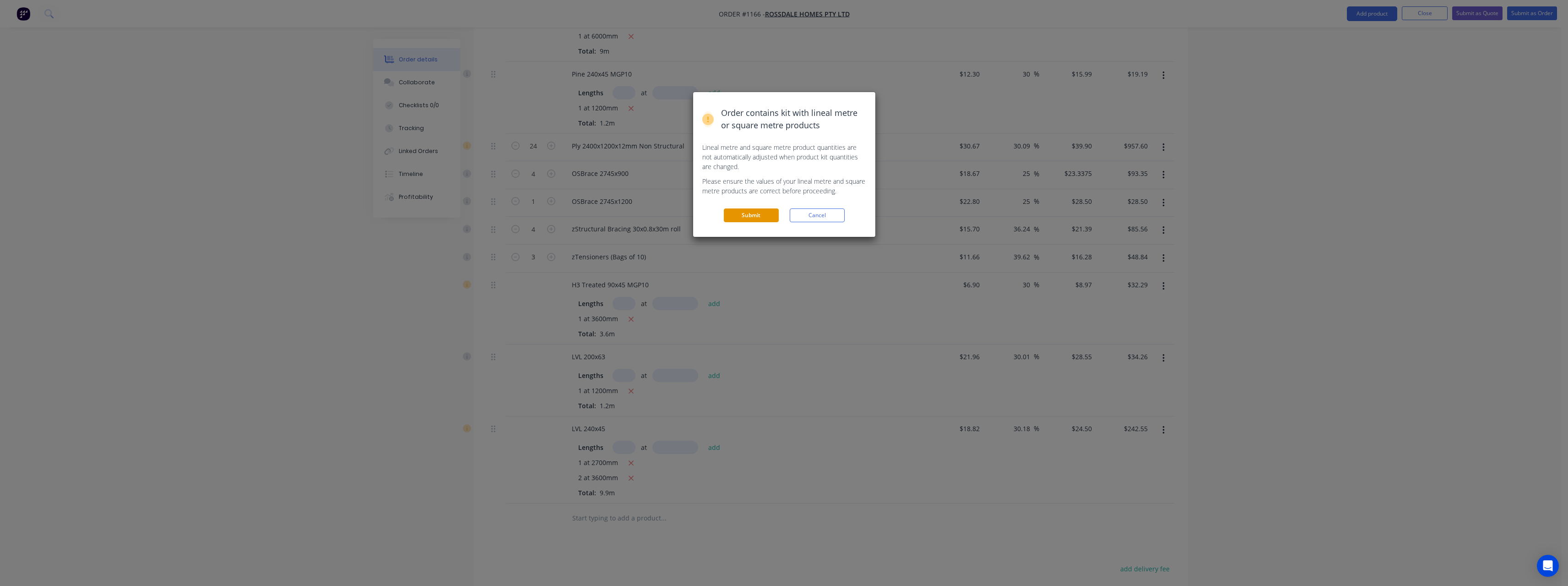
click at [764, 216] on button "Submit" at bounding box center [751, 215] width 55 height 13
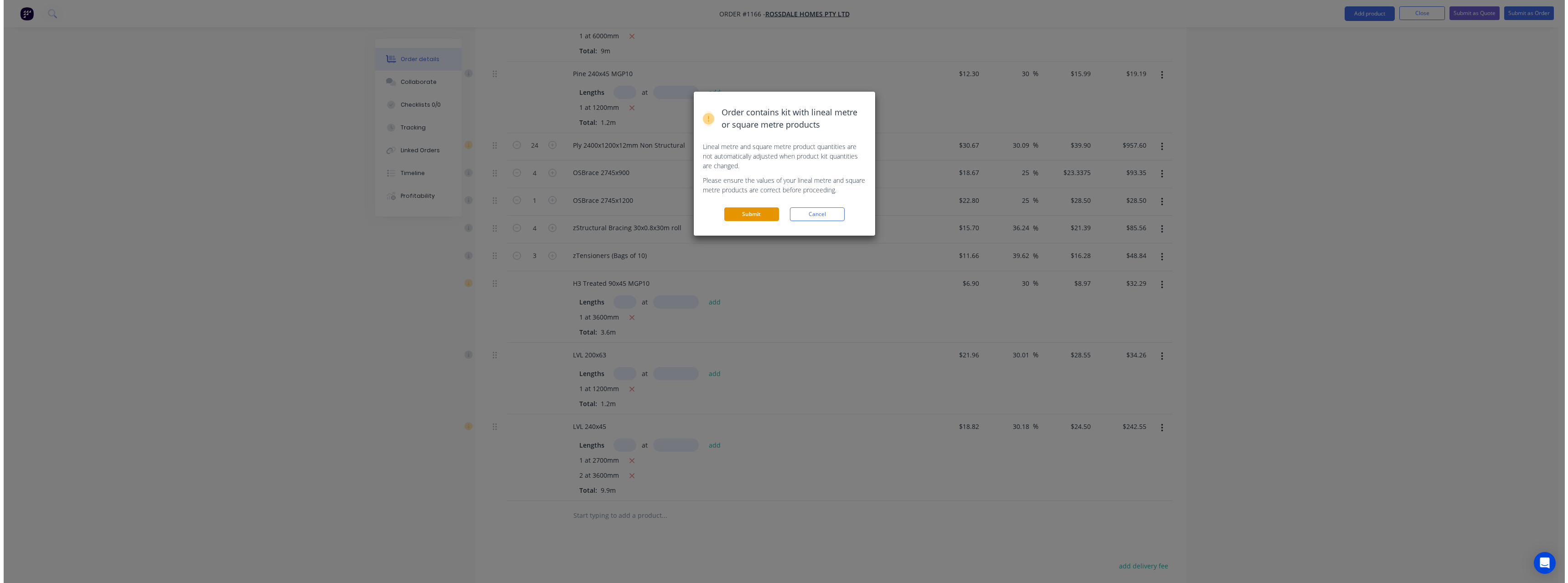
scroll to position [0, 0]
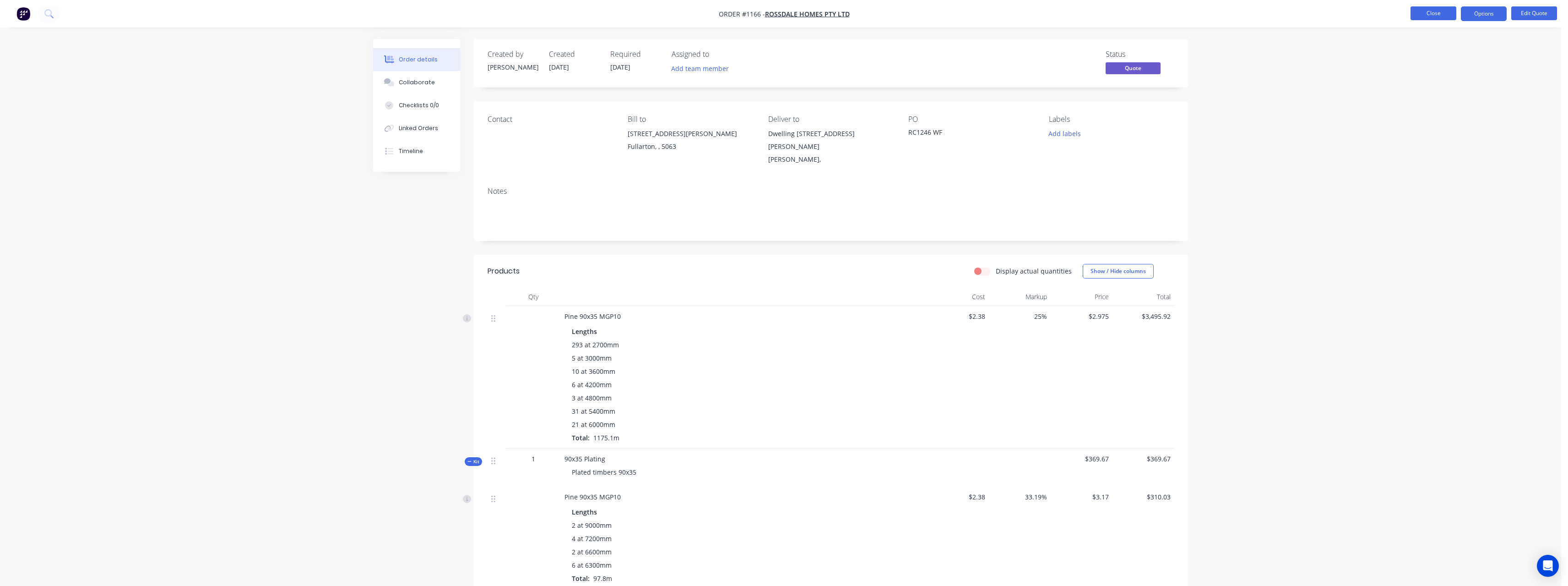
click at [1430, 15] on button "Close" at bounding box center [1433, 13] width 46 height 13
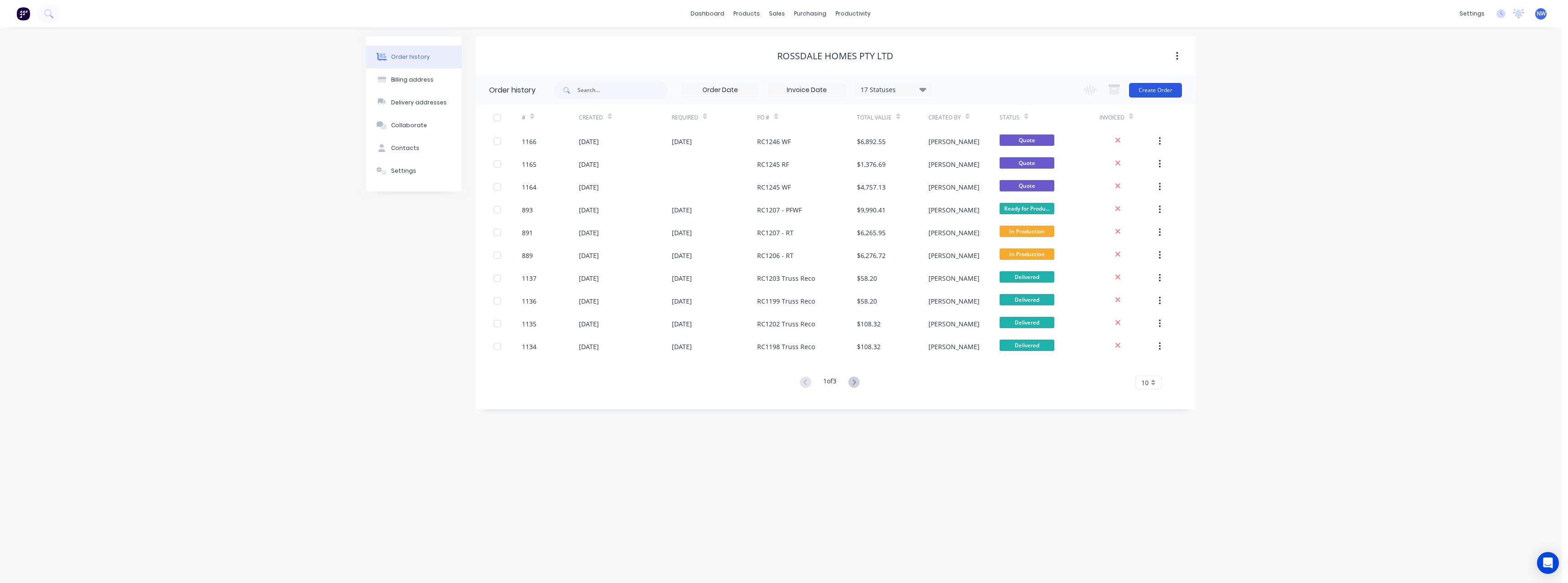
click at [1166, 90] on button "Create Order" at bounding box center [1155, 90] width 53 height 15
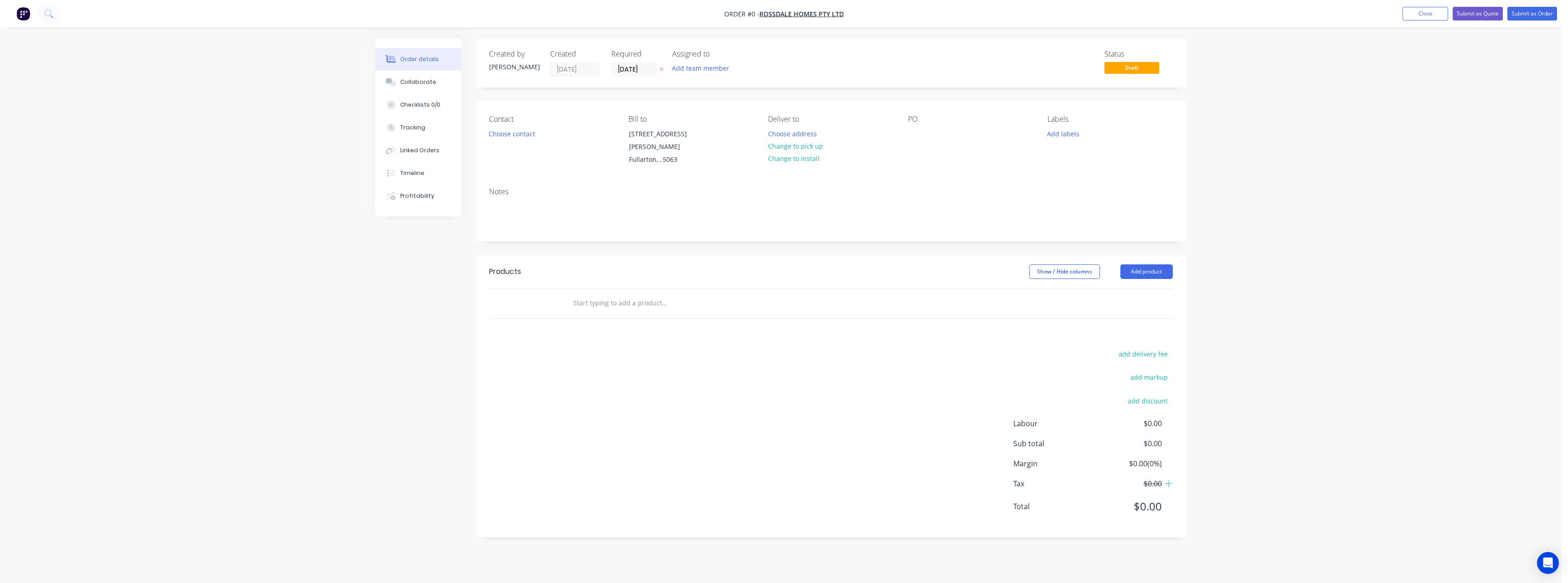
click at [663, 71] on button "button" at bounding box center [662, 69] width 10 height 10
click at [783, 133] on button "Choose address" at bounding box center [793, 133] width 58 height 12
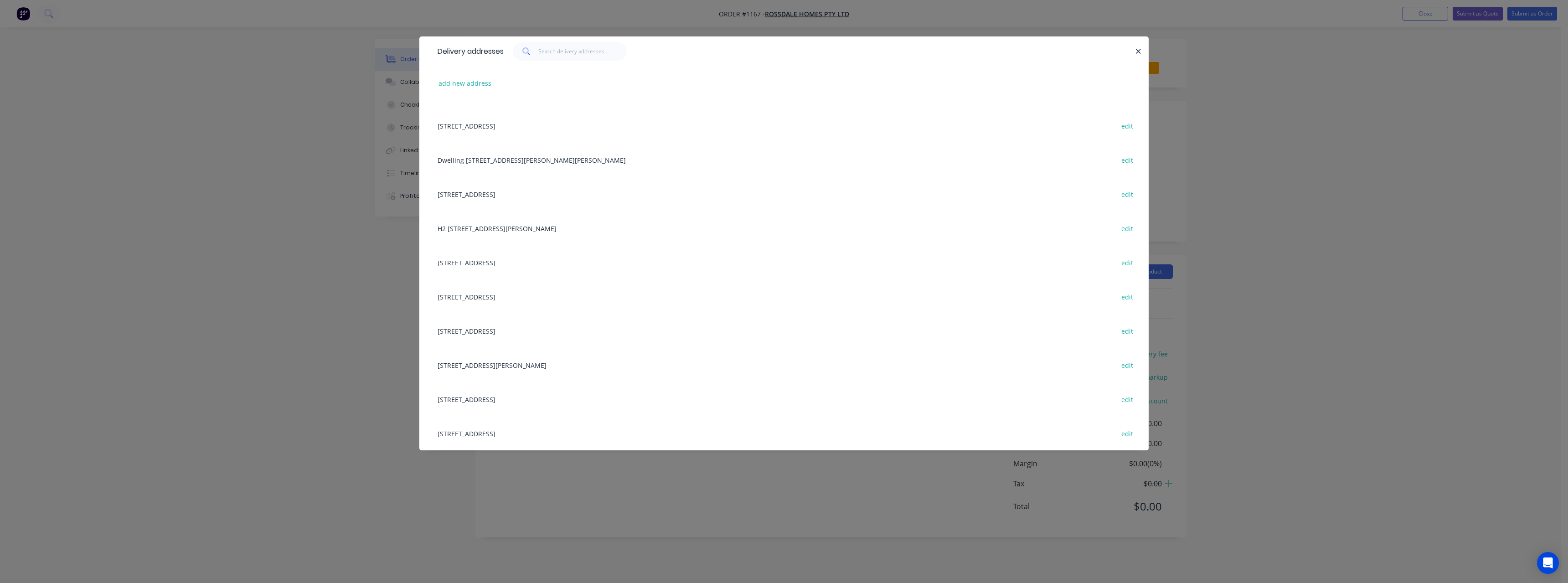
scroll to position [539, 0]
click at [544, 160] on div "Dwelling [STREET_ADDRESS][PERSON_NAME][PERSON_NAME] edit" at bounding box center [783, 159] width 702 height 34
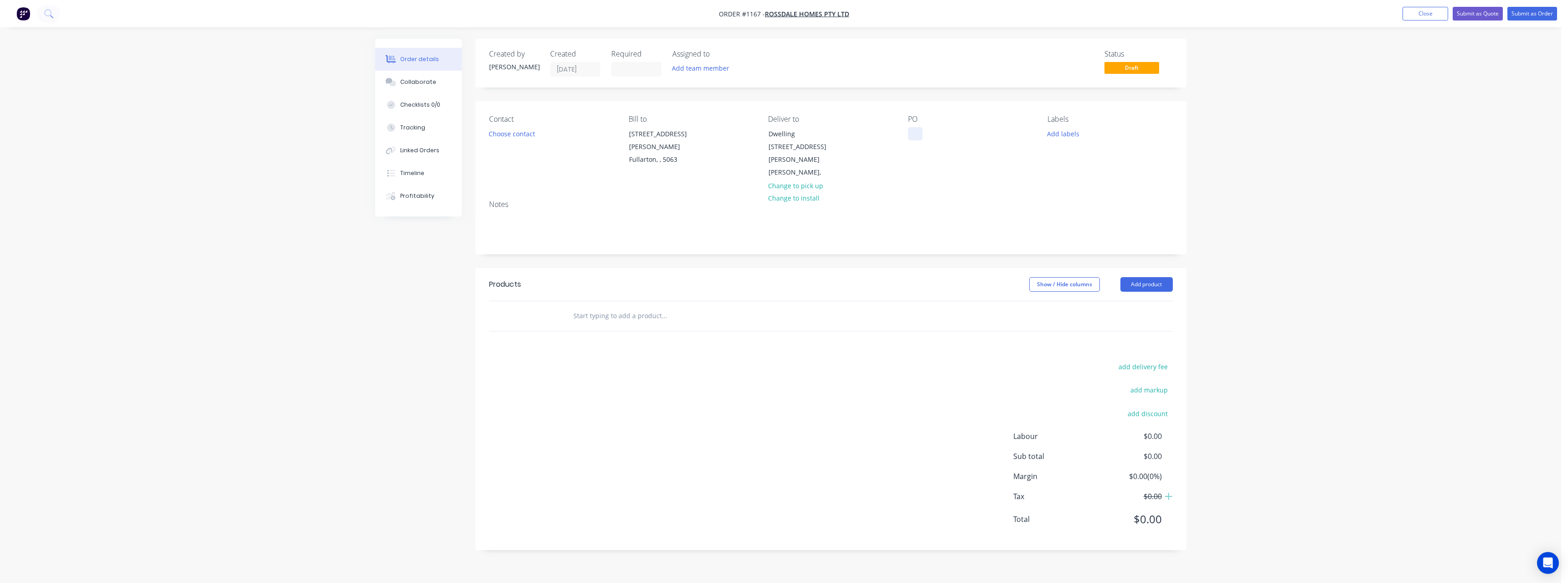
click at [911, 133] on div at bounding box center [915, 134] width 15 height 13
click at [645, 307] on input "text" at bounding box center [664, 316] width 183 height 18
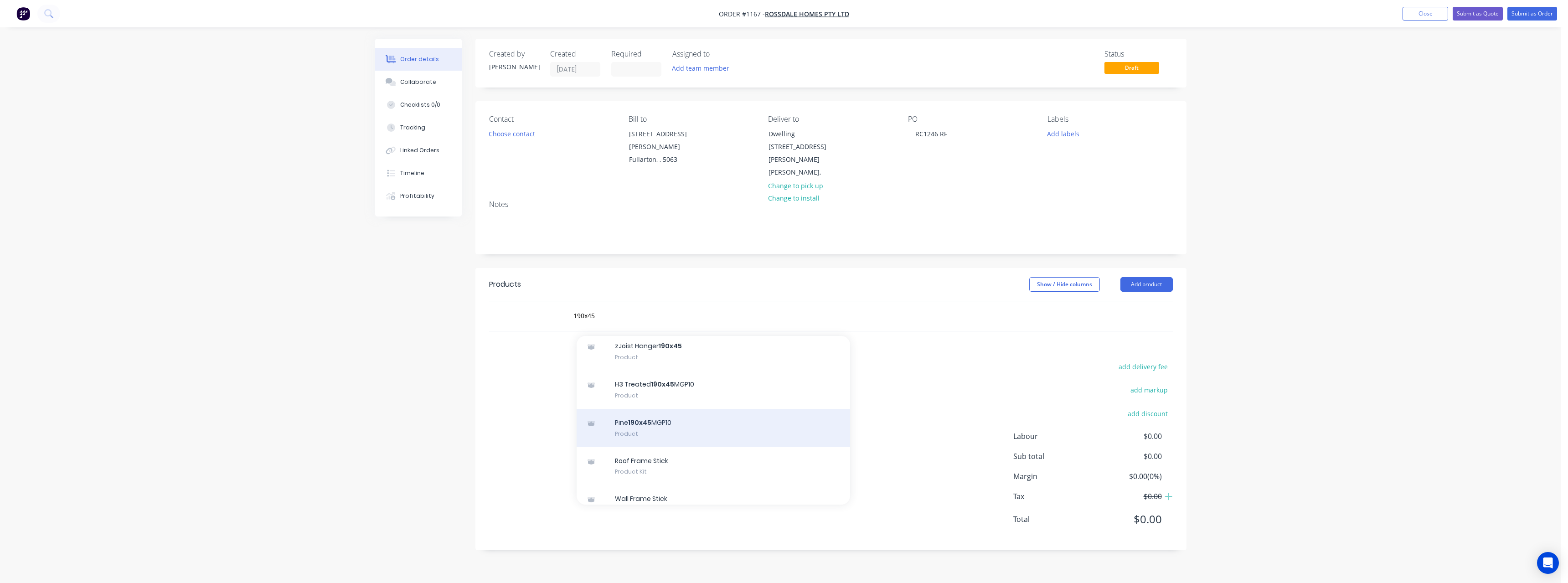
click at [709, 409] on div "Pine 190x45 MGP10 Product" at bounding box center [713, 428] width 273 height 38
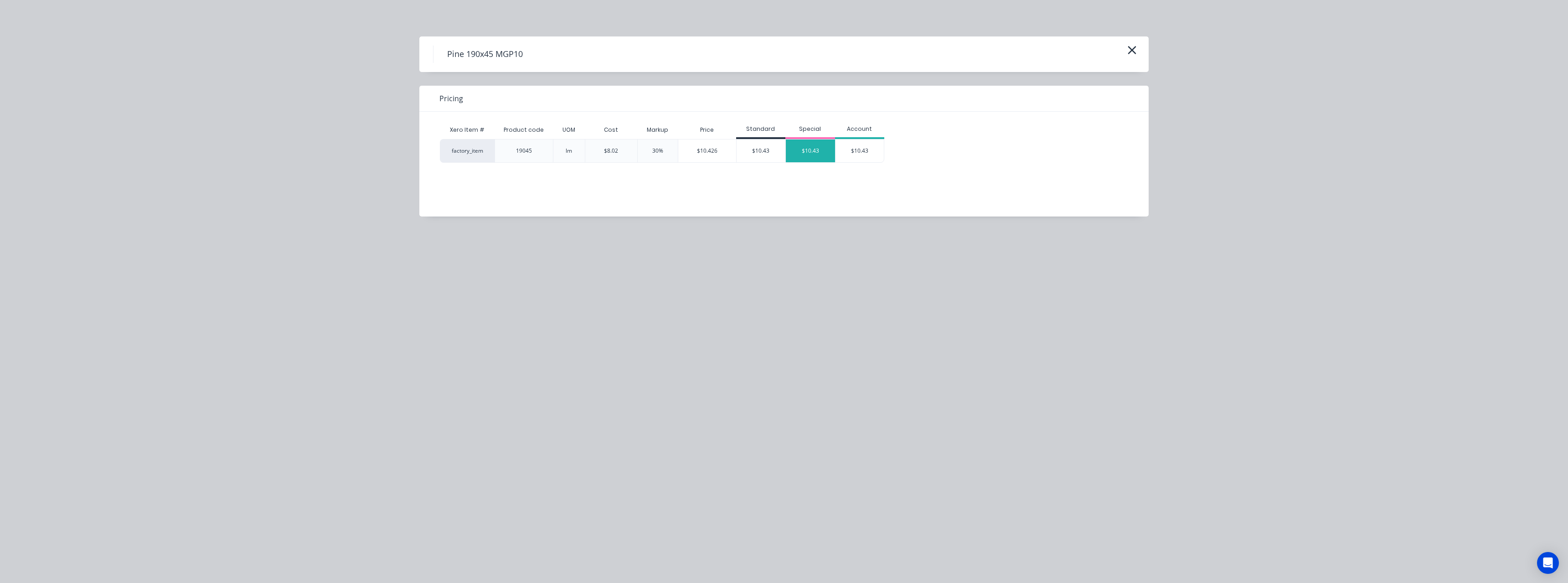
click at [799, 155] on div "$10.43" at bounding box center [810, 150] width 49 height 23
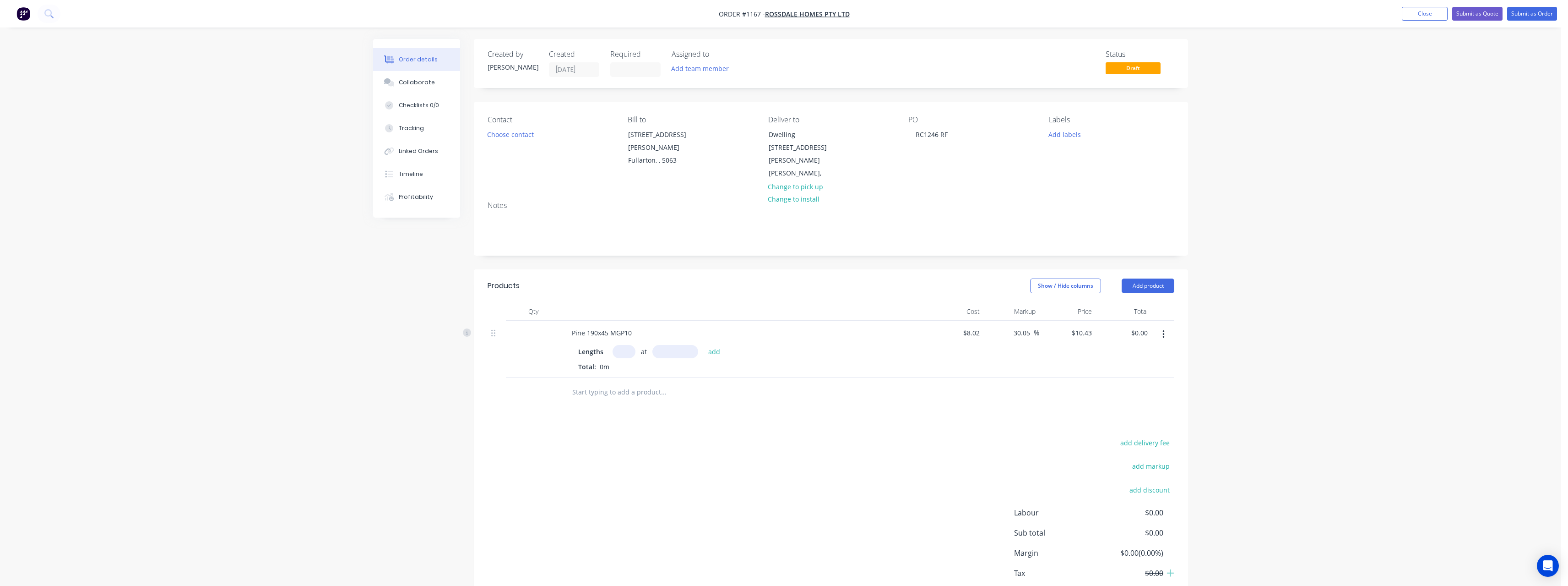
click at [622, 345] on input "text" at bounding box center [624, 352] width 23 height 13
click at [704, 345] on button "add" at bounding box center [714, 351] width 21 height 12
click at [628, 398] on input "text" at bounding box center [663, 407] width 183 height 18
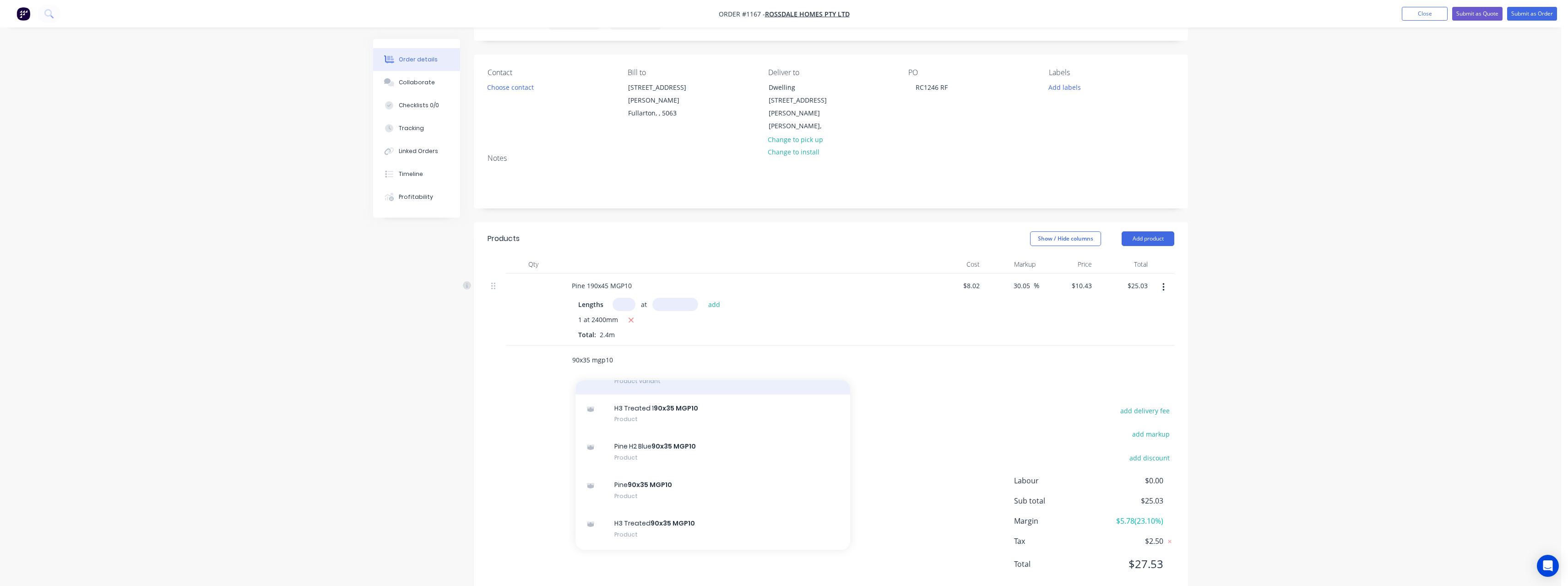
scroll to position [504, 0]
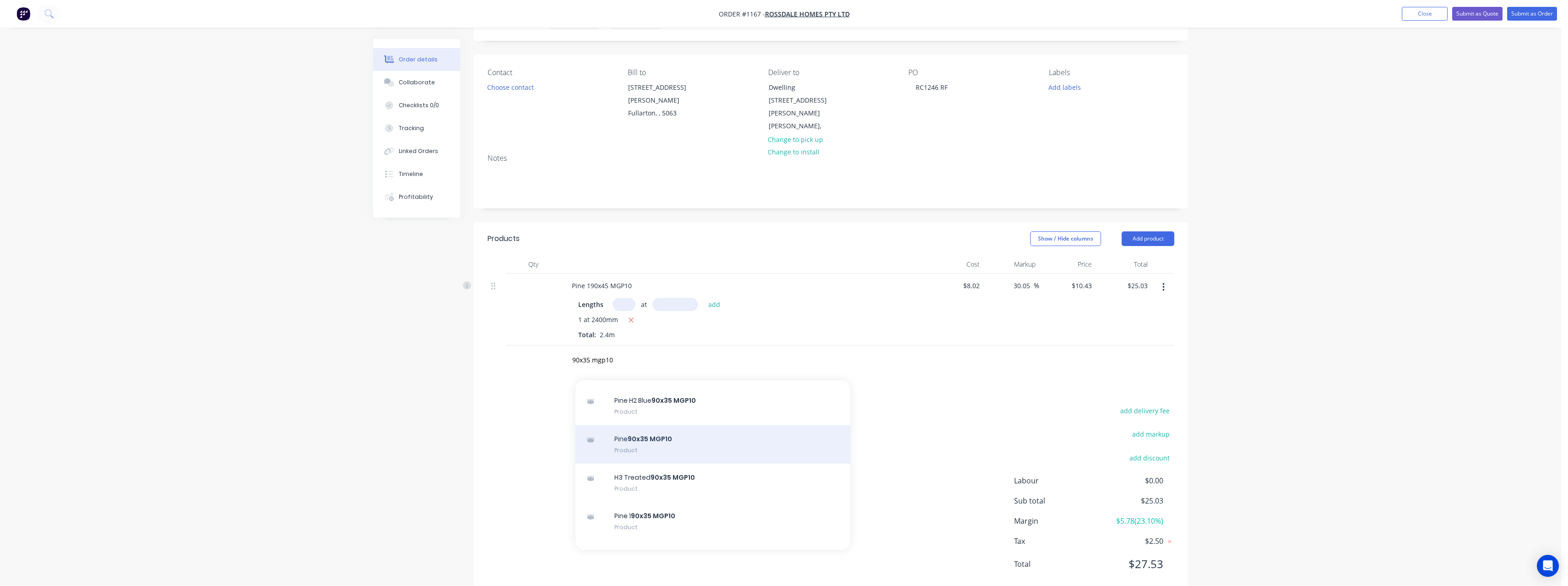
click at [735, 425] on div "Pine 90x35 MGP10 Product" at bounding box center [712, 444] width 274 height 39
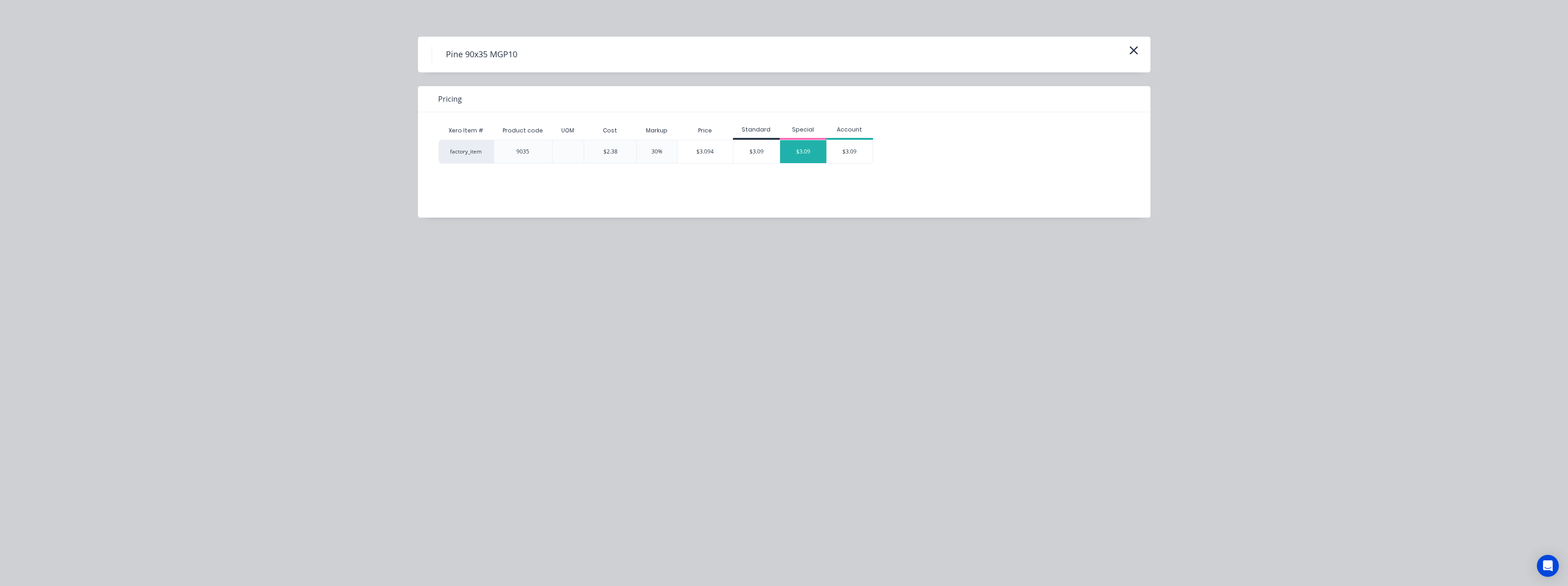
click at [798, 150] on div "$3.09" at bounding box center [803, 151] width 46 height 23
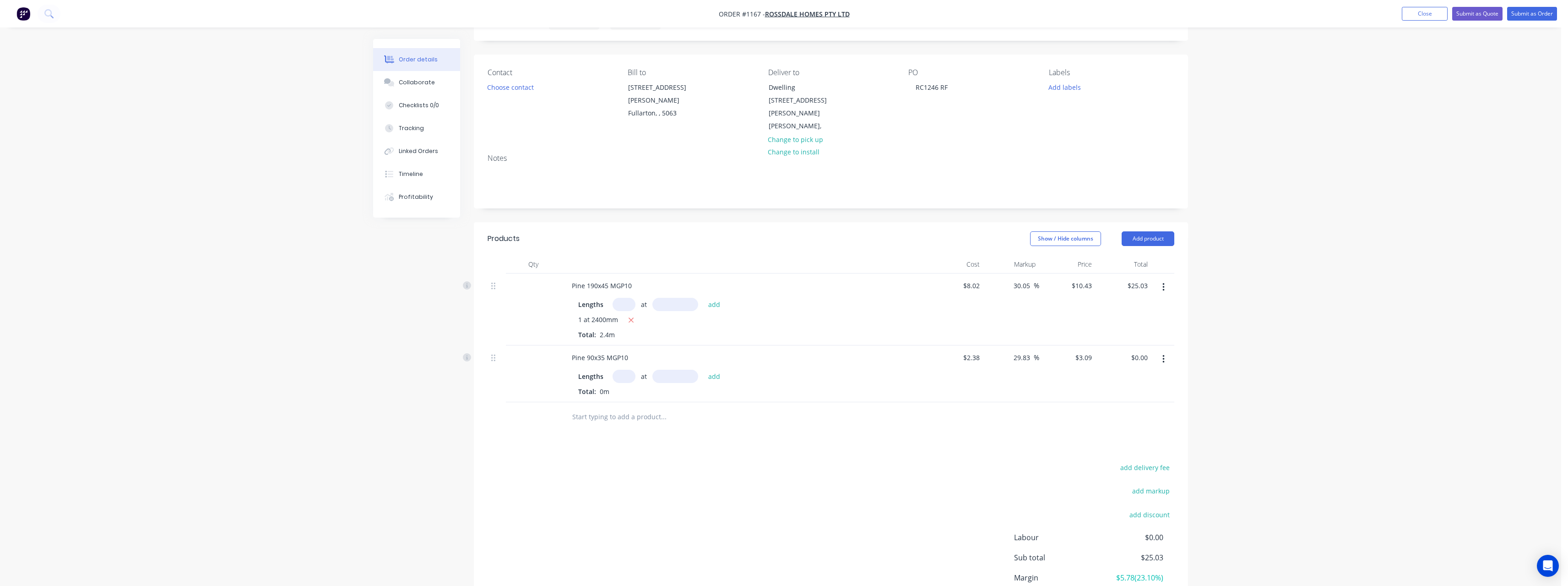
click at [630, 369] on input "text" at bounding box center [624, 376] width 23 height 13
click at [704, 369] on button "add" at bounding box center [714, 376] width 21 height 12
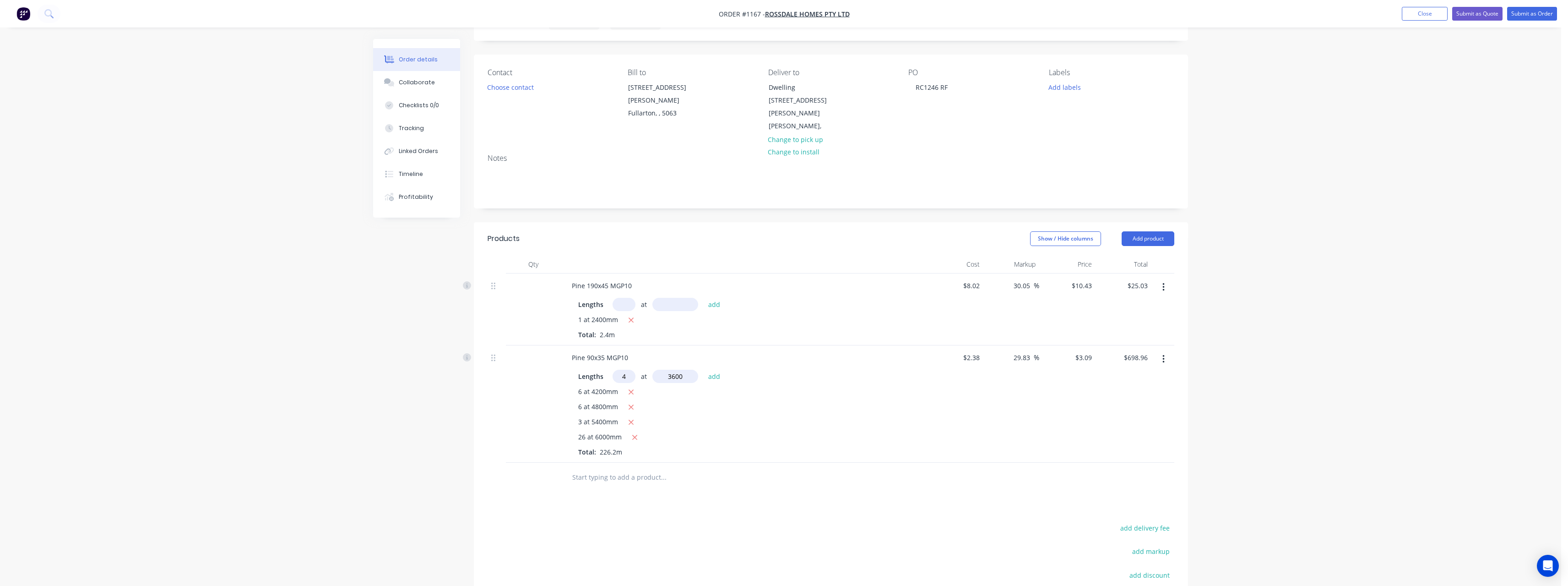
click at [704, 369] on button "add" at bounding box center [714, 376] width 21 height 12
click at [628, 499] on input "text" at bounding box center [663, 508] width 183 height 18
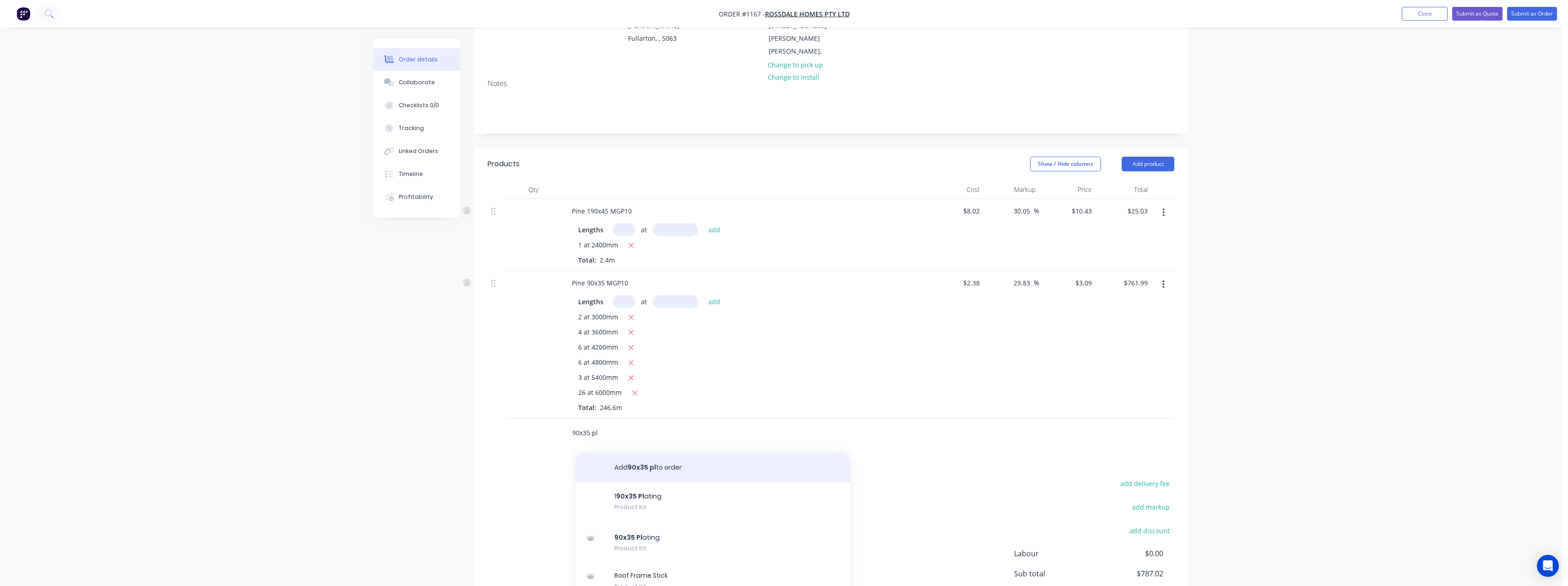
scroll to position [185, 0]
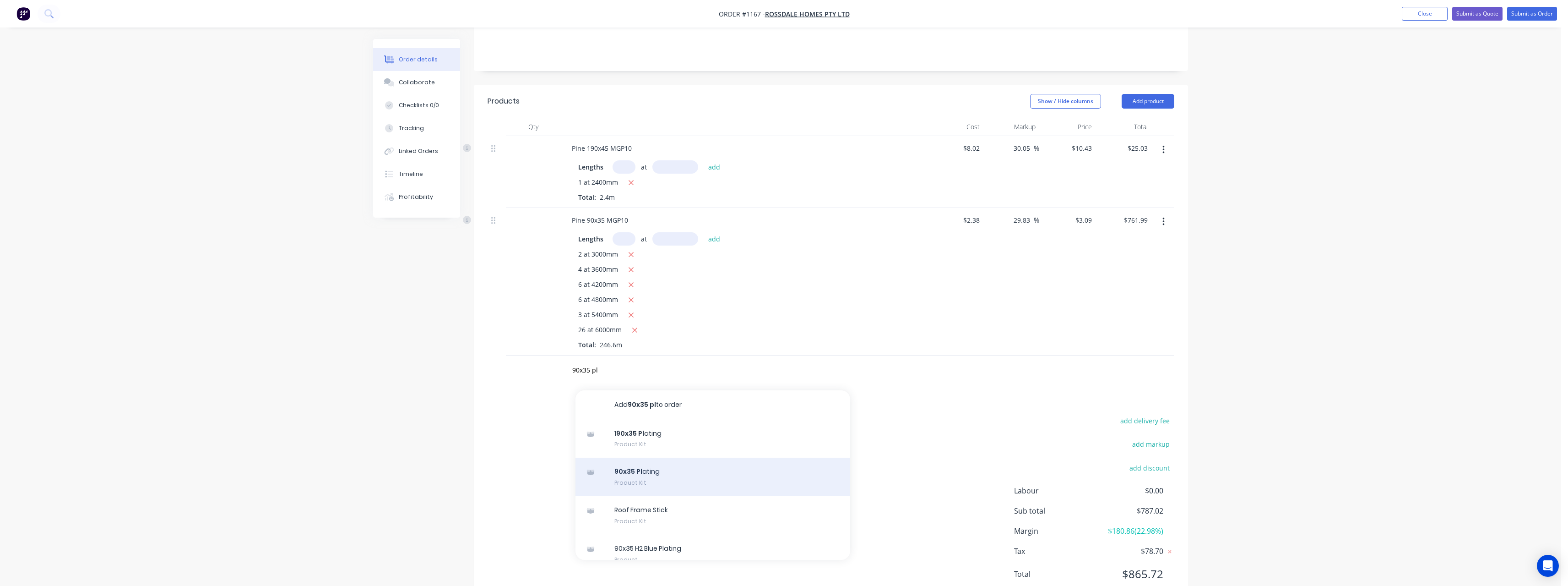
click at [748, 458] on div "90x35 Pl ating Product Kit" at bounding box center [712, 477] width 274 height 39
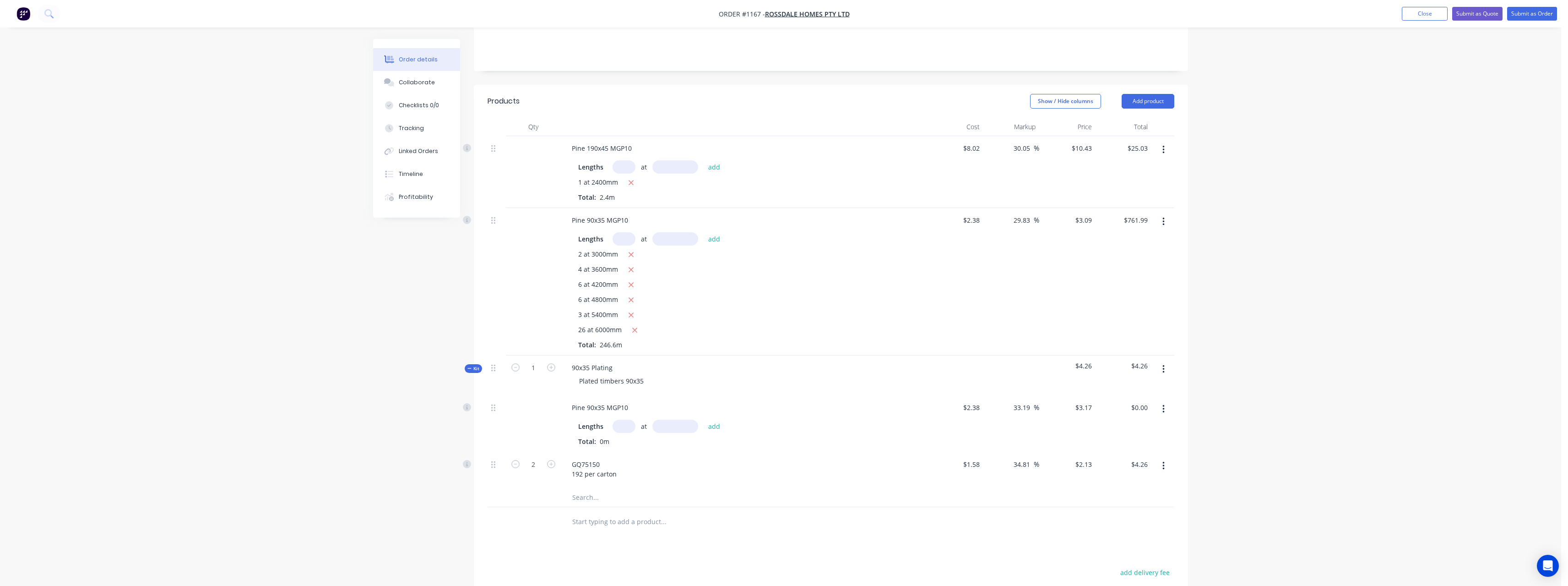
click at [626, 420] on input "text" at bounding box center [624, 426] width 23 height 13
click at [704, 420] on button "add" at bounding box center [714, 426] width 21 height 12
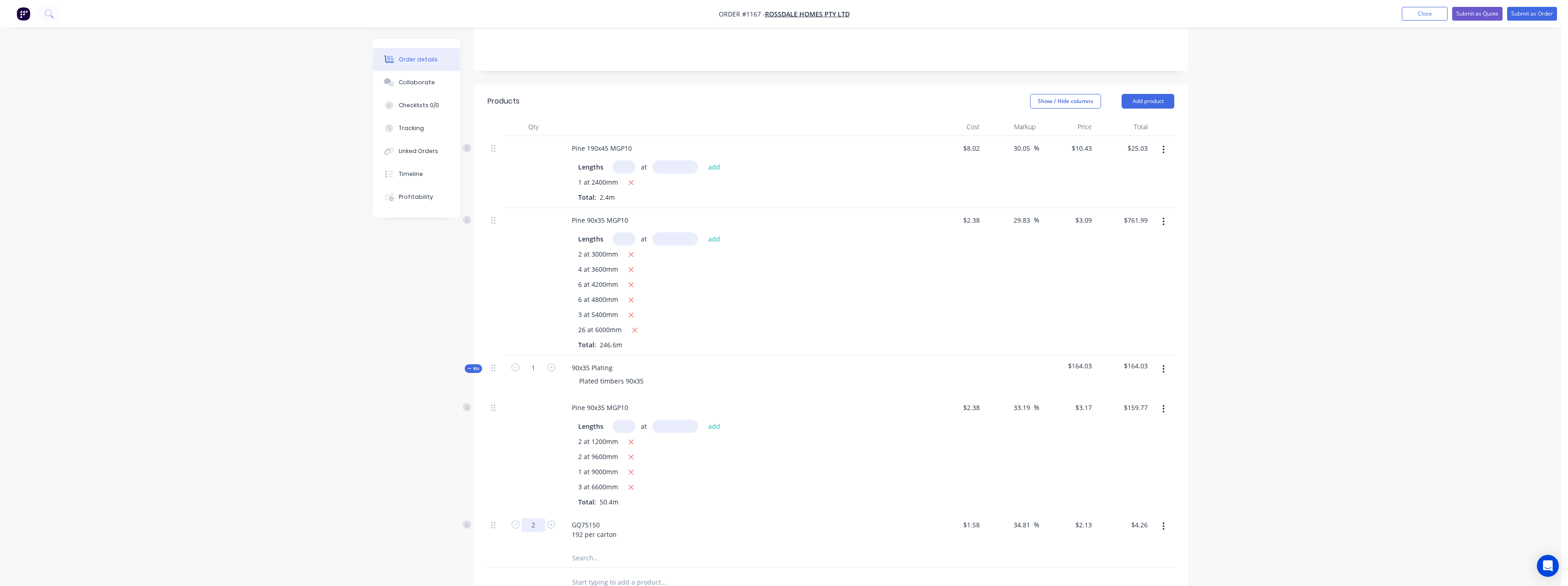
click at [542, 518] on input "2" at bounding box center [533, 525] width 24 height 13
click at [613, 573] on input "text" at bounding box center [663, 582] width 183 height 18
click at [630, 573] on input "text" at bounding box center [663, 582] width 183 height 18
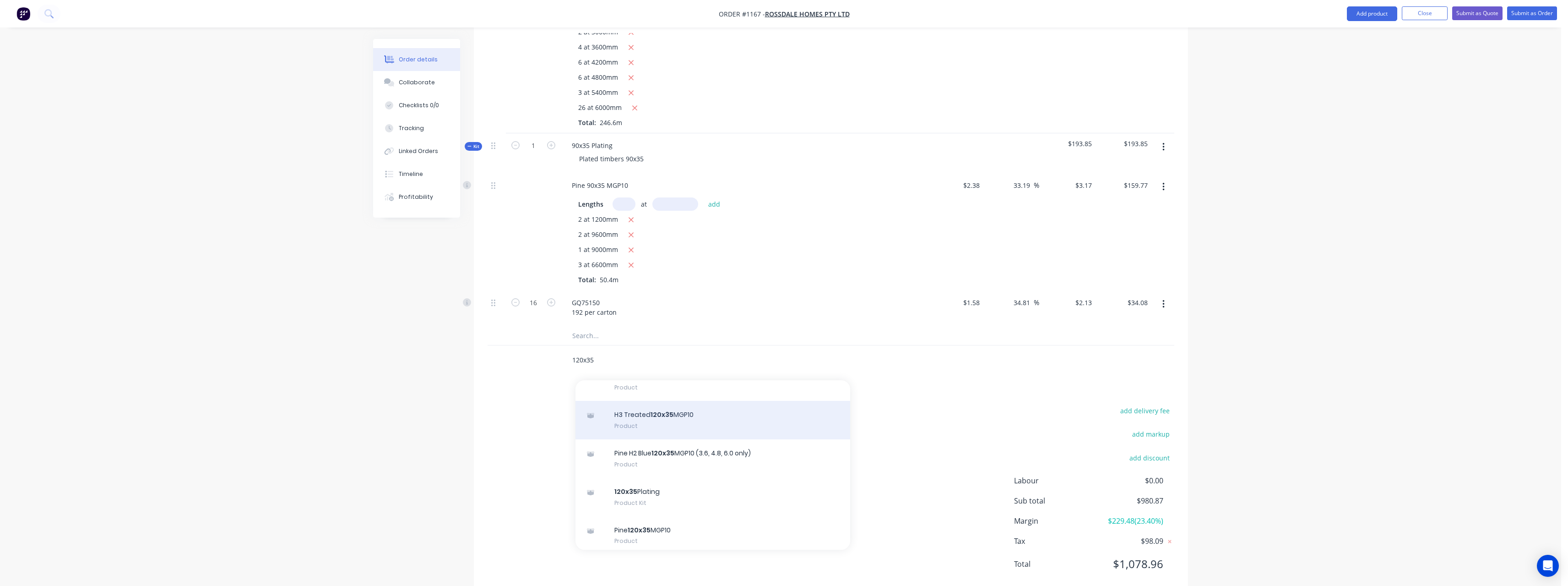
scroll to position [366, 0]
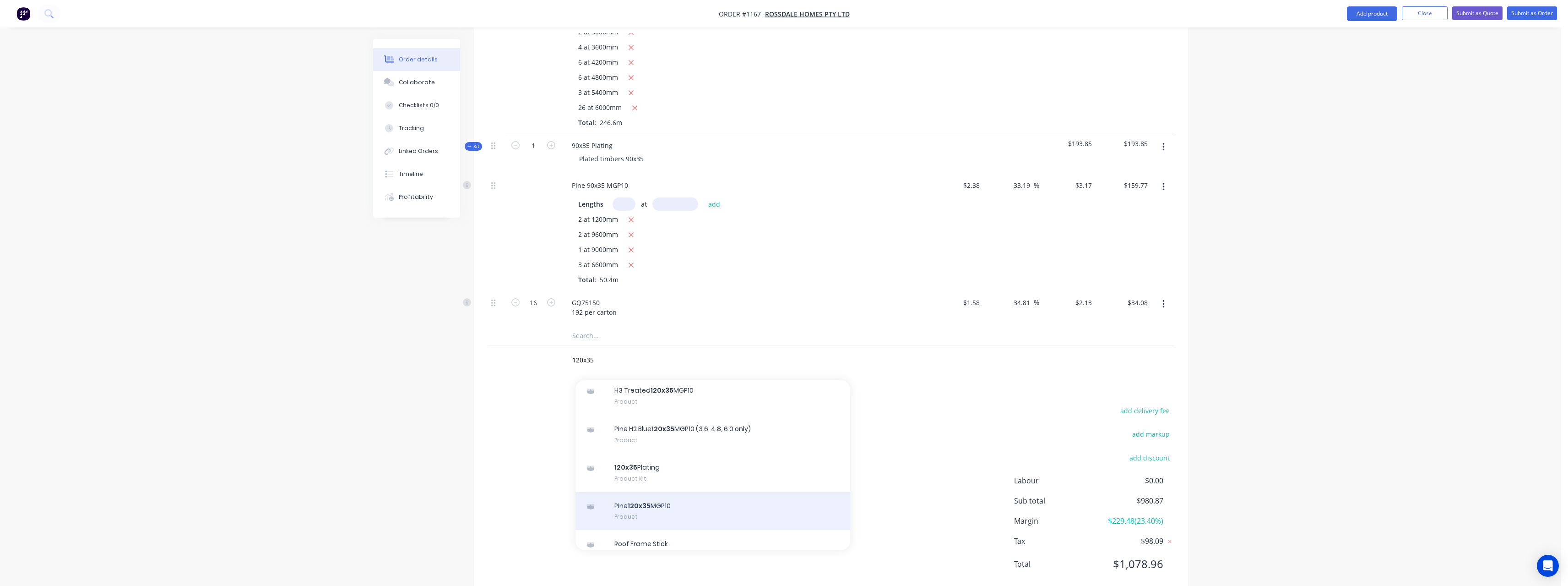
click at [684, 492] on div "Pine 120x35 MGP10 Product" at bounding box center [712, 511] width 274 height 39
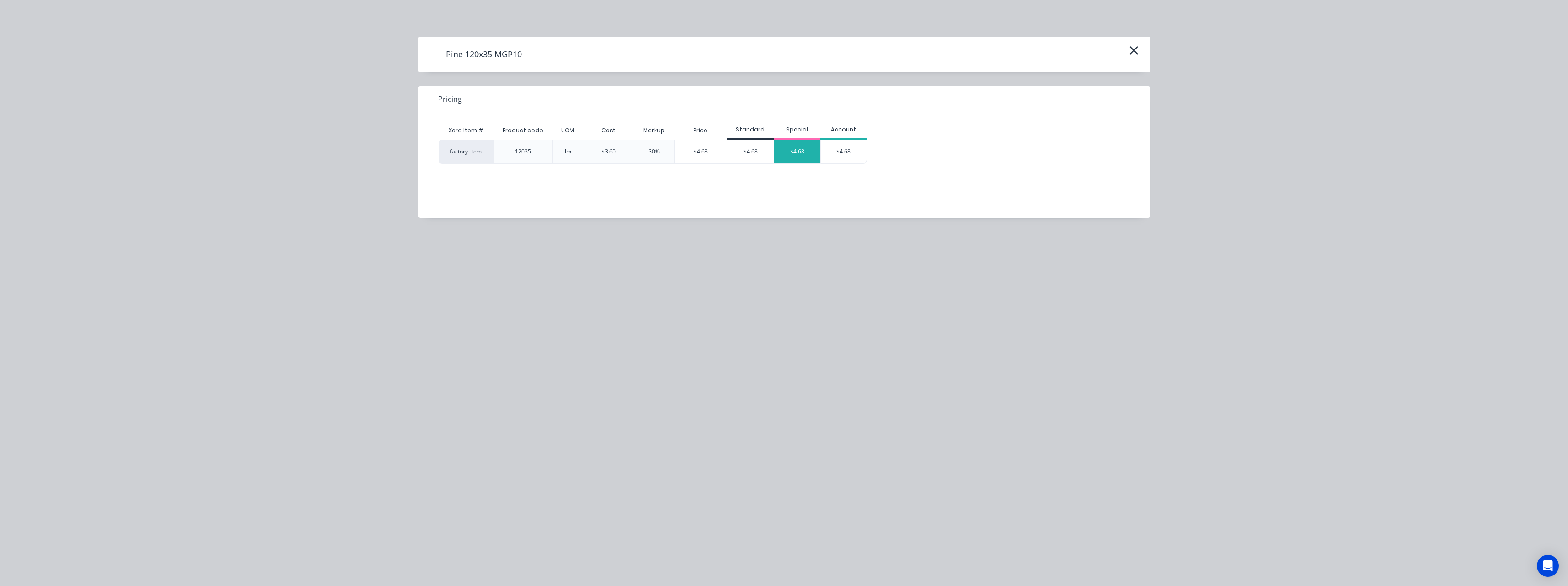
click at [800, 154] on div "$4.68" at bounding box center [797, 151] width 46 height 23
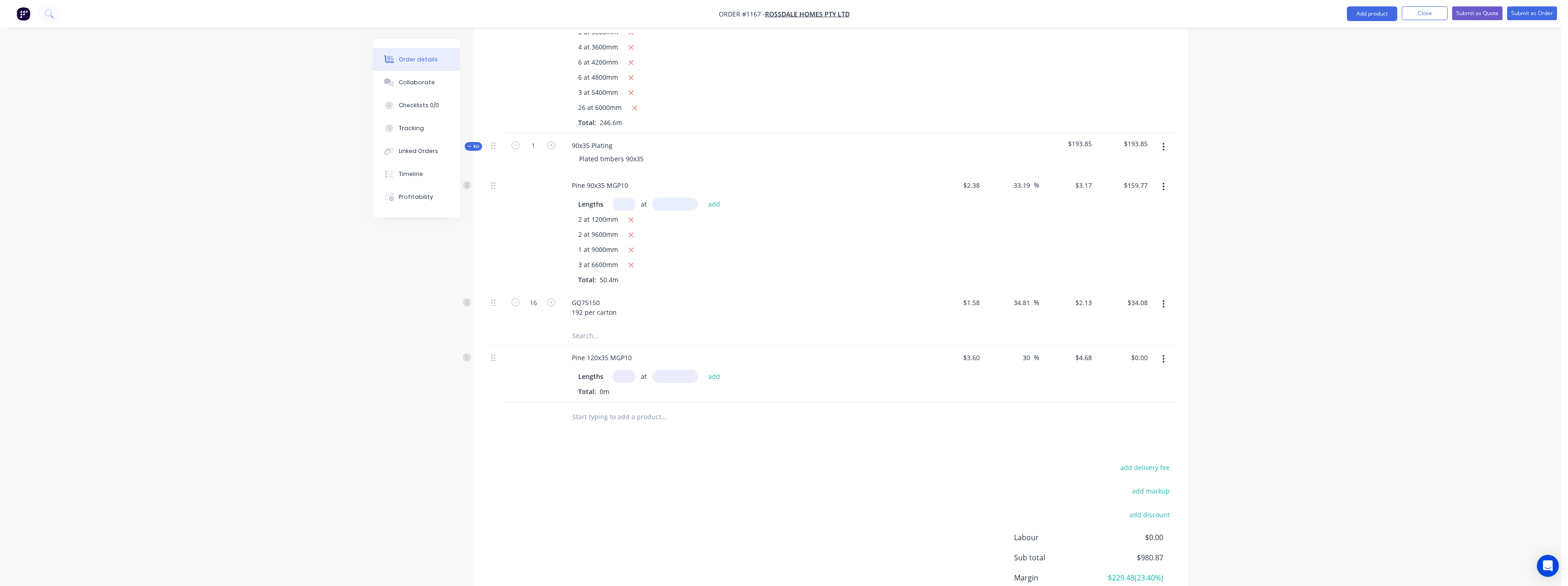
click at [631, 369] on input "text" at bounding box center [624, 376] width 23 height 13
click at [704, 369] on button "add" at bounding box center [714, 376] width 21 height 12
click at [639, 438] on input "text" at bounding box center [663, 447] width 183 height 18
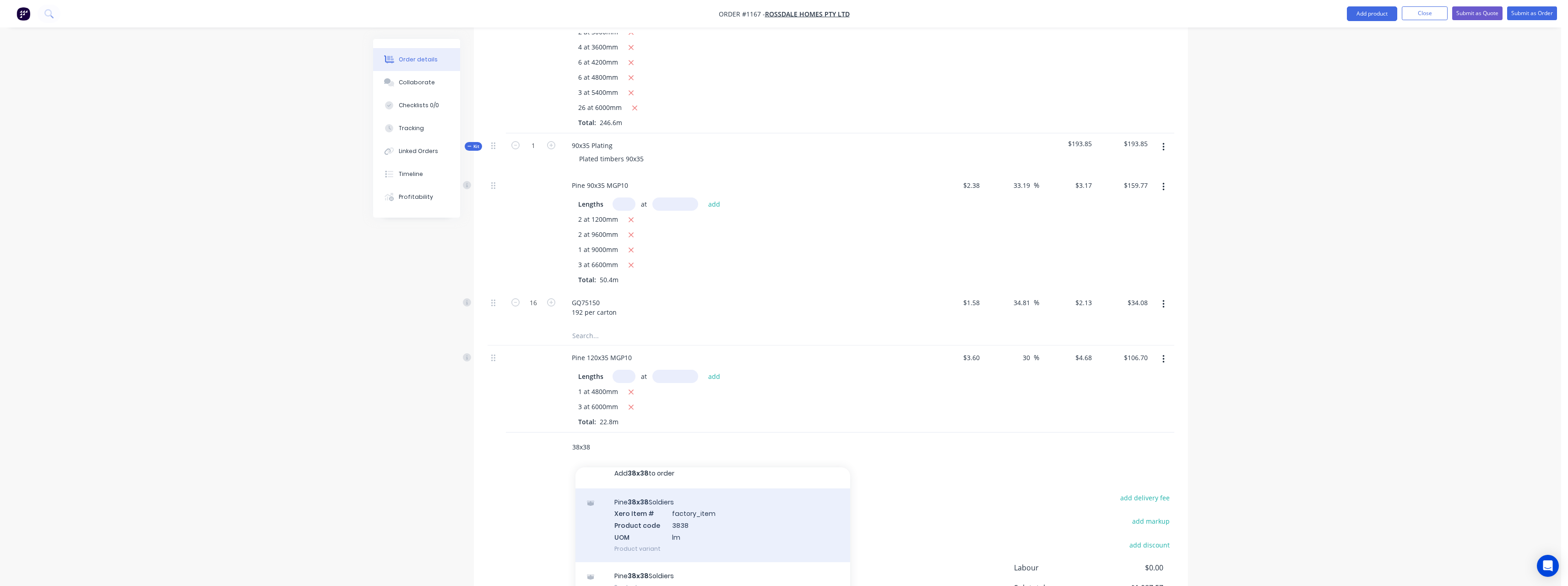
scroll to position [10, 0]
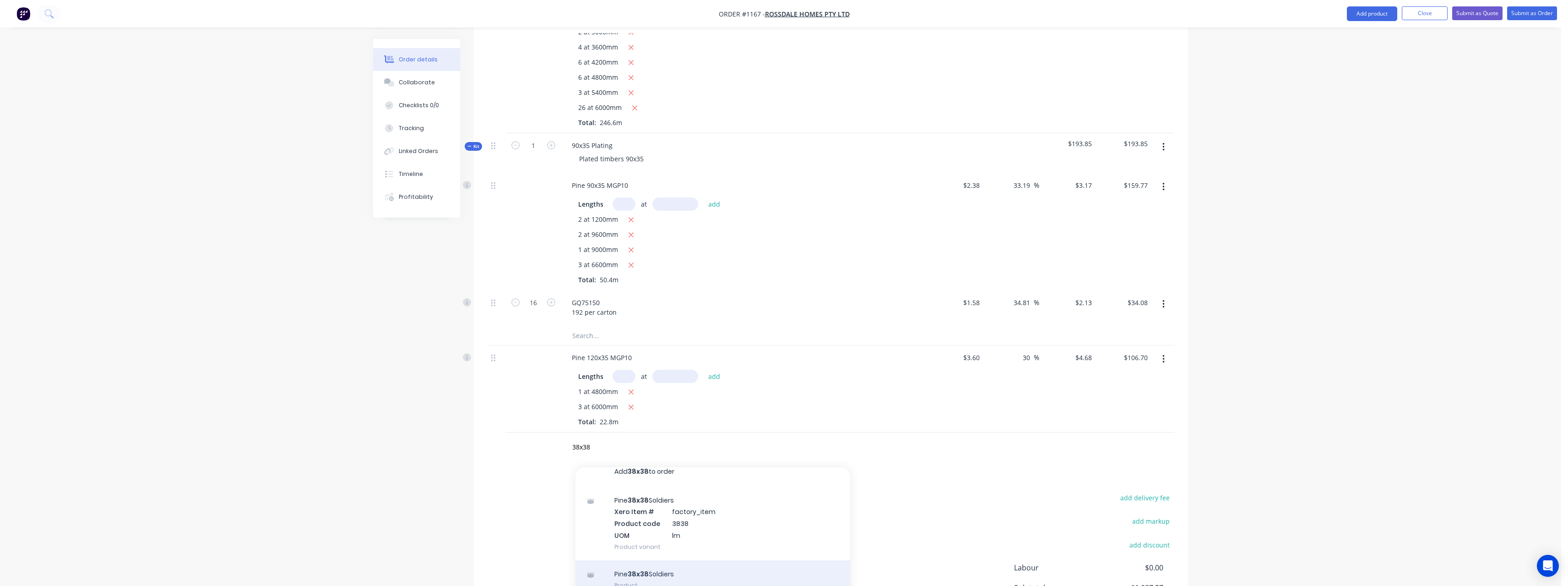
click at [664, 560] on div "Pine 38x38 Soldiers Product" at bounding box center [712, 579] width 274 height 39
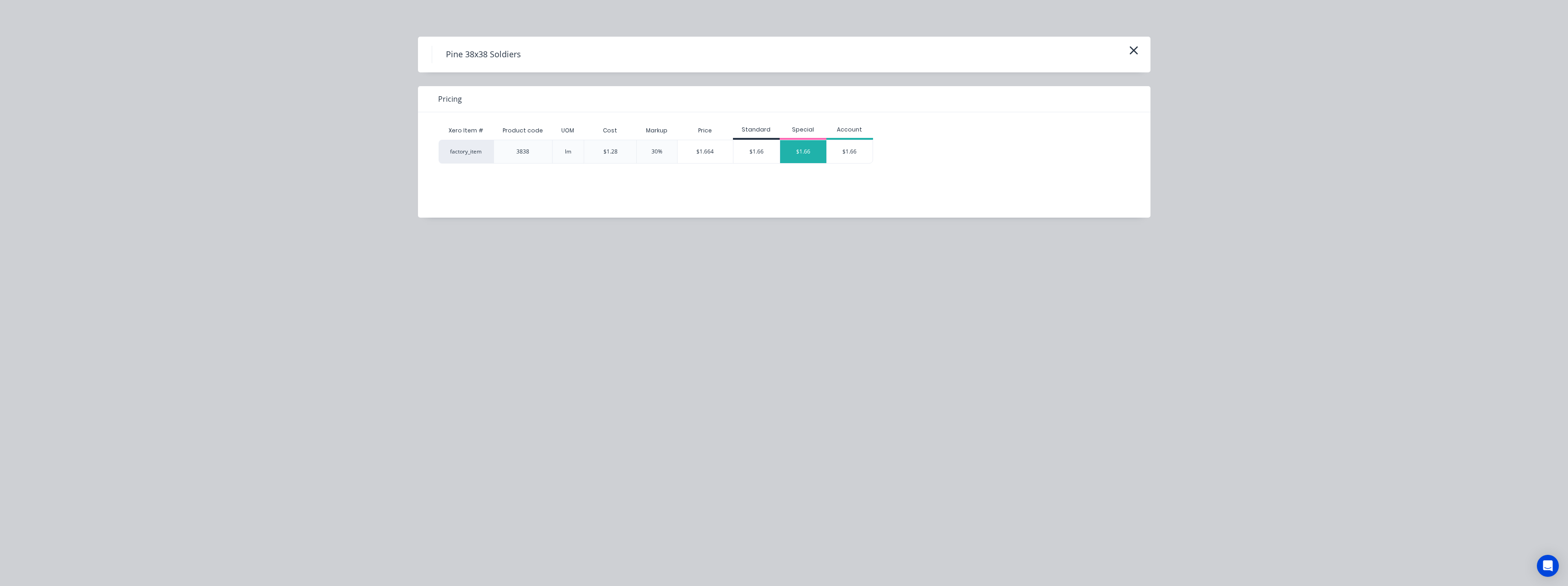
click at [811, 144] on div "$1.66" at bounding box center [803, 151] width 46 height 23
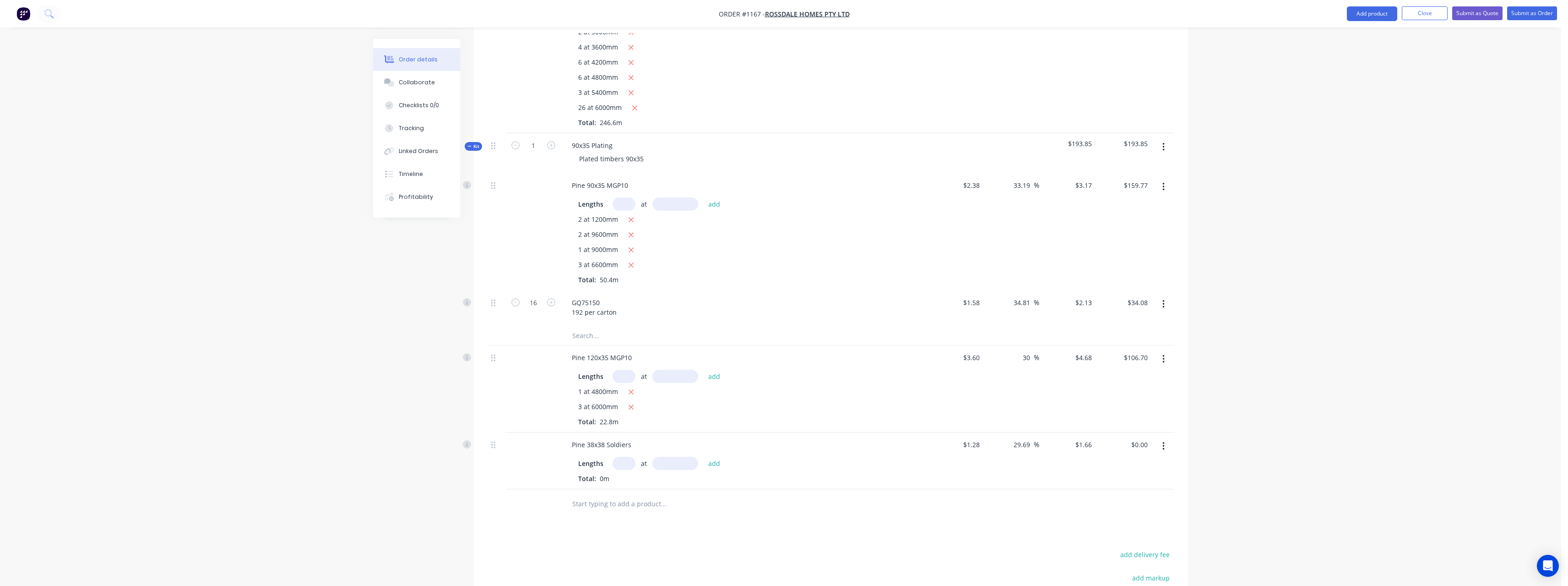
click at [628, 457] on input "text" at bounding box center [624, 464] width 23 height 13
click at [704, 457] on button "add" at bounding box center [714, 463] width 21 height 12
click at [609, 510] on input "text" at bounding box center [663, 519] width 183 height 18
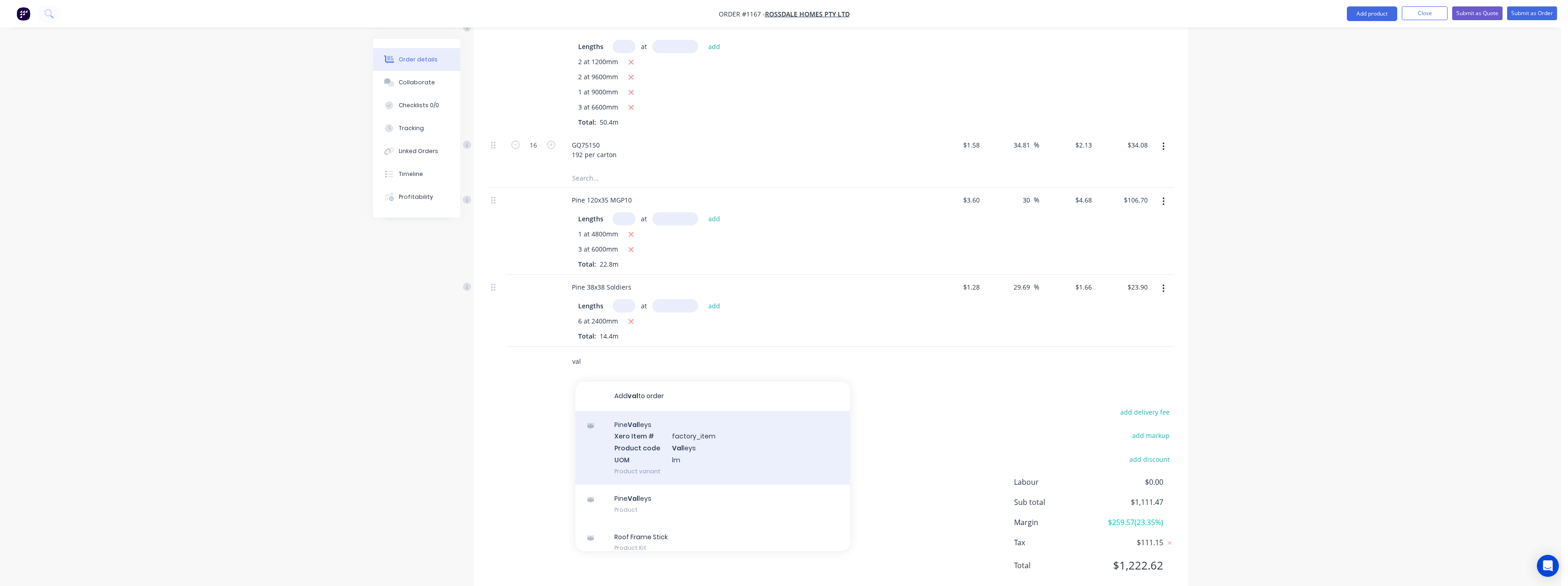
scroll to position [566, 0]
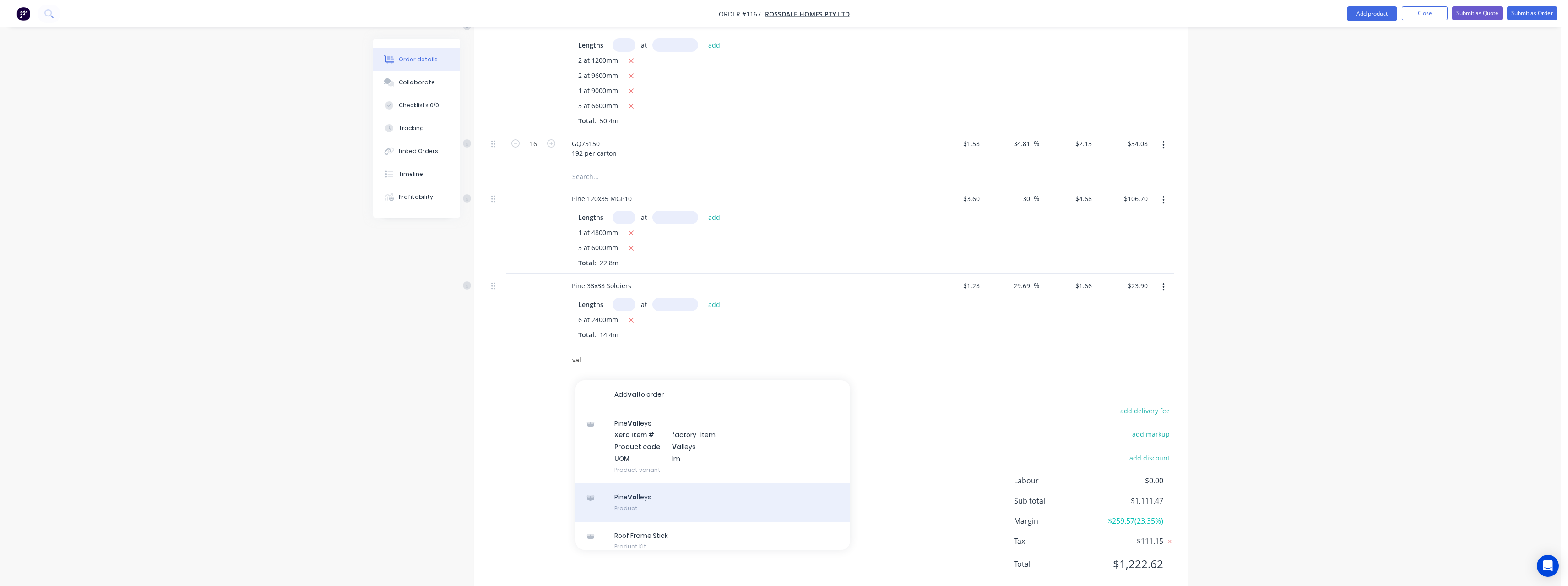
click at [707, 483] on div "Pine [PERSON_NAME] Product" at bounding box center [712, 502] width 274 height 39
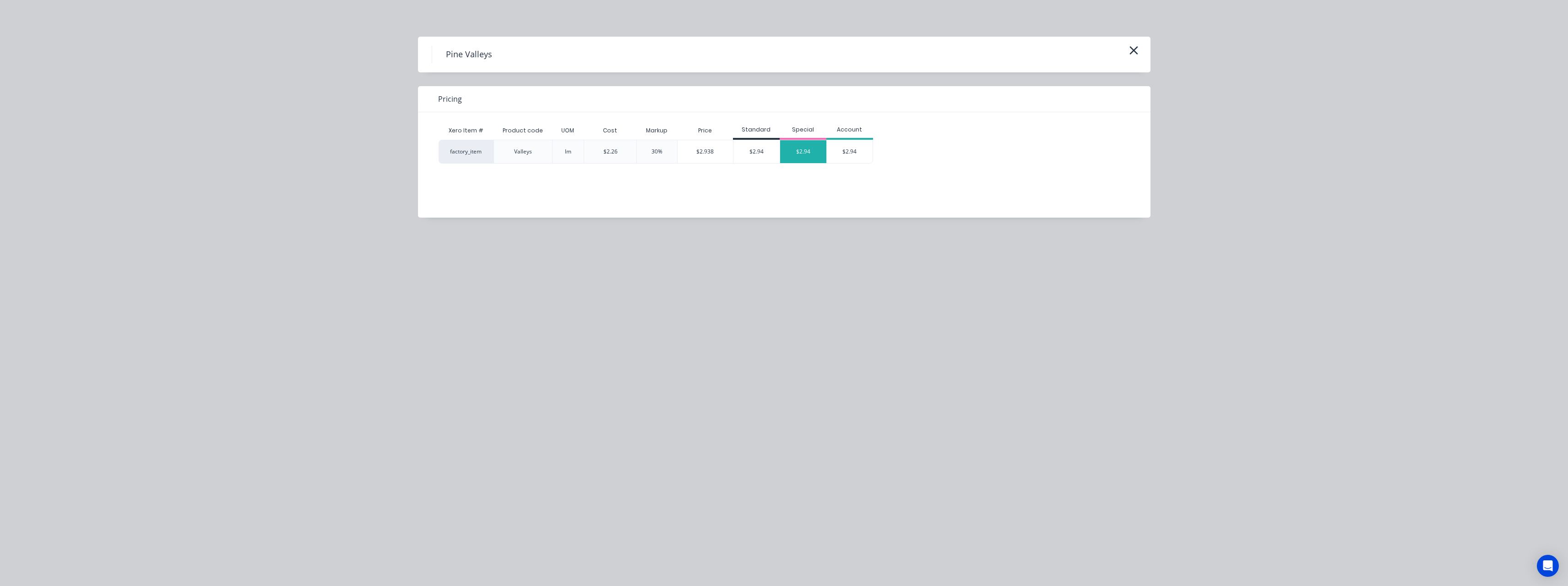
click at [804, 154] on div "$2.94" at bounding box center [803, 151] width 46 height 23
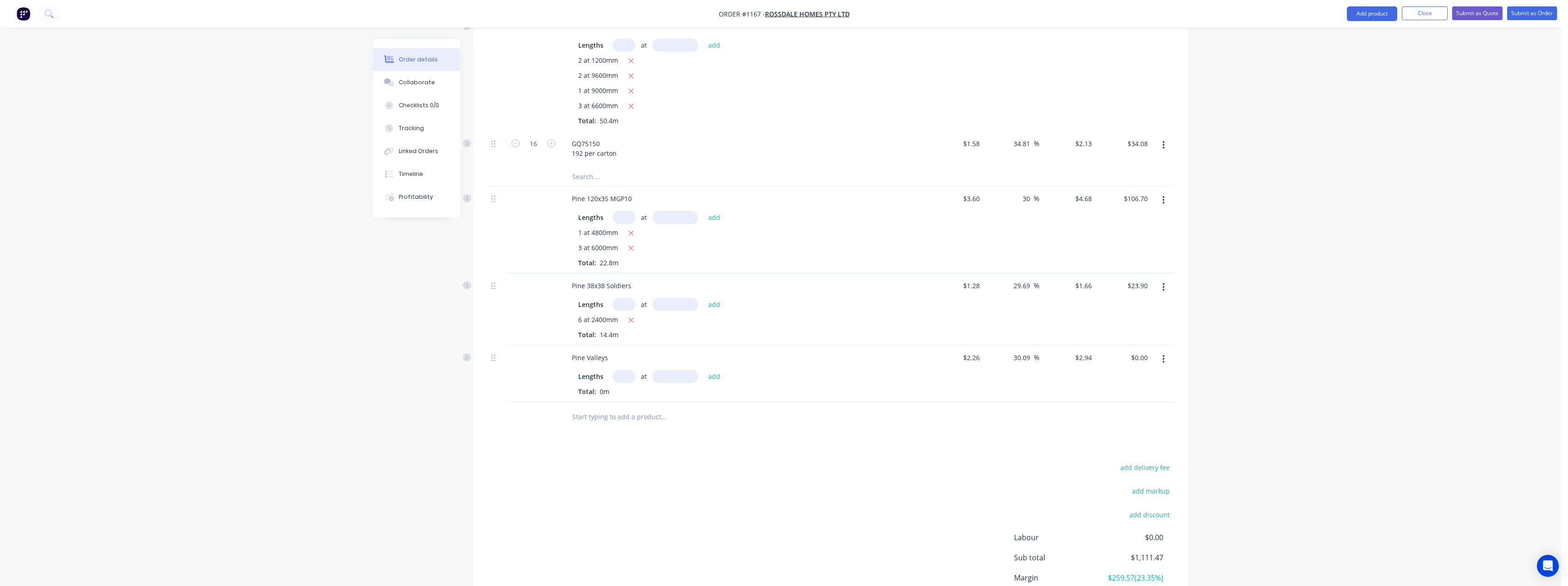
click at [625, 369] on input "text" at bounding box center [624, 376] width 23 height 13
click at [704, 369] on button "add" at bounding box center [714, 376] width 21 height 12
click at [606, 423] on input "text" at bounding box center [663, 432] width 183 height 18
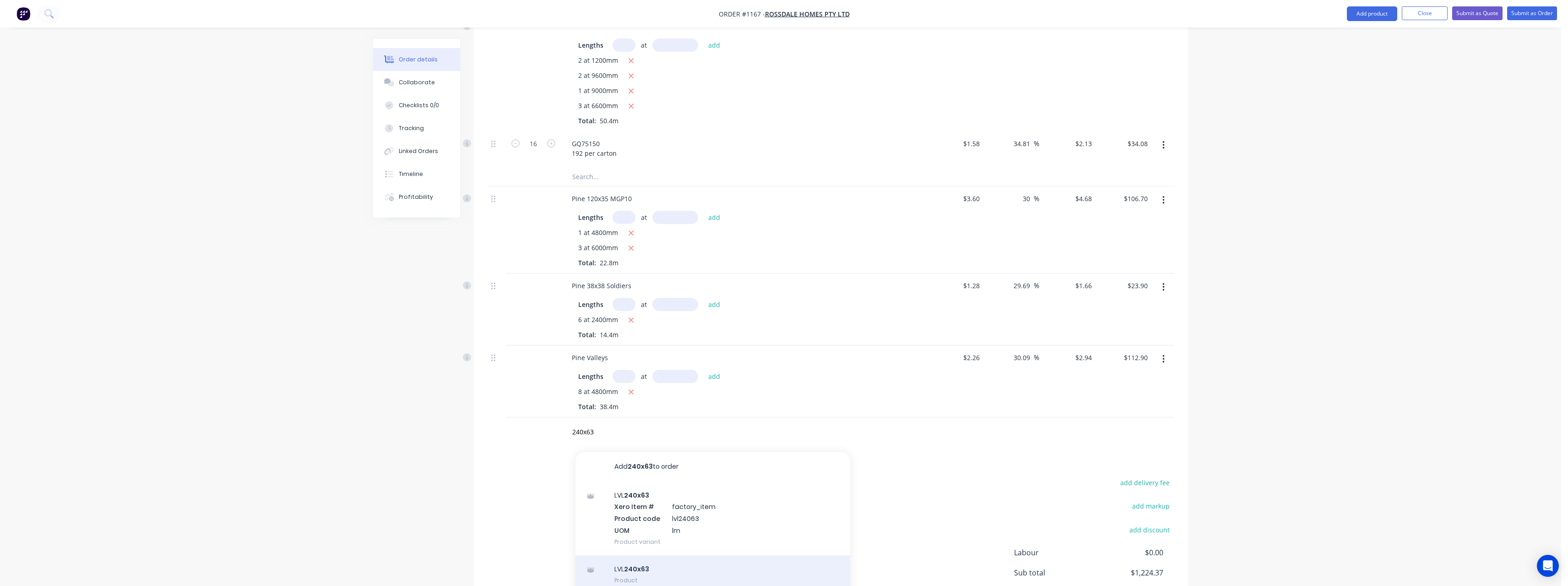
click at [672, 555] on div "LVL 240x63 Product" at bounding box center [712, 574] width 274 height 39
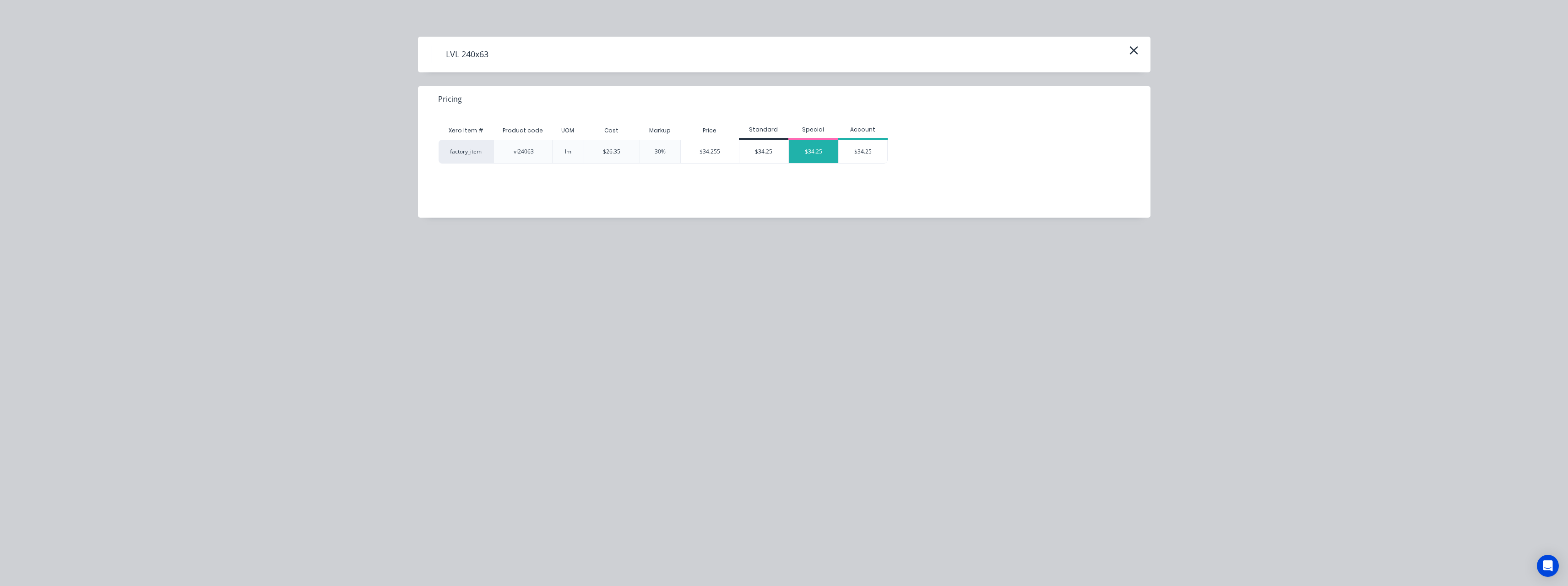
click at [814, 150] on div "$34.25" at bounding box center [813, 151] width 50 height 23
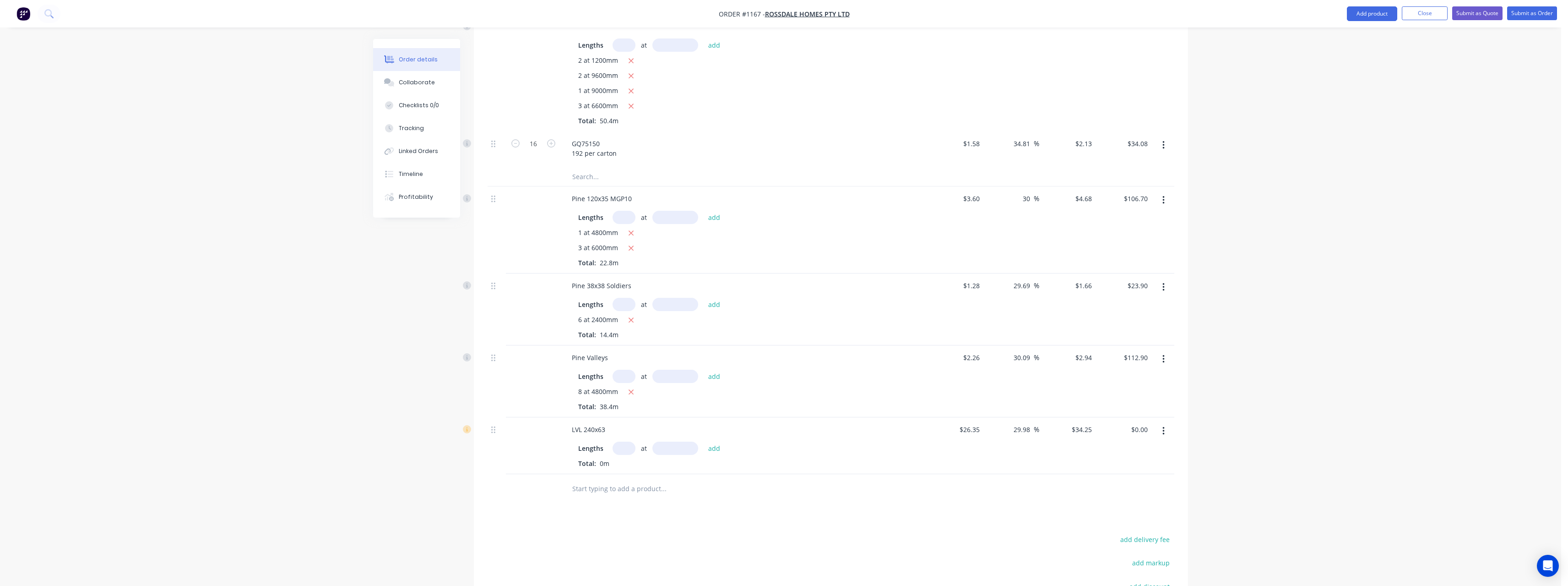
click at [624, 442] on input "text" at bounding box center [624, 448] width 23 height 13
click at [704, 442] on button "add" at bounding box center [714, 448] width 21 height 12
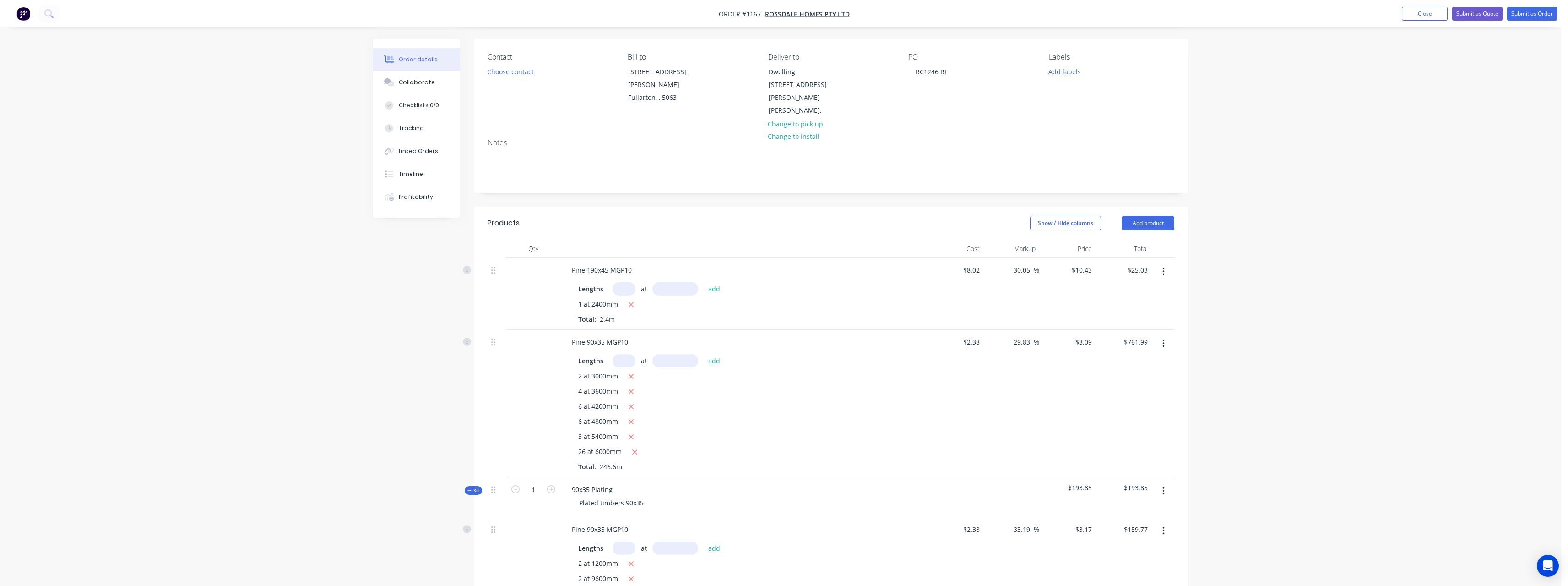
scroll to position [0, 0]
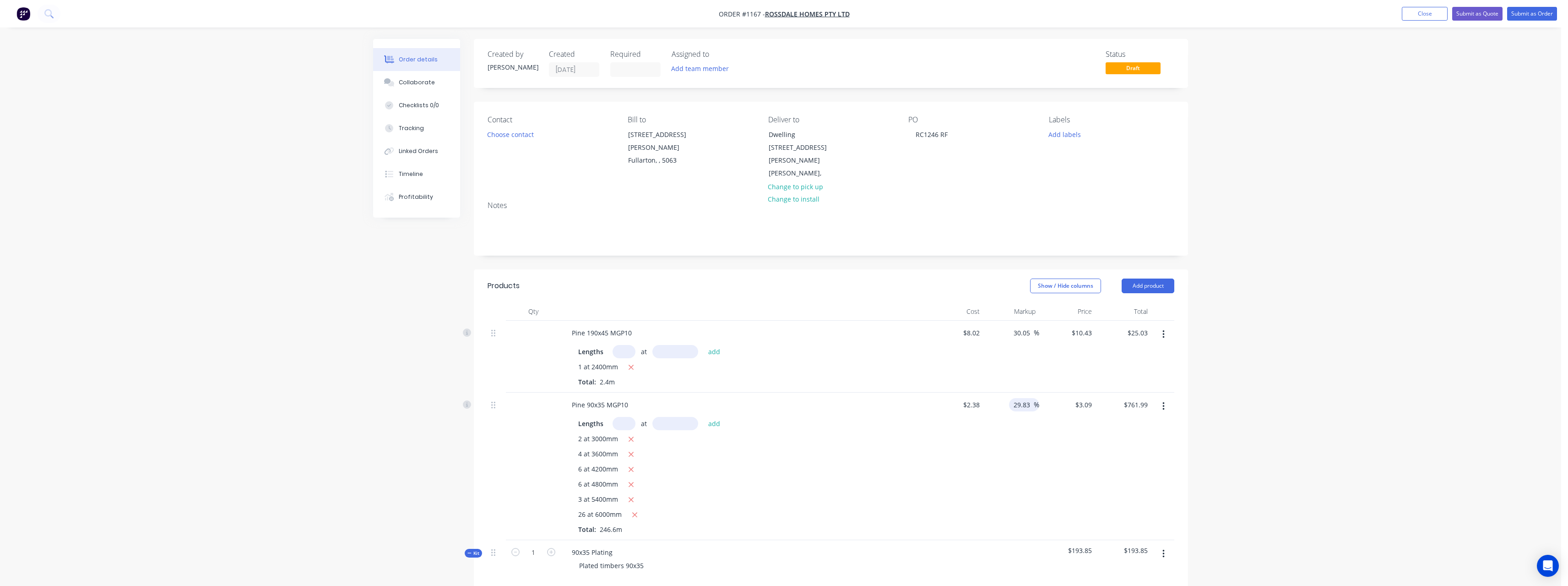
click at [1034, 399] on span "%" at bounding box center [1036, 404] width 6 height 10
click at [1031, 398] on input "29.83" at bounding box center [1023, 405] width 21 height 13
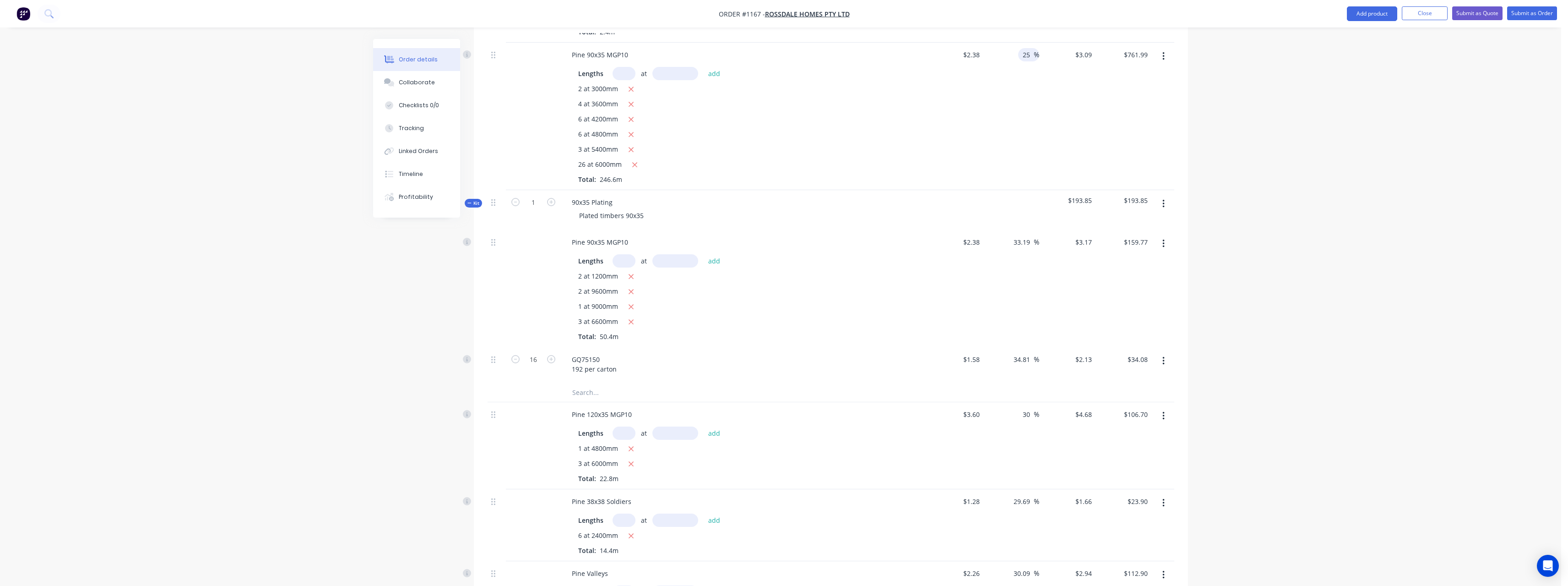
scroll to position [366, 0]
click at [1031, 391] on input "30" at bounding box center [1027, 398] width 12 height 13
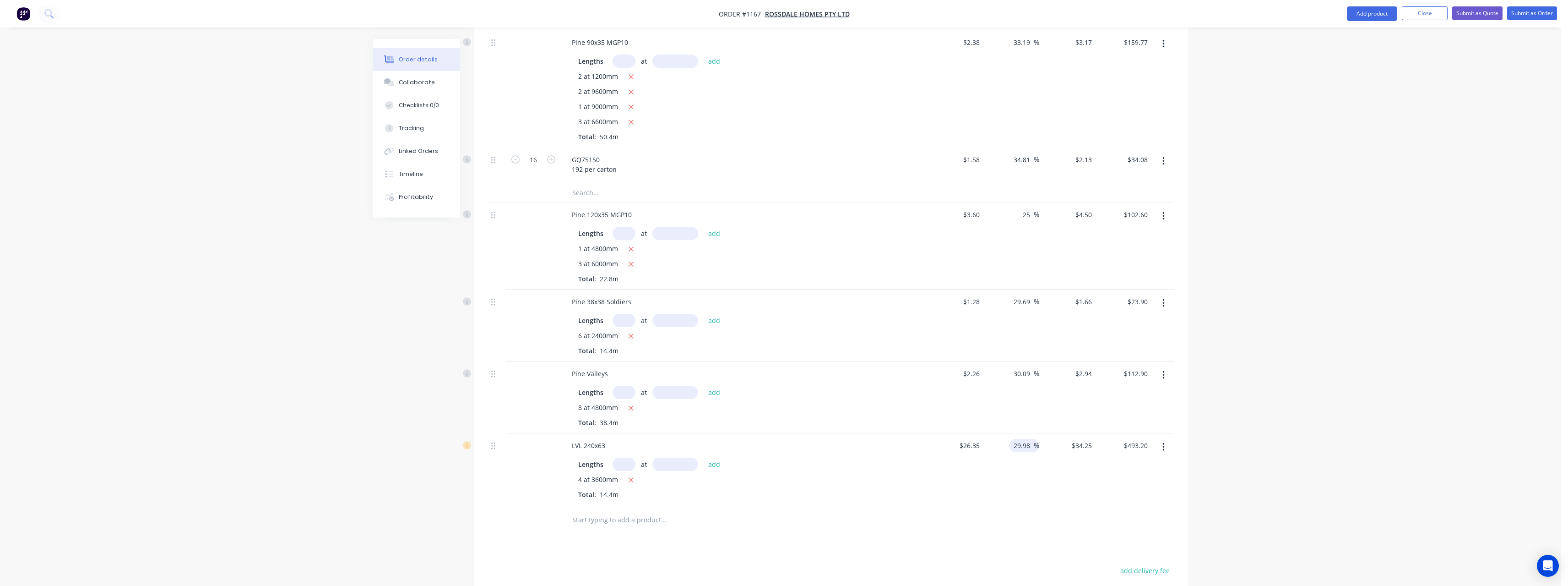
click at [1032, 439] on input "29.98" at bounding box center [1023, 445] width 21 height 13
click at [645, 511] on input "text" at bounding box center [663, 520] width 183 height 18
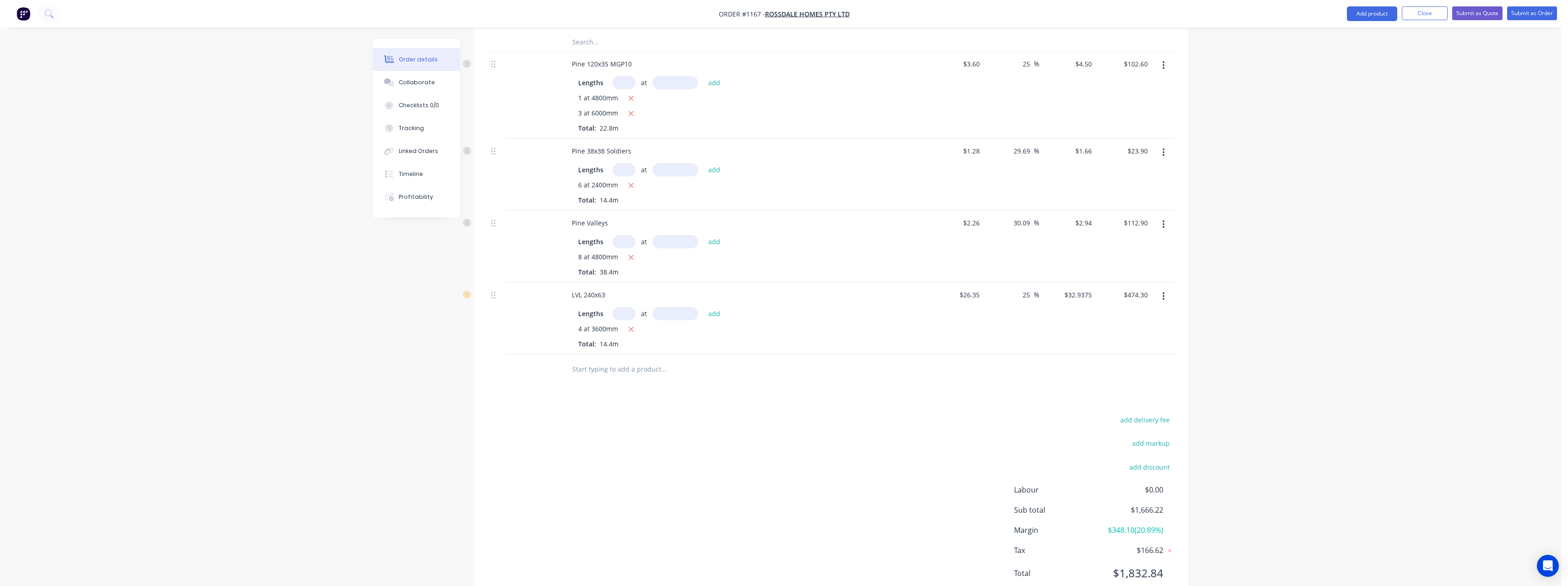
scroll to position [710, 0]
click at [1477, 13] on button "Submit as Quote" at bounding box center [1477, 13] width 50 height 13
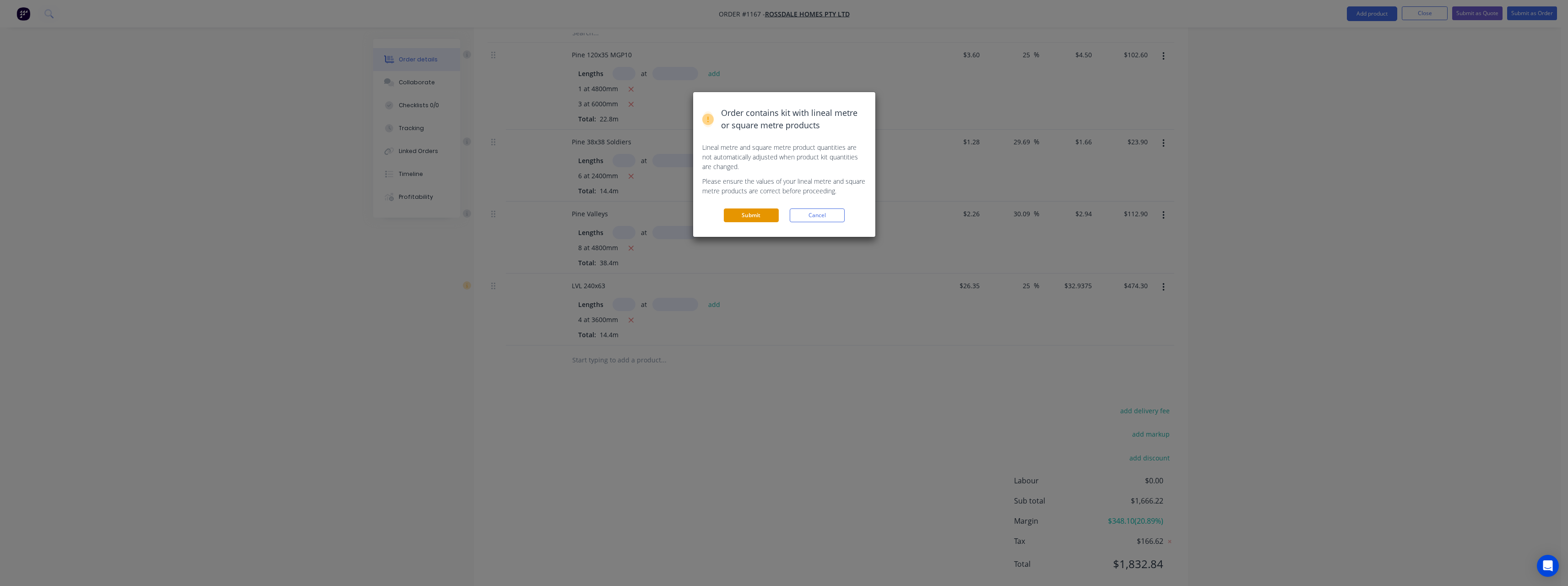
click at [762, 217] on button "Submit" at bounding box center [751, 215] width 55 height 13
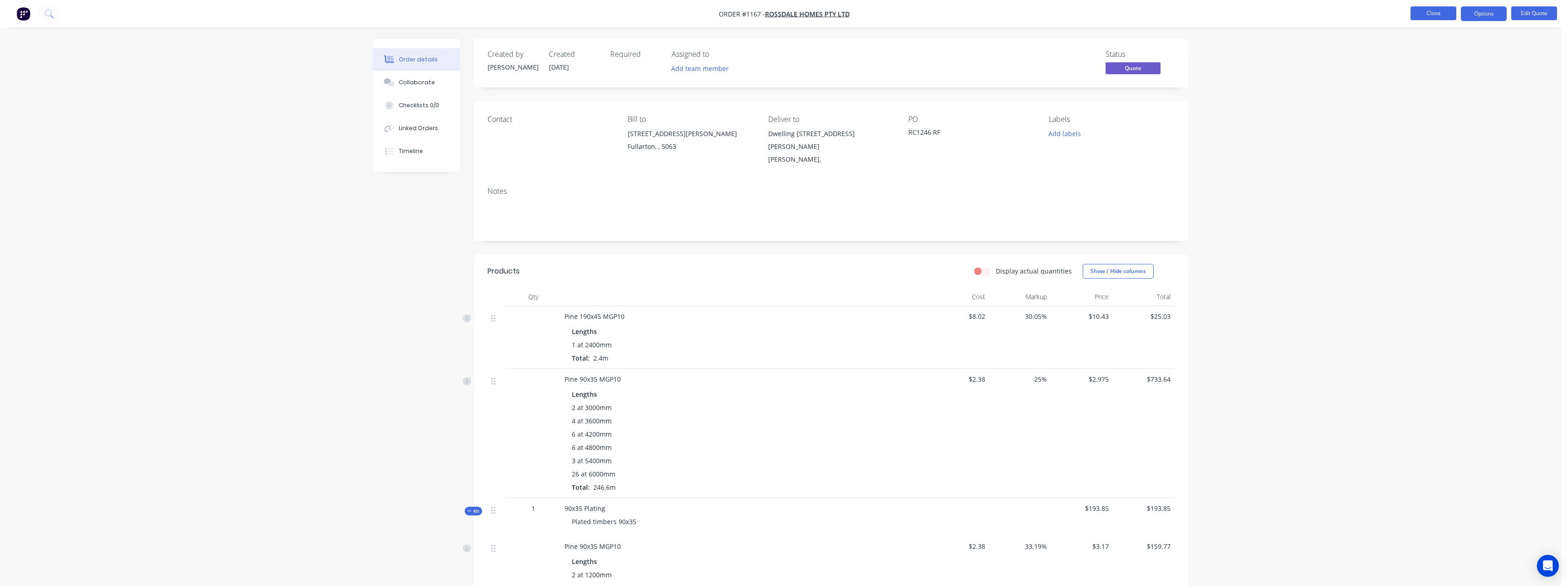
click at [1426, 15] on button "Close" at bounding box center [1433, 13] width 46 height 13
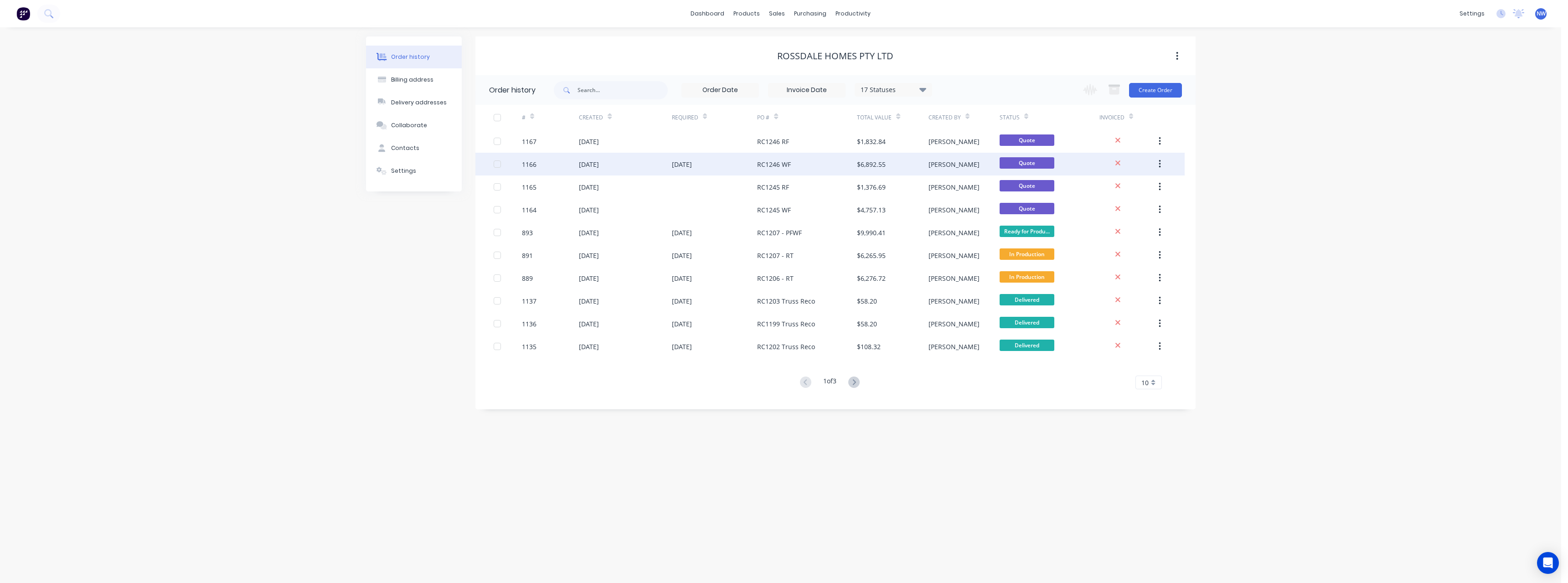
click at [667, 166] on div "[DATE]" at bounding box center [625, 164] width 93 height 23
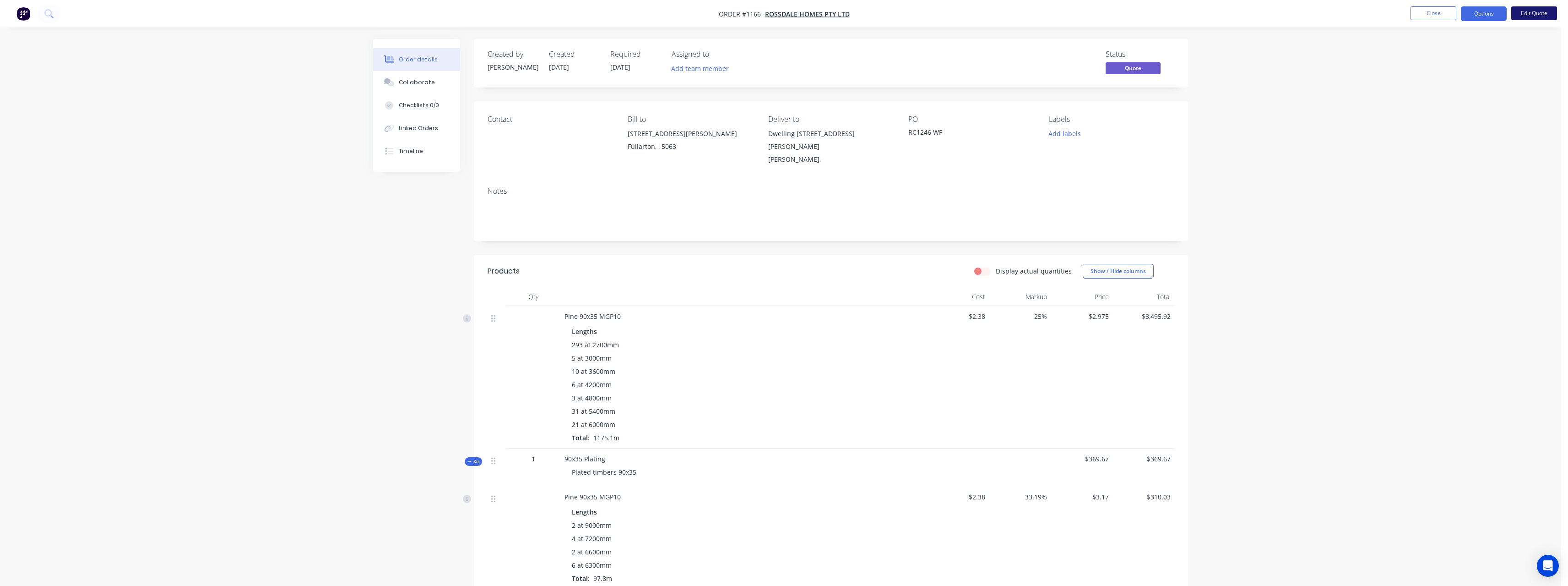
click at [1529, 12] on button "Edit Quote" at bounding box center [1534, 13] width 46 height 13
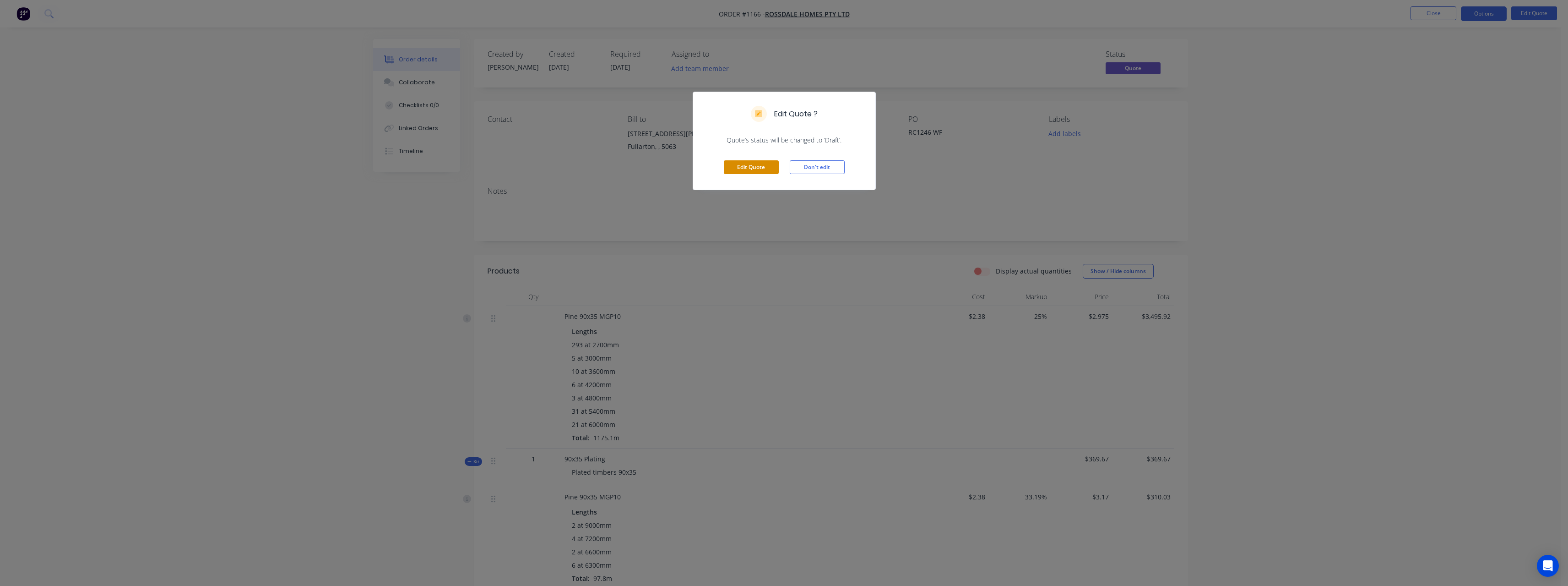
click at [730, 172] on button "Edit Quote" at bounding box center [751, 167] width 55 height 13
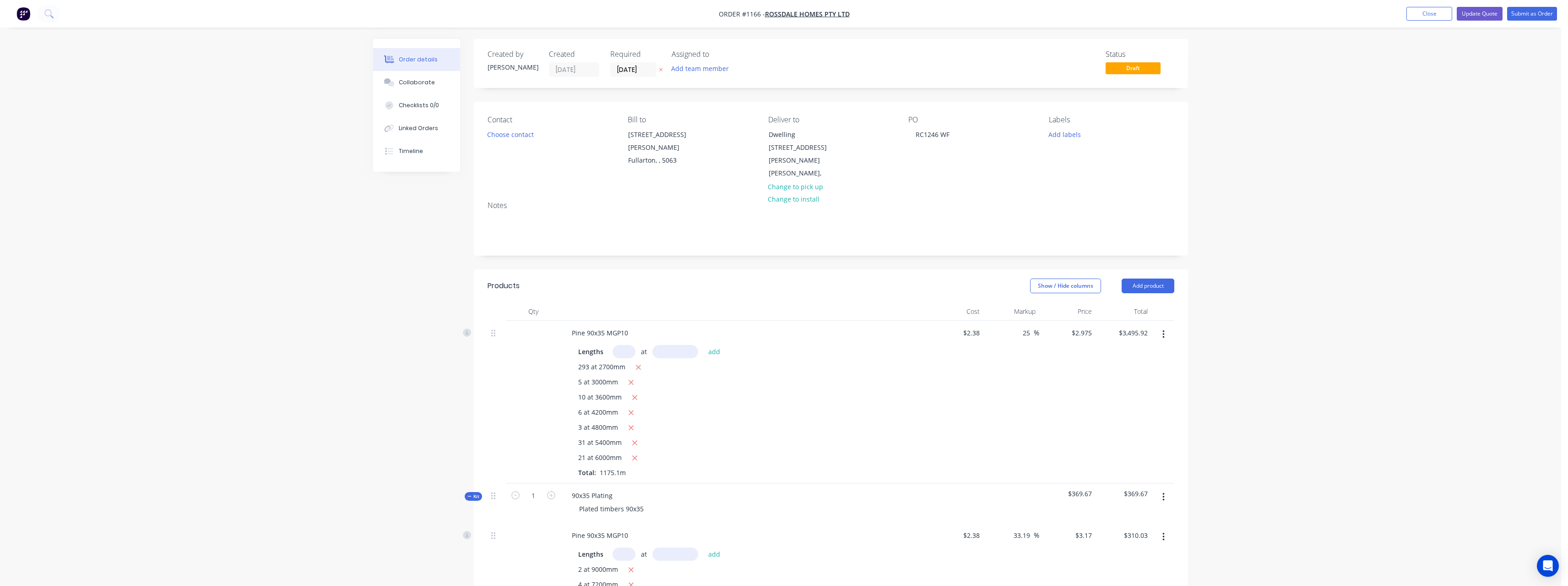
click at [664, 70] on button "button" at bounding box center [661, 70] width 10 height 10
click at [1485, 13] on button "Update Quote" at bounding box center [1479, 13] width 46 height 13
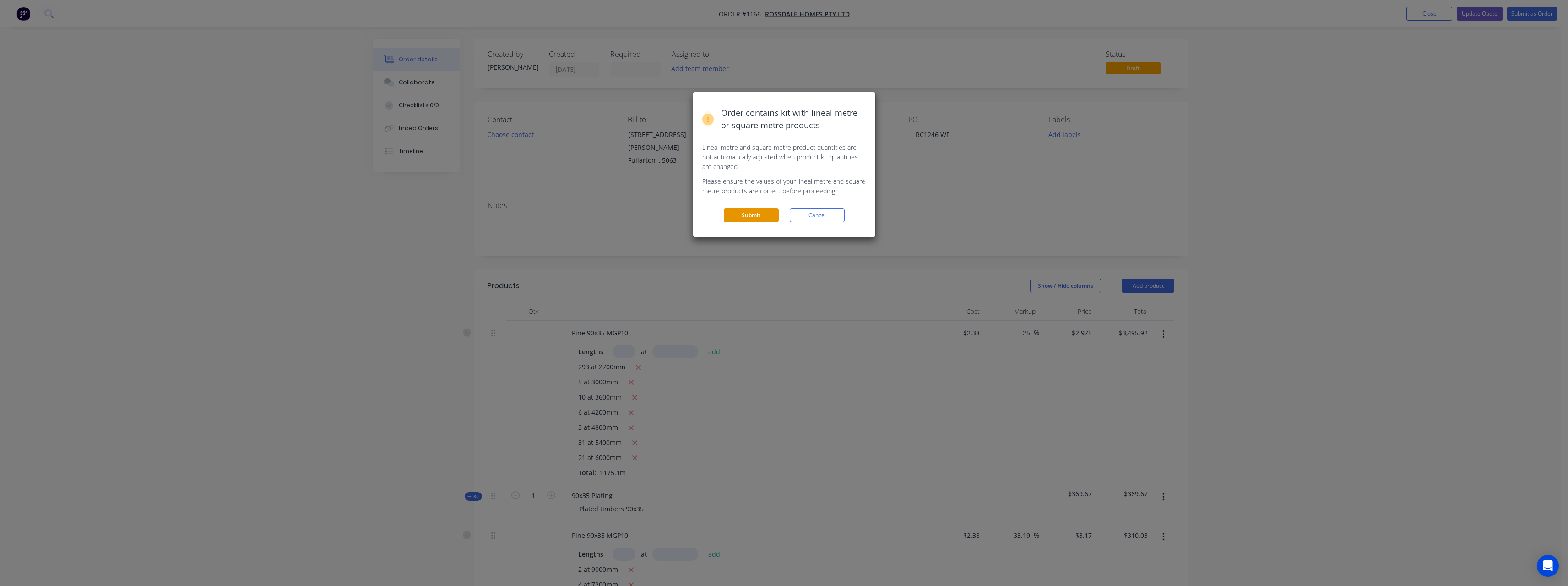
click at [740, 215] on button "Submit" at bounding box center [751, 215] width 55 height 13
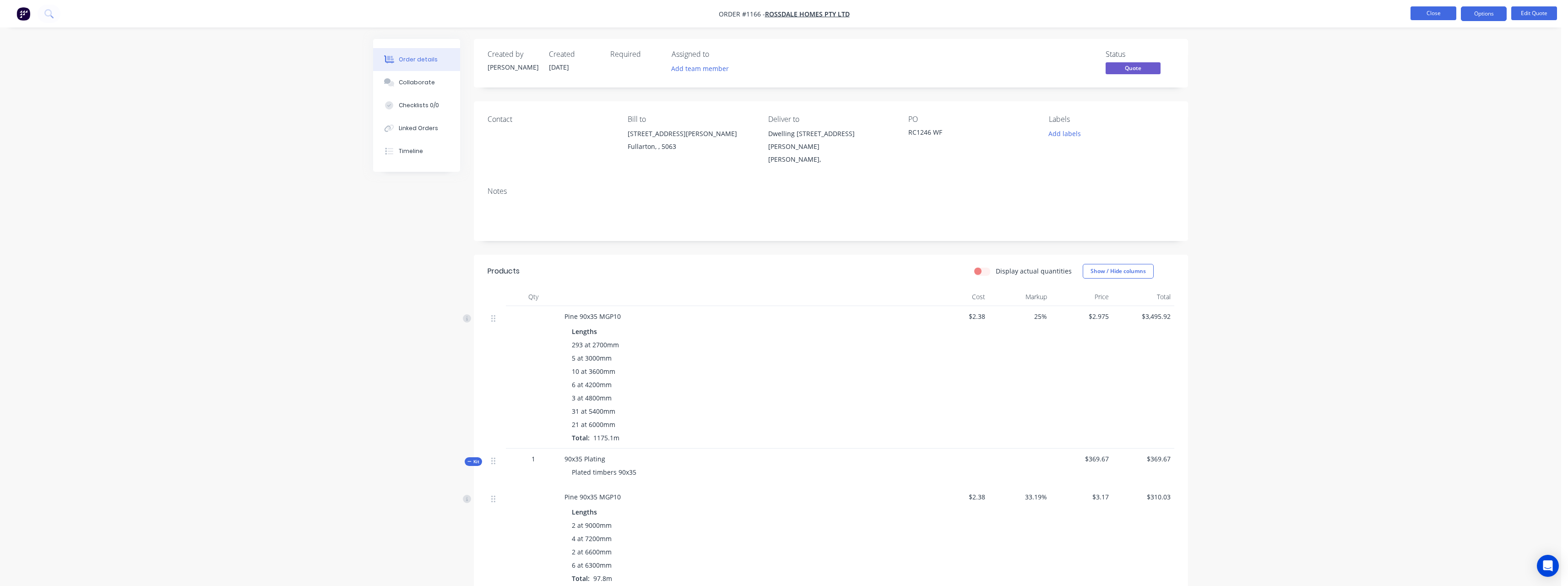
click at [1419, 8] on button "Close" at bounding box center [1433, 13] width 46 height 13
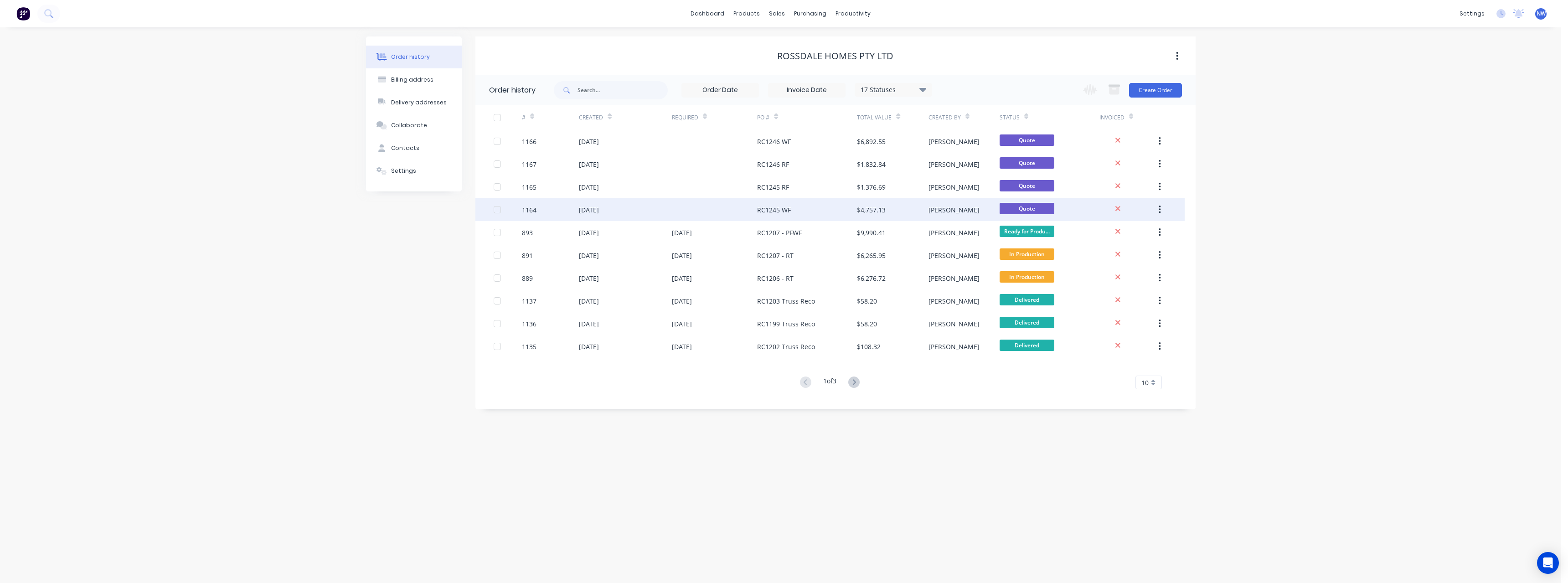
click at [741, 204] on div at bounding box center [715, 209] width 86 height 23
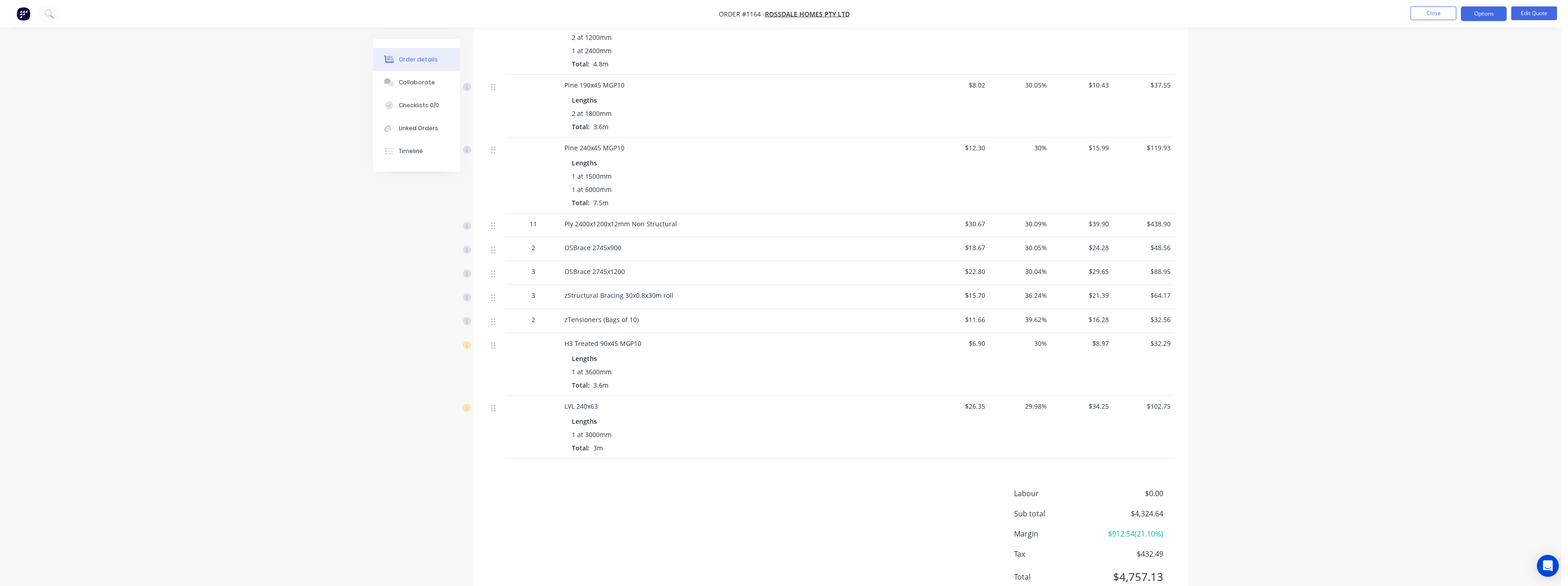
scroll to position [838, 0]
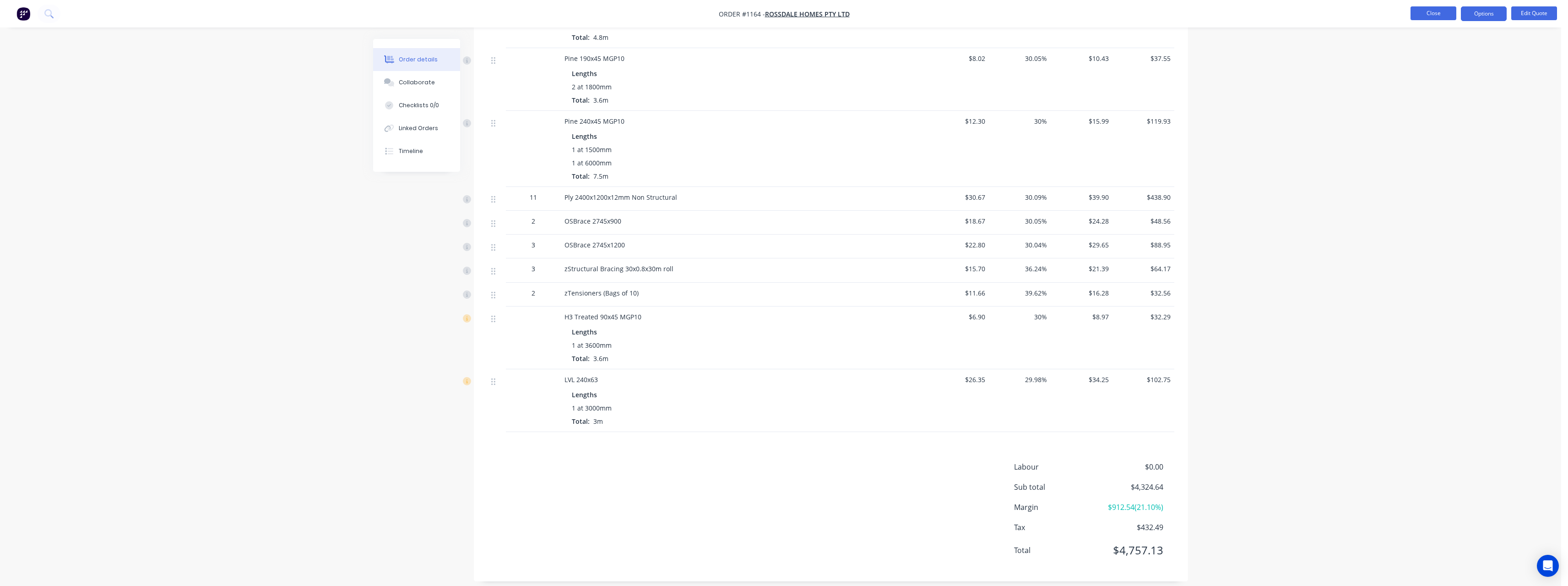
click at [1419, 10] on button "Close" at bounding box center [1433, 13] width 46 height 13
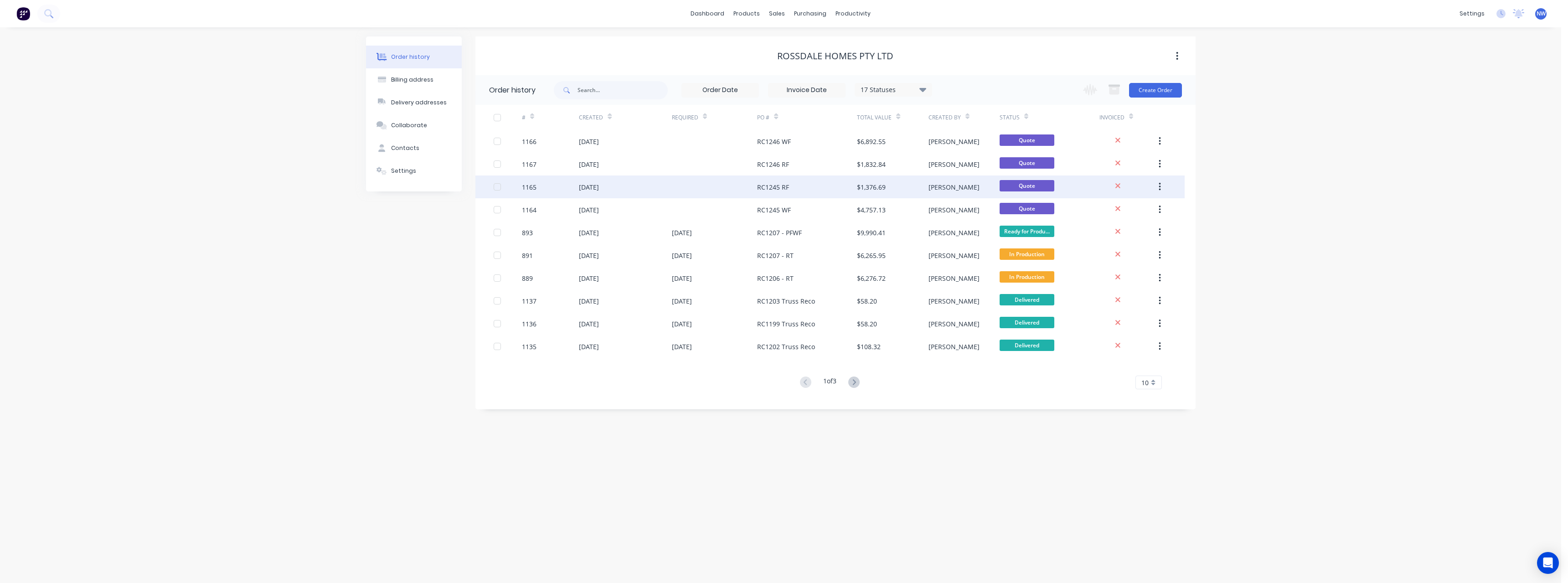
click at [721, 182] on div at bounding box center [715, 186] width 86 height 23
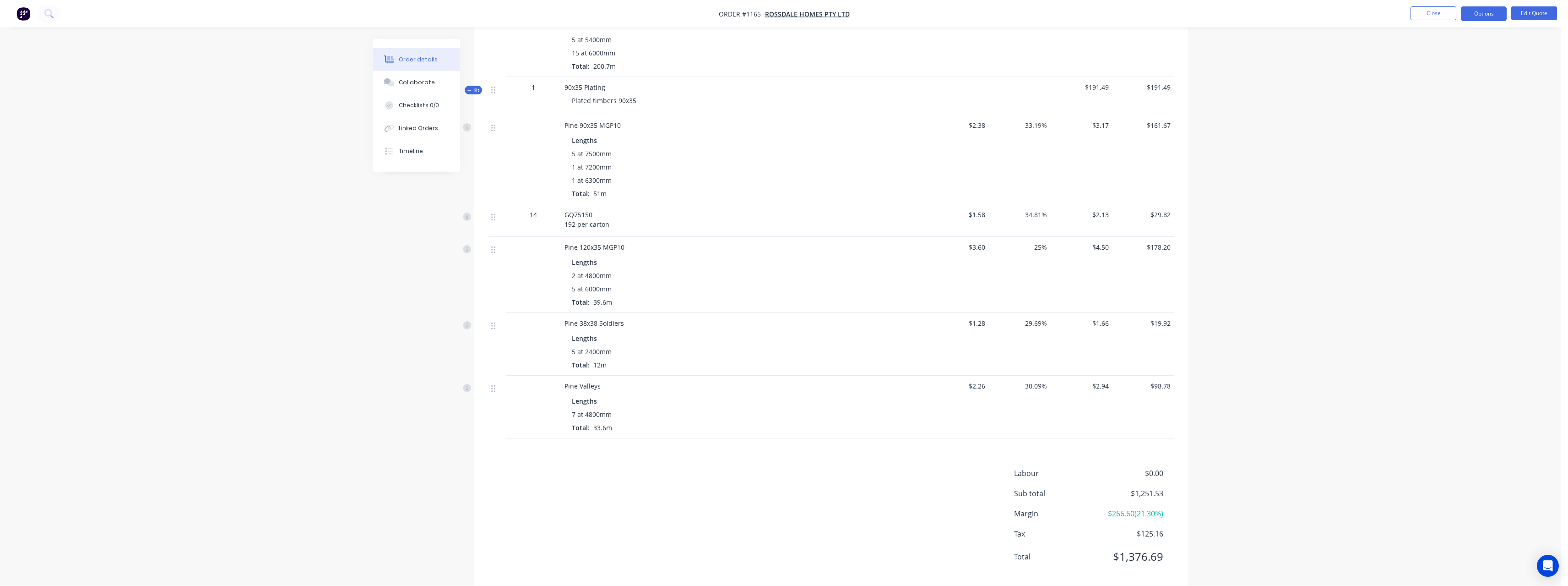
scroll to position [478, 0]
